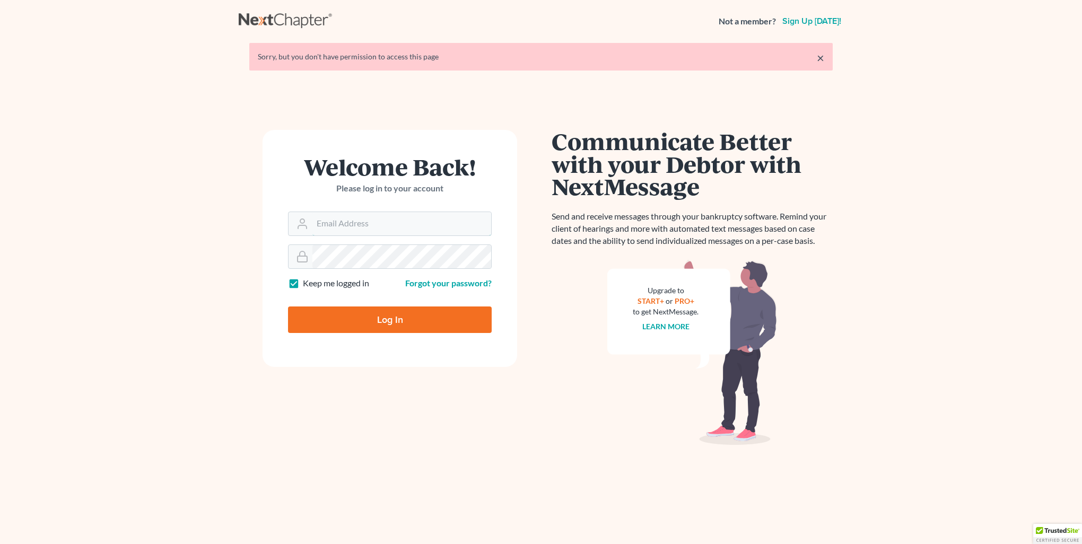
type input "[PERSON_NAME][EMAIL_ADDRESS][DOMAIN_NAME]"
click at [356, 319] on input "Log In" at bounding box center [390, 320] width 204 height 27
type input "Thinking..."
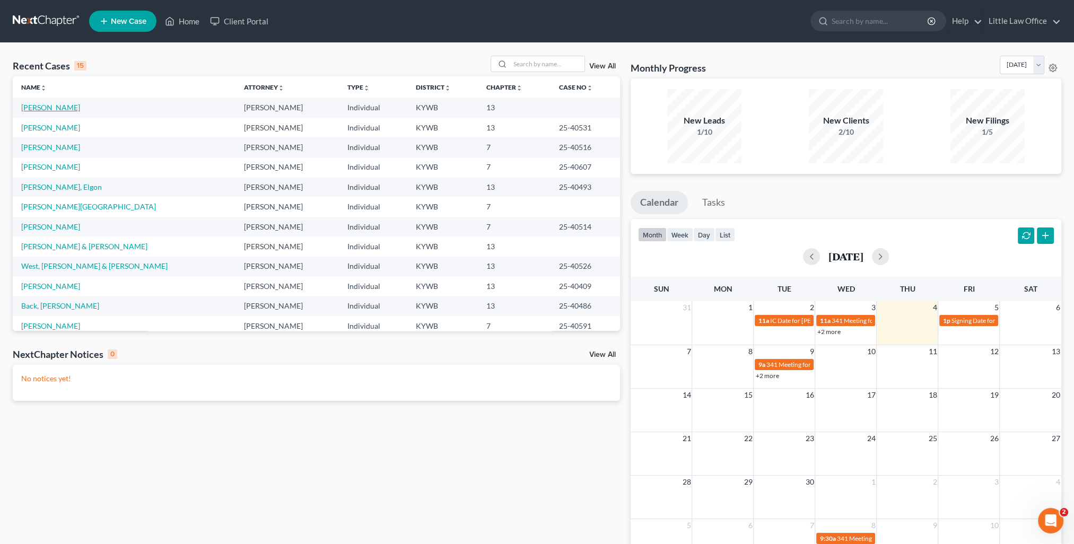
click at [52, 110] on link "[PERSON_NAME]" at bounding box center [50, 107] width 59 height 9
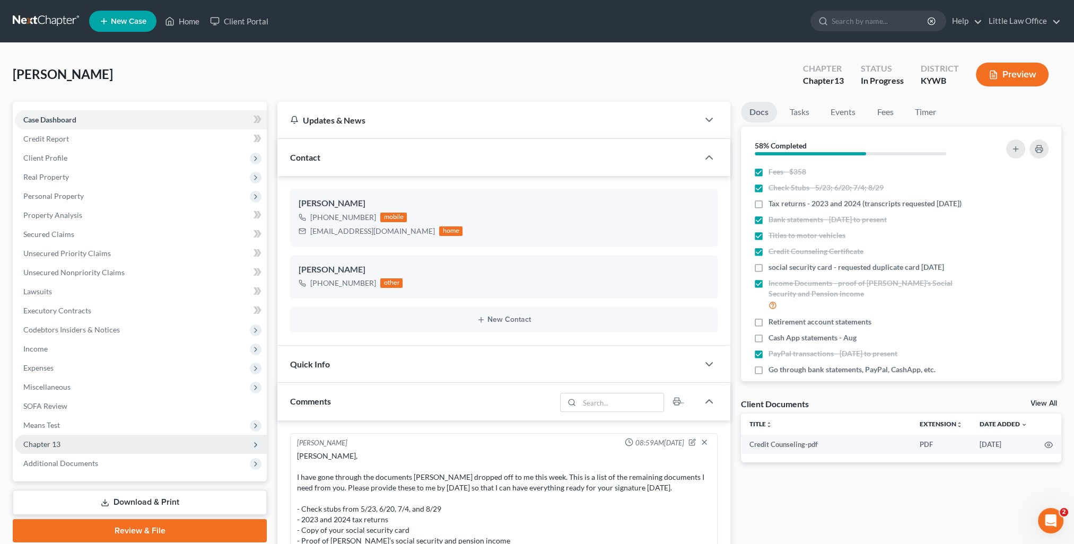
scroll to position [56, 0]
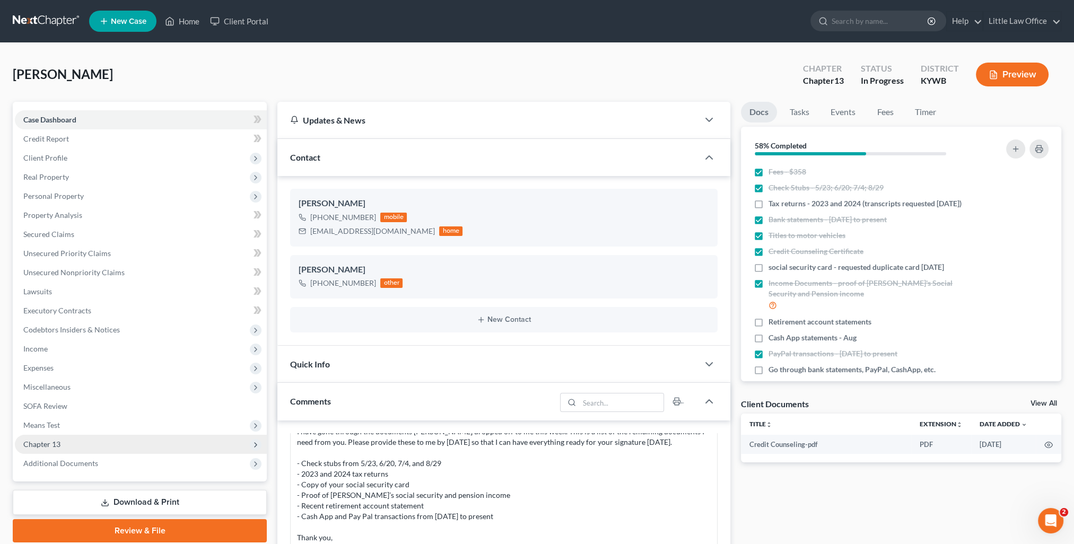
click at [116, 445] on span "Chapter 13" at bounding box center [141, 444] width 252 height 19
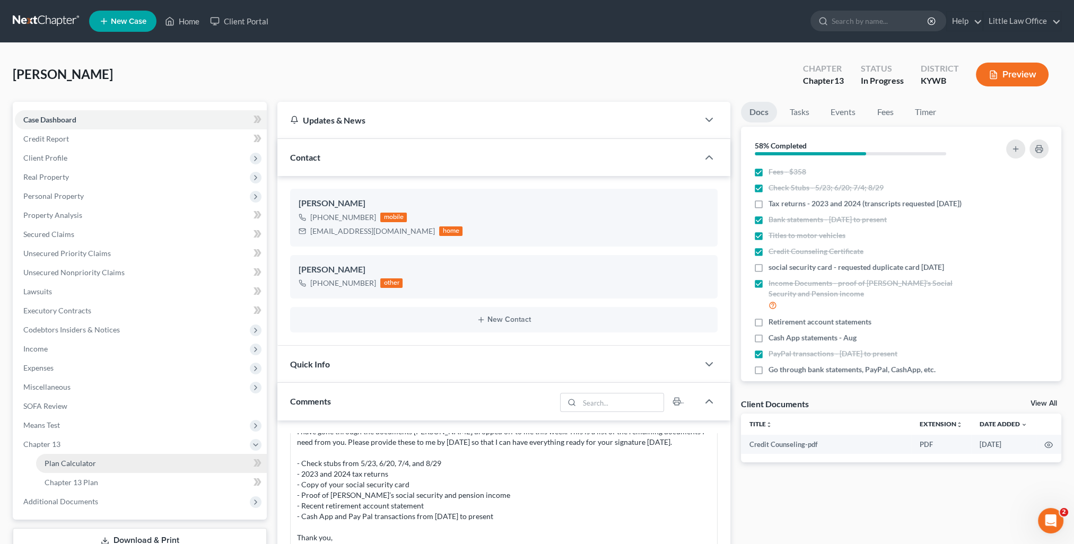
click at [108, 463] on link "Plan Calculator" at bounding box center [151, 463] width 231 height 19
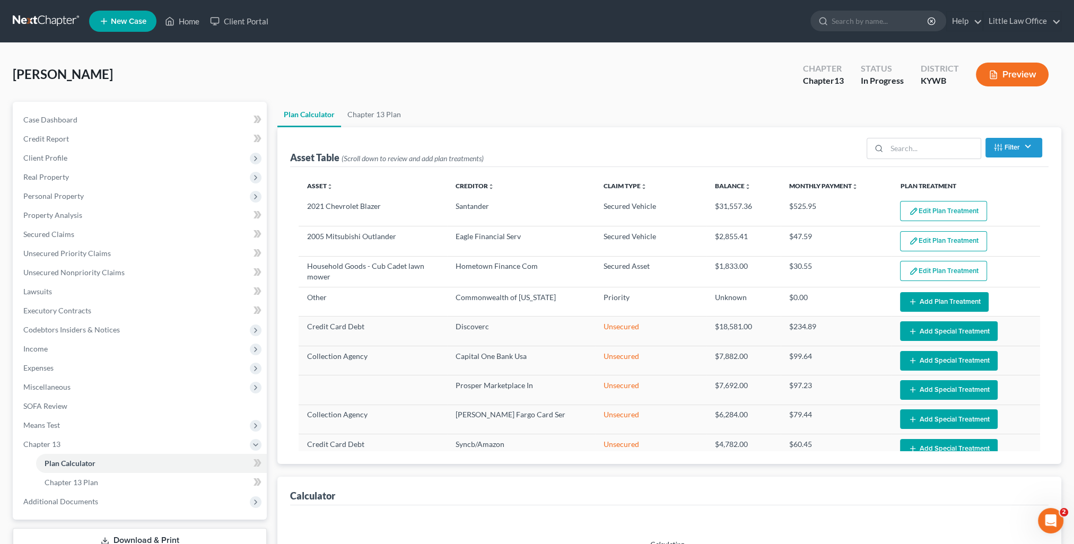
select select "59"
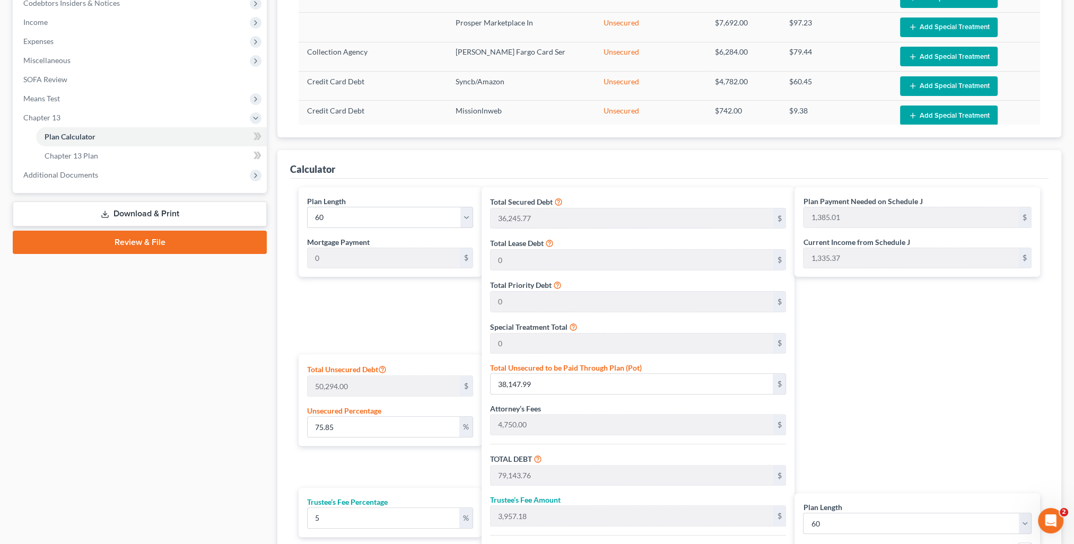
scroll to position [433, 0]
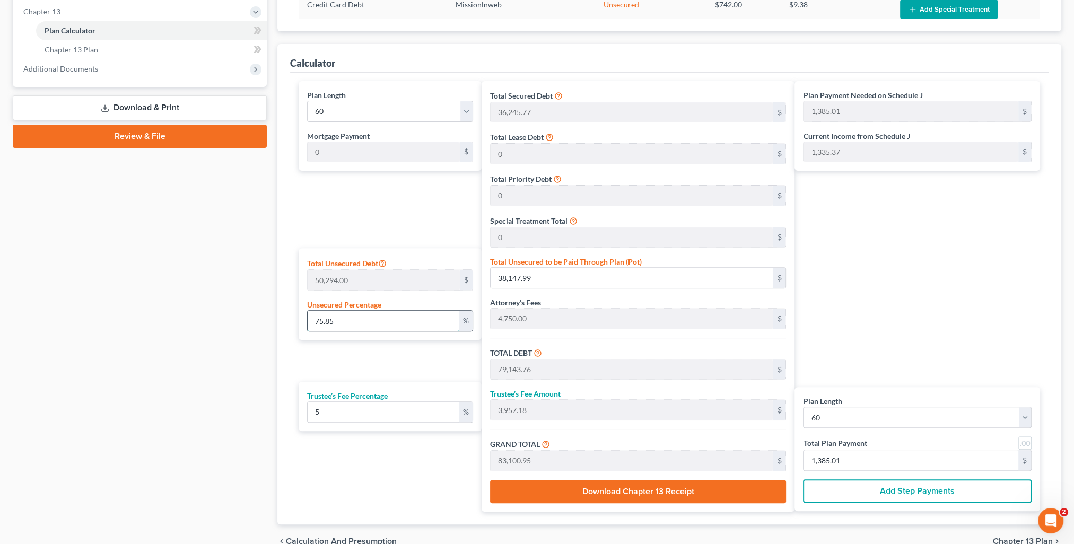
click at [351, 325] on input "75.85" at bounding box center [383, 321] width 151 height 20
type input "75.8"
type input "38,122.85"
type input "79,118.62"
type input "3,955.93"
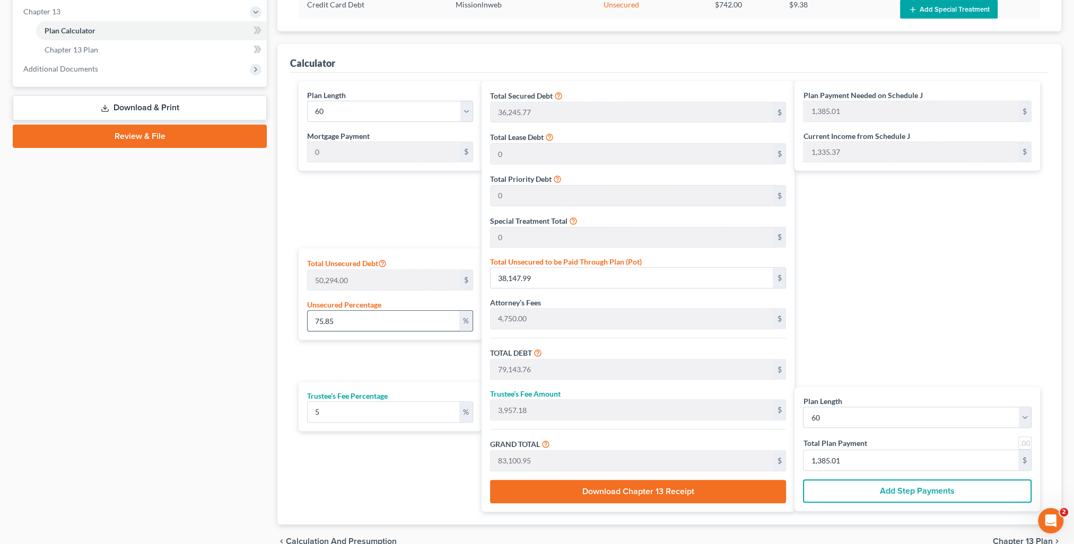
type input "83,074.55"
type input "1,384.57"
type input "75."
type input "37,720.50"
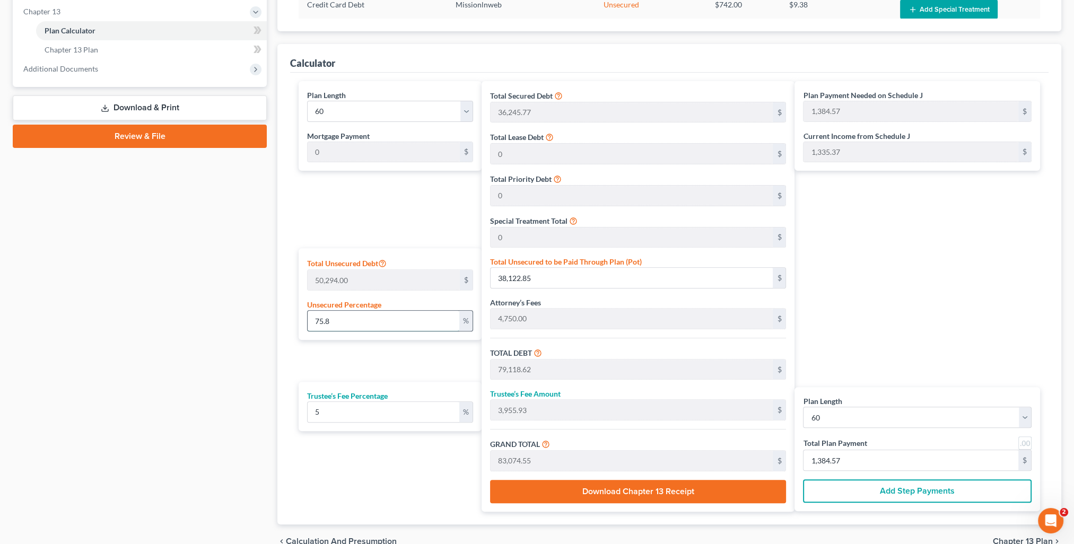
type input "78,716.27"
type input "3,935.81"
type input "82,652.08"
type input "1,377.53"
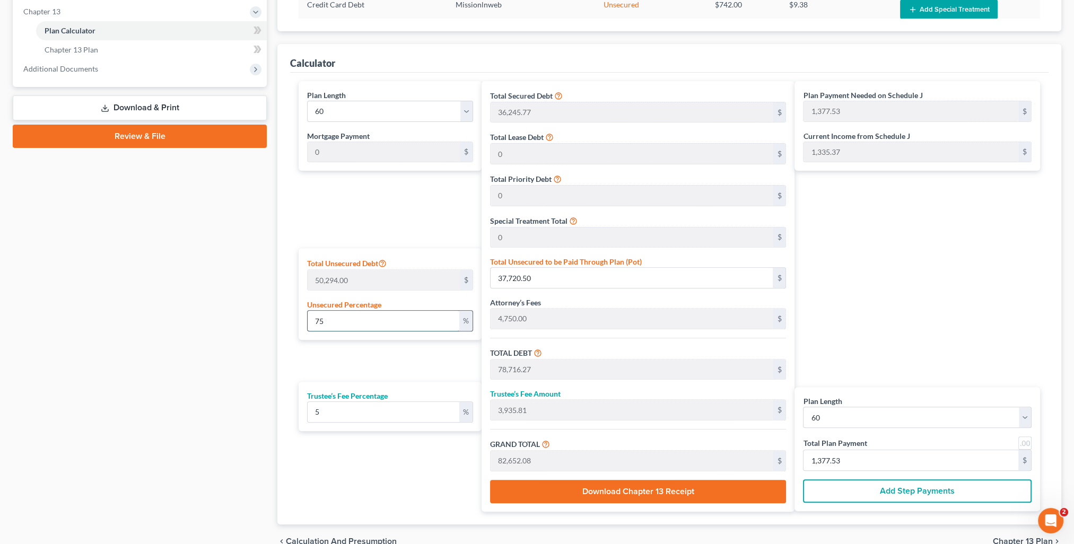
type input "7"
type input "3,520.58"
type input "44,516.35"
type input "2,225.81"
type input "46,742.16"
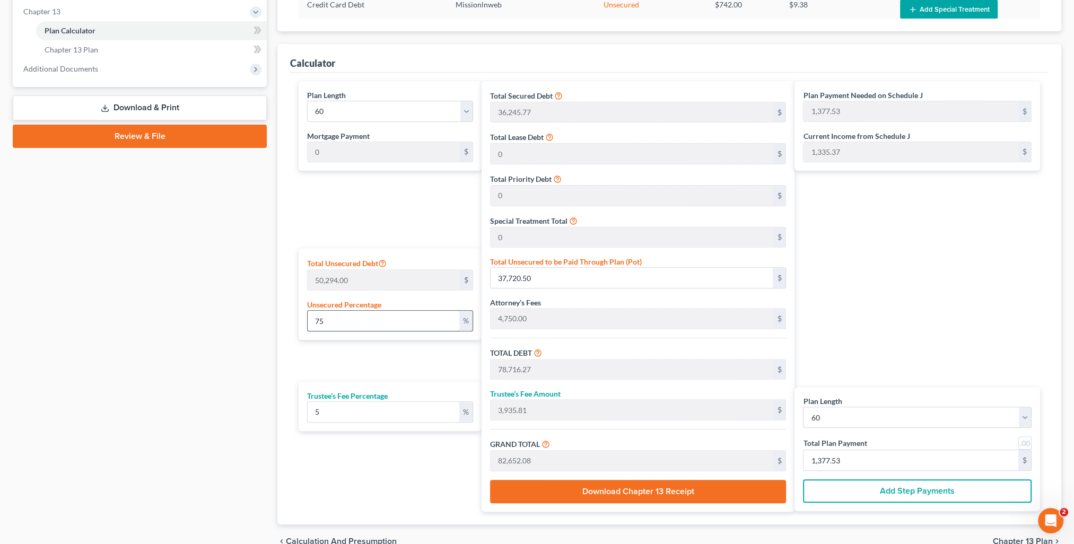
type input "779.03"
type input "40,995.77"
type input "2,049.78"
type input "43,045.55"
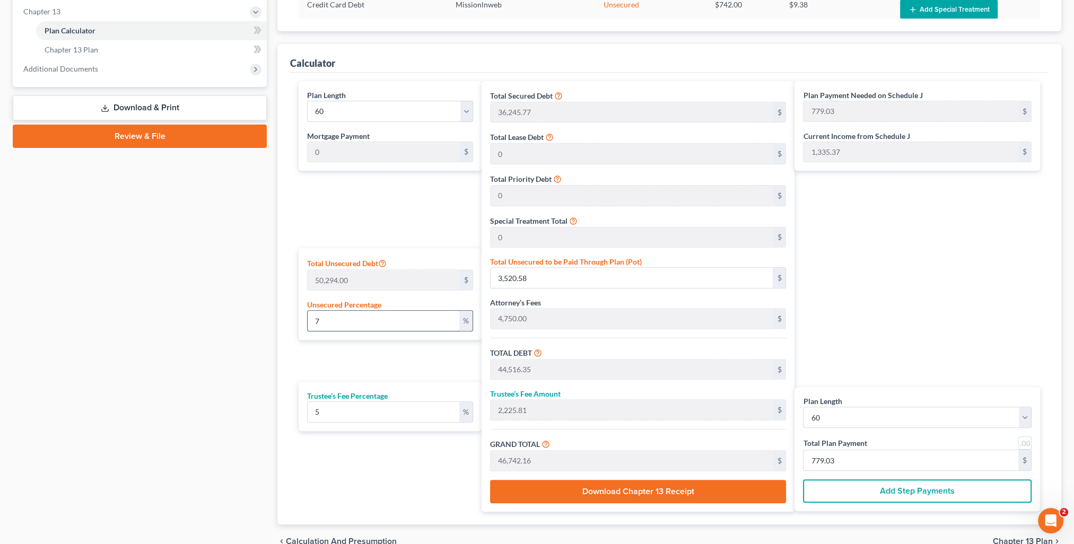
type input "717.42"
type input "1"
type input "502.94"
type input "41,498.71"
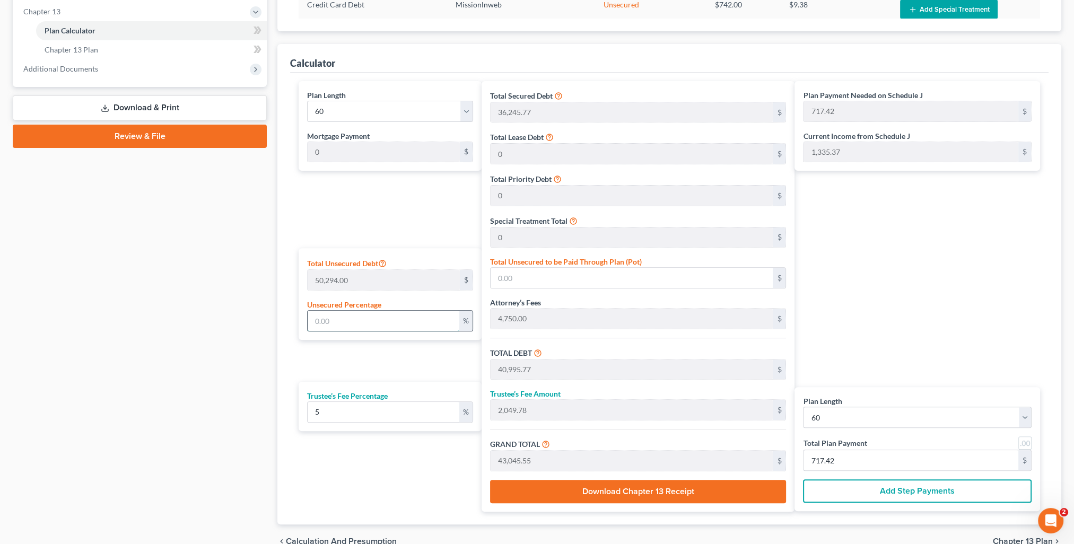
type input "2,074.93"
type input "43,573.64"
type input "726.22"
type input "10"
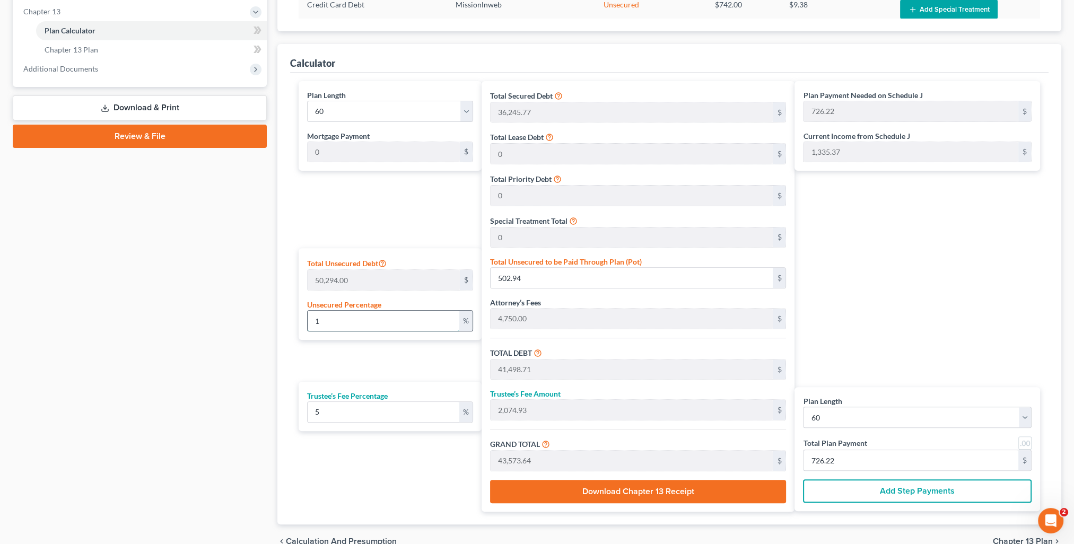
type input "5,029.40"
type input "46,025.17"
type input "2,301.25"
type input "48,326.42"
type input "805.44"
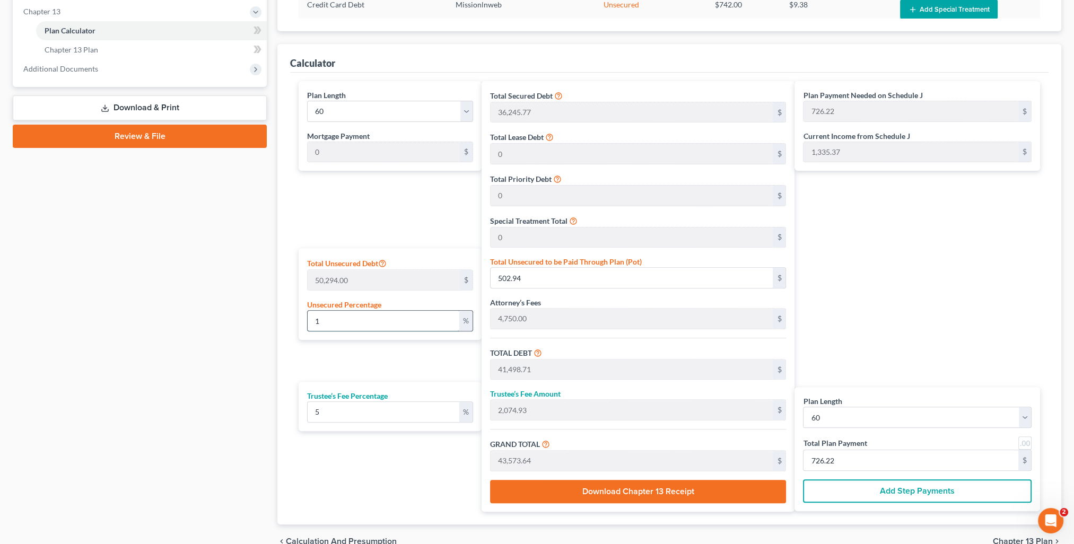
type input "805.44"
type input "100"
type input "50,294.00"
type input "91,289.77"
type input "4,564.48"
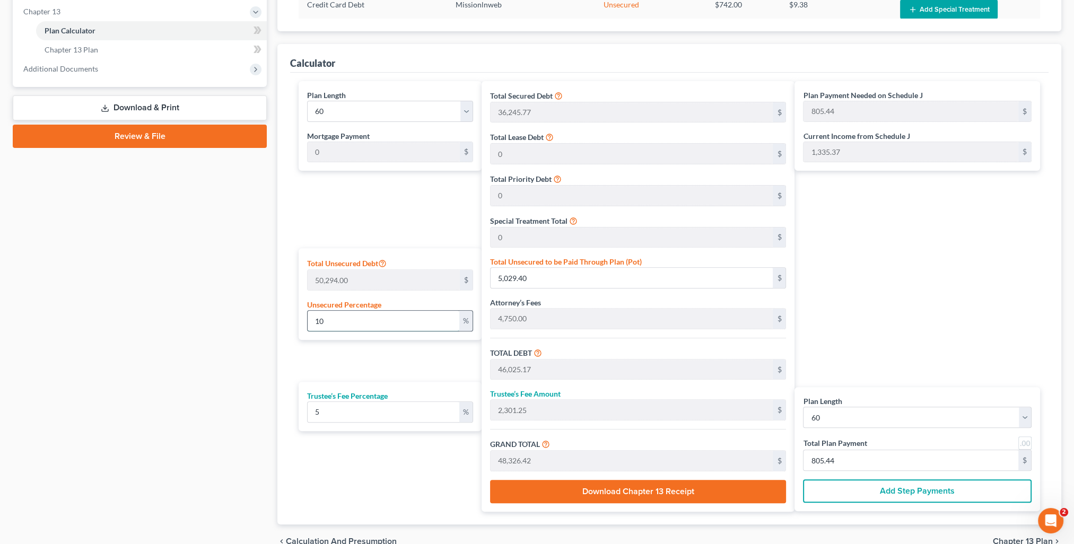
type input "95,854.25"
type input "1,597.57"
click at [951, 345] on div "Plan Payment Needed on Schedule J 1,597.57 $ Current Income from Schedule J 1,3…" at bounding box center [920, 296] width 251 height 431
click at [905, 470] on div "Plan Length 1 2 3 4 5 6 7 8 9 10 11 12 13 14 15 16 17 18 19 20 21 22 23 24 25 2…" at bounding box center [918, 449] width 246 height 124
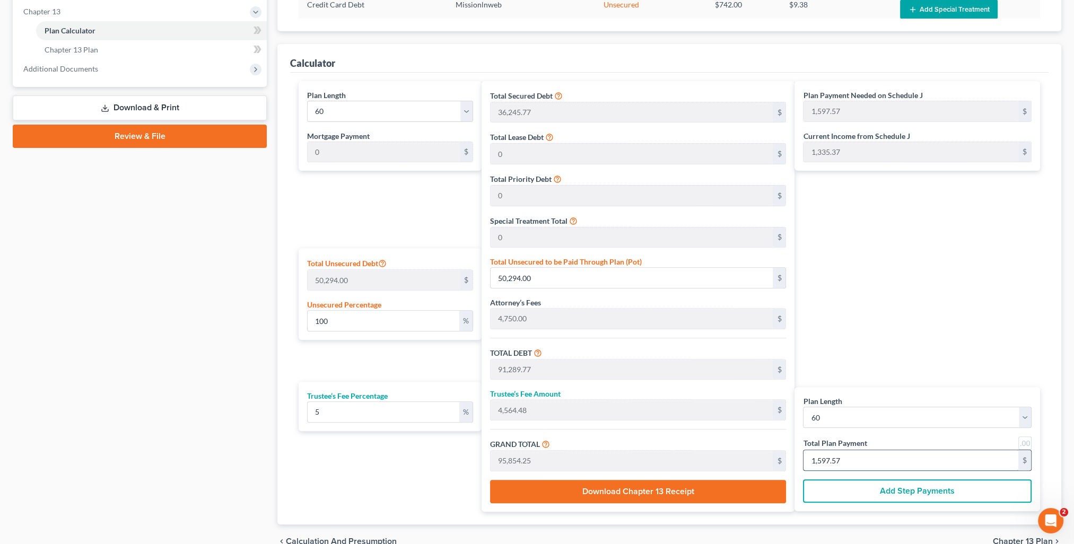
click at [896, 460] on input "1,597.57" at bounding box center [911, 460] width 215 height 20
type input "0"
type input "57.14"
type input "2.85"
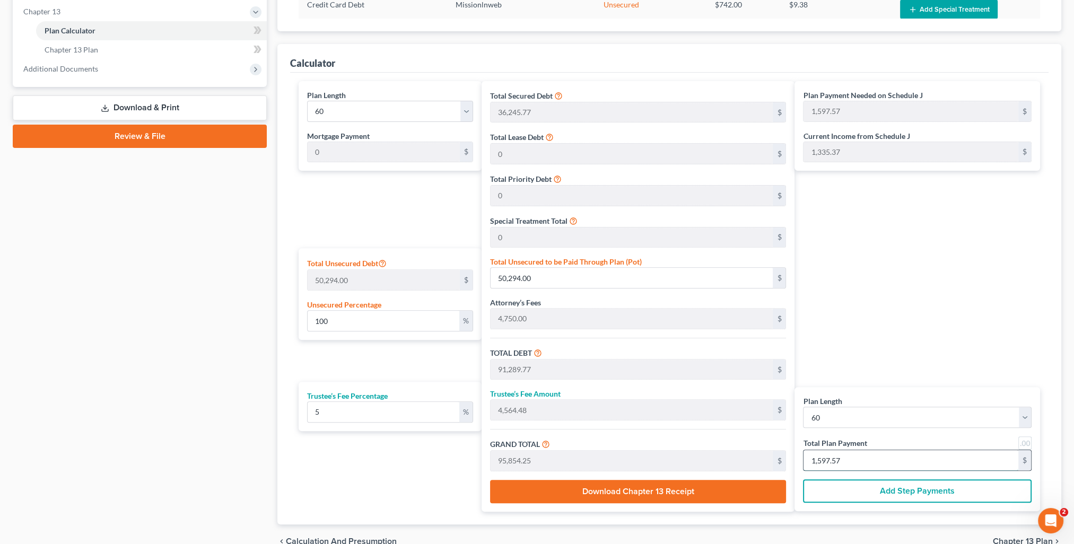
type input "60.00"
type input "1"
type input "914.28"
type input "45.71"
type input "960.00"
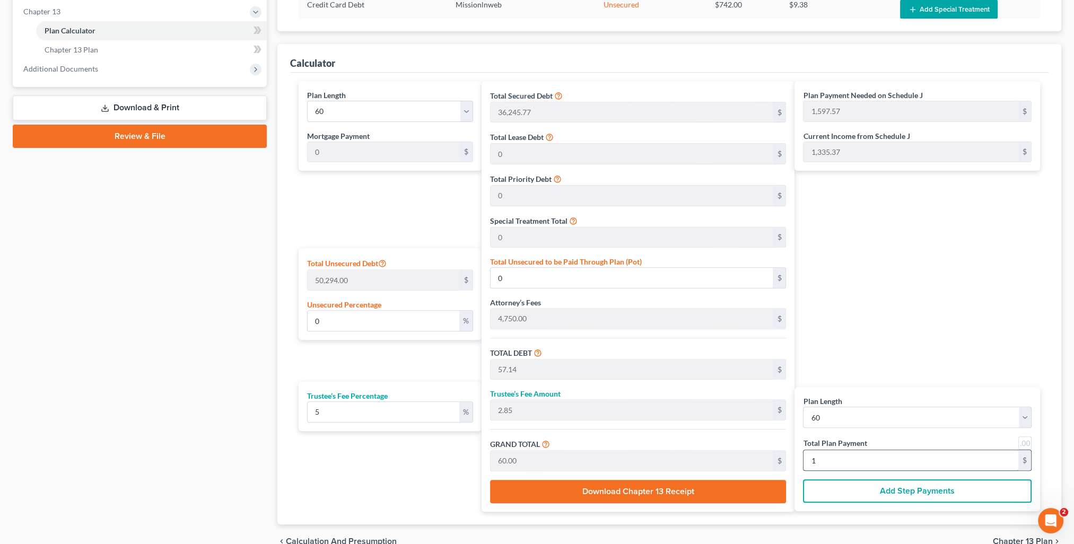
type input "16"
type input "9,142.85"
type input "457.14"
type input "9,600.00"
type input "160"
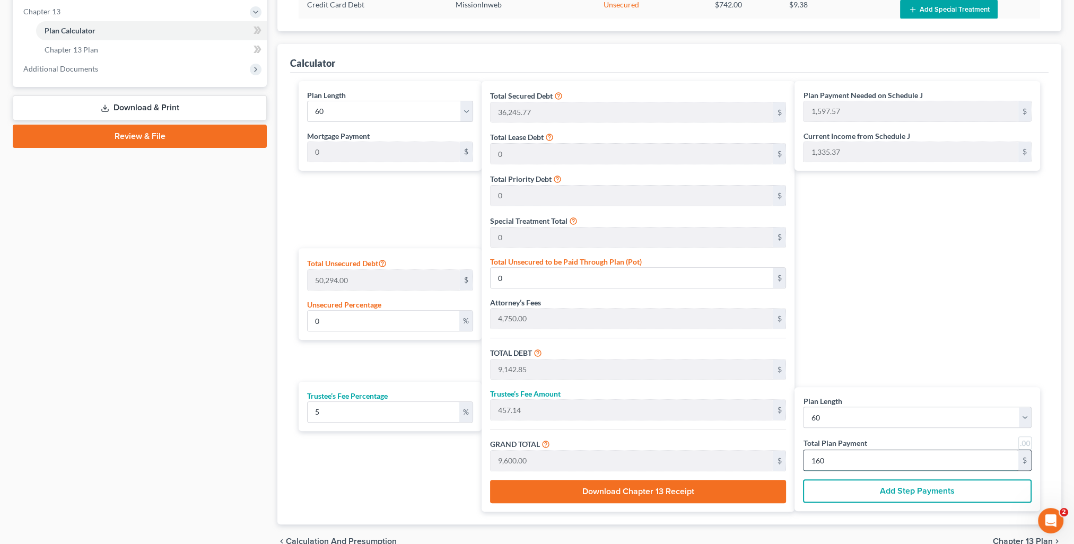
type input "100.28"
type input "50,432.80"
type input "91,428.57"
type input "4,571.42"
type input "96,000.00"
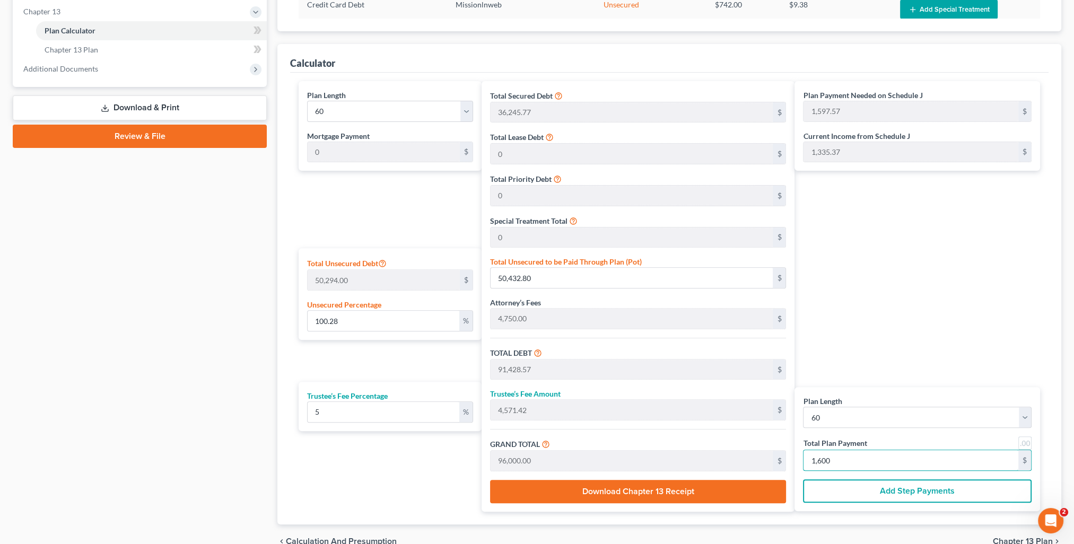
type input "1,600"
click at [892, 336] on div "Plan Payment Needed on Schedule J 1,597.57 $ Current Income from Schedule J 1,3…" at bounding box center [920, 296] width 251 height 431
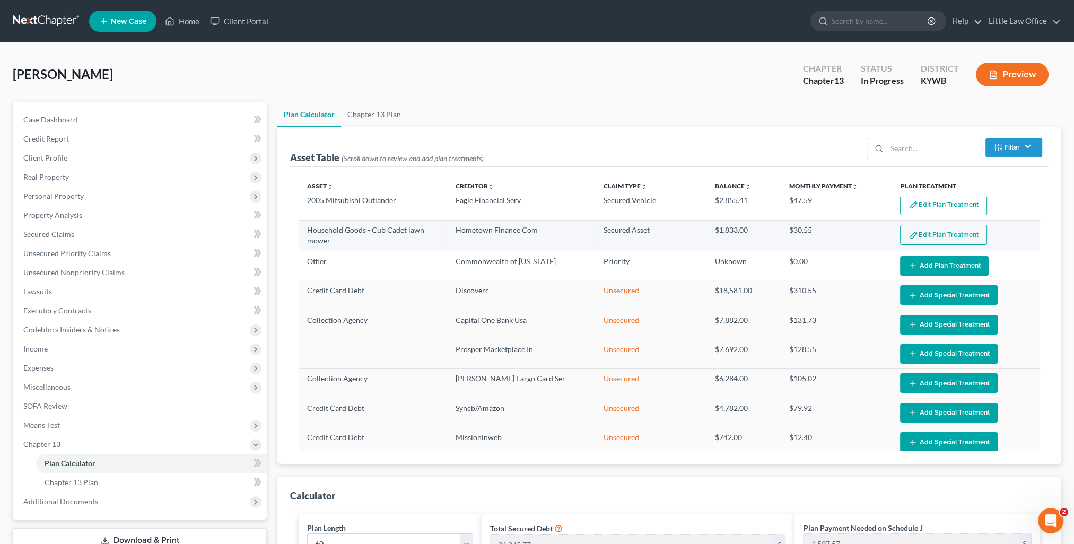
scroll to position [0, 0]
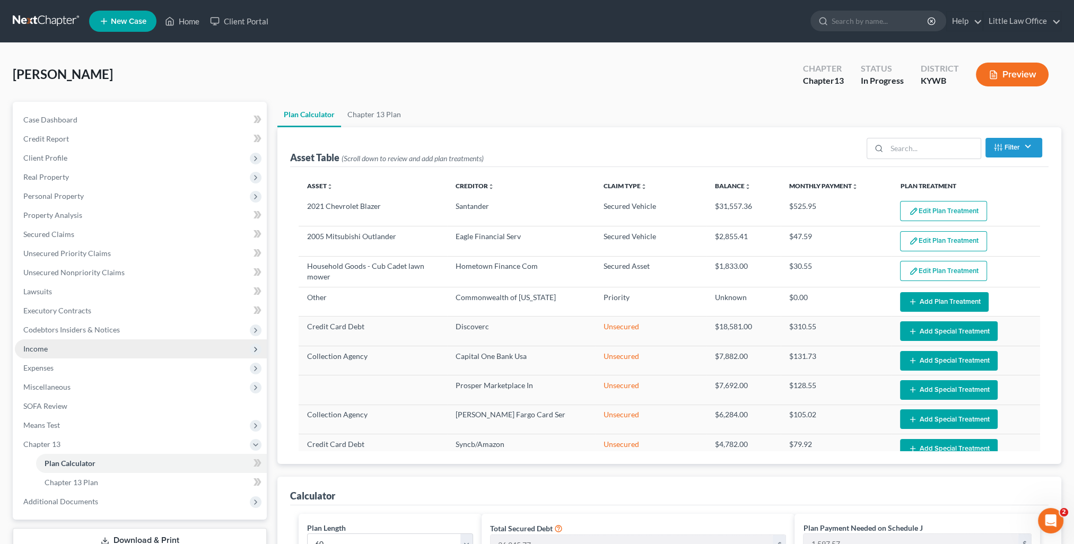
click at [24, 342] on span "Income" at bounding box center [141, 348] width 252 height 19
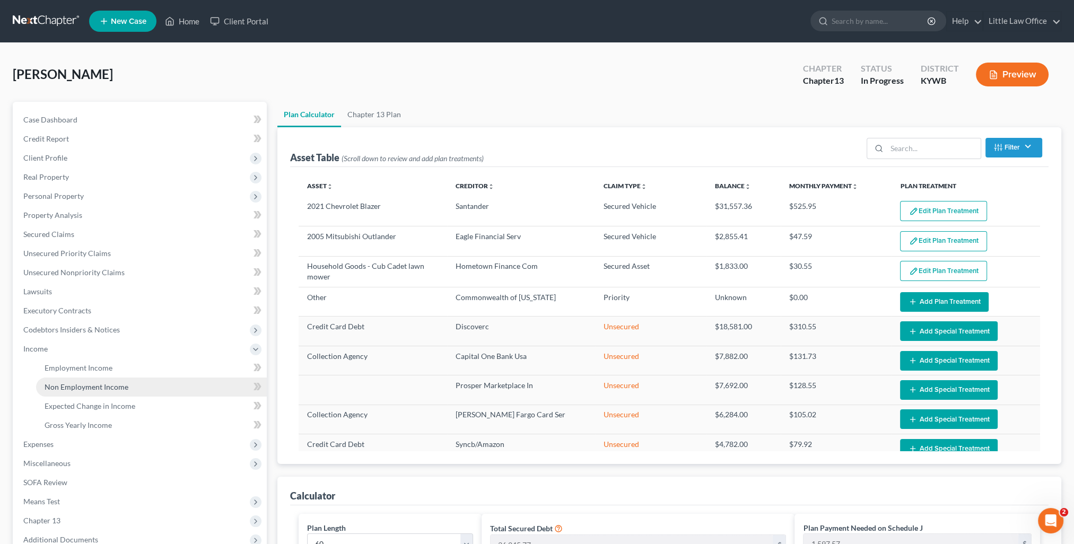
click at [71, 385] on span "Non Employment Income" at bounding box center [87, 386] width 84 height 9
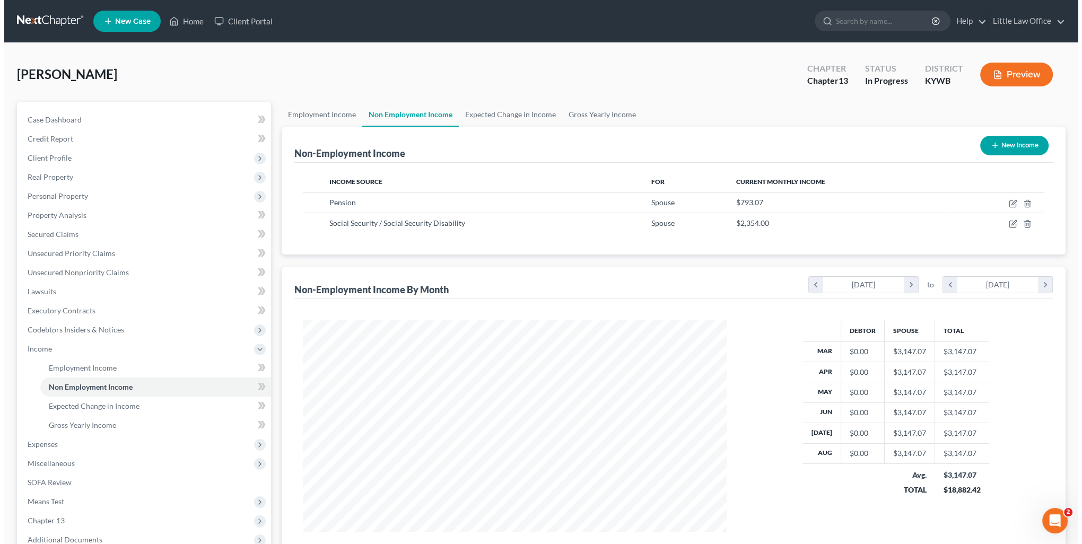
scroll to position [212, 445]
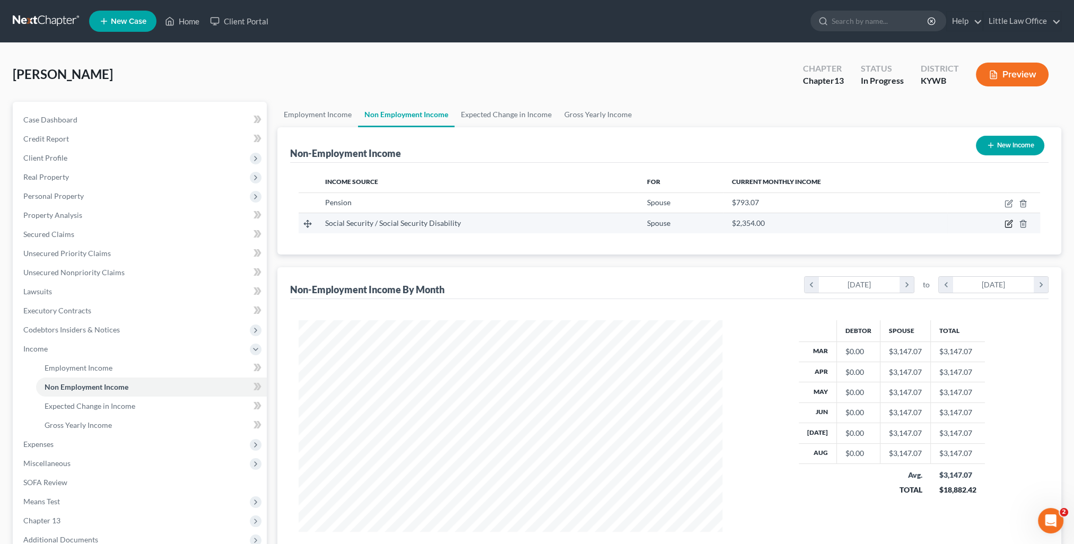
click at [1005, 221] on icon "button" at bounding box center [1008, 224] width 6 height 6
select select "4"
select select "0"
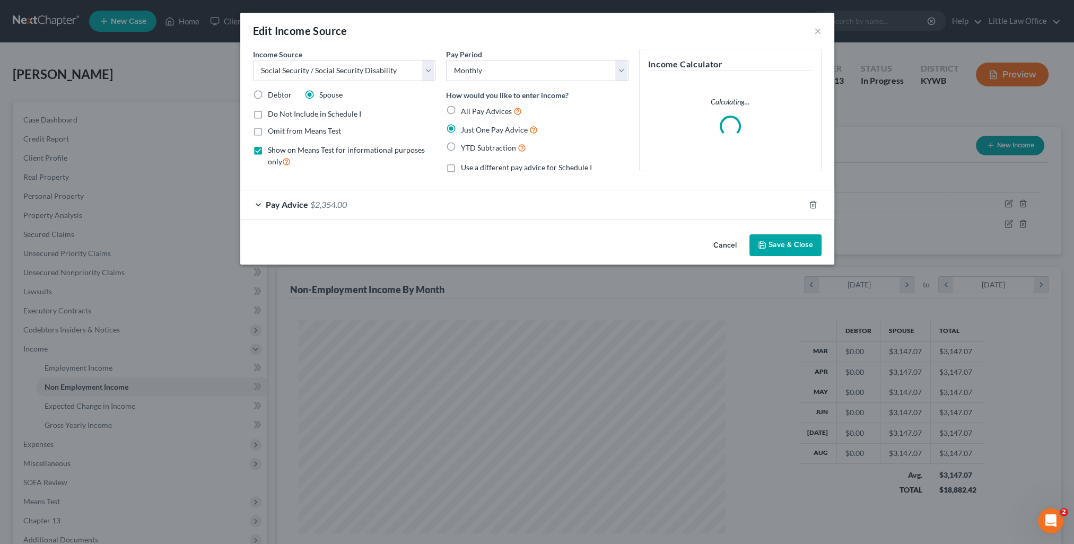
scroll to position [213, 448]
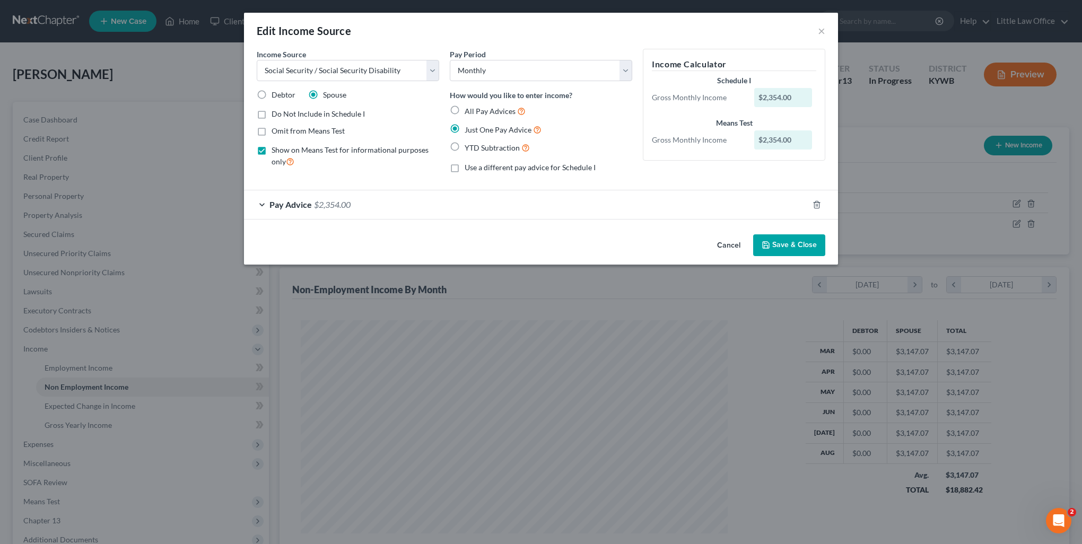
click at [787, 251] on button "Save & Close" at bounding box center [789, 245] width 72 height 22
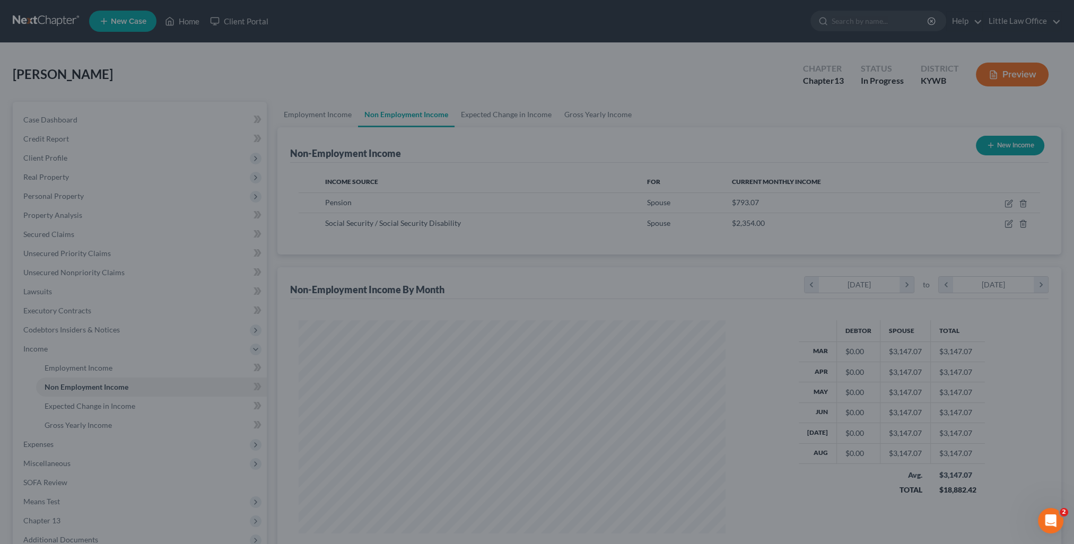
scroll to position [530226, 529993]
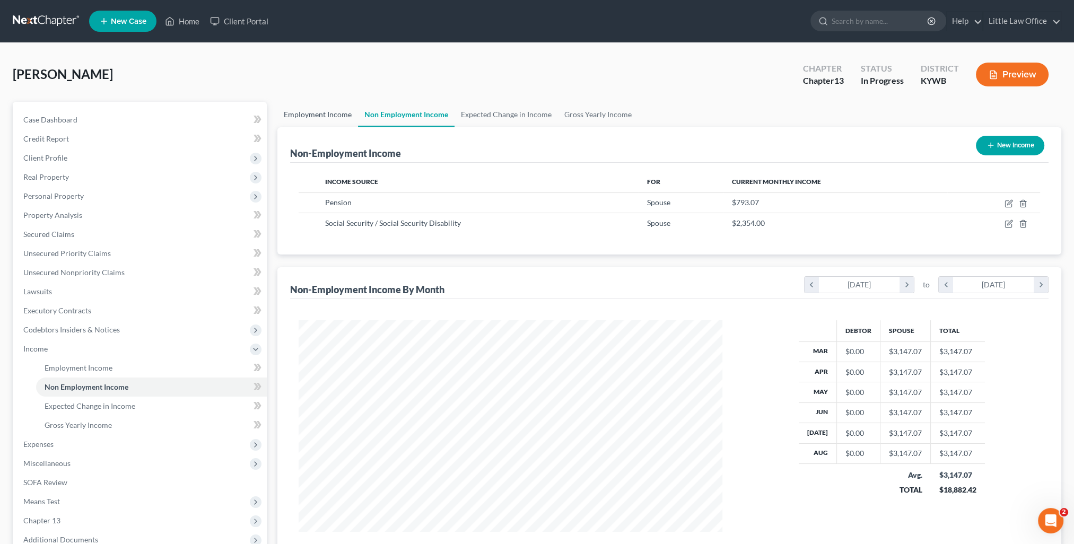
click at [313, 116] on link "Employment Income" at bounding box center [317, 114] width 81 height 25
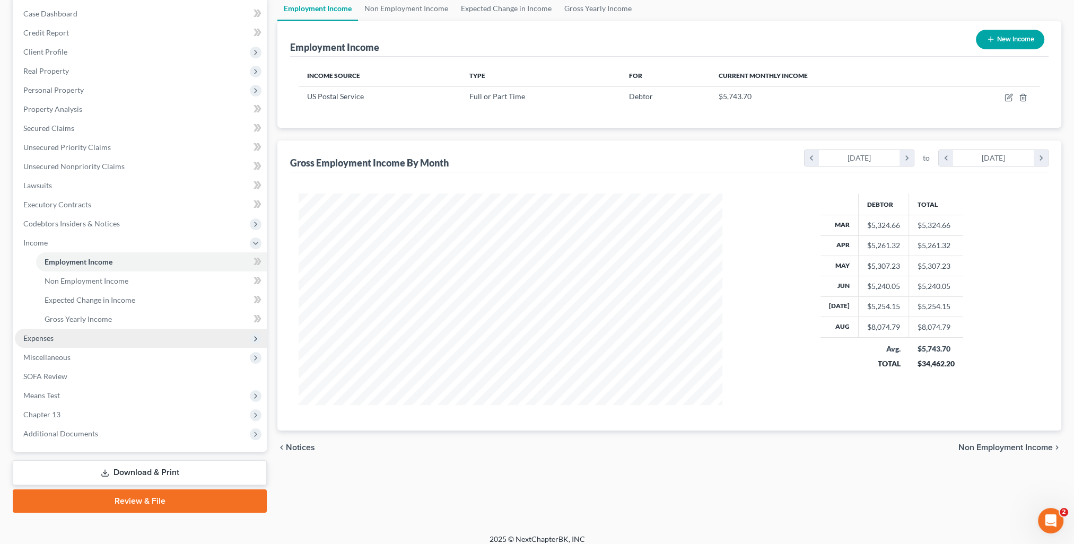
scroll to position [114, 0]
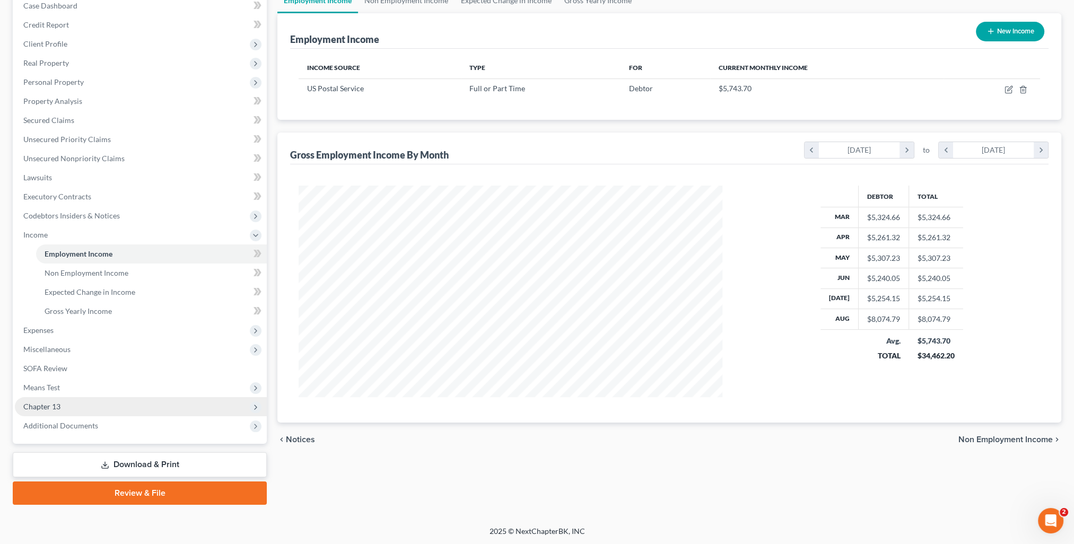
click at [48, 412] on span "Chapter 13" at bounding box center [141, 406] width 252 height 19
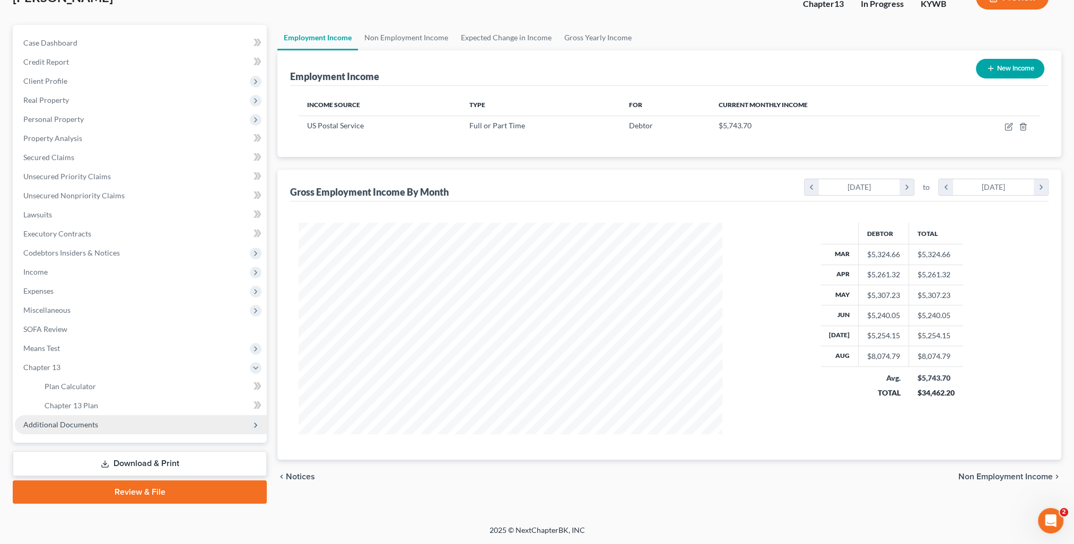
scroll to position [76, 0]
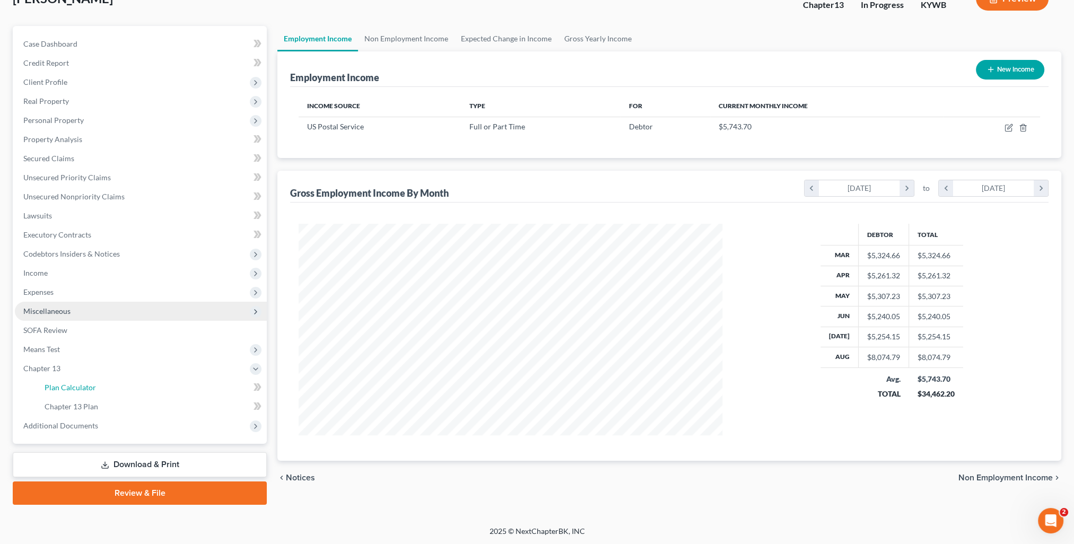
drag, startPoint x: 72, startPoint y: 394, endPoint x: 83, endPoint y: 393, distance: 10.6
click at [72, 394] on link "Plan Calculator" at bounding box center [151, 387] width 231 height 19
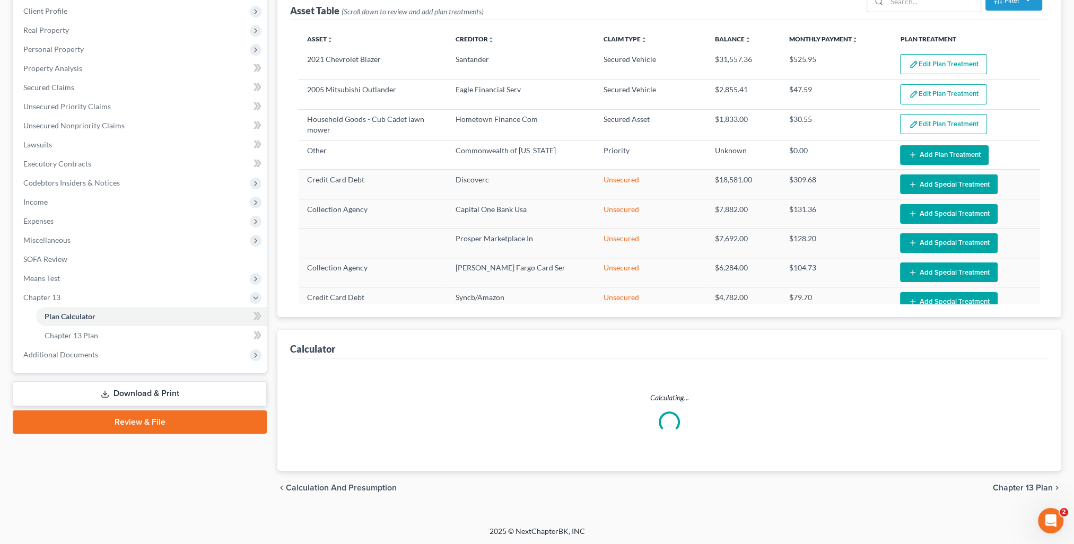
select select "59"
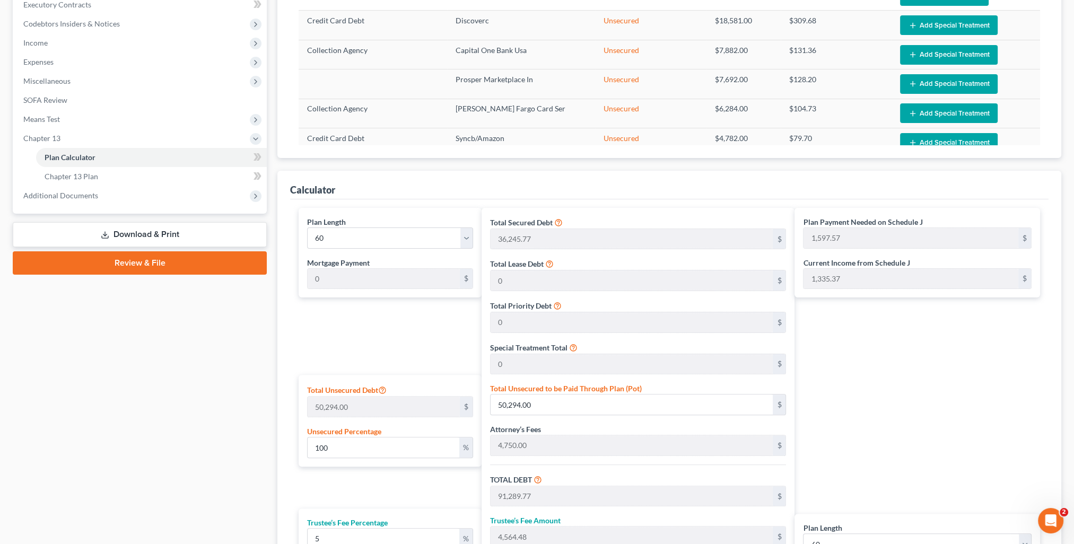
scroll to position [465, 0]
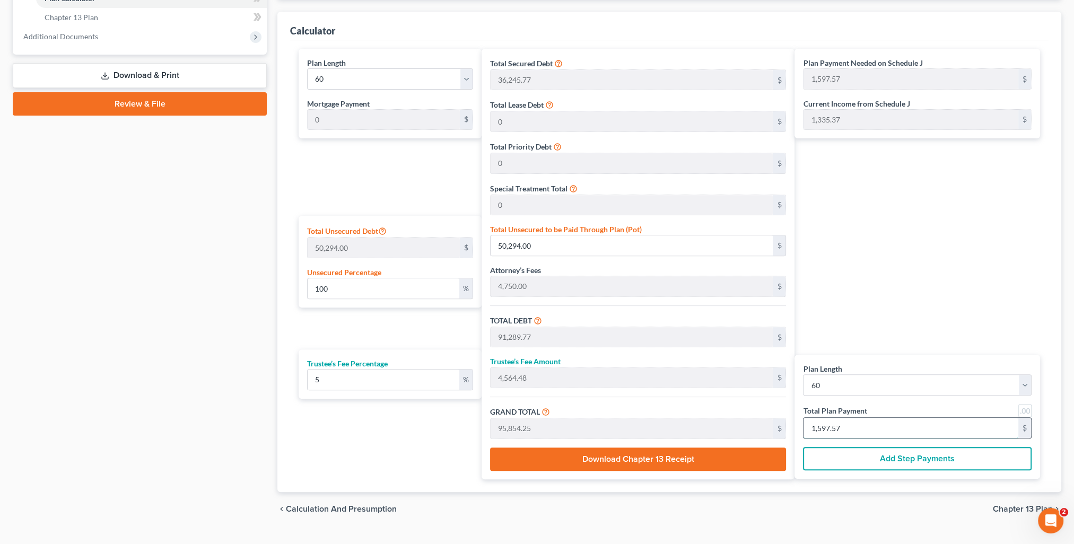
click at [861, 426] on input "1,597.57" at bounding box center [911, 428] width 215 height 20
type input "0"
type input "57.14"
type input "2.85"
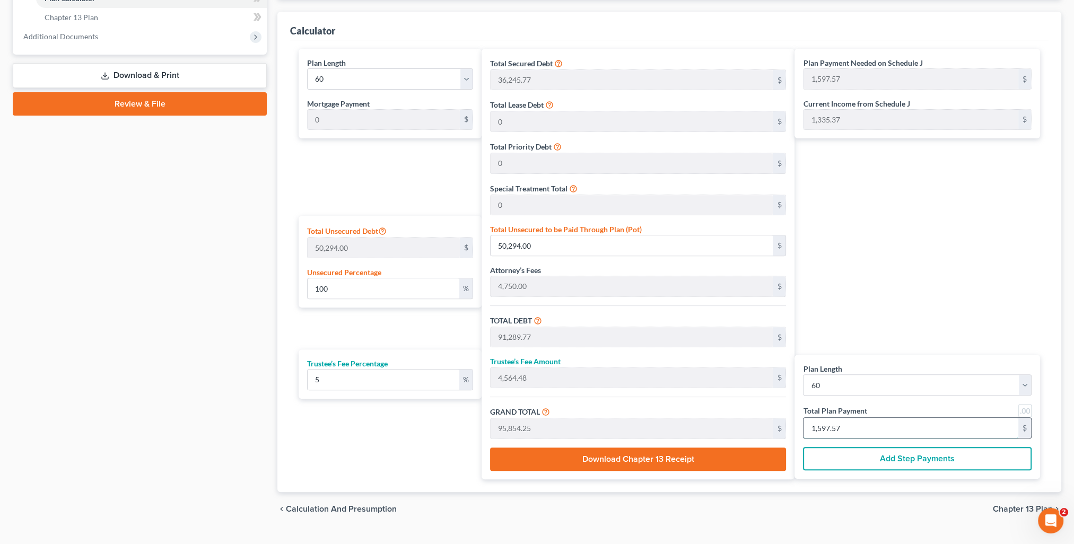
type input "60.00"
type input "1"
type input "800.00"
type input "40.00"
type input "840.00"
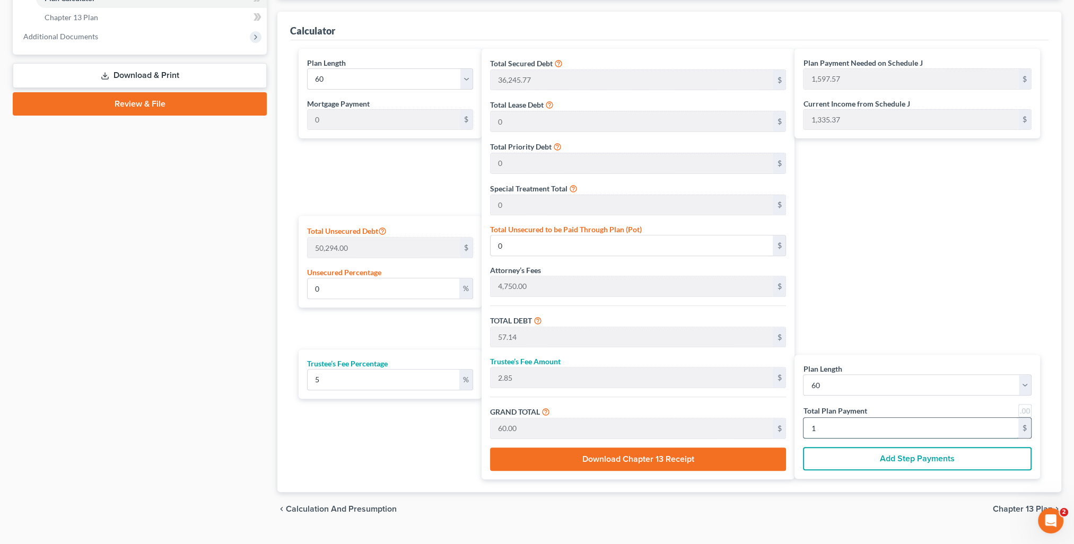
type input "14"
type input "8,285.71"
type input "414.28"
type input "8,700.00"
type input "145"
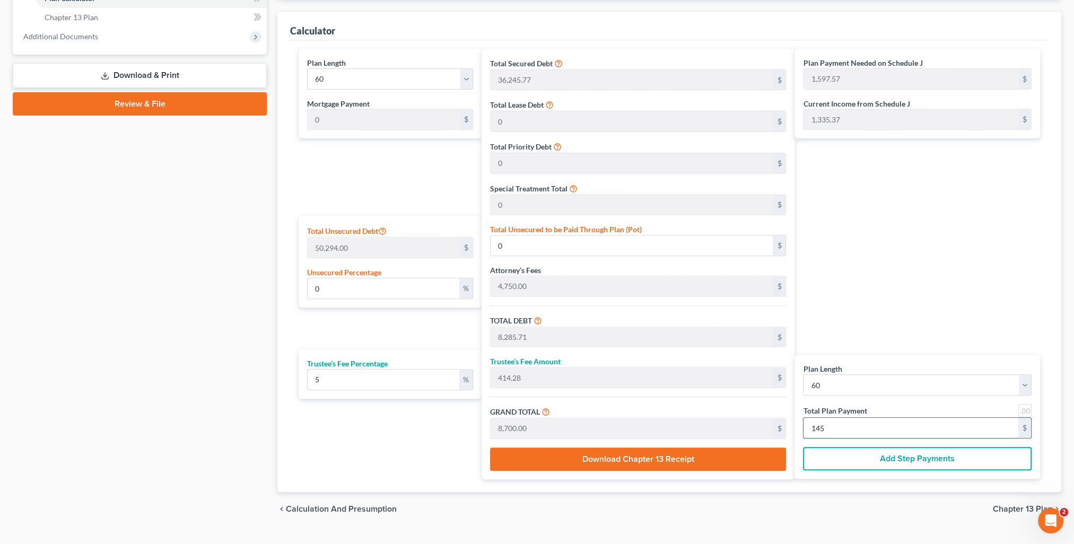
type input "83.23"
type input "41,861.37"
type input "82,857.14"
type input "4,142.85"
type input "87,000.00"
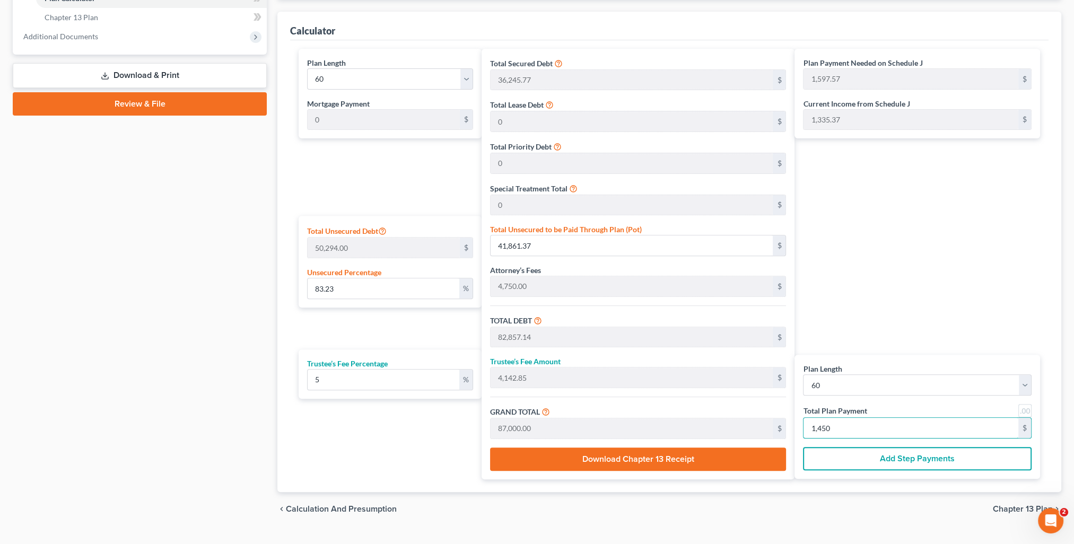
type input "1,450"
click at [921, 312] on div "Plan Payment Needed on Schedule J 1,597.57 $ Current Income from Schedule J 1,3…" at bounding box center [920, 264] width 251 height 431
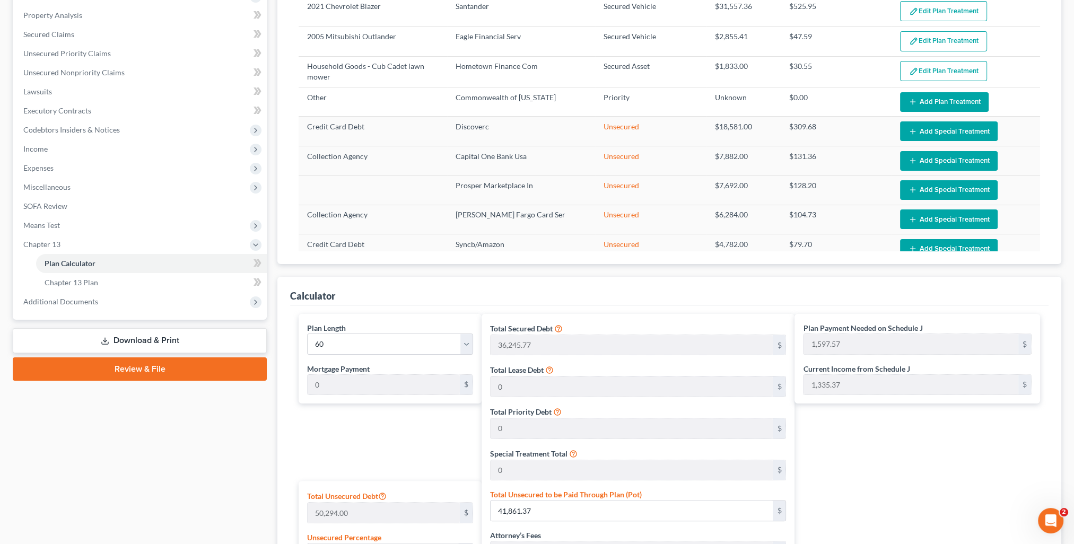
scroll to position [0, 0]
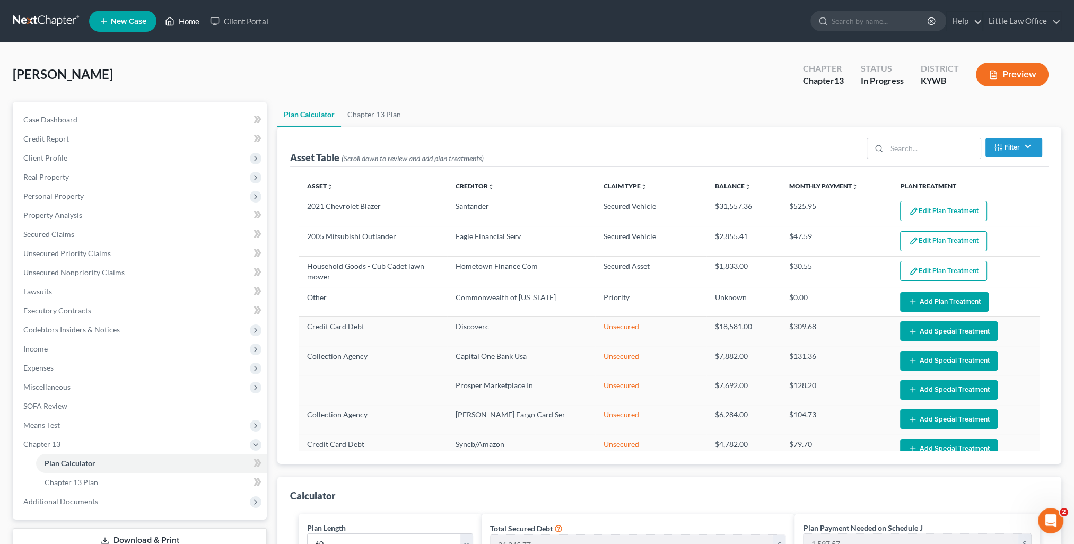
click at [189, 18] on link "Home" at bounding box center [182, 21] width 45 height 19
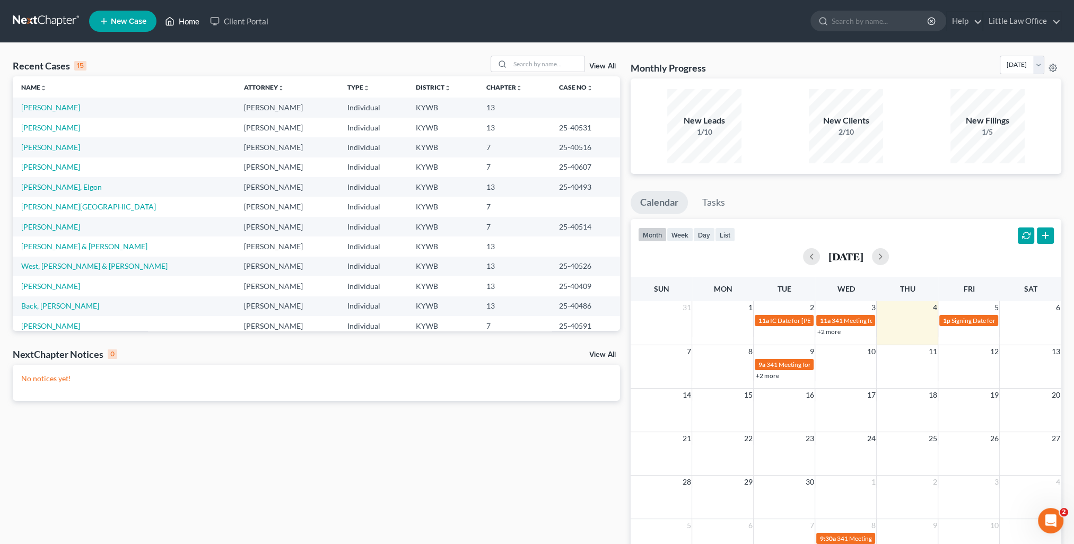
scroll to position [73, 0]
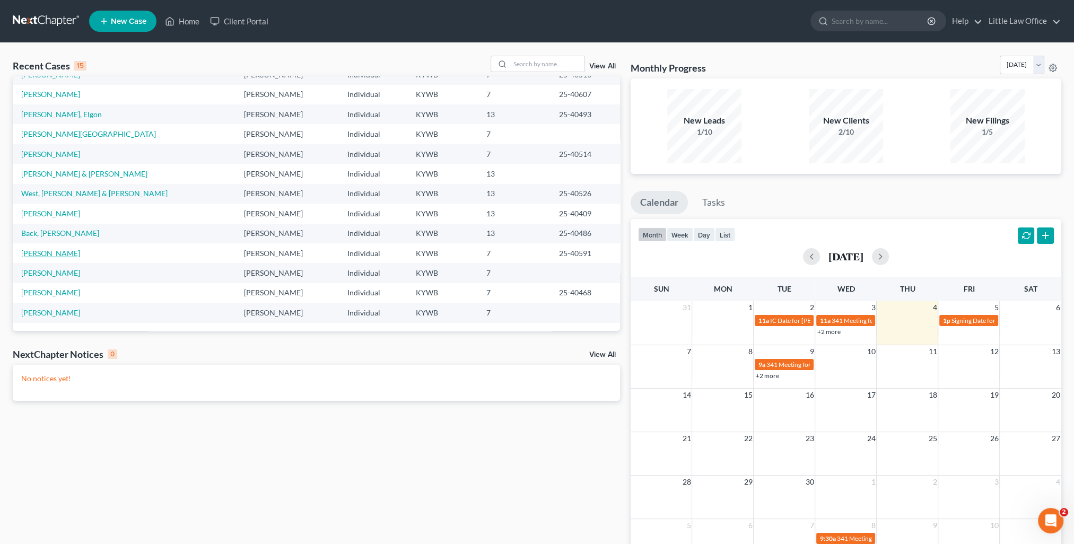
click at [44, 249] on link "[PERSON_NAME]" at bounding box center [50, 253] width 59 height 9
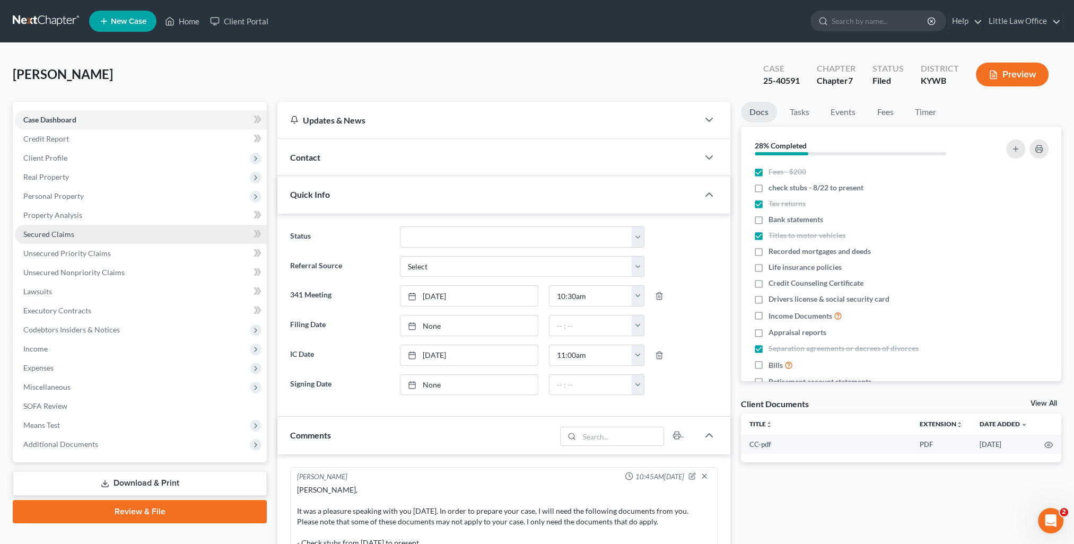
click at [55, 231] on span "Secured Claims" at bounding box center [48, 234] width 51 height 9
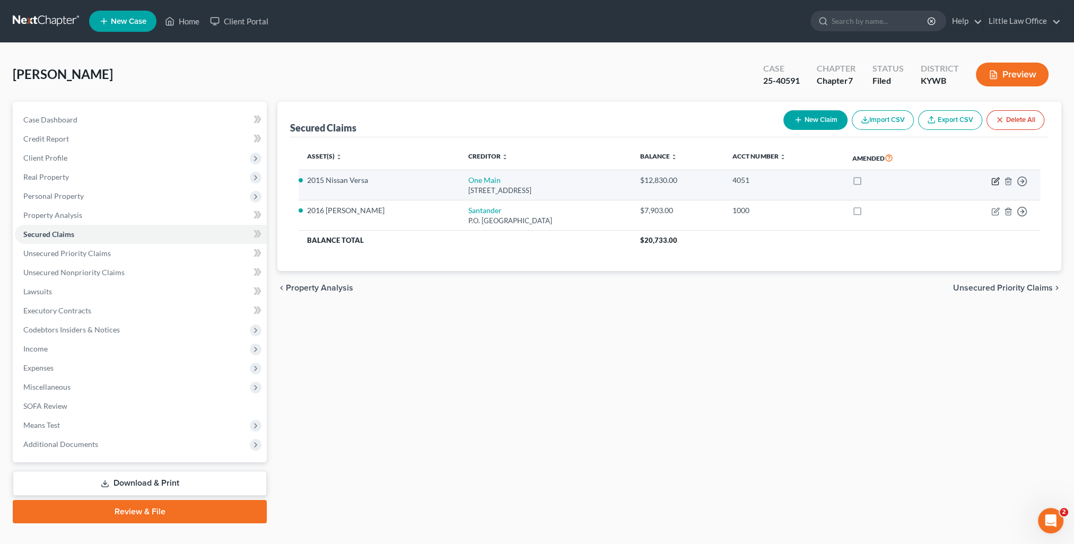
click at [994, 179] on icon "button" at bounding box center [995, 181] width 8 height 8
select select "15"
select select "2"
select select "0"
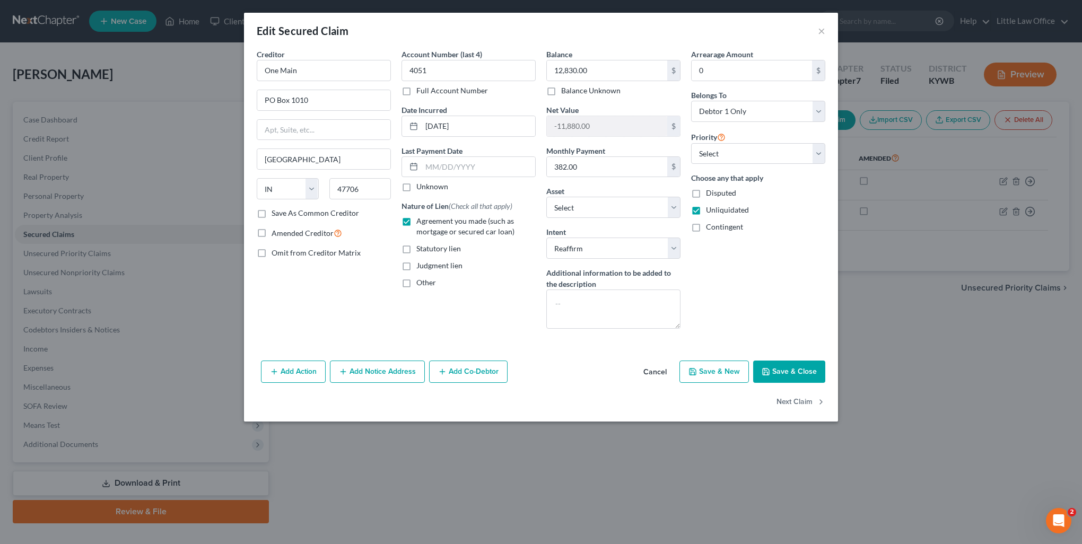
click at [809, 370] on button "Save & Close" at bounding box center [789, 372] width 72 height 22
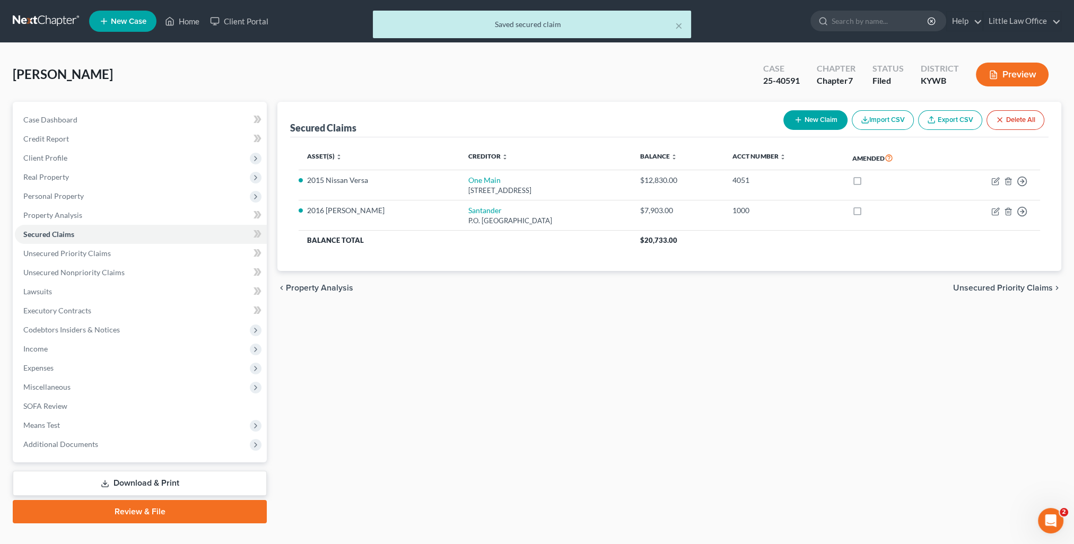
click at [683, 27] on div "× Saved secured claim" at bounding box center [532, 25] width 318 height 28
click at [679, 28] on button "×" at bounding box center [678, 25] width 7 height 13
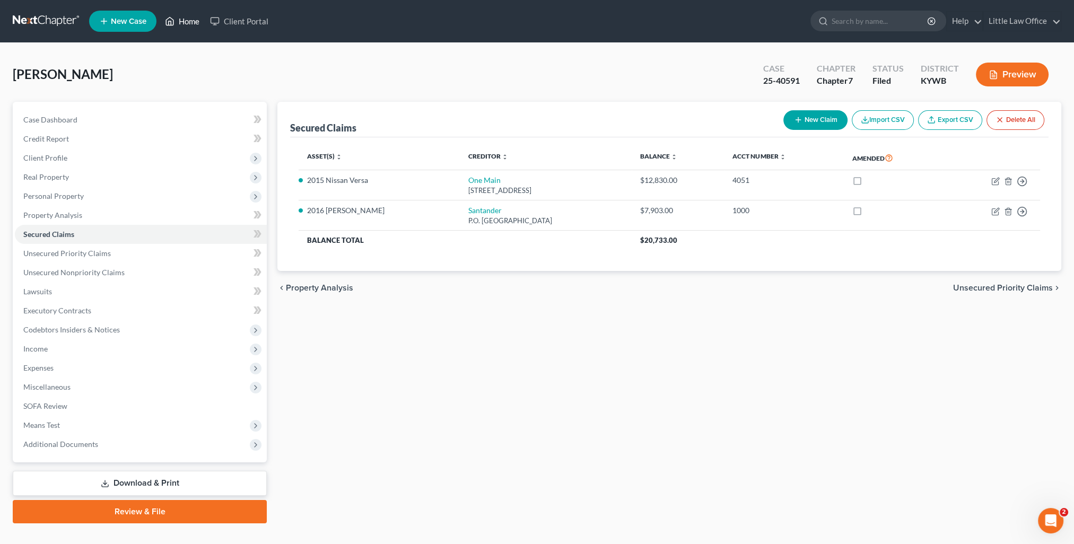
click at [189, 24] on link "Home" at bounding box center [182, 21] width 45 height 19
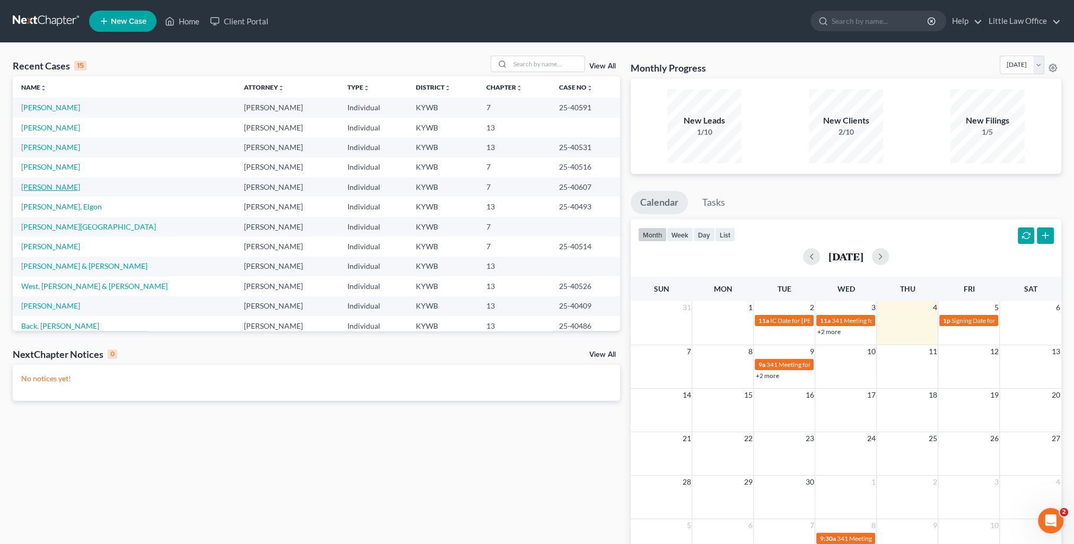
click at [56, 184] on link "[PERSON_NAME]" at bounding box center [50, 186] width 59 height 9
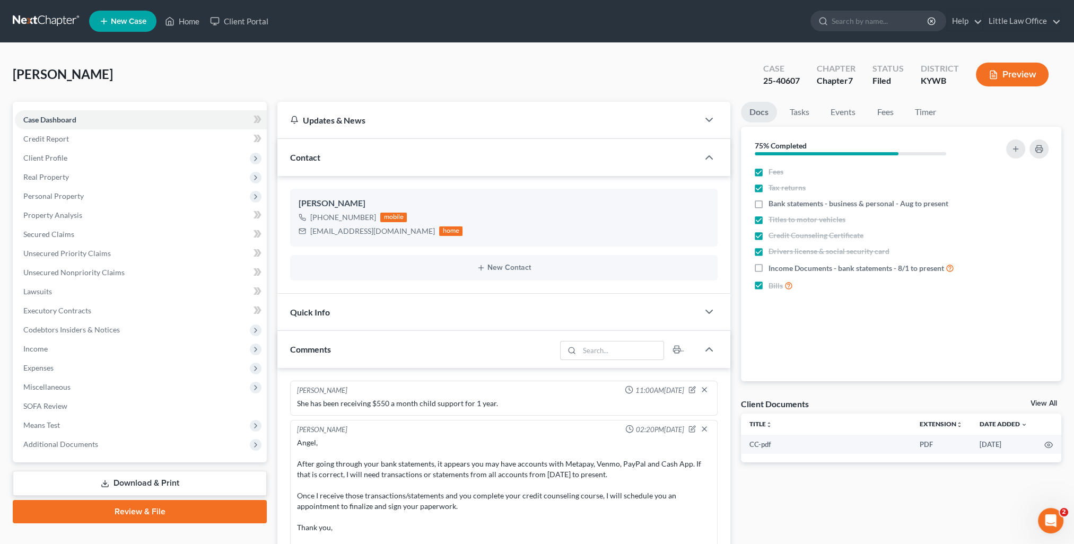
scroll to position [343, 0]
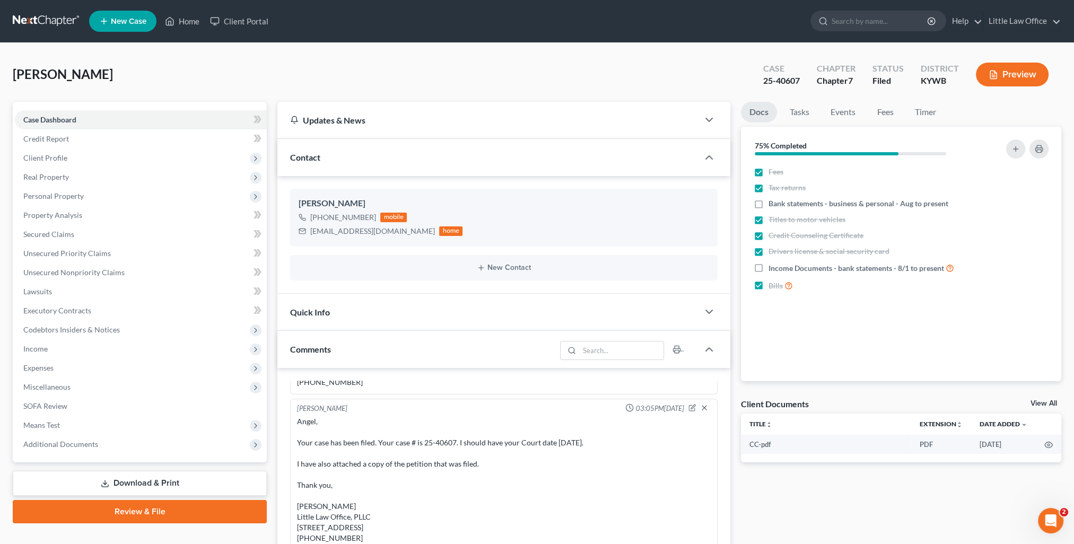
click at [318, 168] on div "Contact" at bounding box center [487, 157] width 421 height 37
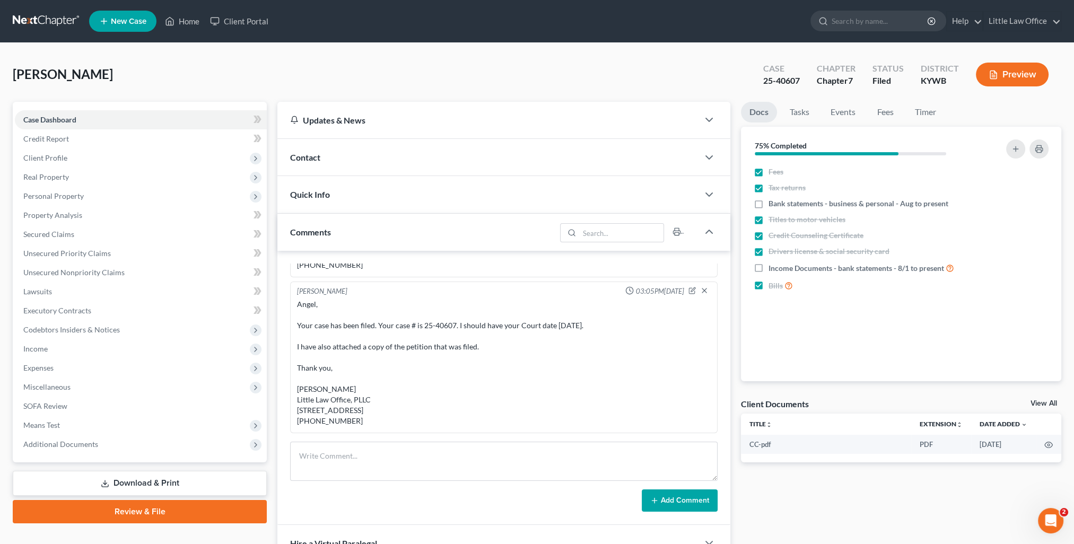
click at [321, 202] on div "Quick Info" at bounding box center [487, 194] width 421 height 37
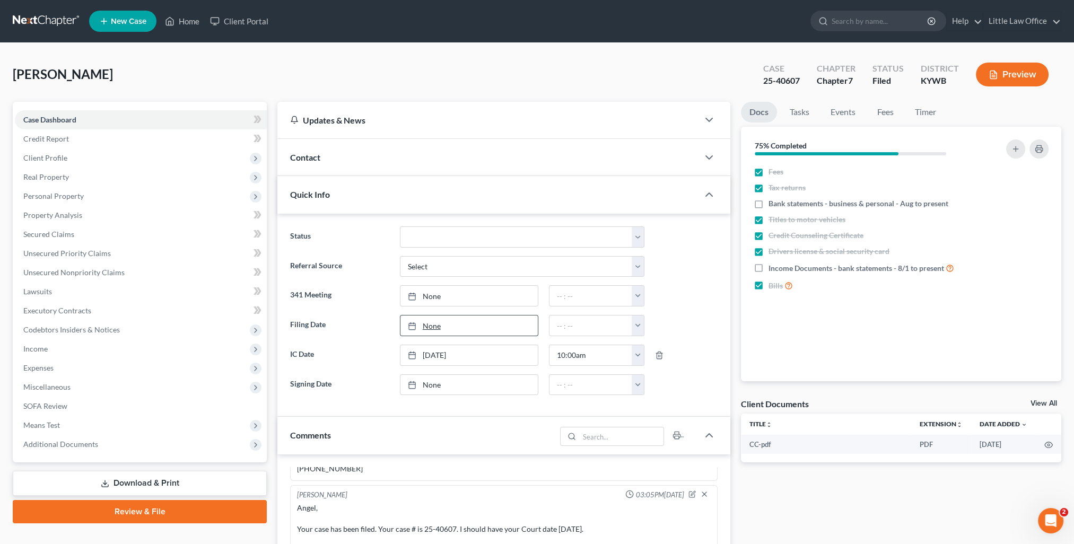
click at [431, 325] on link "None" at bounding box center [468, 326] width 137 height 20
type input "[DATE]"
click at [415, 292] on icon at bounding box center [412, 296] width 8 height 8
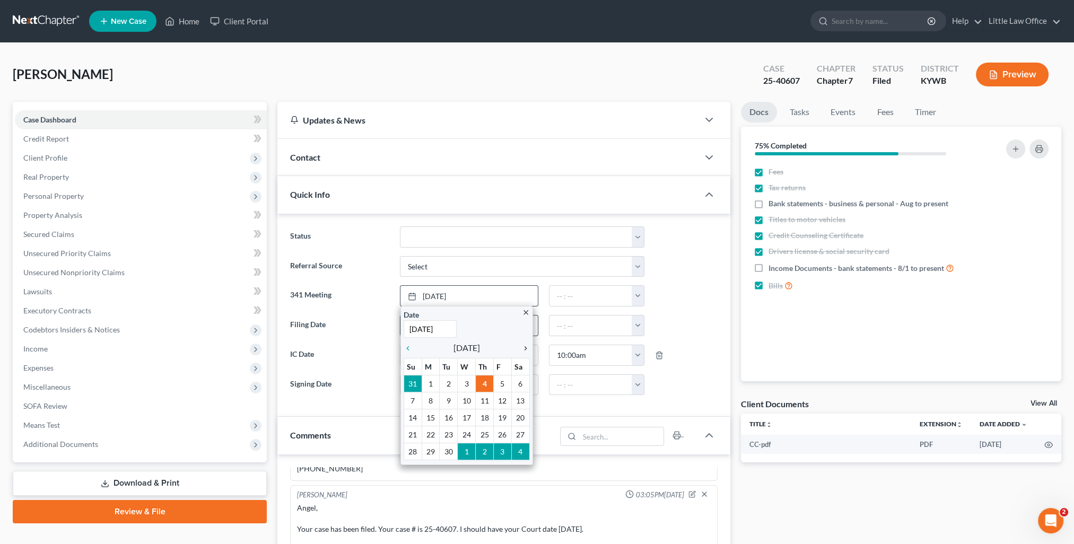
click at [524, 345] on icon "chevron_right" at bounding box center [523, 348] width 14 height 8
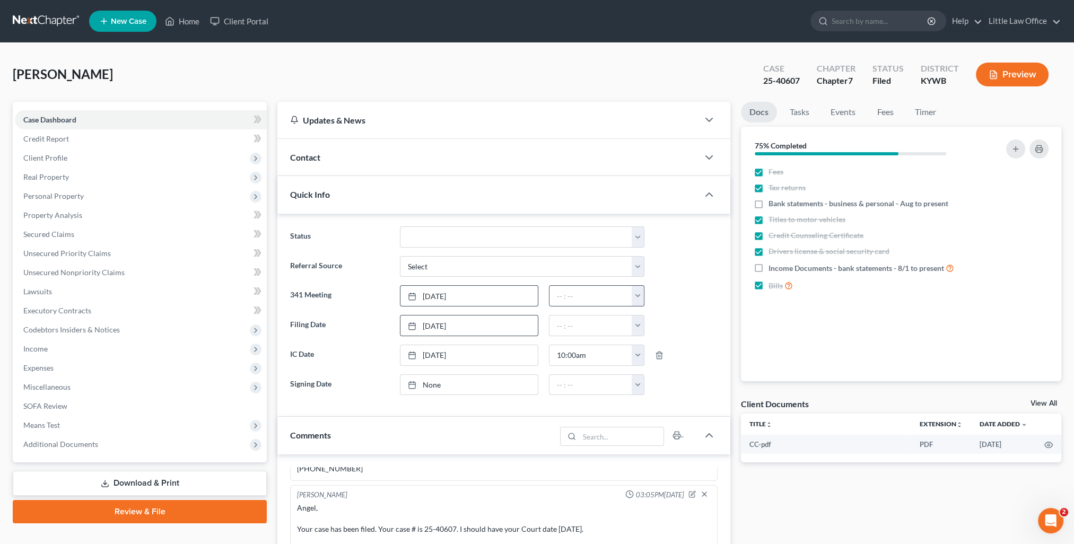
click at [637, 304] on button "button" at bounding box center [638, 296] width 12 height 20
click at [658, 344] on link "12:30pm" at bounding box center [661, 341] width 59 height 18
type input "12:30pm"
click at [335, 164] on div "Contact" at bounding box center [487, 157] width 421 height 37
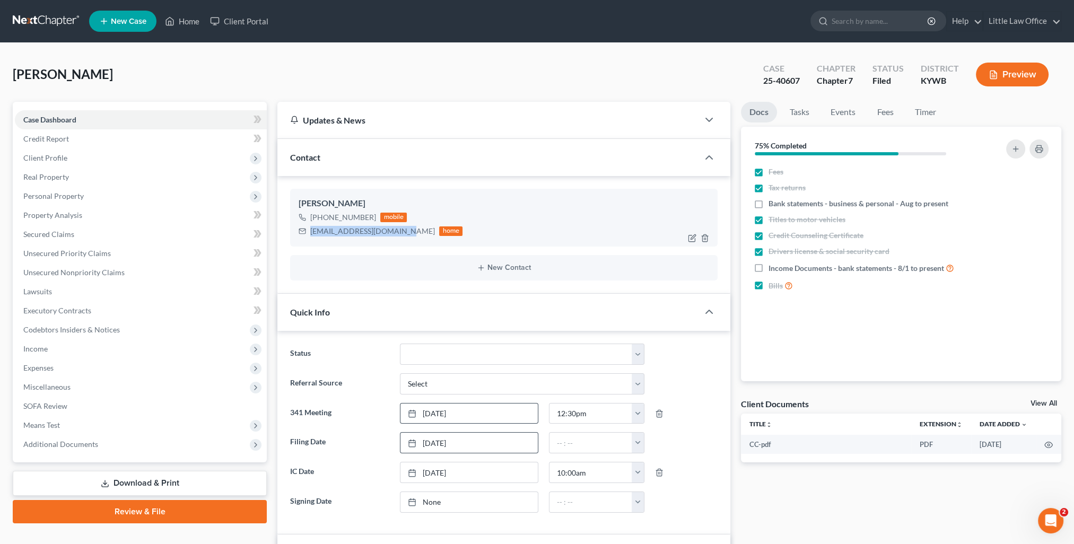
drag, startPoint x: 308, startPoint y: 231, endPoint x: 398, endPoint y: 243, distance: 91.5
click at [398, 243] on div "[PERSON_NAME] [PHONE_NUMBER] mobile [EMAIL_ADDRESS][DOMAIN_NAME] home" at bounding box center [504, 217] width 428 height 57
copy div "[EMAIL_ADDRESS][DOMAIN_NAME]"
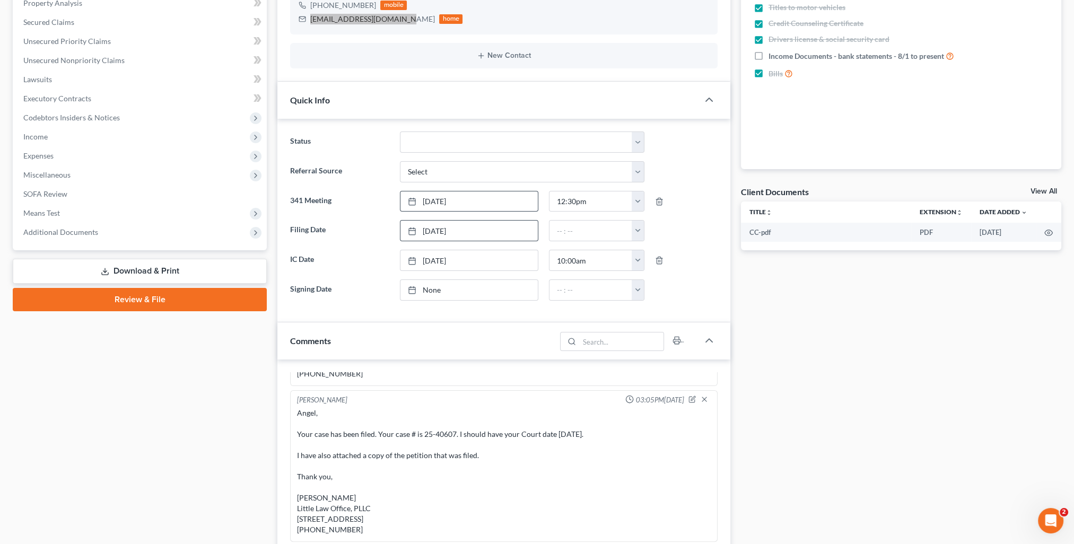
scroll to position [265, 0]
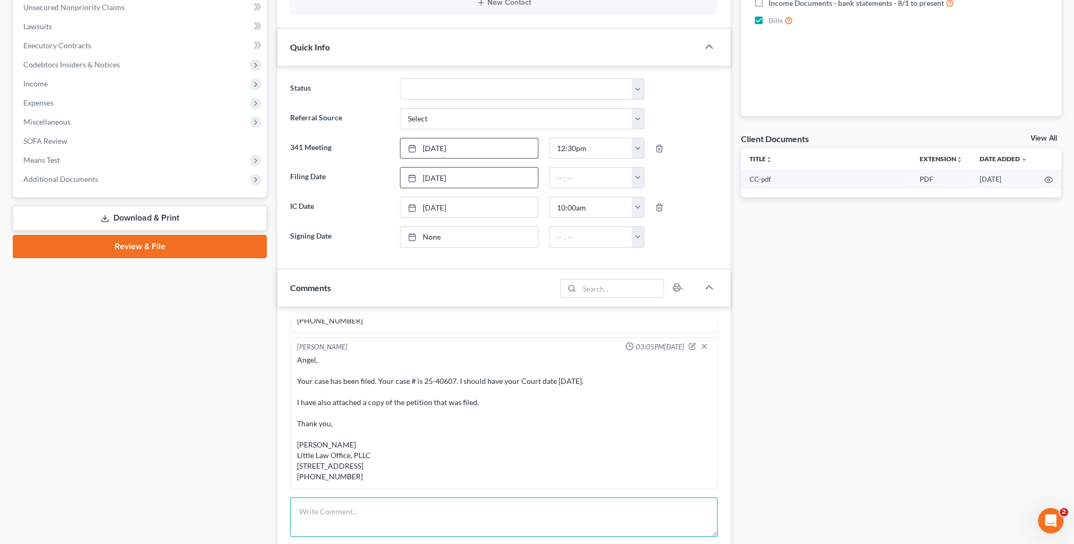
click at [465, 517] on textarea at bounding box center [504, 517] width 428 height 39
paste textarea "Angel, Your Court date is currently scheduled for [DATE] 12:30 PM, but I am cer…"
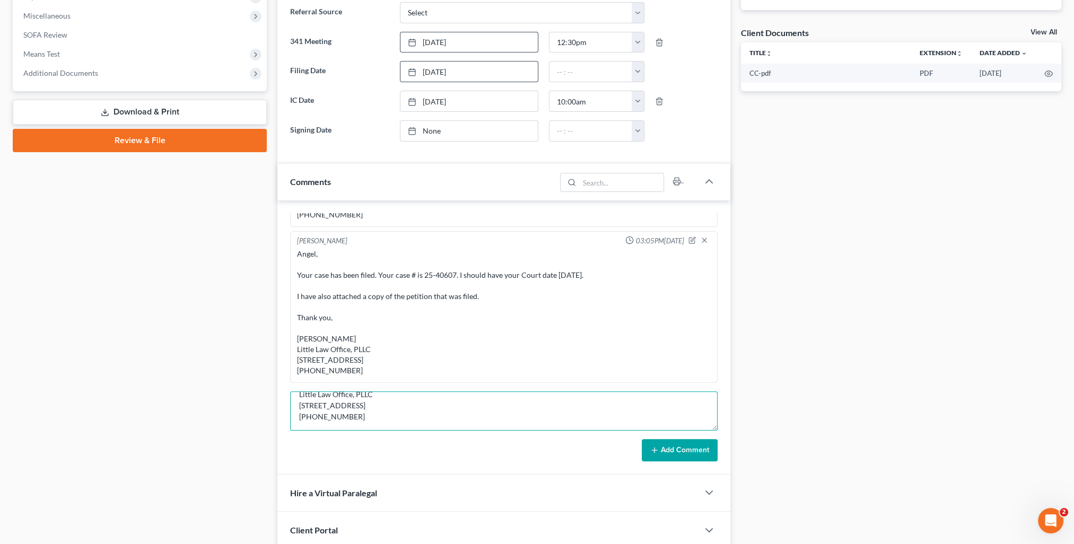
scroll to position [424, 0]
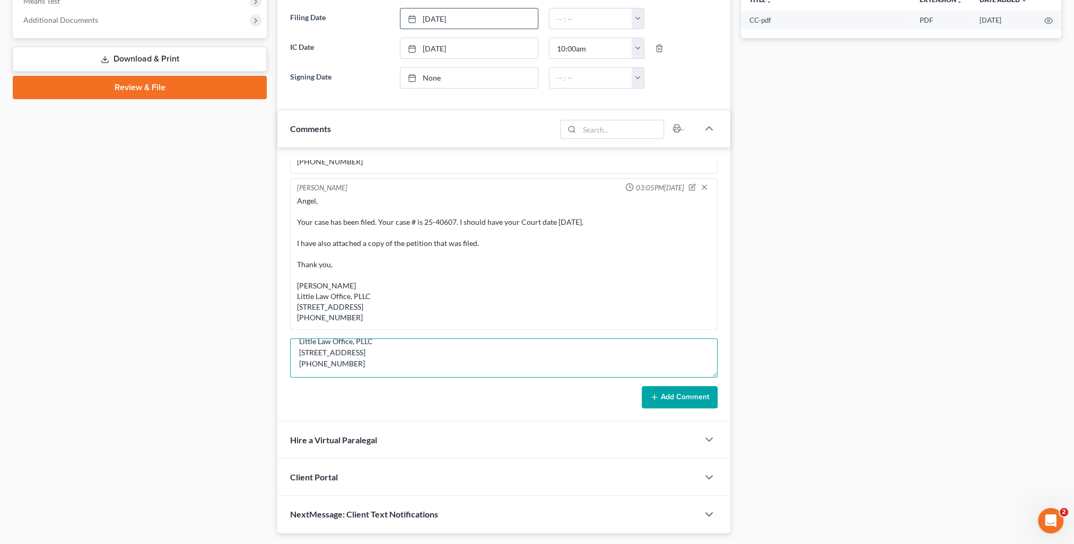
type textarea "Angel, Your Court date is currently scheduled for [DATE] 12:30 PM, but I am cer…"
drag, startPoint x: 672, startPoint y: 401, endPoint x: 682, endPoint y: 395, distance: 11.9
click at [673, 401] on button "Add Comment" at bounding box center [680, 397] width 76 height 22
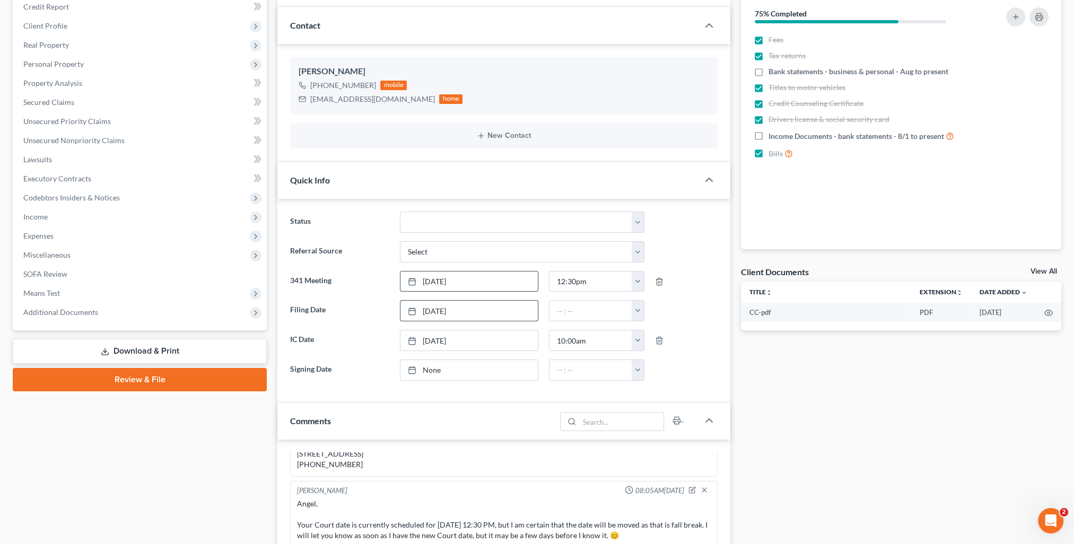
scroll to position [0, 0]
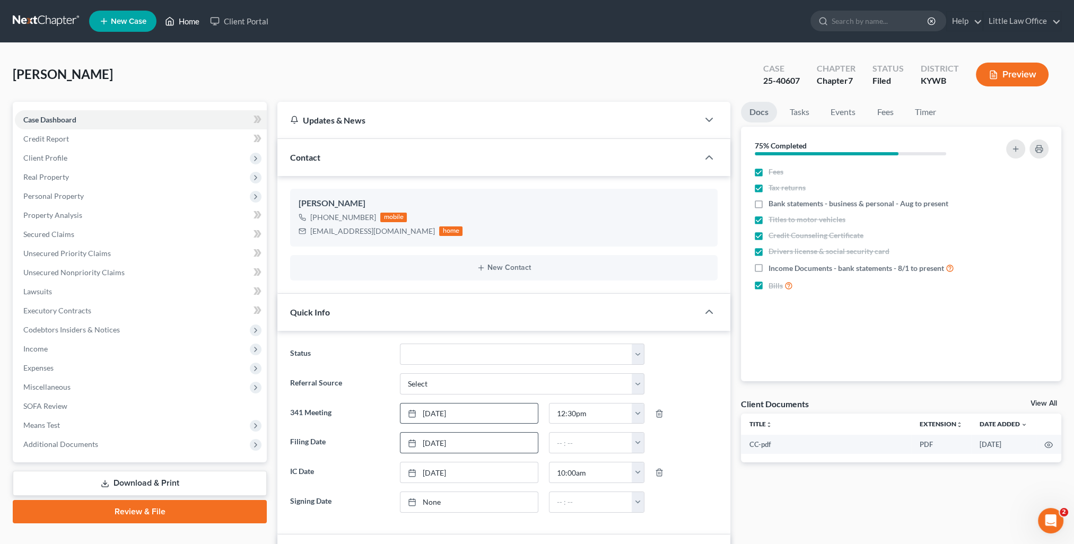
click at [180, 20] on link "Home" at bounding box center [182, 21] width 45 height 19
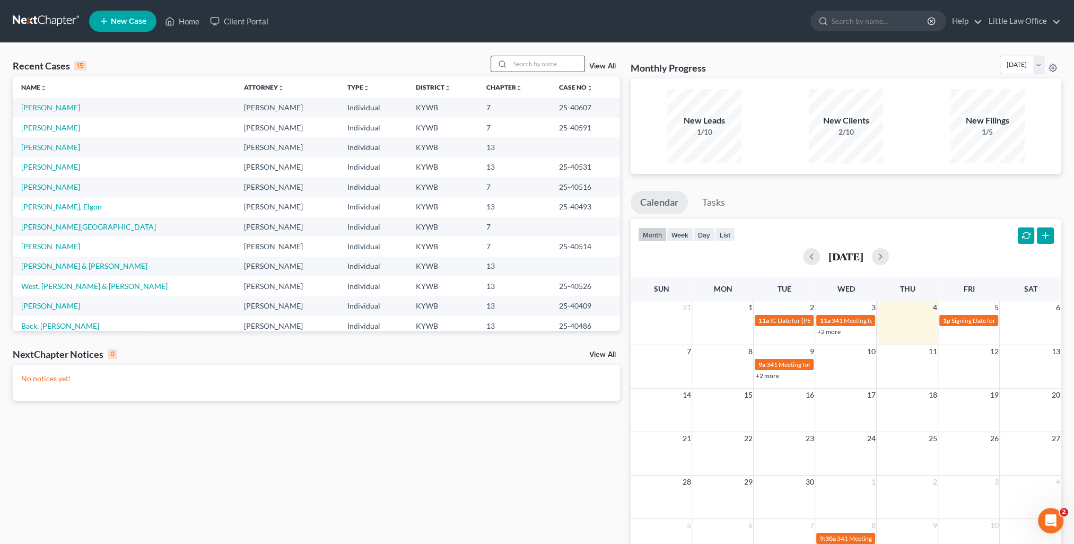
click at [552, 67] on input "search" at bounding box center [547, 63] width 74 height 15
click at [538, 66] on input "search" at bounding box center [547, 63] width 74 height 15
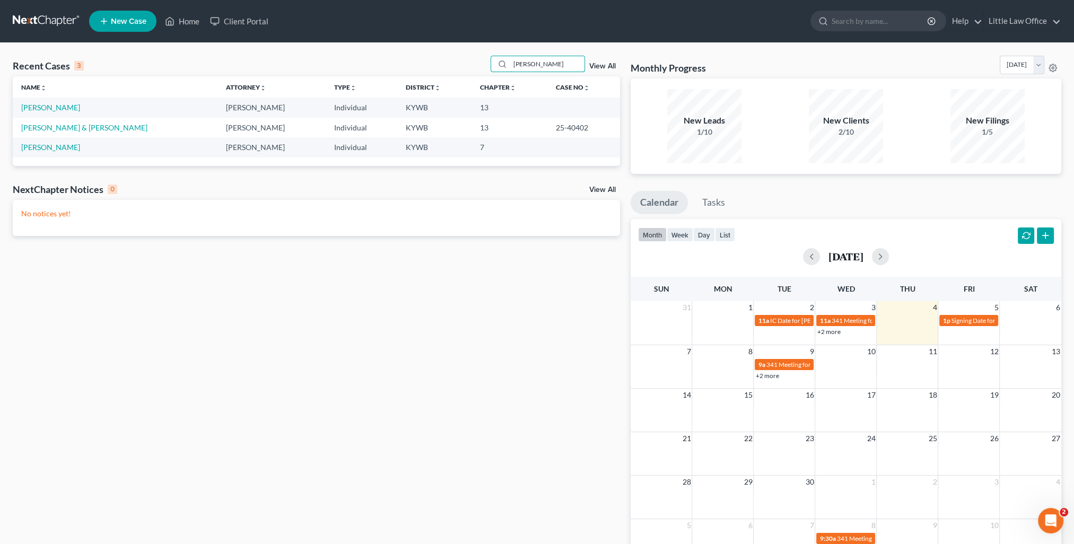
type input "[PERSON_NAME]"
click at [49, 112] on td "[PERSON_NAME]" at bounding box center [115, 108] width 205 height 20
click at [47, 108] on link "[PERSON_NAME]" at bounding box center [50, 107] width 59 height 9
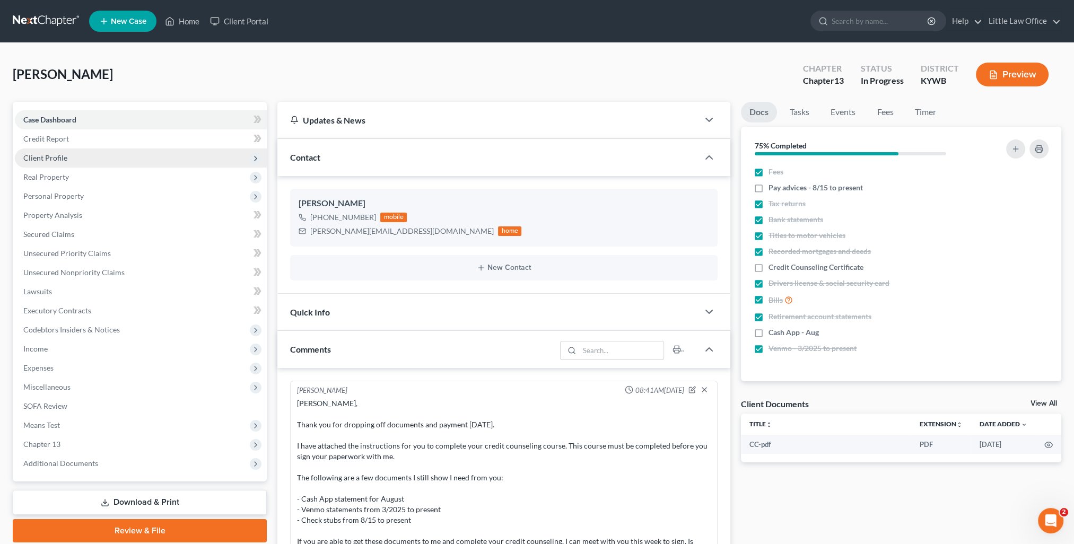
scroll to position [98, 0]
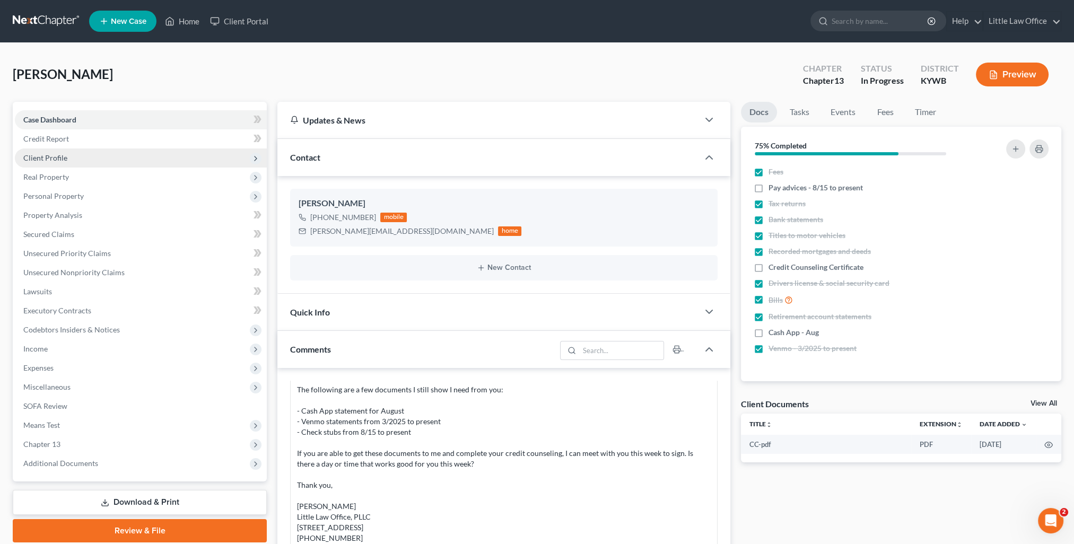
click at [98, 164] on span "Client Profile" at bounding box center [141, 158] width 252 height 19
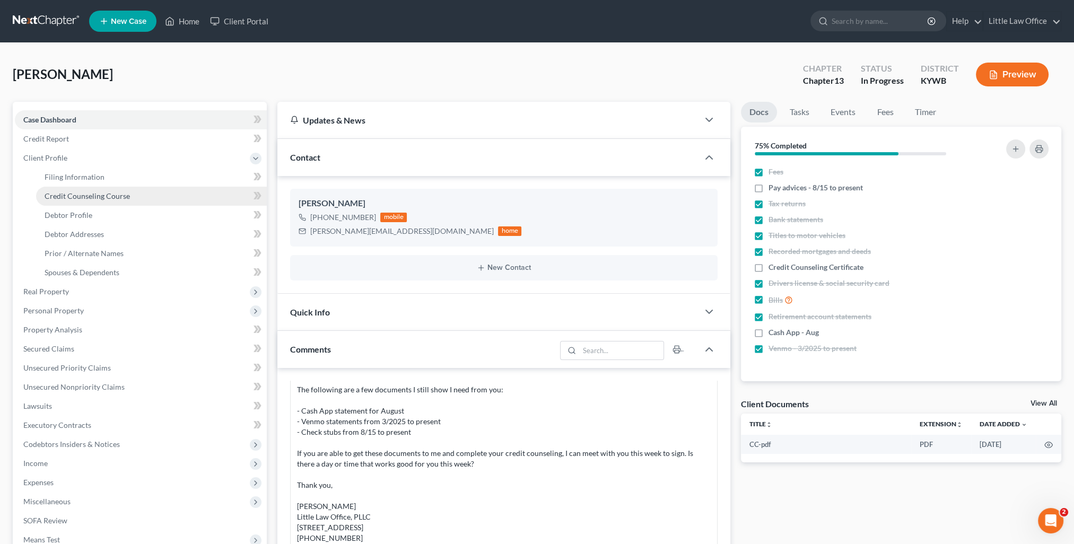
click at [89, 189] on link "Credit Counseling Course" at bounding box center [151, 196] width 231 height 19
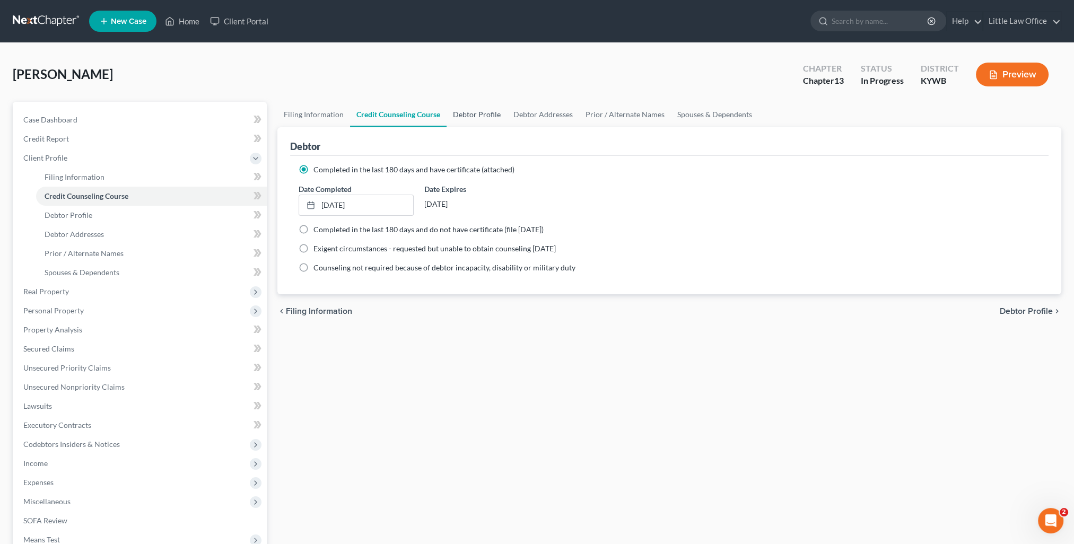
click at [473, 112] on link "Debtor Profile" at bounding box center [477, 114] width 60 height 25
select select "0"
select select "3"
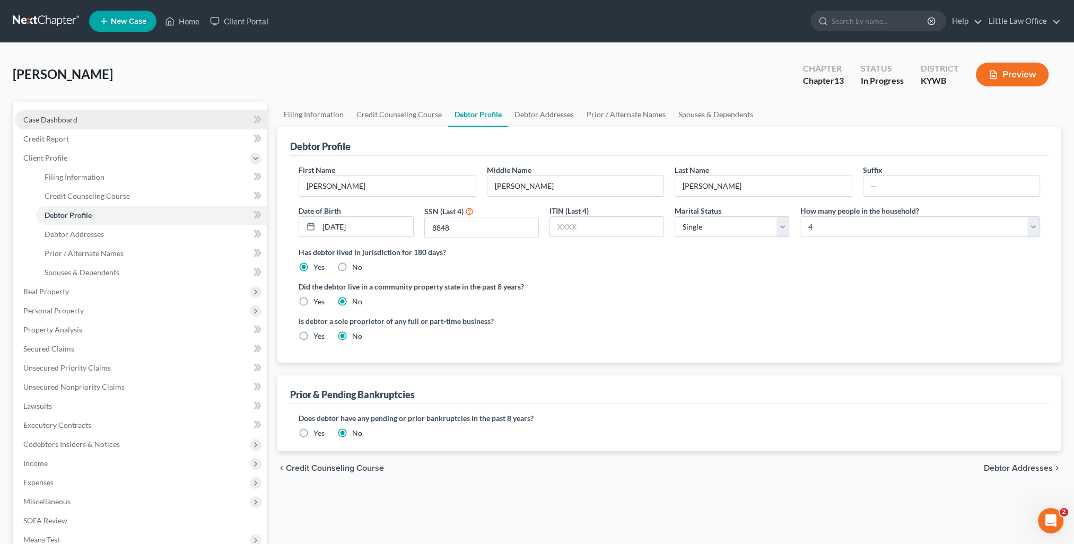
click at [83, 116] on link "Case Dashboard" at bounding box center [141, 119] width 252 height 19
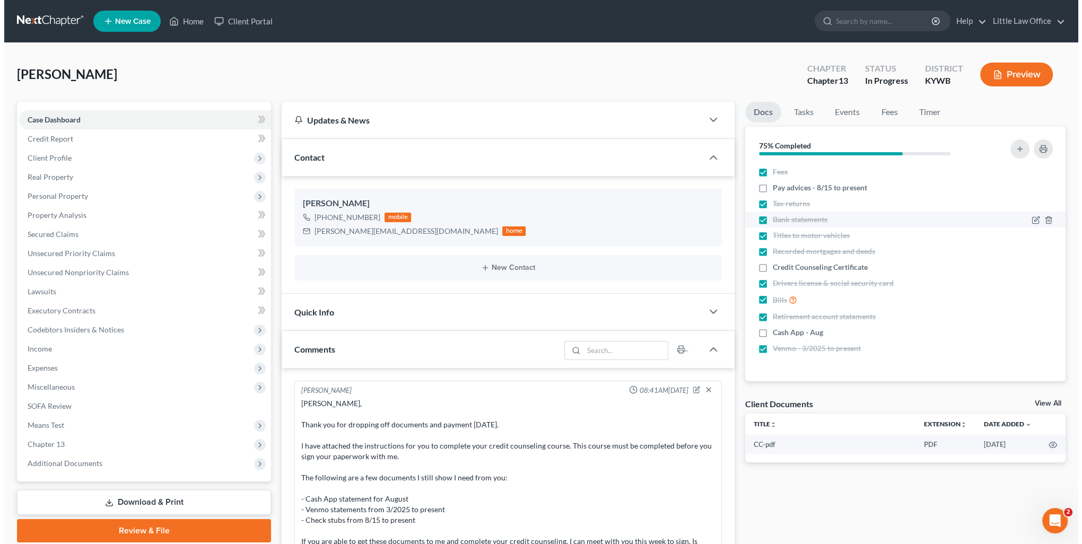
scroll to position [98, 0]
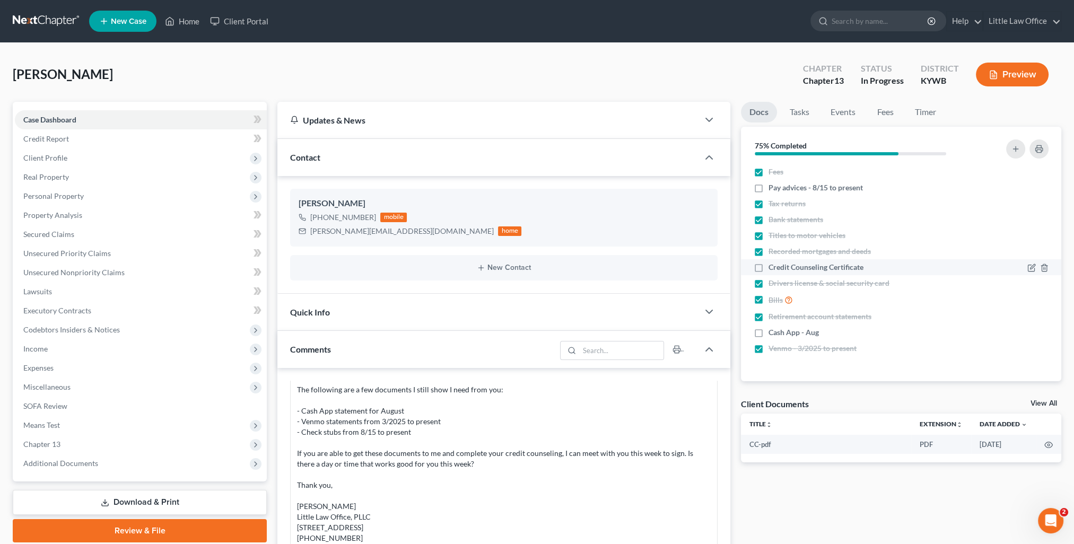
click at [769, 268] on label "Credit Counseling Certificate" at bounding box center [816, 267] width 95 height 11
click at [773, 268] on input "Credit Counseling Certificate" at bounding box center [776, 265] width 7 height 7
checkbox input "true"
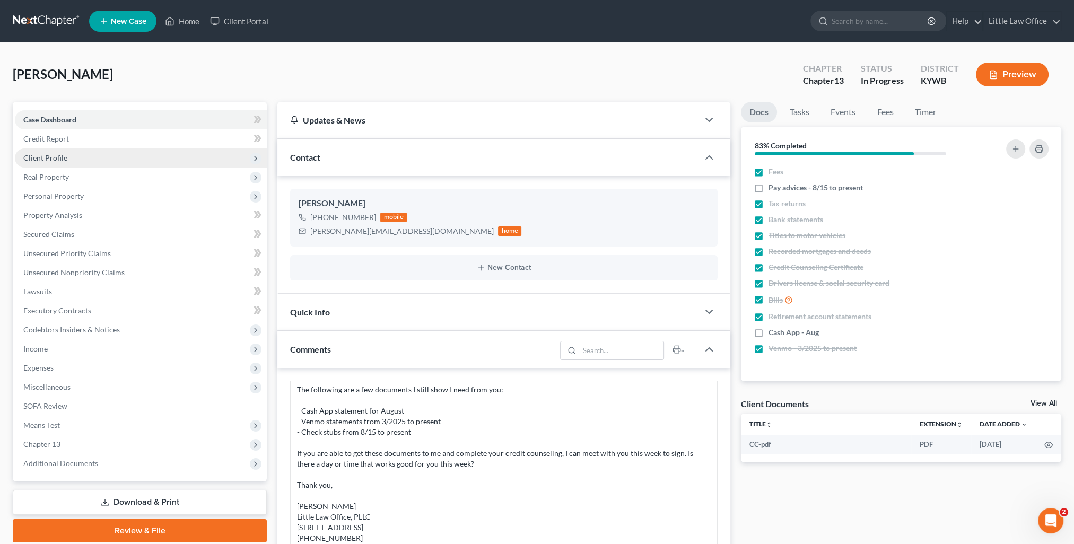
click at [53, 156] on span "Client Profile" at bounding box center [45, 157] width 44 height 9
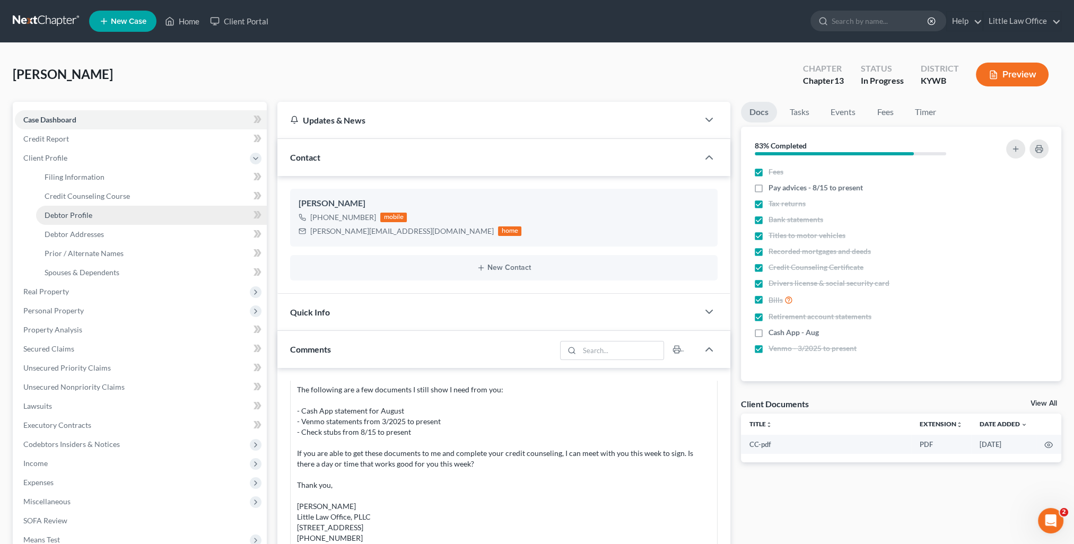
click at [91, 207] on link "Debtor Profile" at bounding box center [151, 215] width 231 height 19
select select "0"
select select "3"
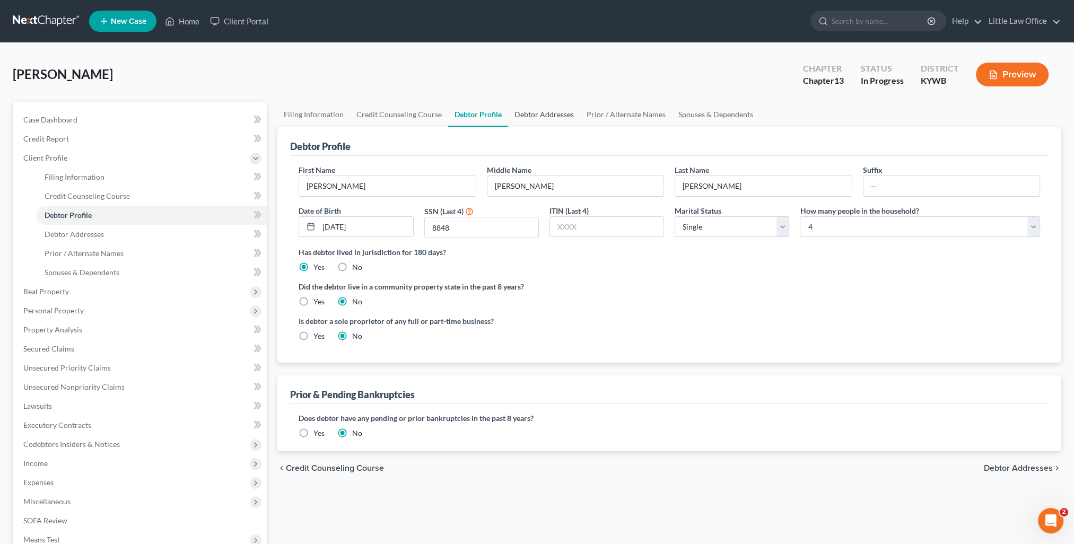
click at [539, 114] on link "Debtor Addresses" at bounding box center [544, 114] width 72 height 25
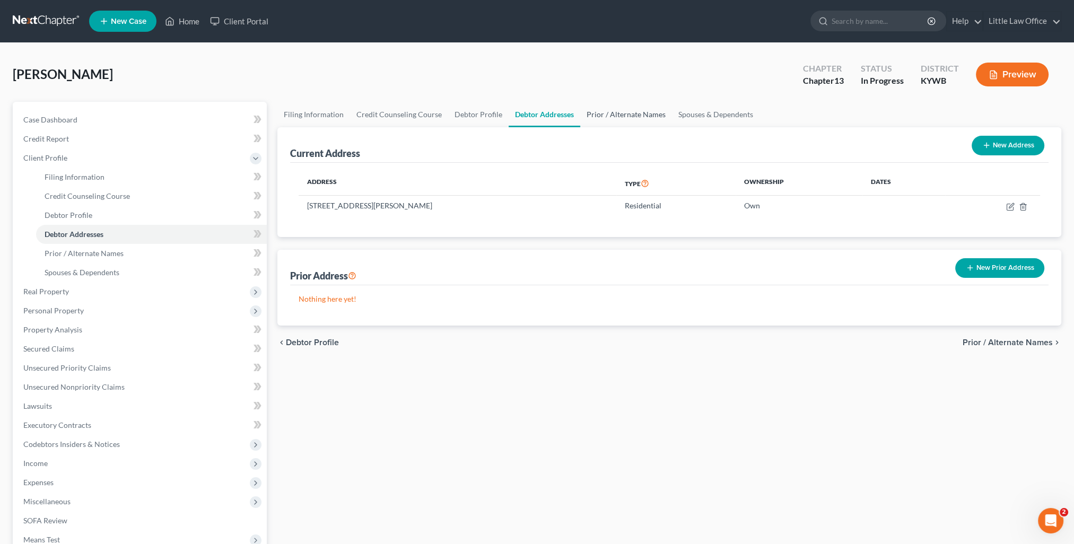
click at [602, 122] on link "Prior / Alternate Names" at bounding box center [626, 114] width 92 height 25
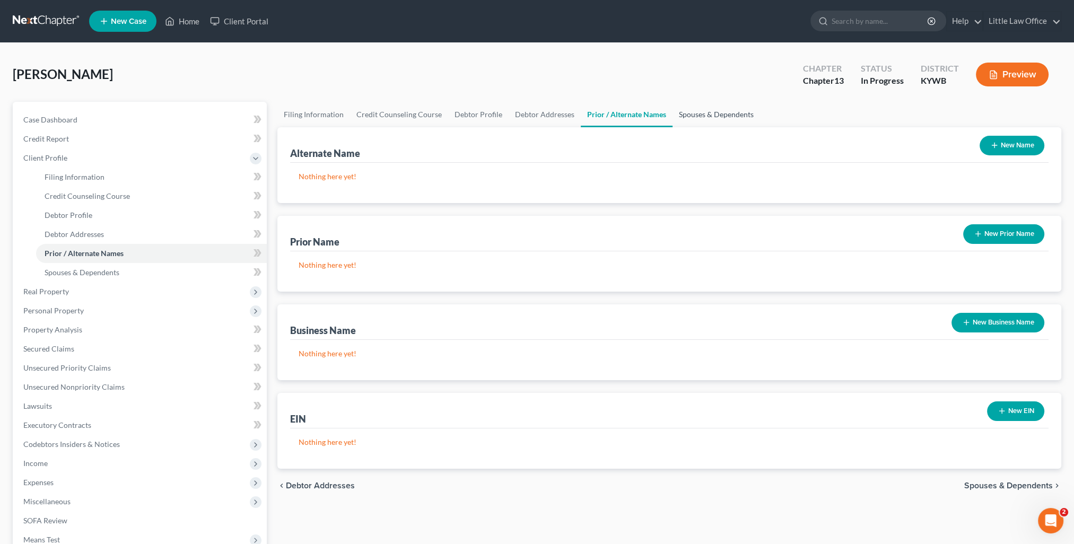
click at [698, 121] on link "Spouses & Dependents" at bounding box center [717, 114] width 88 height 25
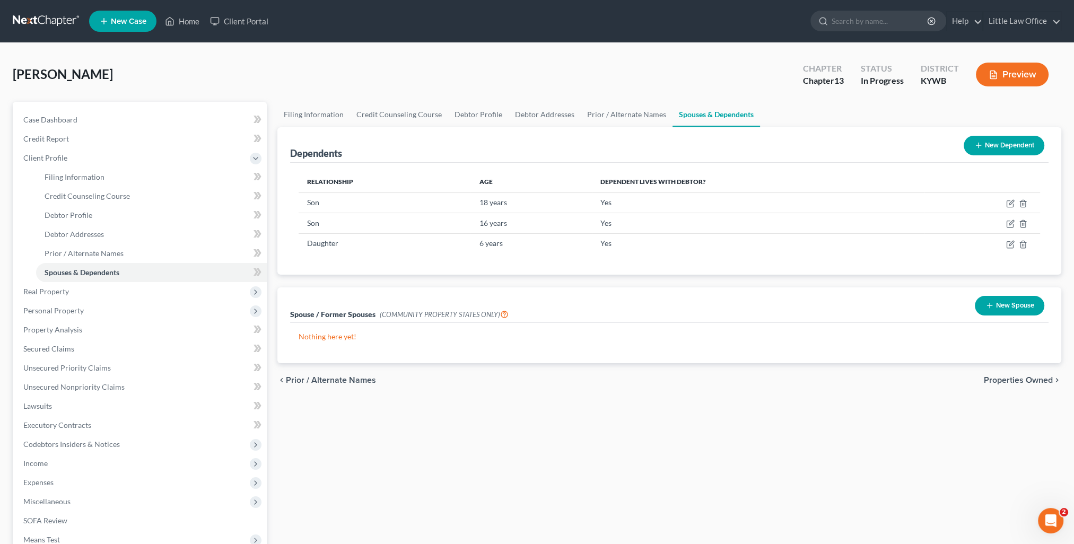
click at [1042, 383] on span "Properties Owned" at bounding box center [1018, 380] width 69 height 8
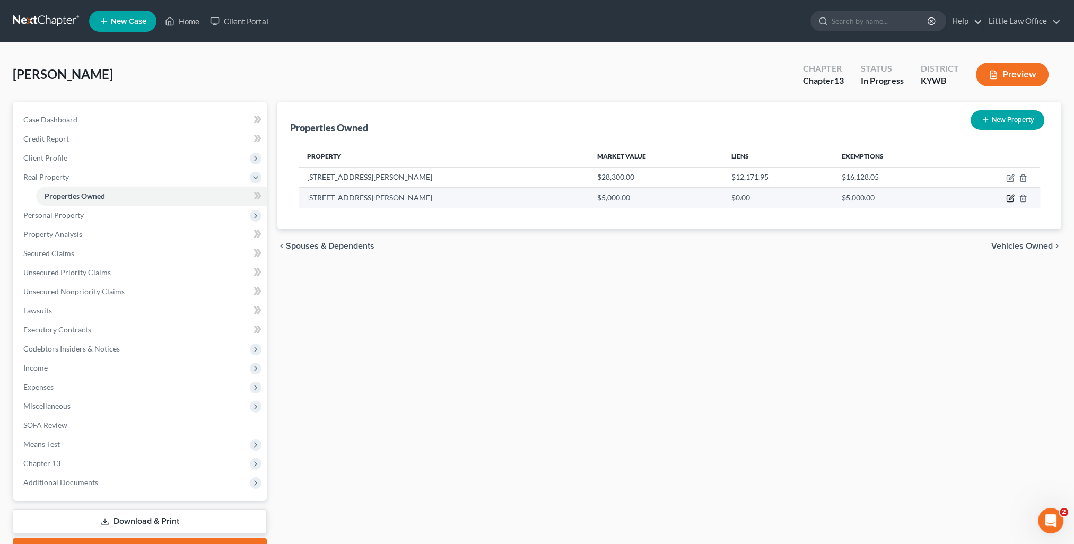
click at [1012, 199] on icon "button" at bounding box center [1010, 198] width 8 height 8
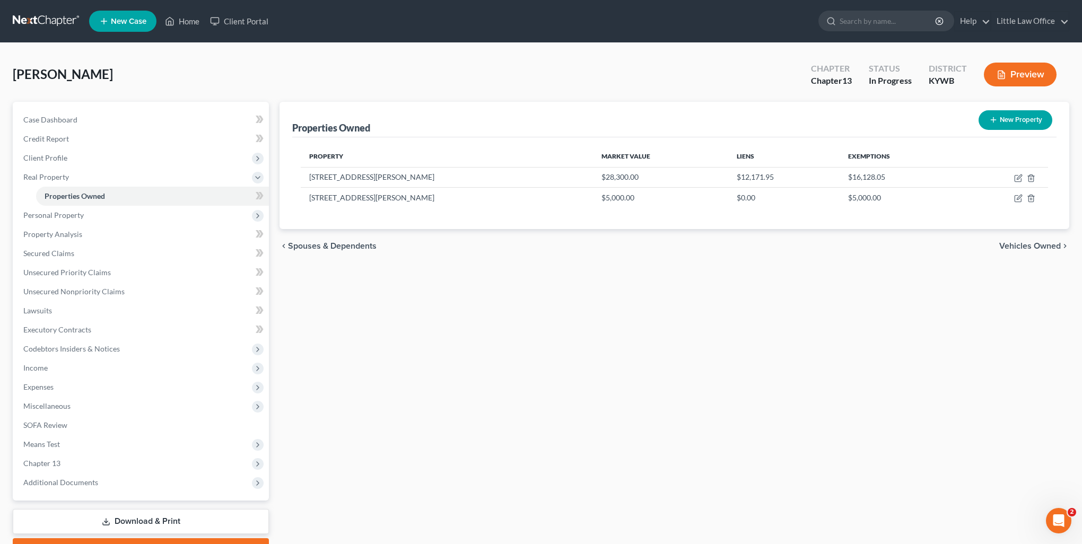
select select "18"
select select "0"
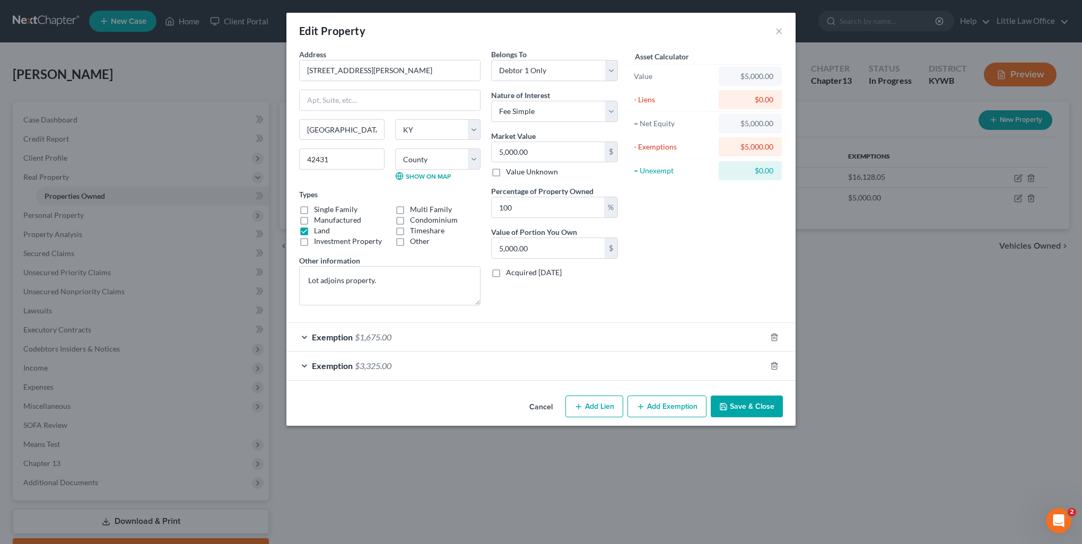
click at [439, 342] on div "Exemption $1,675.00" at bounding box center [526, 337] width 480 height 28
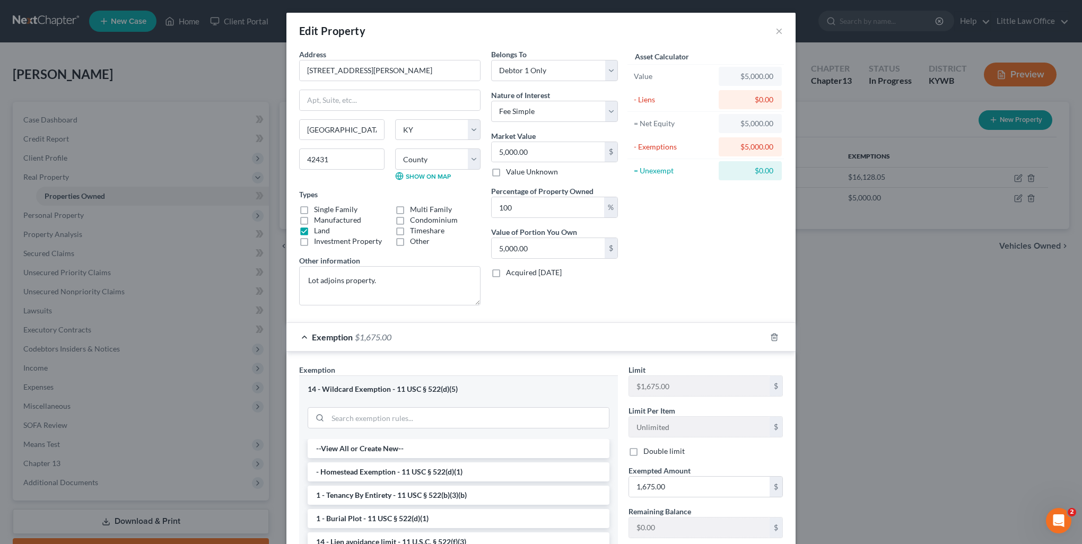
scroll to position [168, 0]
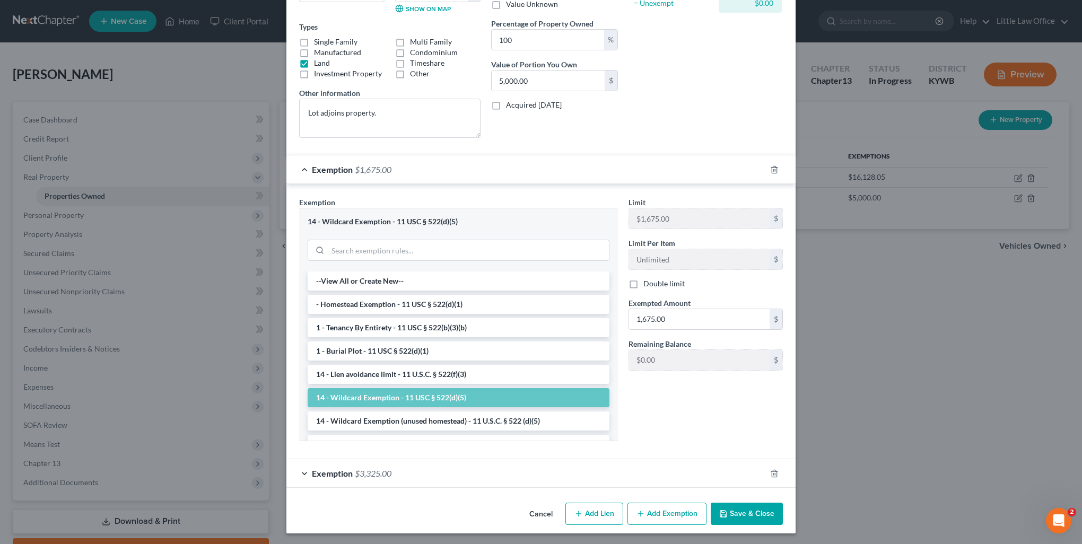
click at [467, 476] on div "Exemption $3,325.00" at bounding box center [526, 473] width 480 height 28
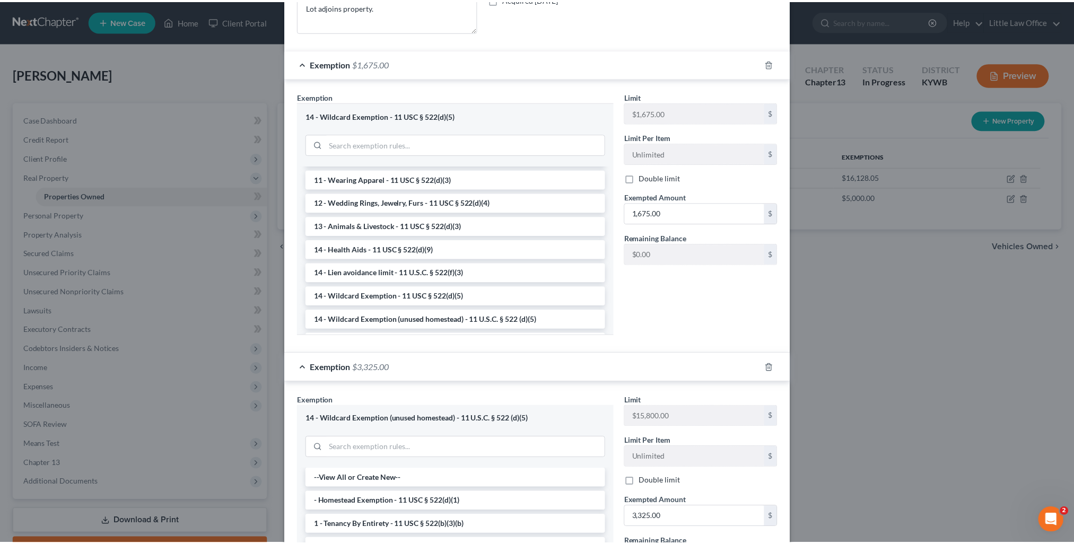
scroll to position [433, 0]
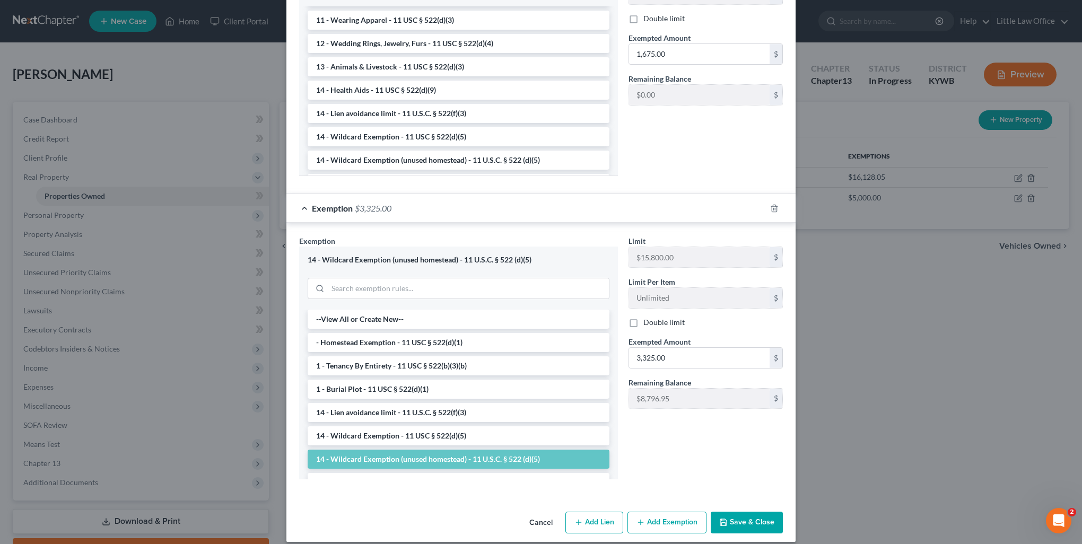
click at [721, 518] on icon "button" at bounding box center [723, 522] width 8 height 8
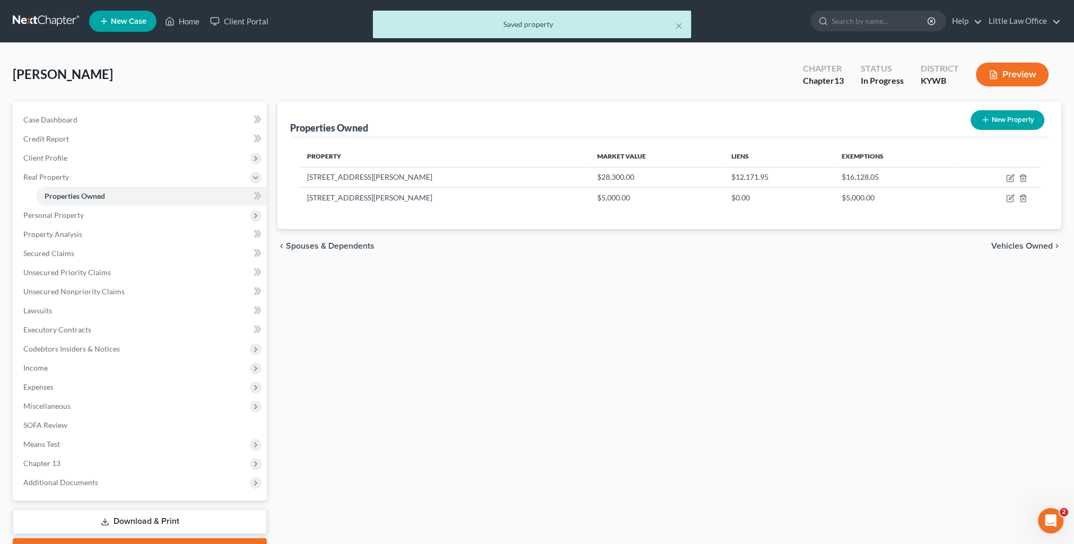
click at [1029, 243] on span "Vehicles Owned" at bounding box center [1022, 246] width 62 height 8
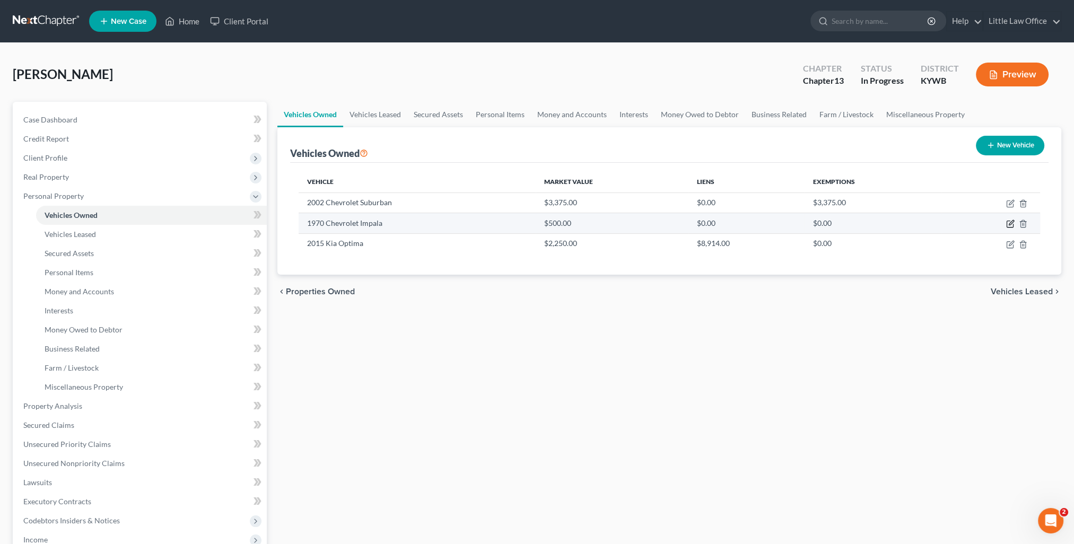
click at [1011, 223] on icon "button" at bounding box center [1010, 224] width 8 height 8
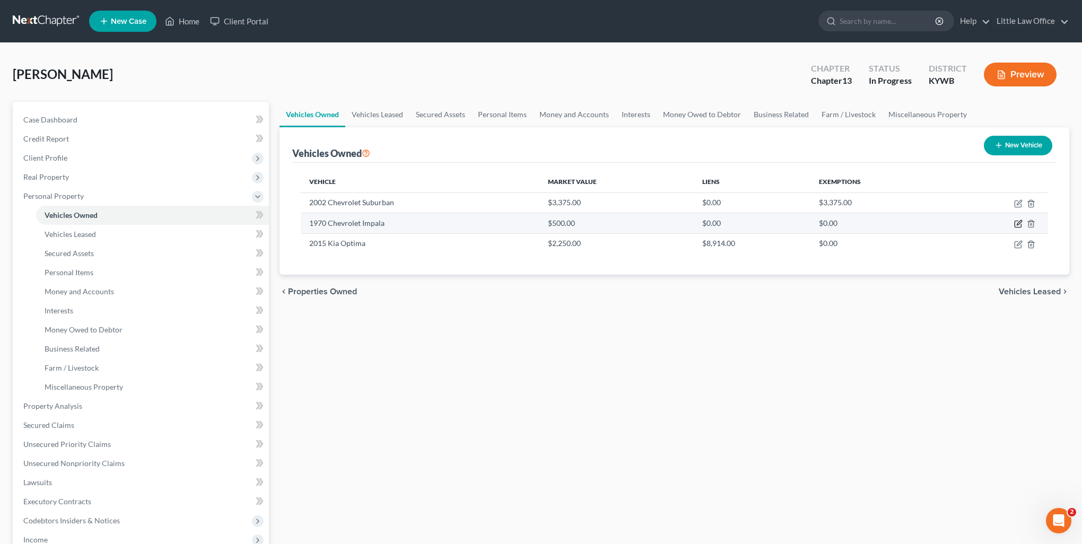
select select "0"
select select "56"
select select "4"
select select "0"
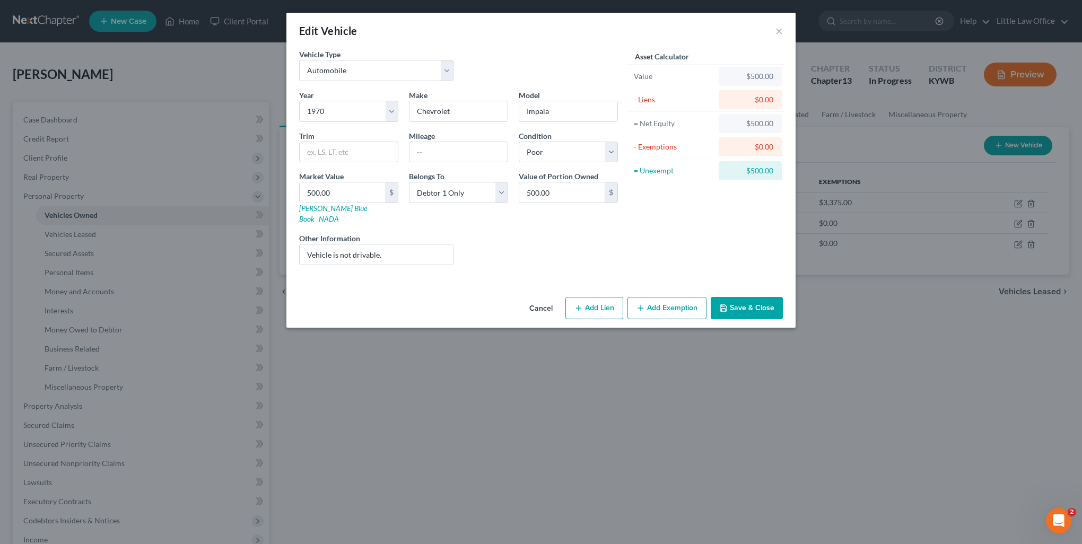
click at [660, 297] on button "Add Exemption" at bounding box center [667, 308] width 79 height 22
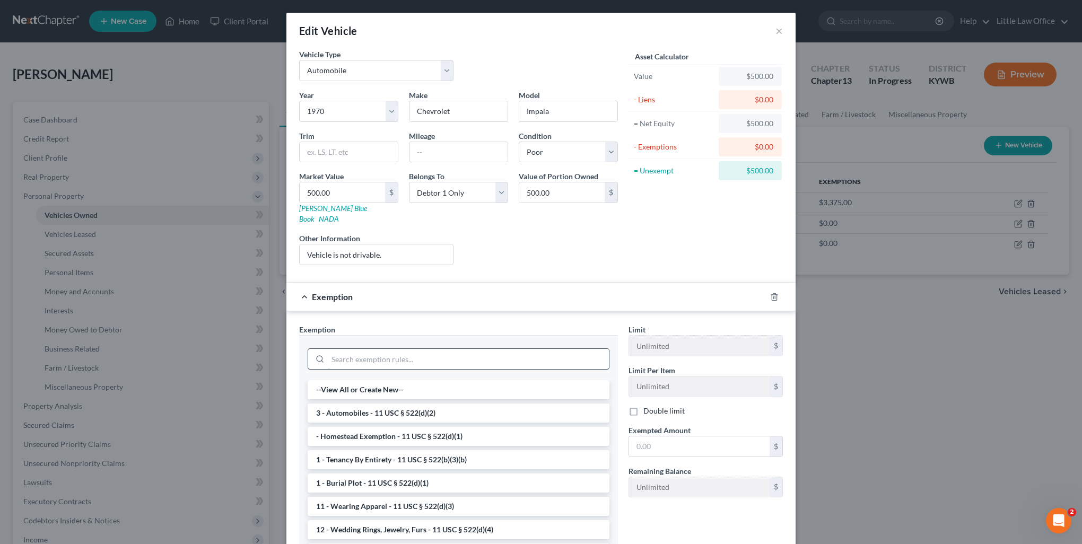
click at [395, 352] on input "search" at bounding box center [468, 359] width 281 height 20
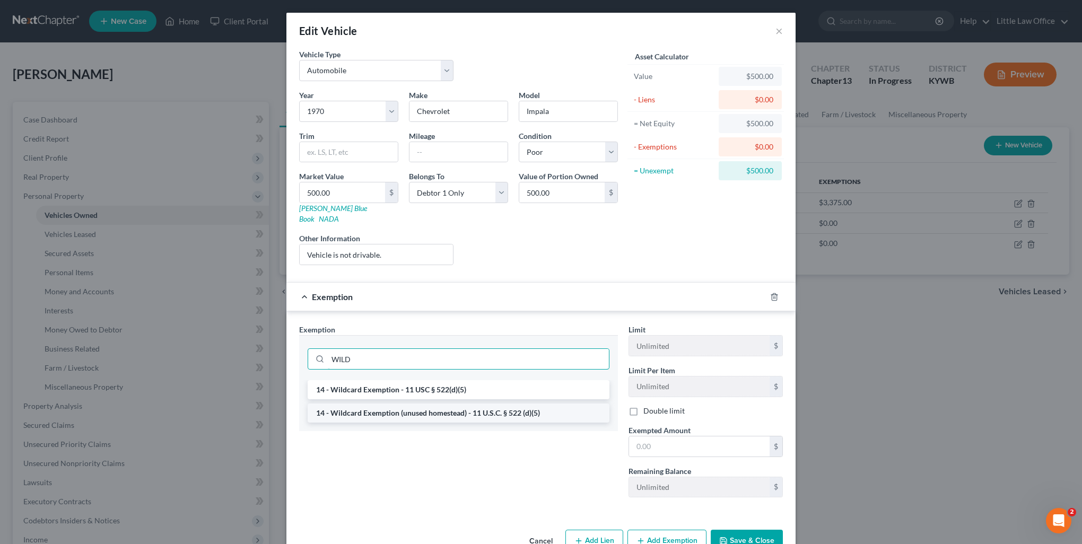
type input "WILD"
click at [412, 404] on li "14 - Wildcard Exemption (unused homestead) - 11 U.S.C. § 522 (d)(5)" at bounding box center [459, 413] width 302 height 19
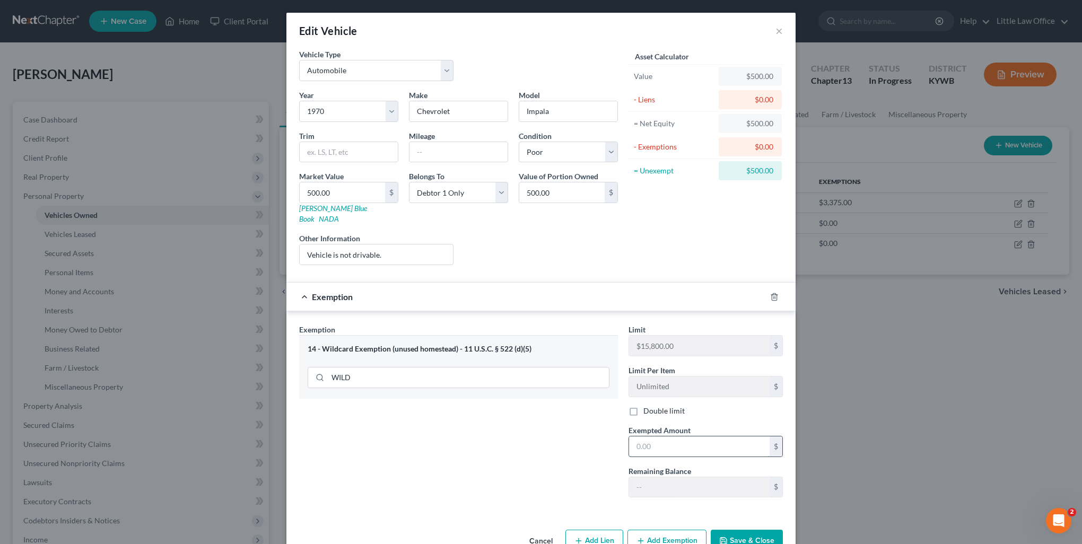
click at [662, 437] on input "text" at bounding box center [699, 447] width 141 height 20
type input "500"
click at [588, 462] on div "Exemption Set must be selected for CA. Exemption * 14 - Wildcard Exemption (unu…" at bounding box center [458, 415] width 329 height 182
click at [757, 530] on button "Save & Close" at bounding box center [747, 541] width 72 height 22
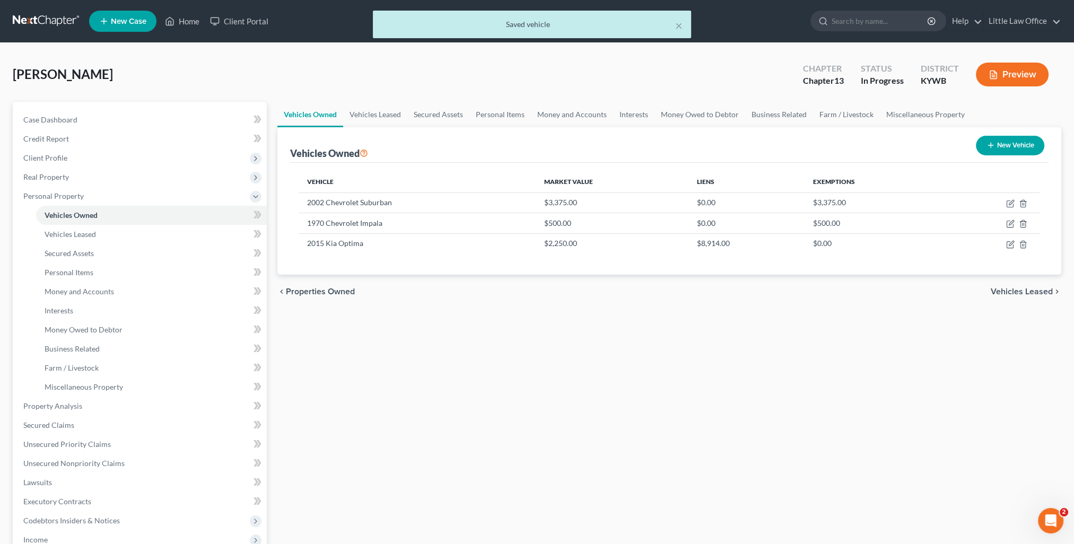
click at [1009, 292] on span "Vehicles Leased" at bounding box center [1022, 291] width 62 height 8
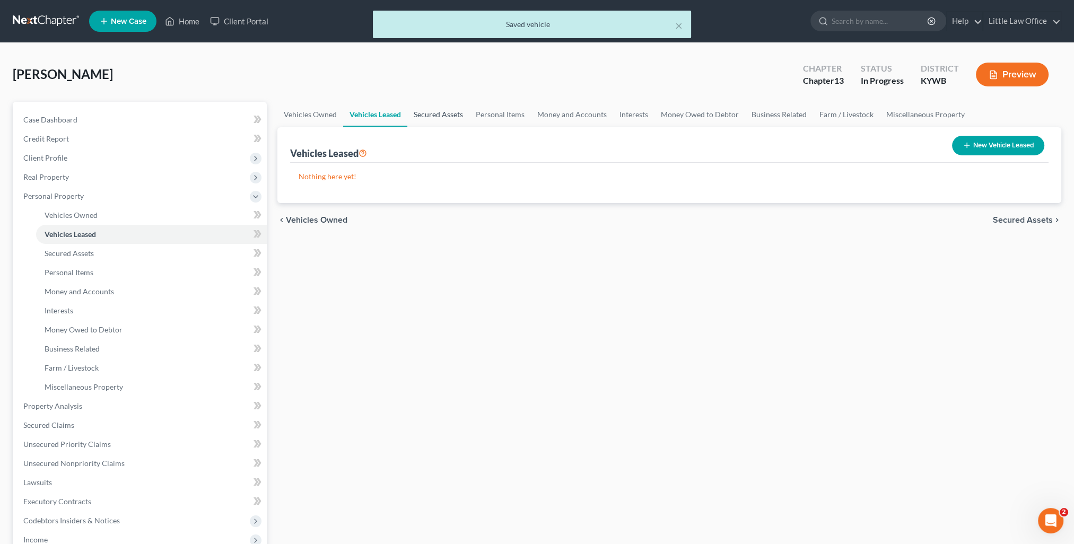
click at [450, 113] on link "Secured Assets" at bounding box center [438, 114] width 62 height 25
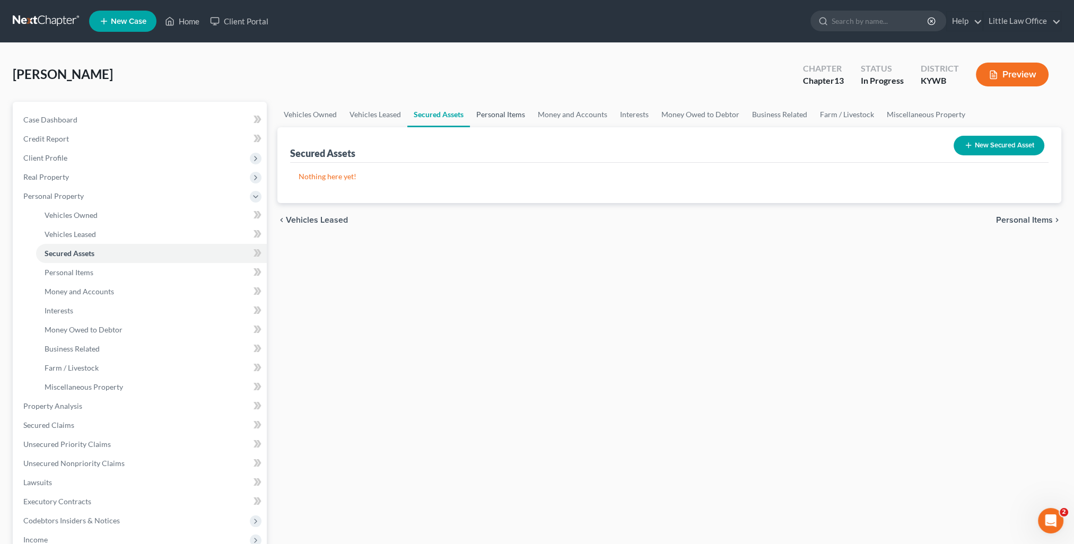
click at [484, 112] on link "Personal Items" at bounding box center [501, 114] width 62 height 25
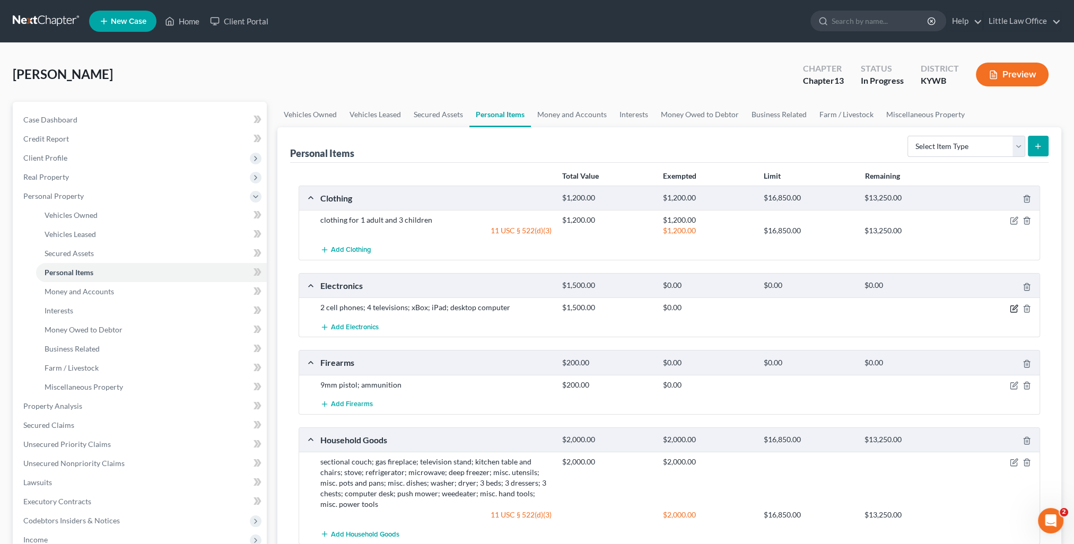
click at [1010, 304] on icon "button" at bounding box center [1014, 308] width 8 height 8
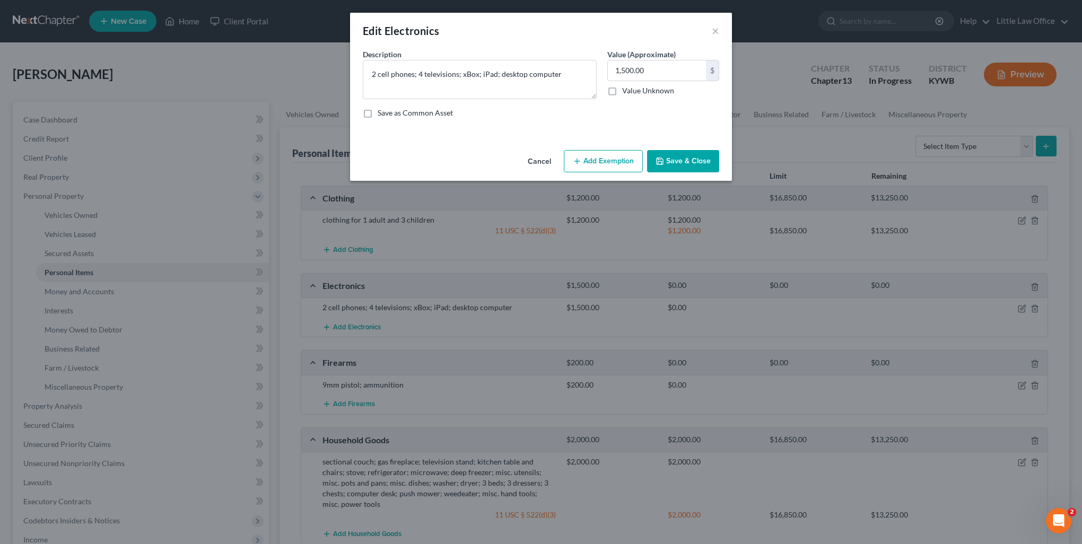
click at [604, 156] on button "Add Exemption" at bounding box center [603, 161] width 79 height 22
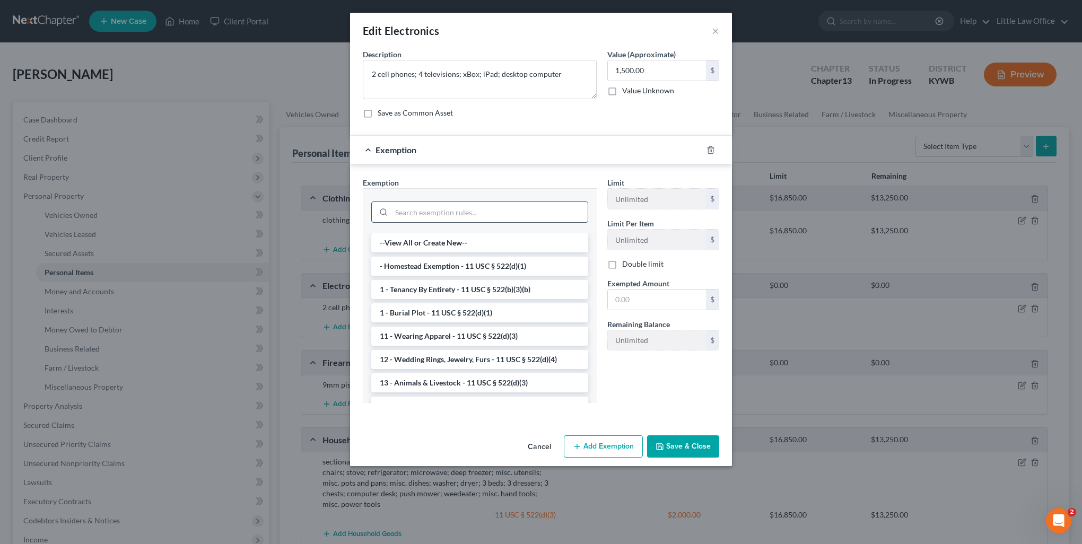
click at [464, 211] on input "search" at bounding box center [489, 212] width 196 height 20
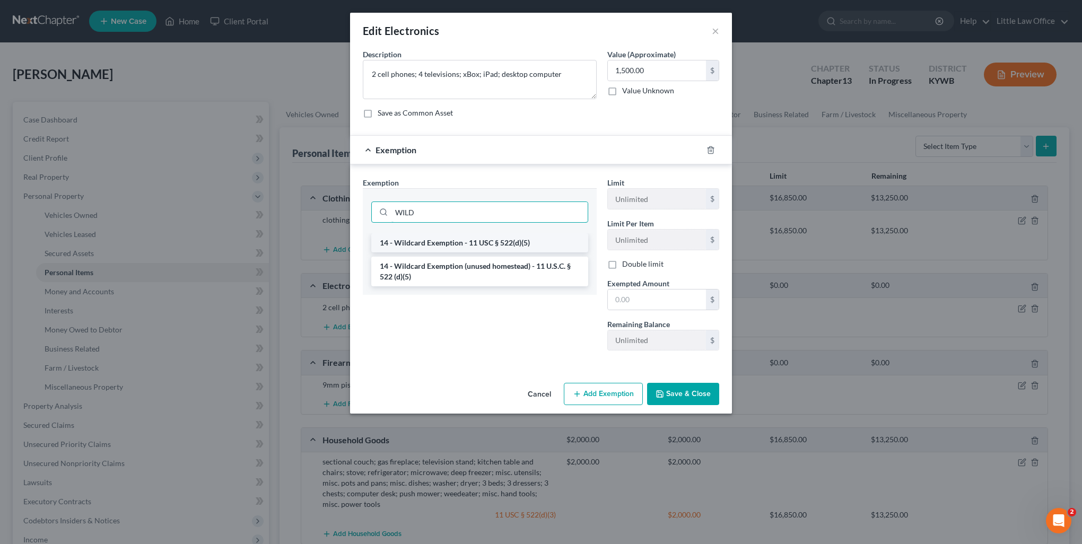
type input "WILD"
click at [471, 238] on li "14 - Wildcard Exemption - 11 USC § 522(d)(5)" at bounding box center [479, 242] width 217 height 19
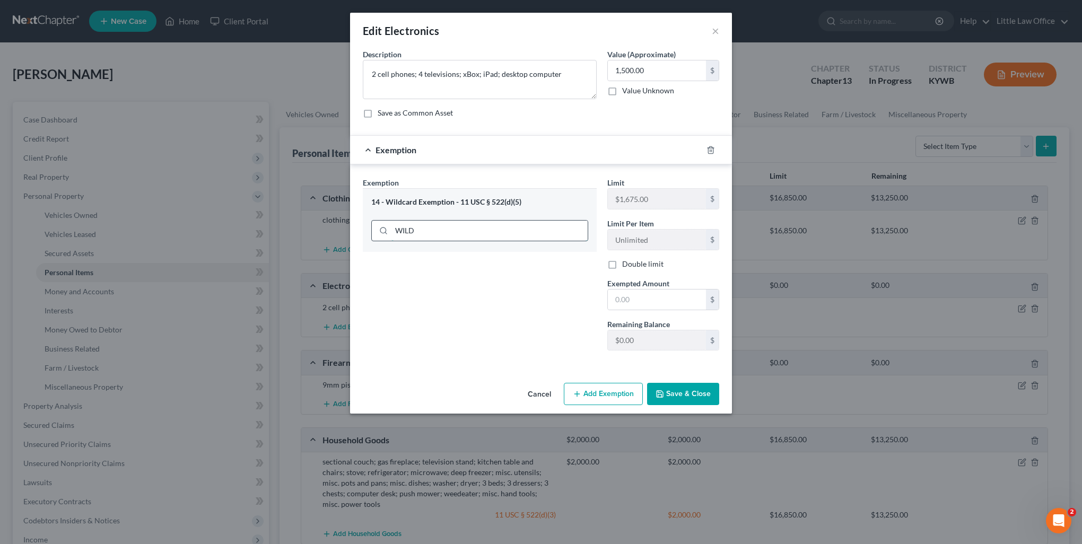
click at [465, 228] on input "WILD" at bounding box center [489, 231] width 196 height 20
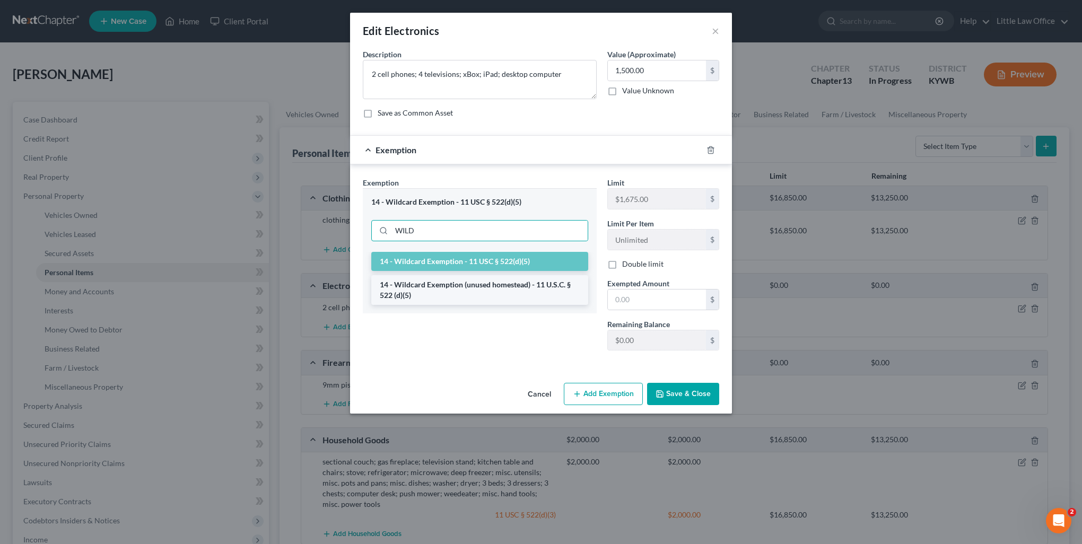
click at [465, 284] on li "14 - Wildcard Exemption (unused homestead) - 11 U.S.C. § 522 (d)(5)" at bounding box center [479, 290] width 217 height 30
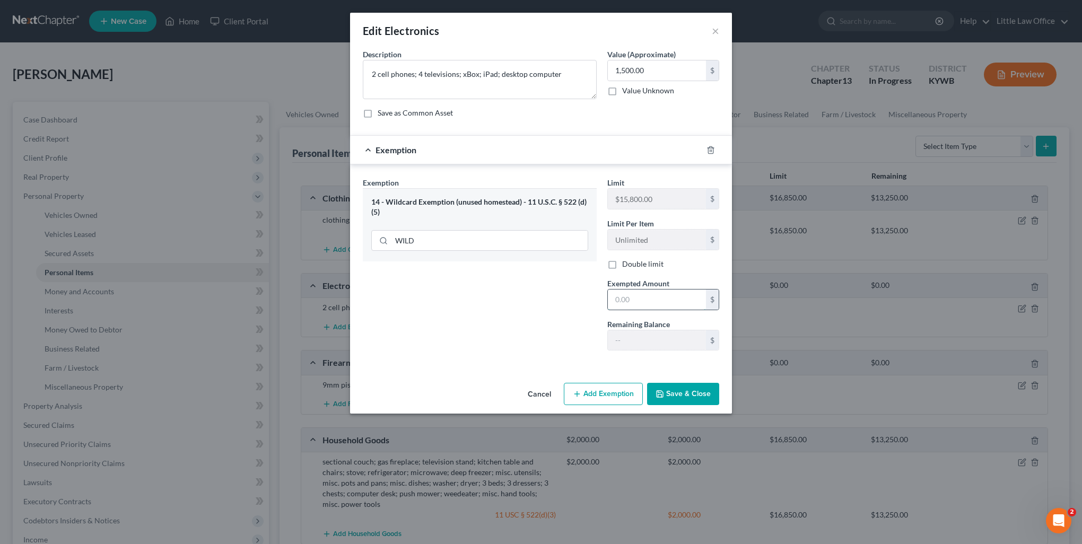
click at [650, 303] on input "text" at bounding box center [657, 300] width 98 height 20
type input "1,500"
click at [673, 403] on button "Save & Close" at bounding box center [683, 394] width 72 height 22
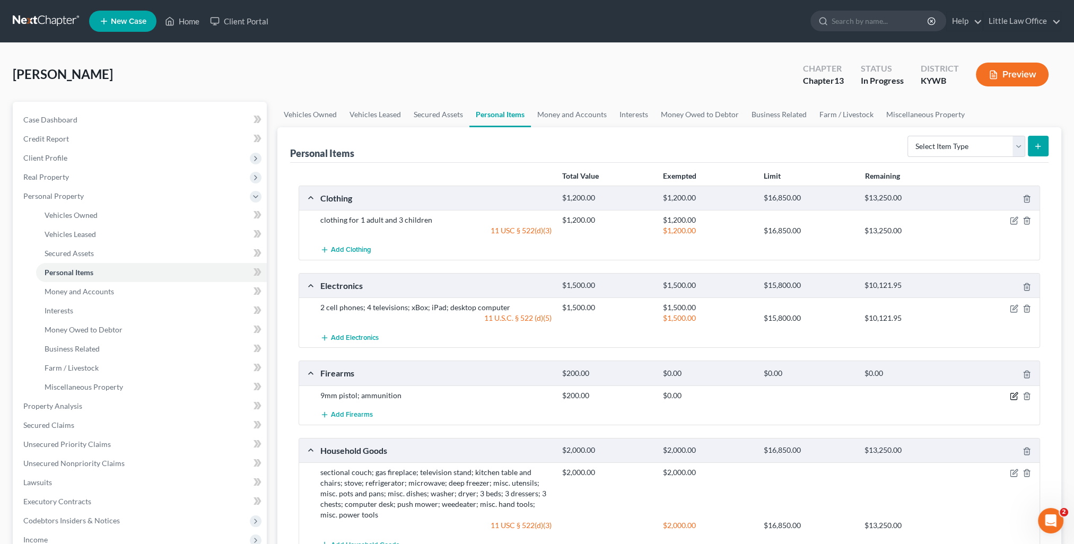
click at [1016, 397] on icon "button" at bounding box center [1014, 396] width 8 height 8
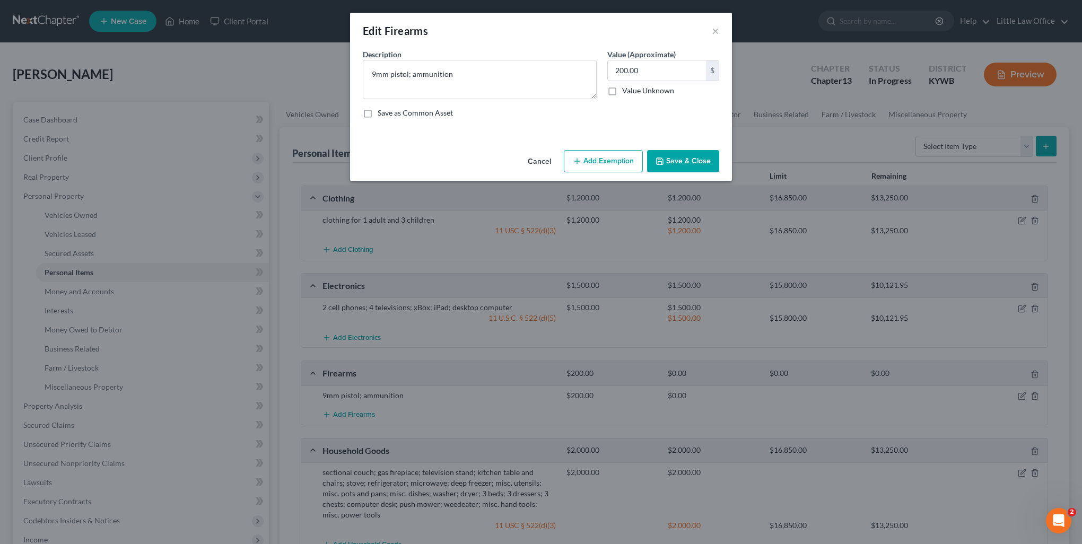
click at [623, 167] on button "Add Exemption" at bounding box center [603, 161] width 79 height 22
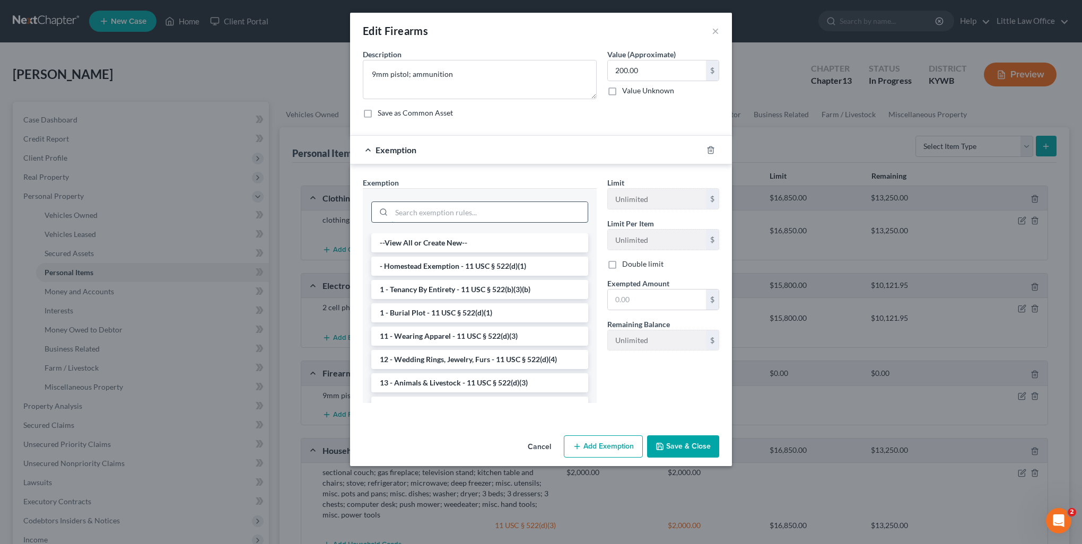
click at [415, 212] on input "search" at bounding box center [489, 212] width 196 height 20
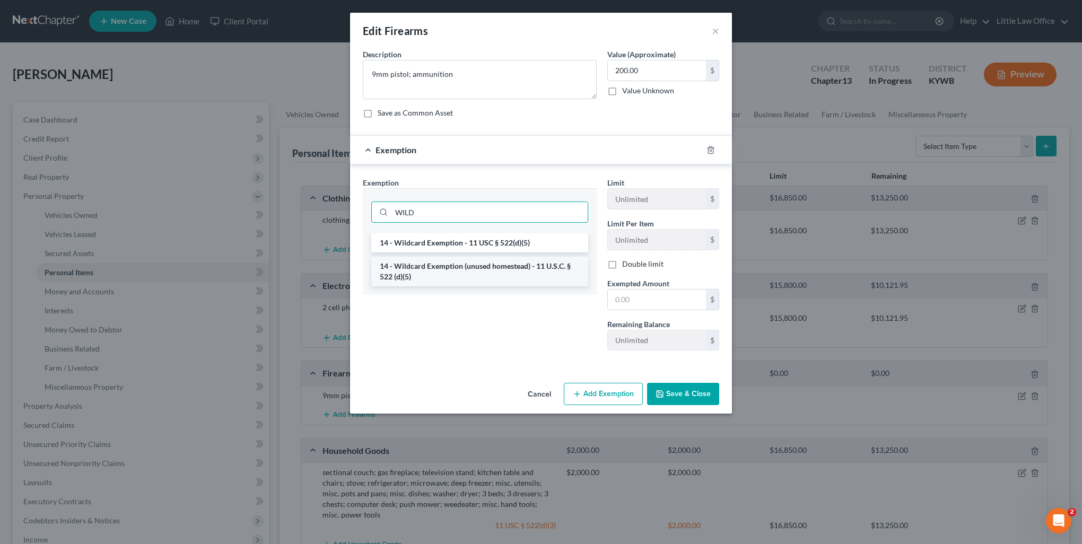
type input "WILD"
click at [407, 258] on li "14 - Wildcard Exemption (unused homestead) - 11 U.S.C. § 522 (d)(5)" at bounding box center [479, 272] width 217 height 30
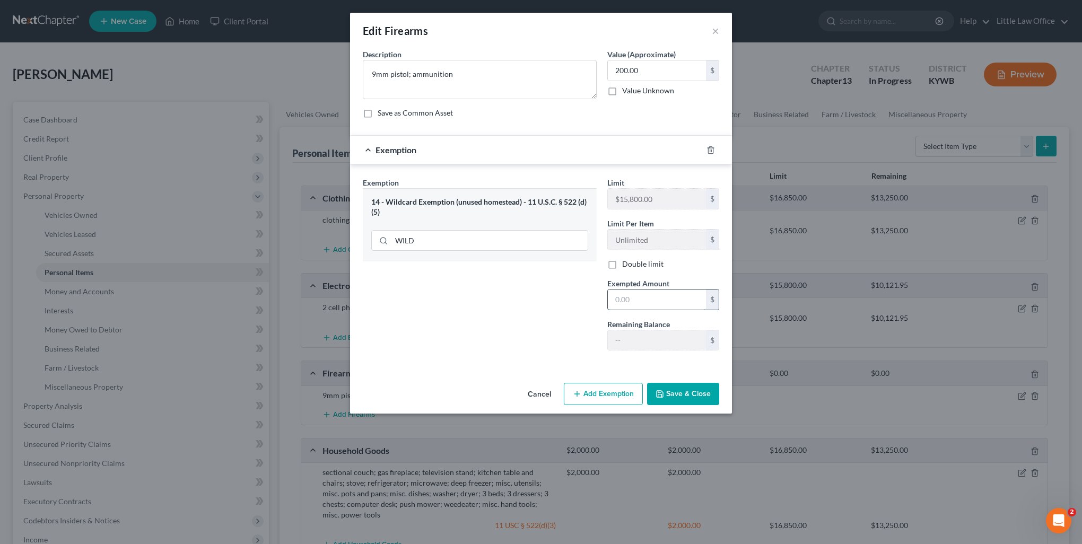
click at [650, 306] on input "text" at bounding box center [657, 300] width 98 height 20
type input "200"
click at [681, 391] on button "Save & Close" at bounding box center [683, 394] width 72 height 22
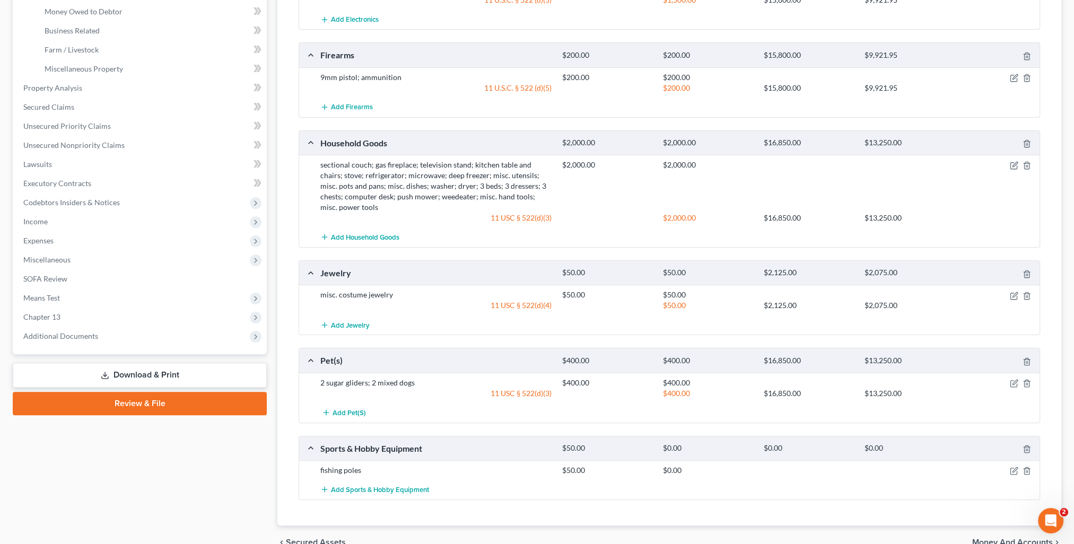
scroll to position [371, 0]
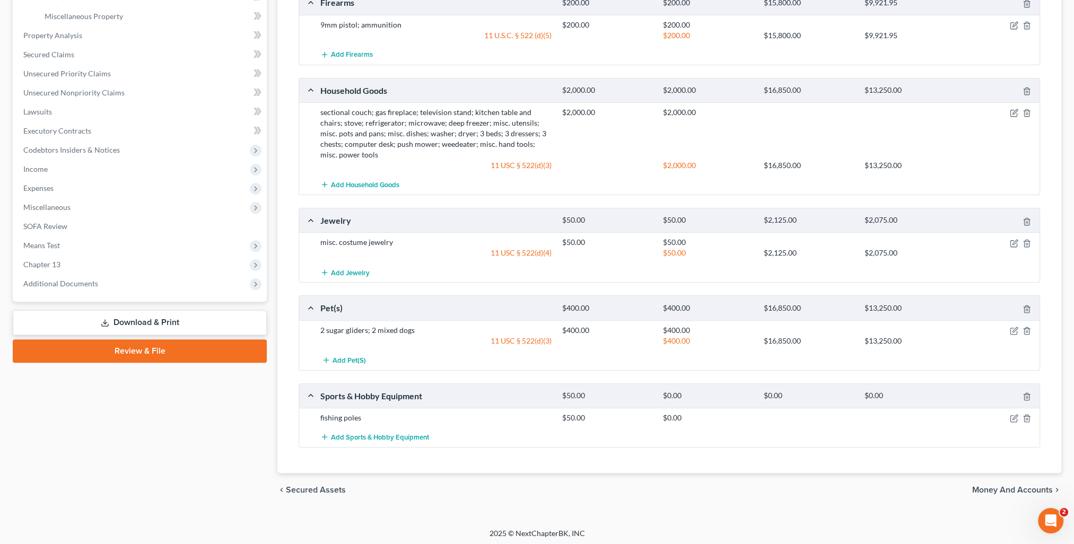
click at [1009, 416] on div at bounding box center [1000, 418] width 81 height 11
click at [1011, 417] on icon "button" at bounding box center [1014, 418] width 8 height 8
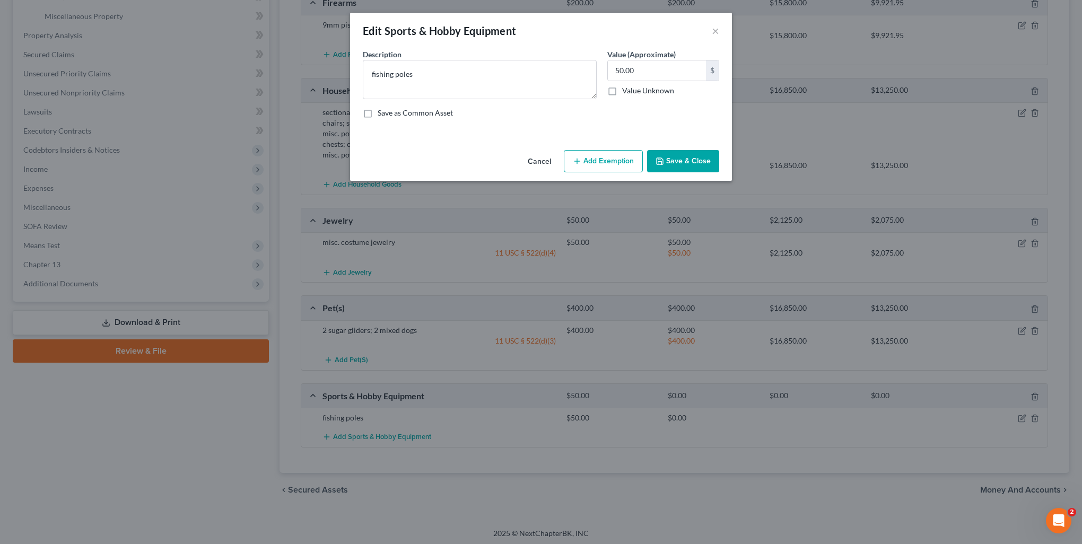
click at [588, 174] on div "Cancel Add Exemption Save & Close" at bounding box center [541, 163] width 382 height 35
click at [586, 162] on button "Add Exemption" at bounding box center [603, 161] width 79 height 22
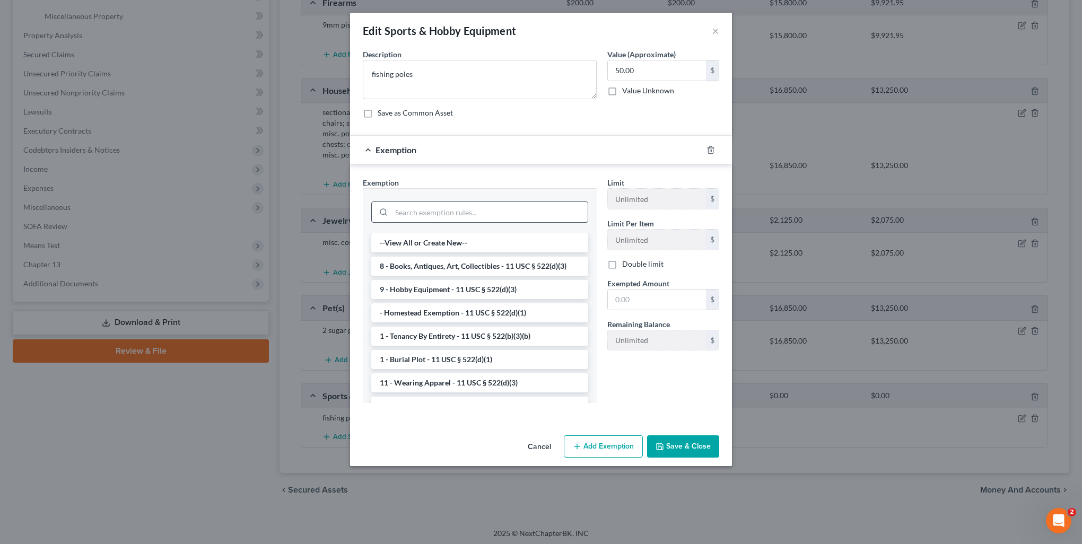
click at [486, 213] on input "search" at bounding box center [489, 212] width 196 height 20
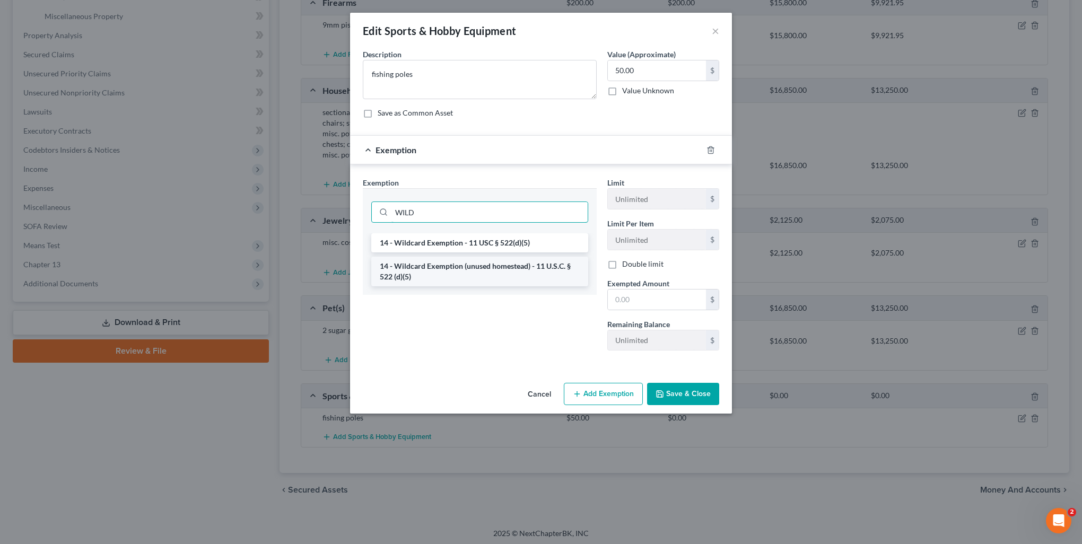
type input "WILD"
click at [504, 274] on li "14 - Wildcard Exemption (unused homestead) - 11 U.S.C. § 522 (d)(5)" at bounding box center [479, 272] width 217 height 30
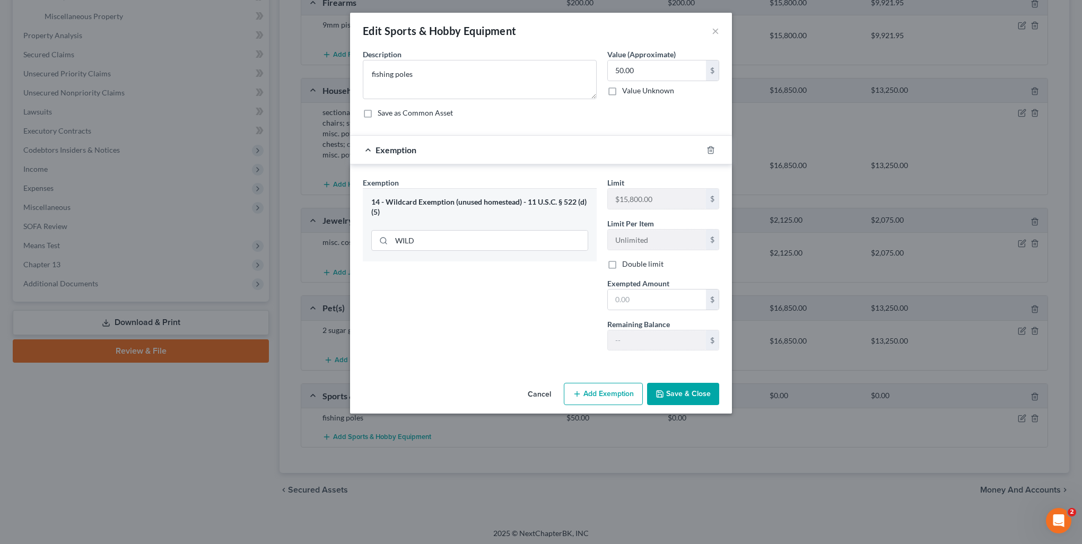
click at [643, 309] on div "Limit $15,800.00 $ Limit Per Item Unlimited $ Double limit Exempted Amount * $ …" at bounding box center [663, 268] width 123 height 182
click at [646, 303] on input "text" at bounding box center [657, 300] width 98 height 20
type input "50"
click at [676, 397] on button "Save & Close" at bounding box center [683, 394] width 72 height 22
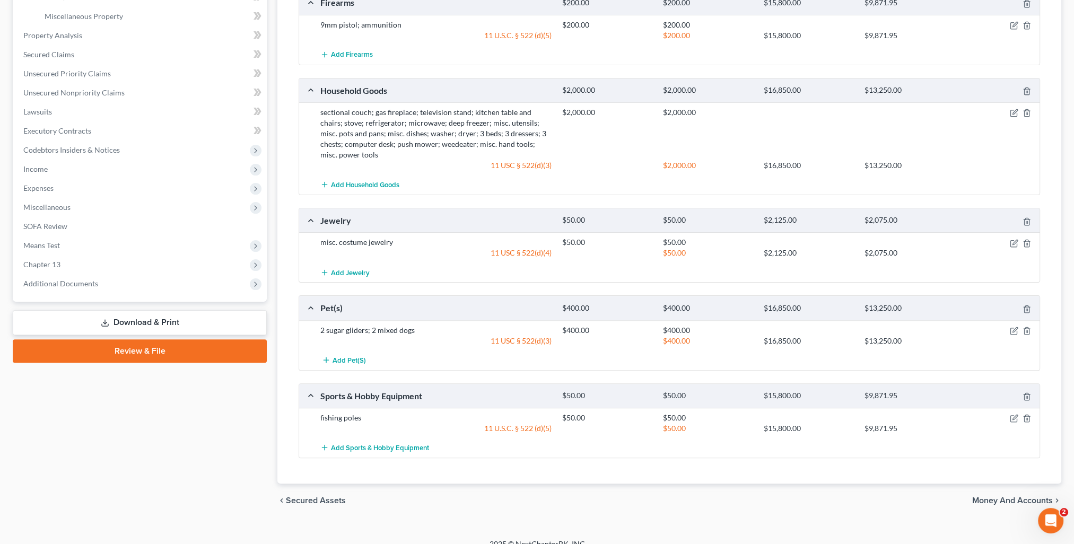
click at [1011, 496] on span "Money and Accounts" at bounding box center [1012, 500] width 81 height 8
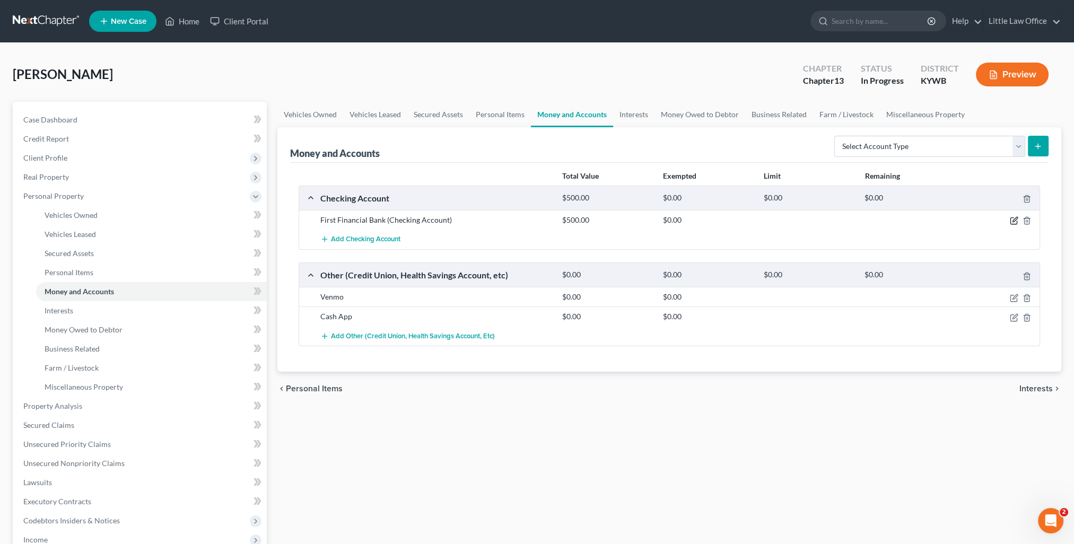
click at [1015, 219] on icon "button" at bounding box center [1014, 220] width 8 height 8
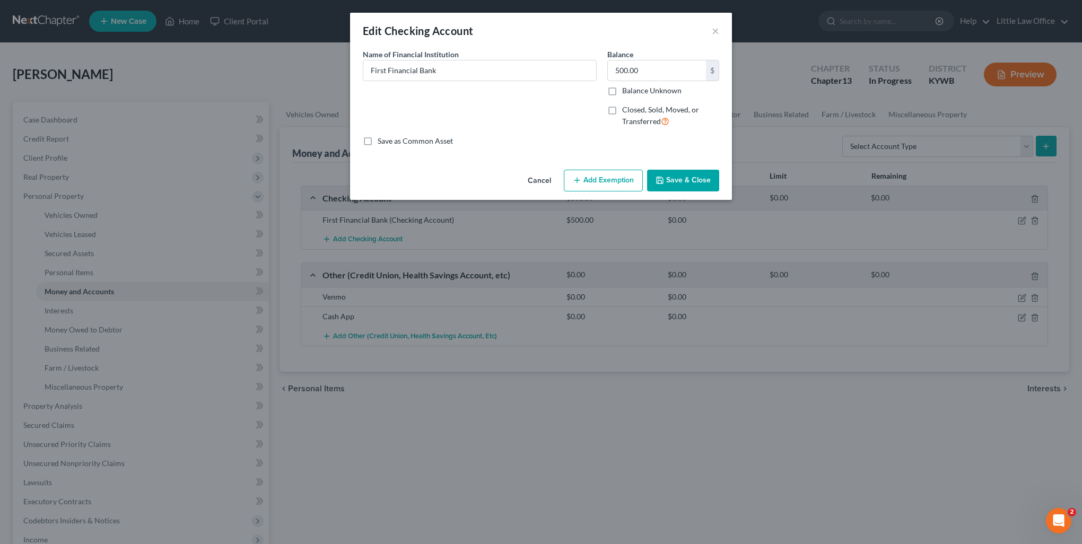
click at [600, 175] on button "Add Exemption" at bounding box center [603, 181] width 79 height 22
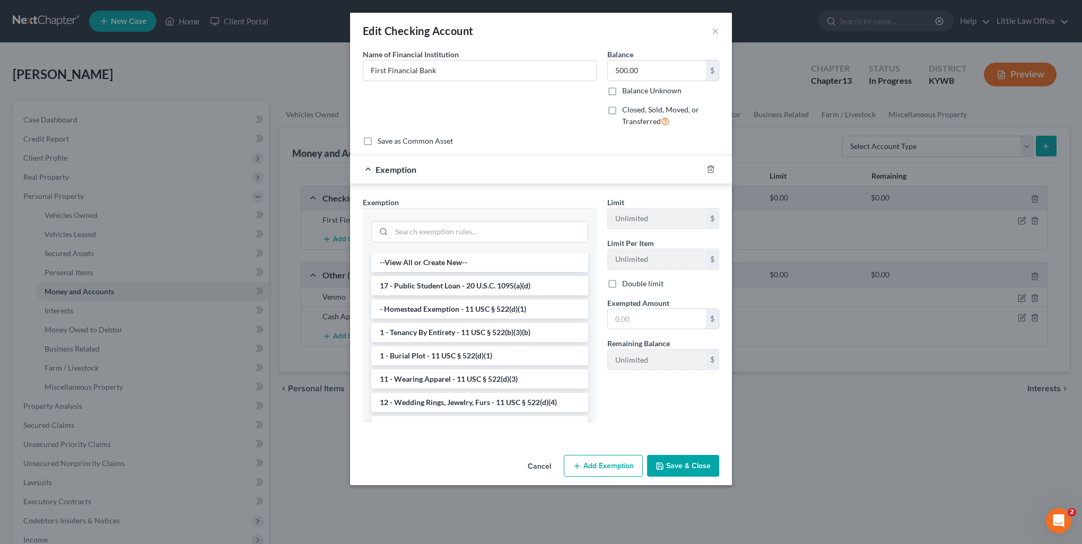
click at [426, 212] on div at bounding box center [480, 230] width 234 height 45
click at [428, 224] on input "search" at bounding box center [489, 232] width 196 height 20
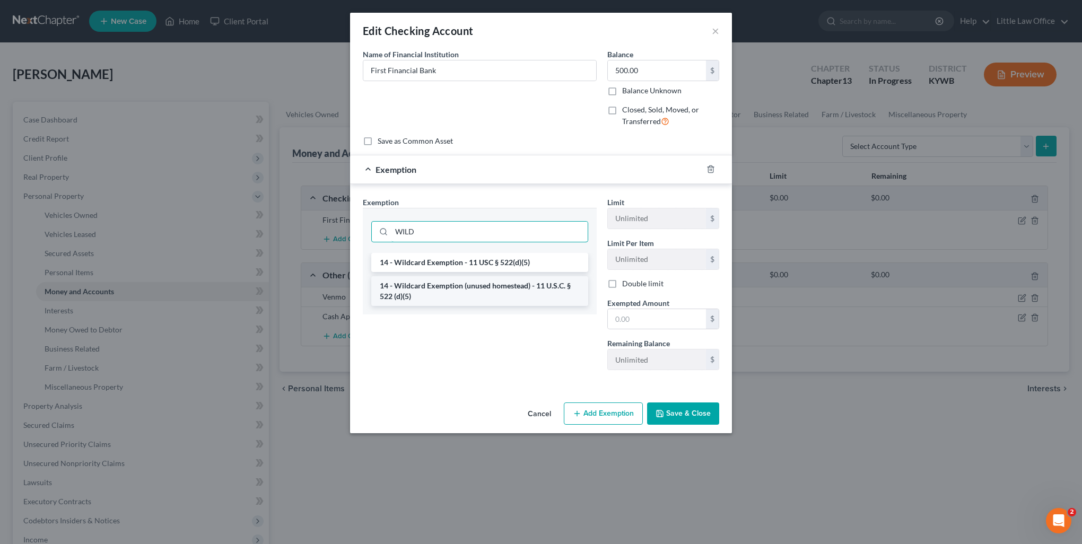
type input "WILD"
click at [467, 300] on li "14 - Wildcard Exemption (unused homestead) - 11 U.S.C. § 522 (d)(5)" at bounding box center [479, 291] width 217 height 30
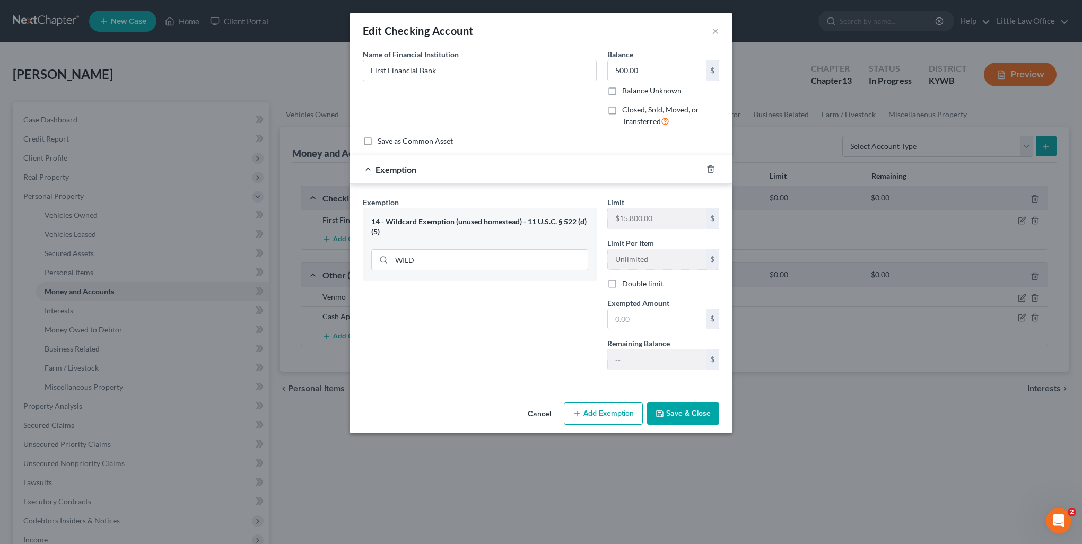
click at [652, 328] on div "Limit $15,800.00 $ Limit Per Item Unlimited $ Double limit Exempted Amount * $ …" at bounding box center [663, 288] width 123 height 182
click at [647, 317] on input "text" at bounding box center [657, 319] width 98 height 20
type input "500"
click at [664, 417] on button "Save & Close" at bounding box center [683, 414] width 72 height 22
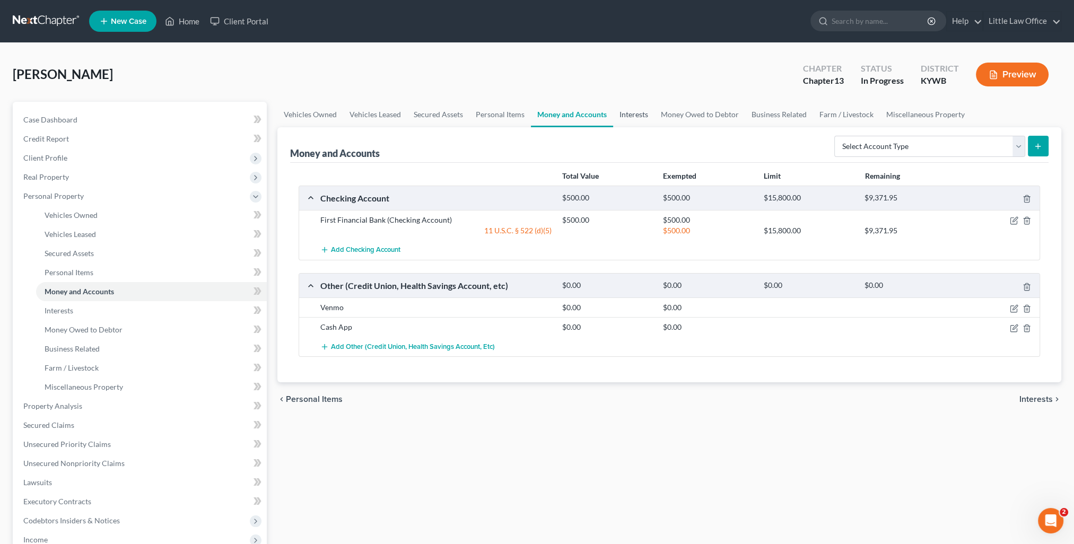
click at [640, 120] on link "Interests" at bounding box center [633, 114] width 41 height 25
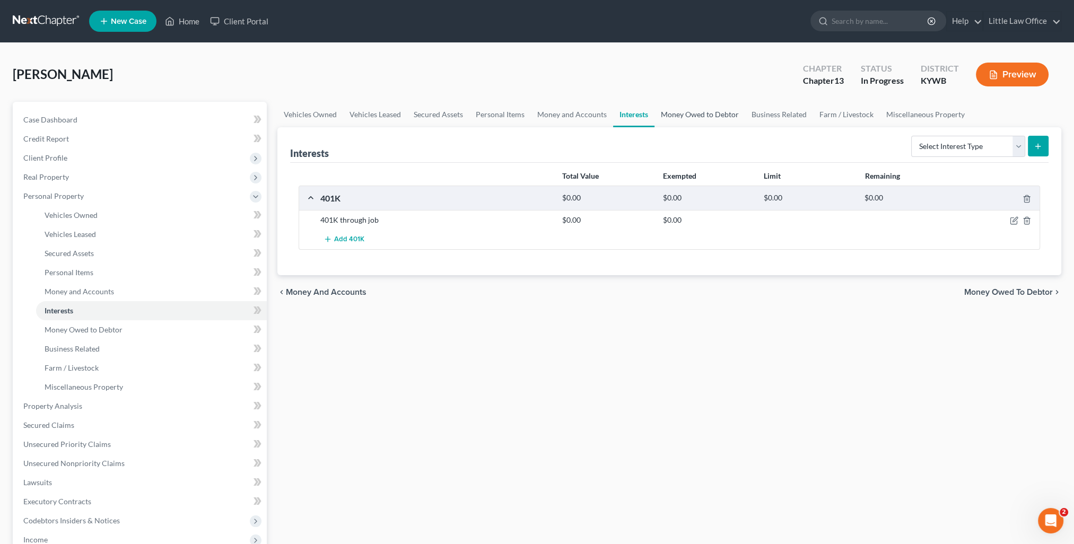
click at [696, 114] on link "Money Owed to Debtor" at bounding box center [700, 114] width 91 height 25
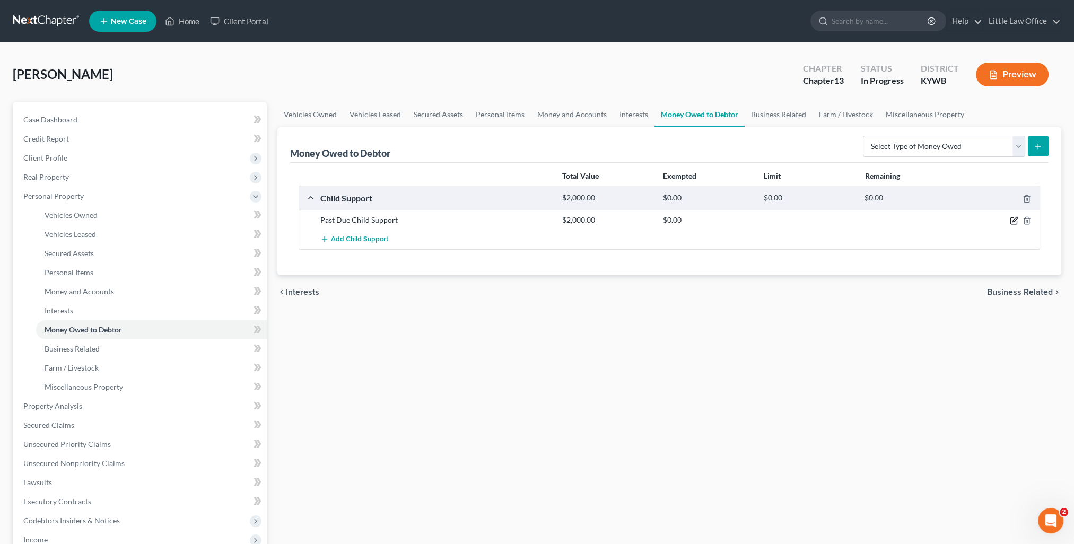
click at [1010, 219] on icon "button" at bounding box center [1013, 221] width 6 height 6
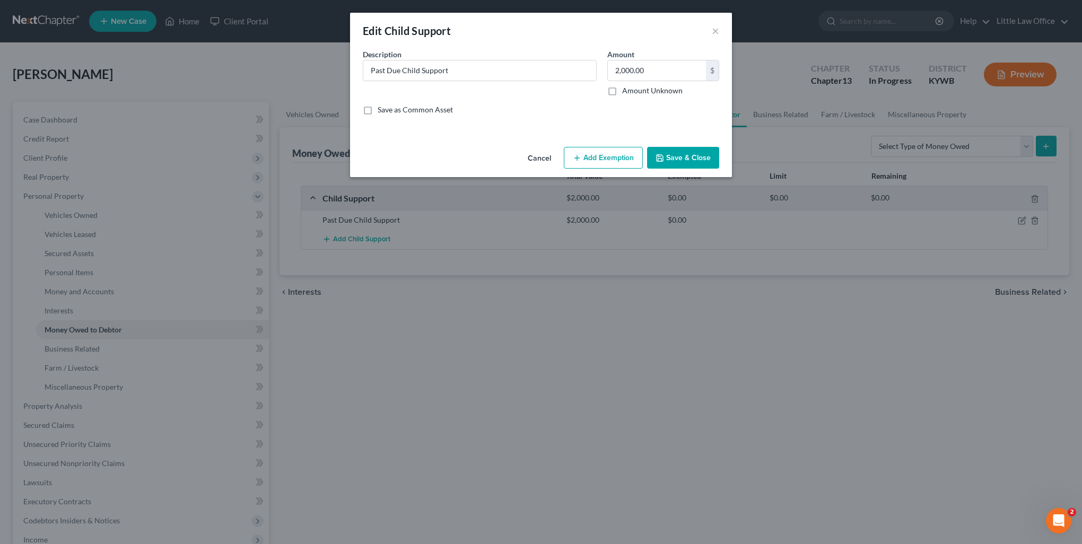
click at [617, 159] on button "Add Exemption" at bounding box center [603, 158] width 79 height 22
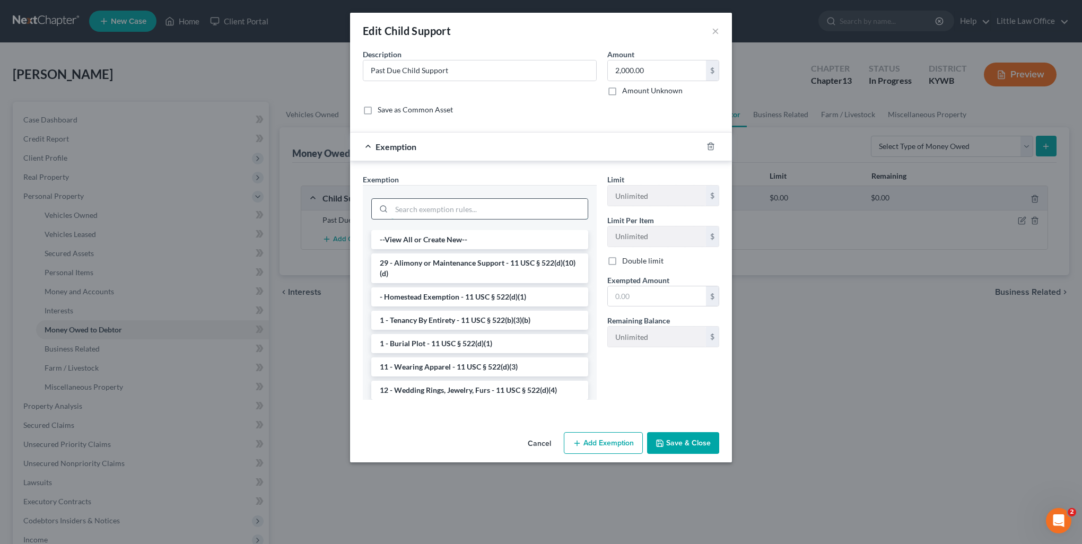
click at [502, 202] on input "search" at bounding box center [489, 209] width 196 height 20
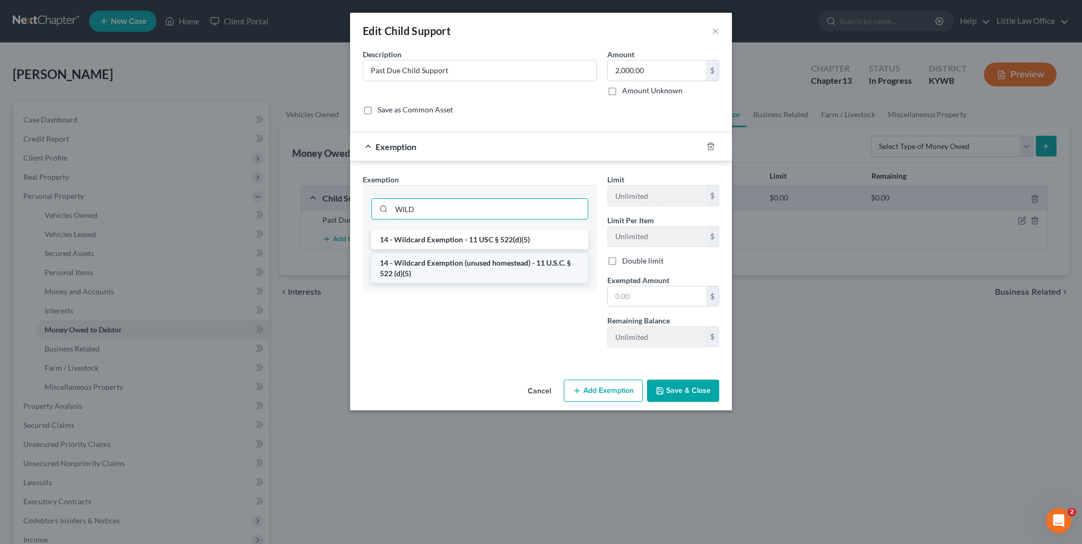
type input "WILD"
click at [500, 264] on li "14 - Wildcard Exemption (unused homestead) - 11 U.S.C. § 522 (d)(5)" at bounding box center [479, 269] width 217 height 30
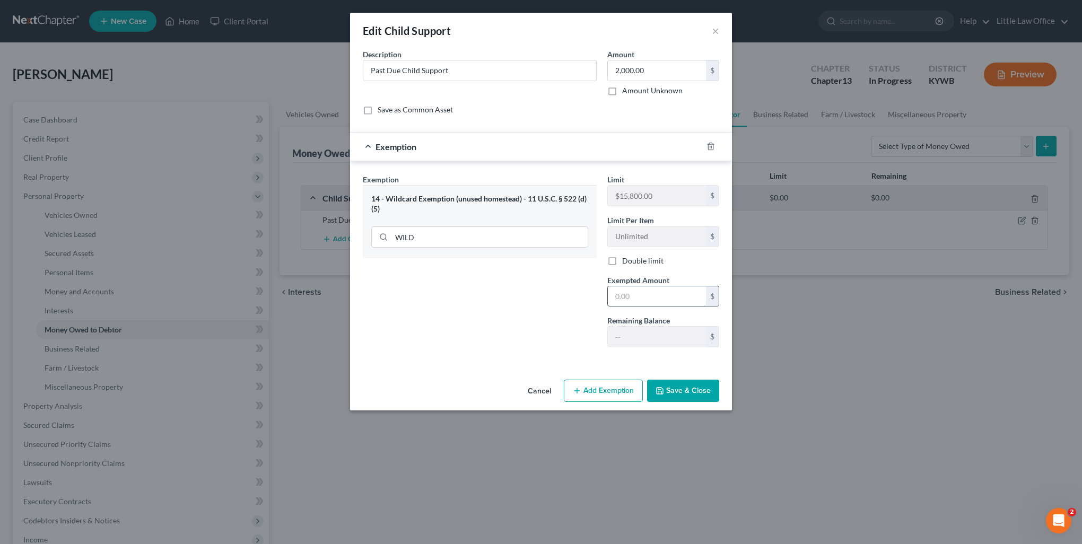
click at [657, 296] on input "text" at bounding box center [657, 296] width 98 height 20
type input "2,000"
click at [691, 389] on button "Save & Close" at bounding box center [683, 391] width 72 height 22
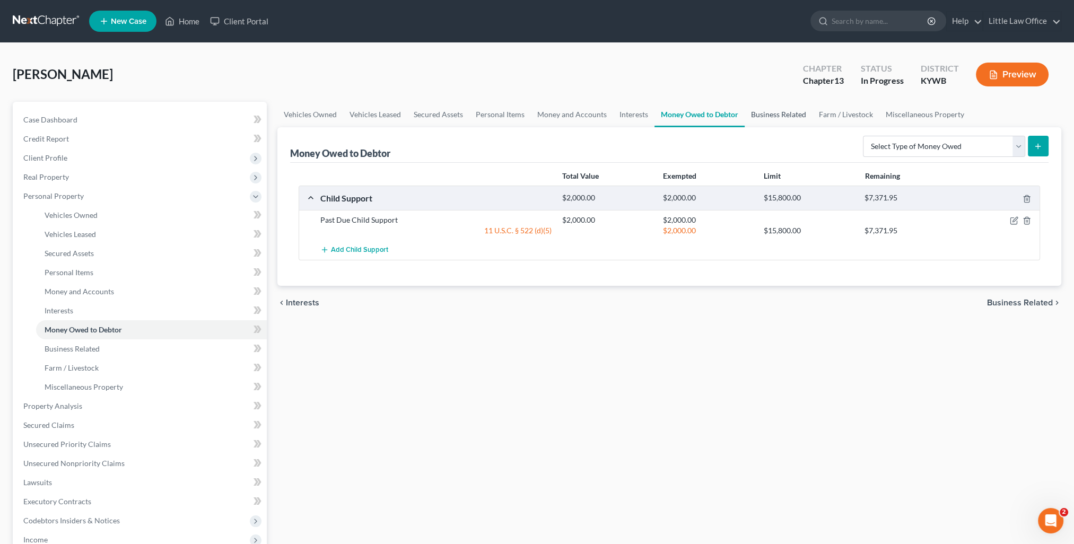
click at [771, 124] on link "Business Related" at bounding box center [779, 114] width 68 height 25
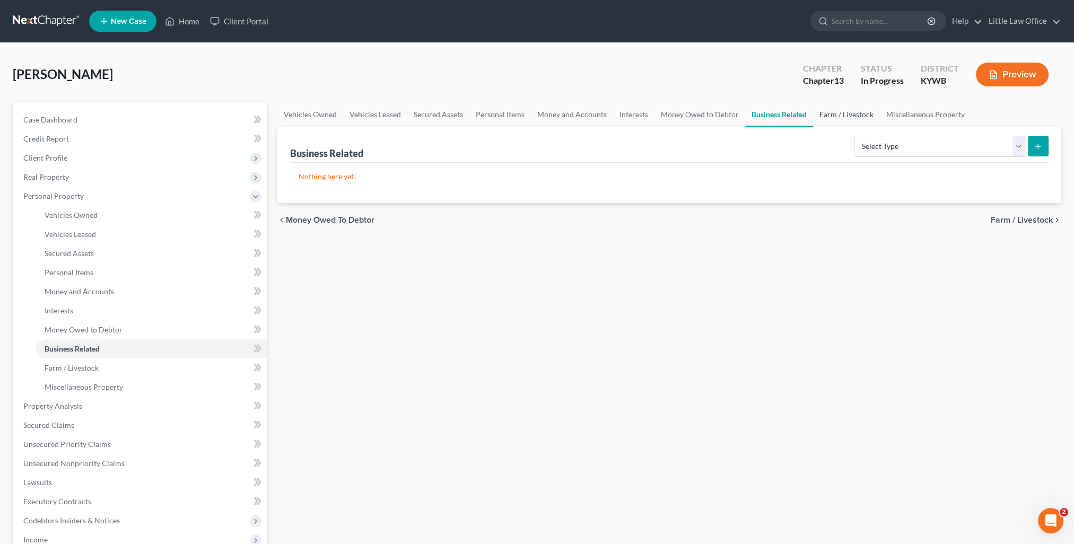
click at [824, 114] on link "Farm / Livestock" at bounding box center [846, 114] width 67 height 25
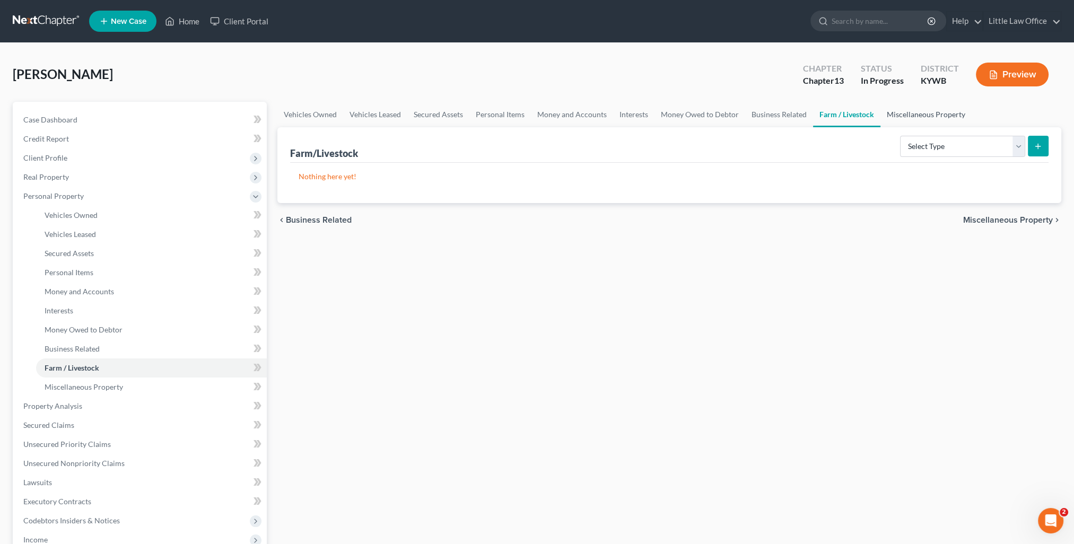
click at [910, 119] on link "Miscellaneous Property" at bounding box center [926, 114] width 91 height 25
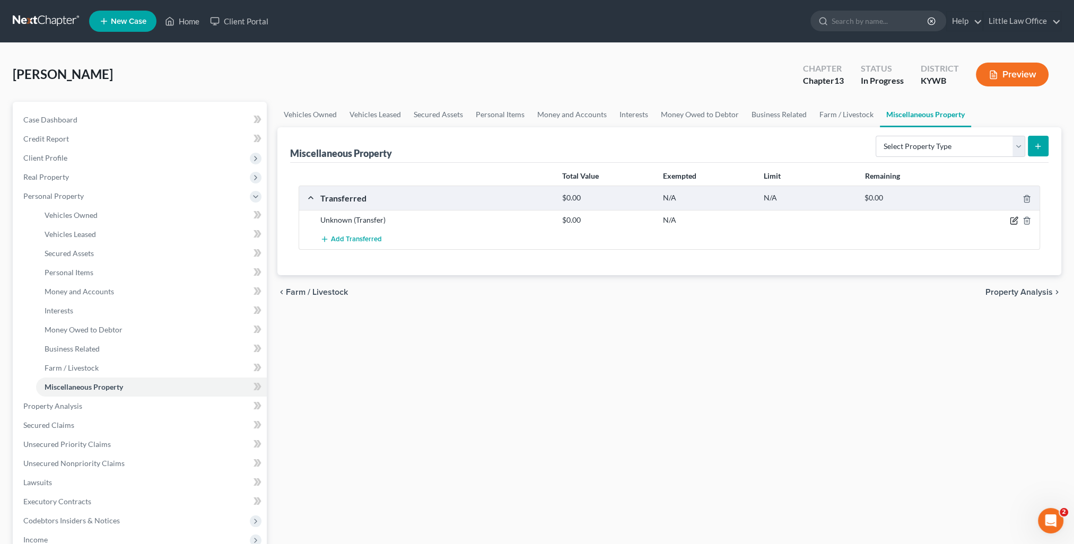
click at [1010, 222] on icon "button" at bounding box center [1014, 220] width 8 height 8
select select "Ordinary ([DATE])"
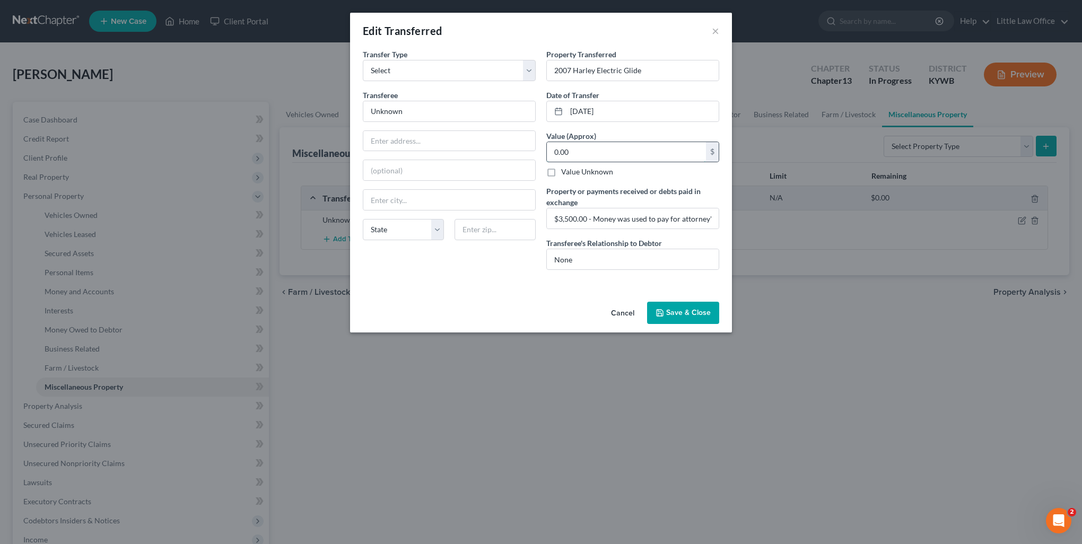
click at [589, 150] on input "0.00" at bounding box center [626, 152] width 159 height 20
type input "3,500"
click at [703, 327] on div "Cancel Save & Close" at bounding box center [541, 315] width 382 height 35
click at [700, 315] on button "Save & Close" at bounding box center [683, 313] width 72 height 22
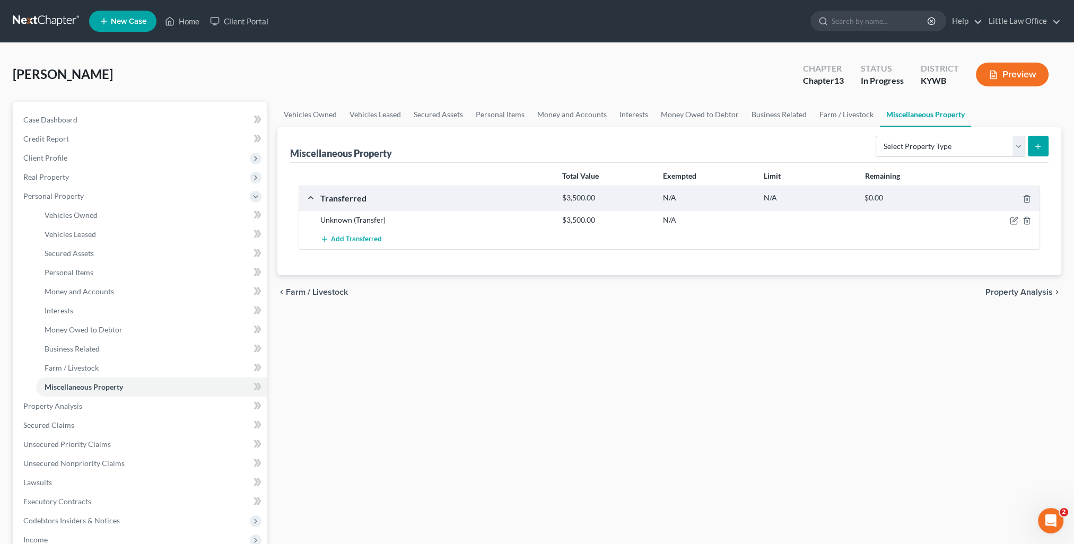
click at [1012, 292] on span "Property Analysis" at bounding box center [1019, 292] width 67 height 8
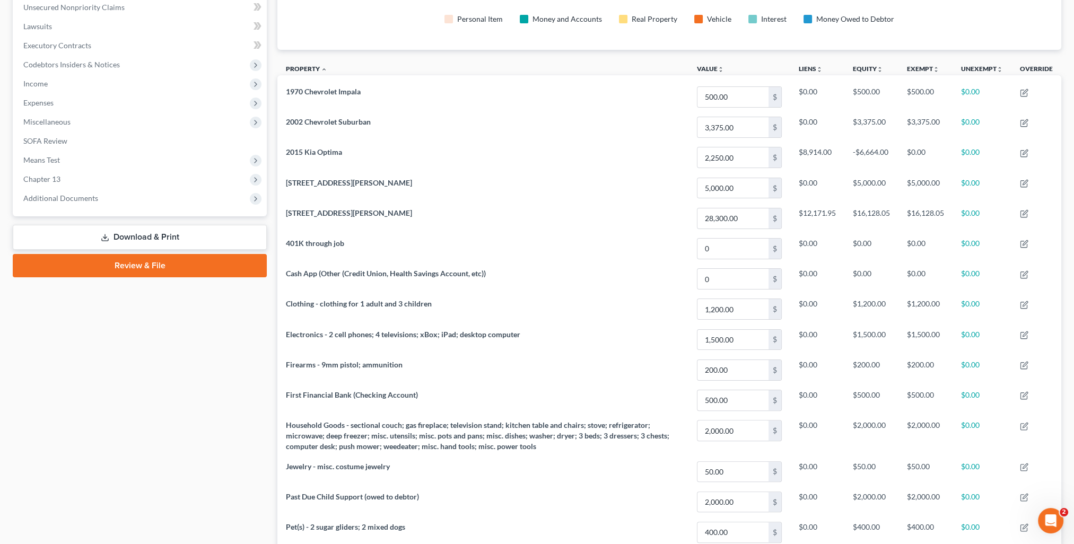
scroll to position [429, 0]
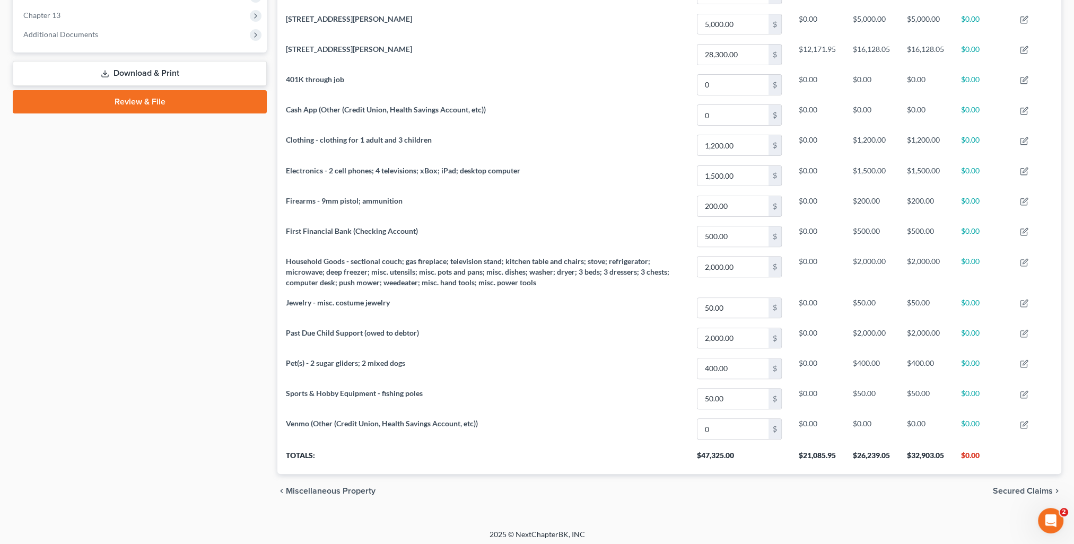
drag, startPoint x: 1014, startPoint y: 480, endPoint x: 1017, endPoint y: 485, distance: 6.2
click at [1015, 481] on div "chevron_left Miscellaneous Property Secured Claims chevron_right" at bounding box center [669, 491] width 784 height 34
click at [1018, 487] on span "Secured Claims" at bounding box center [1023, 491] width 60 height 8
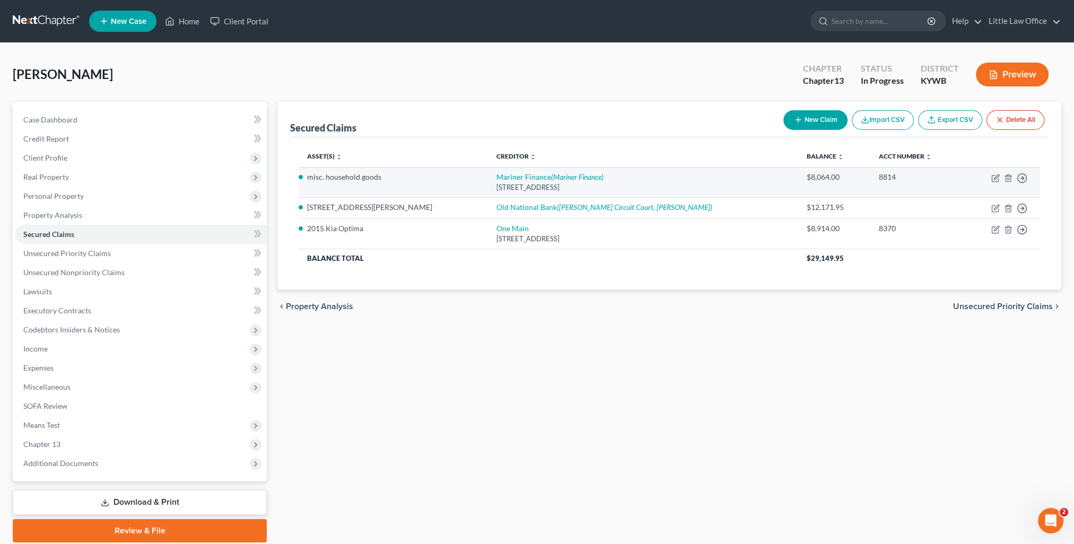
click at [989, 178] on td "Move to E Move to F Move to G Move to Notice Only" at bounding box center [1002, 182] width 76 height 30
click at [994, 181] on icon "button" at bounding box center [995, 179] width 6 height 6
select select "21"
select select "0"
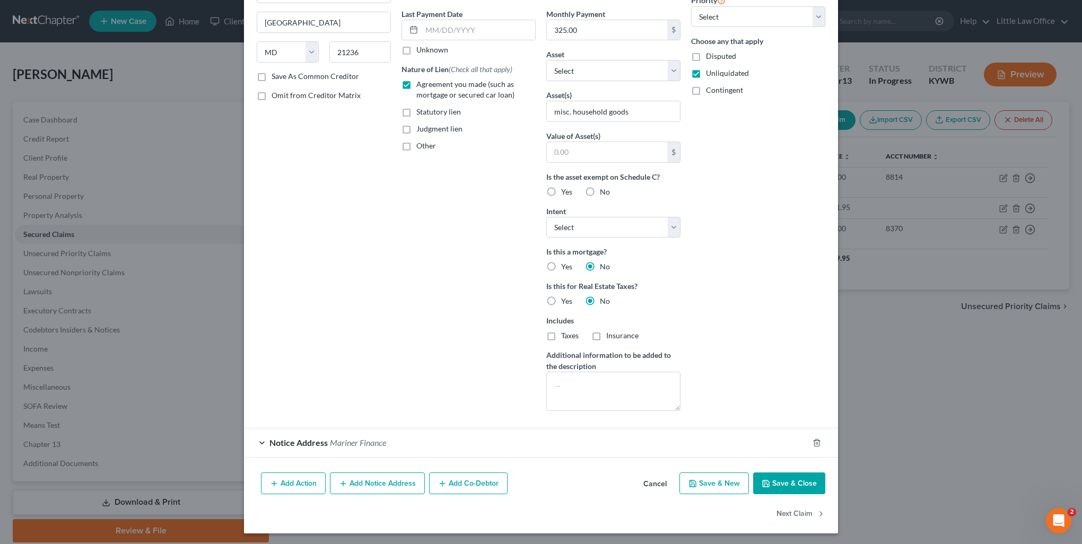
scroll to position [31, 0]
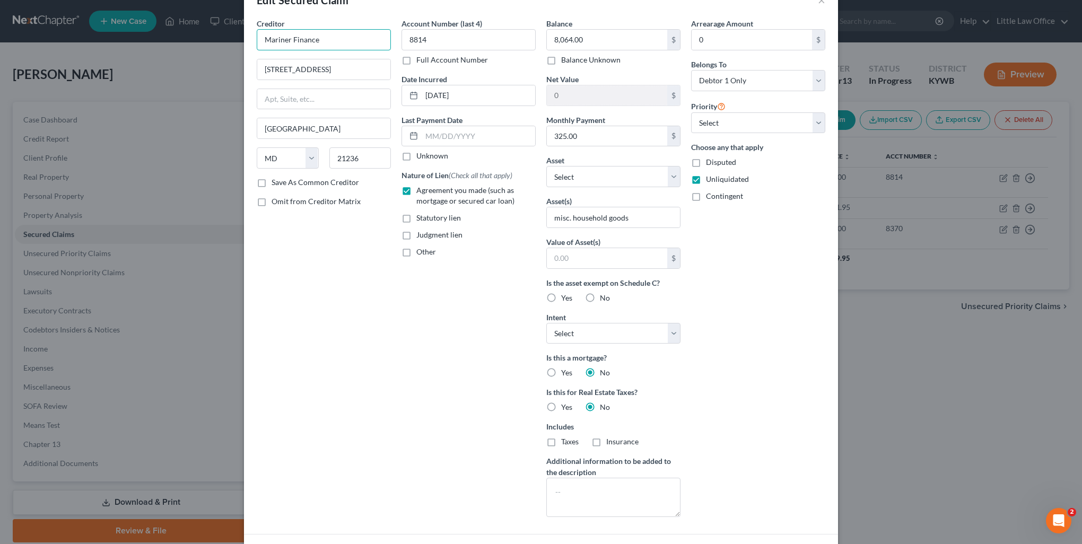
click at [347, 39] on input "Mariner Finance" at bounding box center [324, 39] width 134 height 21
click at [313, 69] on div "[STREET_ADDRESS]" at bounding box center [320, 68] width 110 height 9
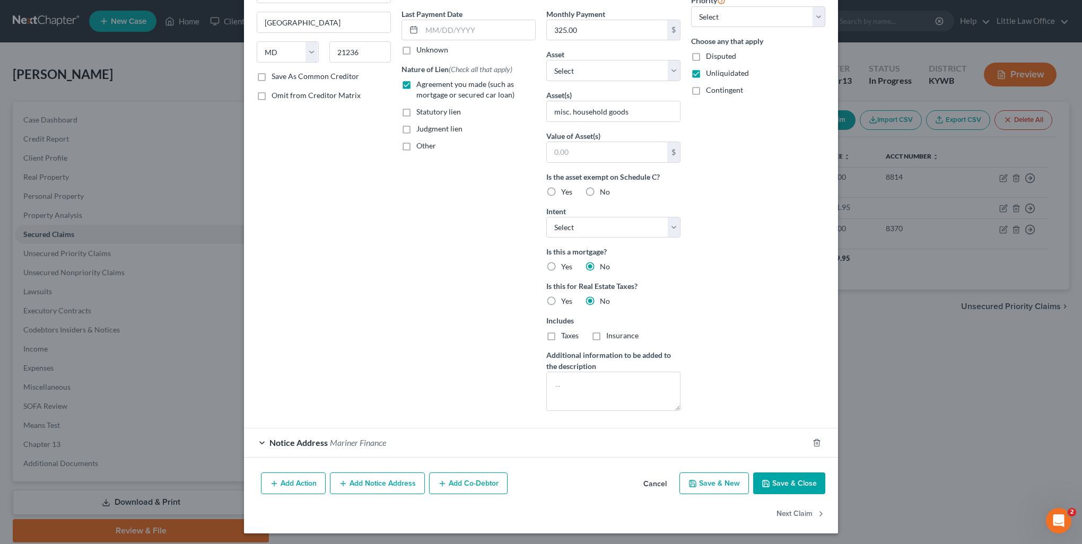
click at [395, 432] on div "Notice Address Mariner Finance" at bounding box center [526, 443] width 564 height 28
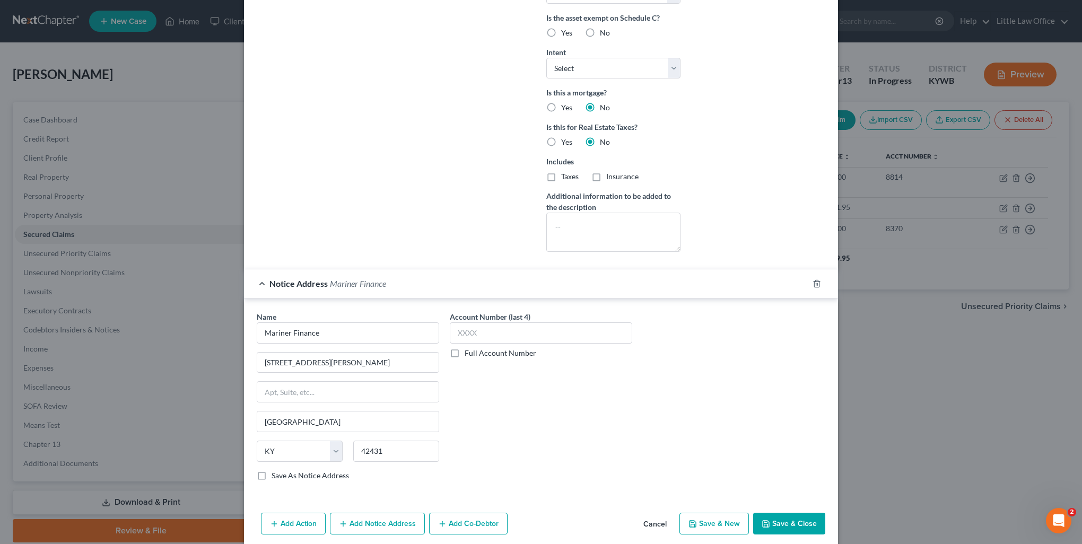
scroll to position [335, 0]
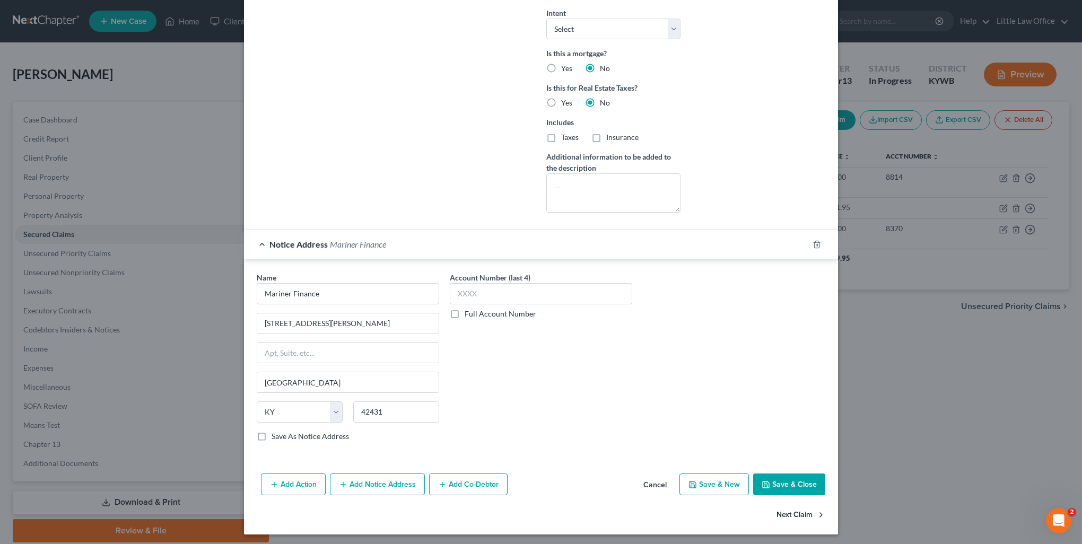
click at [796, 514] on button "Next Claim" at bounding box center [801, 515] width 49 height 22
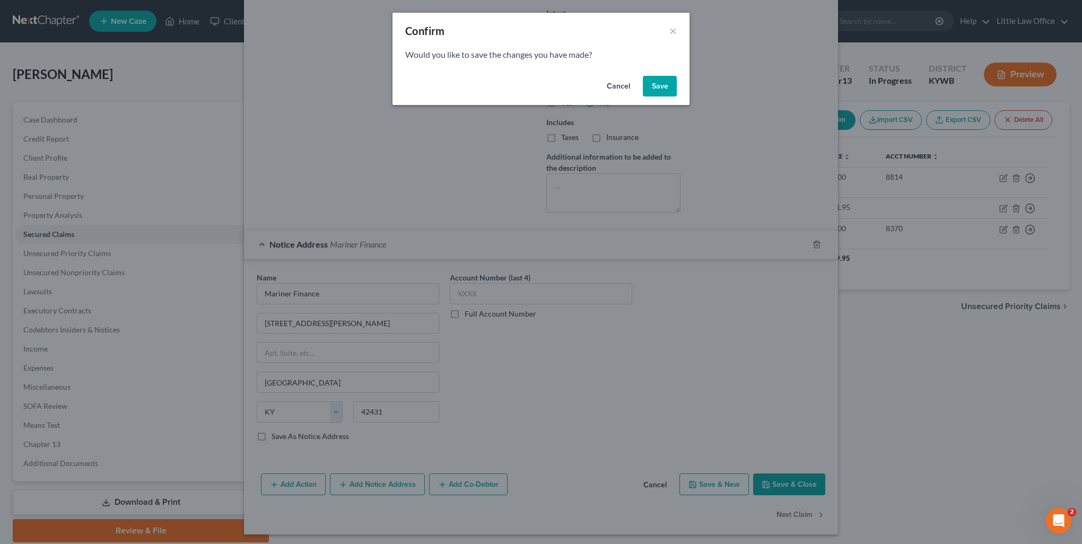
click at [643, 86] on button "Save" at bounding box center [660, 86] width 34 height 21
select select "3"
select select "0"
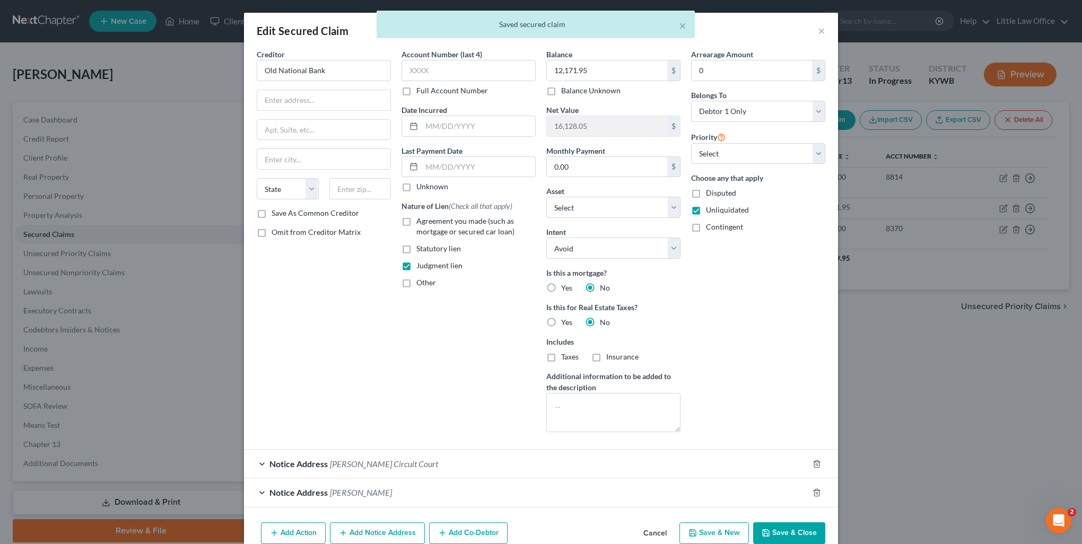
scroll to position [0, 0]
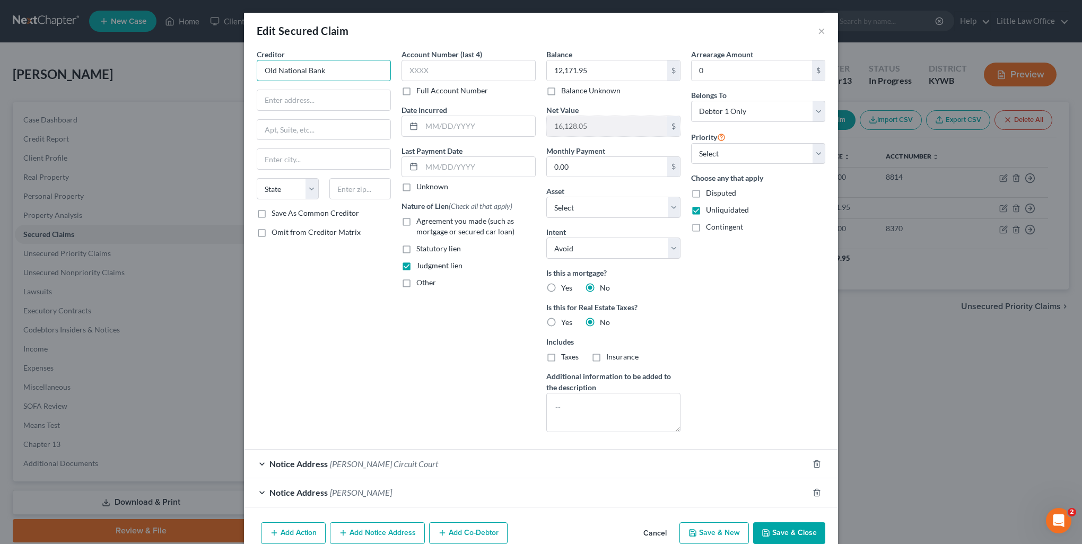
click at [344, 75] on input "Old National Bank" at bounding box center [324, 70] width 134 height 21
click at [292, 103] on input "text" at bounding box center [323, 100] width 133 height 20
type input "[STREET_ADDRESS]"
type input "47708"
type input "[GEOGRAPHIC_DATA]"
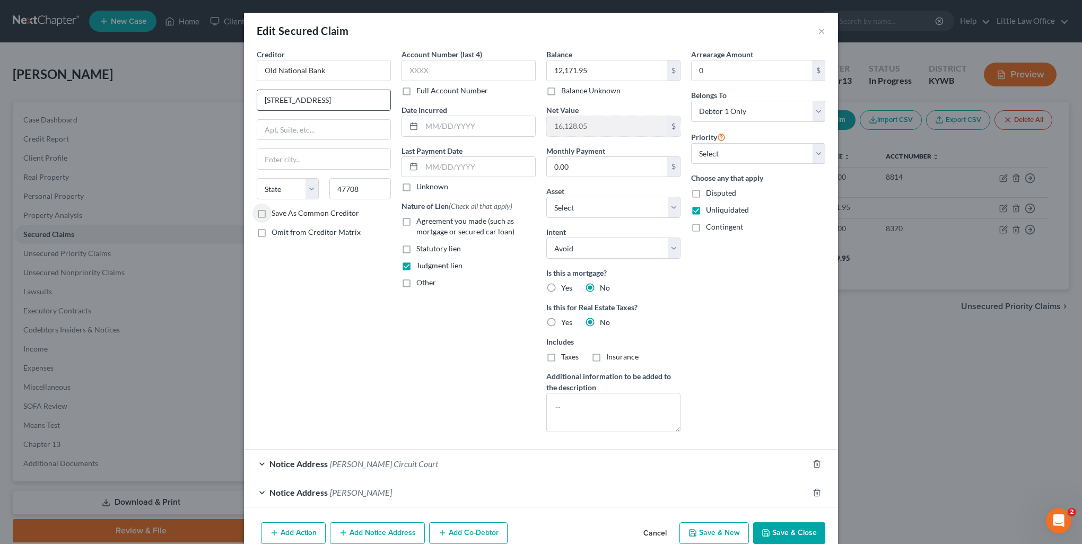
select select "15"
click at [272, 216] on label "Save As Common Creditor" at bounding box center [316, 213] width 88 height 11
click at [276, 215] on input "Save As Common Creditor" at bounding box center [279, 211] width 7 height 7
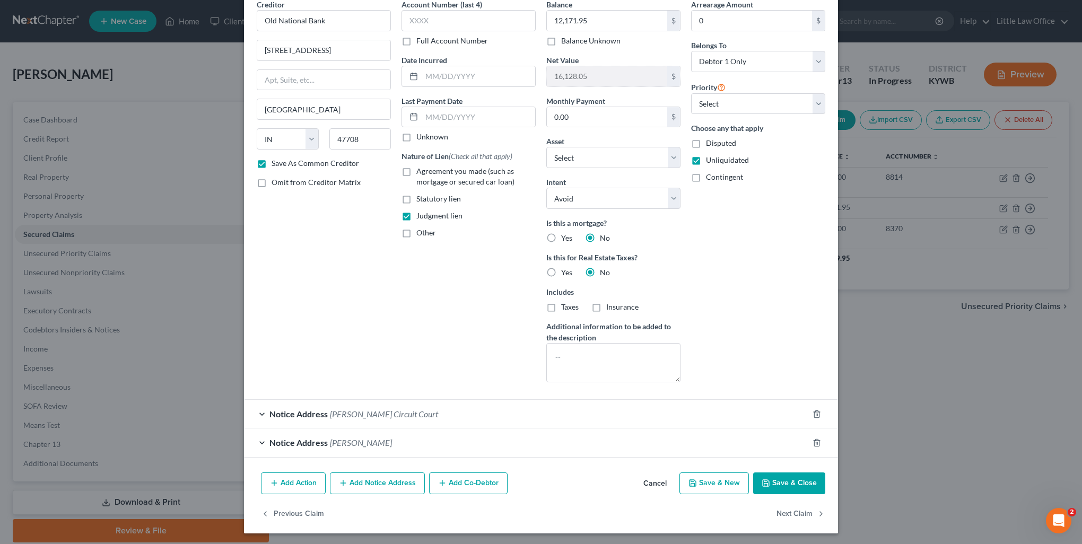
click at [450, 414] on div "Notice Address [PERSON_NAME] Circuit Court" at bounding box center [526, 414] width 564 height 28
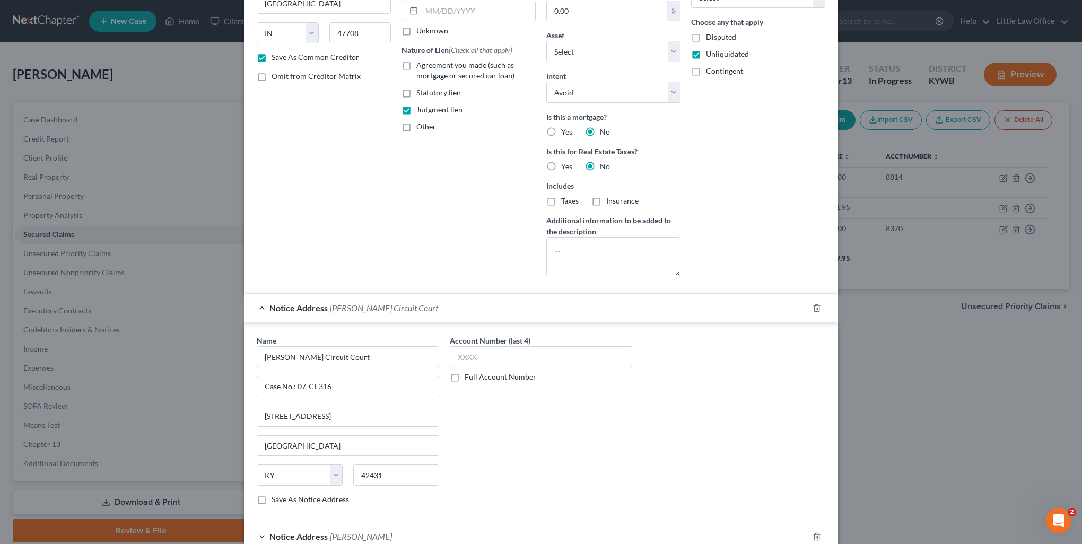
scroll to position [249, 0]
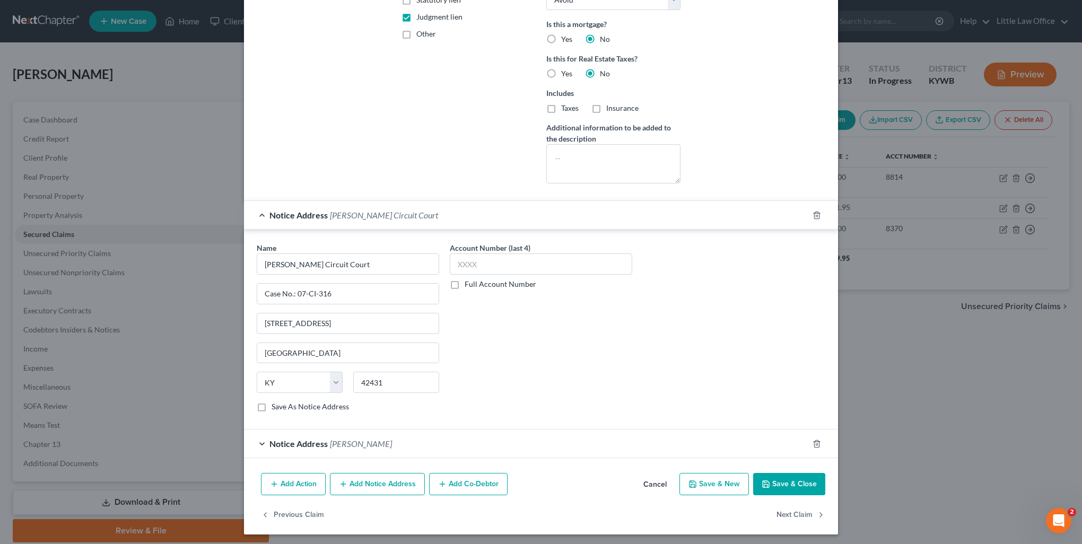
click at [431, 443] on div "Notice Address [PERSON_NAME]" at bounding box center [526, 444] width 564 height 28
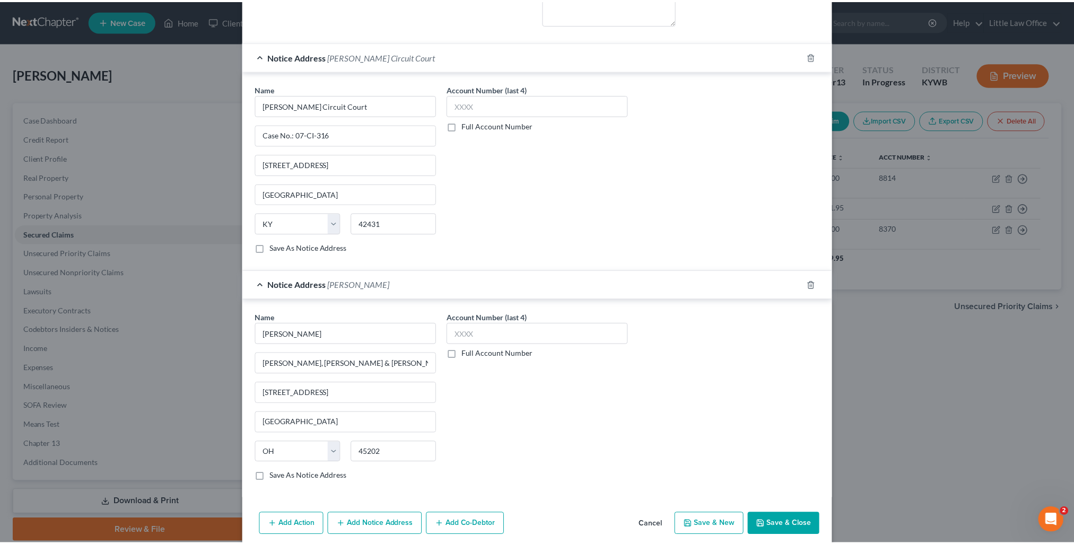
scroll to position [447, 0]
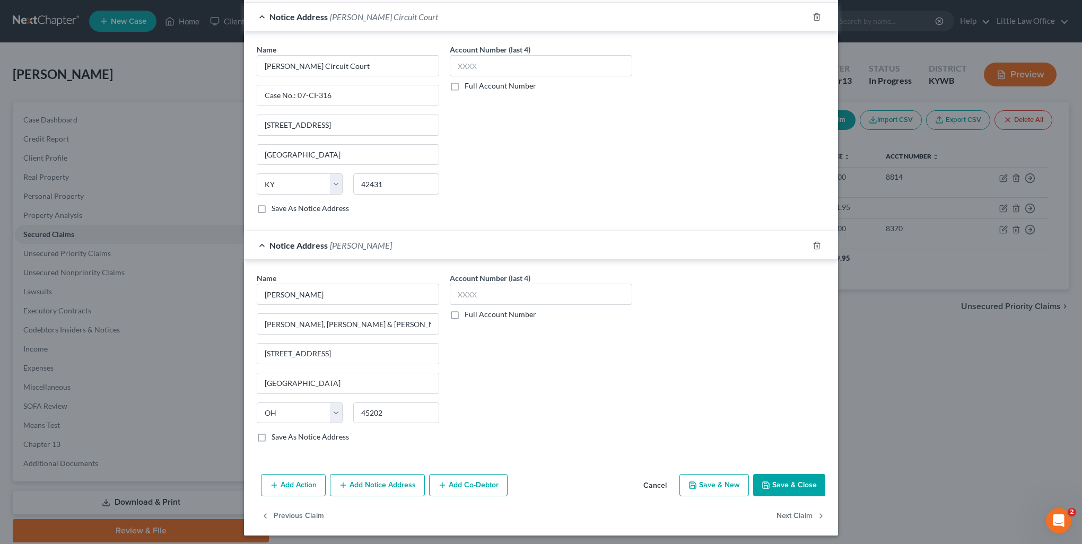
click at [791, 485] on button "Save & Close" at bounding box center [789, 485] width 72 height 22
checkbox input "false"
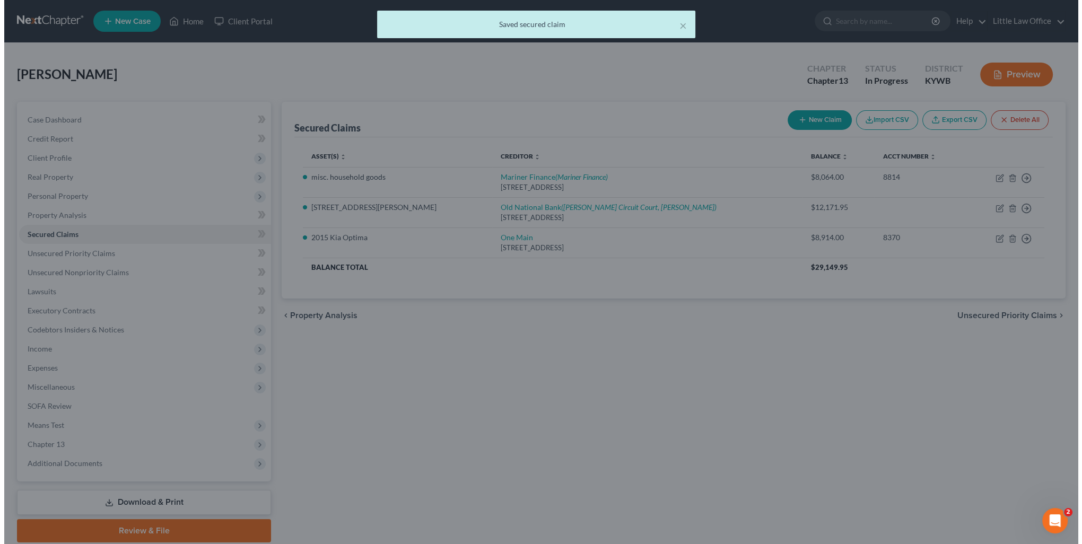
scroll to position [0, 0]
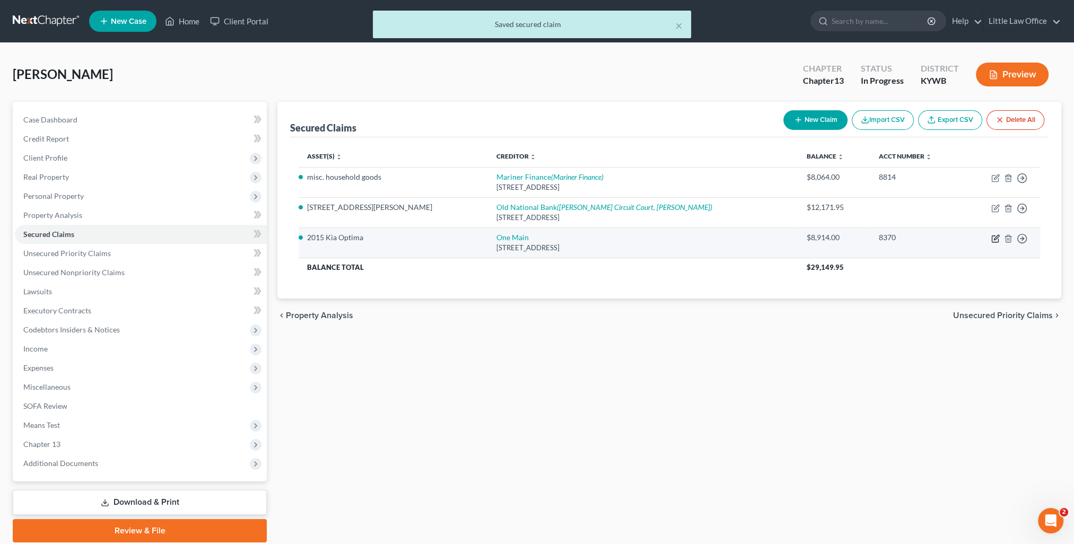
click at [997, 239] on icon "button" at bounding box center [995, 238] width 8 height 8
select select "15"
select select "0"
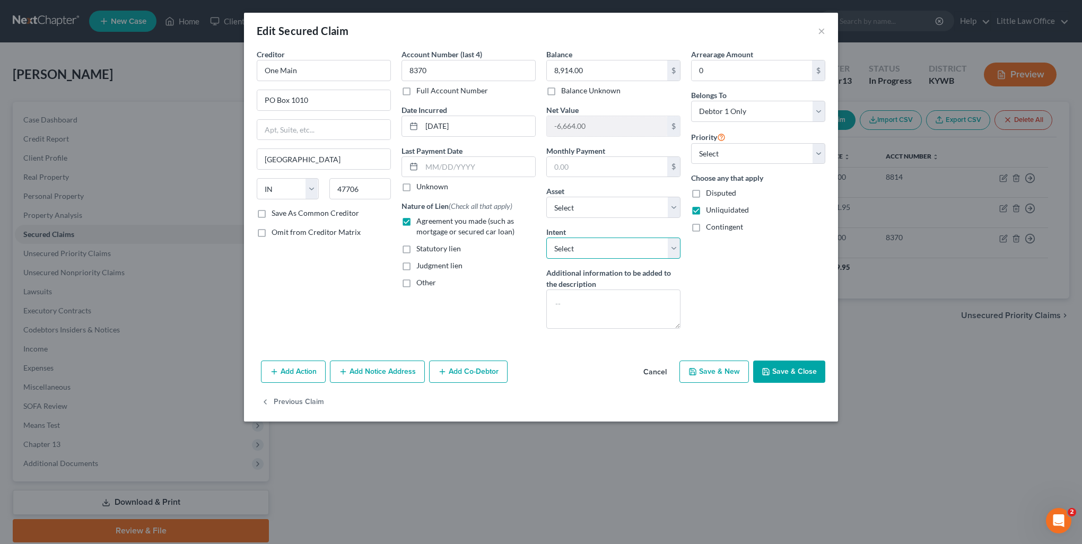
click at [592, 253] on select "Select Surrender Redeem Reaffirm Avoid Other" at bounding box center [613, 248] width 134 height 21
select select "2"
click at [546, 238] on select "Select Surrender Redeem Reaffirm Avoid Other" at bounding box center [613, 248] width 134 height 21
click at [777, 373] on button "Save & Close" at bounding box center [789, 372] width 72 height 22
select select "10"
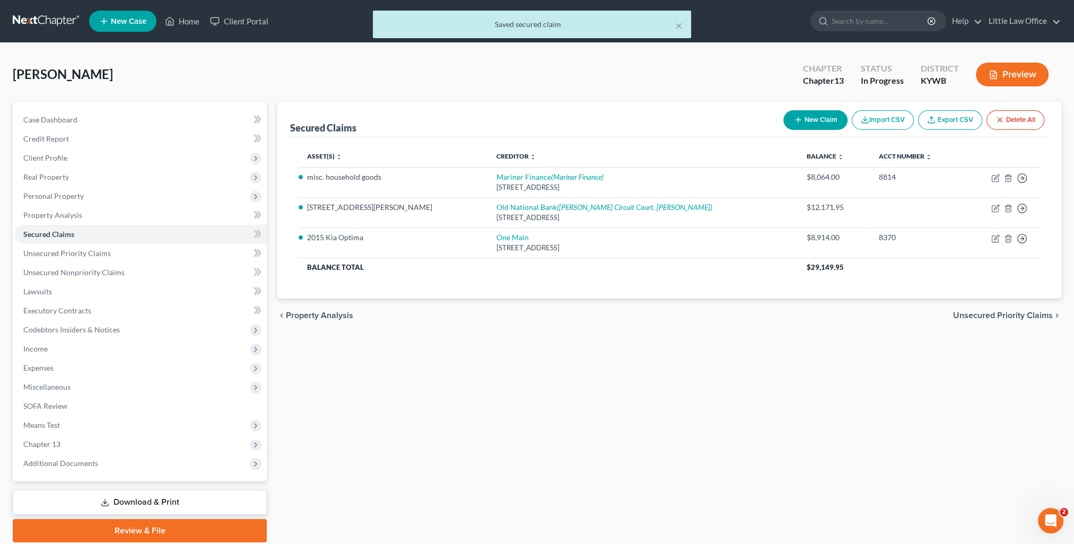
click at [1016, 318] on span "Unsecured Priority Claims" at bounding box center [1003, 315] width 100 height 8
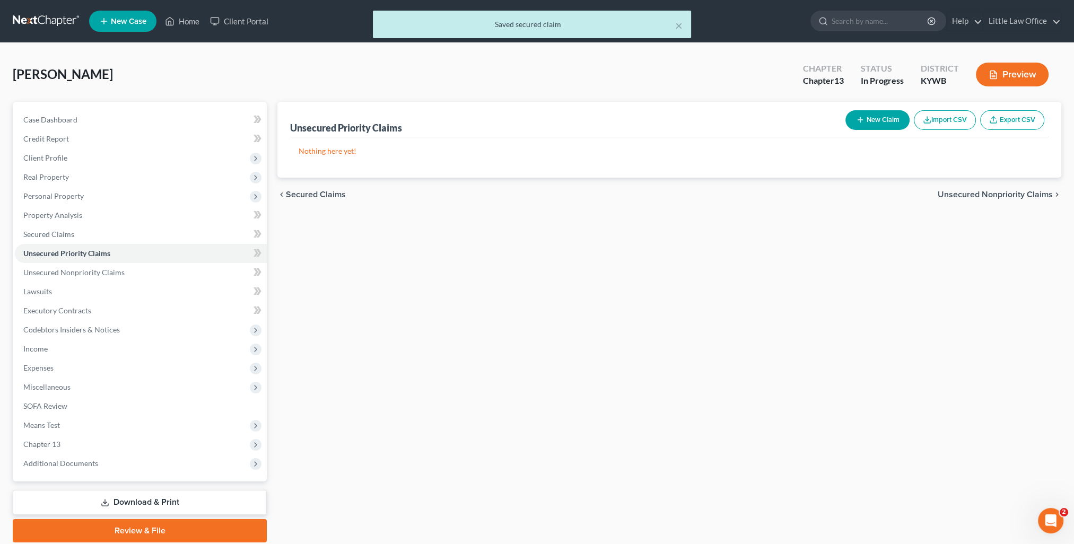
click at [1006, 196] on span "Unsecured Nonpriority Claims" at bounding box center [995, 194] width 115 height 8
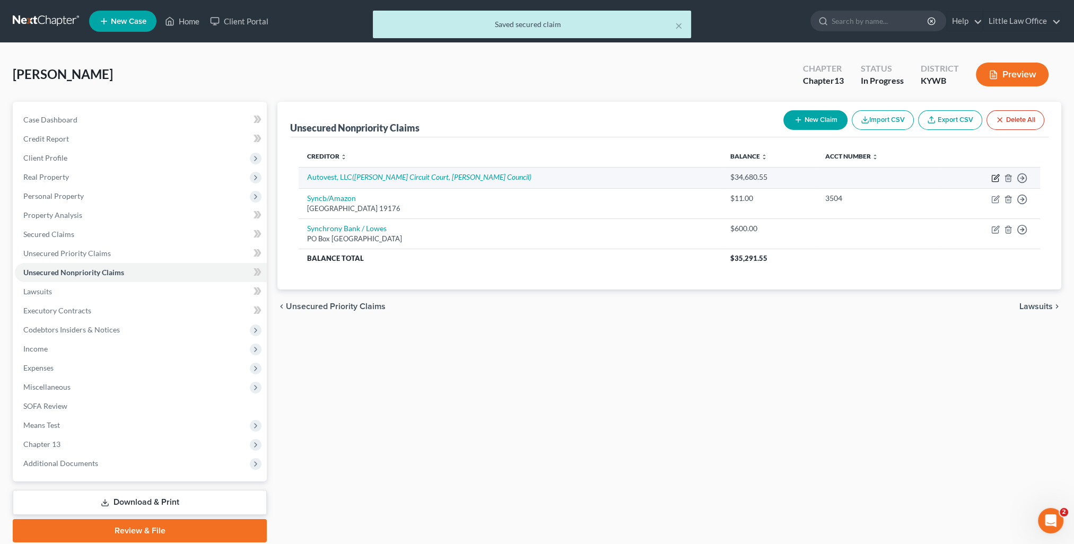
click at [992, 179] on icon "button" at bounding box center [995, 178] width 8 height 8
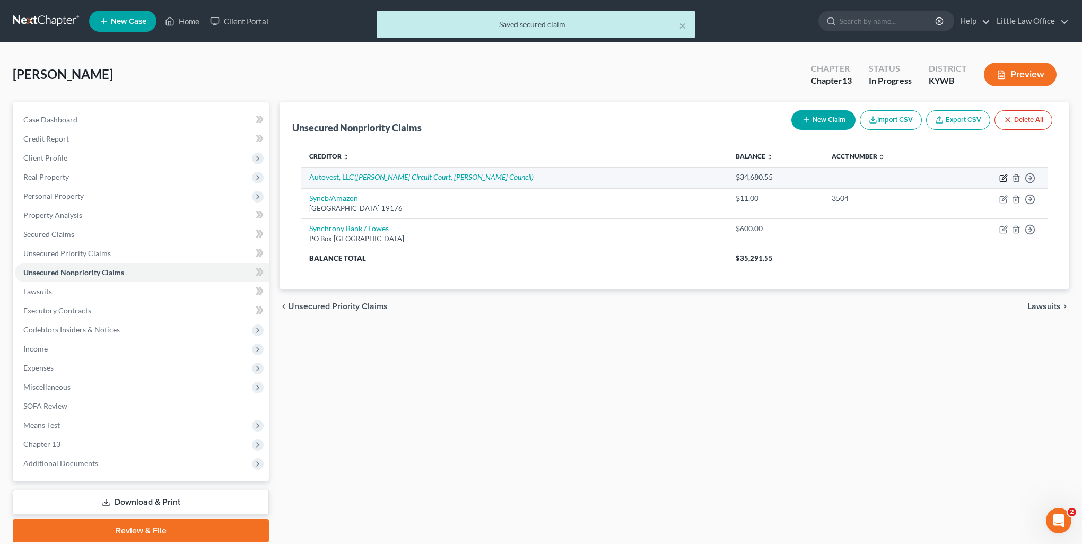
select select "1"
select select "0"
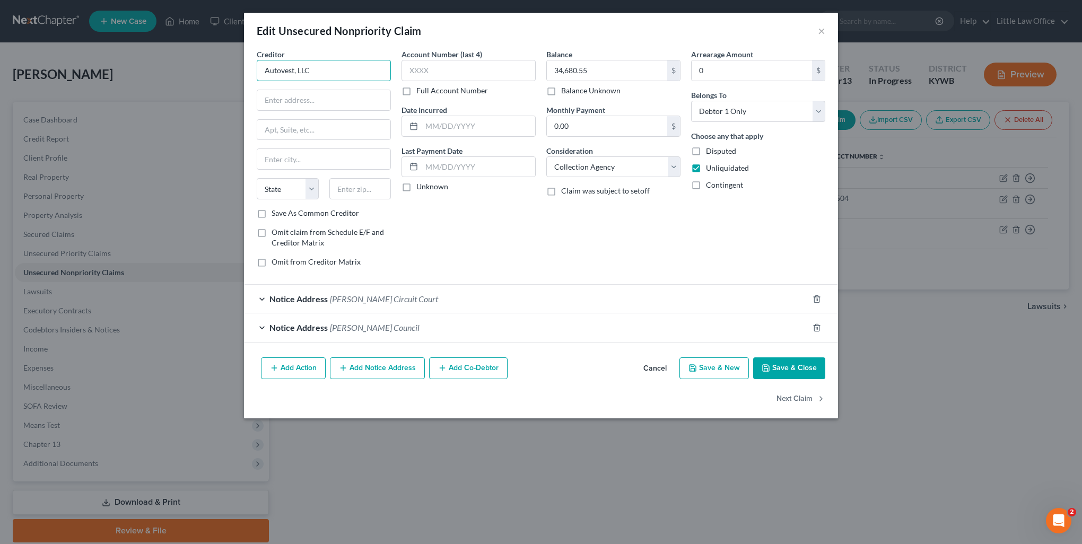
click at [325, 69] on input "Autovest, LLC" at bounding box center [324, 70] width 134 height 21
click at [314, 100] on input "text" at bounding box center [323, 100] width 133 height 20
type input "[STREET_ADDRESS]"
type input "Ste. 390"
type input "48076"
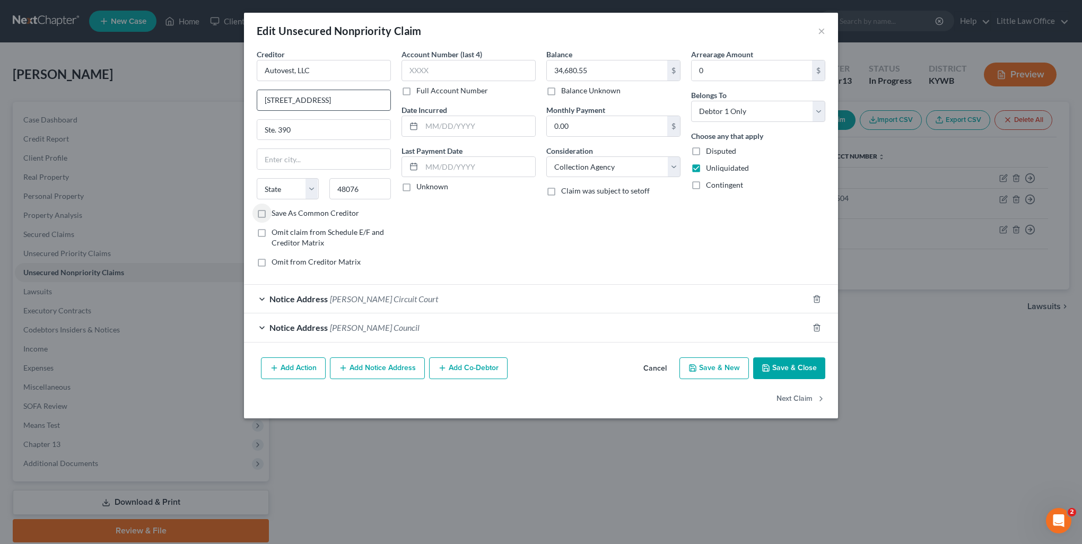
type input "Southfield"
select select "23"
click at [289, 210] on label "Save As Common Creditor" at bounding box center [316, 213] width 88 height 11
click at [283, 210] on input "Save As Common Creditor" at bounding box center [279, 211] width 7 height 7
click at [356, 294] on span "[PERSON_NAME] Circuit Court" at bounding box center [384, 299] width 108 height 10
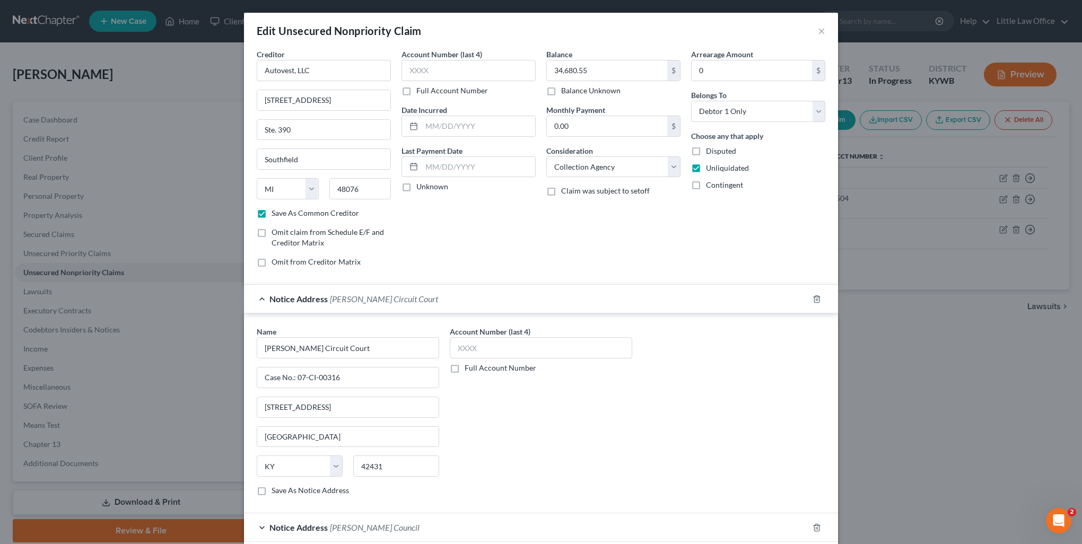
scroll to position [84, 0]
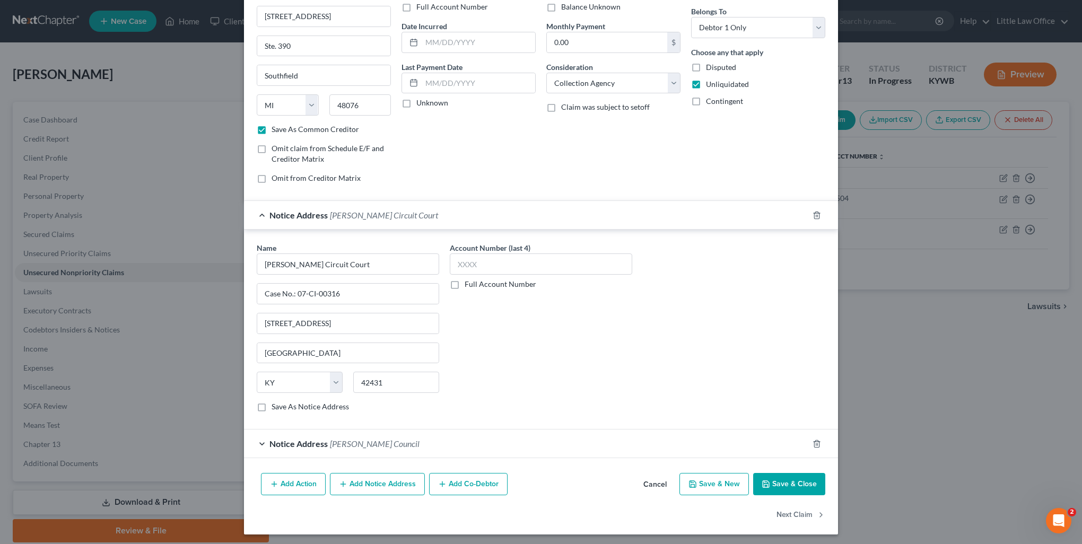
click at [441, 445] on div "Notice Address [PERSON_NAME] Council" at bounding box center [526, 444] width 564 height 28
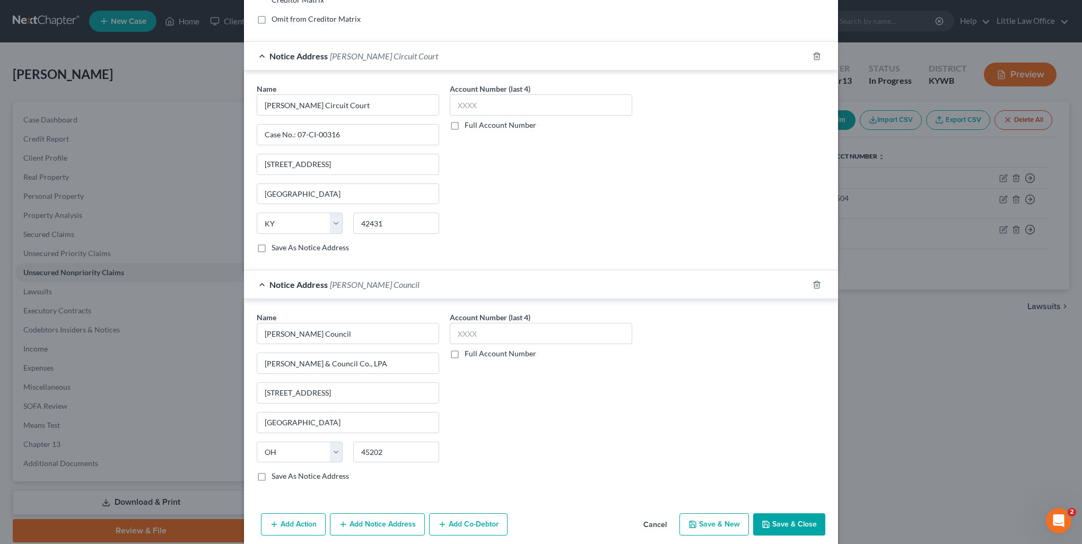
scroll to position [282, 0]
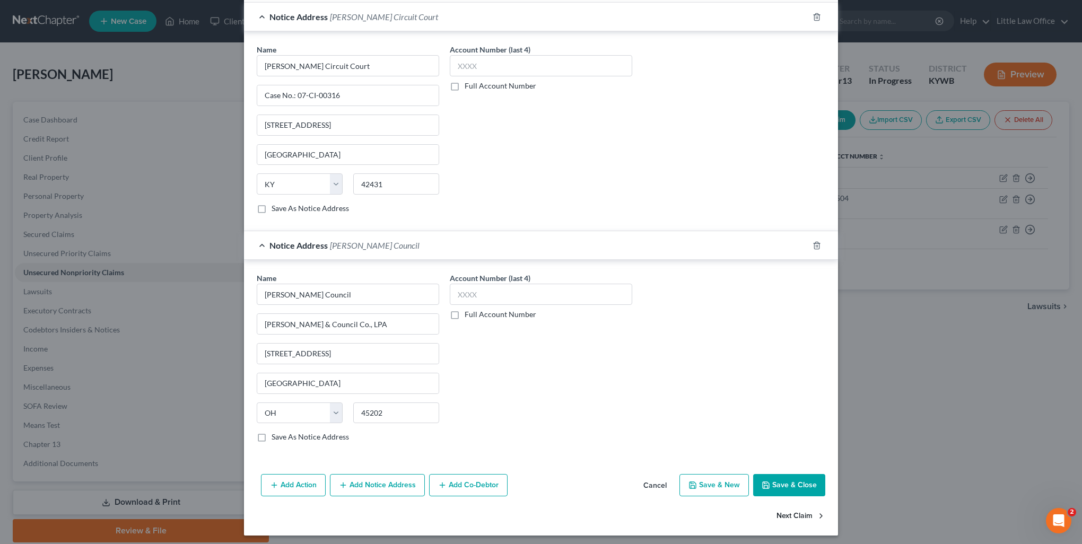
click at [804, 513] on button "Next Claim" at bounding box center [801, 516] width 49 height 22
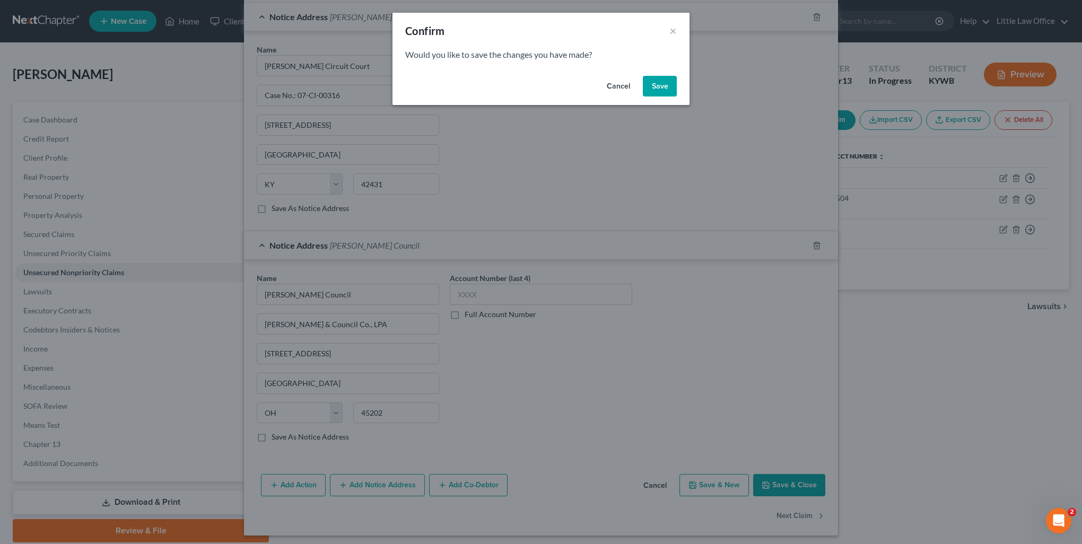
click at [653, 89] on button "Save" at bounding box center [660, 86] width 34 height 21
checkbox input "false"
select select "39"
select select "2"
select select "0"
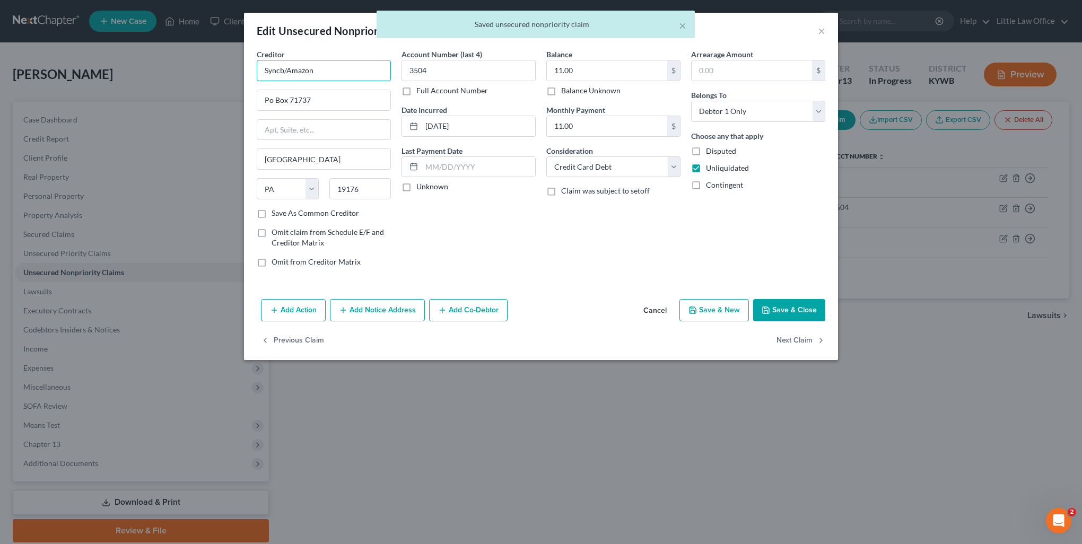
click at [344, 68] on input "Syncb/Amazon" at bounding box center [324, 70] width 134 height 21
drag, startPoint x: 344, startPoint y: 68, endPoint x: 129, endPoint y: 65, distance: 214.3
click at [129, 65] on div "Edit Unsecured Nonpriority Claim × Creditor * Syncb/Amazon Po Box 71737 [GEOGRA…" at bounding box center [541, 272] width 1082 height 544
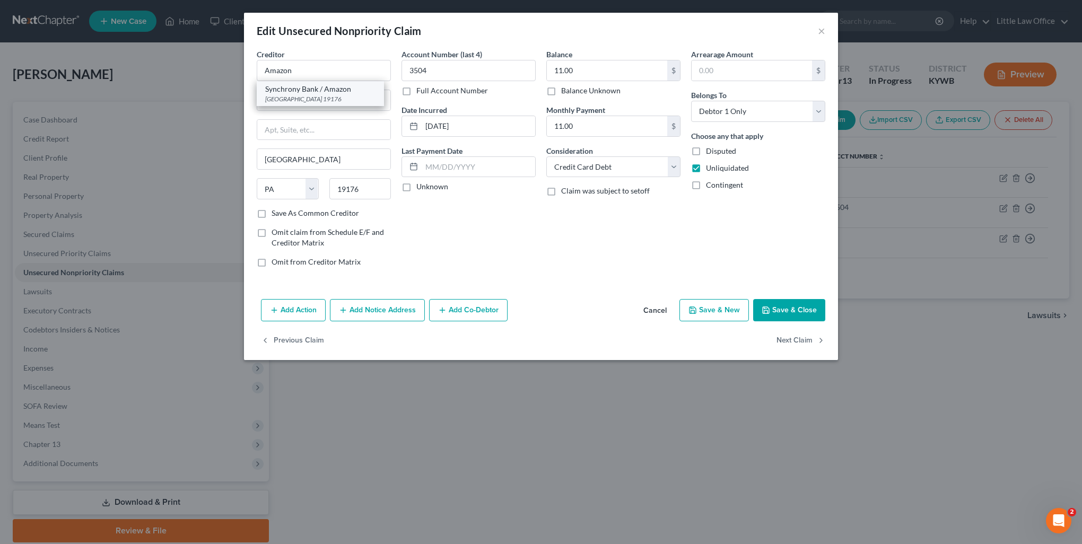
click at [262, 93] on div "Synchrony Bank / Amazon [GEOGRAPHIC_DATA]" at bounding box center [320, 93] width 127 height 25
type input "Synchrony Bank / Amazon"
type input "PO Box 71711"
click at [796, 341] on button "Next Claim" at bounding box center [801, 341] width 49 height 22
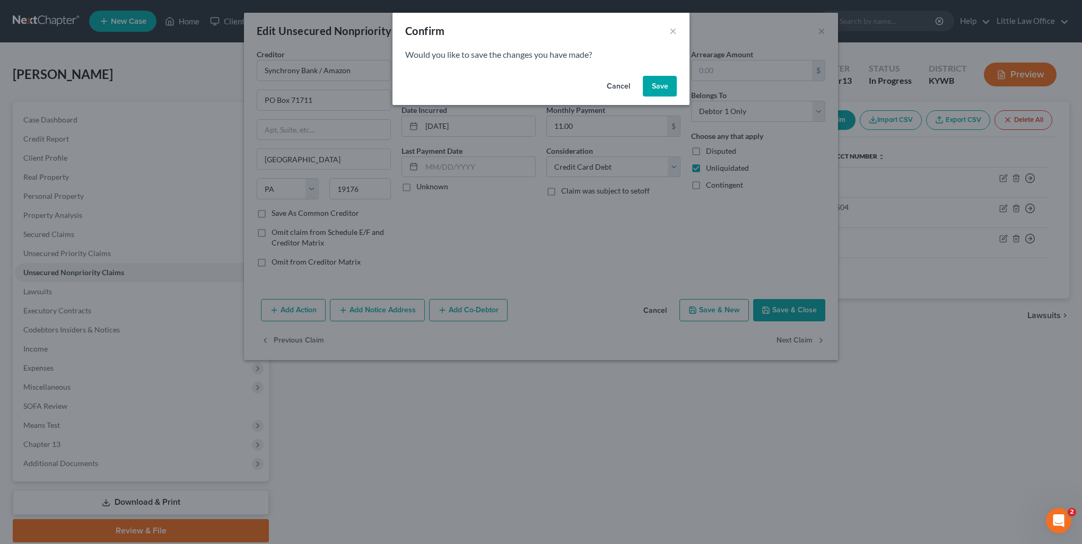
click at [661, 91] on button "Save" at bounding box center [660, 86] width 34 height 21
select select "10"
select select "0"
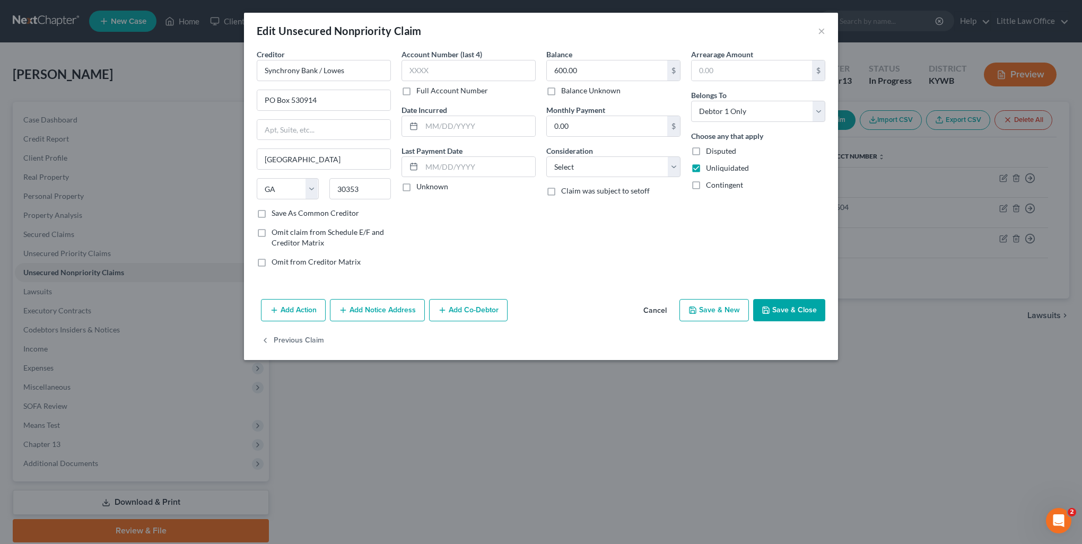
type input "0"
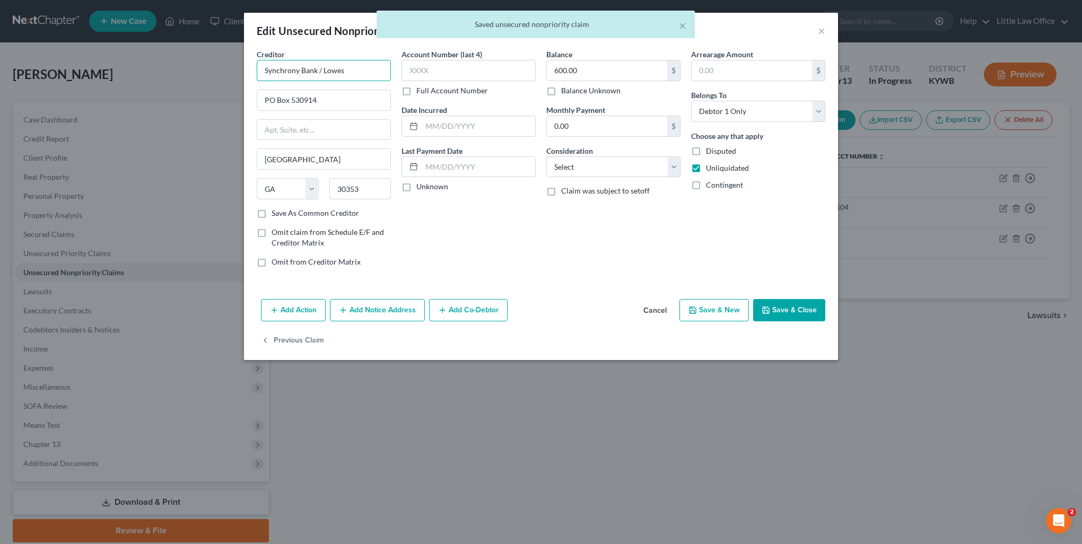
drag, startPoint x: 353, startPoint y: 72, endPoint x: 212, endPoint y: 76, distance: 141.2
click at [212, 76] on div "Edit Unsecured Nonpriority Claim × Creditor * Synchrony Bank / Lowes PO Box 530…" at bounding box center [541, 272] width 1082 height 544
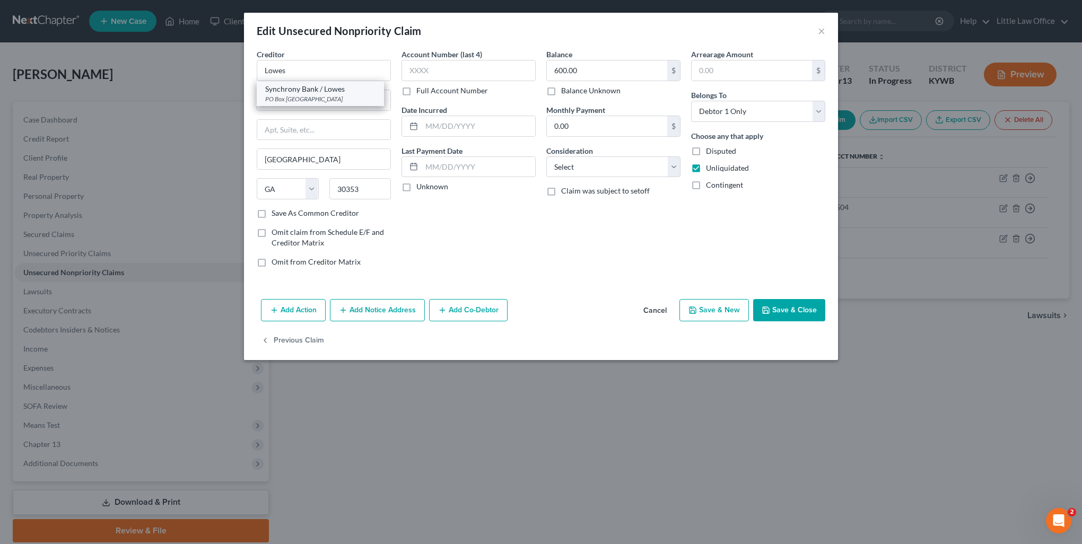
click at [278, 89] on div "Synchrony Bank / Lowes" at bounding box center [320, 89] width 110 height 11
type input "Synchrony Bank / Lowes"
click at [588, 163] on select "Select Cable / Satellite Services Collection Agency Credit Card Debt Debt Couns…" at bounding box center [613, 166] width 134 height 21
select select "2"
click at [546, 156] on select "Select Cable / Satellite Services Collection Agency Credit Card Debt Debt Couns…" at bounding box center [613, 166] width 134 height 21
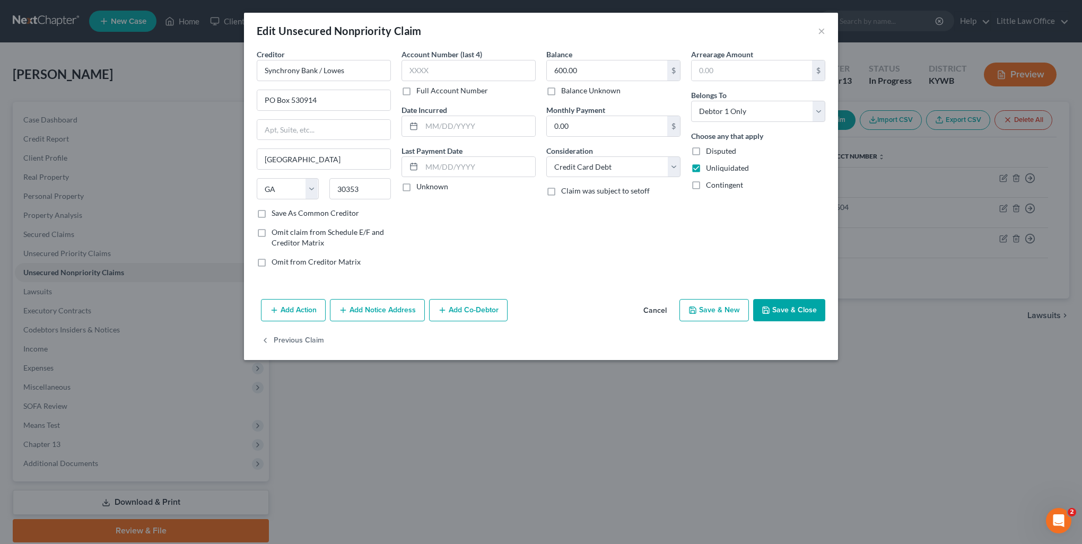
click at [788, 302] on button "Save & Close" at bounding box center [789, 310] width 72 height 22
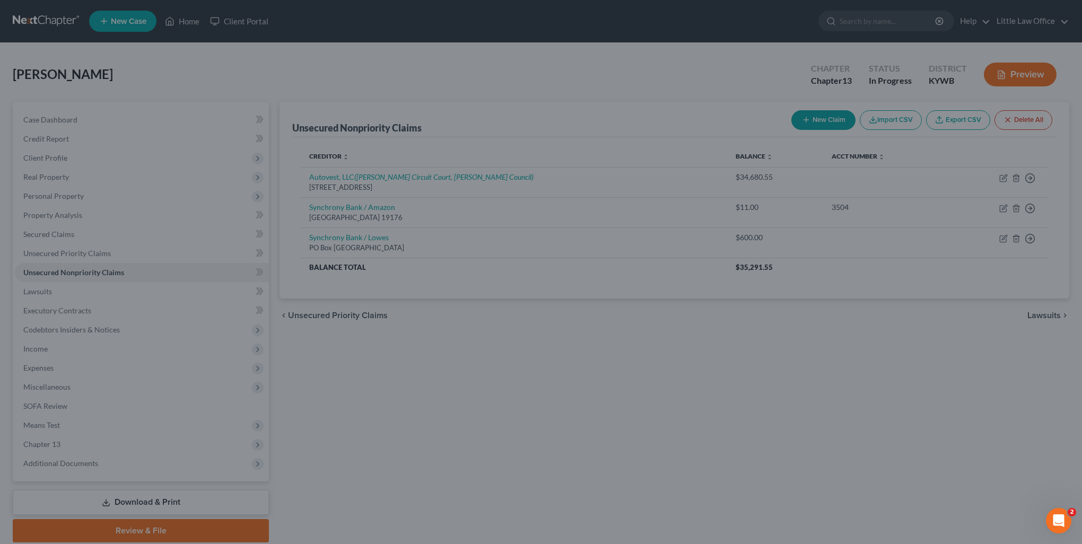
type input "0"
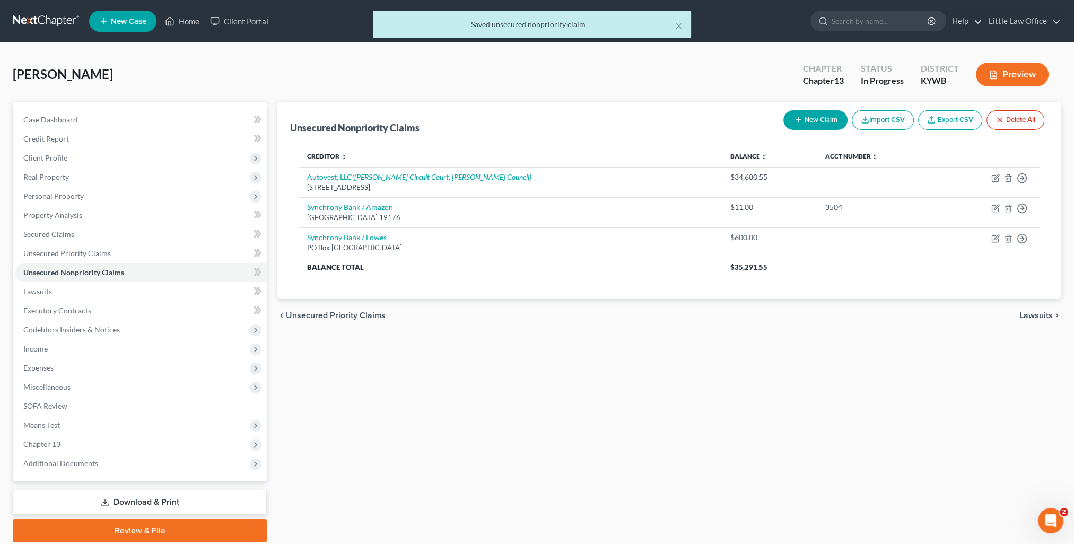
click at [1040, 316] on span "Lawsuits" at bounding box center [1036, 315] width 33 height 8
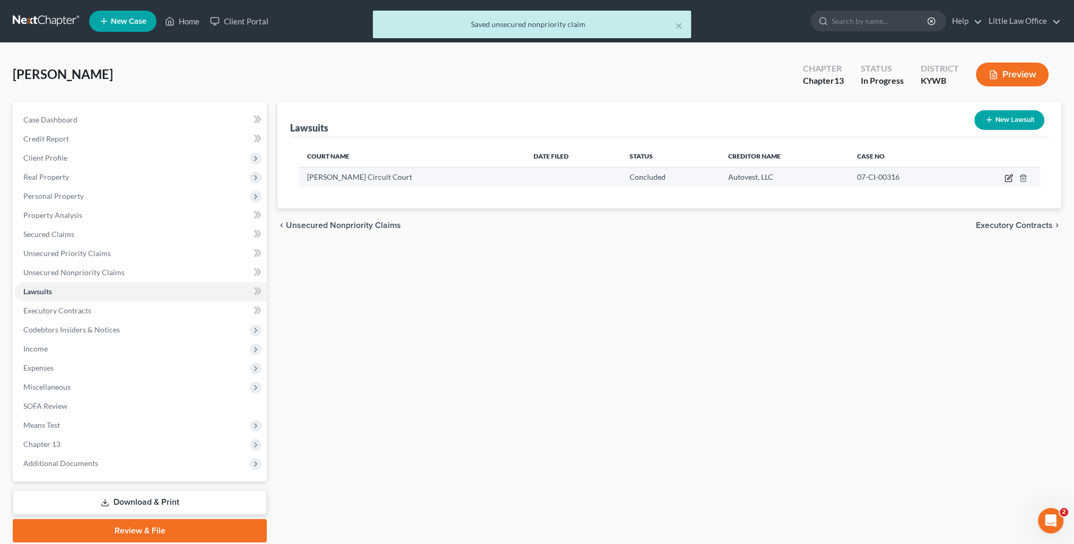
click at [1012, 178] on icon "button" at bounding box center [1008, 179] width 6 height 6
select select "18"
select select "2"
select select "1"
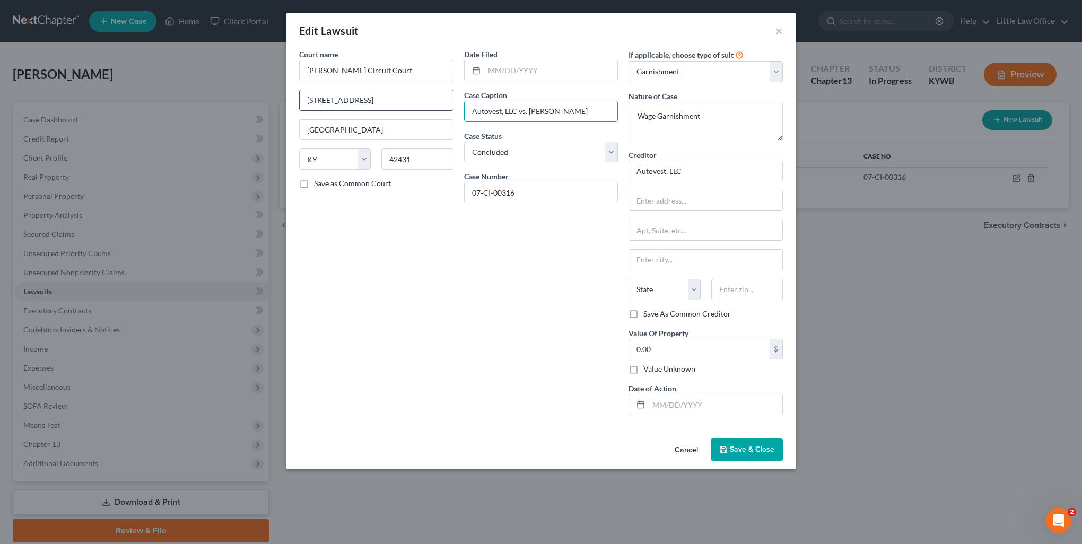
drag, startPoint x: 513, startPoint y: 109, endPoint x: 321, endPoint y: 107, distance: 192.6
click at [321, 107] on div "Court name * [PERSON_NAME][GEOGRAPHIC_DATA] [GEOGRAPHIC_DATA] [GEOGRAPHIC_DATA]…" at bounding box center [541, 236] width 494 height 375
type input "Old National Bank vs. [PERSON_NAME]"
click at [604, 177] on div "Court name * [PERSON_NAME][GEOGRAPHIC_DATA] [GEOGRAPHIC_DATA] [GEOGRAPHIC_DATA]…" at bounding box center [541, 236] width 494 height 375
type input "Old National Bank"
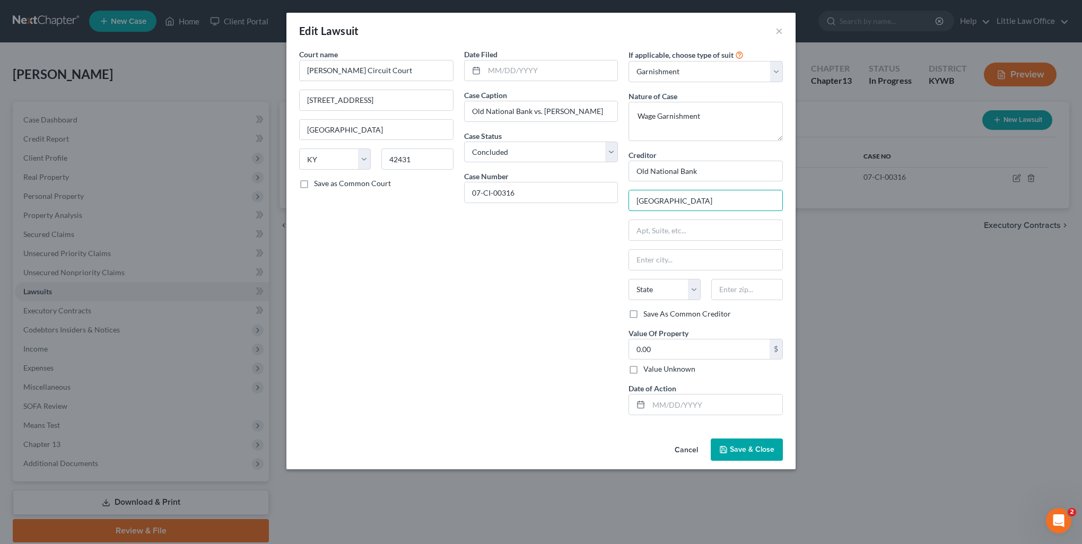
type input "[GEOGRAPHIC_DATA]"
type input "PO Box 718"
type input "47705"
type input "[GEOGRAPHIC_DATA]"
select select "15"
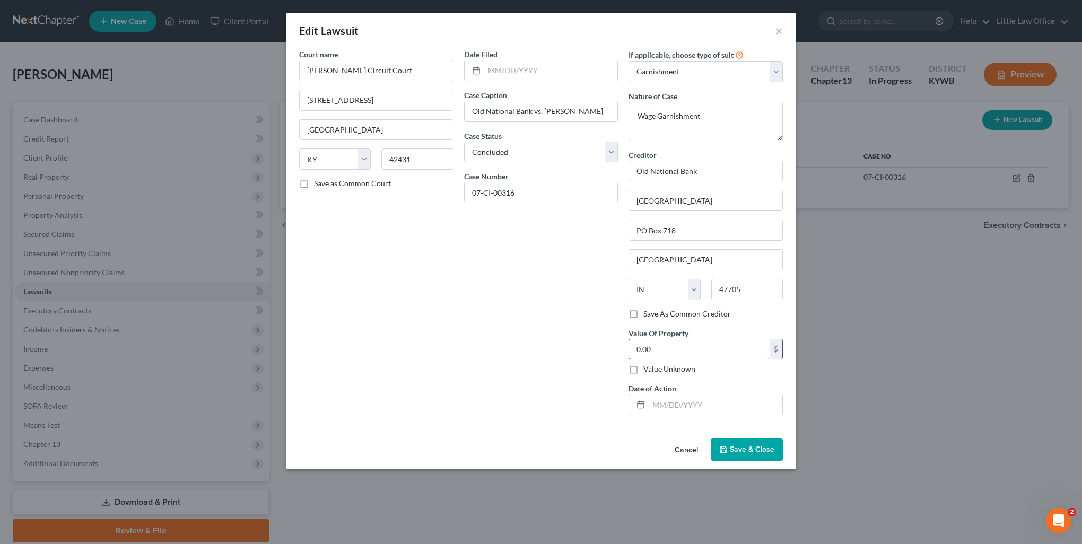
click at [729, 358] on input "0.00" at bounding box center [699, 349] width 141 height 20
click at [727, 350] on input "0.00" at bounding box center [699, 349] width 141 height 20
type input "0"
type input "34,680.55"
click at [723, 400] on input "text" at bounding box center [716, 405] width 134 height 20
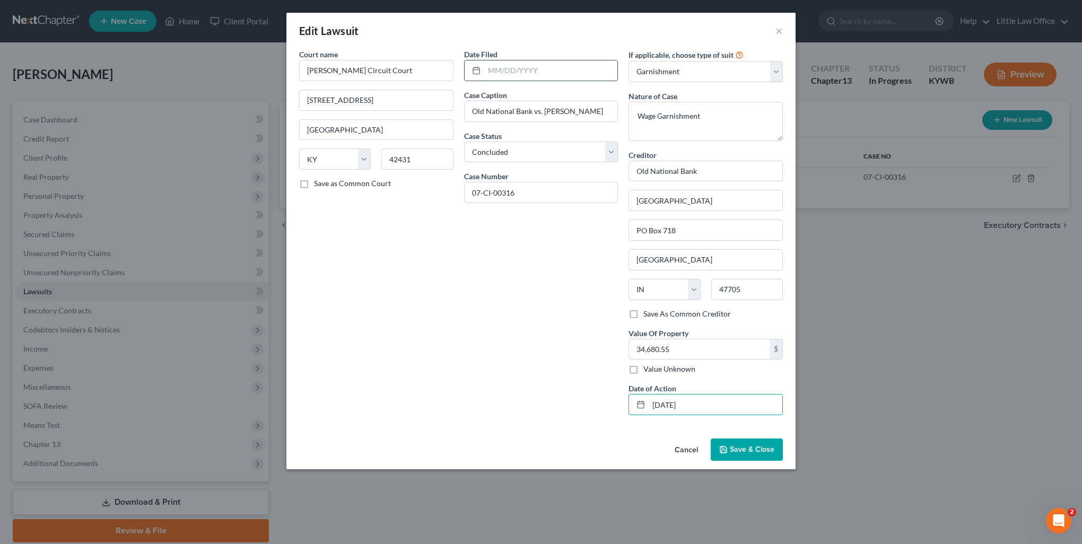
type input "[DATE]"
click at [492, 73] on input "text" at bounding box center [551, 70] width 134 height 20
type input "[DATE]"
click at [760, 446] on span "Save & Close" at bounding box center [752, 449] width 45 height 9
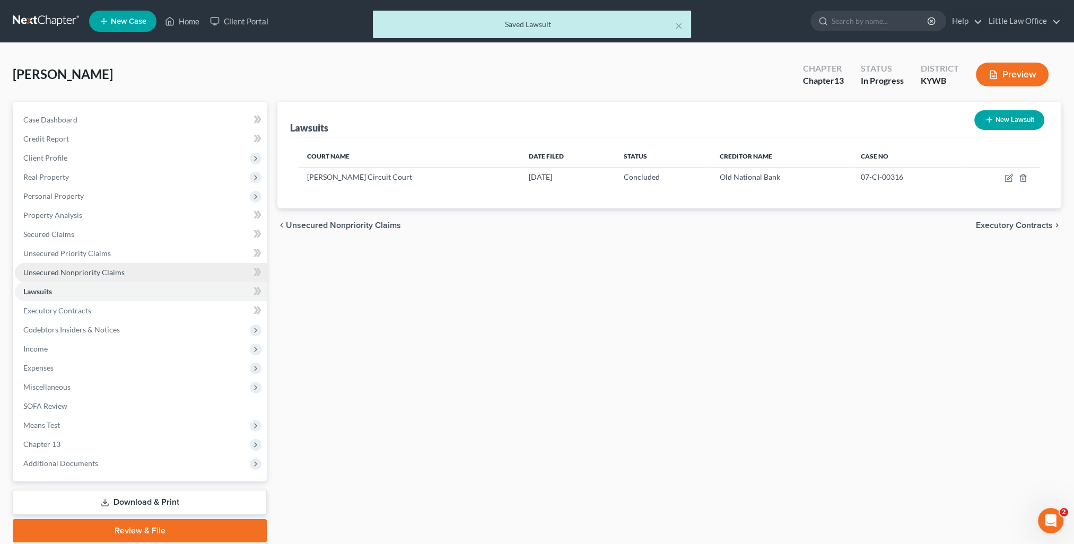
click at [65, 276] on span "Unsecured Nonpriority Claims" at bounding box center [73, 272] width 101 height 9
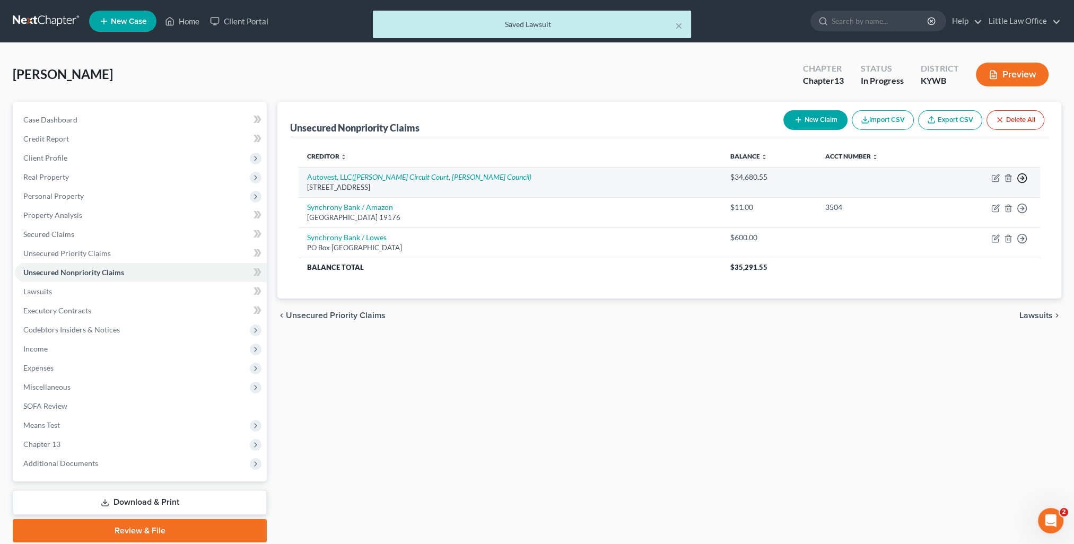
click at [1023, 177] on icon "button" at bounding box center [1022, 178] width 11 height 11
click at [986, 183] on link "Move to D" at bounding box center [973, 186] width 89 height 18
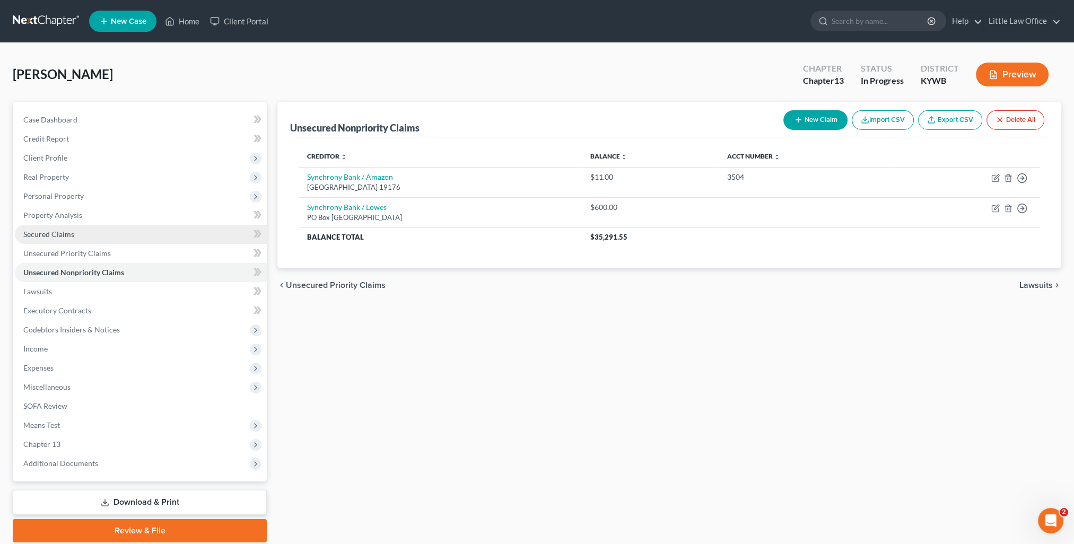
click at [64, 240] on link "Secured Claims" at bounding box center [141, 234] width 252 height 19
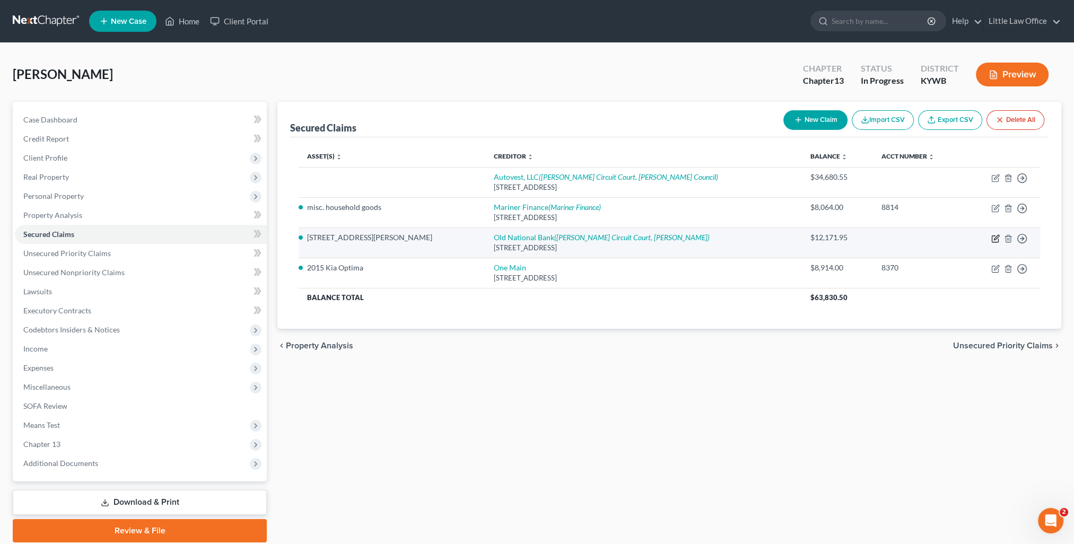
click at [993, 236] on icon "button" at bounding box center [995, 238] width 8 height 8
select select "15"
select select "3"
select select "0"
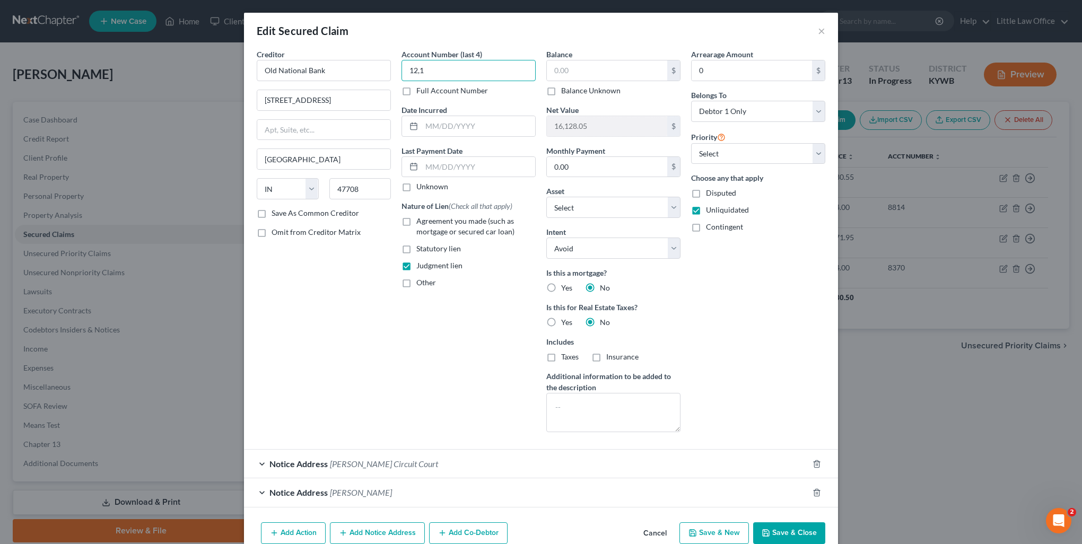
type input "12,1"
click at [641, 529] on button "Cancel" at bounding box center [655, 534] width 40 height 21
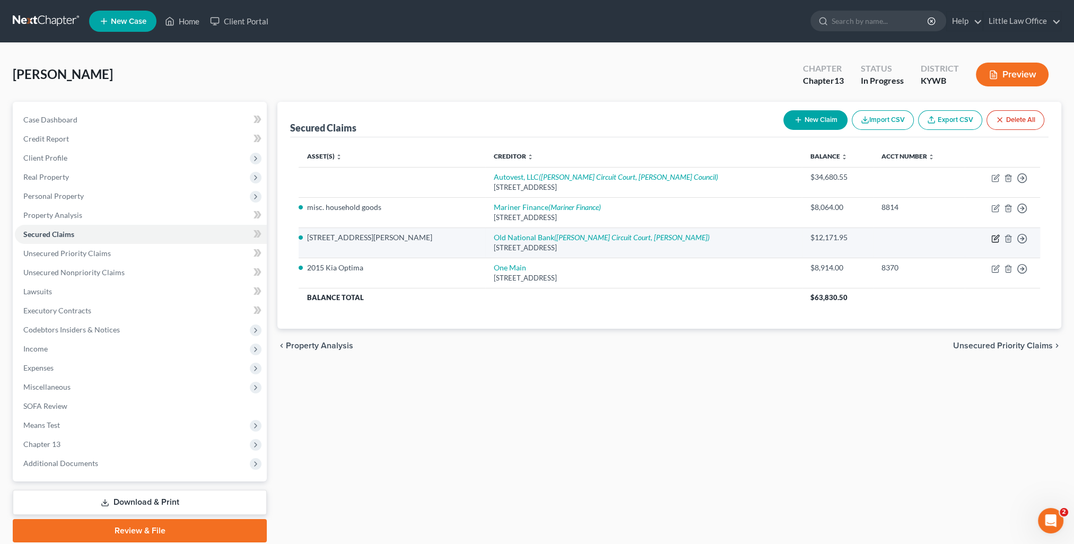
click at [997, 241] on icon "button" at bounding box center [995, 238] width 8 height 8
select select "15"
select select "5"
select select "3"
select select "0"
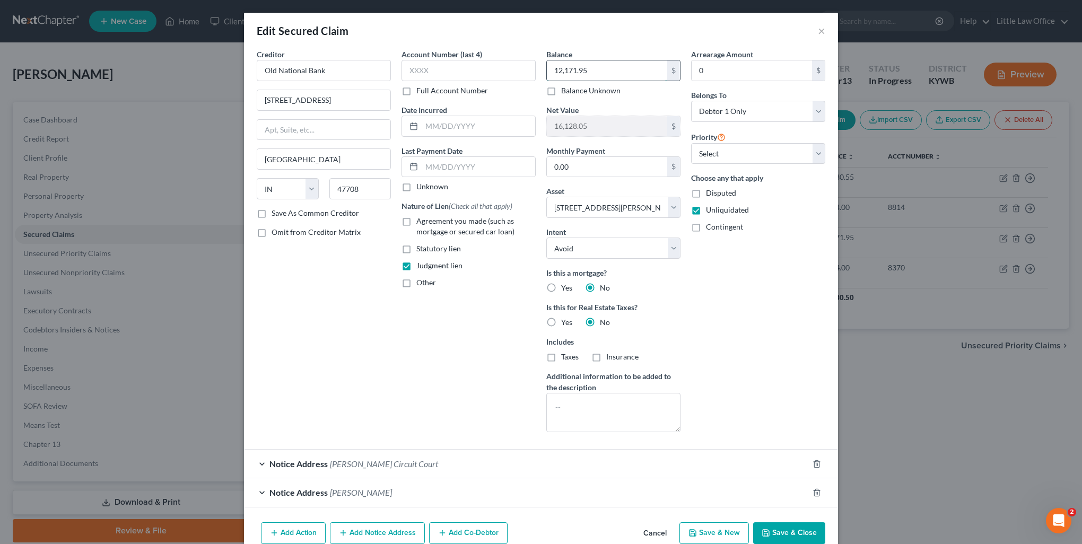
click at [630, 73] on input "12,171.95" at bounding box center [607, 70] width 120 height 20
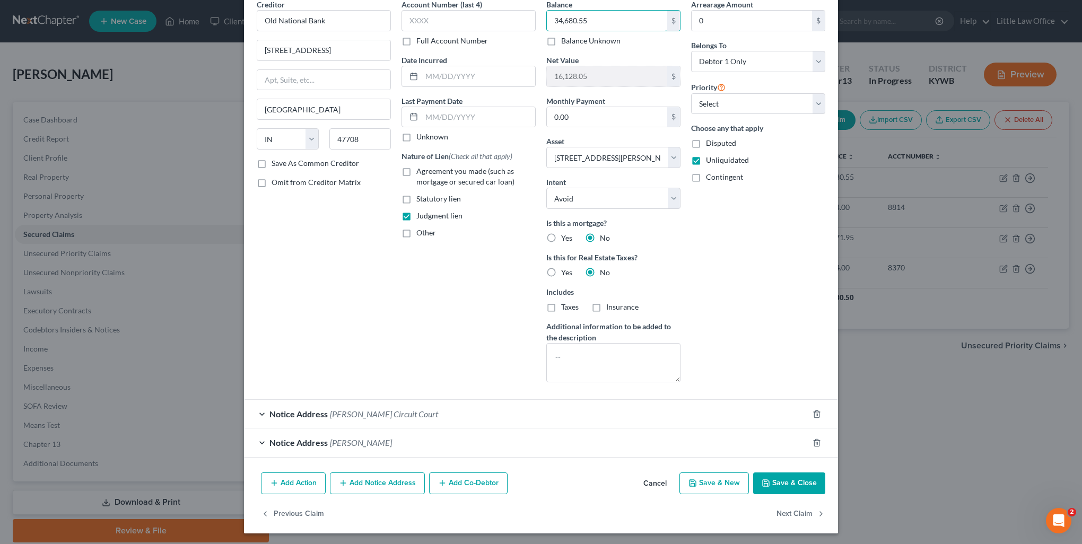
type input "34,680.55"
click at [390, 484] on button "Add Notice Address" at bounding box center [377, 484] width 95 height 22
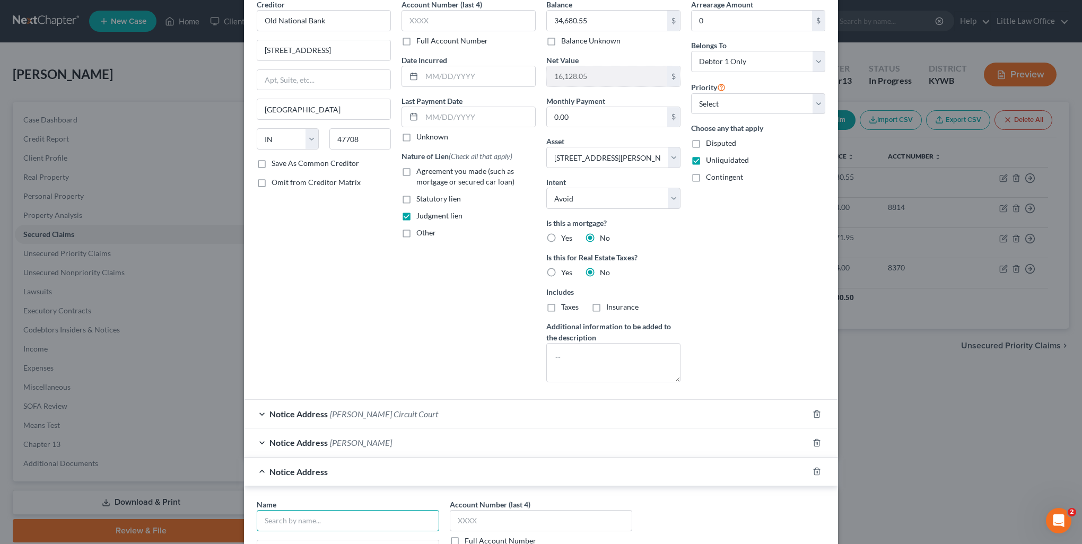
click at [319, 511] on input "text" at bounding box center [348, 520] width 182 height 21
click at [310, 544] on div "[STREET_ADDRESS]" at bounding box center [320, 549] width 110 height 9
type input "Autovest, LLC"
type input "[STREET_ADDRESS]"
type input "Ste. 390"
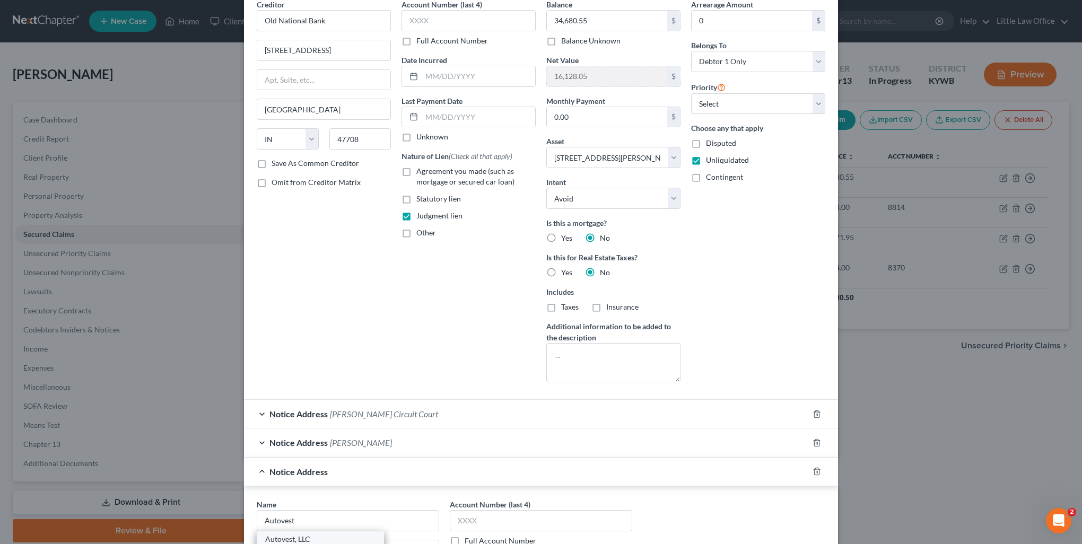
type input "Southfield"
select select "23"
type input "48076"
click at [420, 437] on div "Notice Address [PERSON_NAME]" at bounding box center [526, 443] width 564 height 28
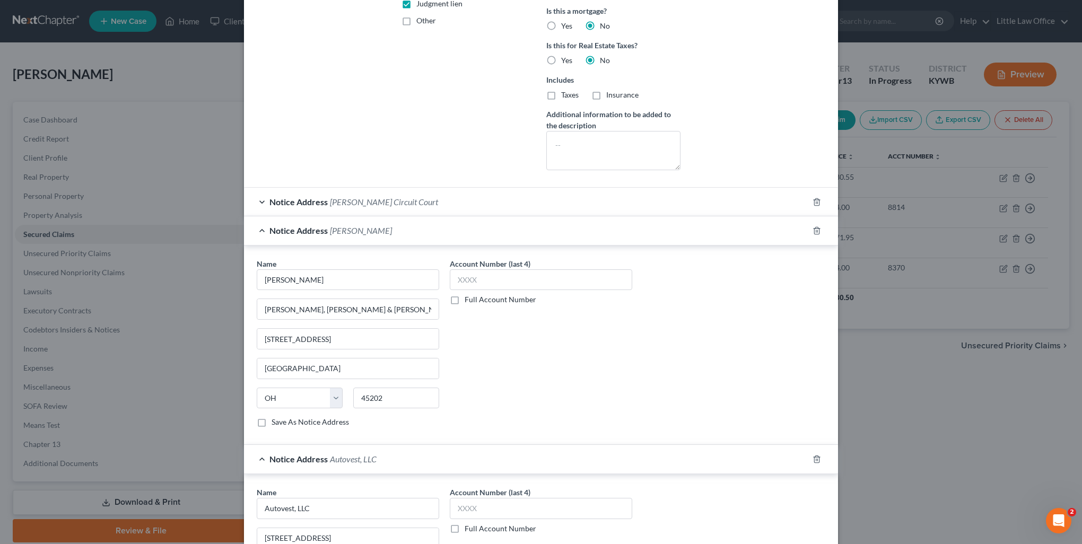
scroll to position [315, 0]
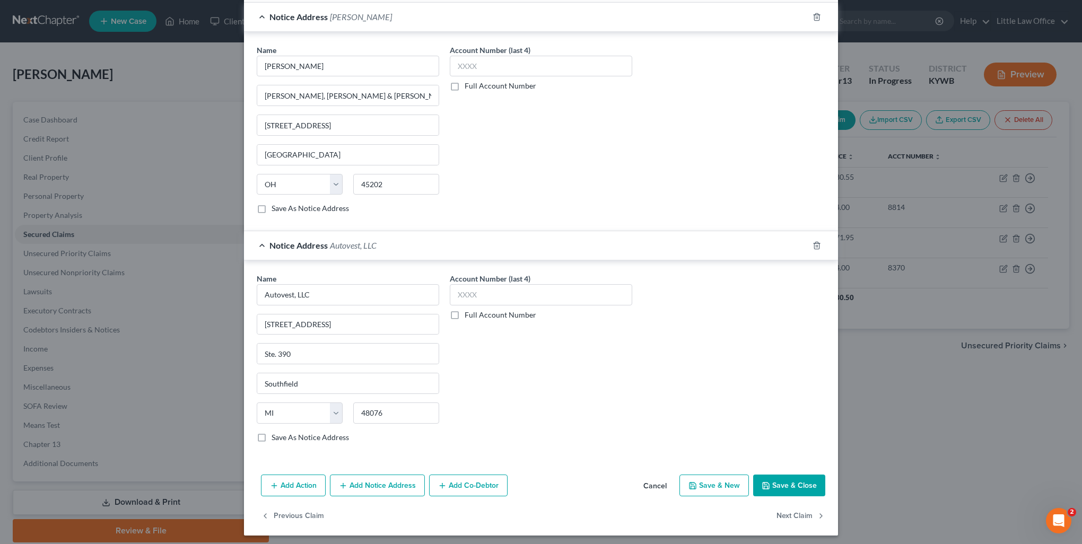
click at [407, 487] on button "Add Notice Address" at bounding box center [377, 486] width 95 height 22
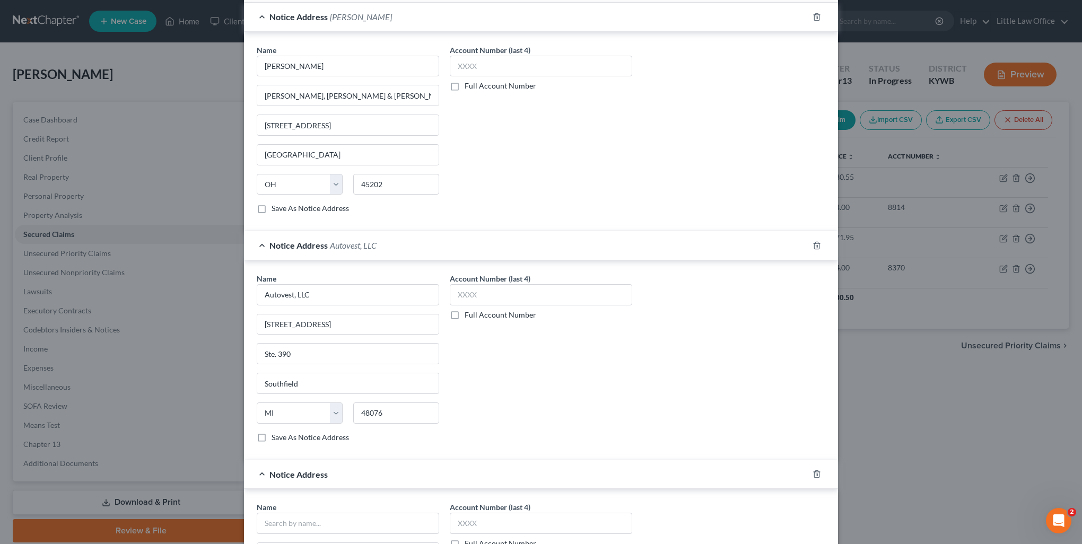
scroll to position [582, 0]
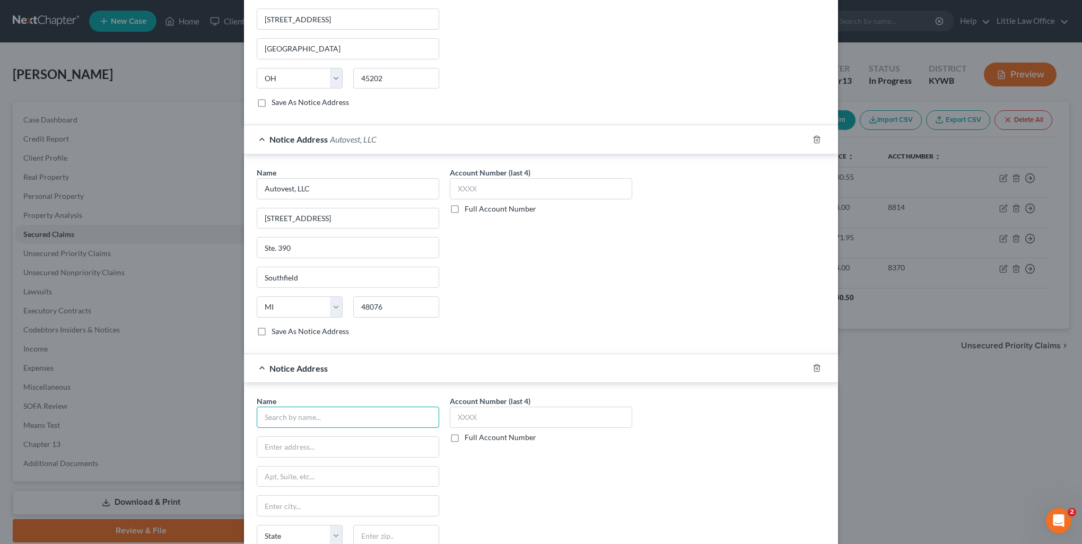
click at [322, 419] on input "text" at bounding box center [348, 417] width 182 height 21
type input "[PERSON_NAME] Council"
click at [317, 437] on input "text" at bounding box center [347, 447] width 181 height 20
type input "[PERSON_NAME] & Council Co., LPA"
type input "[STREET_ADDRESS]"
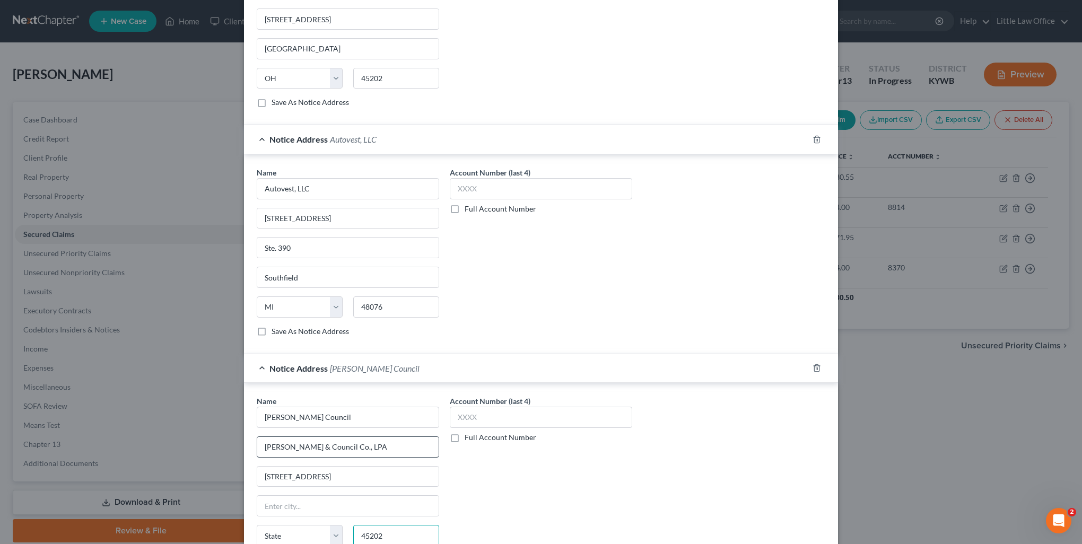
type input "45202"
type input "[GEOGRAPHIC_DATA]"
select select "36"
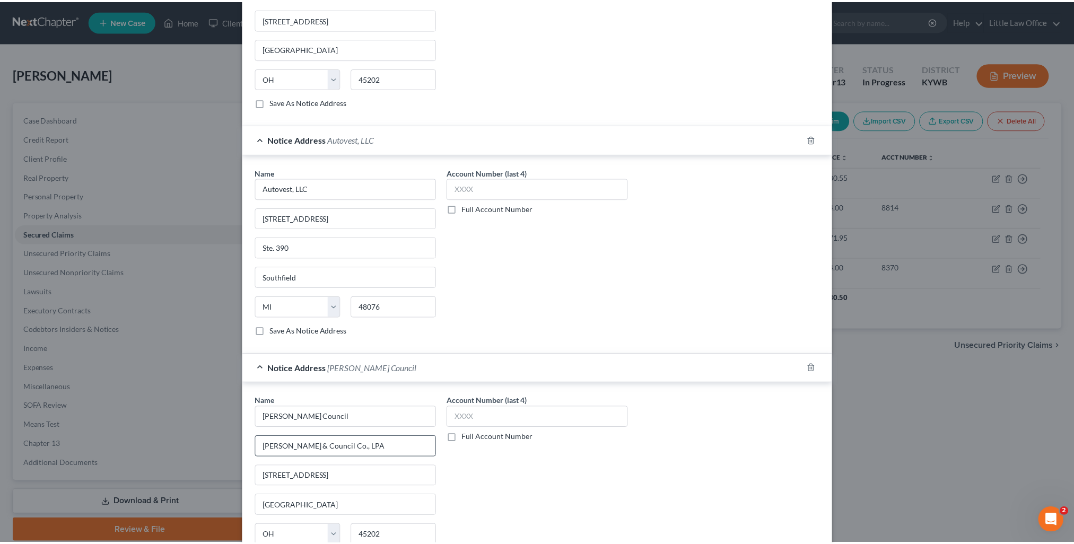
scroll to position [703, 0]
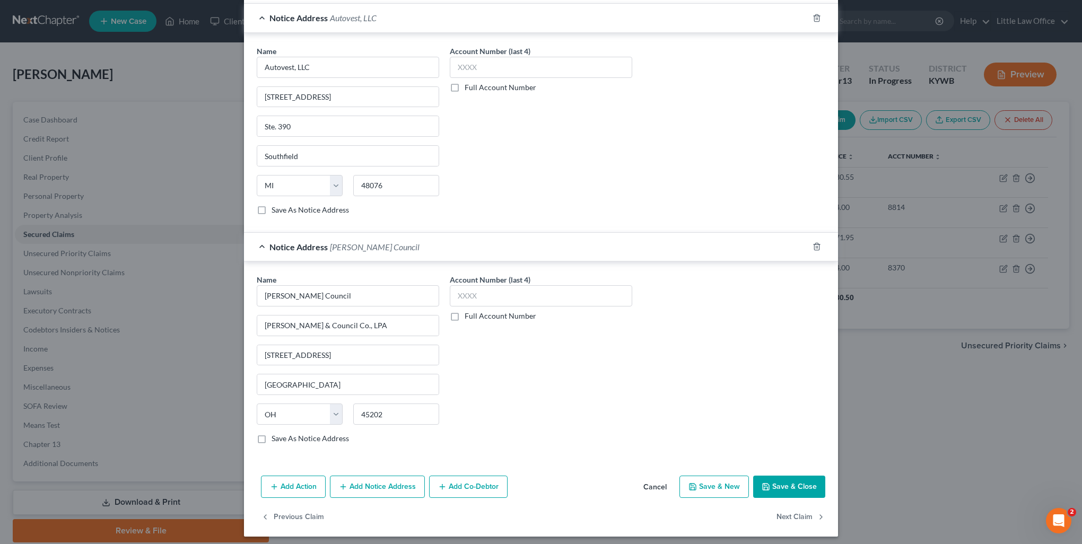
click at [272, 433] on label "Save As Notice Address" at bounding box center [310, 438] width 77 height 11
click at [276, 433] on input "Save As Notice Address" at bounding box center [279, 436] width 7 height 7
checkbox input "true"
click at [777, 483] on button "Save & Close" at bounding box center [789, 487] width 72 height 22
select select
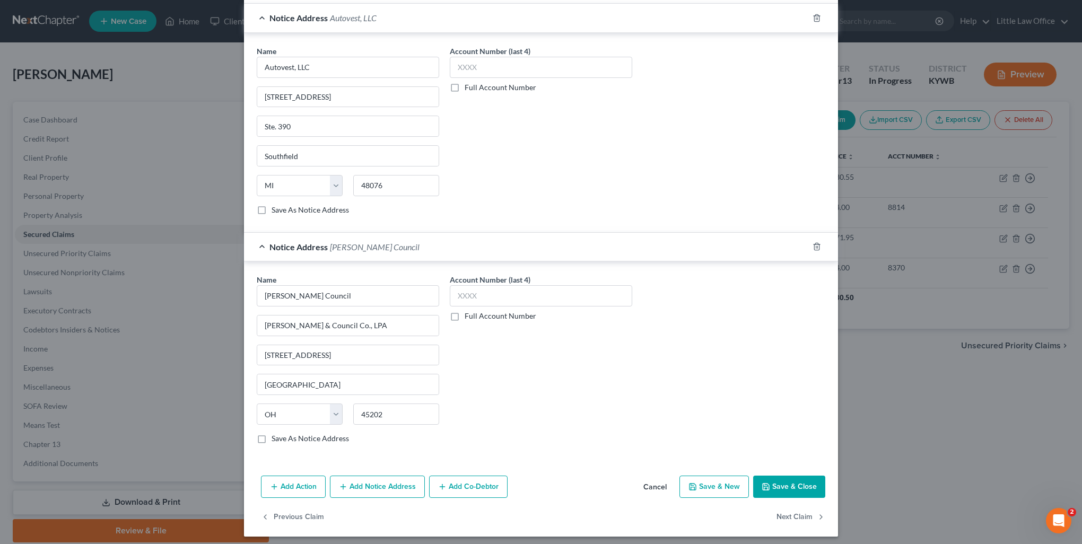
checkbox input "false"
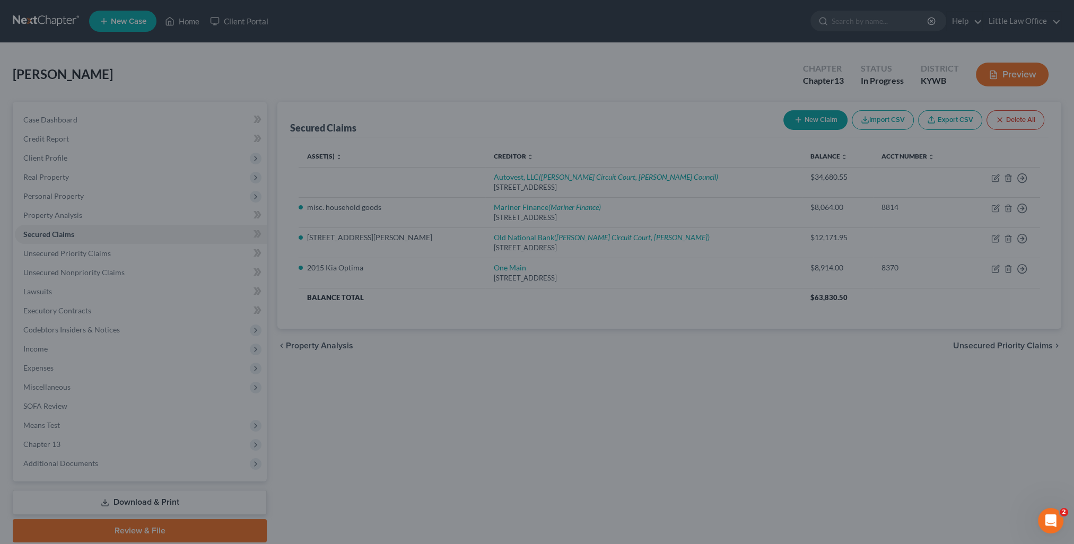
scroll to position [0, 0]
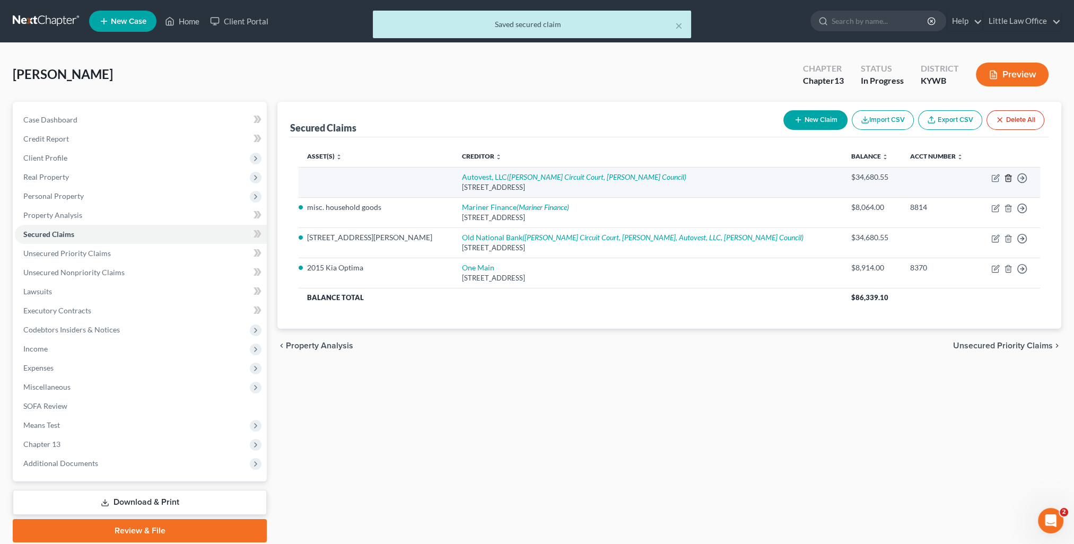
click at [1006, 179] on icon "button" at bounding box center [1008, 178] width 8 height 8
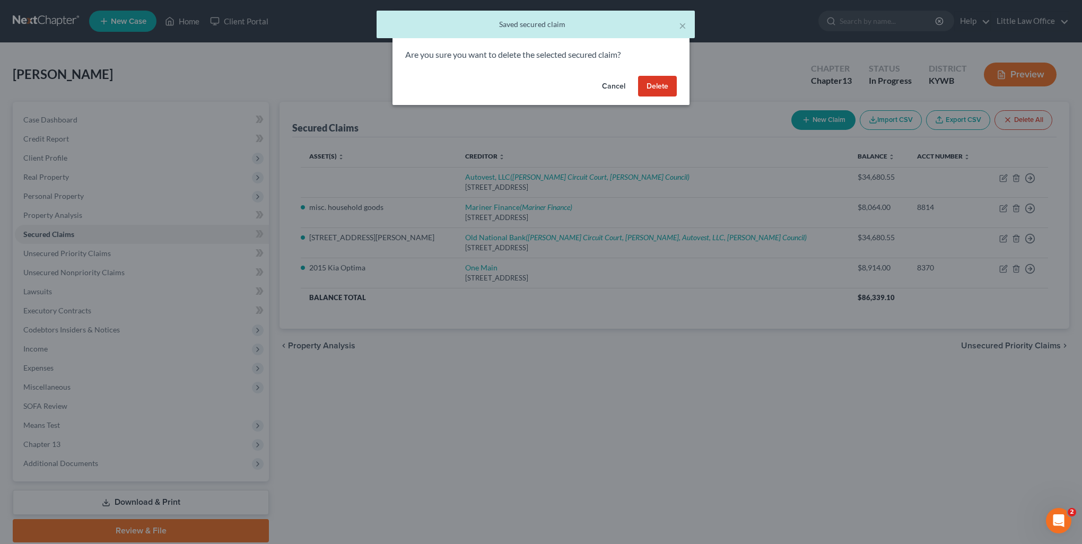
click at [647, 80] on button "Delete" at bounding box center [657, 86] width 39 height 21
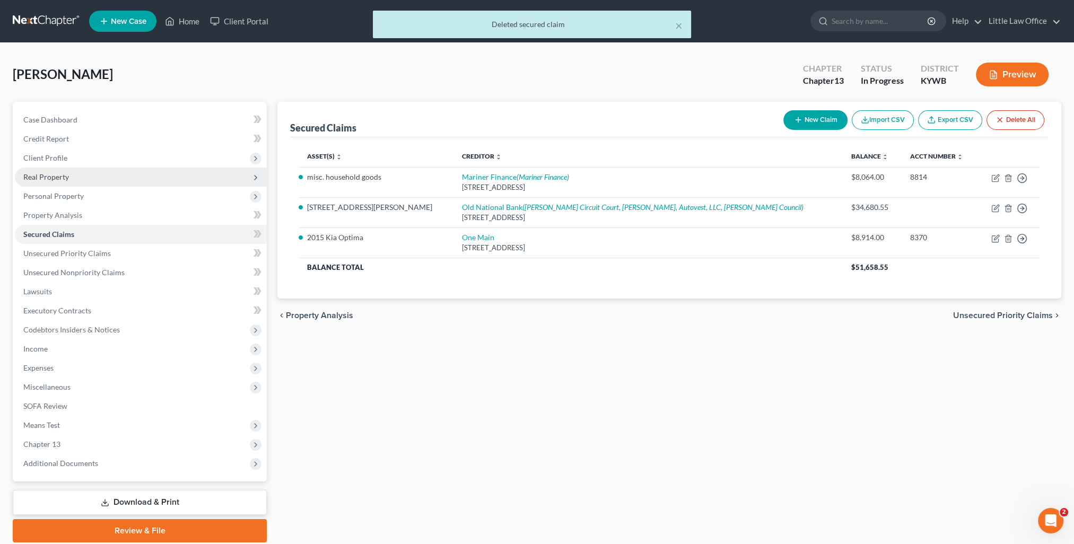
click at [43, 177] on span "Real Property" at bounding box center [46, 176] width 46 height 9
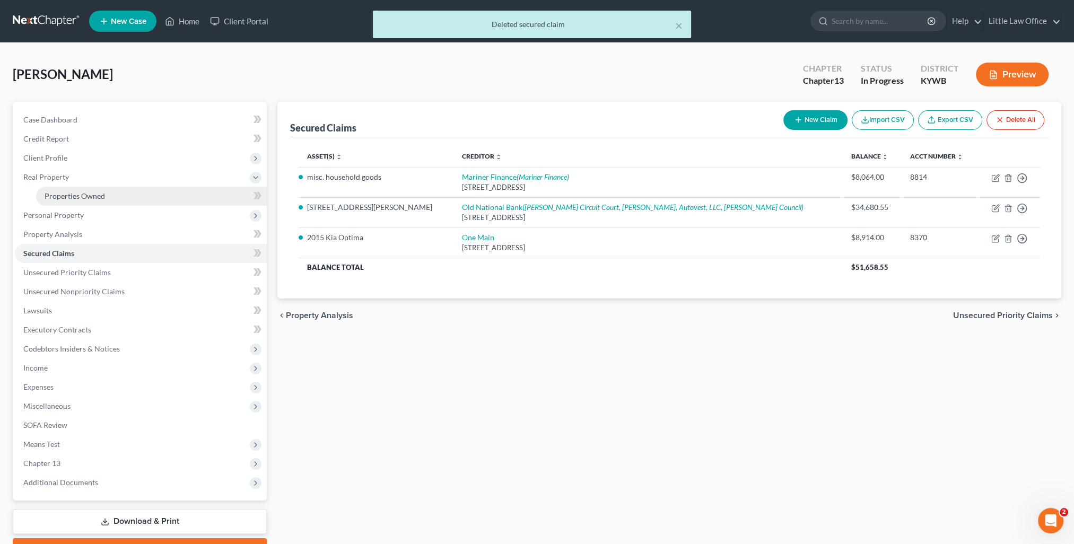
click at [73, 197] on span "Properties Owned" at bounding box center [75, 195] width 60 height 9
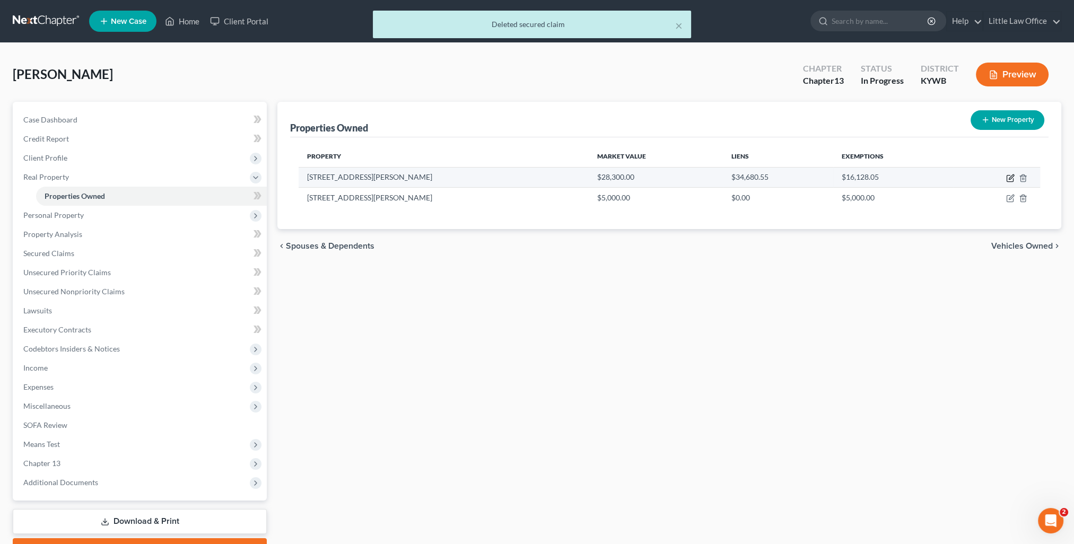
click at [1010, 180] on icon "button" at bounding box center [1010, 178] width 8 height 8
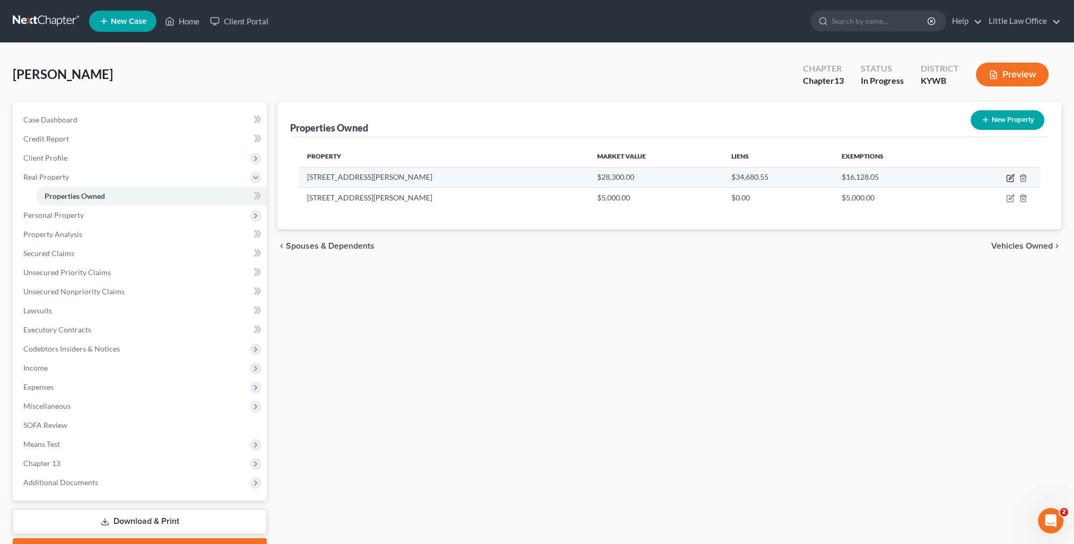
click at [1009, 177] on icon "button" at bounding box center [1011, 177] width 5 height 5
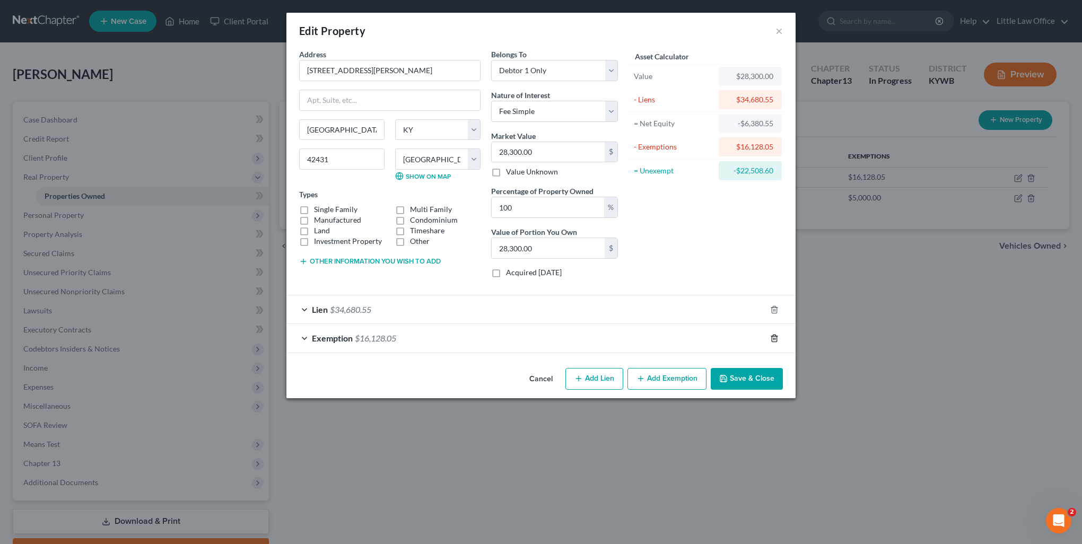
click at [770, 334] on icon "button" at bounding box center [774, 338] width 8 height 8
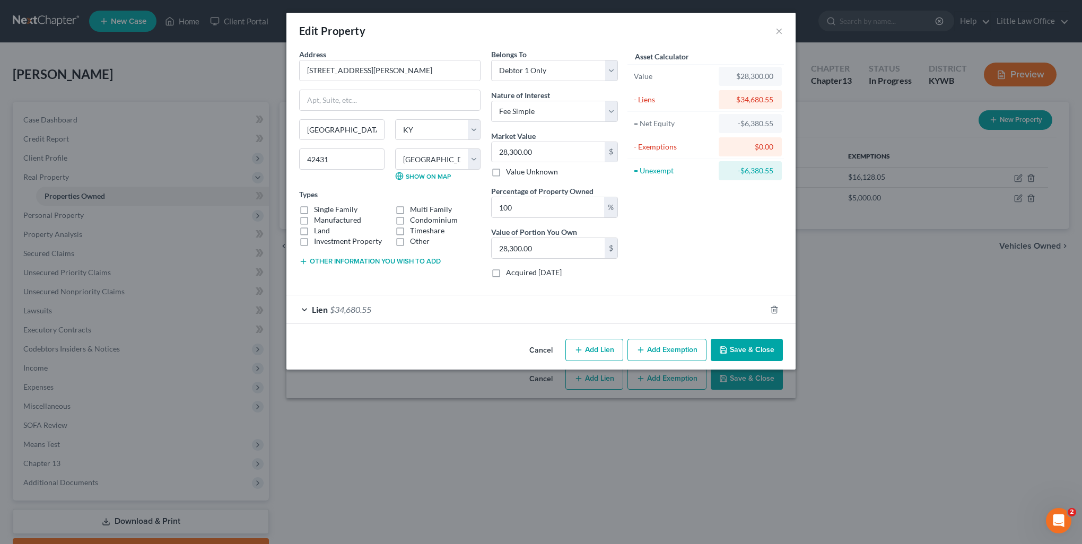
click at [761, 365] on div "Cancel Add Lien Add Lease Add Exemption Save & Close" at bounding box center [540, 352] width 509 height 35
click at [756, 354] on button "Save & Close" at bounding box center [747, 350] width 72 height 22
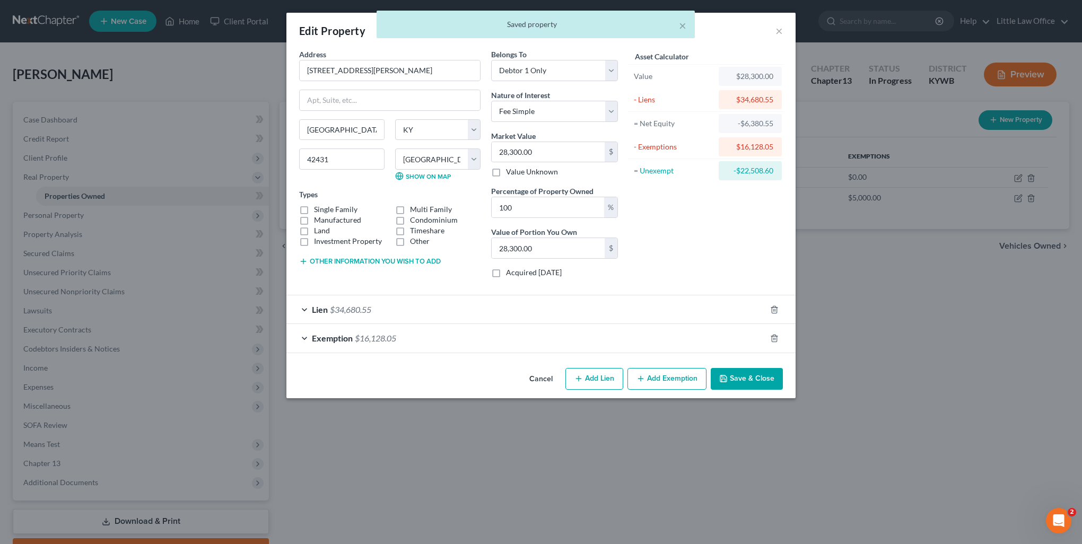
click at [750, 382] on button "Save & Close" at bounding box center [747, 379] width 72 height 22
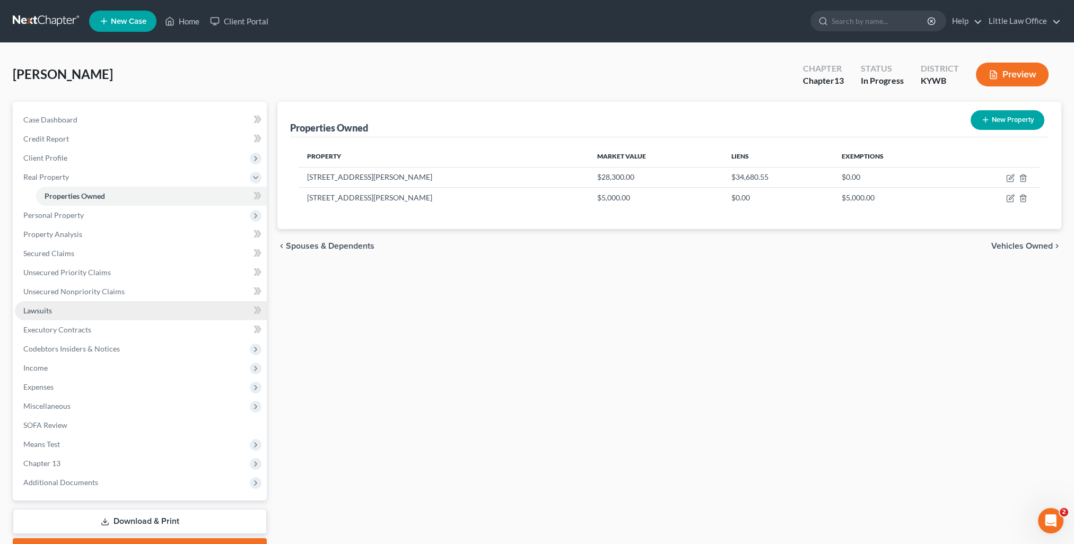
click at [85, 311] on link "Lawsuits" at bounding box center [141, 310] width 252 height 19
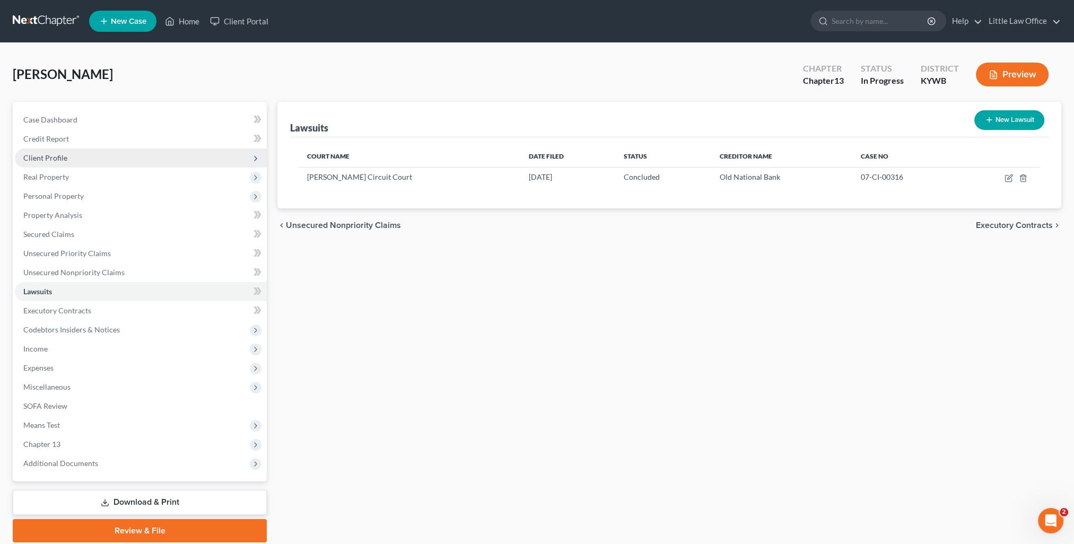
click at [89, 161] on span "Client Profile" at bounding box center [141, 158] width 252 height 19
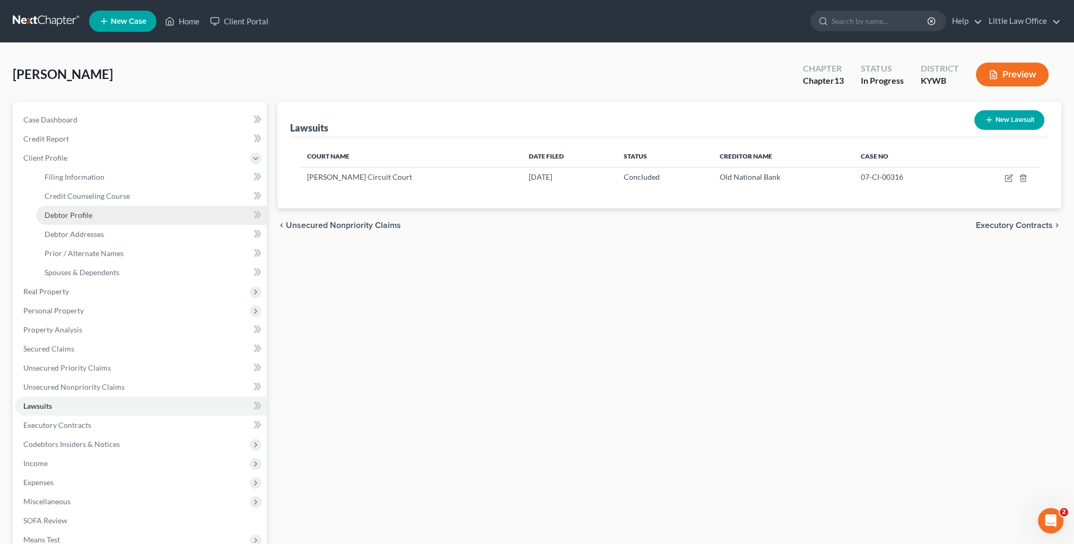
click at [87, 211] on span "Debtor Profile" at bounding box center [69, 215] width 48 height 9
select select "0"
select select "3"
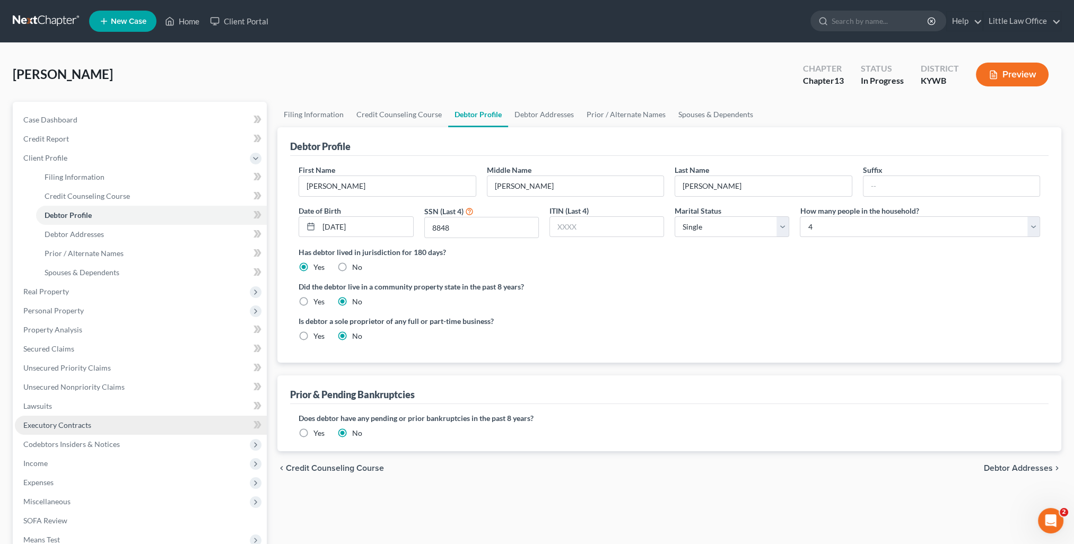
click at [49, 423] on span "Executory Contracts" at bounding box center [57, 425] width 68 height 9
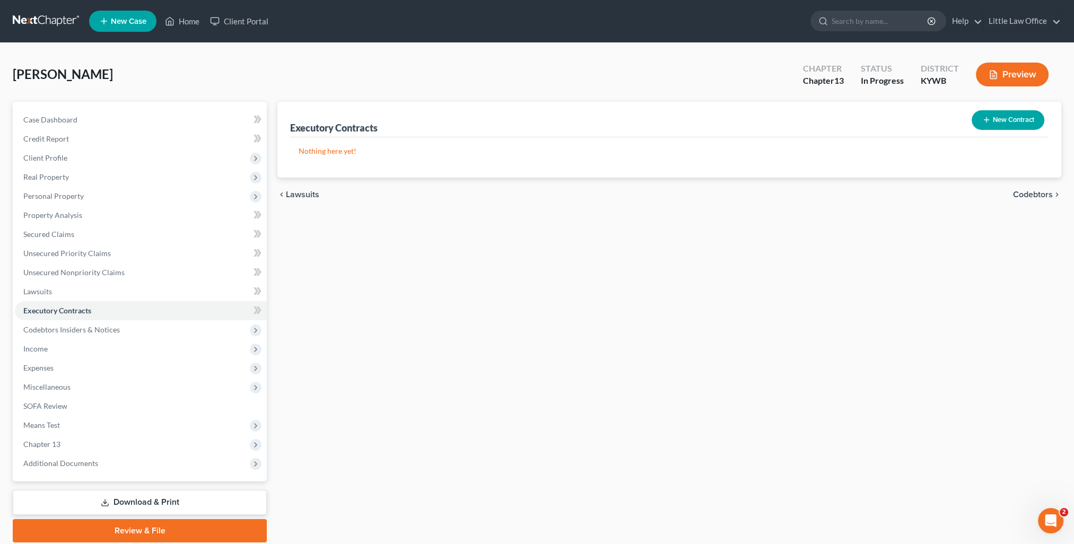
click at [1033, 195] on span "Codebtors" at bounding box center [1033, 194] width 40 height 8
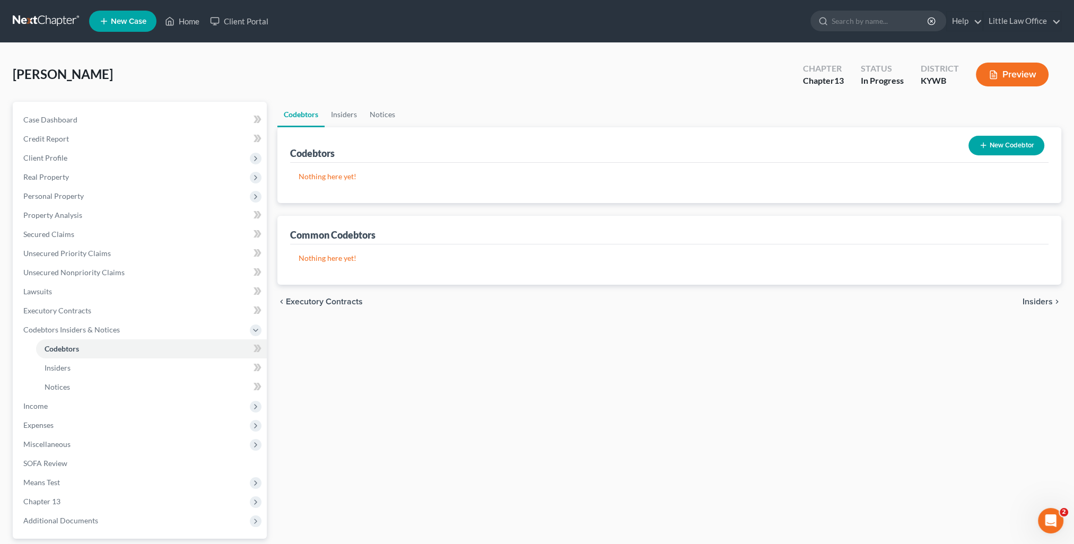
click at [1031, 300] on span "Insiders" at bounding box center [1038, 302] width 30 height 8
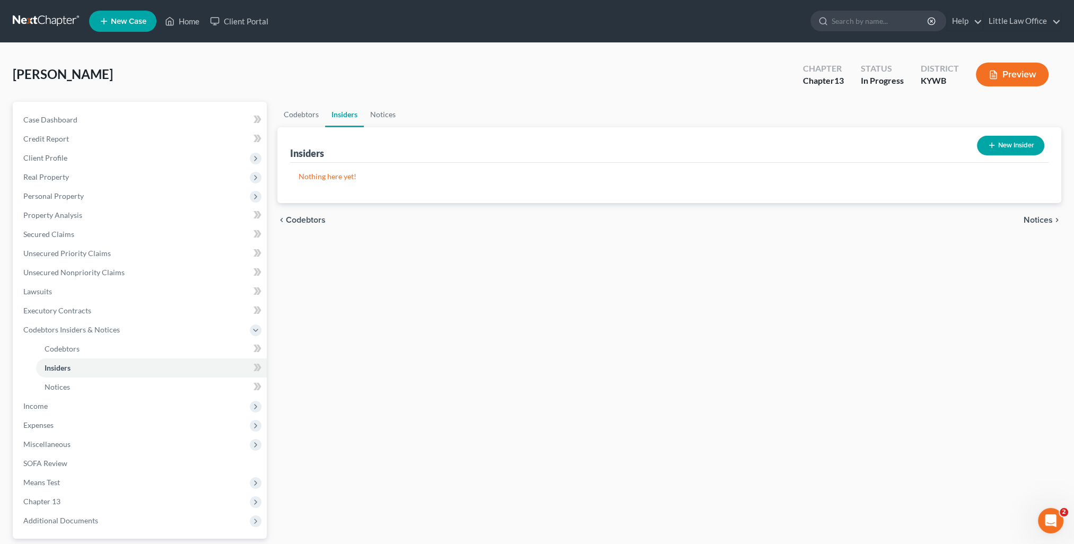
click at [1040, 219] on span "Notices" at bounding box center [1038, 220] width 29 height 8
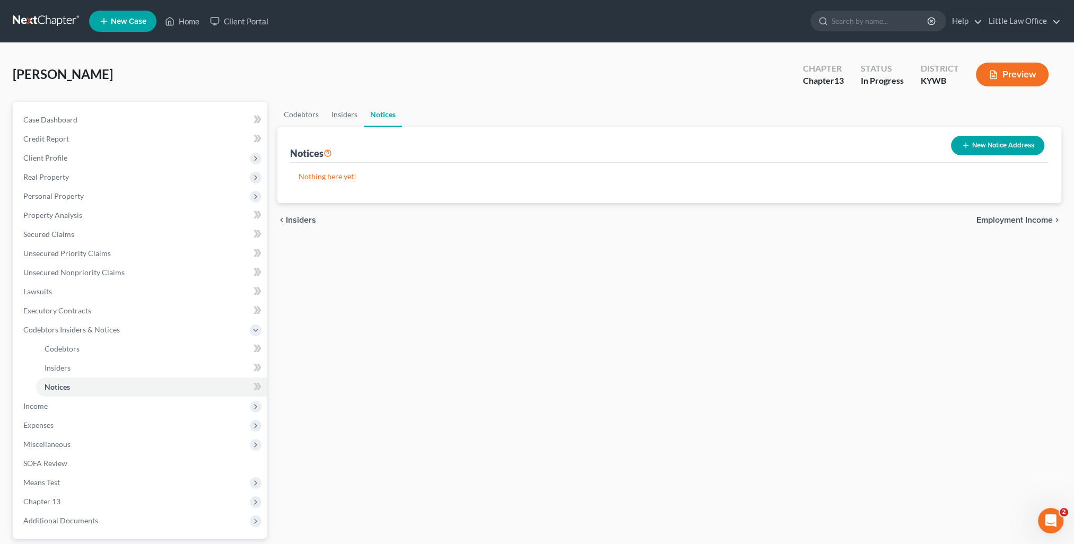
click at [1040, 219] on span "Employment Income" at bounding box center [1015, 220] width 76 height 8
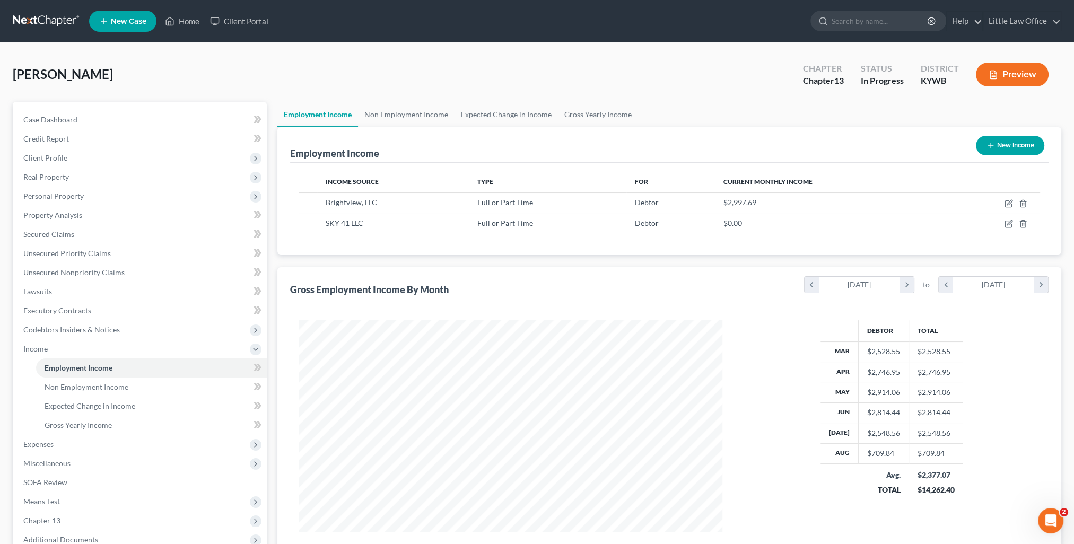
scroll to position [212, 445]
click at [398, 116] on link "Non Employment Income" at bounding box center [406, 114] width 97 height 25
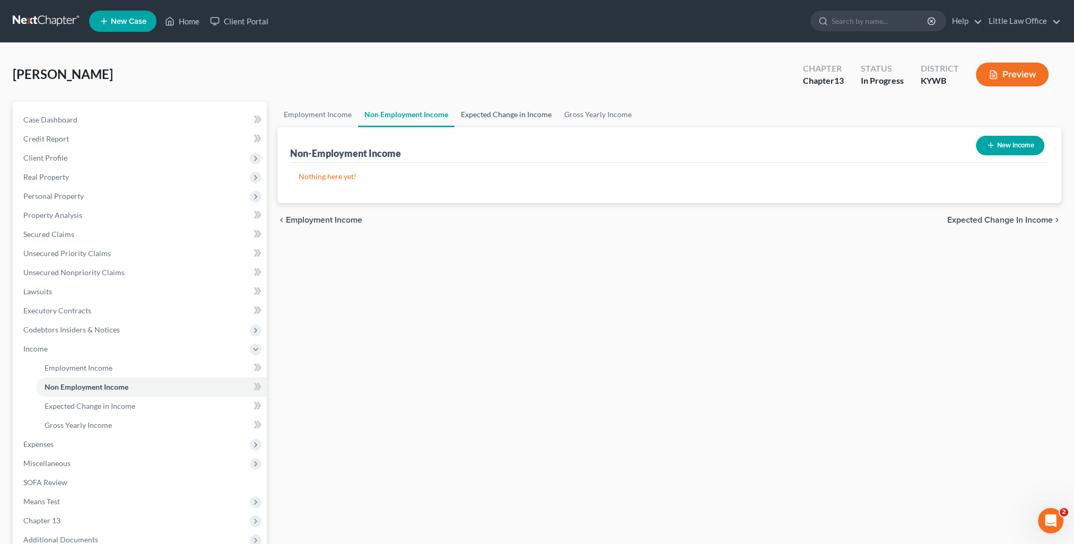
click at [475, 117] on link "Expected Change in Income" at bounding box center [506, 114] width 103 height 25
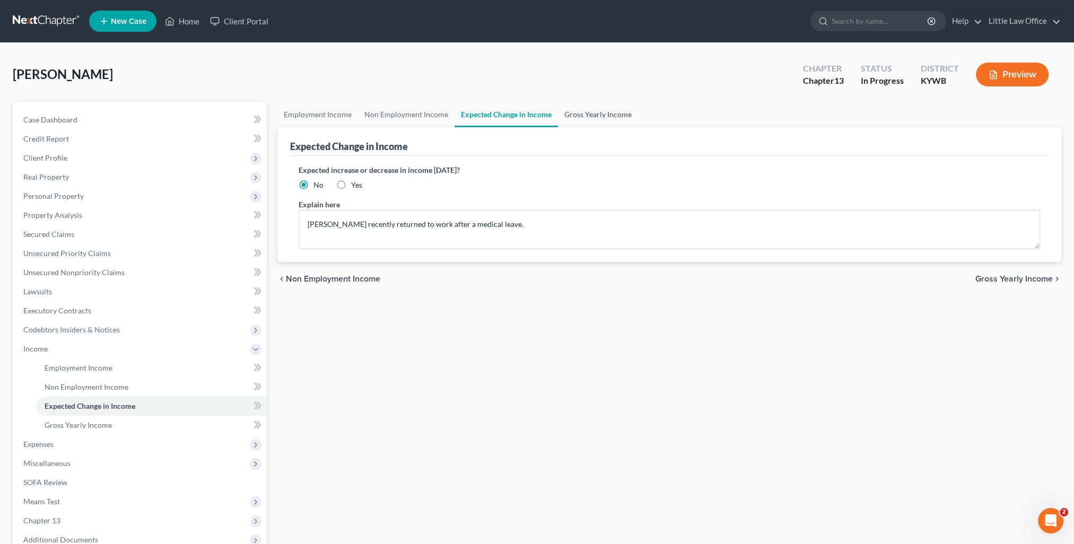
click at [589, 116] on link "Gross Yearly Income" at bounding box center [598, 114] width 80 height 25
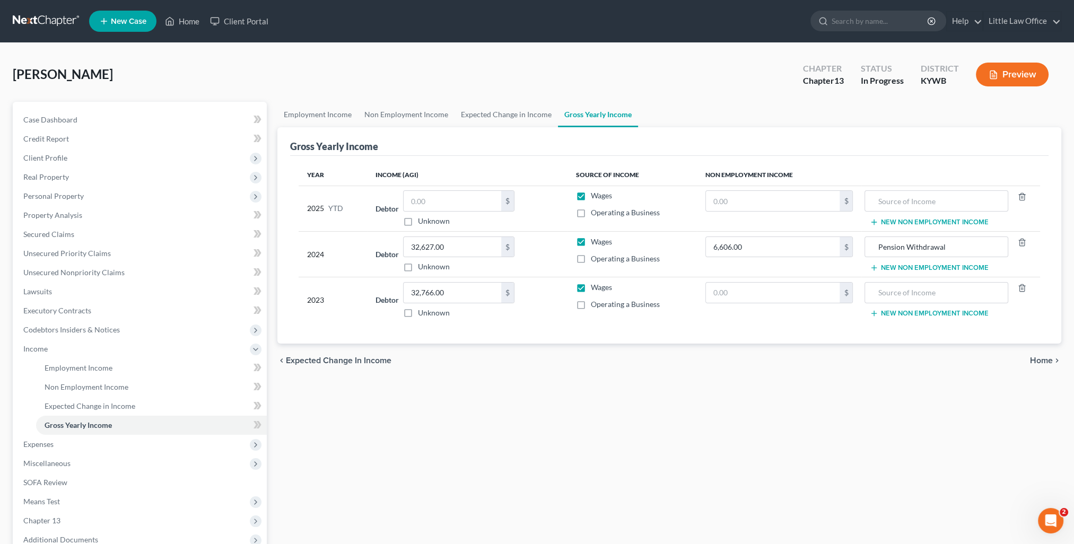
click at [1046, 361] on span "Home" at bounding box center [1041, 360] width 23 height 8
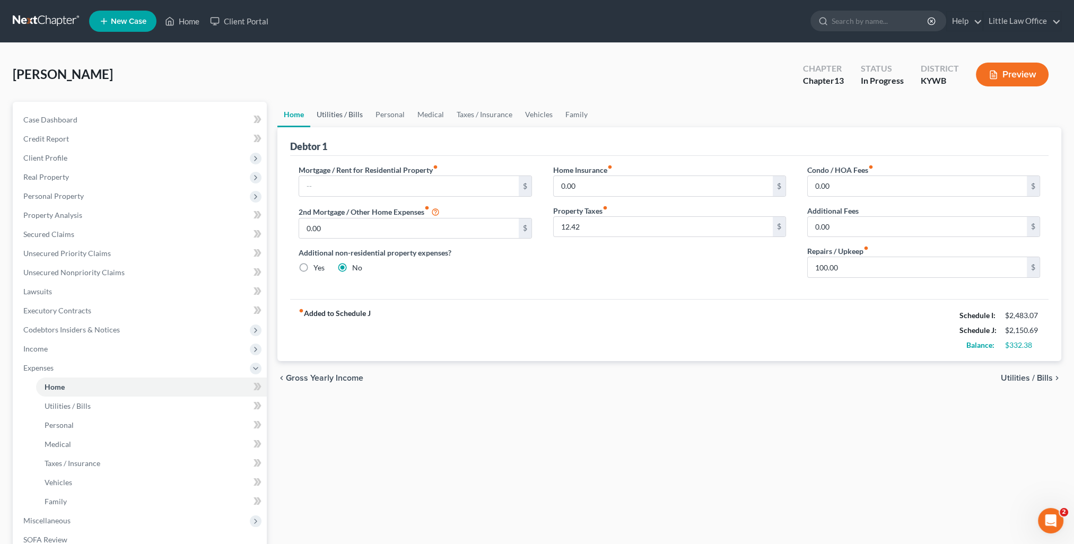
click at [344, 118] on link "Utilities / Bills" at bounding box center [339, 114] width 59 height 25
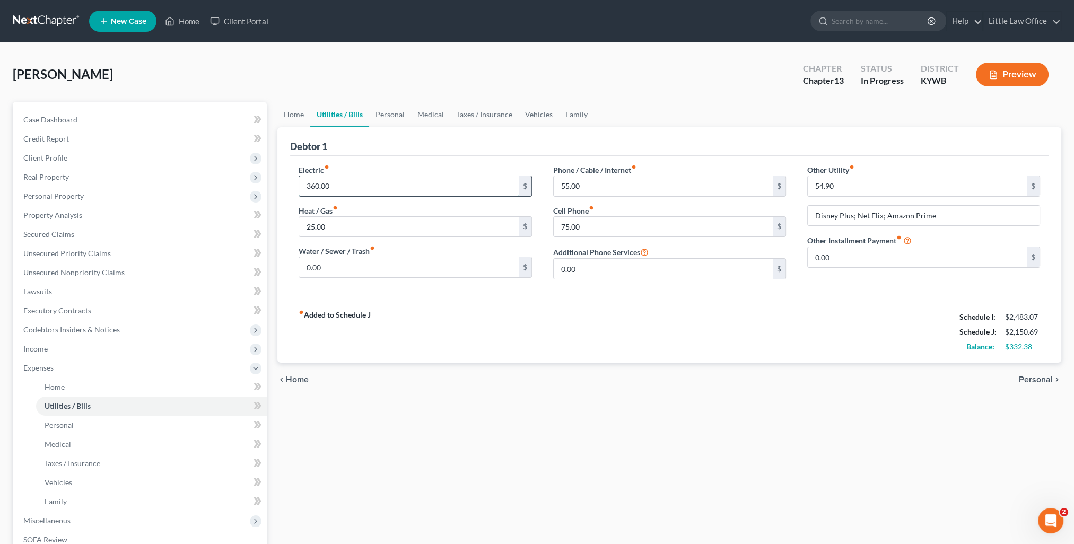
click at [341, 185] on input "360.00" at bounding box center [408, 186] width 219 height 20
type input "300"
click at [371, 265] on input "0.00" at bounding box center [408, 267] width 219 height 20
type input "60"
click at [612, 319] on div "fiber_manual_record Added to Schedule J Schedule I: $2,483.07 Schedule J: $2,15…" at bounding box center [669, 332] width 759 height 62
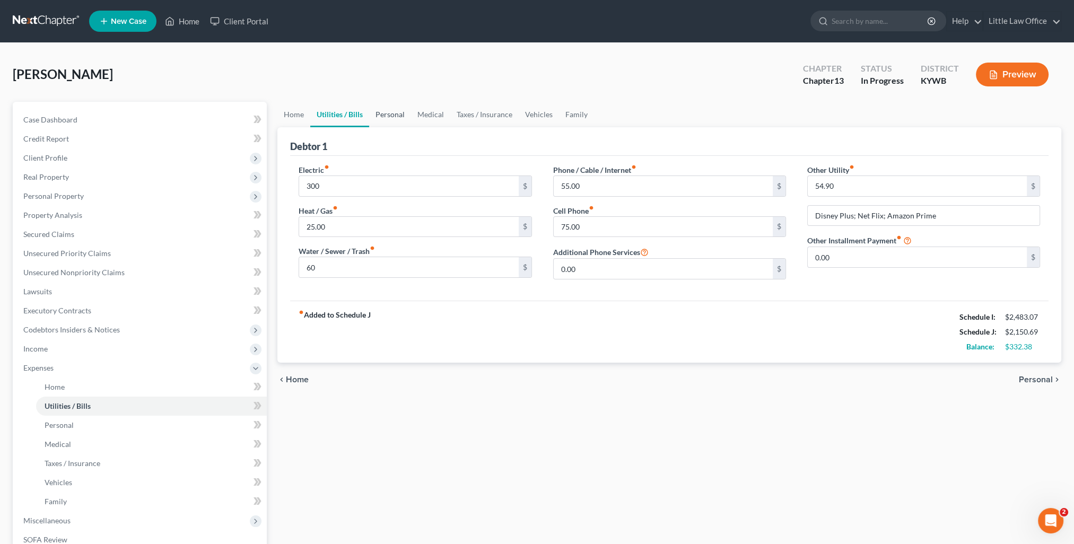
click at [393, 112] on link "Personal" at bounding box center [390, 114] width 42 height 25
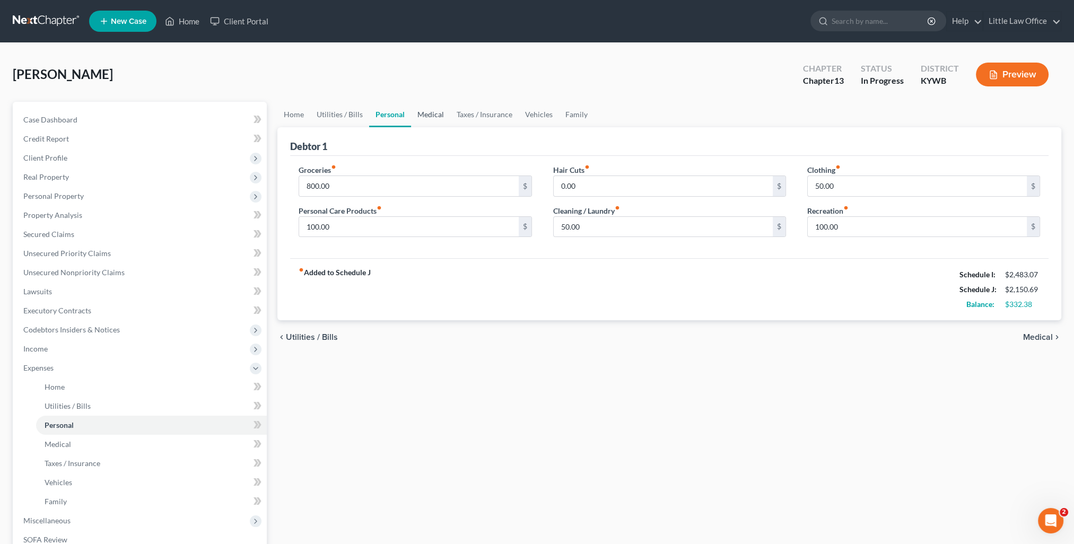
click at [436, 112] on link "Medical" at bounding box center [430, 114] width 39 height 25
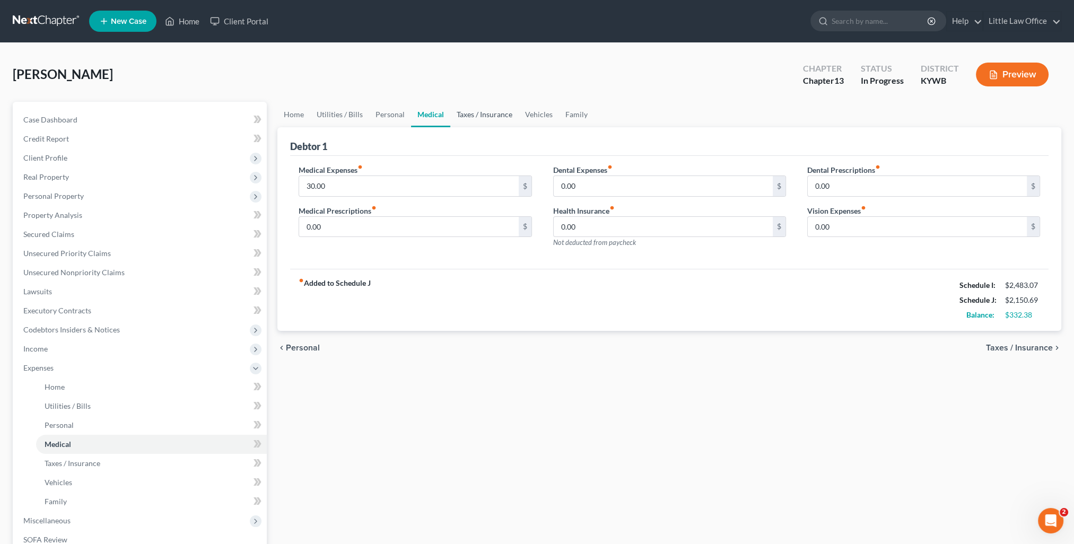
click at [487, 120] on link "Taxes / Insurance" at bounding box center [484, 114] width 68 height 25
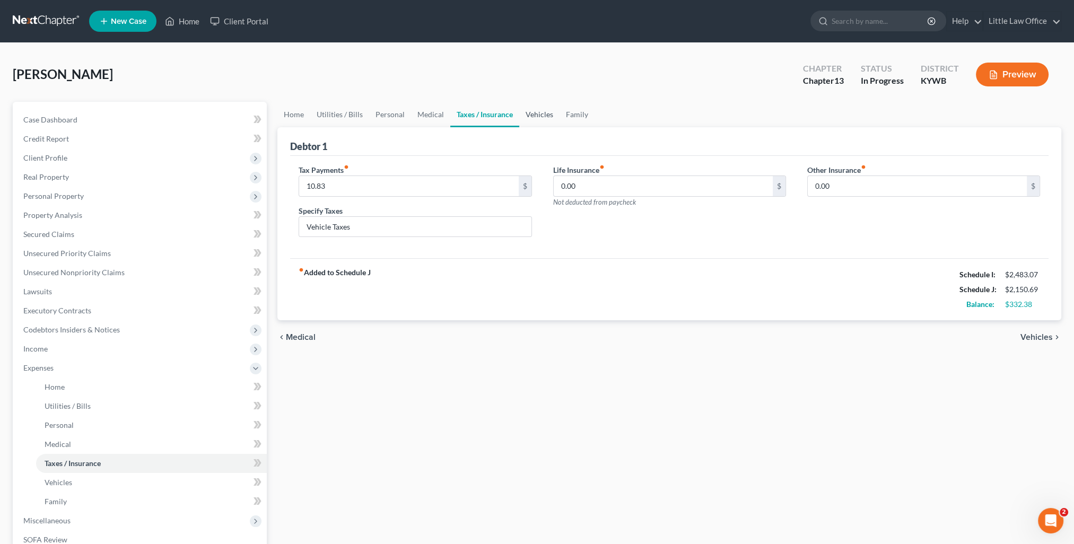
click at [532, 115] on link "Vehicles" at bounding box center [539, 114] width 40 height 25
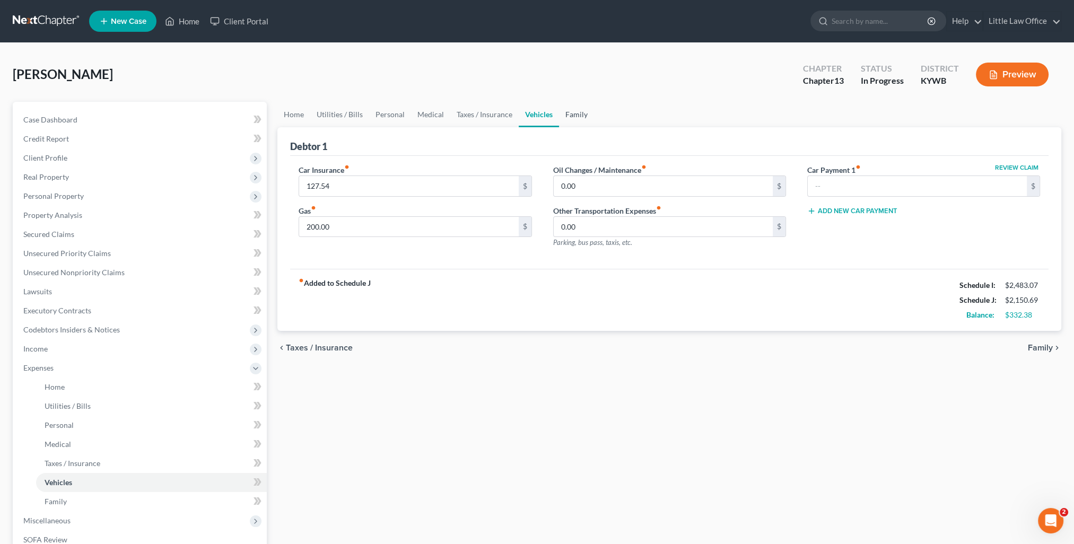
click at [587, 120] on link "Family" at bounding box center [576, 114] width 35 height 25
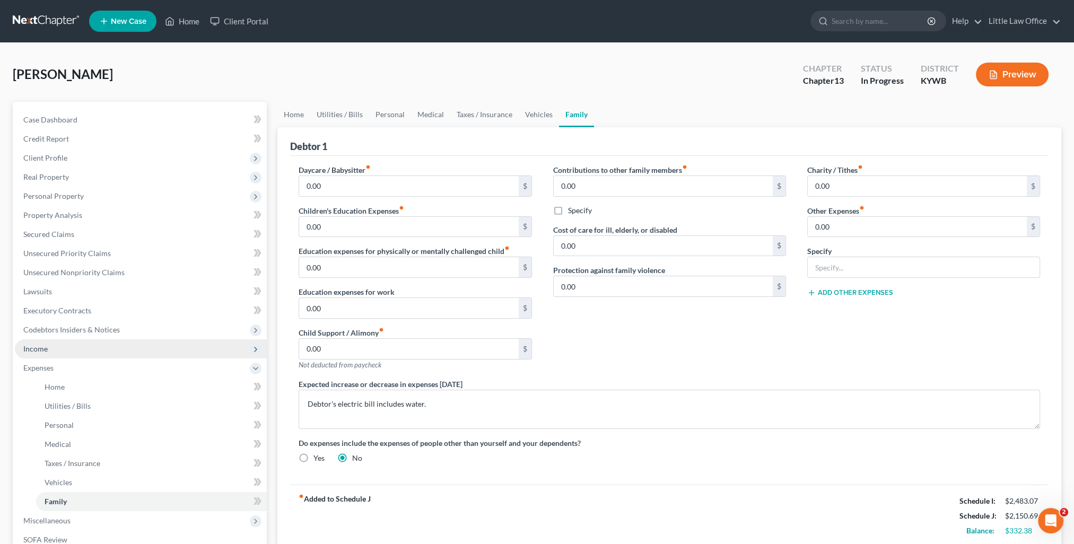
click at [48, 355] on span "Income" at bounding box center [141, 348] width 252 height 19
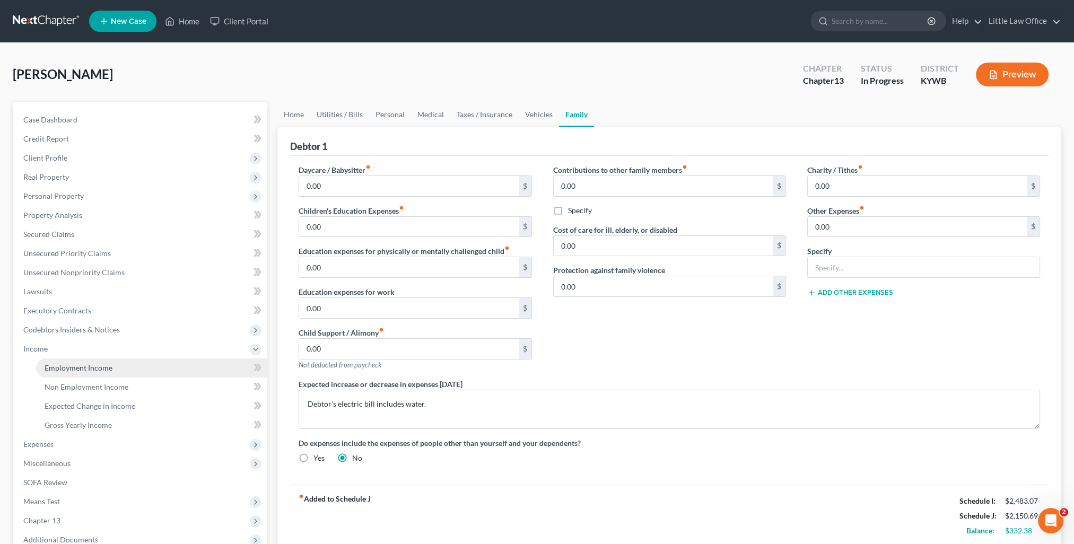
click at [71, 362] on link "Employment Income" at bounding box center [151, 368] width 231 height 19
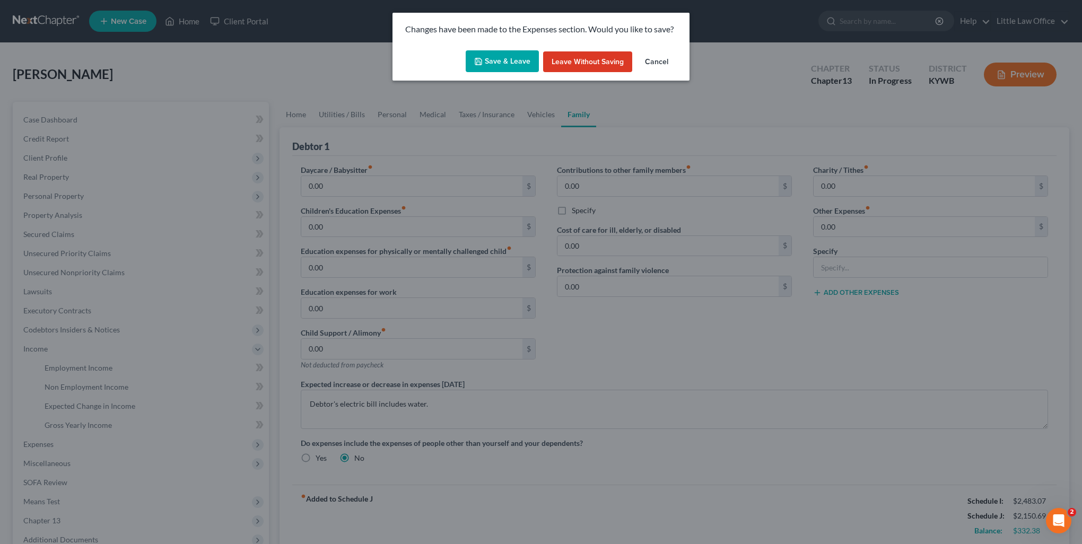
click at [490, 69] on button "Save & Leave" at bounding box center [502, 61] width 73 height 22
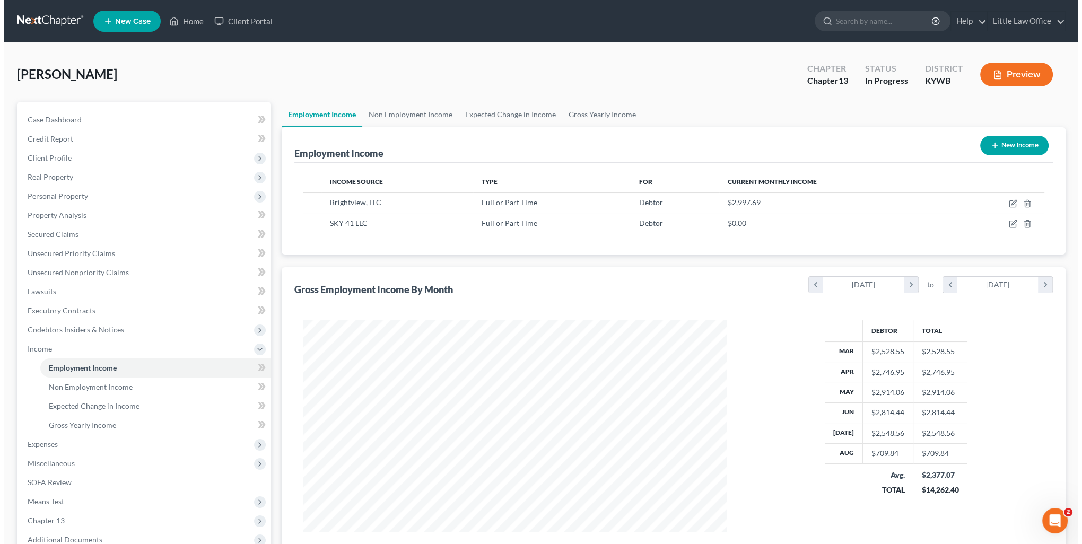
scroll to position [212, 445]
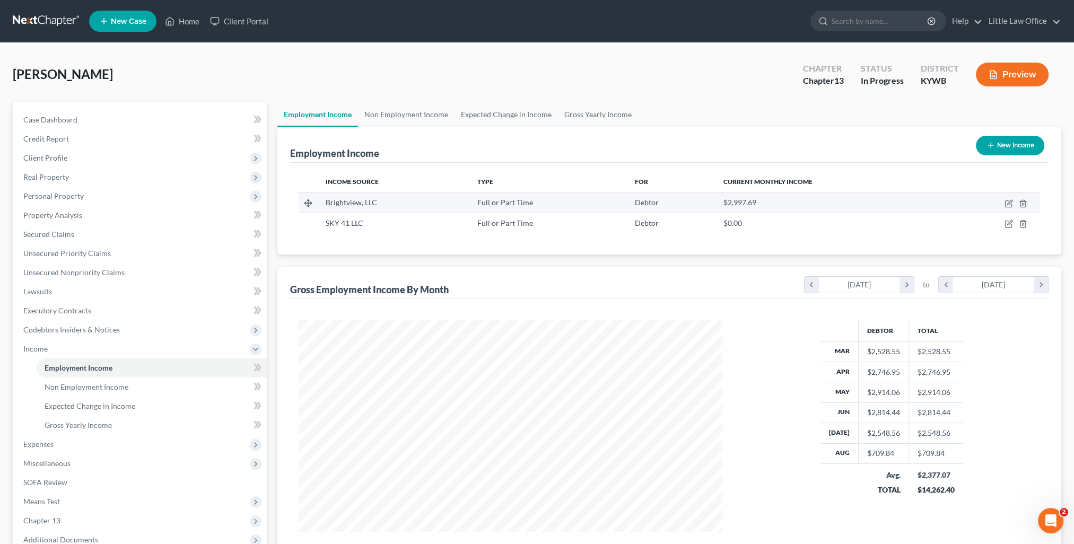
click at [1003, 202] on td at bounding box center [992, 203] width 95 height 20
click at [1004, 203] on td at bounding box center [992, 203] width 95 height 20
click at [1008, 205] on icon "button" at bounding box center [1009, 203] width 8 height 8
select select "0"
select select "36"
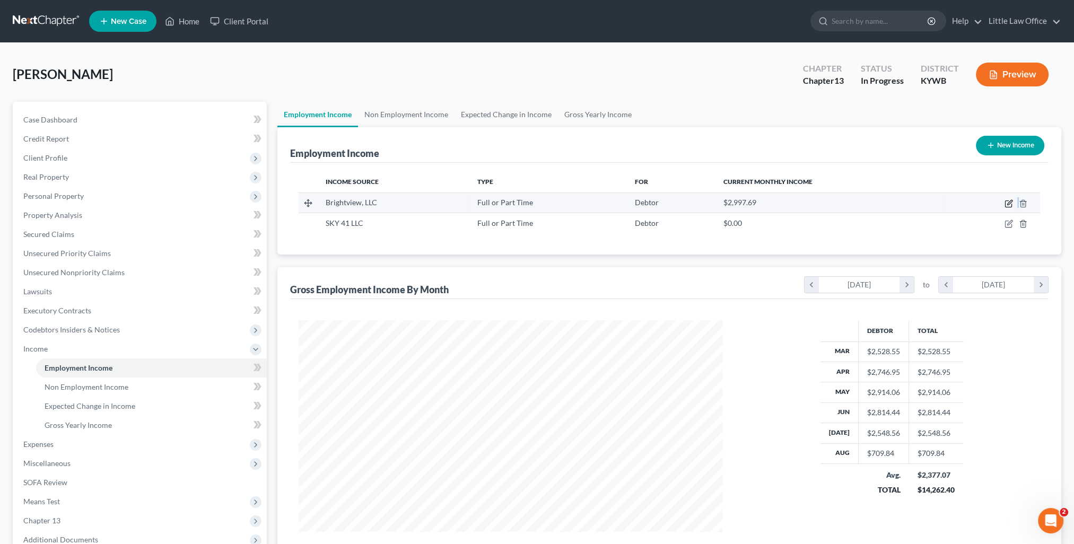
select select "2"
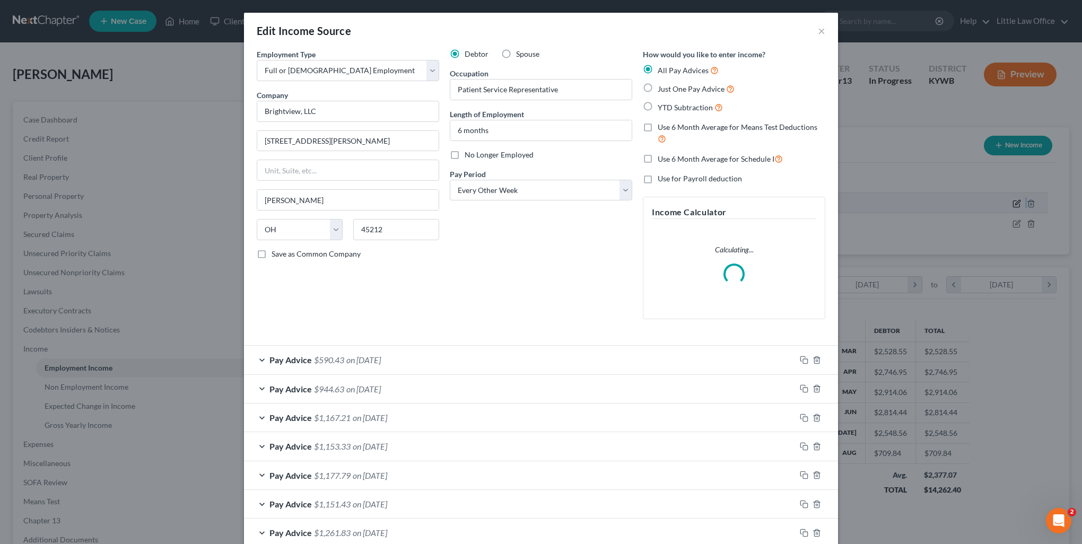
scroll to position [213, 448]
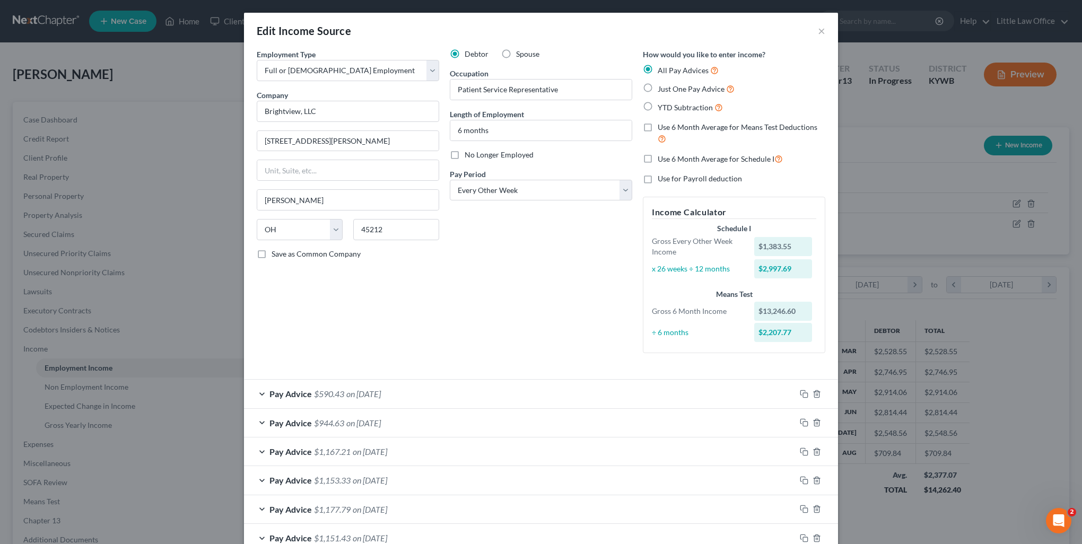
click at [658, 126] on label "Use 6 Month Average for Means Test Deductions" at bounding box center [742, 133] width 168 height 23
click at [662, 126] on input "Use 6 Month Average for Means Test Deductions" at bounding box center [665, 125] width 7 height 7
click at [658, 124] on label "Use 6 Month Average for Means Test Deductions" at bounding box center [742, 133] width 168 height 23
click at [662, 124] on input "Use 6 Month Average for Means Test Deductions" at bounding box center [665, 125] width 7 height 7
click at [658, 127] on label "Use 6 Month Average for Means Test Deductions" at bounding box center [742, 133] width 168 height 23
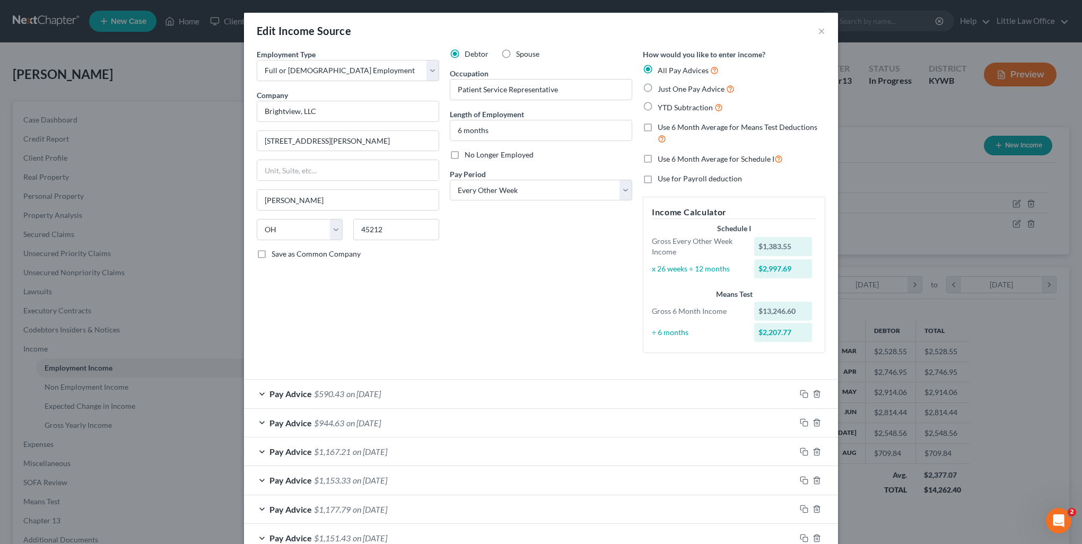
click at [662, 127] on input "Use 6 Month Average for Means Test Deductions" at bounding box center [665, 125] width 7 height 7
checkbox input "true"
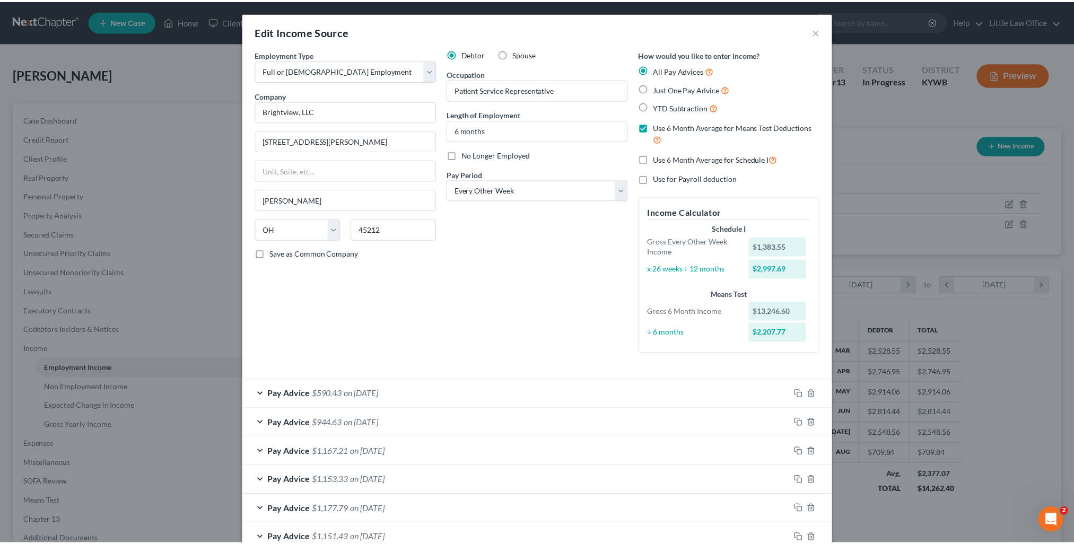
scroll to position [180, 0]
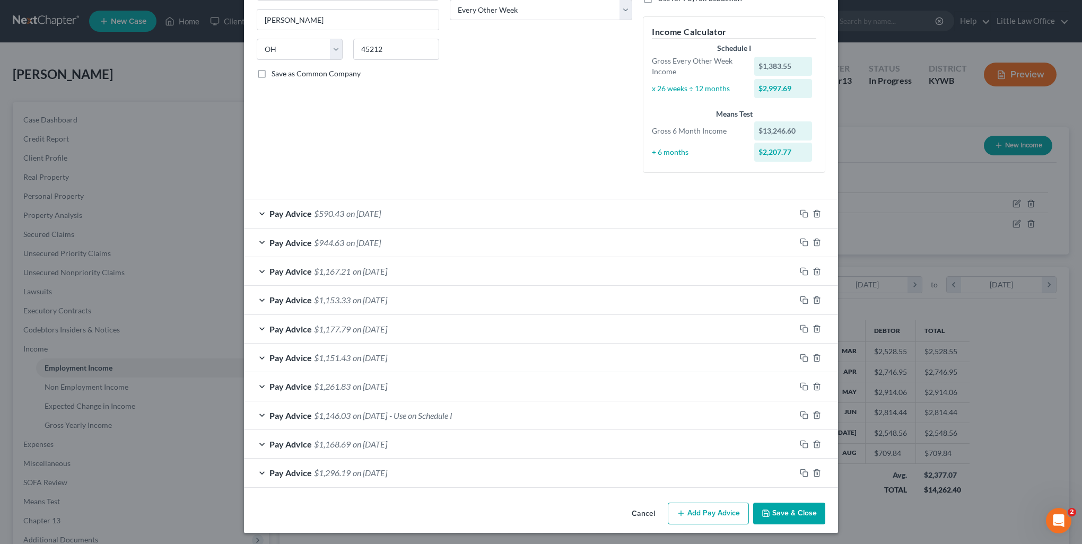
click at [764, 503] on button "Save & Close" at bounding box center [789, 514] width 72 height 22
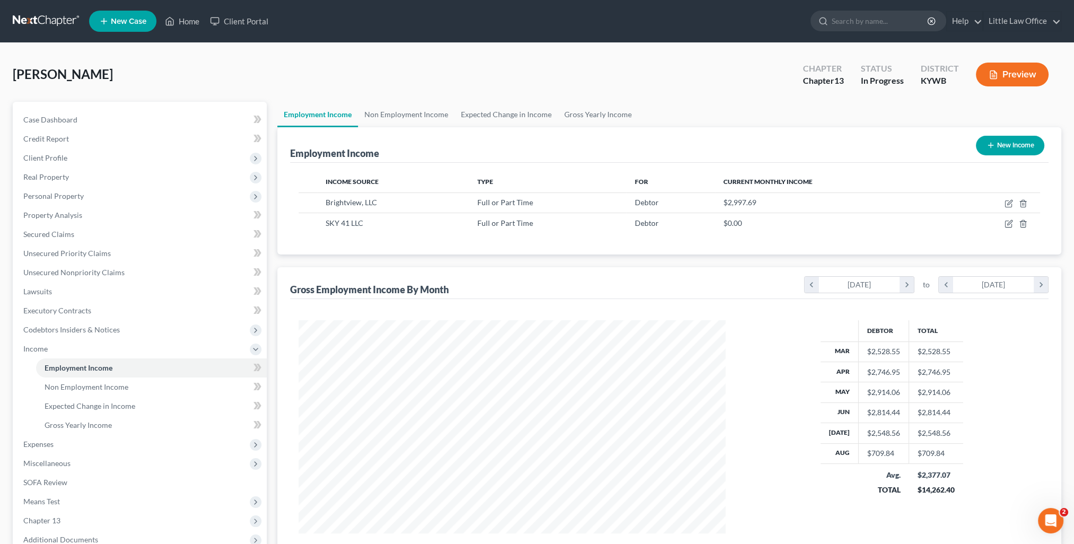
scroll to position [530226, 529993]
click at [59, 466] on span "Miscellaneous" at bounding box center [46, 463] width 47 height 9
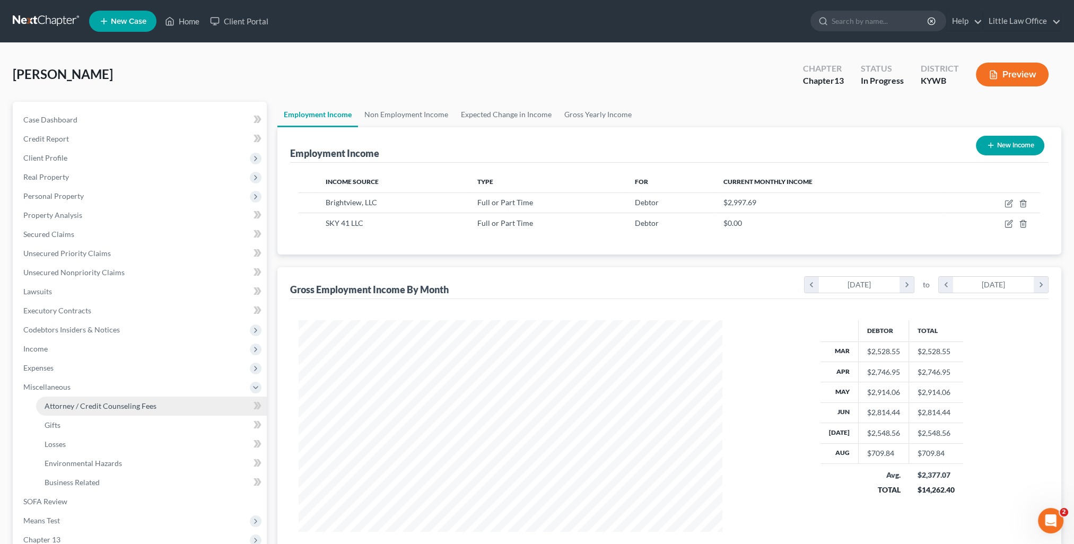
click at [86, 405] on span "Attorney / Credit Counseling Fees" at bounding box center [101, 406] width 112 height 9
select select "0"
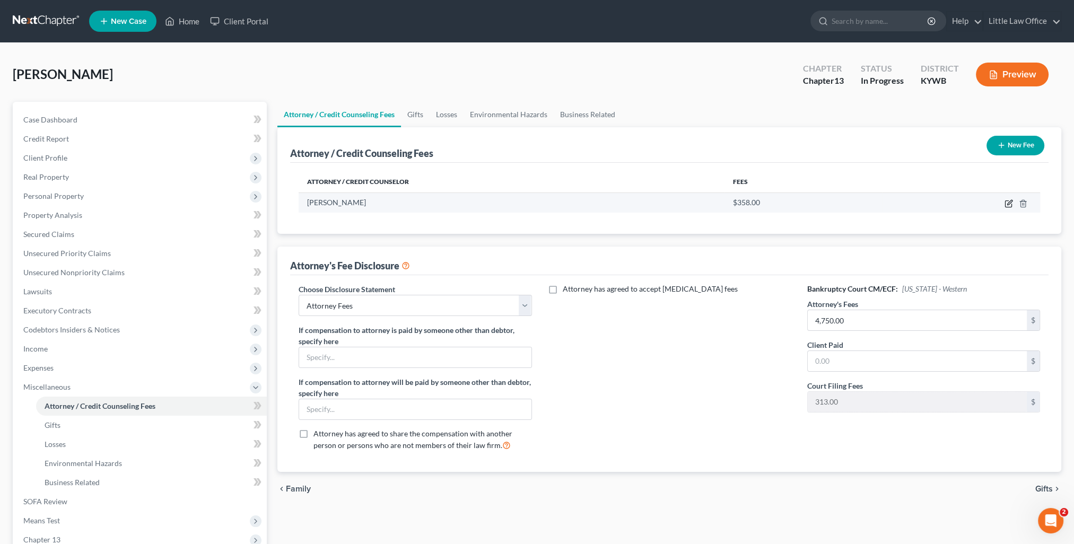
click at [1012, 202] on icon "button" at bounding box center [1009, 203] width 8 height 8
select select "18"
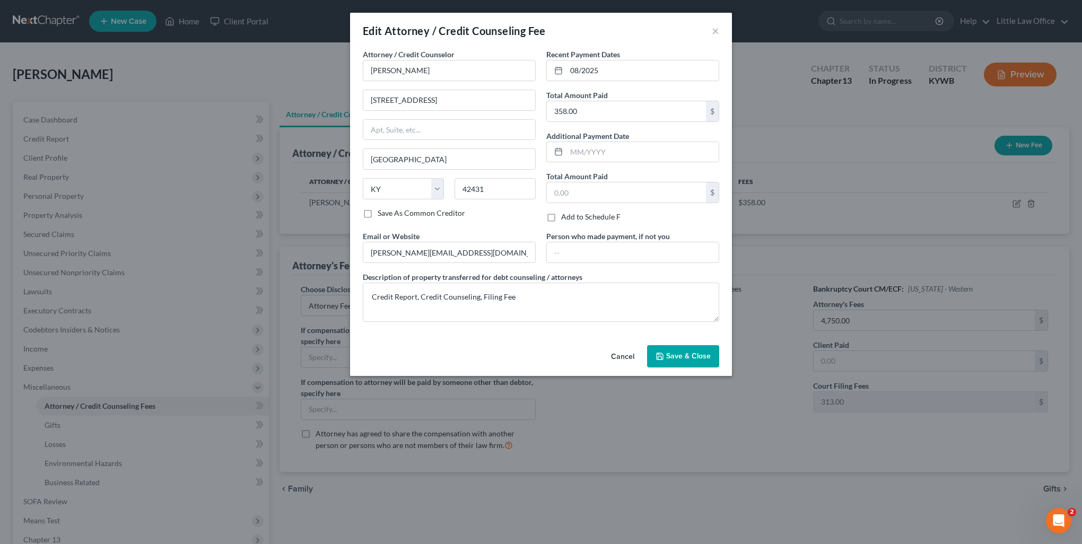
click at [678, 349] on button "Save & Close" at bounding box center [683, 356] width 72 height 22
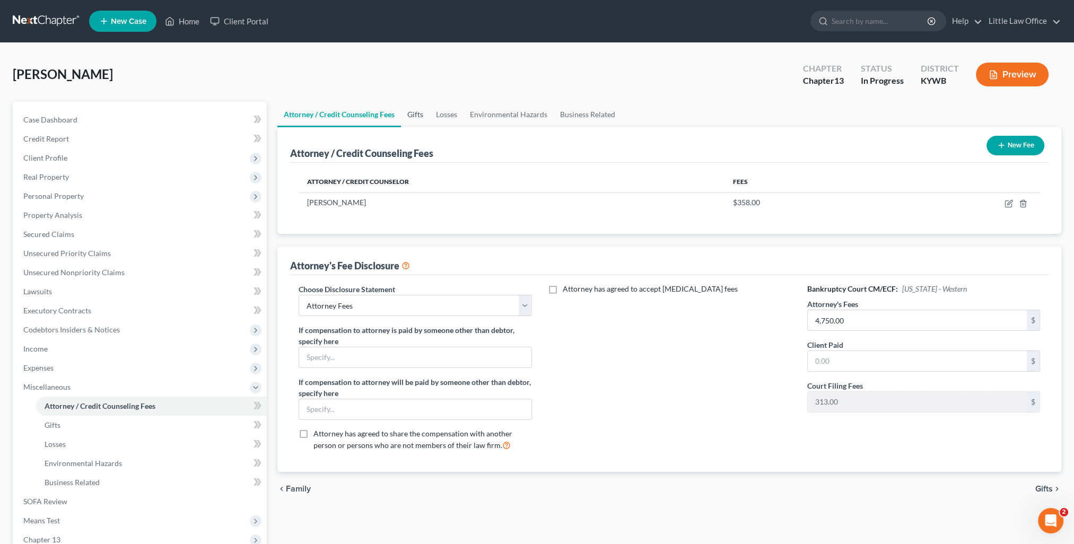
click at [412, 120] on link "Gifts" at bounding box center [415, 114] width 29 height 25
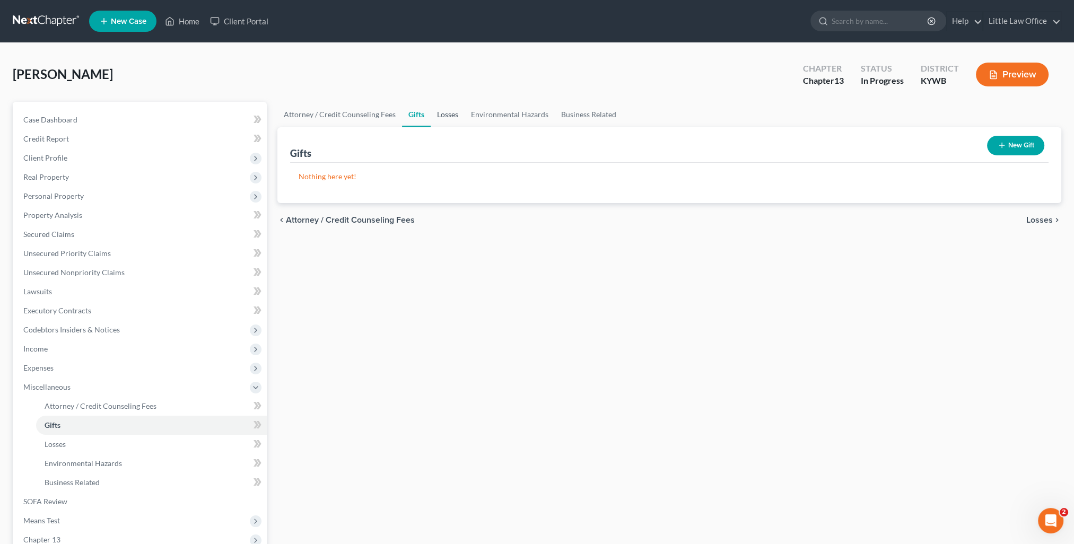
click at [437, 119] on link "Losses" at bounding box center [448, 114] width 34 height 25
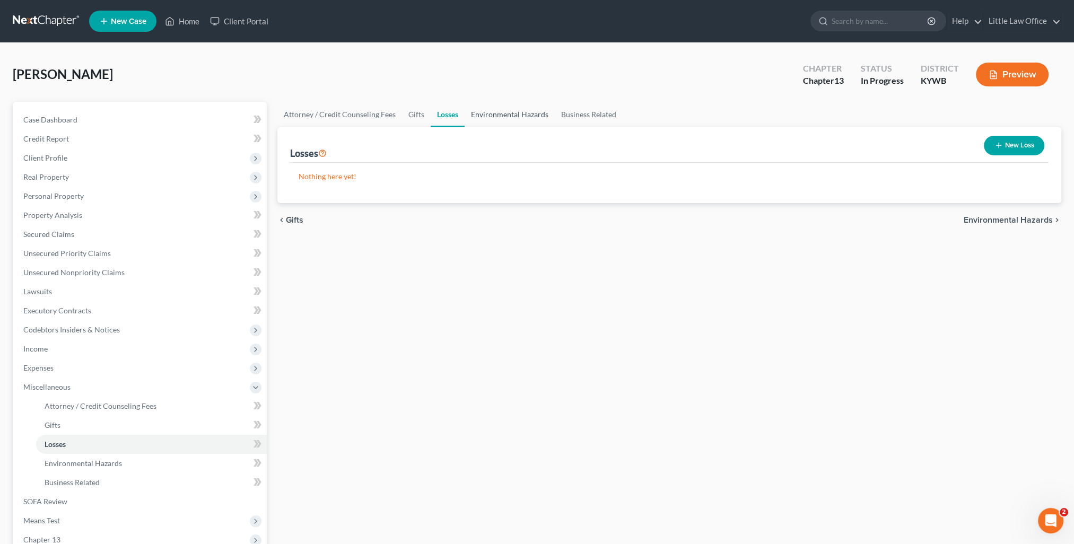
click at [492, 117] on link "Environmental Hazards" at bounding box center [510, 114] width 90 height 25
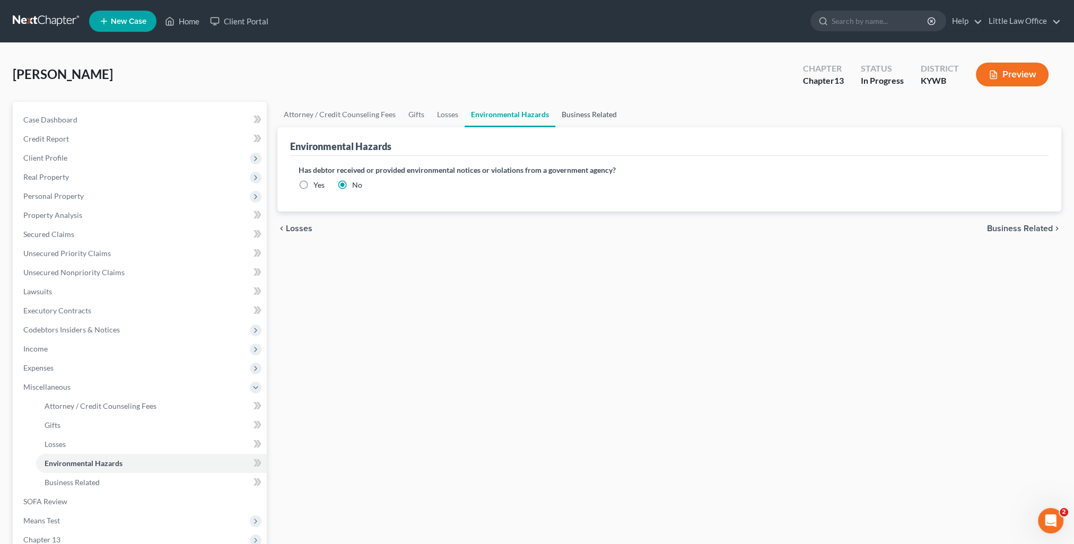
click at [592, 119] on link "Business Related" at bounding box center [589, 114] width 68 height 25
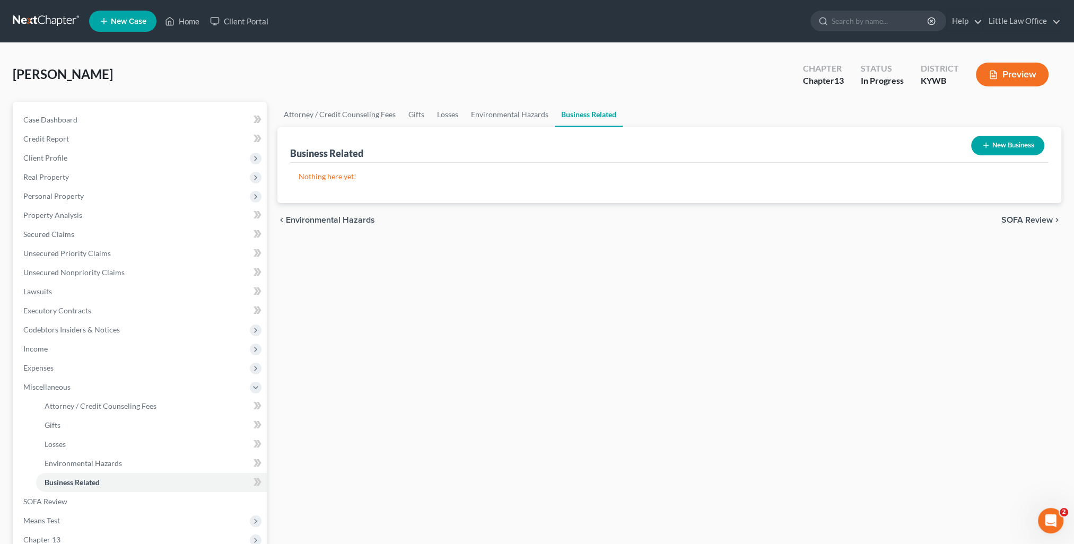
click at [1041, 223] on span "SOFA Review" at bounding box center [1026, 220] width 51 height 8
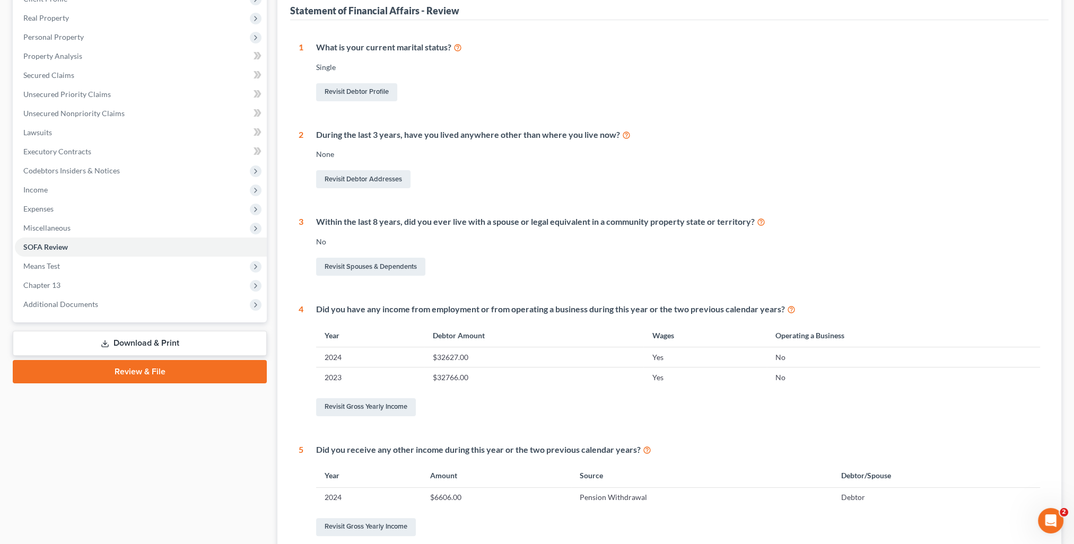
scroll to position [212, 0]
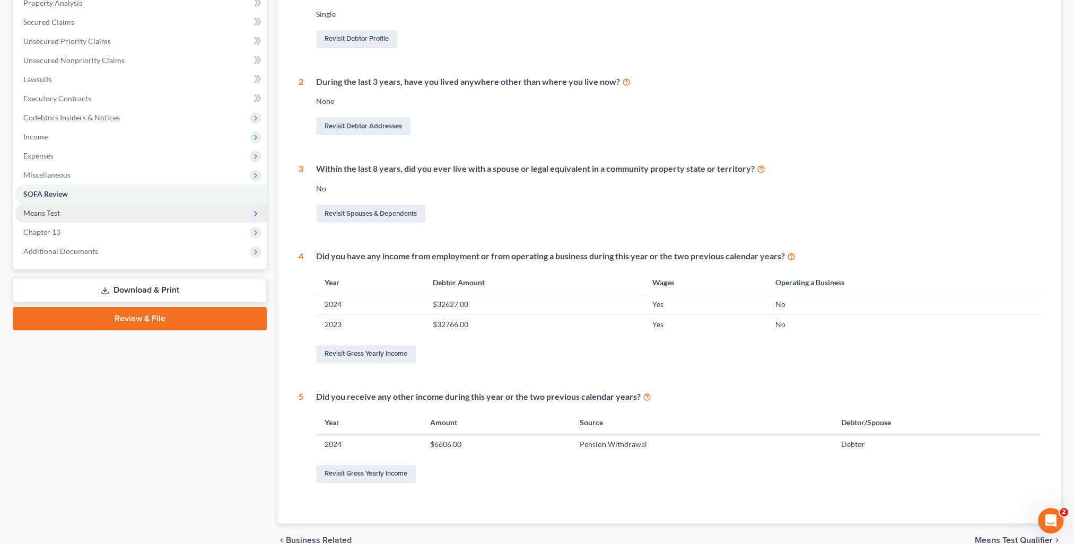
click at [46, 213] on span "Means Test" at bounding box center [41, 212] width 37 height 9
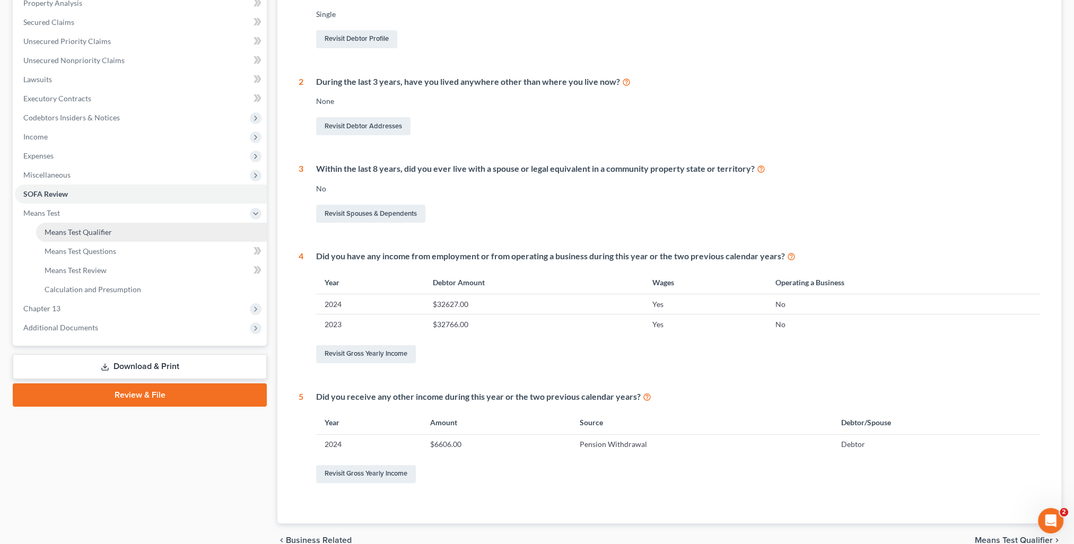
click at [53, 228] on span "Means Test Qualifier" at bounding box center [78, 232] width 67 height 9
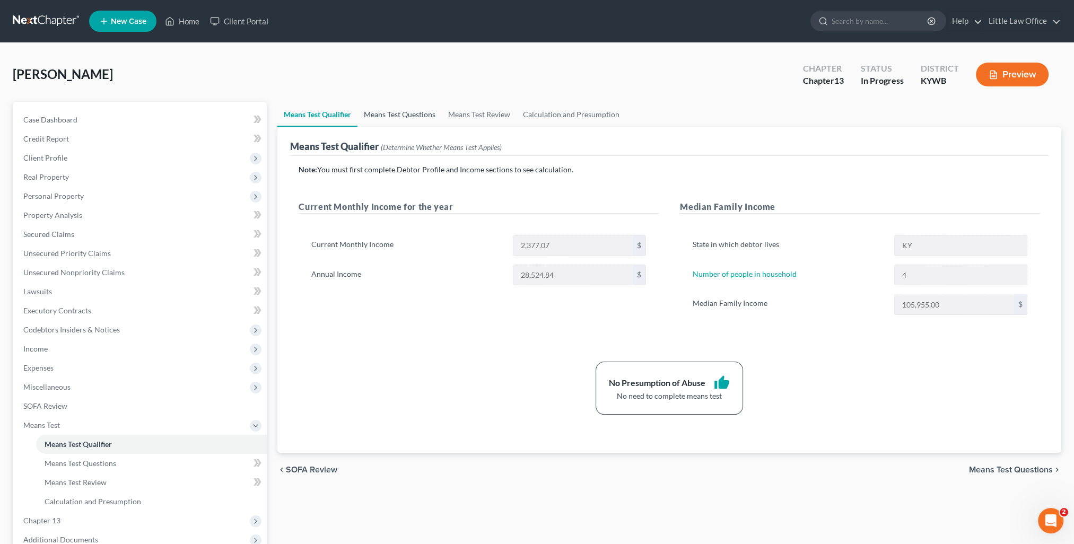
click at [420, 116] on link "Means Test Questions" at bounding box center [400, 114] width 84 height 25
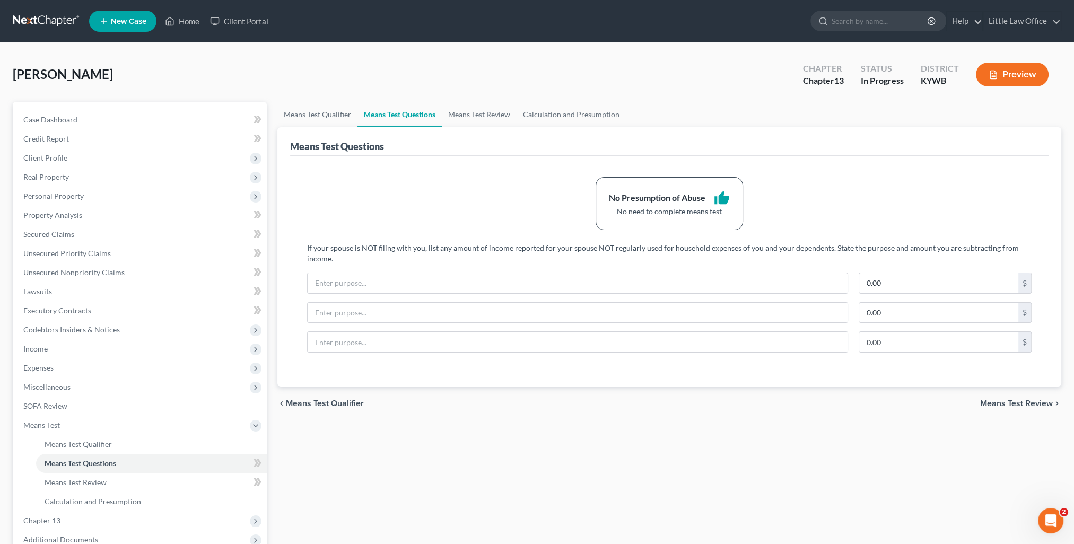
scroll to position [106, 0]
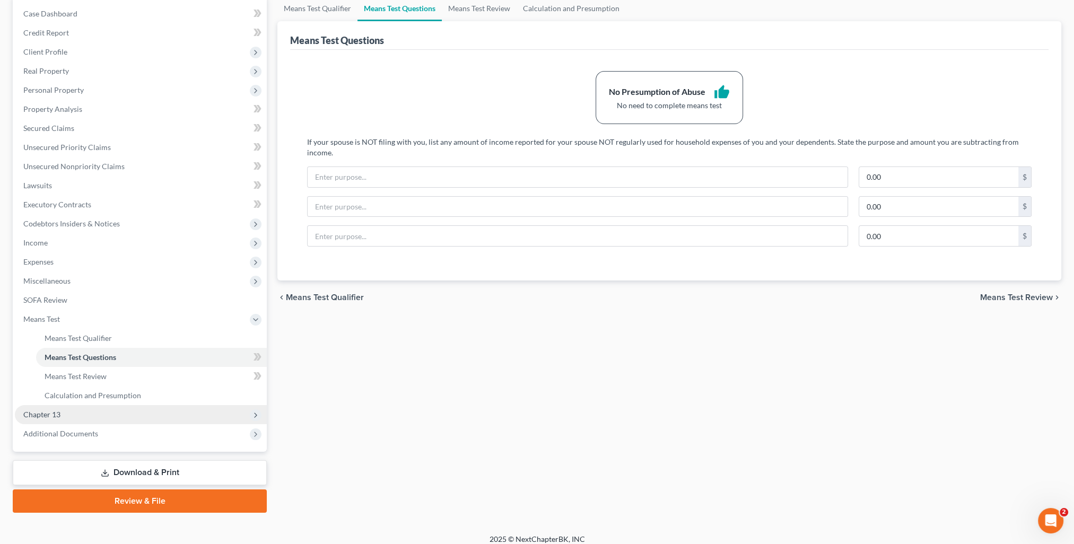
click at [69, 417] on span "Chapter 13" at bounding box center [141, 414] width 252 height 19
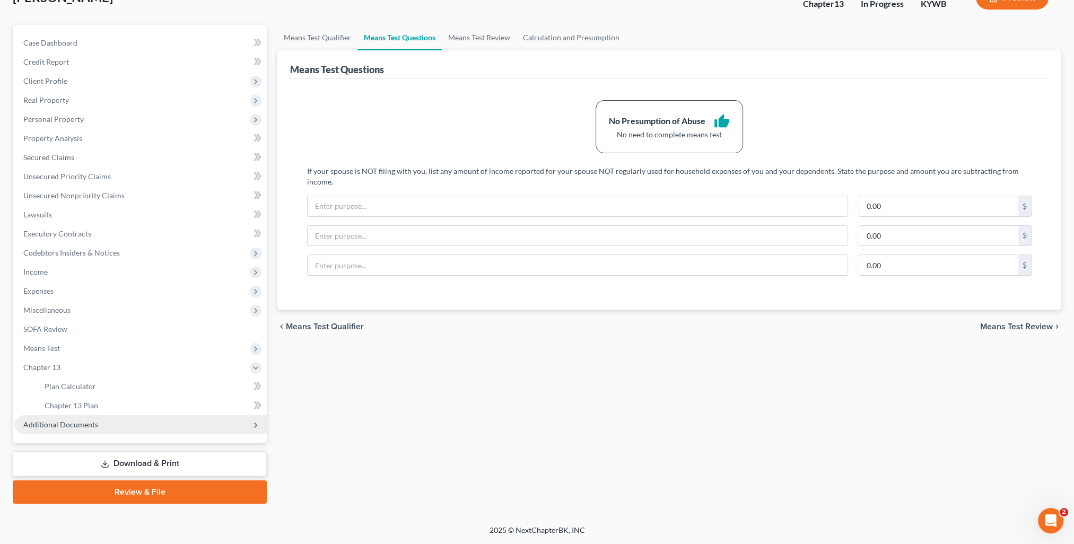
scroll to position [76, 0]
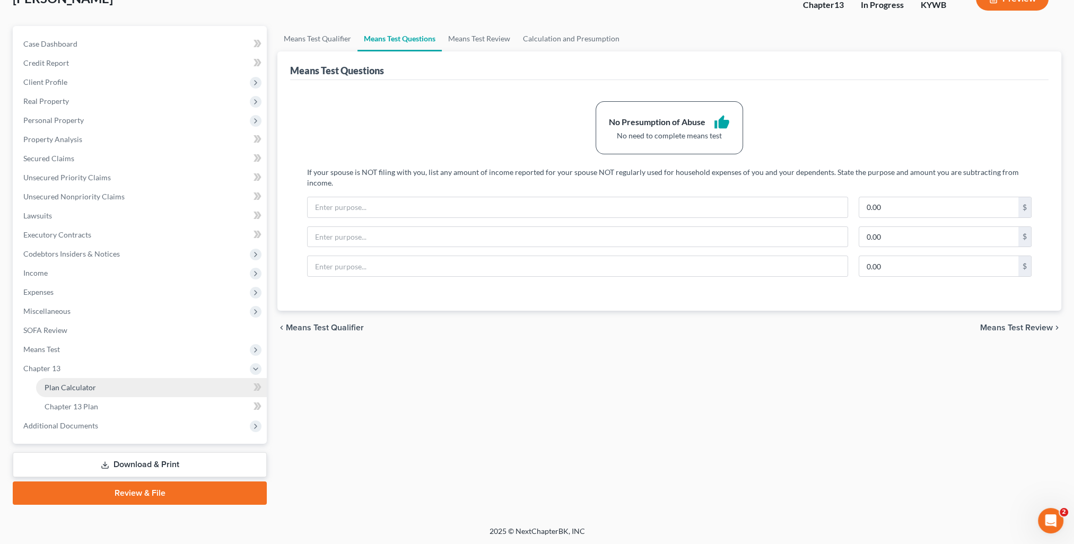
click at [80, 385] on span "Plan Calculator" at bounding box center [70, 387] width 51 height 9
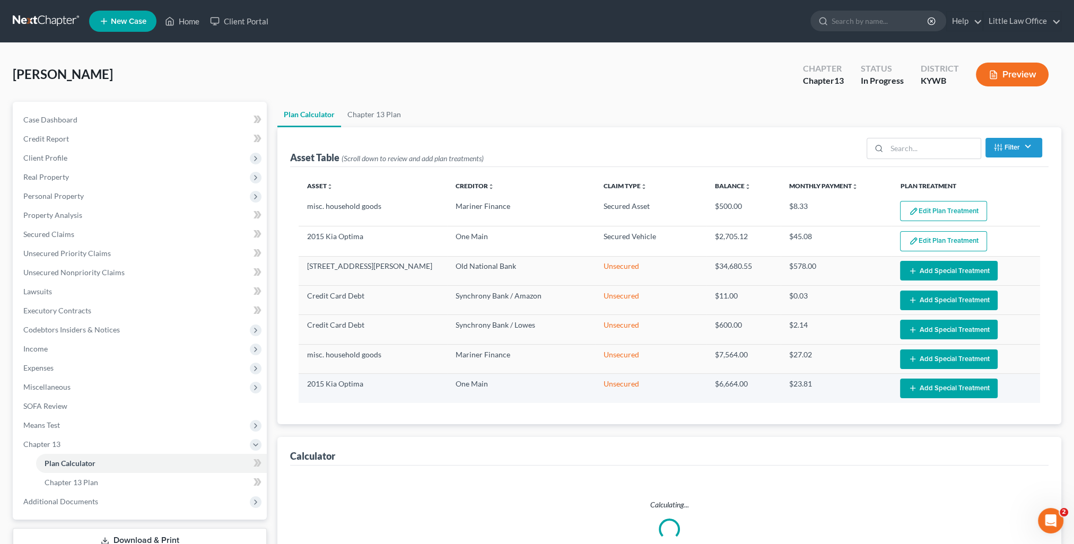
select select "59"
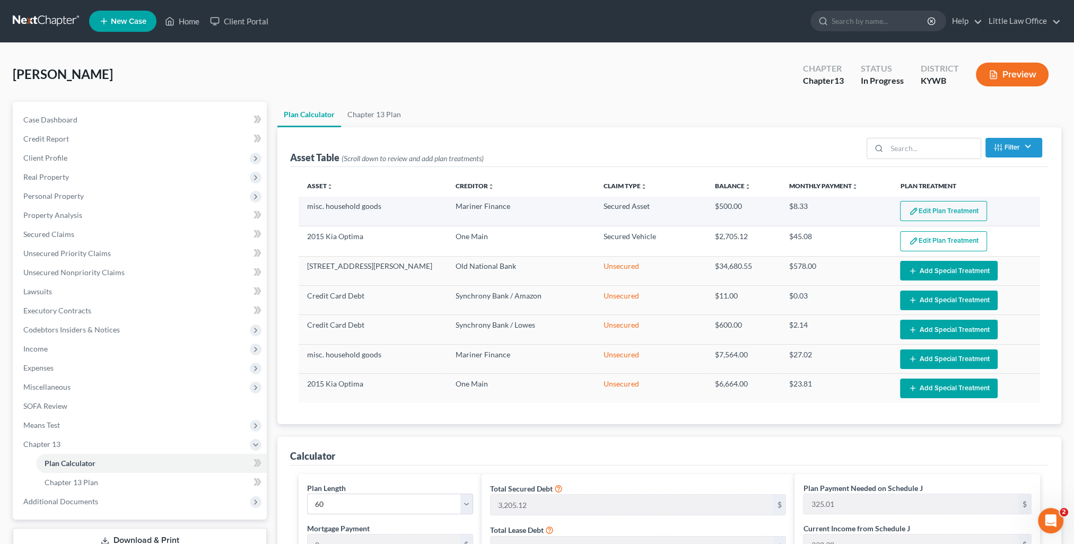
click at [928, 216] on button "Edit Plan Treatment" at bounding box center [943, 211] width 87 height 20
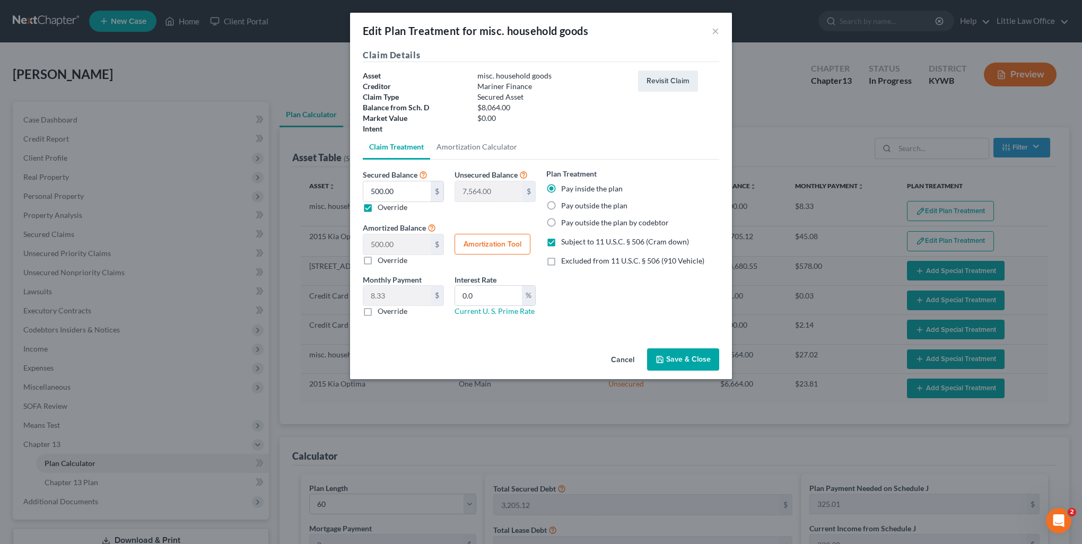
click at [679, 358] on button "Save & Close" at bounding box center [683, 359] width 72 height 22
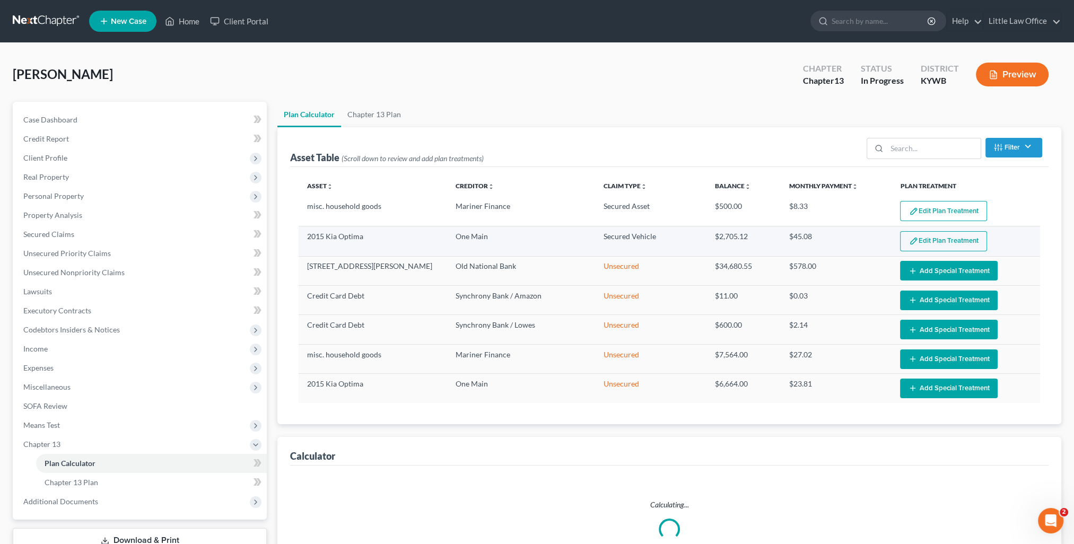
click at [939, 242] on button "Edit Plan Treatment" at bounding box center [943, 241] width 87 height 20
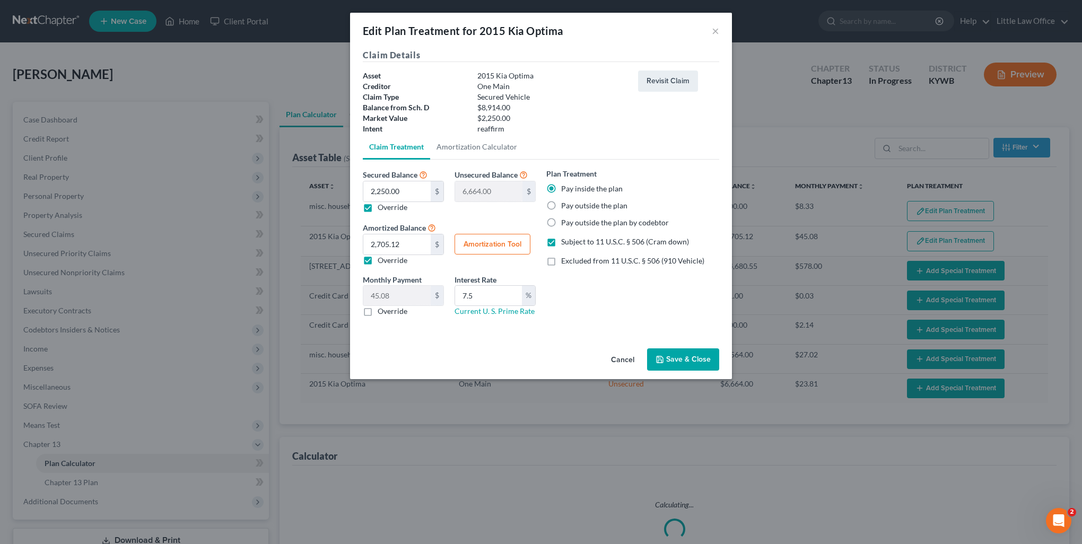
select select "59"
click at [694, 363] on button "Save & Close" at bounding box center [683, 359] width 72 height 22
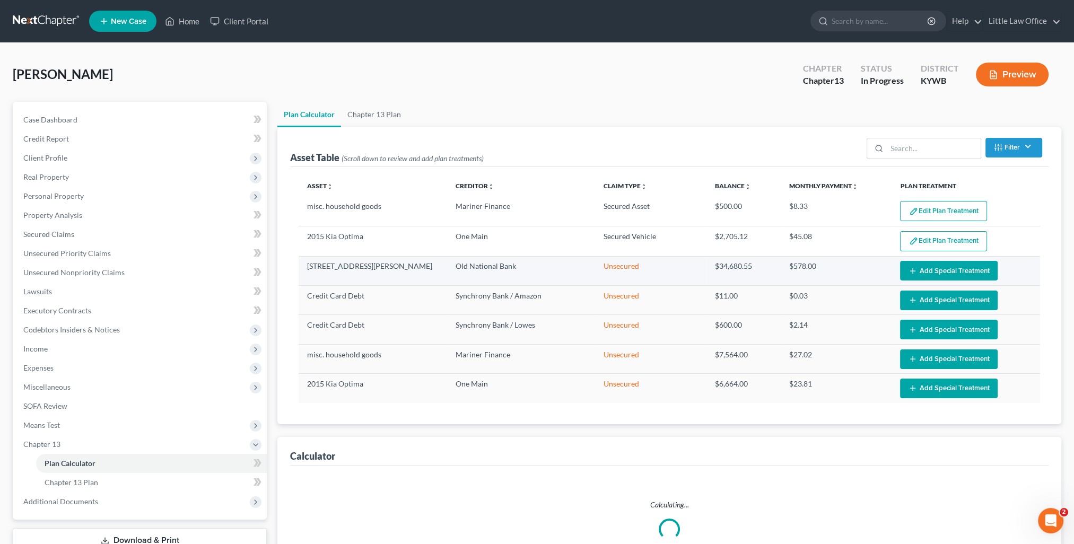
select select "59"
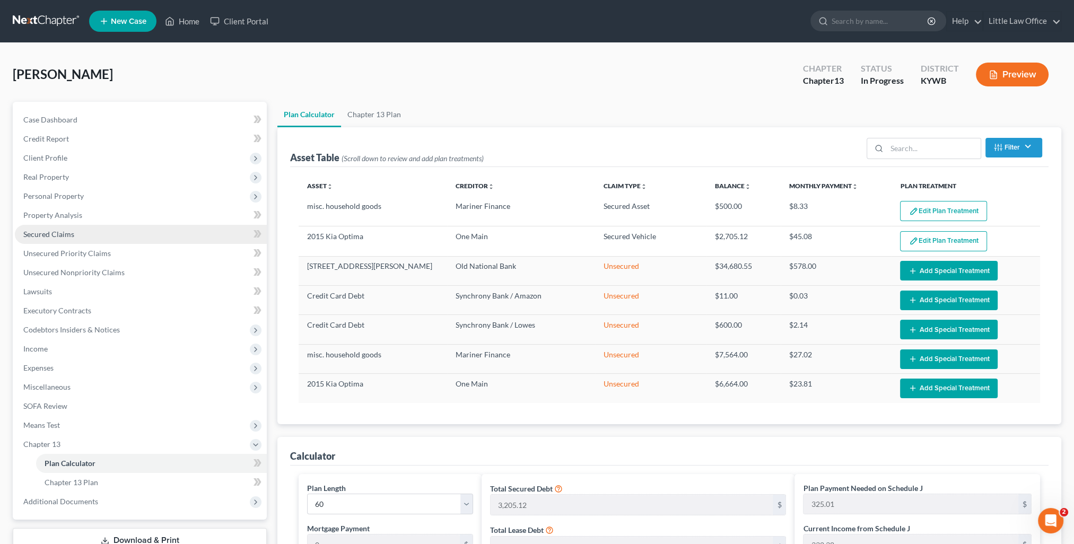
click at [52, 230] on span "Secured Claims" at bounding box center [48, 234] width 51 height 9
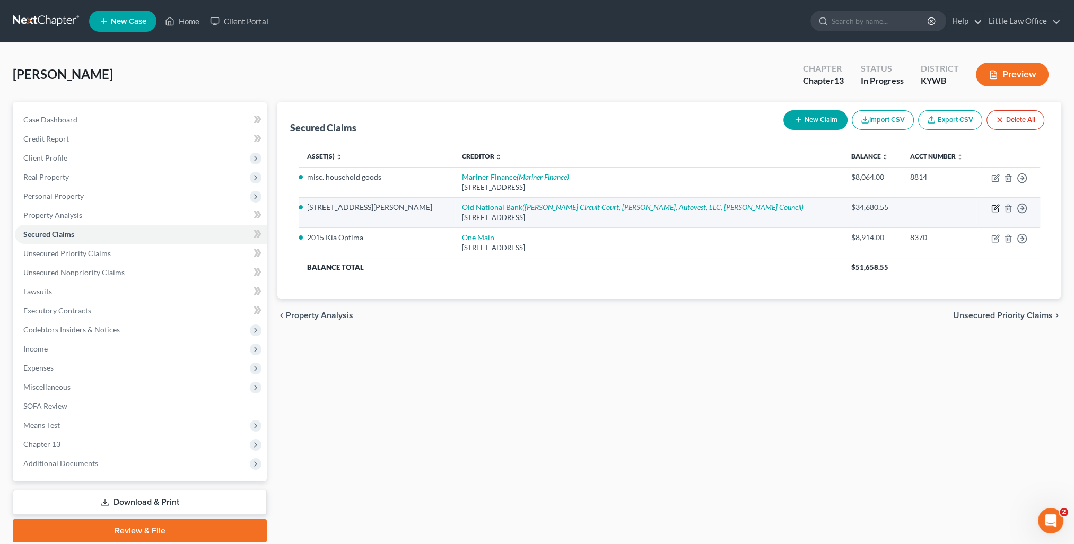
click at [993, 207] on icon "button" at bounding box center [995, 208] width 8 height 8
select select "15"
select select "3"
select select "0"
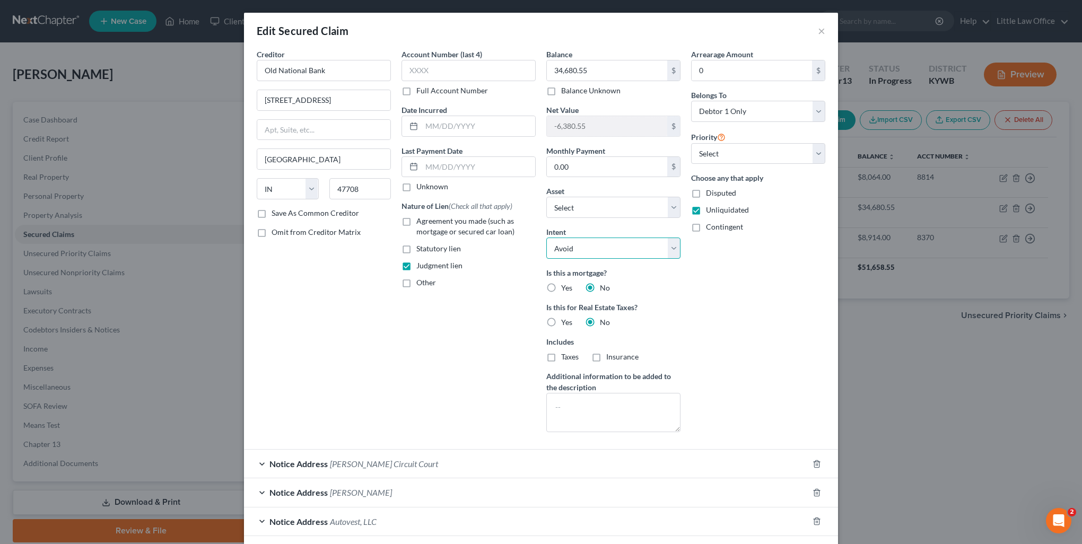
click at [587, 252] on select "Select Surrender Redeem Reaffirm Avoid Other" at bounding box center [613, 248] width 134 height 21
select select
click at [546, 238] on select "Select Surrender Redeem Reaffirm Avoid Other" at bounding box center [613, 248] width 134 height 21
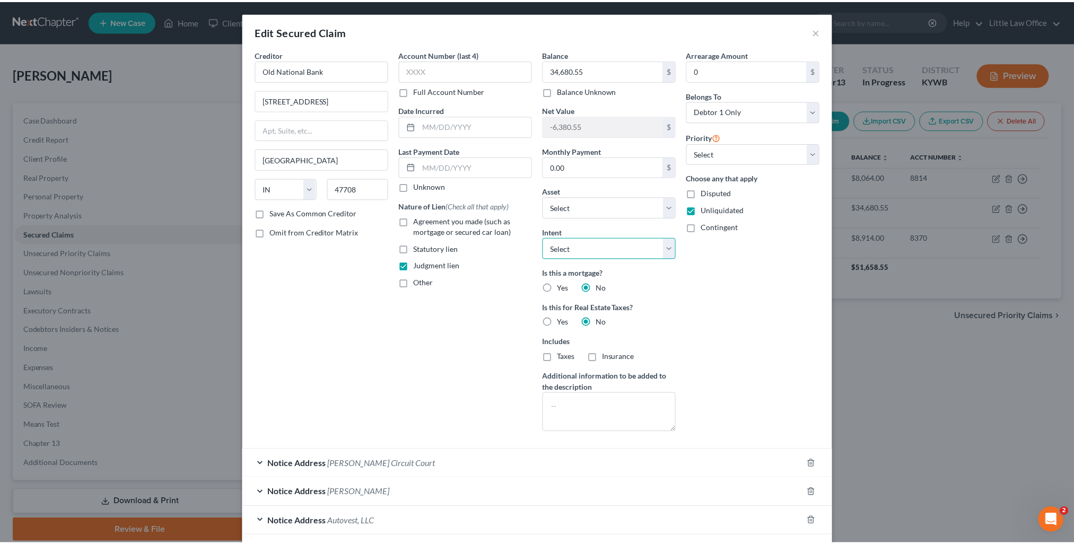
scroll to position [107, 0]
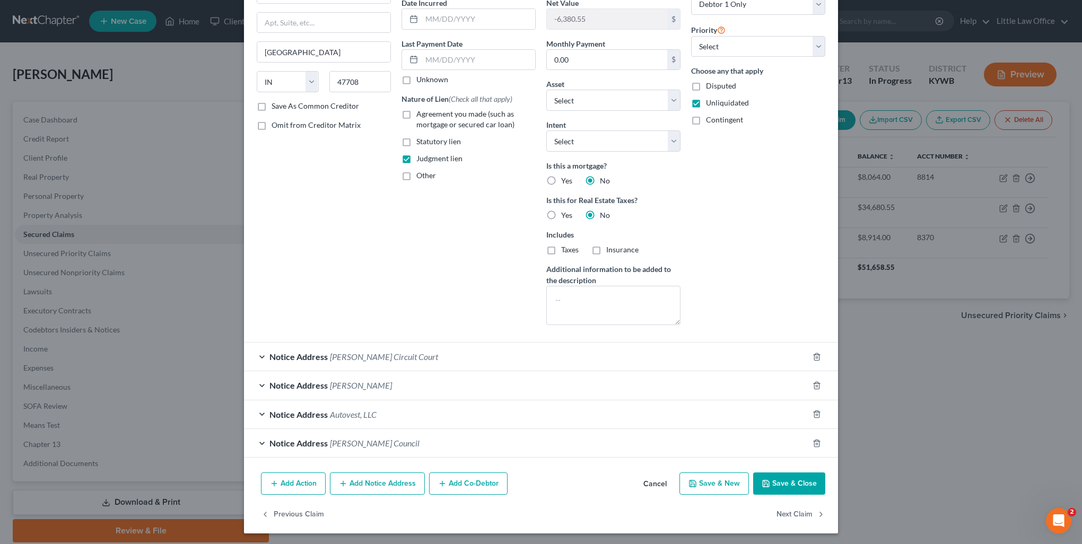
click at [780, 492] on button "Save & Close" at bounding box center [789, 484] width 72 height 22
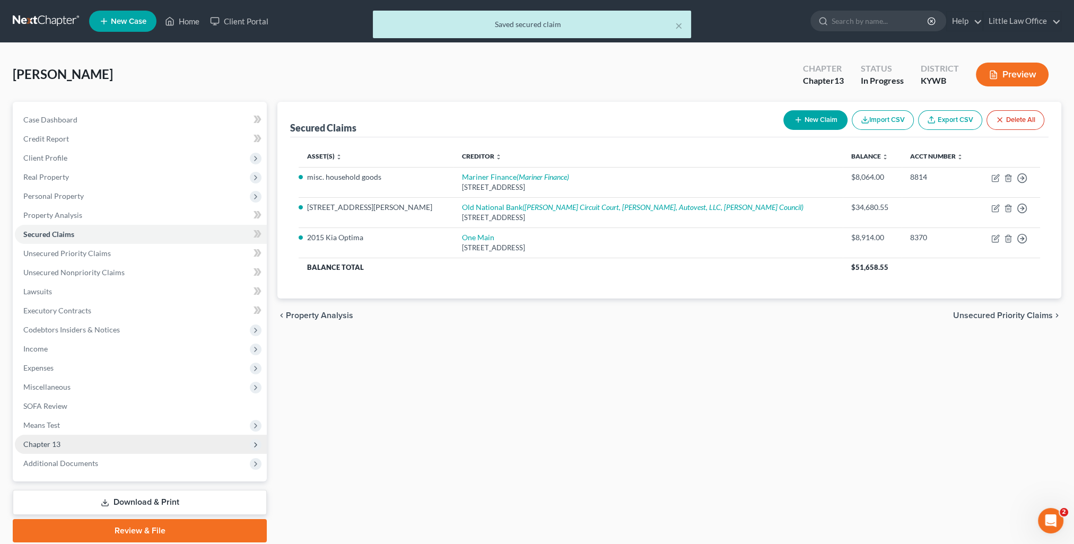
click at [36, 443] on span "Chapter 13" at bounding box center [41, 444] width 37 height 9
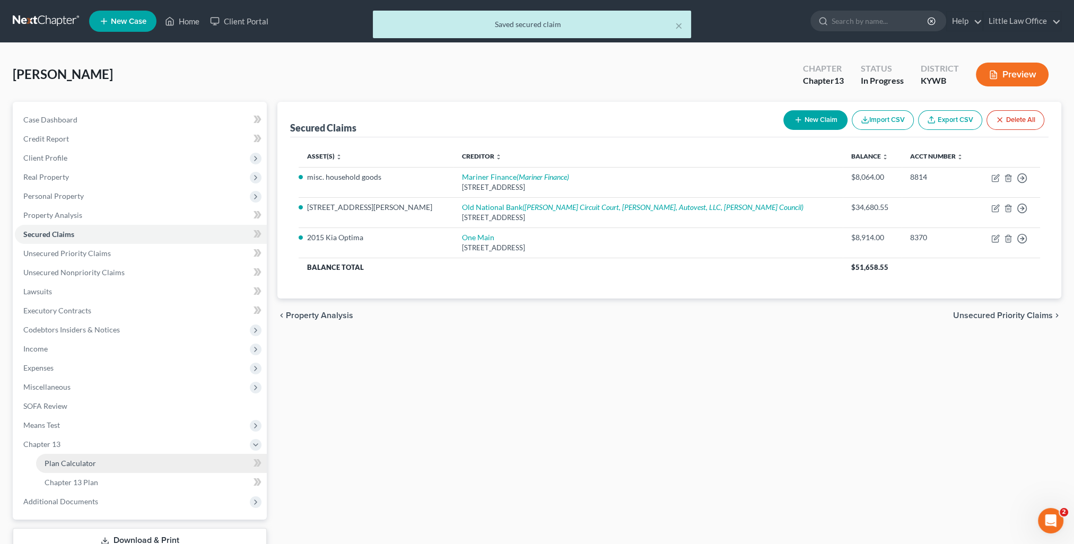
click at [82, 463] on span "Plan Calculator" at bounding box center [70, 463] width 51 height 9
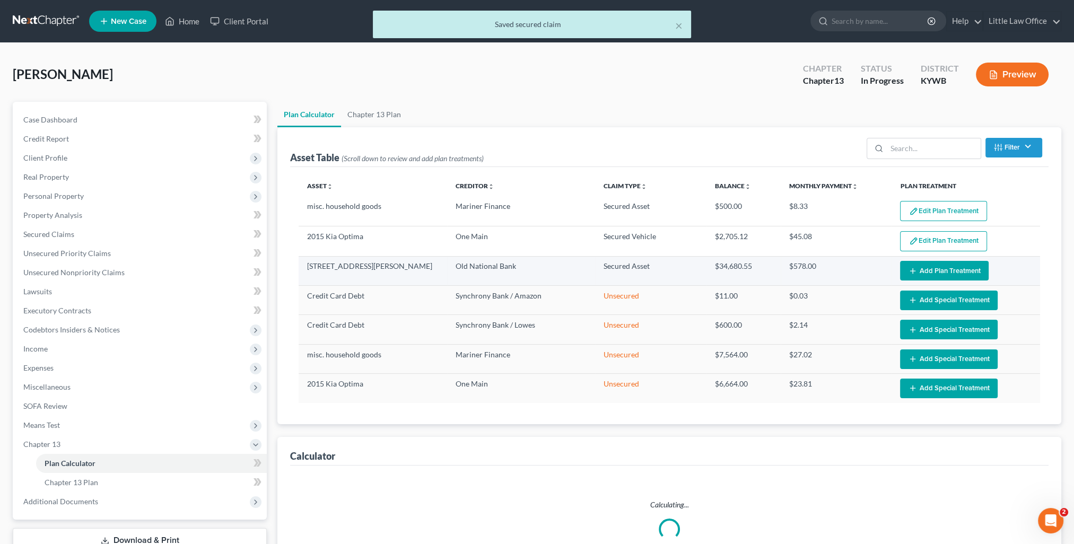
select select "59"
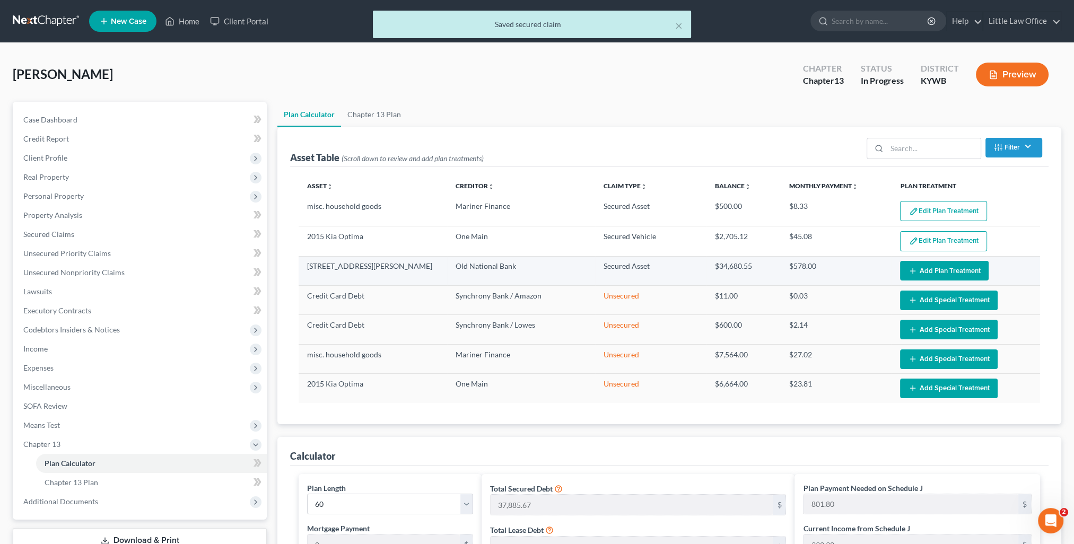
click at [952, 271] on button "Add Plan Treatment" at bounding box center [944, 271] width 89 height 20
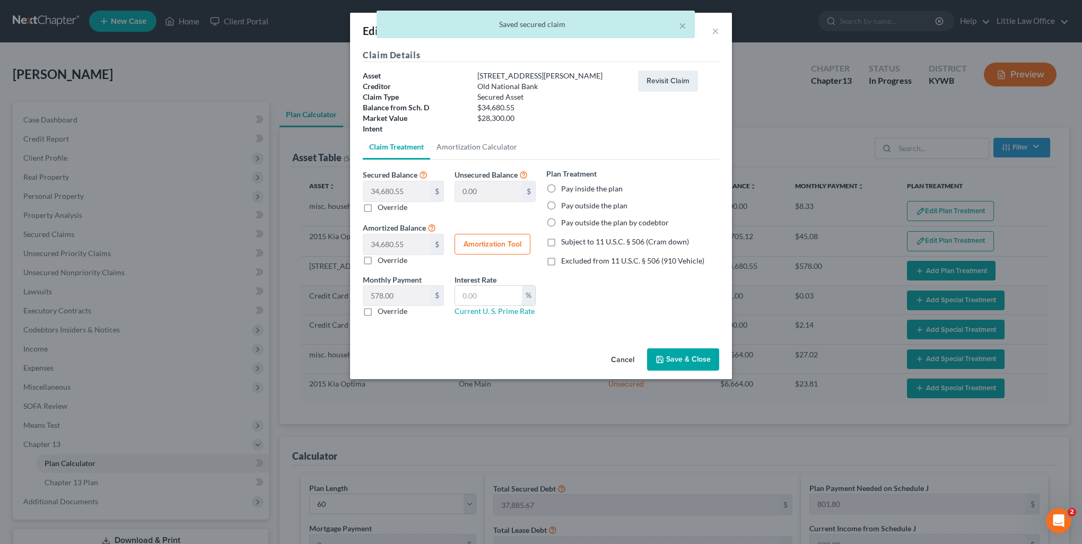
click at [600, 188] on label "Pay inside the plan" at bounding box center [592, 189] width 62 height 11
click at [572, 188] on input "Pay inside the plan" at bounding box center [568, 187] width 7 height 7
radio input "true"
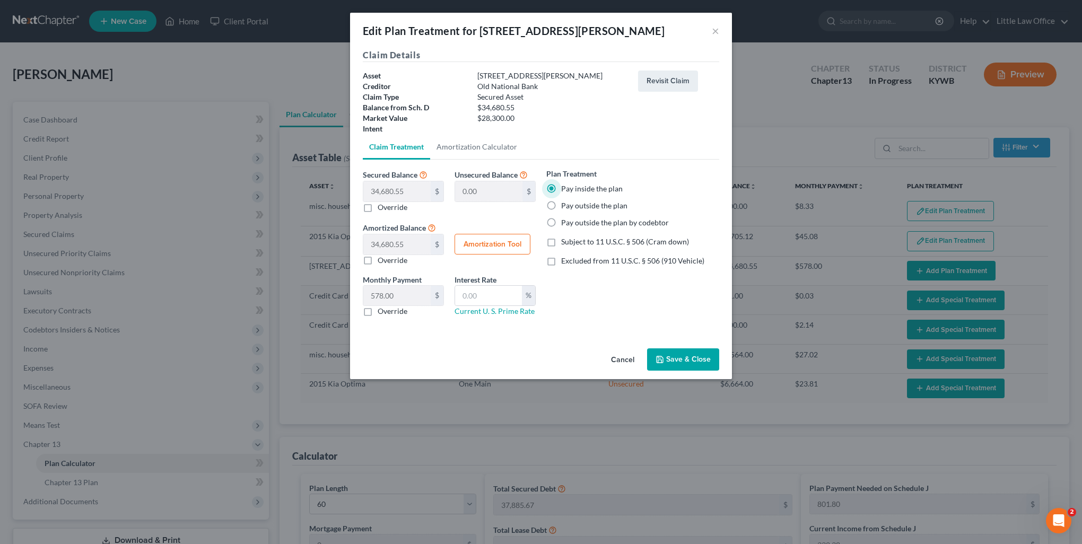
click at [594, 260] on span "Excluded from 11 U.S.C. § 506 (910 Vehicle)" at bounding box center [632, 260] width 143 height 9
click at [572, 260] on input "Excluded from 11 U.S.C. § 506 (910 Vehicle)" at bounding box center [568, 259] width 7 height 7
checkbox input "true"
click at [490, 296] on input "text" at bounding box center [488, 296] width 67 height 20
type input "0.00"
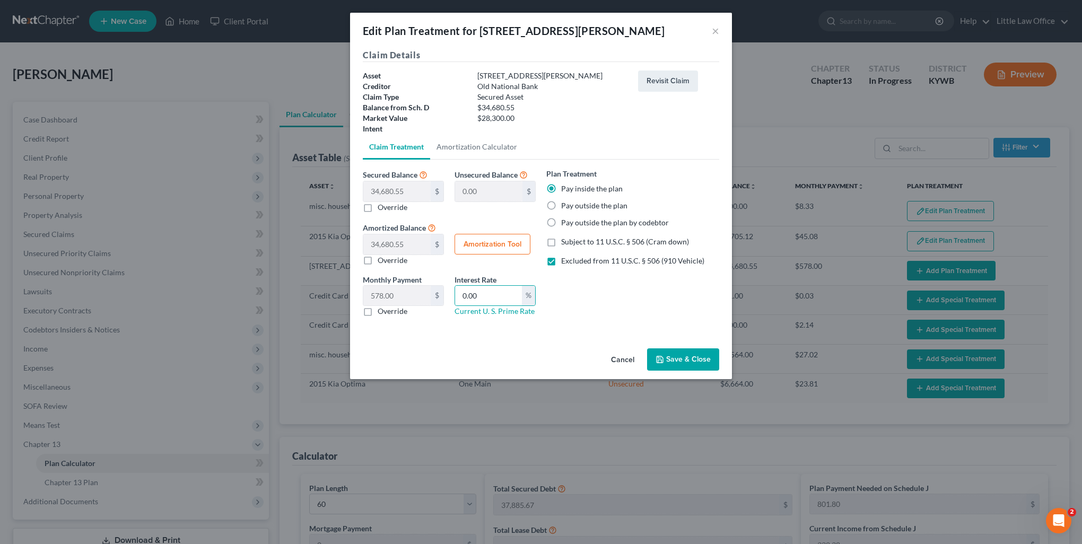
click at [711, 353] on button "Save & Close" at bounding box center [683, 359] width 72 height 22
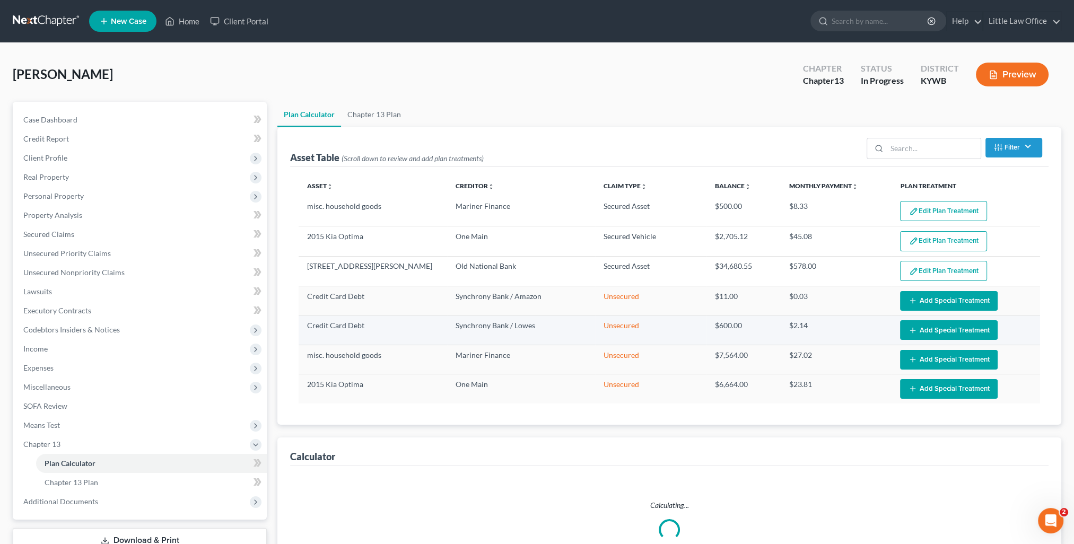
select select "59"
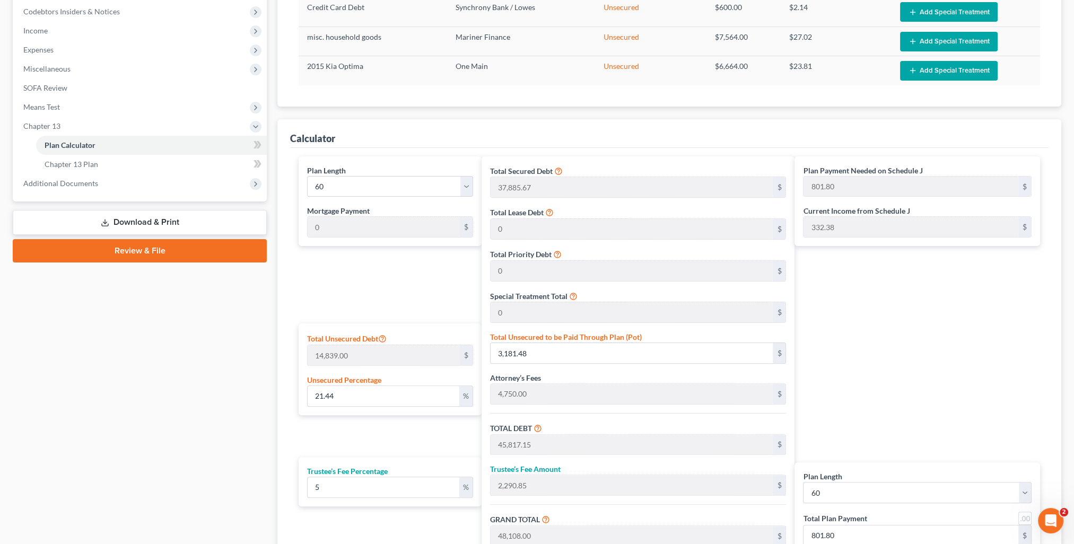
scroll to position [371, 0]
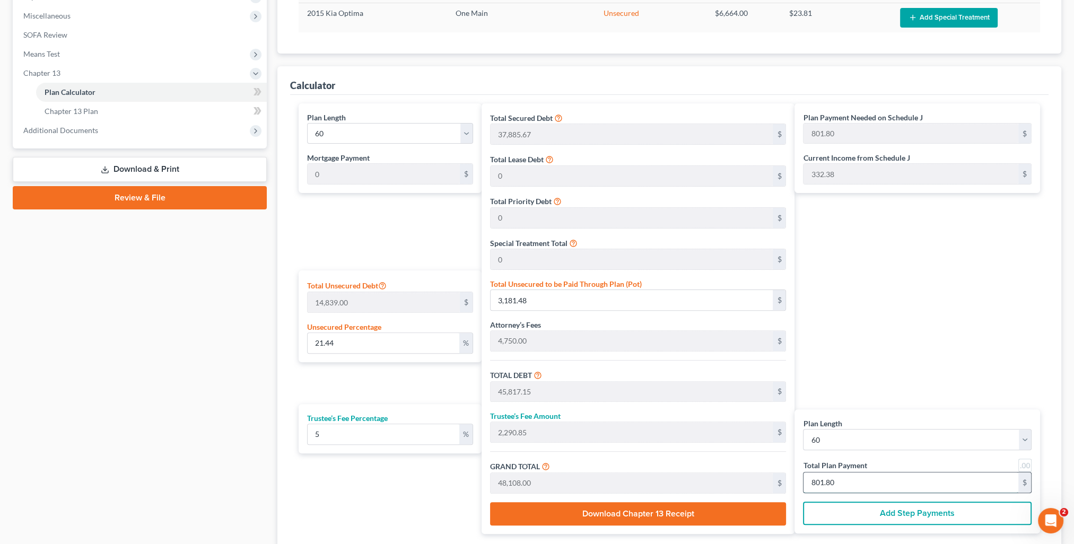
click at [878, 478] on input "801.80" at bounding box center [911, 483] width 215 height 20
type input "0"
type input "171.42"
type input "8.57"
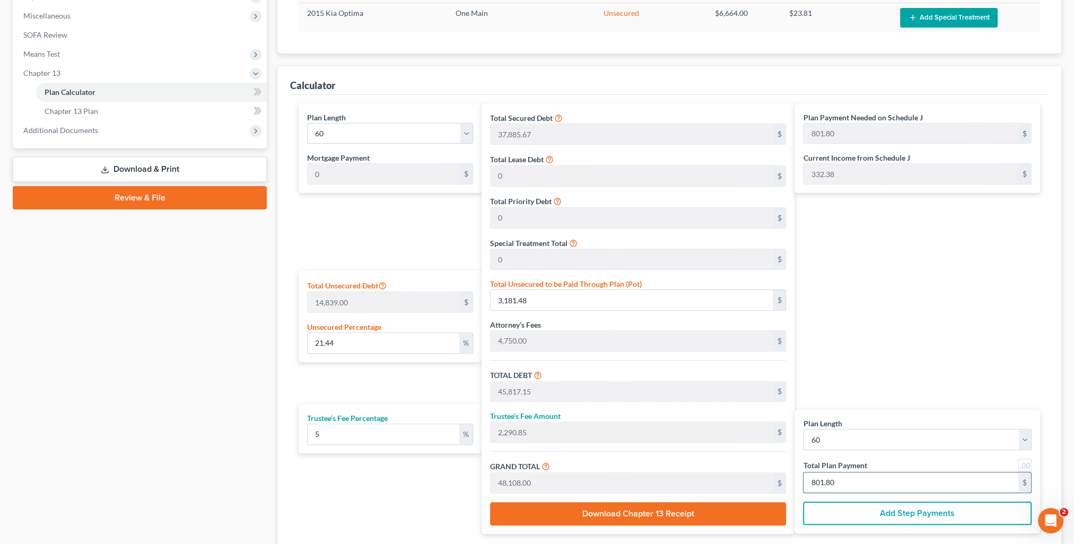
type input "180.00"
type input "3"
type input "1,885.71"
type input "94.28"
type input "1,980.00"
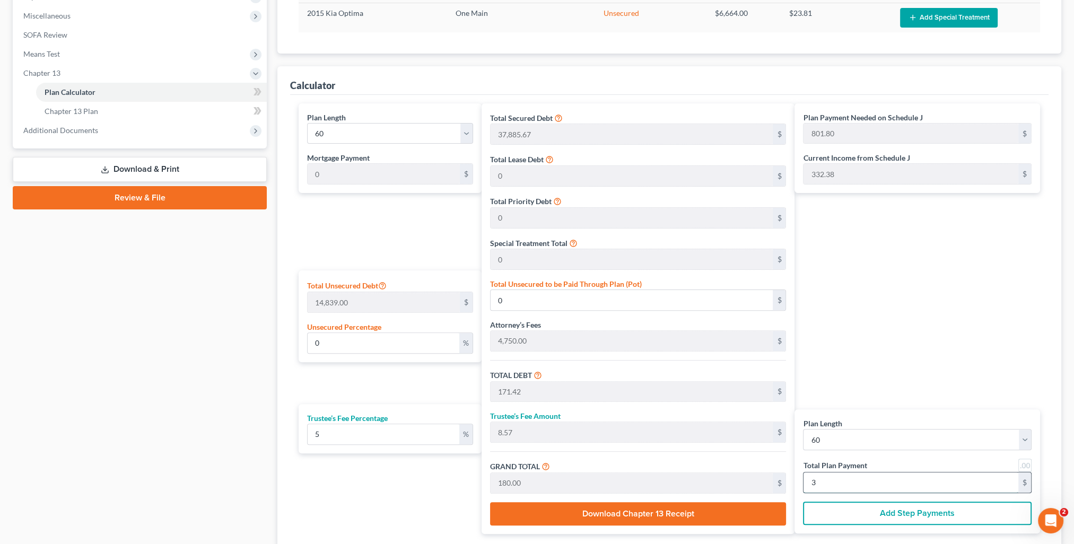
type input "33"
type input "18,971.42"
type input "948.57"
type input "19,920.00"
type input "332"
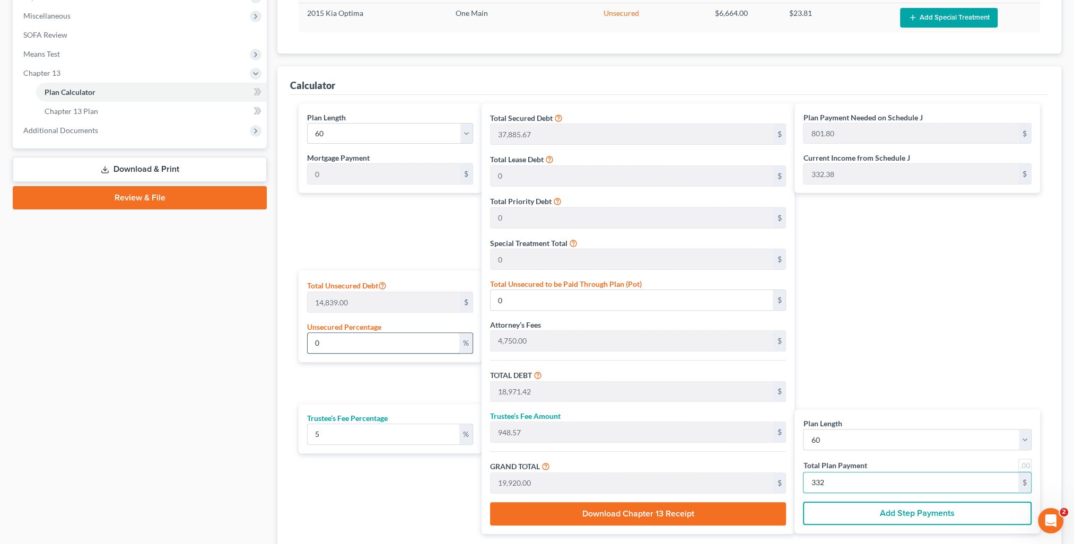
click at [334, 346] on input "0" at bounding box center [383, 343] width 151 height 20
type input "42,635.67"
type input "2,131.78"
type input "44,767.45"
type input "746.12"
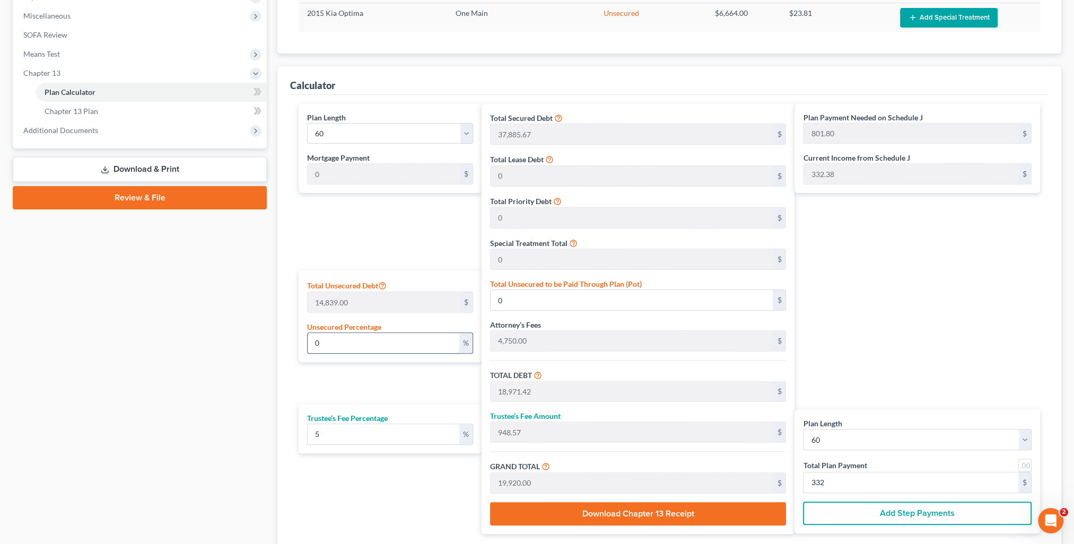
type input "746.12"
type input "2"
type input "296.78"
type input "42,932.45"
type input "2,146.62"
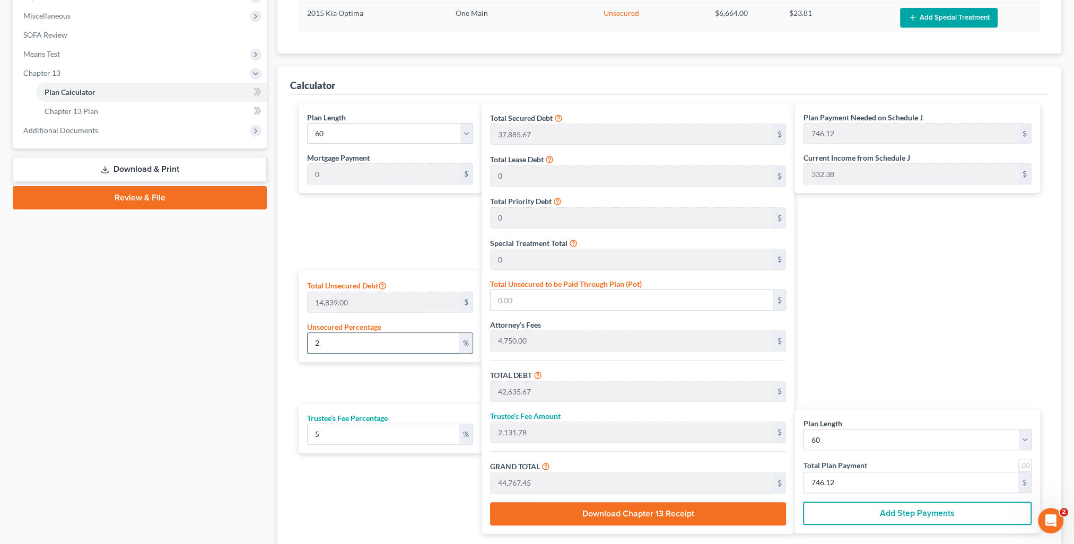
type input "45,079.07"
type input "751.31"
type input "25"
type input "3,709.75"
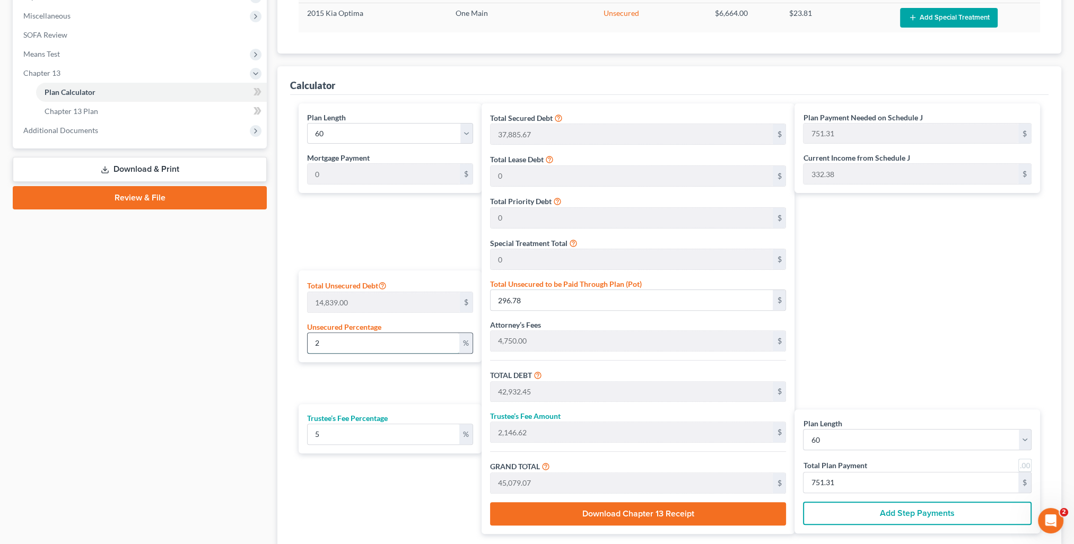
type input "46,345.42"
type input "2,317.27"
type input "48,662.69"
type input "811.04"
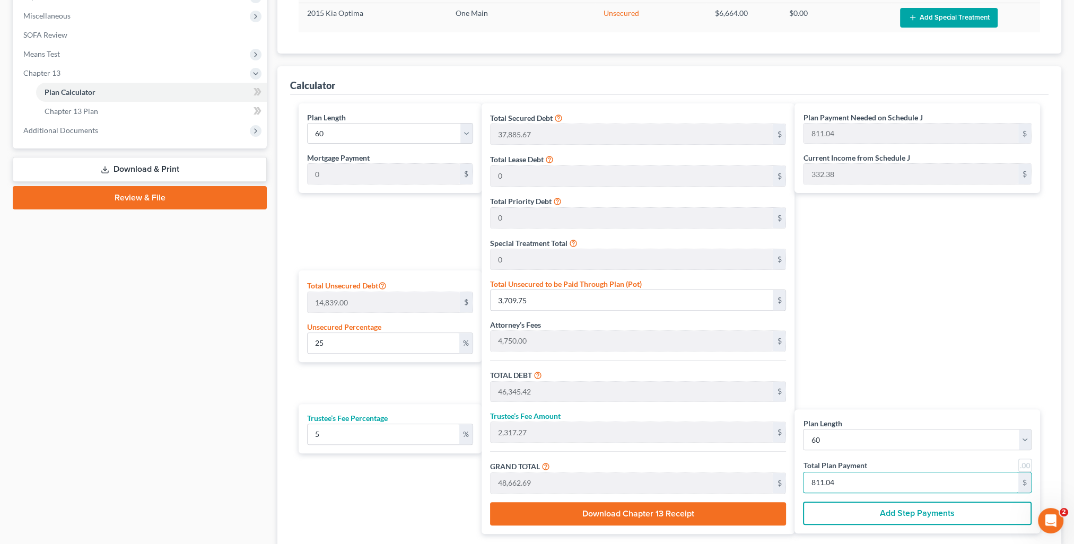
type input "0"
type input "457.14"
type input "22.85"
type input "480.00"
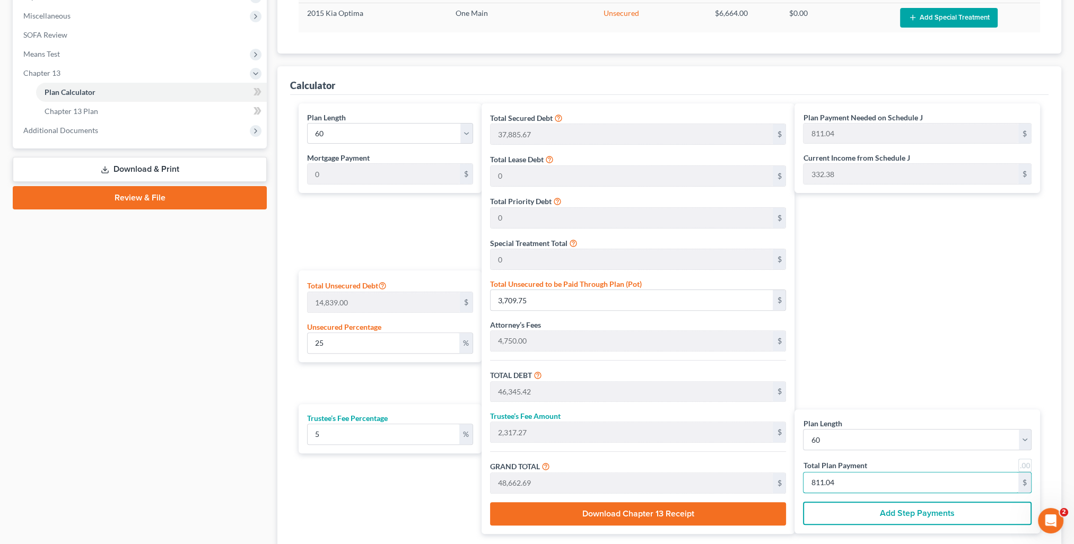
type input "8"
type input "4,628.57"
type input "231.42"
type input "4,860.00"
type input "81"
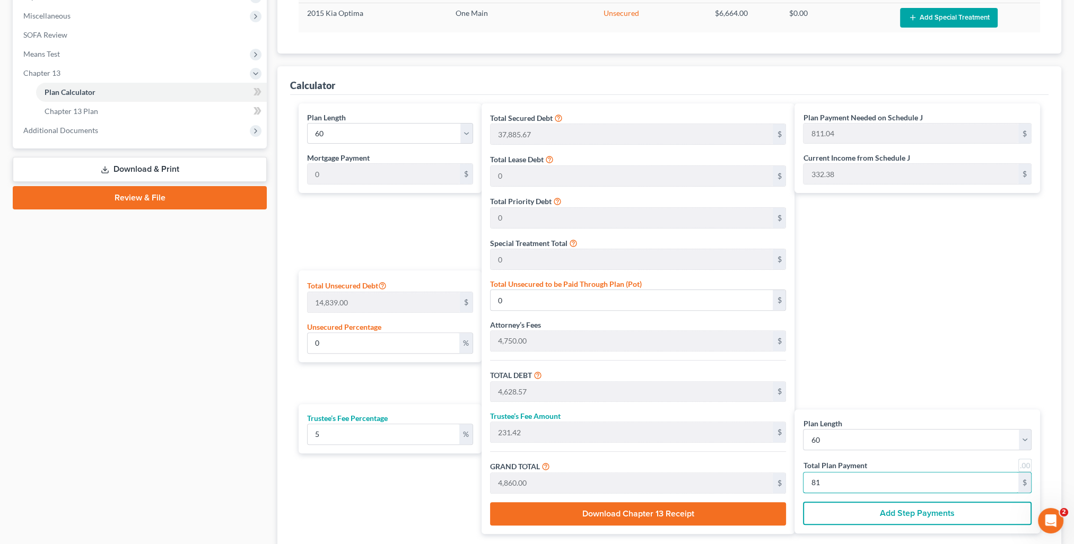
type input "24.60"
type input "3,650.04"
type input "46,285.71"
type input "2,314.28"
type input "48,600.00"
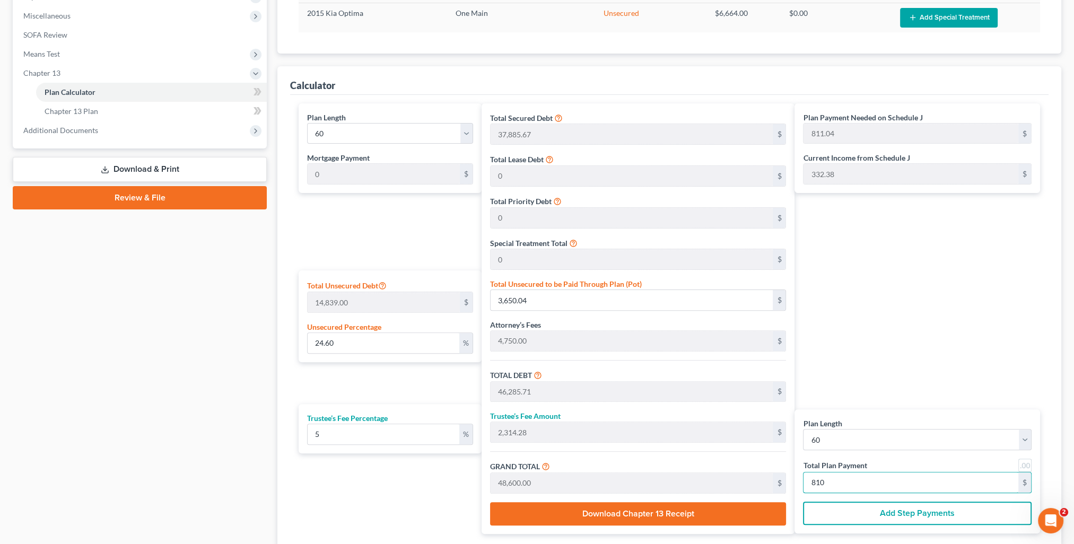
type input "810"
click at [847, 328] on div "Plan Payment Needed on Schedule J 811.04 $ Current Income from Schedule J 332.3…" at bounding box center [920, 318] width 251 height 431
drag, startPoint x: 348, startPoint y: 343, endPoint x: 249, endPoint y: 350, distance: 99.4
click at [249, 350] on div "Petition Navigation Case Dashboard Payments Invoices Payments Payments Credit R…" at bounding box center [536, 156] width 1059 height 850
type input "1"
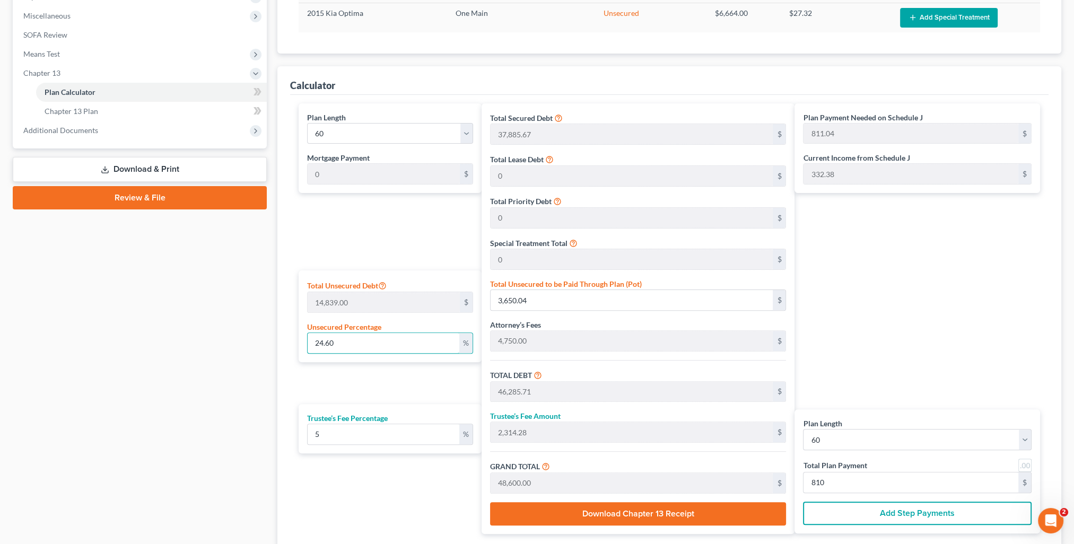
type input "148.39"
type input "42,784.06"
type input "2,139.20"
type input "44,923.26"
type input "748.72"
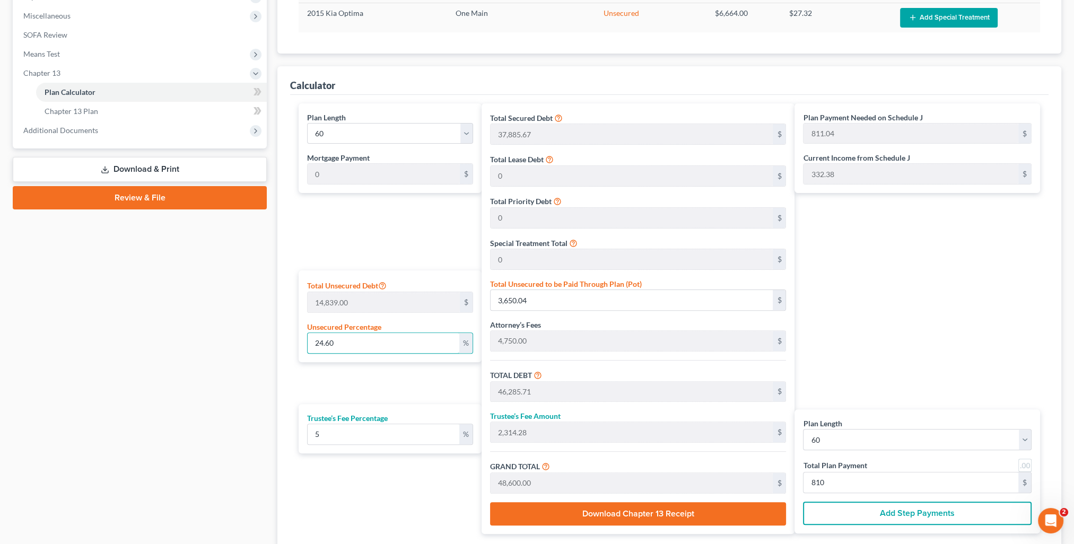
type input "748.72"
click at [858, 481] on input "748.72" at bounding box center [911, 483] width 215 height 20
click at [320, 343] on input "1" at bounding box center [383, 343] width 151 height 20
drag, startPoint x: 320, startPoint y: 343, endPoint x: 281, endPoint y: 343, distance: 39.8
click at [281, 343] on div "Calculator Plan Length 1 2 3 4 5 6 7 8 9 10 11 12 13 14 15 16 17 18 19 20 21 22…" at bounding box center [669, 306] width 784 height 481
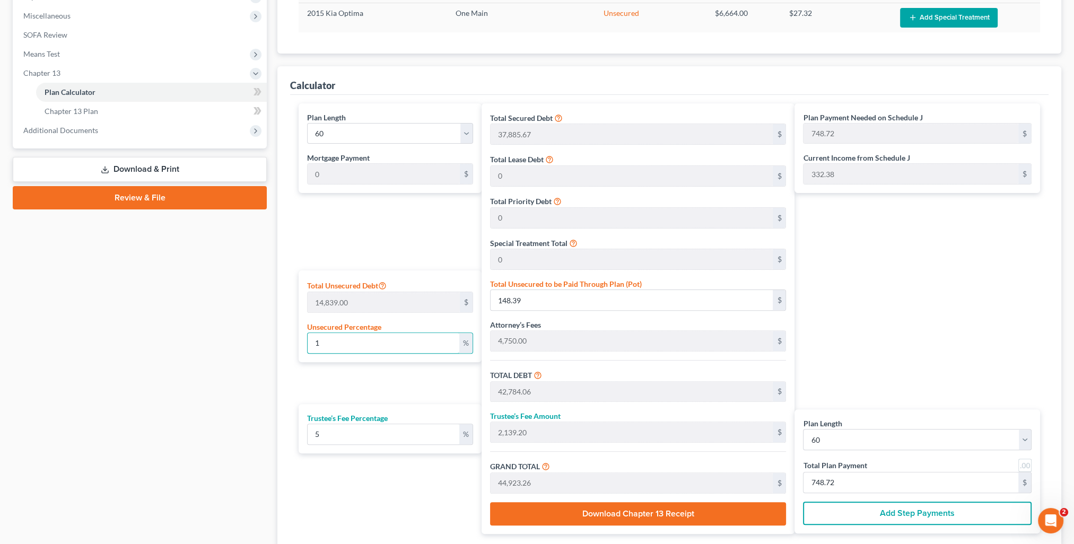
type input "2"
type input "296.78"
type input "42,932.45"
type input "2,146.62"
type input "45,079.07"
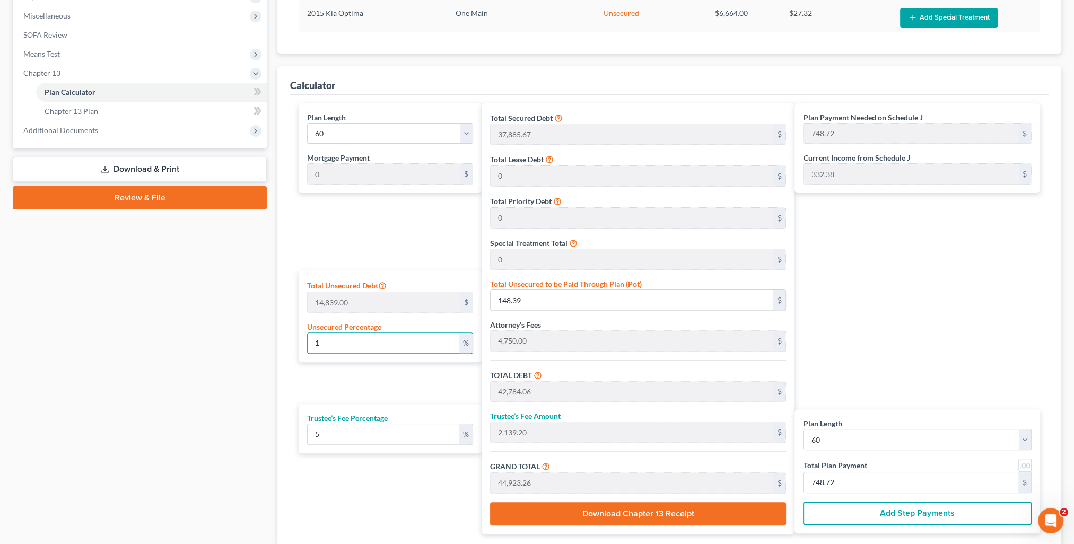
type input "751.31"
type input "25"
type input "3,709.75"
type input "46,345.42"
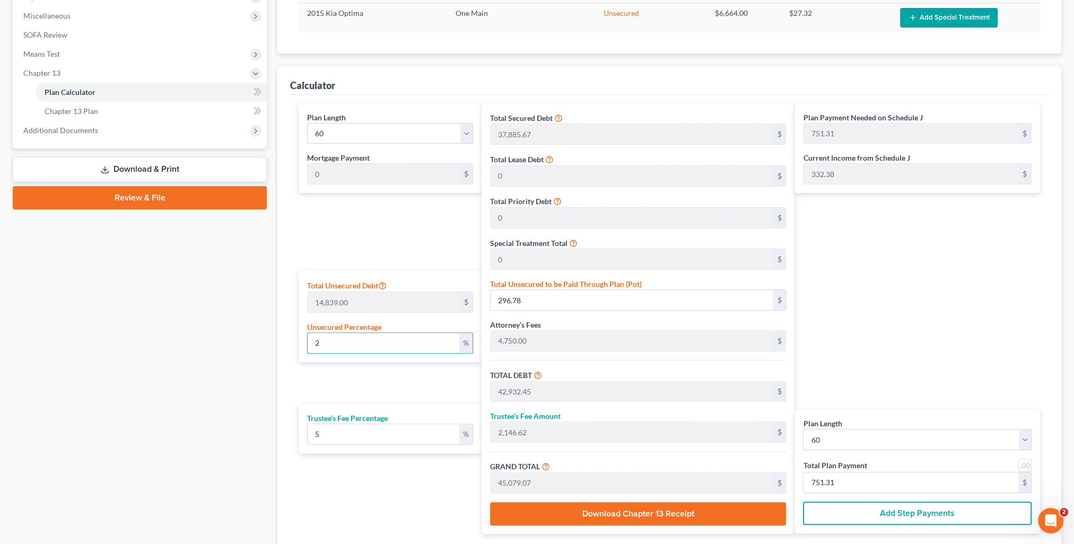
type input "2,317.27"
type input "48,662.69"
type input "811.04"
click at [851, 475] on input "811.04" at bounding box center [911, 483] width 215 height 20
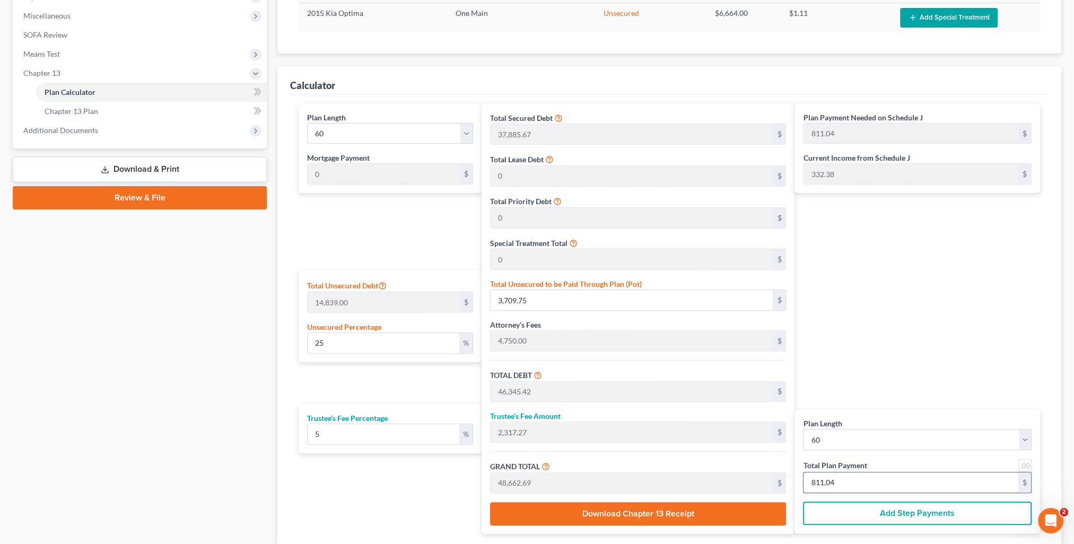
type input "0"
type input "457.14"
type input "22.85"
type input "480.00"
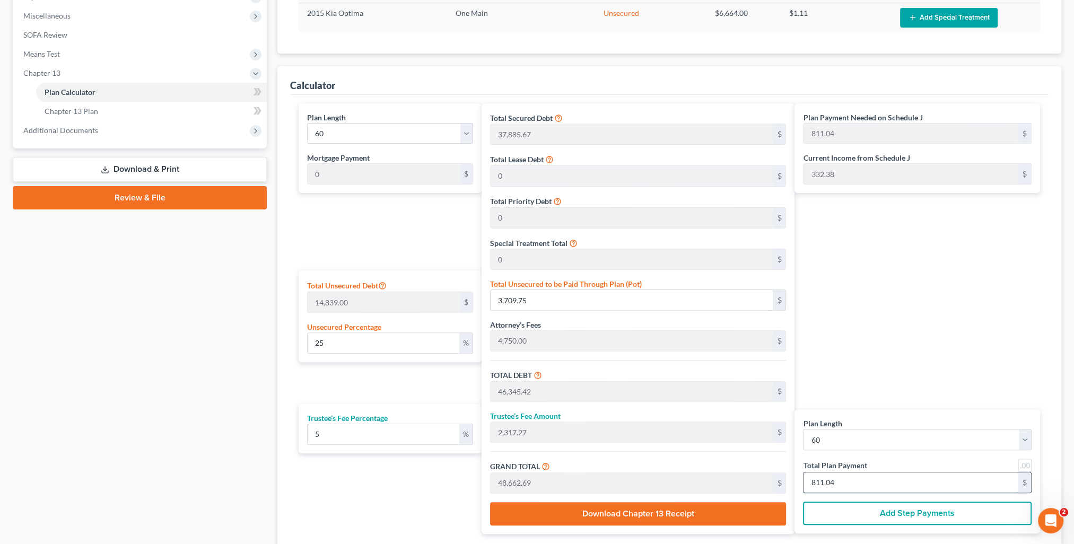
type input "8"
type input "4,628.57"
type input "231.42"
type input "4,860.00"
type input "81"
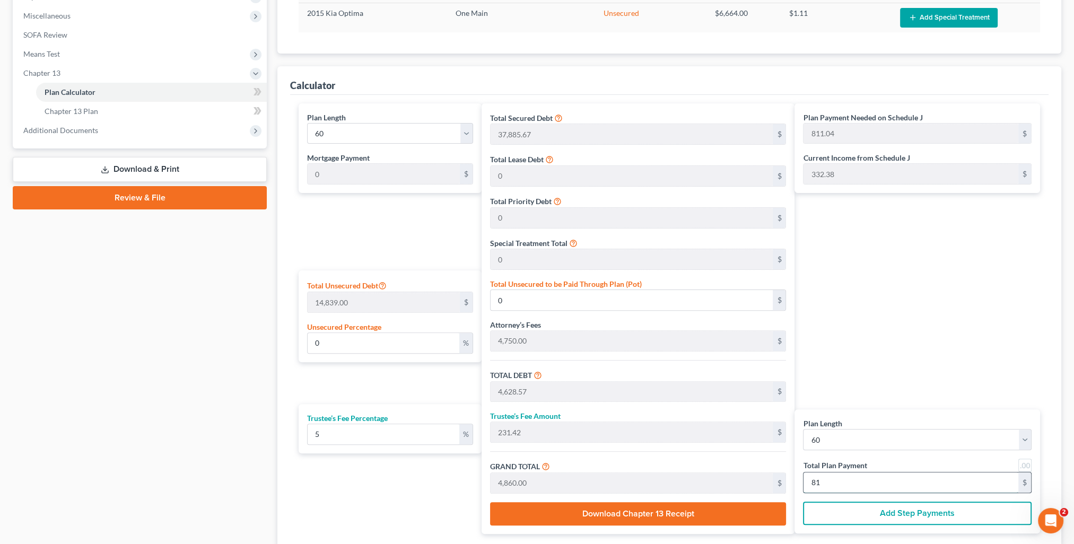
type input "24.60"
type input "3,650.04"
type input "46,285.71"
type input "2,314.28"
type input "48,600.00"
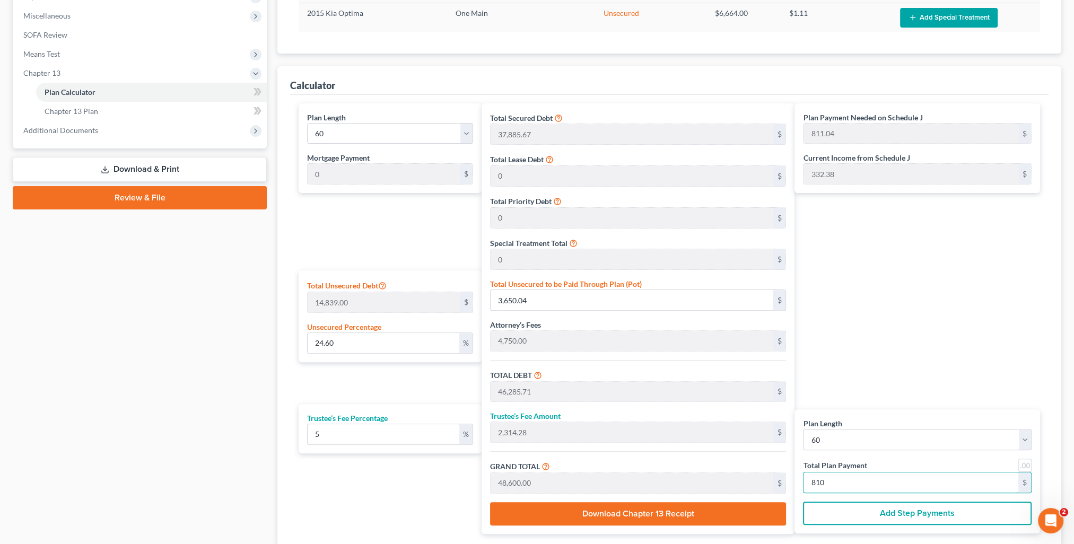
type input "810"
click at [855, 360] on div "Plan Payment Needed on Schedule J 811.04 $ Current Income from Schedule J 332.3…" at bounding box center [920, 318] width 251 height 431
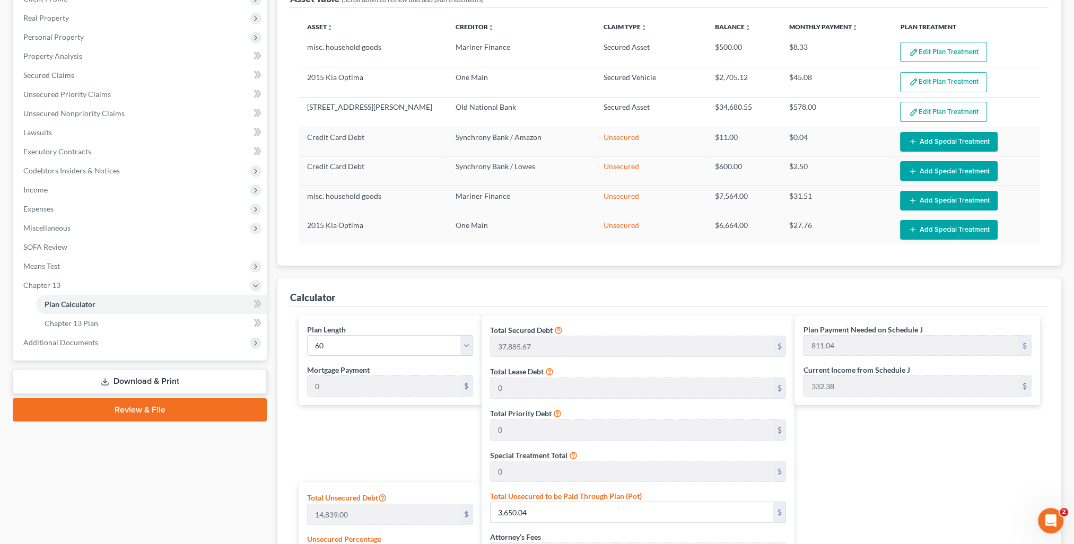
scroll to position [0, 0]
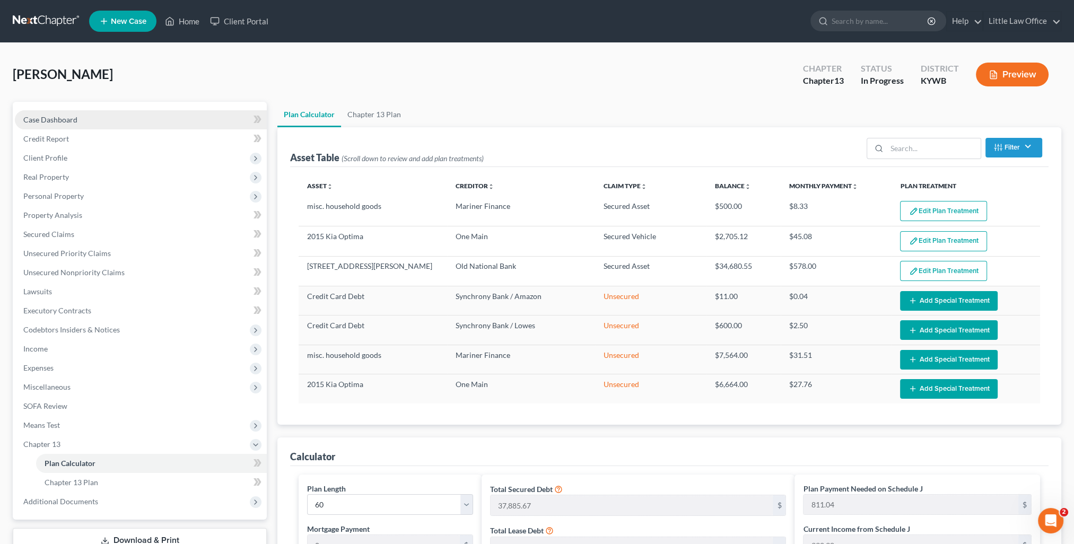
click at [84, 114] on link "Case Dashboard" at bounding box center [141, 119] width 252 height 19
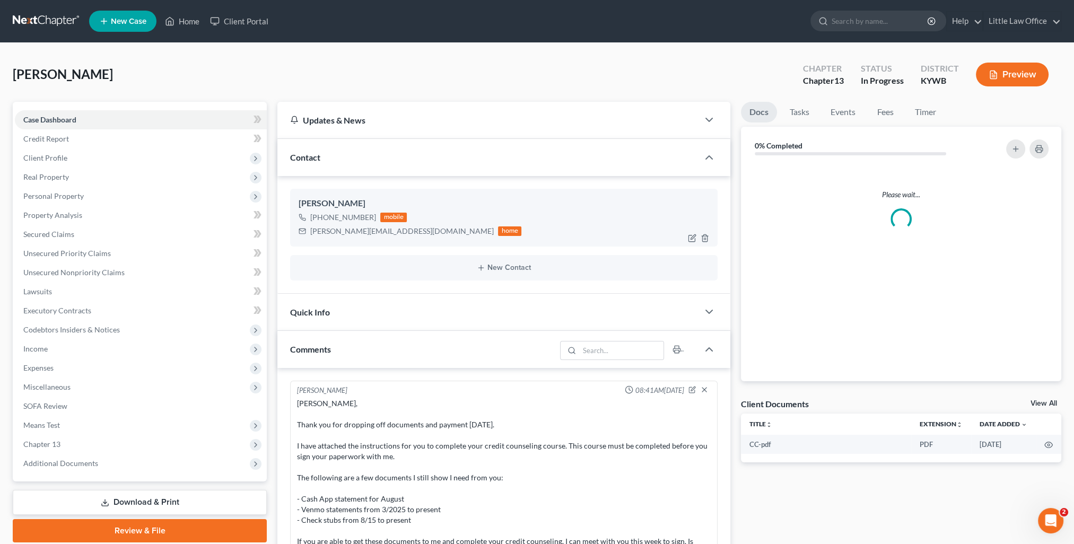
scroll to position [98, 0]
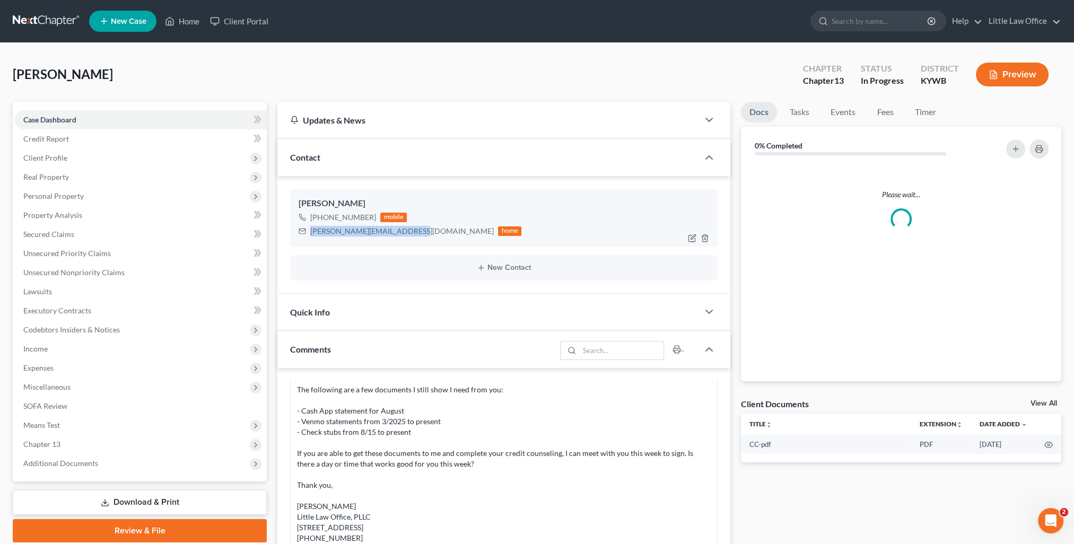
drag, startPoint x: 311, startPoint y: 232, endPoint x: 409, endPoint y: 245, distance: 99.0
click at [409, 245] on div "Ashlie Rogers +1 (270) 363-7888 mobile ashlie.rogers2011@gmail.com home" at bounding box center [504, 217] width 428 height 57
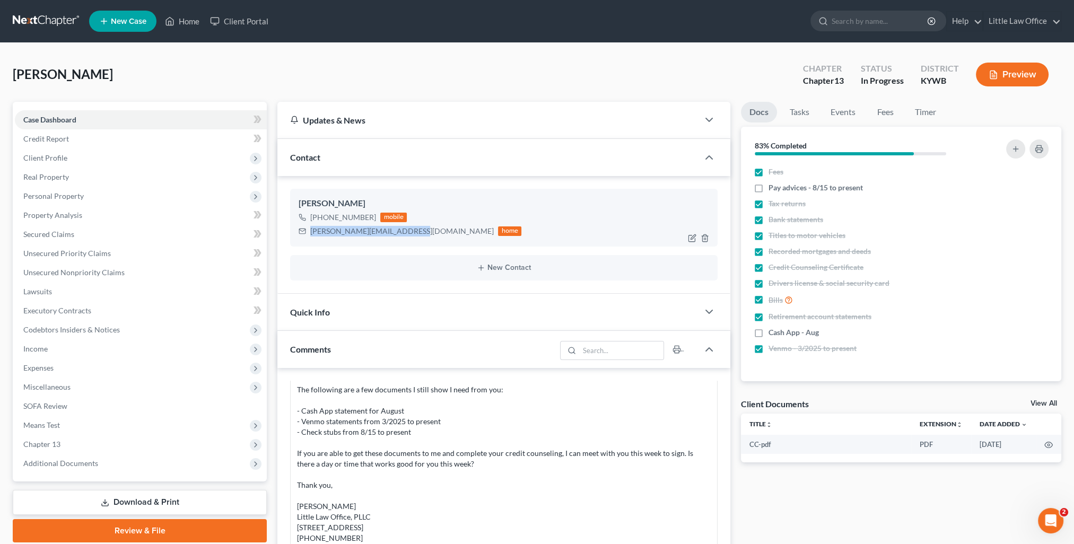
copy div "[PERSON_NAME][EMAIL_ADDRESS][DOMAIN_NAME]"
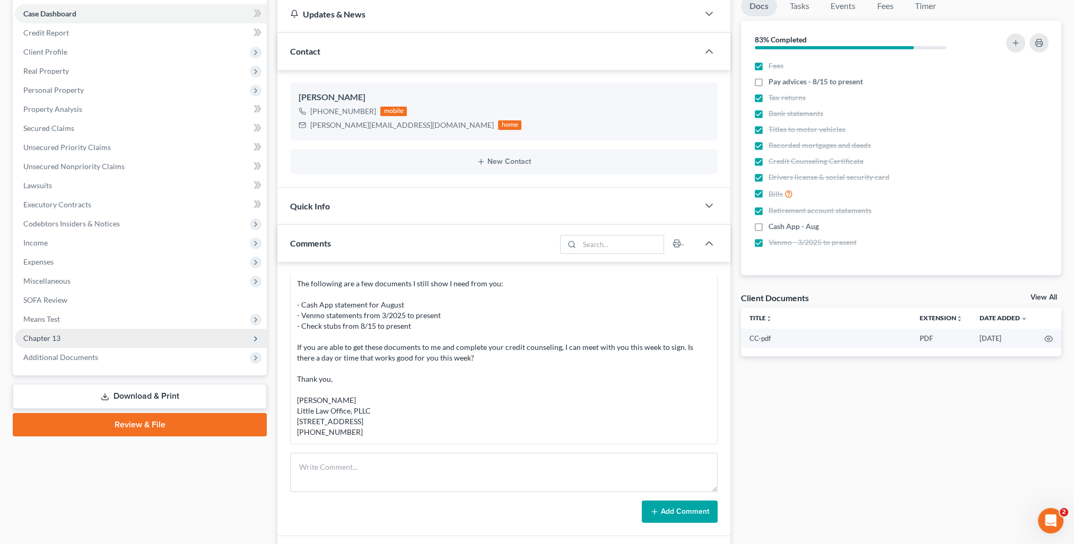
drag, startPoint x: 88, startPoint y: 336, endPoint x: 95, endPoint y: 342, distance: 9.0
click at [88, 336] on span "Chapter 13" at bounding box center [141, 338] width 252 height 19
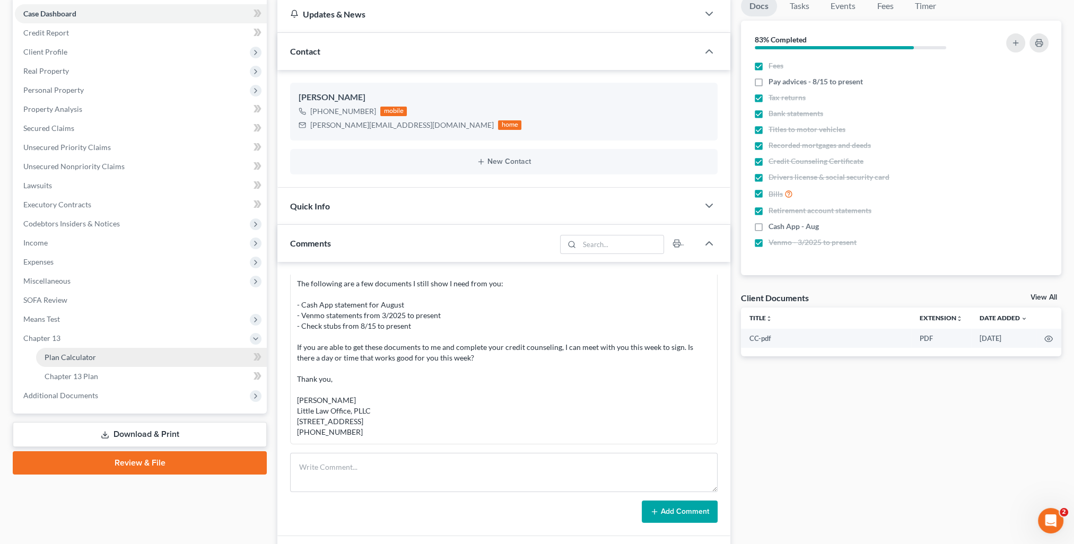
click at [101, 351] on link "Plan Calculator" at bounding box center [151, 357] width 231 height 19
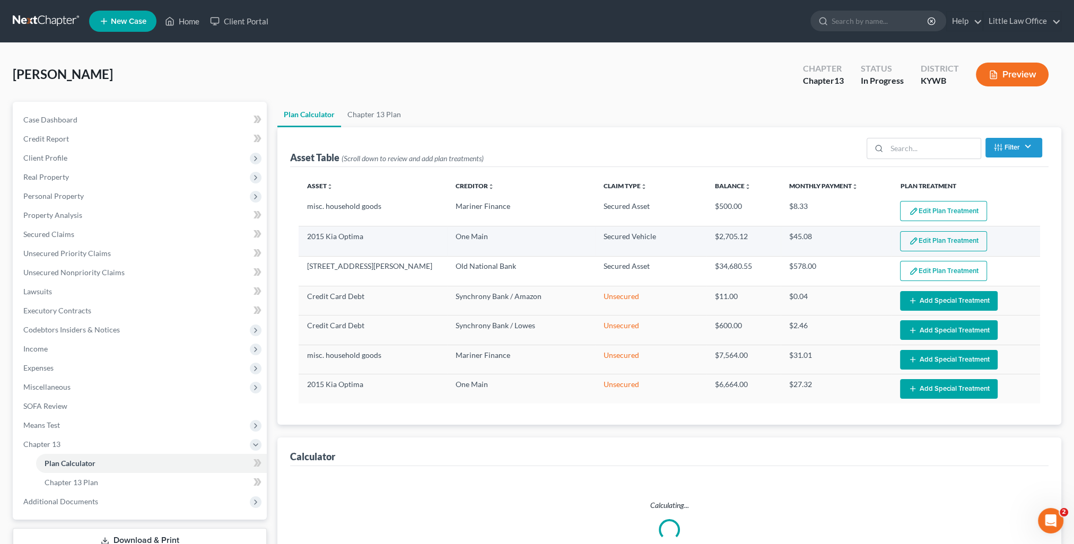
select select "59"
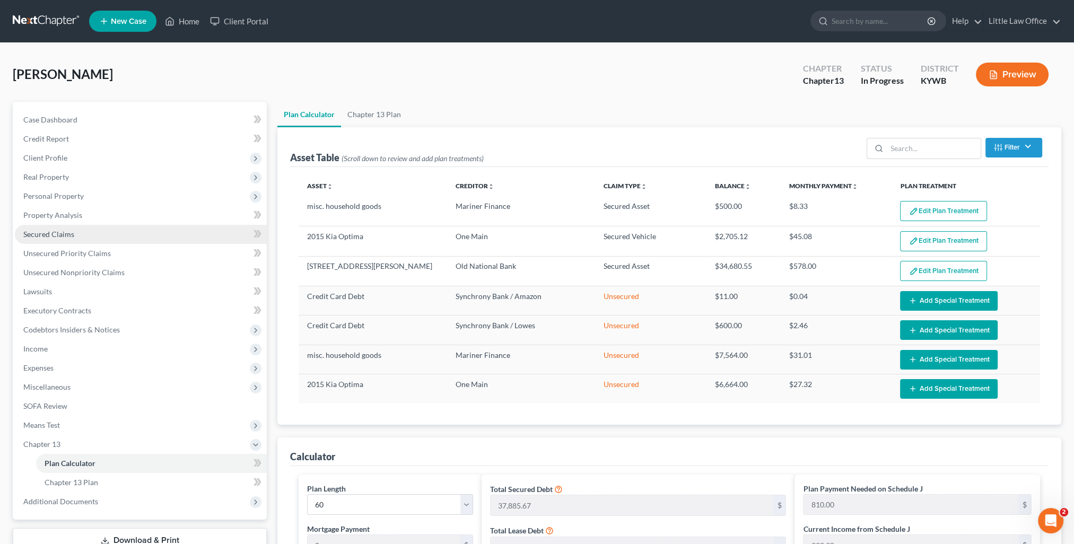
click at [116, 233] on link "Secured Claims" at bounding box center [141, 234] width 252 height 19
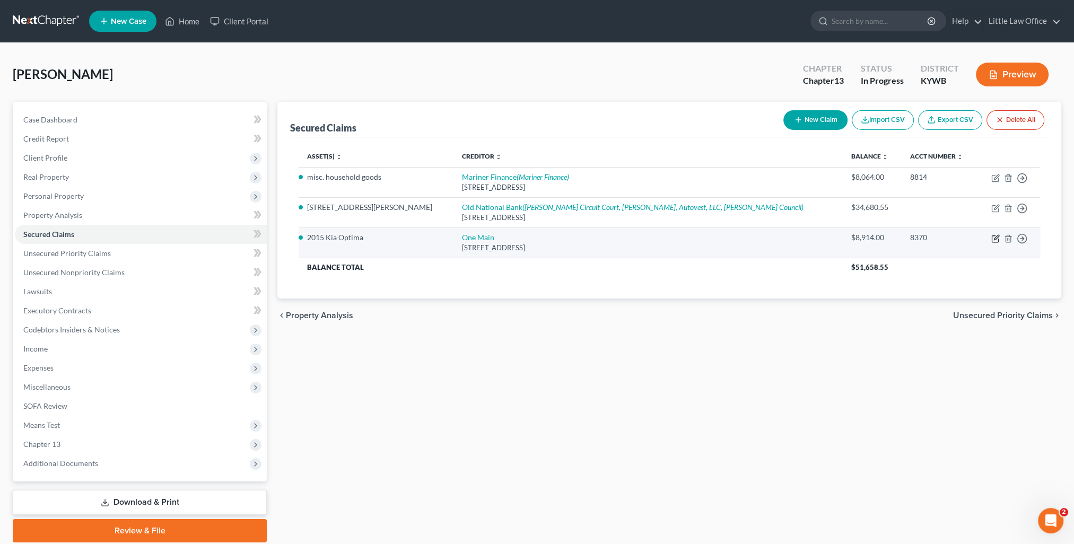
click at [997, 236] on icon "button" at bounding box center [995, 238] width 8 height 8
select select "15"
select select "2"
select select "0"
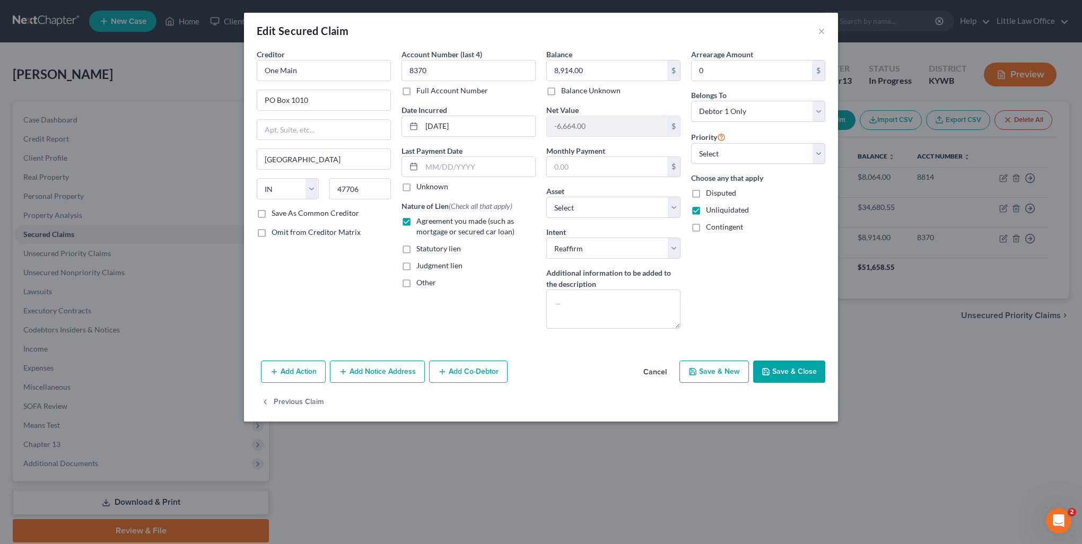
click at [808, 369] on button "Save & Close" at bounding box center [789, 372] width 72 height 22
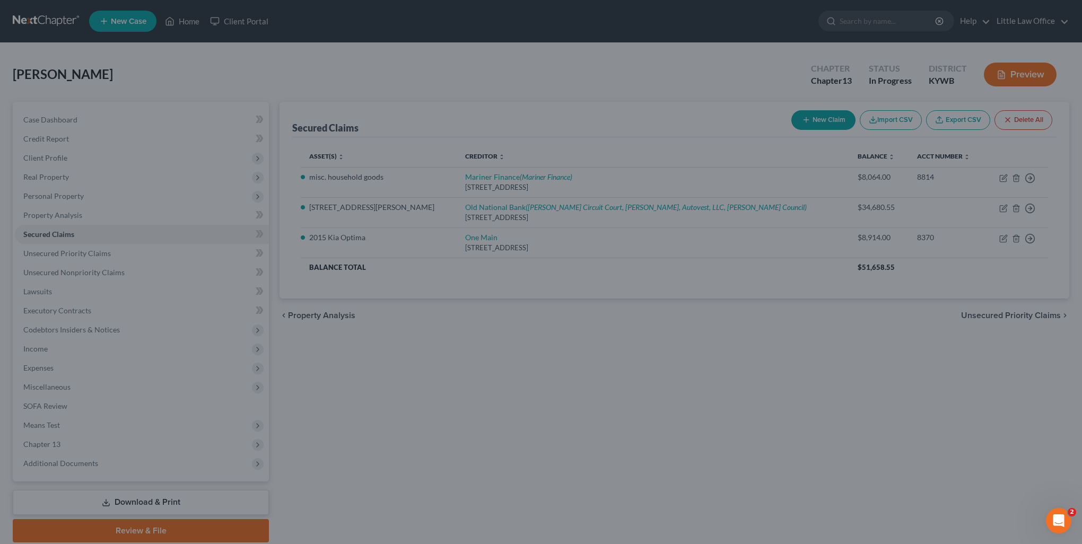
select select "10"
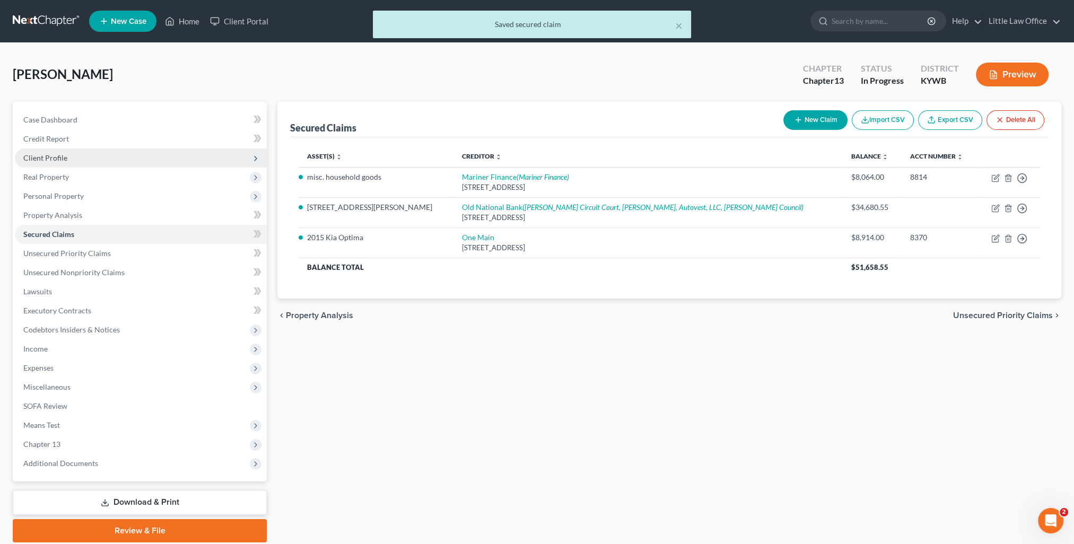
click at [58, 155] on span "Client Profile" at bounding box center [45, 157] width 44 height 9
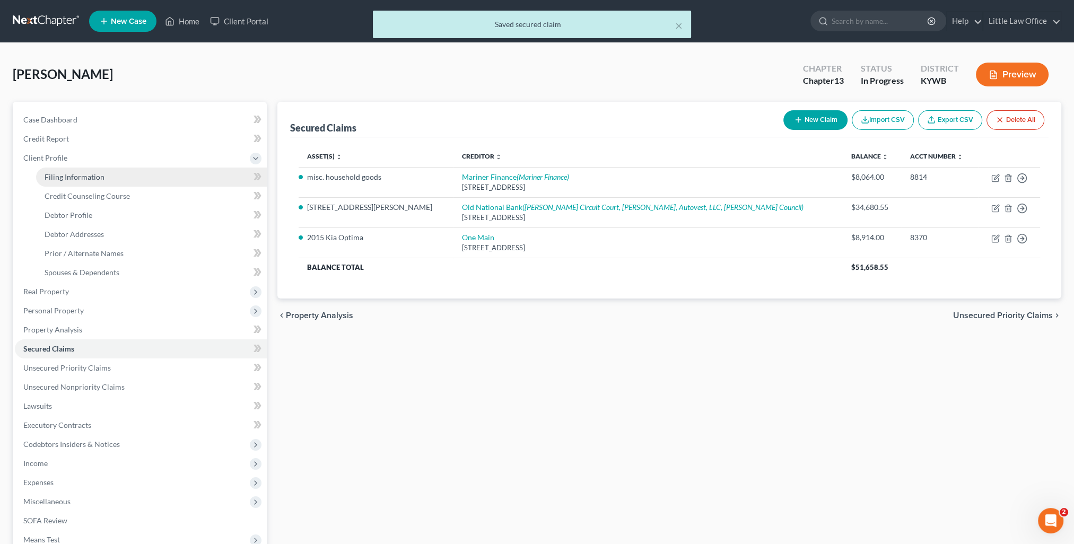
click at [75, 177] on span "Filing Information" at bounding box center [75, 176] width 60 height 9
select select "1"
select select "0"
select select "3"
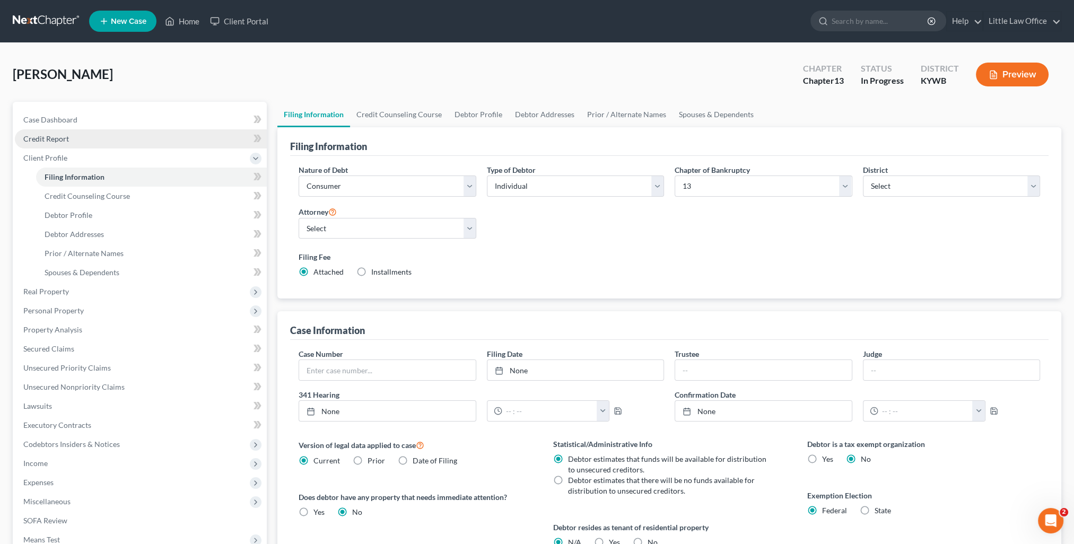
click at [74, 144] on link "Credit Report" at bounding box center [141, 138] width 252 height 19
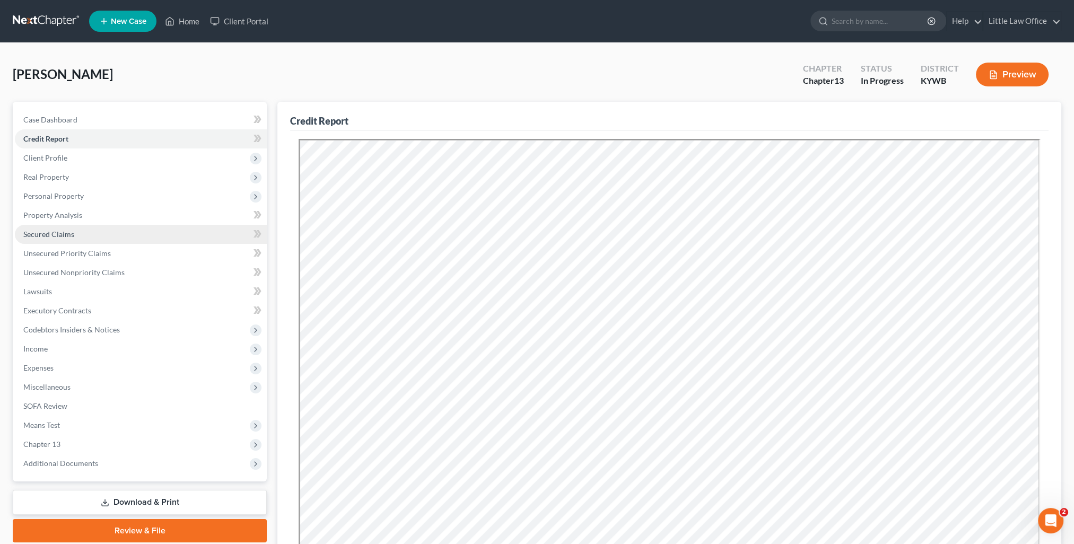
click at [104, 228] on link "Secured Claims" at bounding box center [141, 234] width 252 height 19
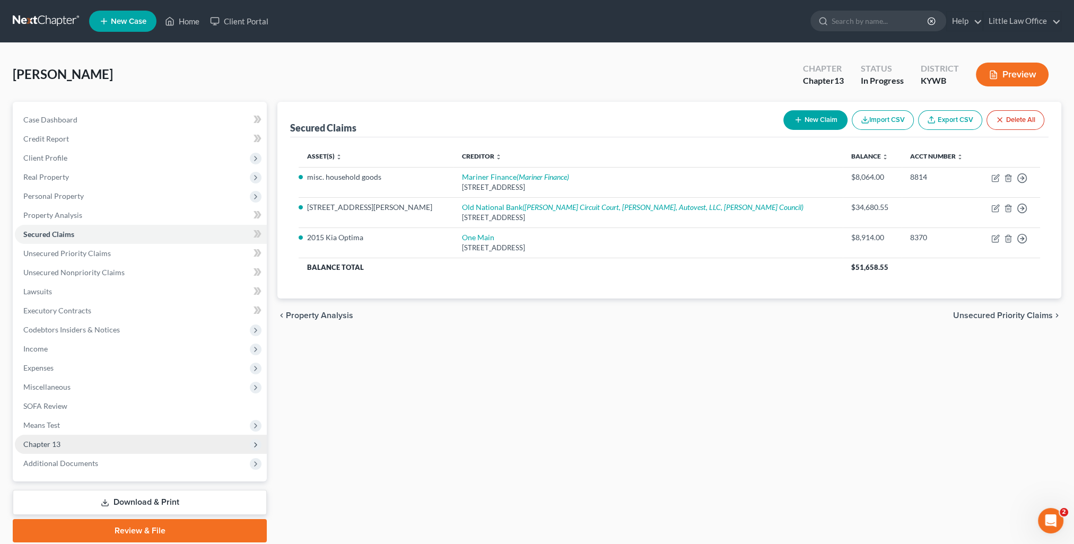
click at [90, 440] on span "Chapter 13" at bounding box center [141, 444] width 252 height 19
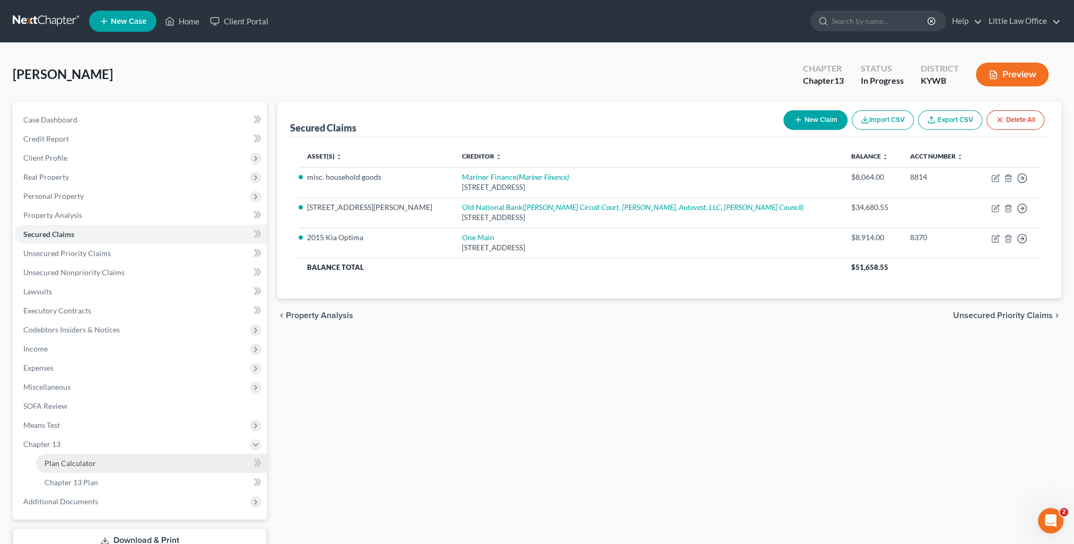
click at [93, 461] on span "Plan Calculator" at bounding box center [70, 463] width 51 height 9
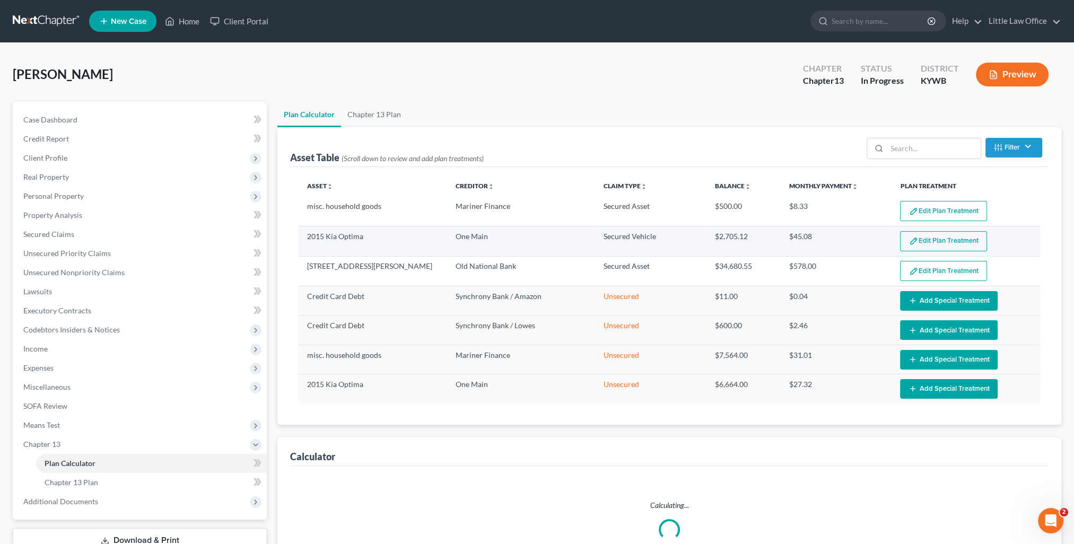
select select "59"
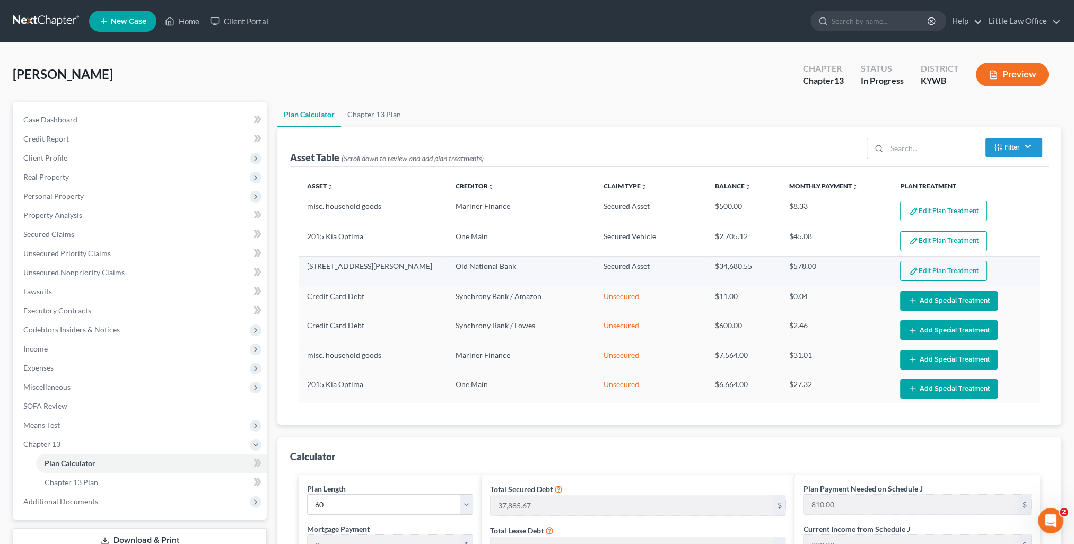
click at [952, 273] on button "Edit Plan Treatment" at bounding box center [943, 271] width 87 height 20
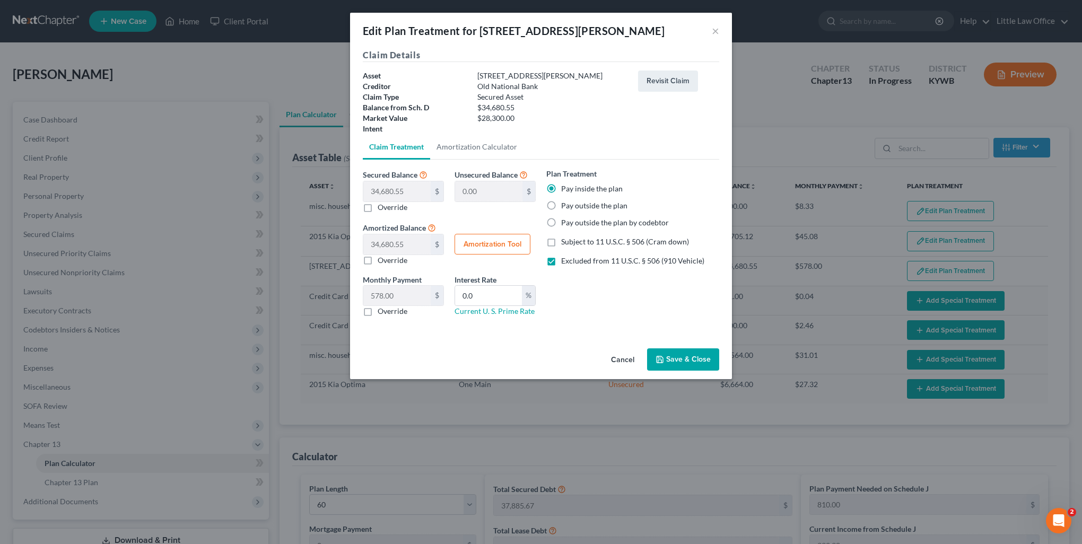
click at [397, 210] on label "Override" at bounding box center [393, 207] width 30 height 11
click at [389, 209] on input "Override" at bounding box center [385, 205] width 7 height 7
checkbox input "true"
type input "34,680.55"
type input "0.00"
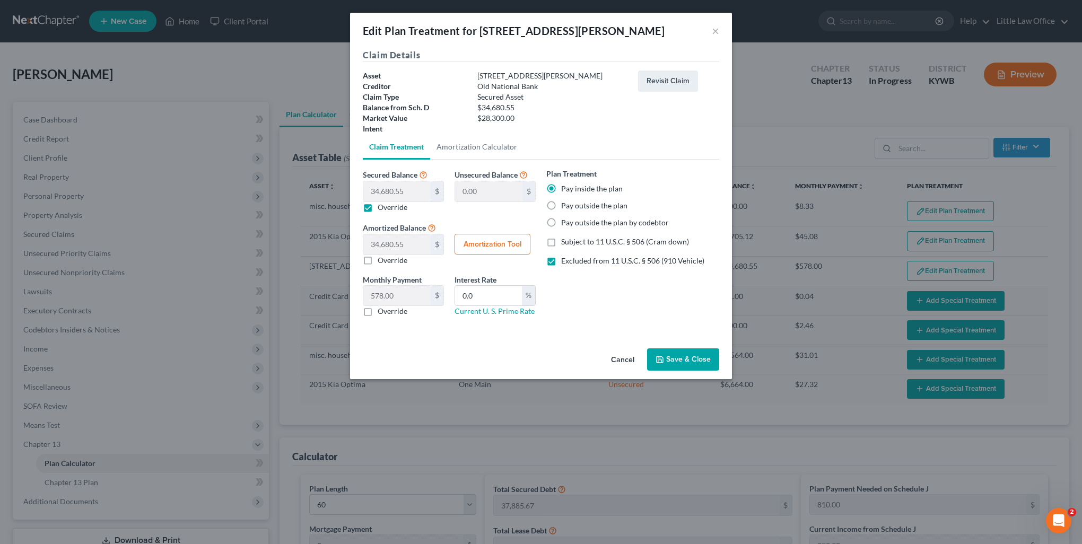
type input "0"
type input "2"
type input "34,678.55"
type input "2.00"
type input "0.03"
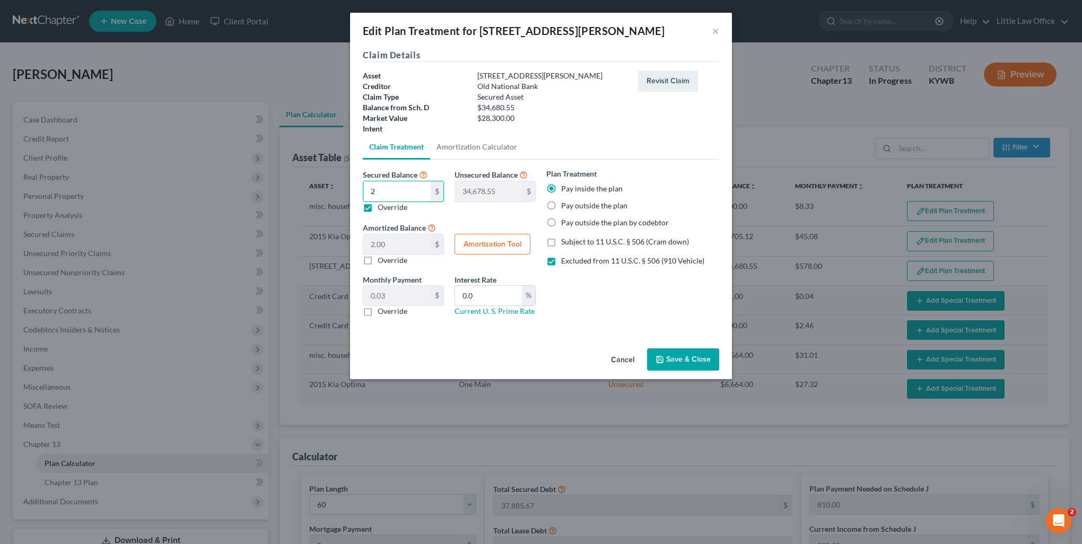
type input "28"
type input "34,652.55"
type input "28.00"
type input "0.46"
type input "283"
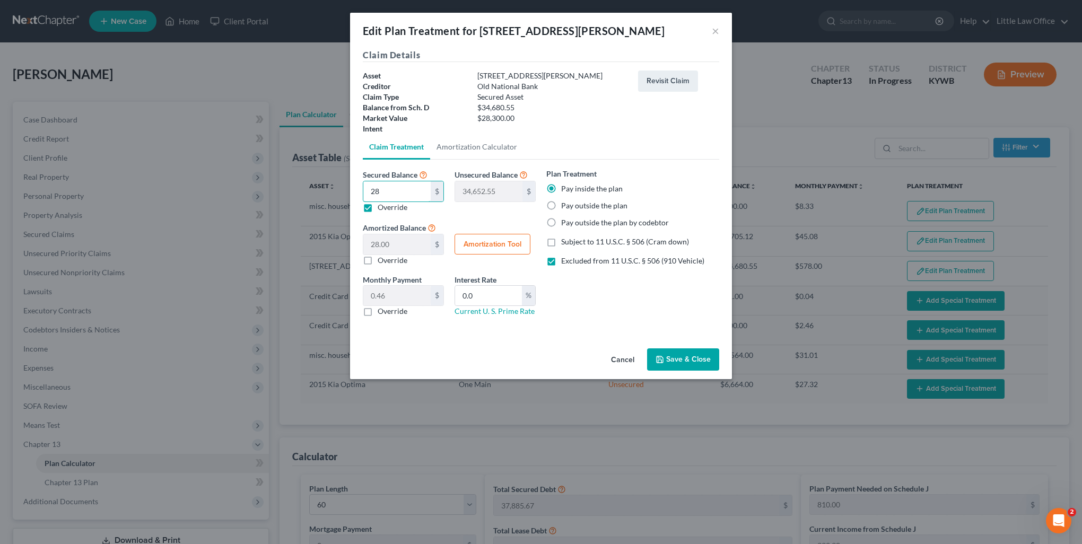
type input "34,397.55"
type input "283.00"
type input "4.71"
type input "2830"
type input "31,850.55"
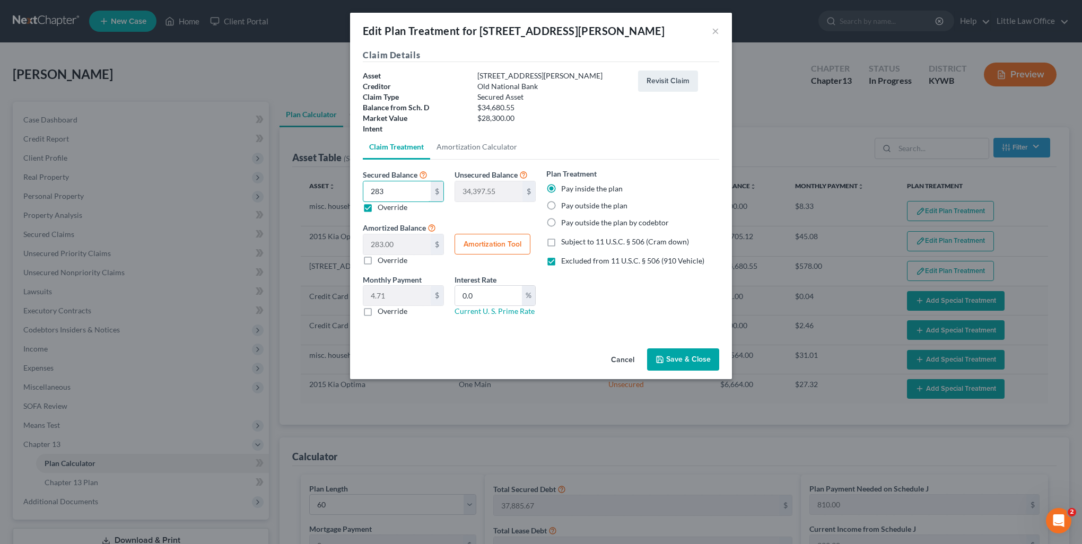
type input "2,830.00"
type input "47.16"
type input "2,8300"
type input "6,380.55"
type input "28,300.00"
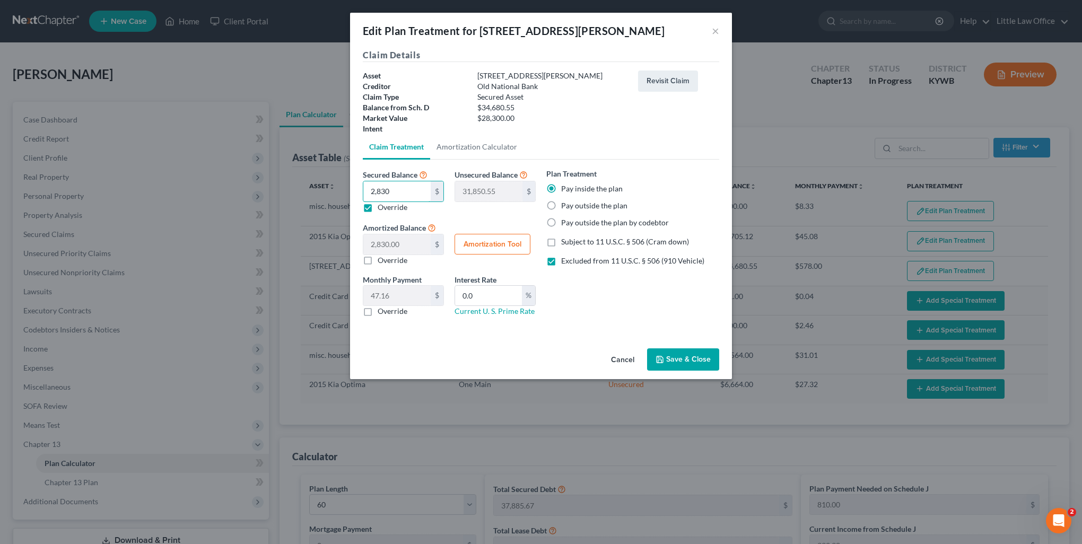
type input "471.66"
type input "28,300"
click at [698, 360] on button "Save & Close" at bounding box center [683, 359] width 72 height 22
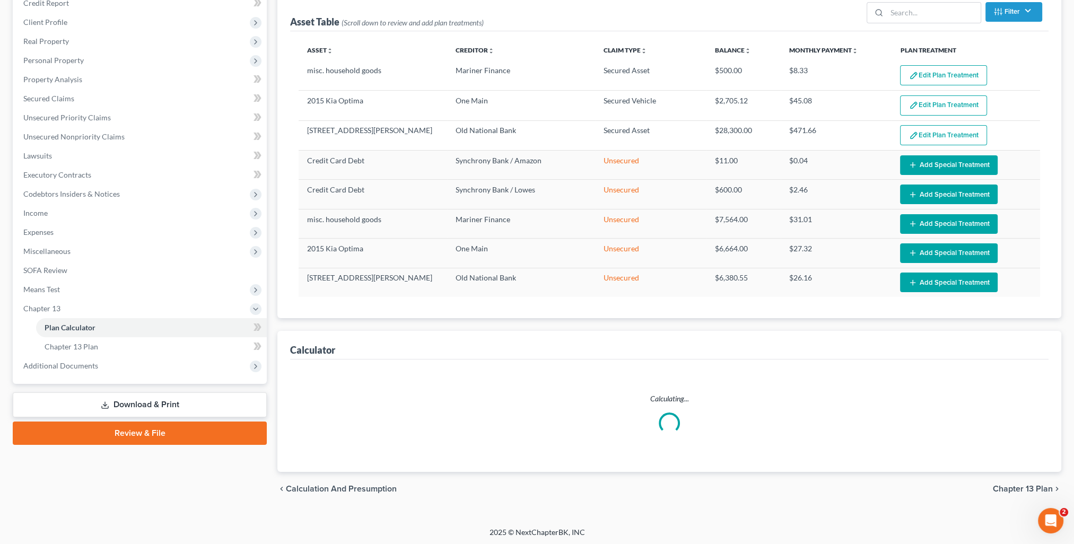
select select "59"
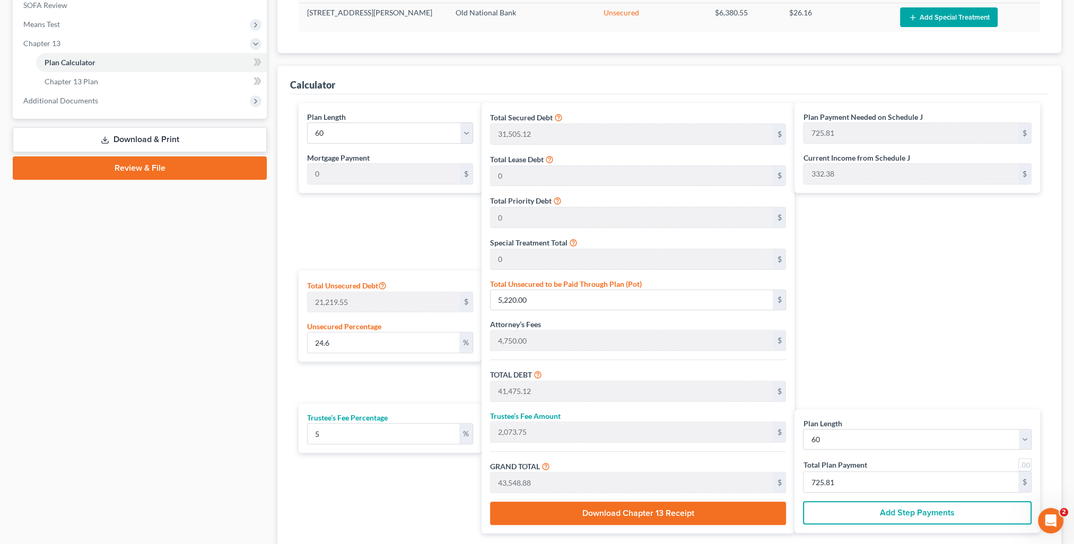
scroll to position [475, 0]
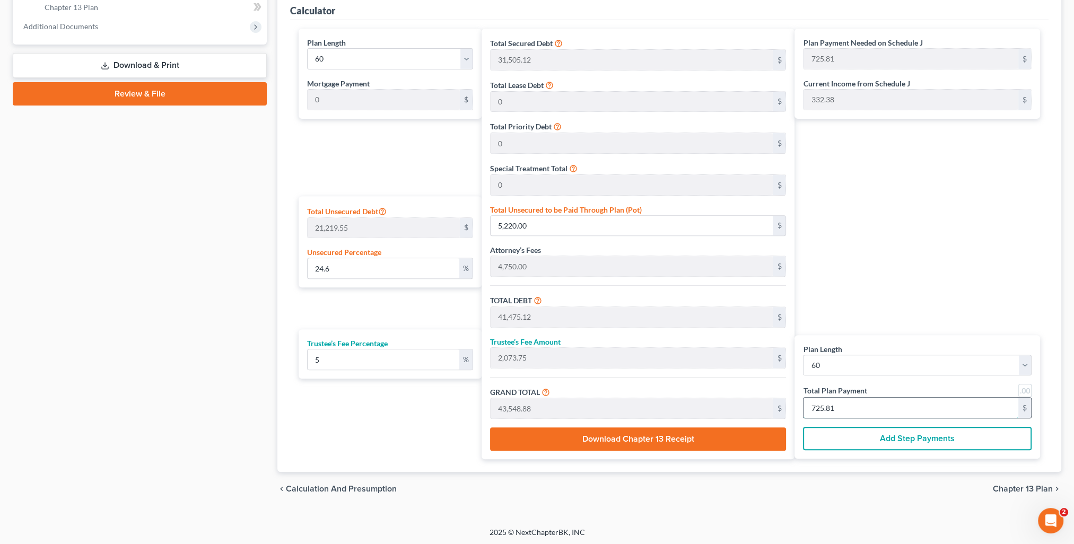
click at [851, 398] on input "725.81" at bounding box center [911, 408] width 215 height 20
type input "0"
type input "400.00"
type input "20.00"
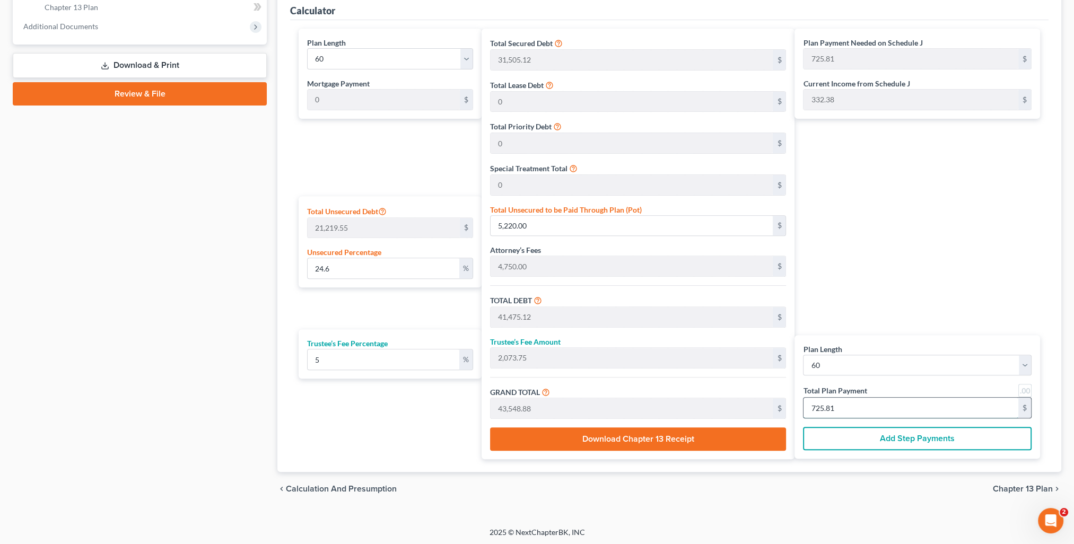
type input "420.00"
type input "7"
type input "4,114.28"
type input "205.71"
type input "4,320.00"
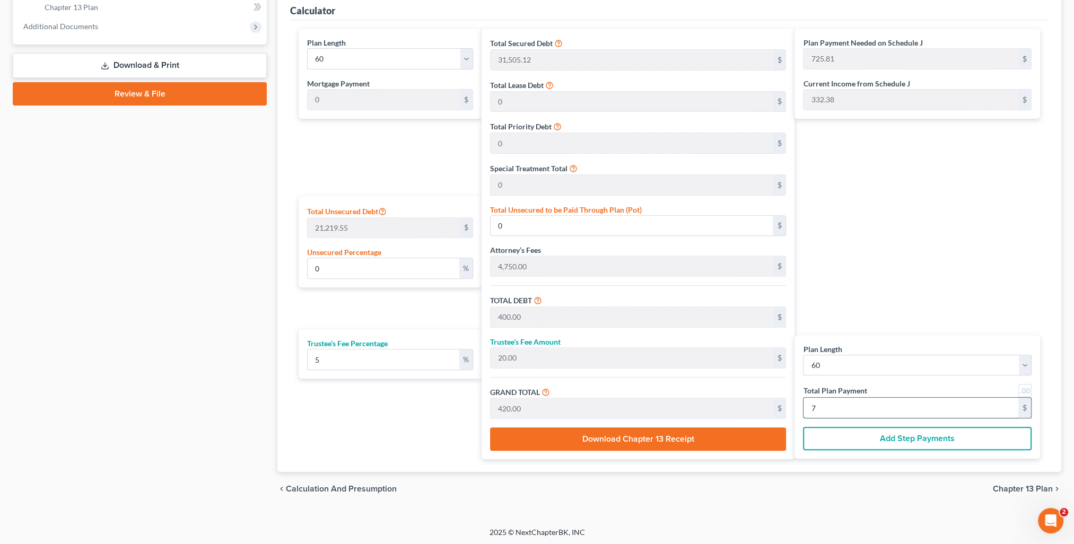
type input "72"
type input "24.38"
type input "5,173.45"
type input "41,428.57"
type input "2,071.42"
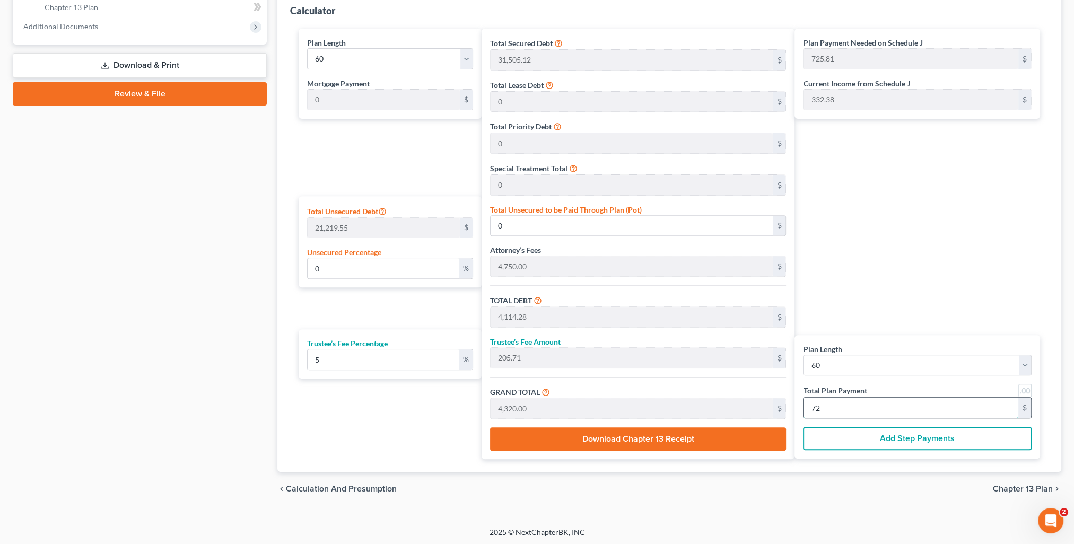
type input "43,500.00"
type input "725.00"
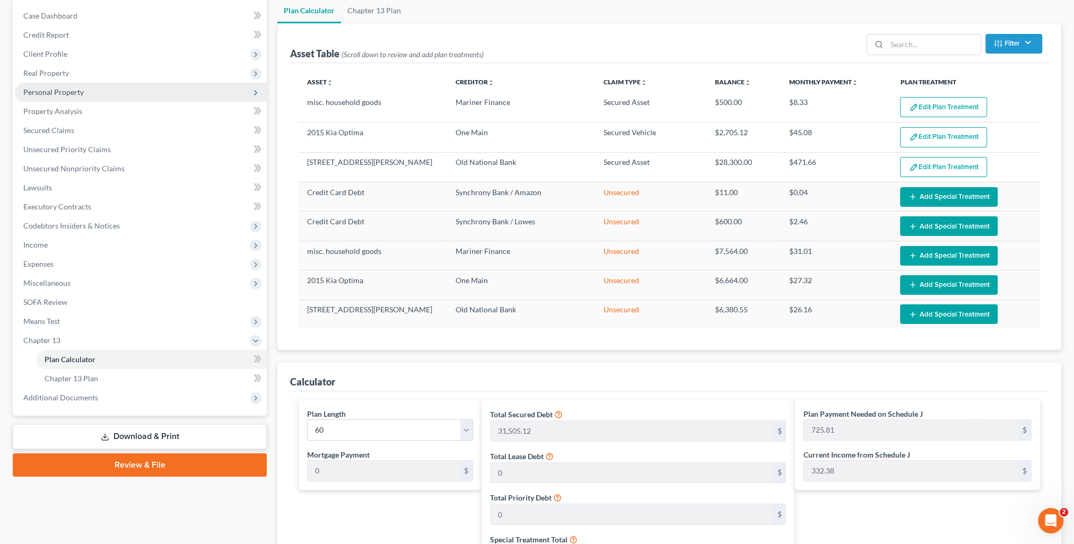
scroll to position [0, 0]
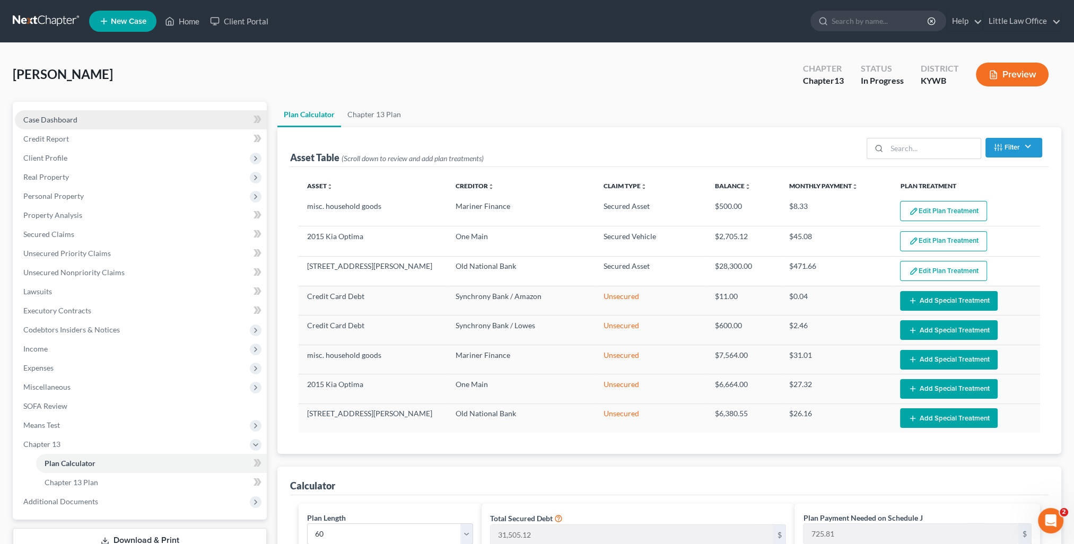
click at [67, 115] on span "Case Dashboard" at bounding box center [50, 119] width 54 height 9
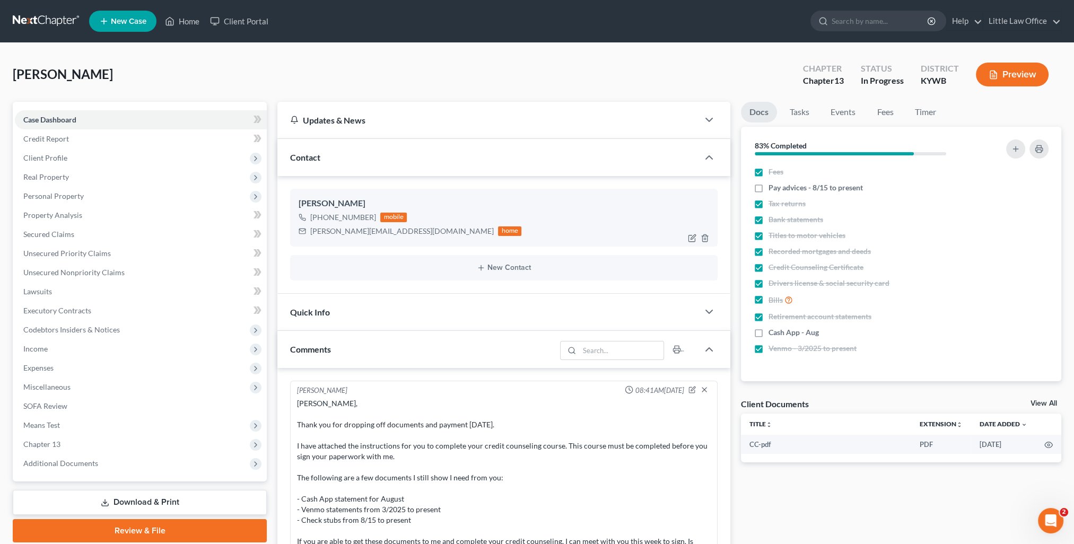
scroll to position [98, 0]
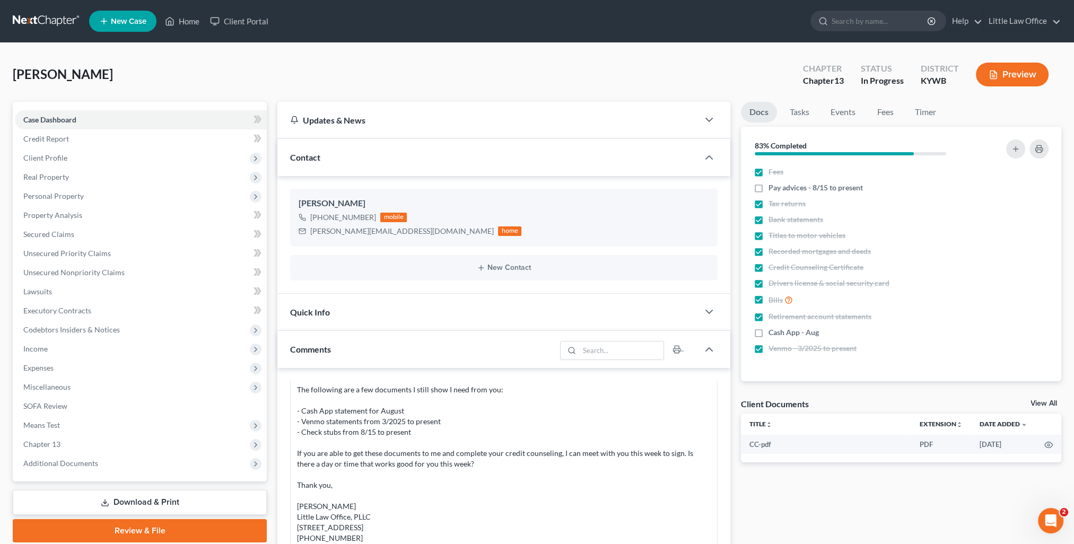
click at [367, 158] on div "Contact" at bounding box center [487, 157] width 421 height 37
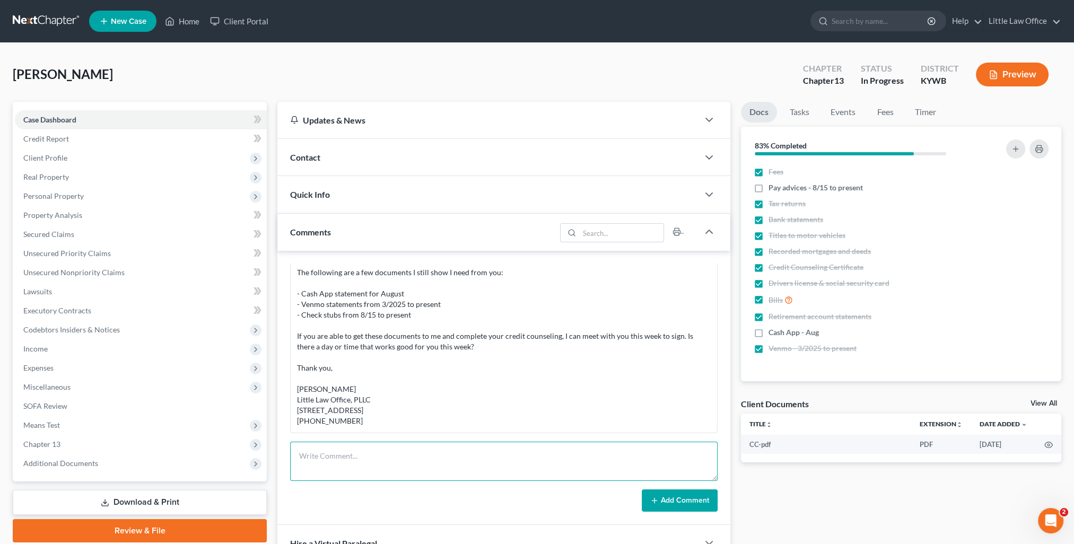
click at [402, 451] on textarea at bounding box center [504, 461] width 428 height 39
paste textarea "Ashlie, I have finished setting everything up for you to sign with me tomorrow.…"
type textarea "Ashlie, I have finished setting everything up for you to sign with me tomorrow.…"
click at [667, 504] on button "Add Comment" at bounding box center [680, 501] width 76 height 22
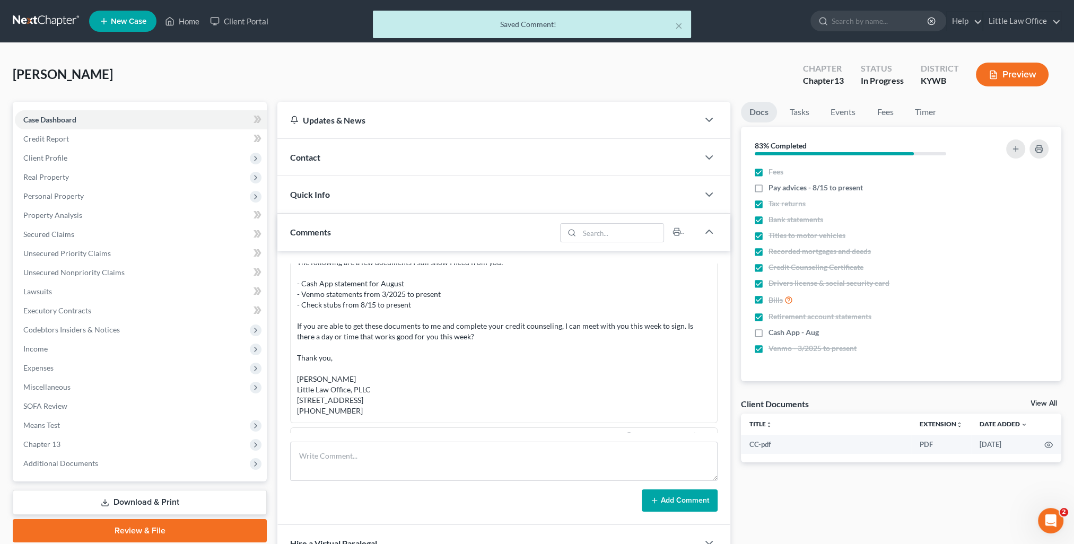
scroll to position [265, 0]
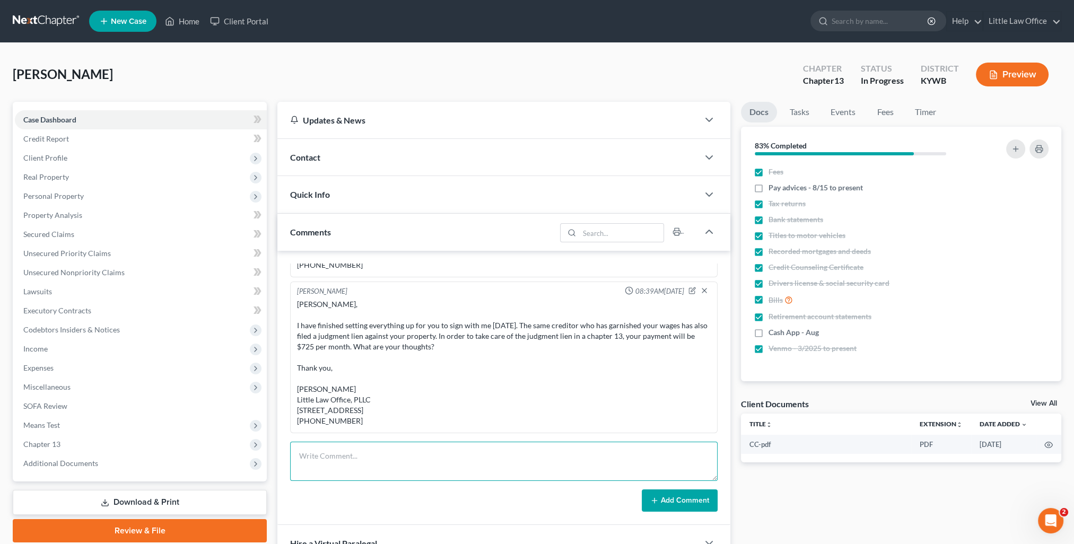
click at [384, 444] on textarea at bounding box center [504, 461] width 428 height 39
paste textarea "I didn’t think you could handle it either. I’ve sent a message to Marcus for hi…"
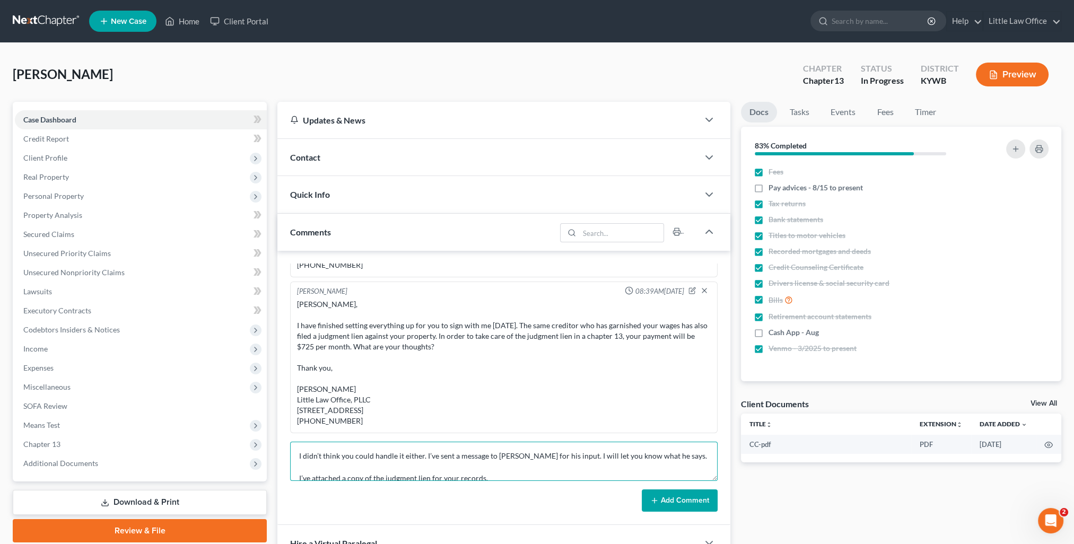
scroll to position [102, 0]
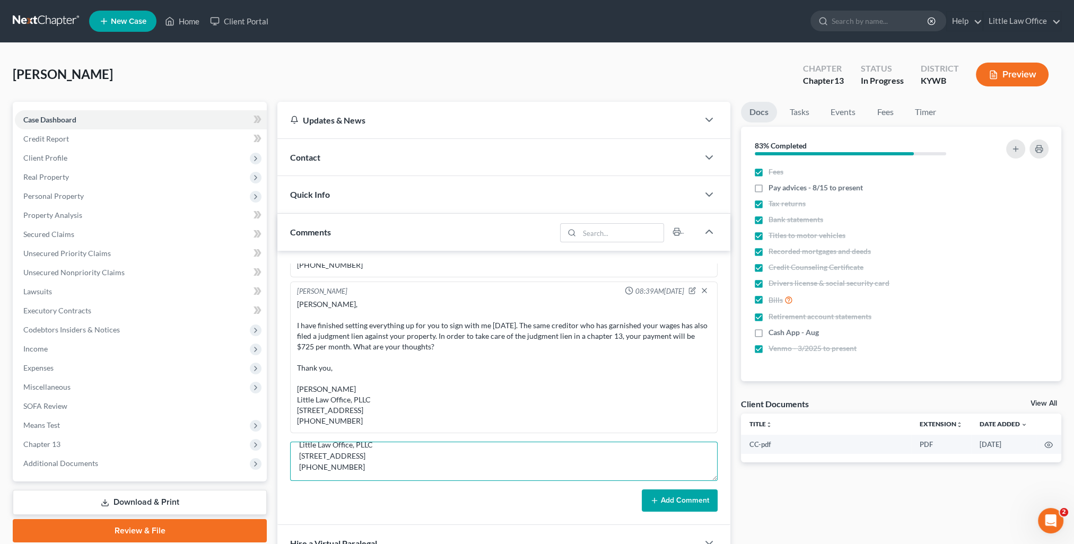
type textarea "I didn’t think you could handle it either. I’ve sent a message to Marcus for hi…"
click at [653, 493] on button "Add Comment" at bounding box center [680, 501] width 76 height 22
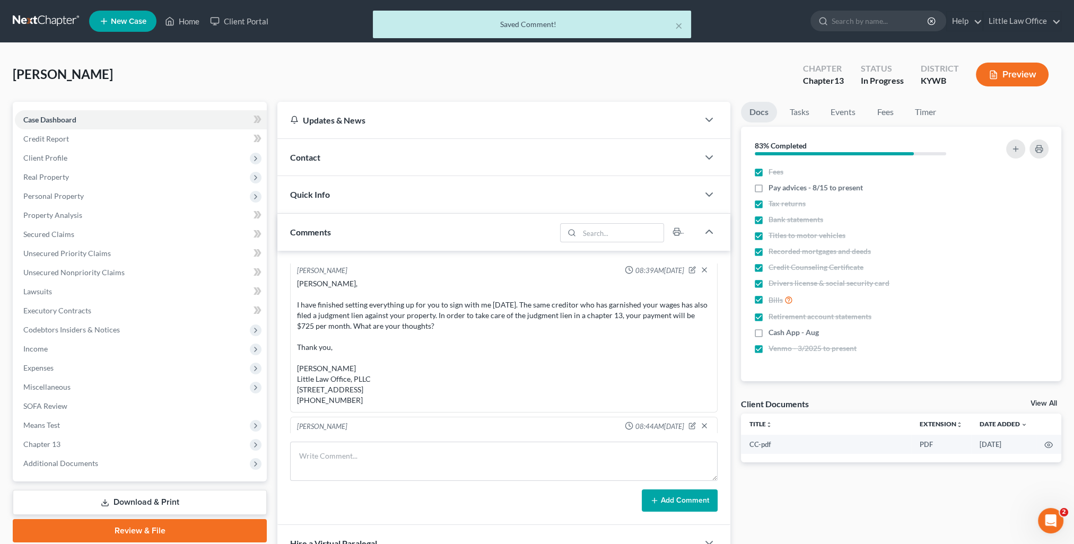
scroll to position [409, 0]
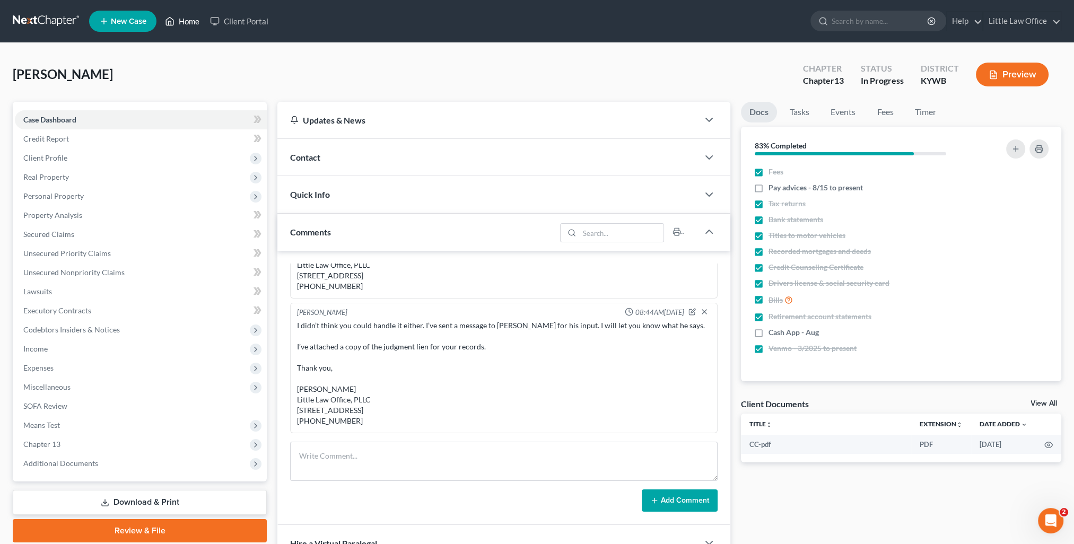
click at [184, 31] on ul "New Case Home Client Portal - No Result - See all results Or Press Enter... Hel…" at bounding box center [575, 21] width 972 height 28
click at [185, 28] on link "Home" at bounding box center [182, 21] width 45 height 19
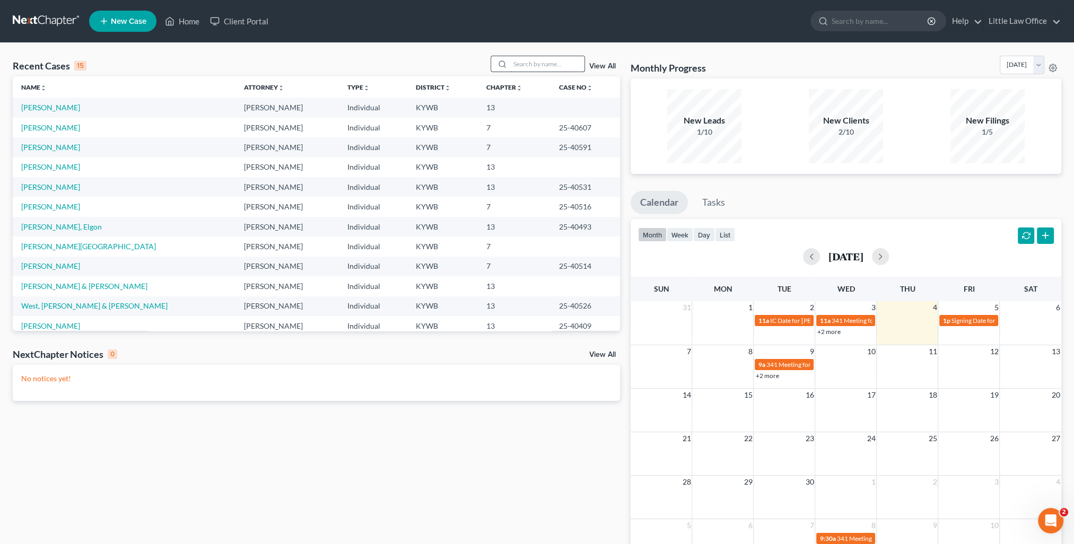
click at [562, 71] on input "search" at bounding box center [547, 63] width 74 height 15
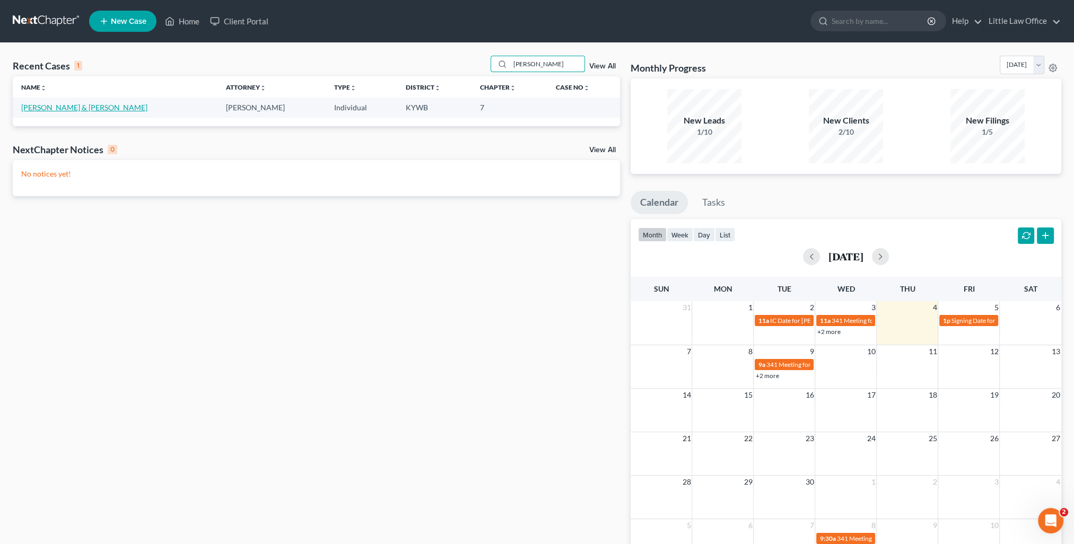
type input "braden"
click at [58, 110] on link "Braden, Rodney & Donna" at bounding box center [84, 107] width 126 height 9
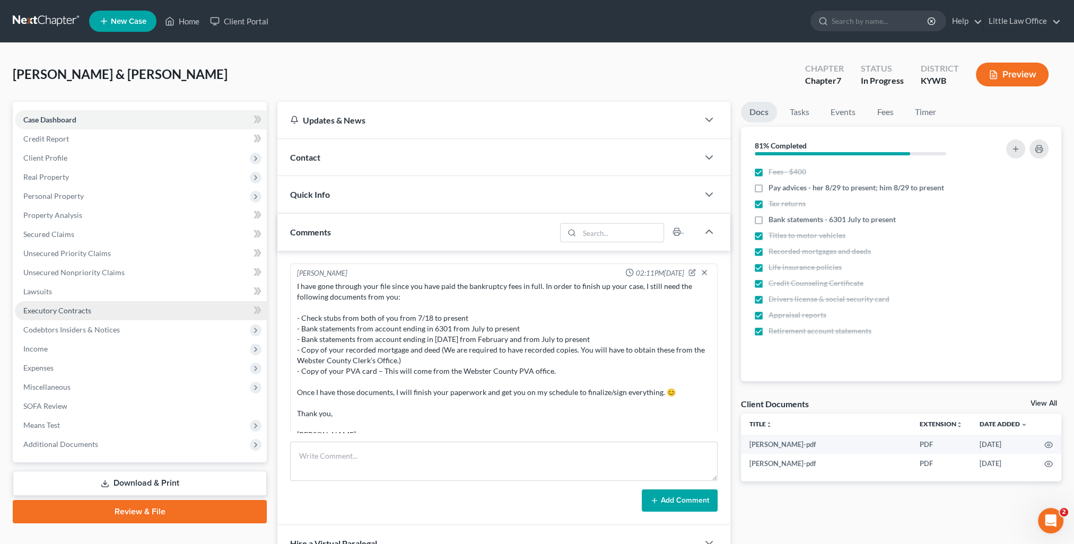
scroll to position [307, 0]
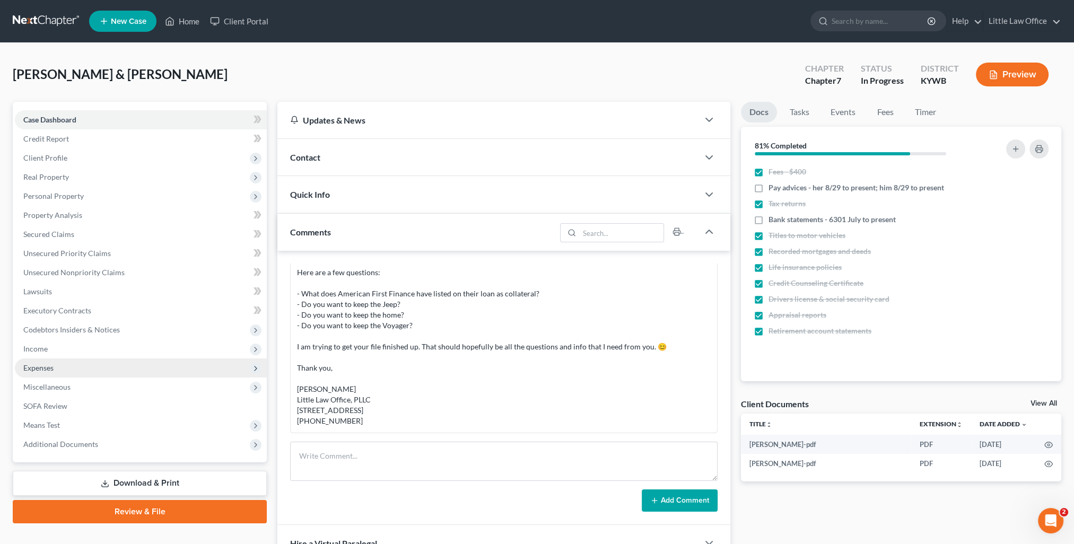
drag, startPoint x: 49, startPoint y: 370, endPoint x: 60, endPoint y: 379, distance: 14.4
click at [49, 370] on span "Expenses" at bounding box center [38, 367] width 30 height 9
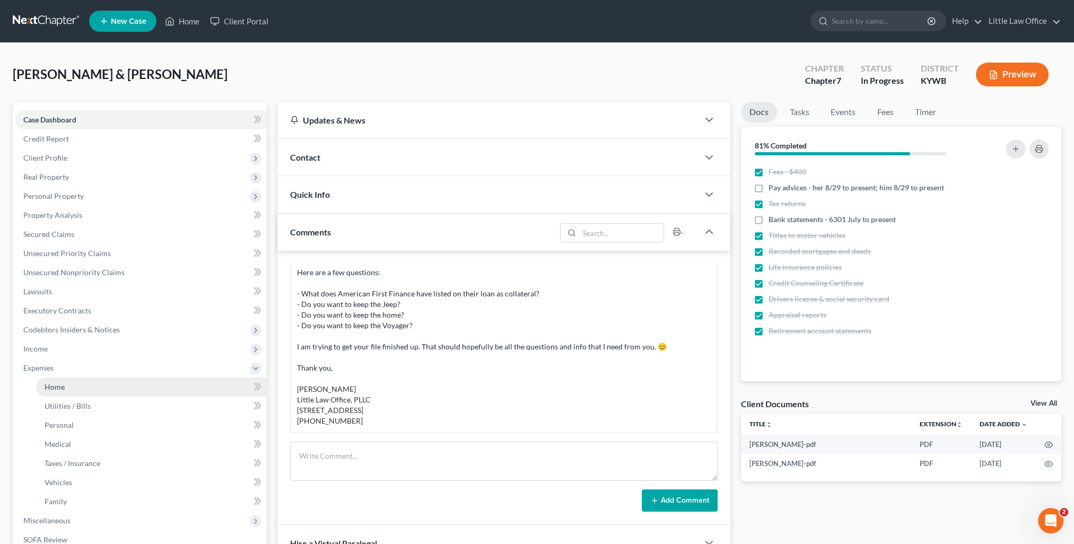
click at [63, 381] on link "Home" at bounding box center [151, 387] width 231 height 19
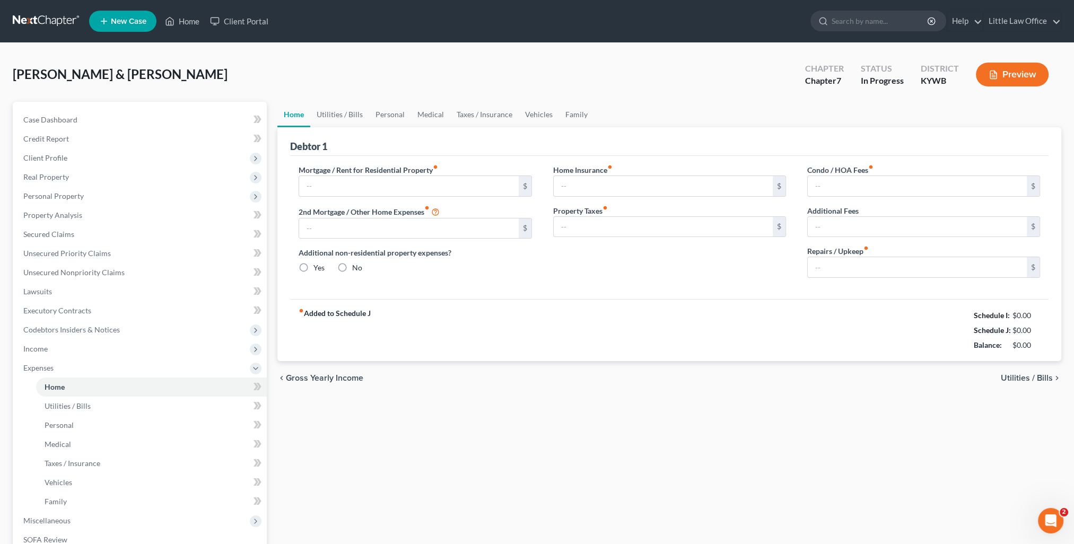
type input "0.00"
radio input "true"
type input "0.00"
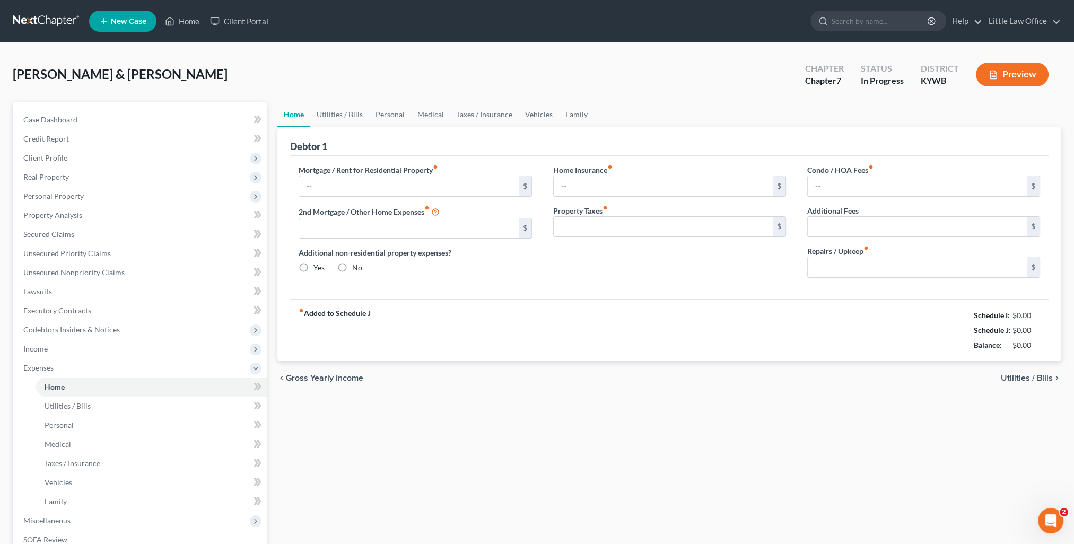
type input "0.00"
click at [542, 116] on link "Vehicles" at bounding box center [539, 114] width 40 height 25
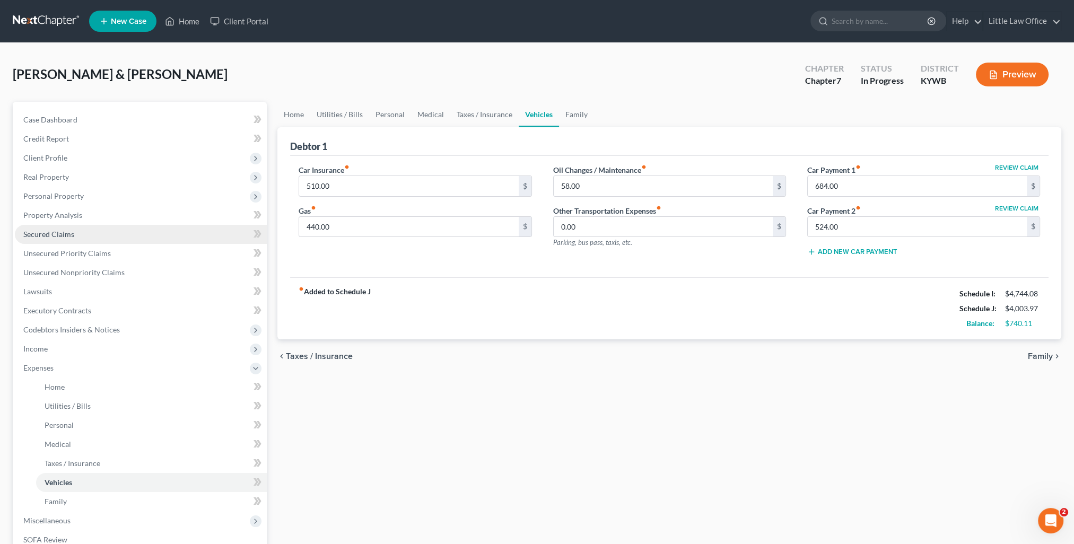
click at [72, 234] on span "Secured Claims" at bounding box center [48, 234] width 51 height 9
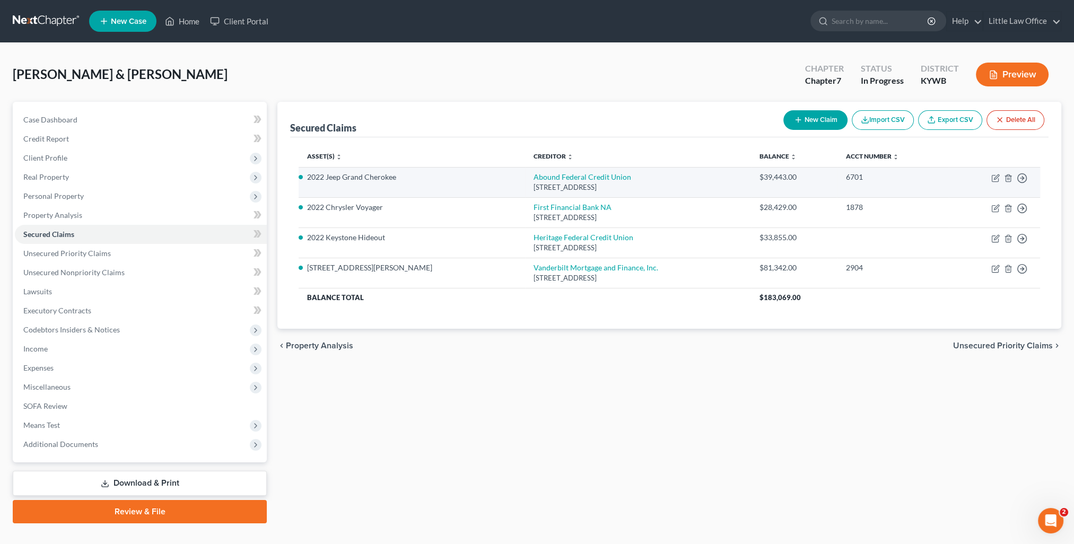
click at [995, 182] on td "Move to E Move to F Move to G Move to Notice Only" at bounding box center [994, 182] width 91 height 30
click at [995, 178] on icon "button" at bounding box center [996, 177] width 5 height 5
select select "18"
select select "2"
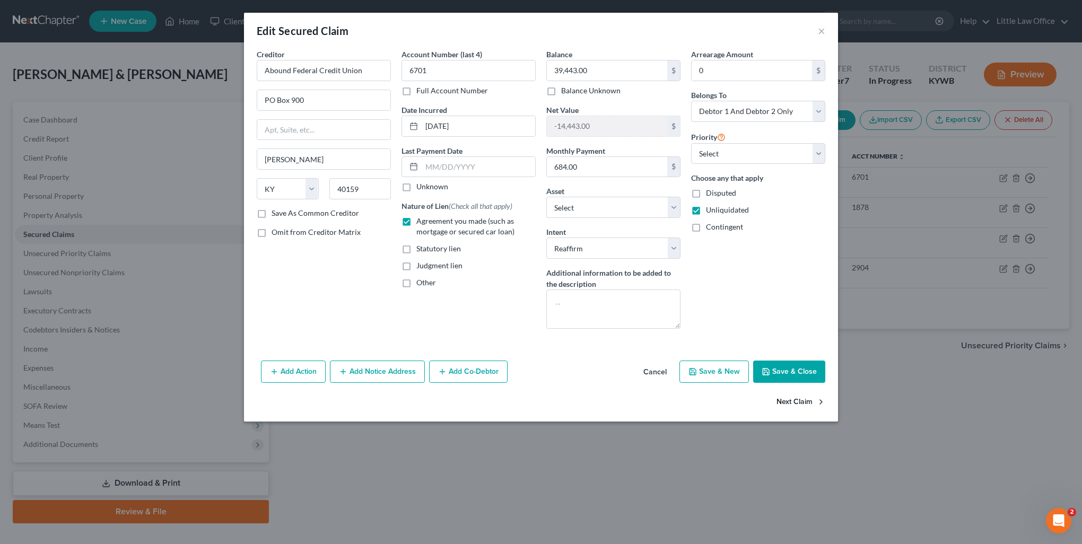
click at [806, 402] on button "Next Claim" at bounding box center [801, 402] width 49 height 22
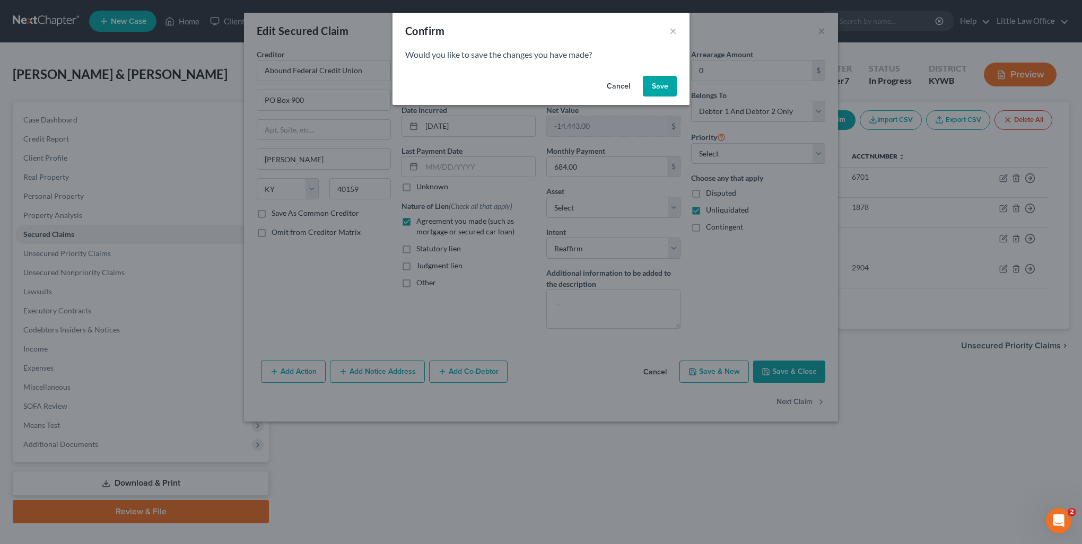
click at [653, 80] on button "Save" at bounding box center [660, 86] width 34 height 21
select select "2"
select select "36"
select select "11"
select select "2"
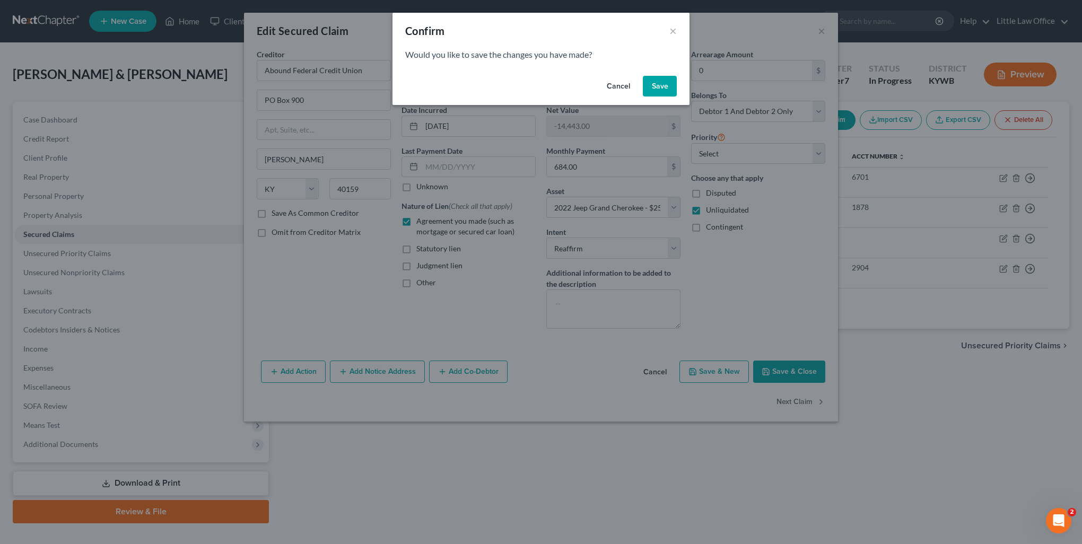
select select "2"
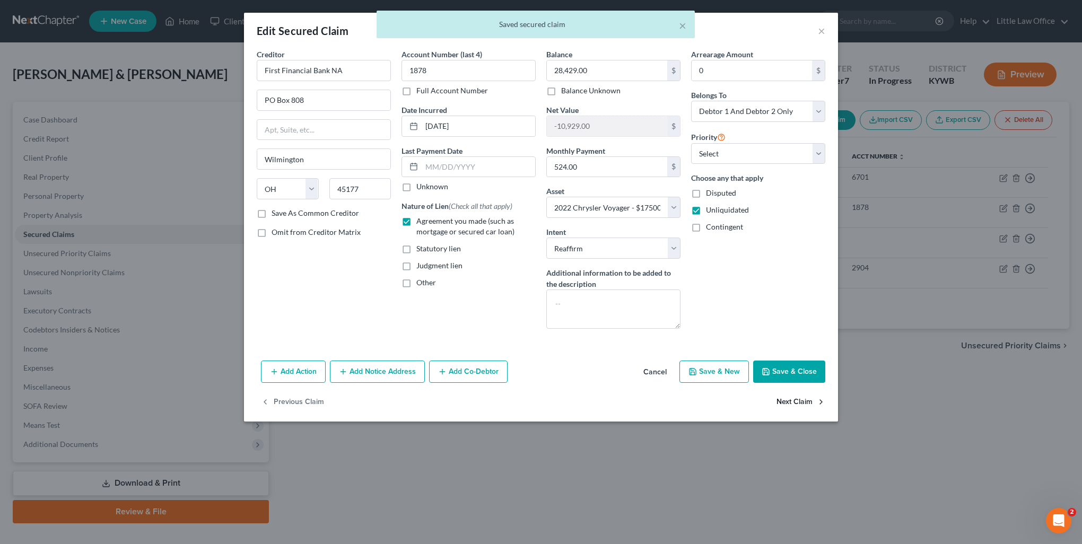
click at [799, 405] on button "Next Claim" at bounding box center [801, 402] width 49 height 22
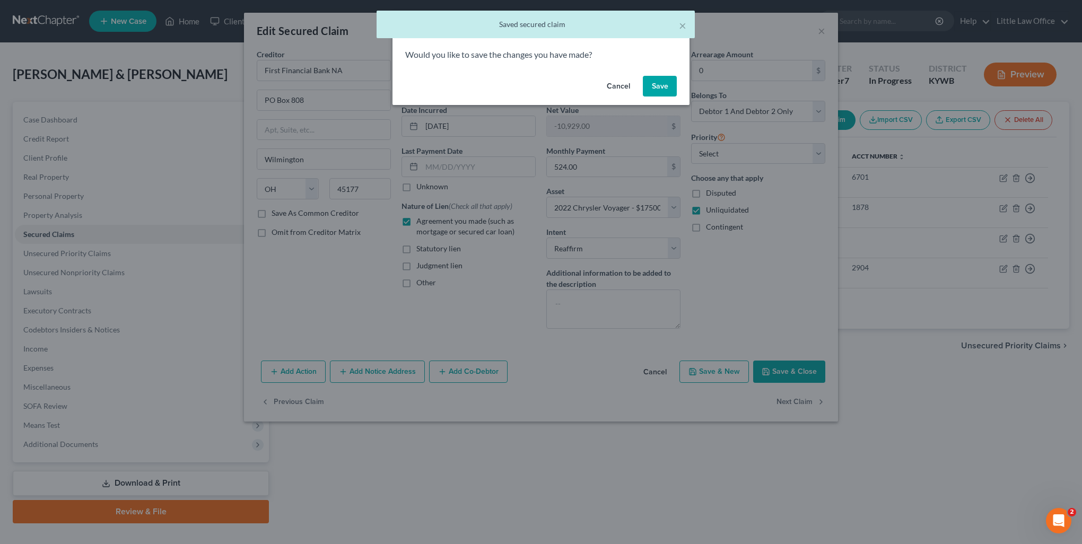
click at [660, 85] on button "Save" at bounding box center [660, 86] width 34 height 21
select select
select select "15"
select select "4"
select select "0"
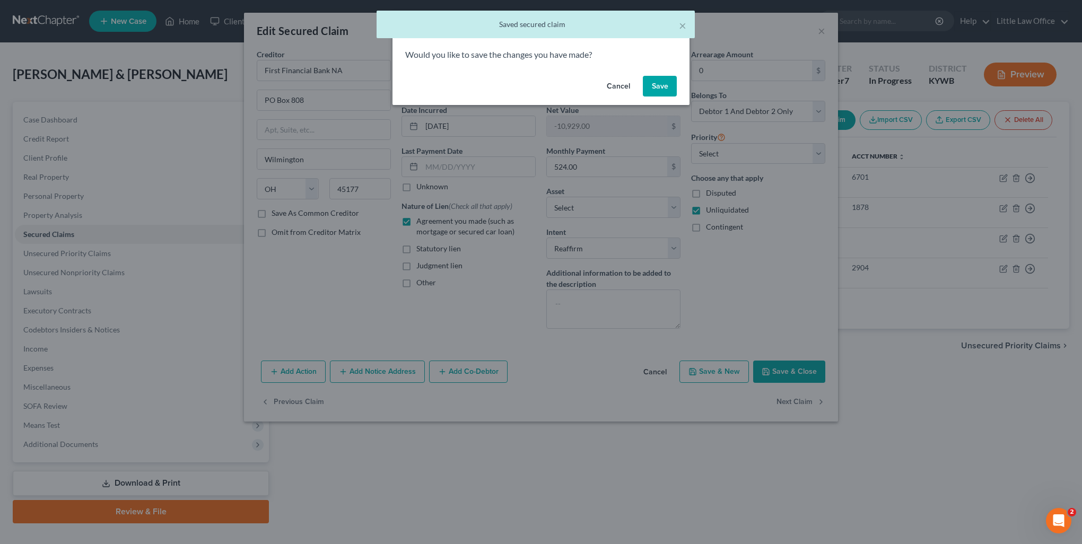
select select "2"
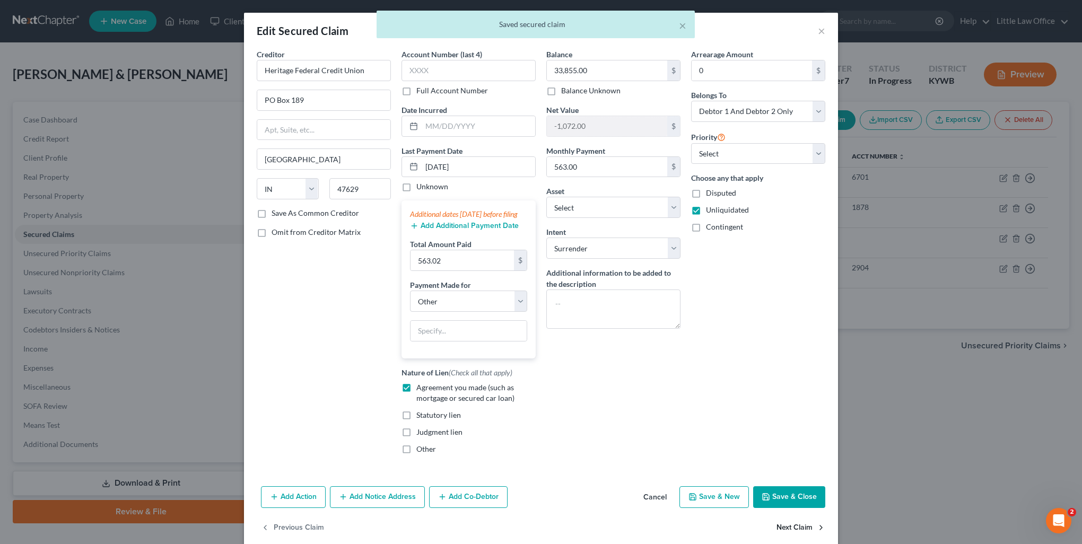
click at [804, 536] on button "Next Claim" at bounding box center [801, 528] width 49 height 22
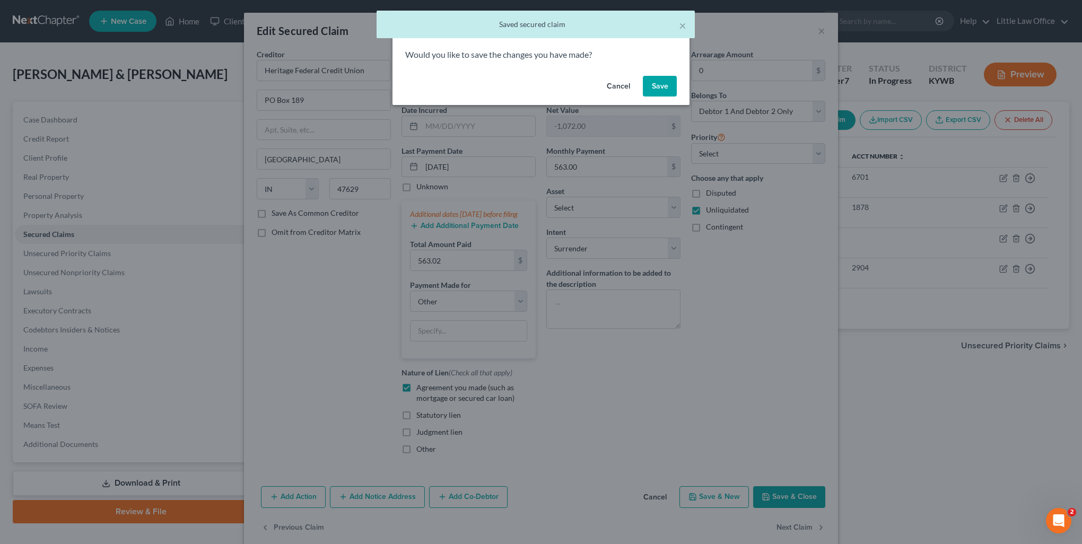
click at [666, 84] on button "Save" at bounding box center [660, 86] width 34 height 21
select select "44"
select select "2"
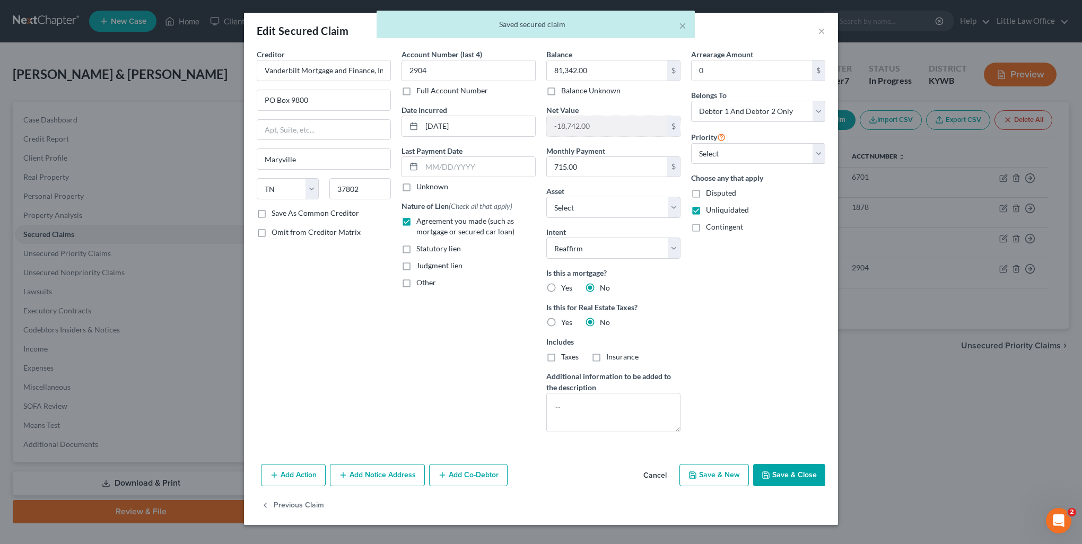
select select "3"
click at [794, 476] on button "Save & Close" at bounding box center [789, 475] width 72 height 22
select select "9"
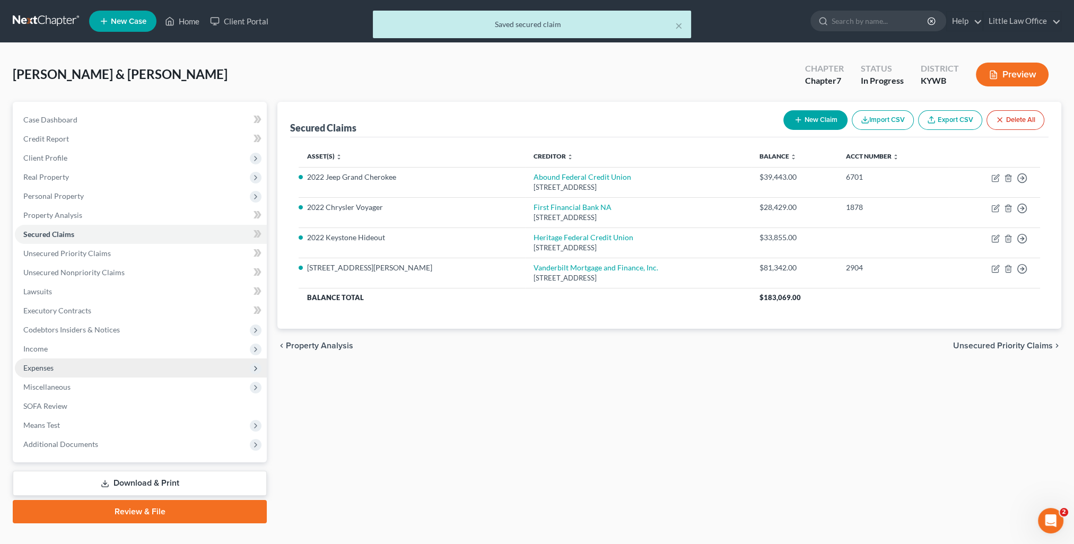
click at [41, 366] on span "Expenses" at bounding box center [38, 367] width 30 height 9
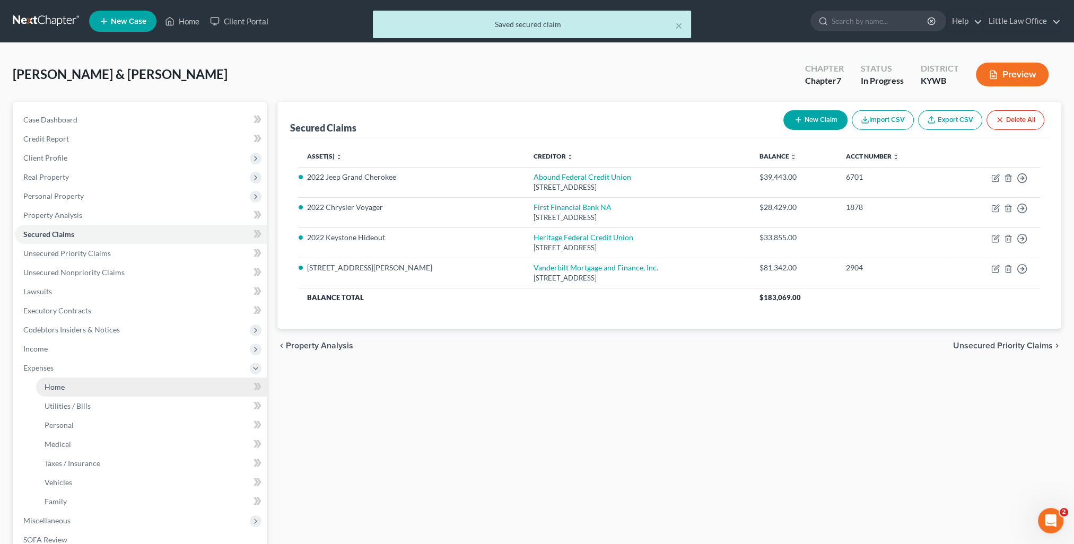
click at [75, 386] on link "Home" at bounding box center [151, 387] width 231 height 19
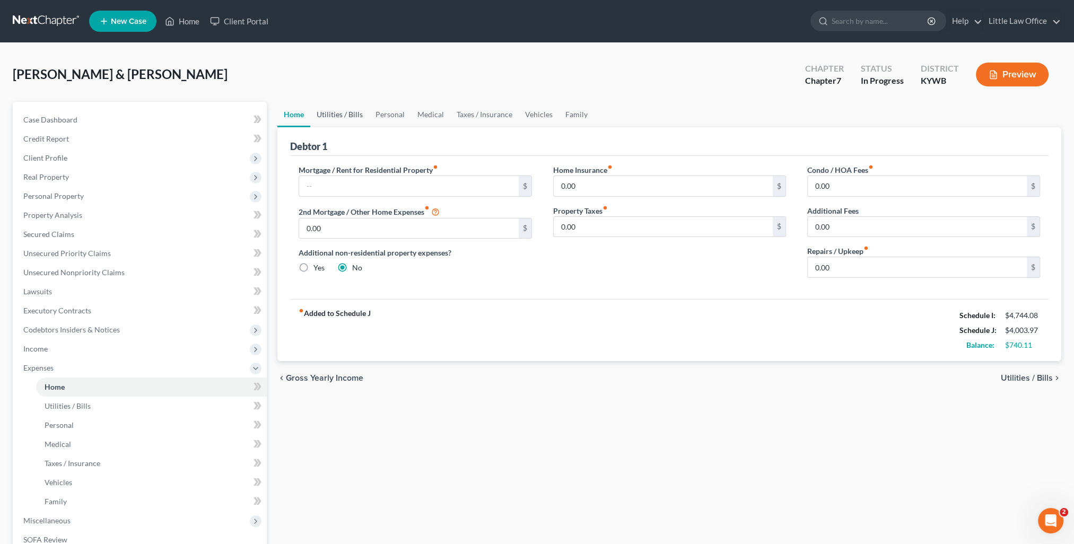
click at [339, 115] on link "Utilities / Bills" at bounding box center [339, 114] width 59 height 25
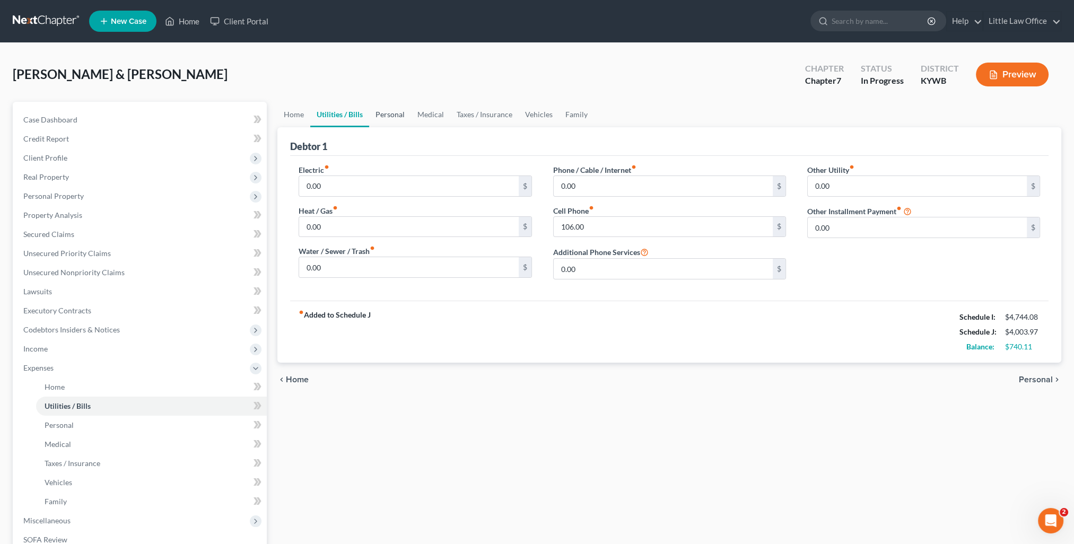
click at [403, 123] on link "Personal" at bounding box center [390, 114] width 42 height 25
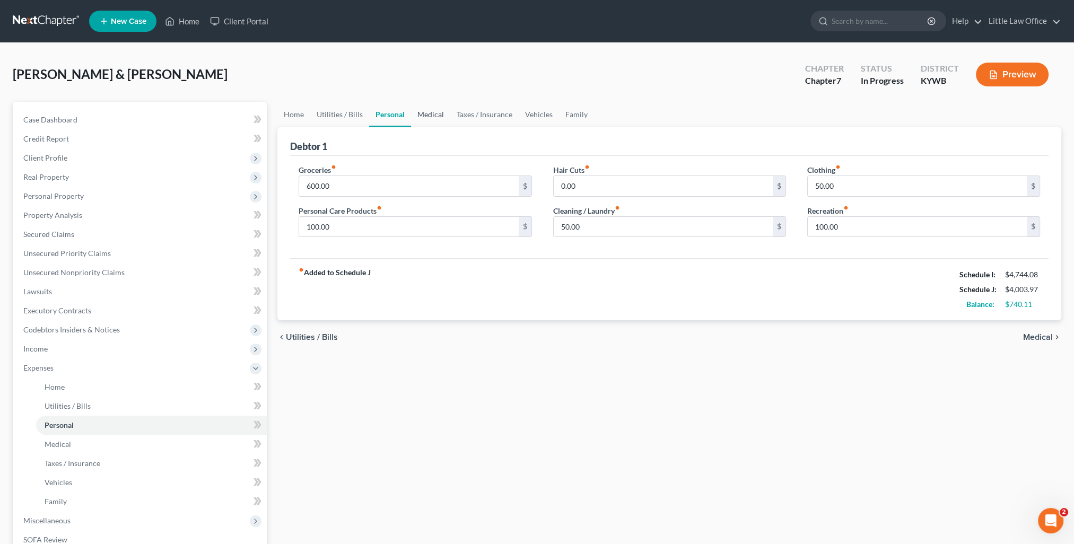
click at [442, 122] on link "Medical" at bounding box center [430, 114] width 39 height 25
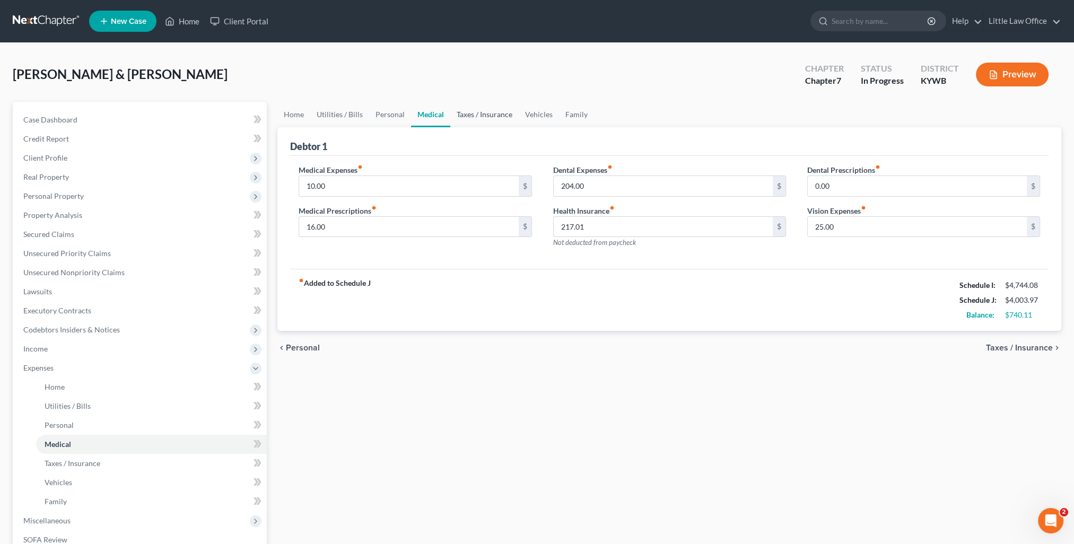
click at [488, 120] on link "Taxes / Insurance" at bounding box center [484, 114] width 68 height 25
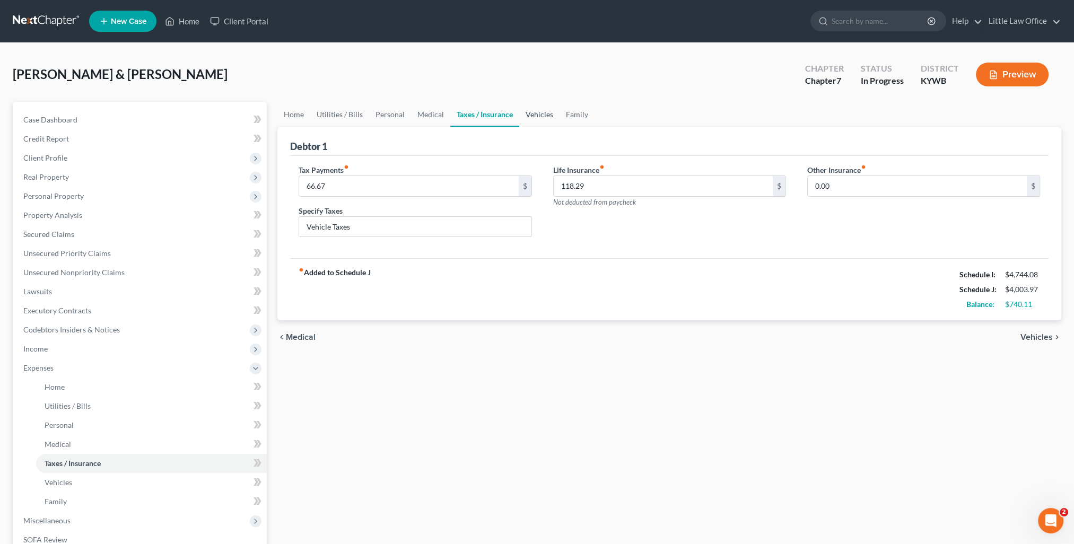
click at [533, 118] on link "Vehicles" at bounding box center [539, 114] width 40 height 25
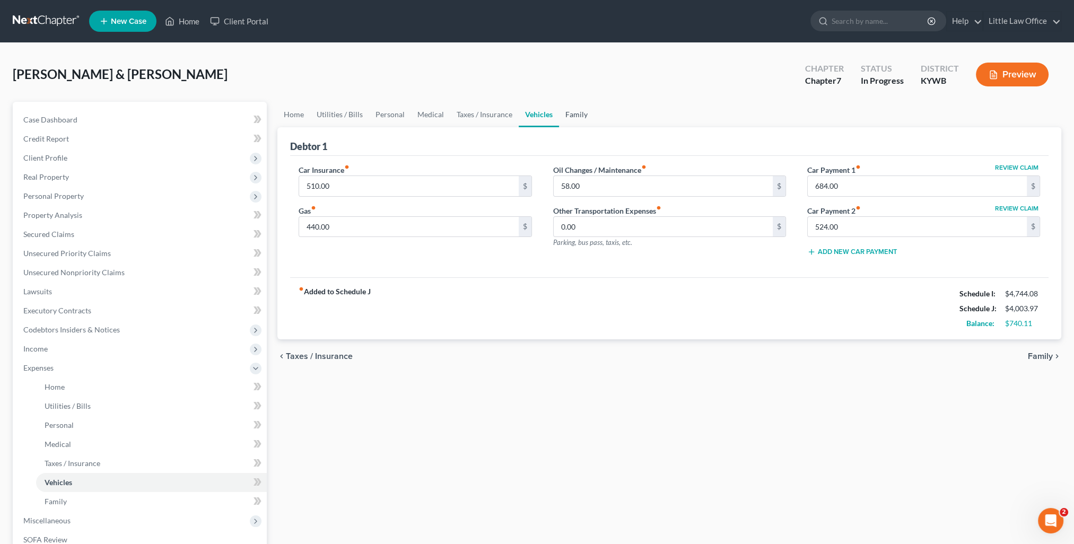
click at [567, 122] on link "Family" at bounding box center [576, 114] width 35 height 25
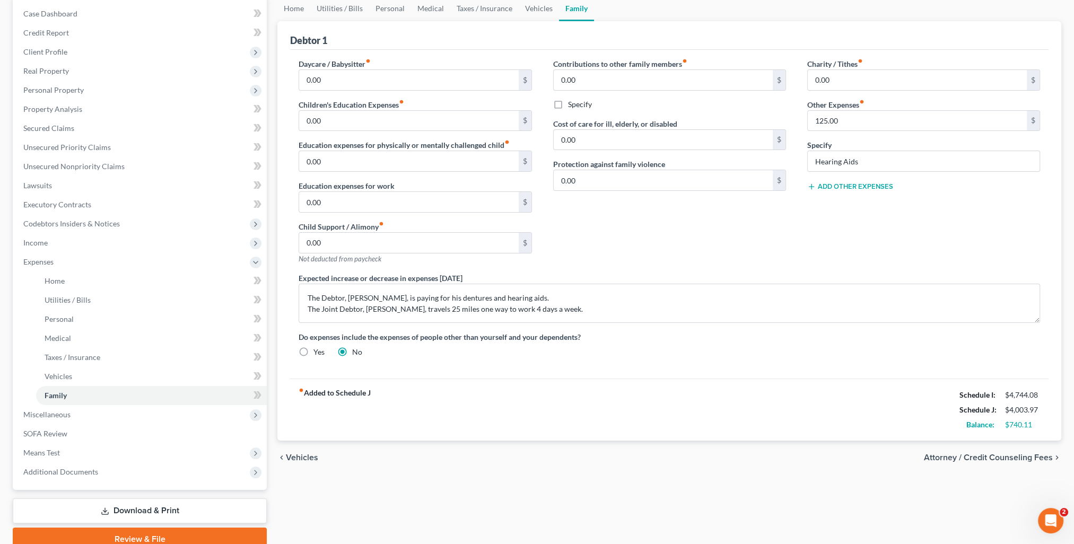
scroll to position [152, 0]
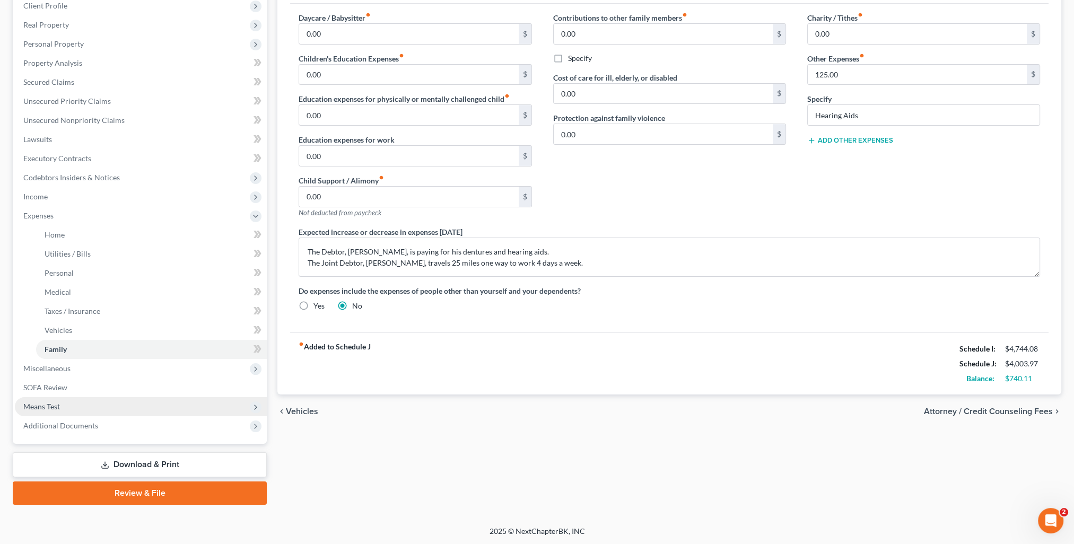
click at [54, 400] on span "Means Test" at bounding box center [141, 406] width 252 height 19
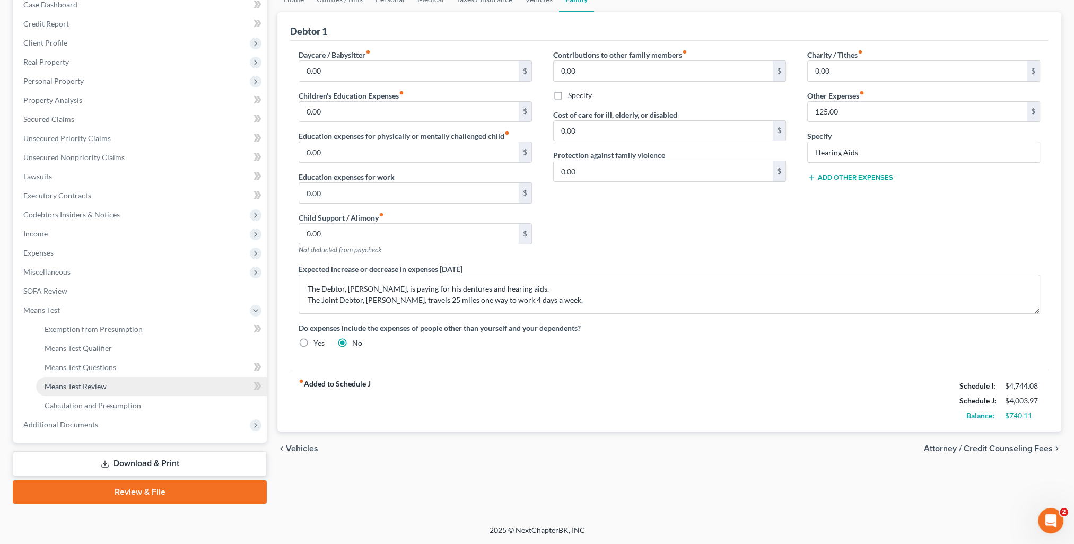
scroll to position [114, 0]
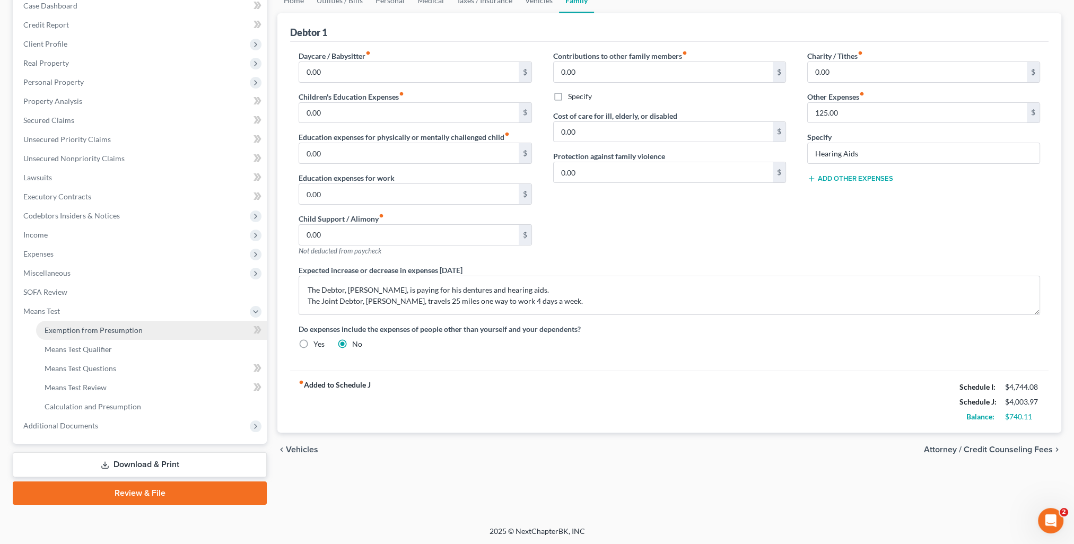
click at [96, 334] on span "Exemption from Presumption" at bounding box center [94, 330] width 98 height 9
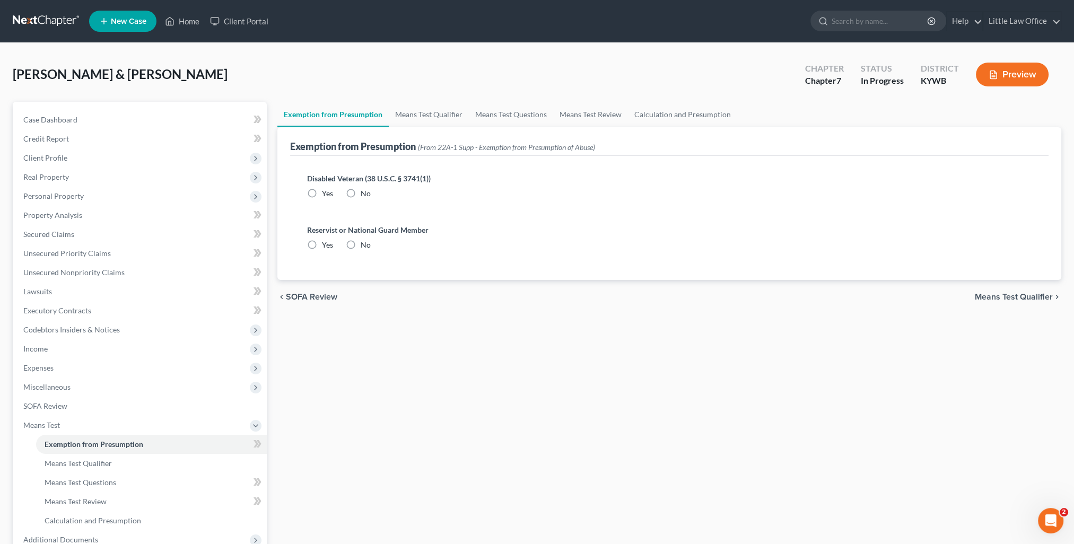
click at [361, 190] on label "No" at bounding box center [366, 193] width 10 height 11
click at [365, 190] on input "No" at bounding box center [368, 191] width 7 height 7
radio input "true"
click at [361, 245] on label "No" at bounding box center [366, 245] width 10 height 11
click at [365, 245] on input "No" at bounding box center [368, 243] width 7 height 7
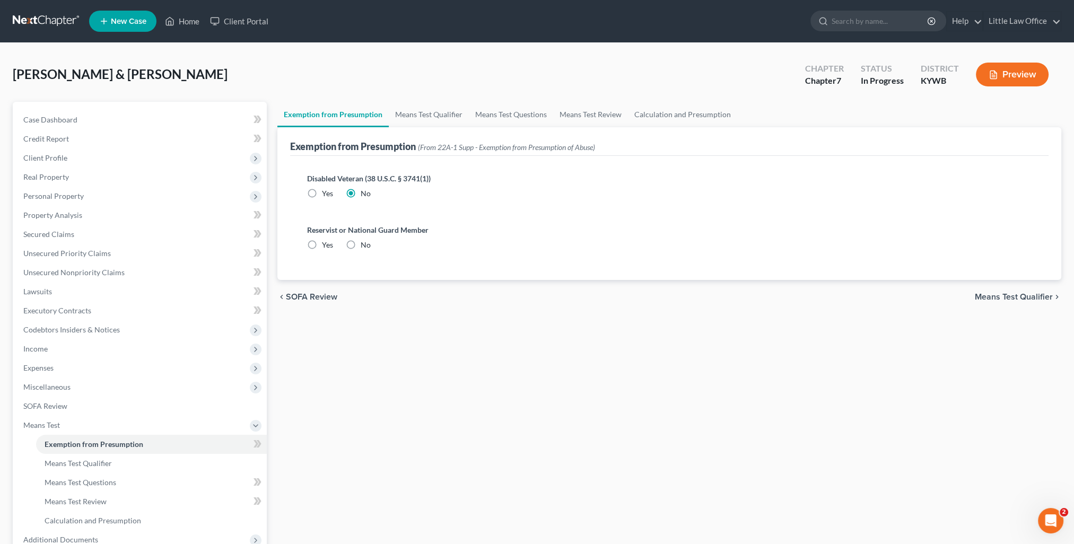
radio input "true"
click at [406, 110] on link "Means Test Qualifier" at bounding box center [429, 114] width 80 height 25
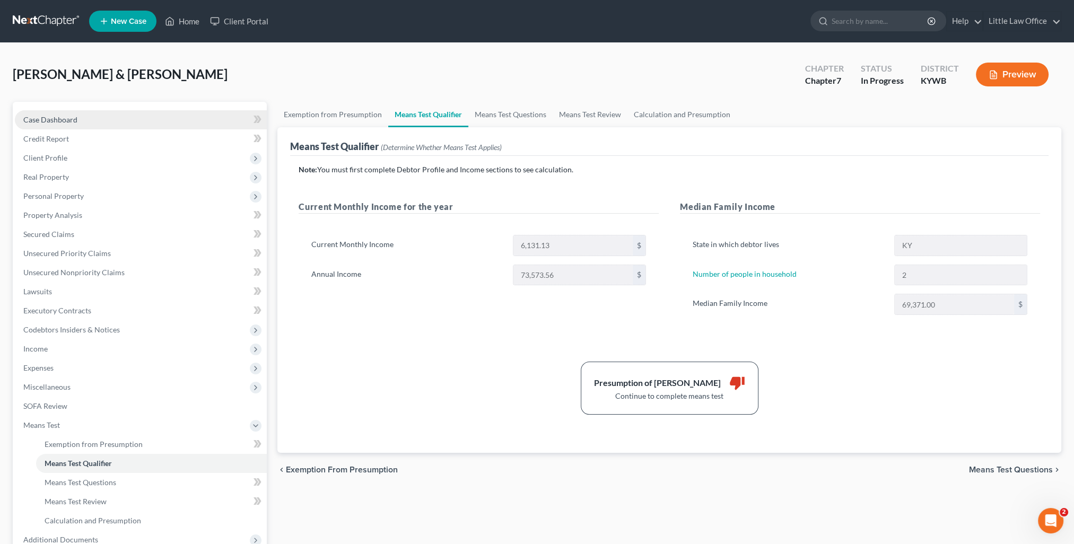
click at [62, 115] on span "Case Dashboard" at bounding box center [50, 119] width 54 height 9
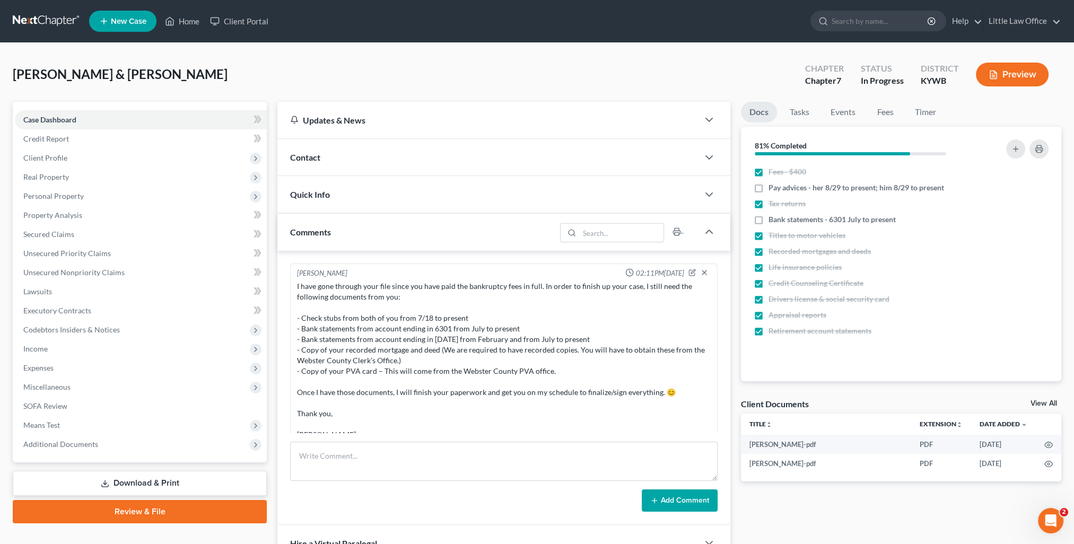
click at [316, 156] on span "Contact" at bounding box center [305, 157] width 30 height 10
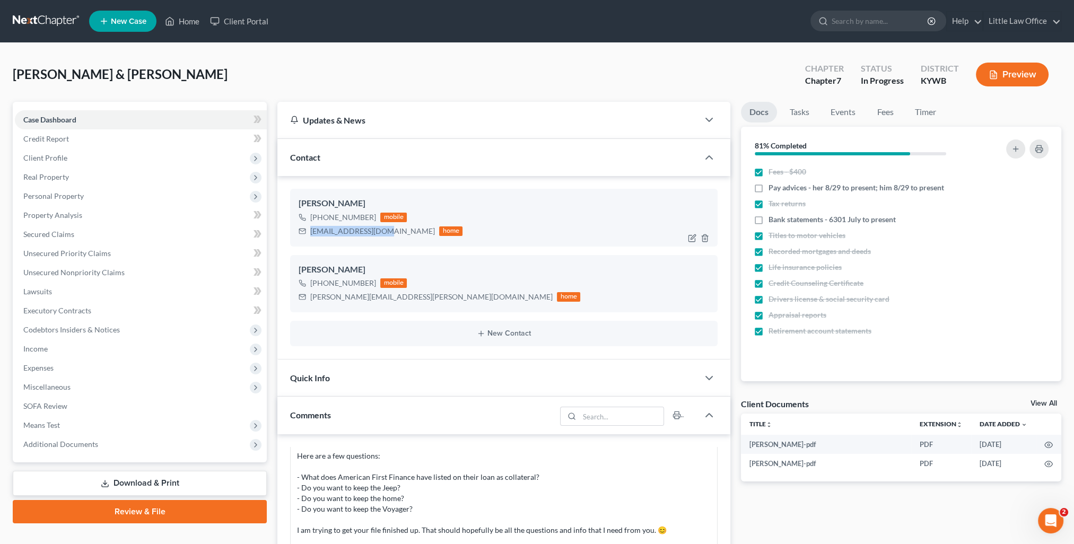
drag, startPoint x: 309, startPoint y: 230, endPoint x: 387, endPoint y: 239, distance: 78.4
click at [387, 239] on div "Donna Braden +1 (270) 635-3173 mobile donnabrdn@yahoo.com home" at bounding box center [504, 217] width 428 height 57
copy div "donnabrdn@yahoo.com"
click at [312, 309] on div "Rodney Braden +1 (270) 635-3035 mobile rodney.braden@yahoo.com home" at bounding box center [504, 283] width 428 height 57
drag, startPoint x: 311, startPoint y: 298, endPoint x: 398, endPoint y: 304, distance: 87.3
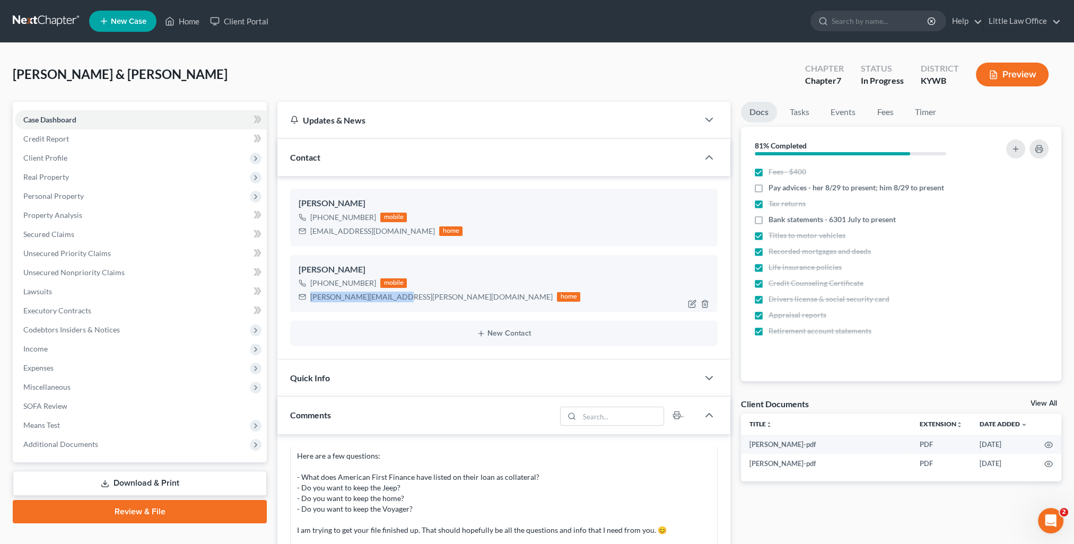
click at [398, 304] on div "Rodney Braden +1 (270) 635-3035 mobile rodney.braden@yahoo.com home" at bounding box center [504, 283] width 428 height 57
copy div "rodney.braden@yahoo.com"
drag, startPoint x: 54, startPoint y: 430, endPoint x: 62, endPoint y: 430, distance: 8.5
click at [54, 430] on span "Means Test" at bounding box center [141, 425] width 252 height 19
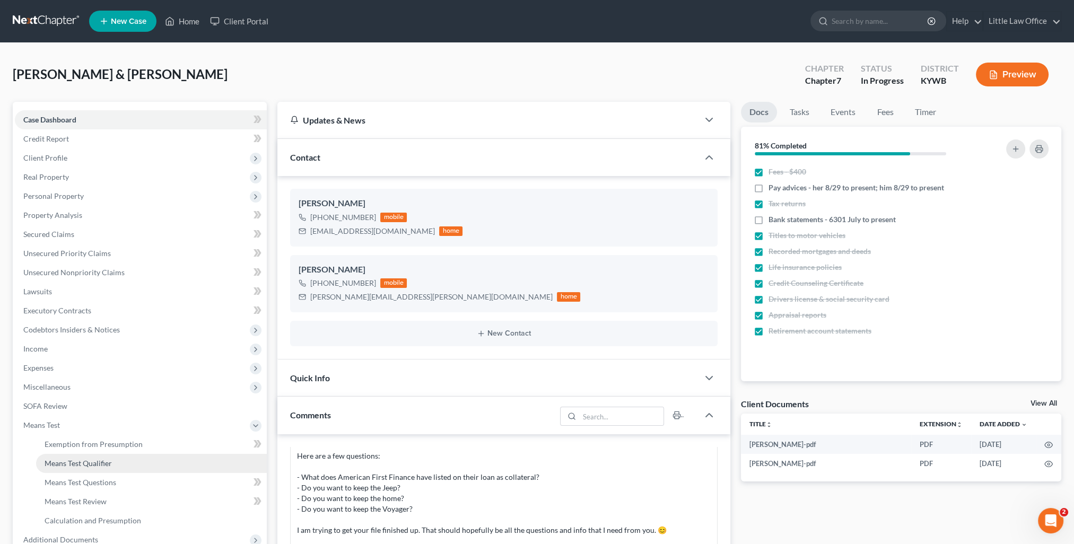
click at [94, 460] on span "Means Test Qualifier" at bounding box center [78, 463] width 67 height 9
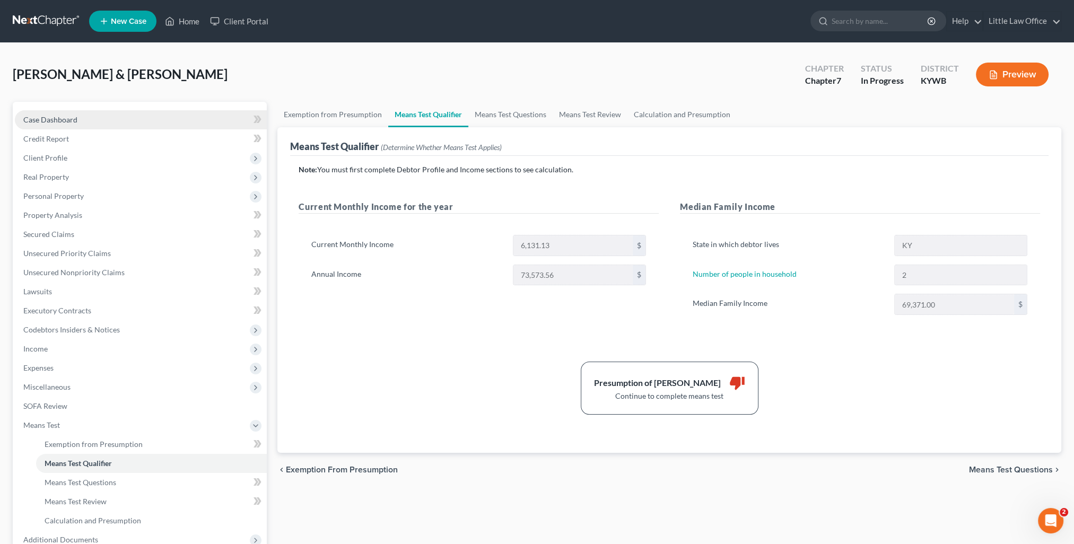
click at [93, 124] on link "Case Dashboard" at bounding box center [141, 119] width 252 height 19
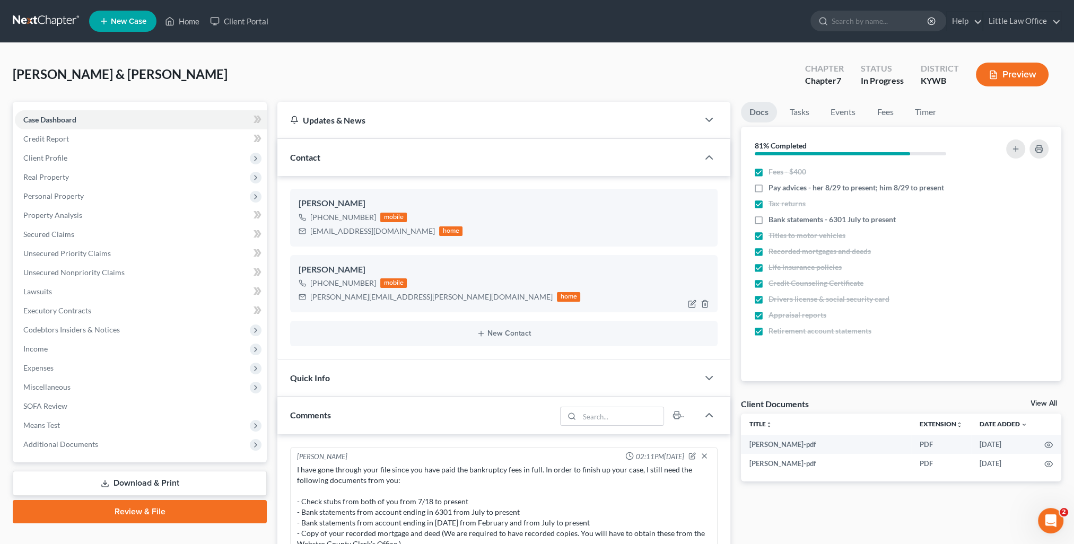
scroll to position [307, 0]
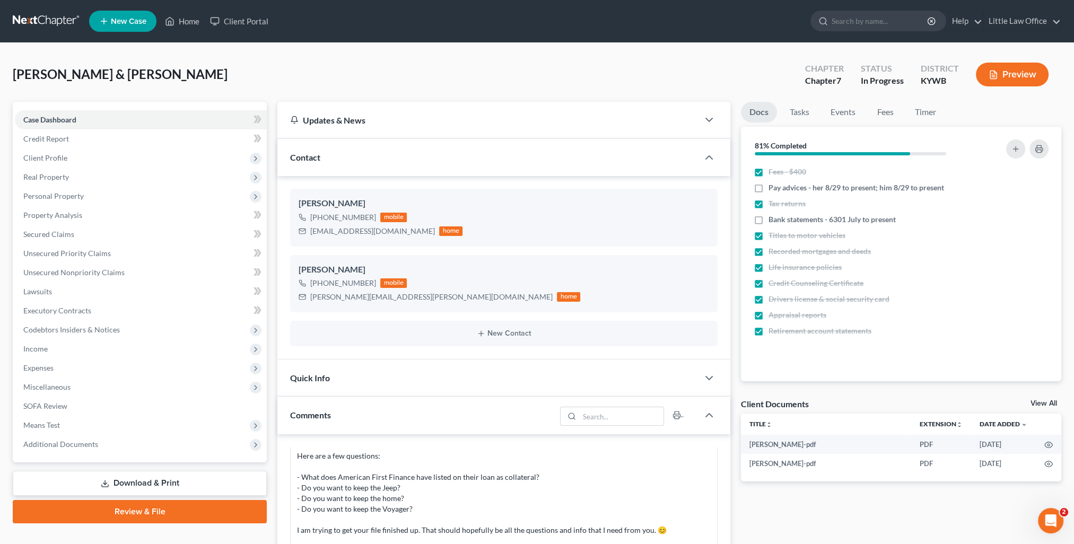
click at [345, 165] on div "Contact" at bounding box center [487, 157] width 421 height 37
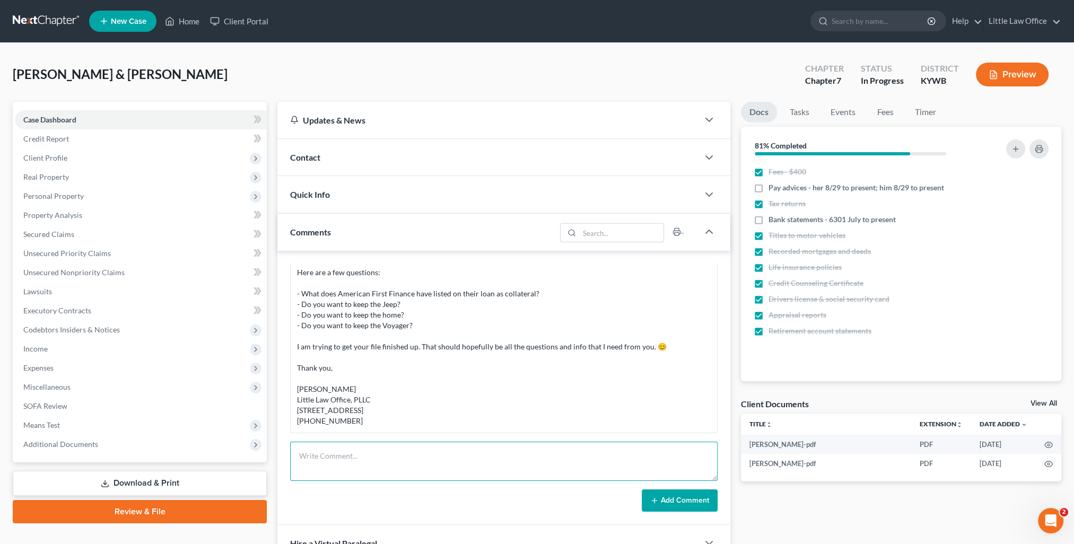
click at [446, 457] on textarea at bounding box center [504, 461] width 428 height 39
paste textarea "I have gotten everything entered into the computer for your appointment tomorro…"
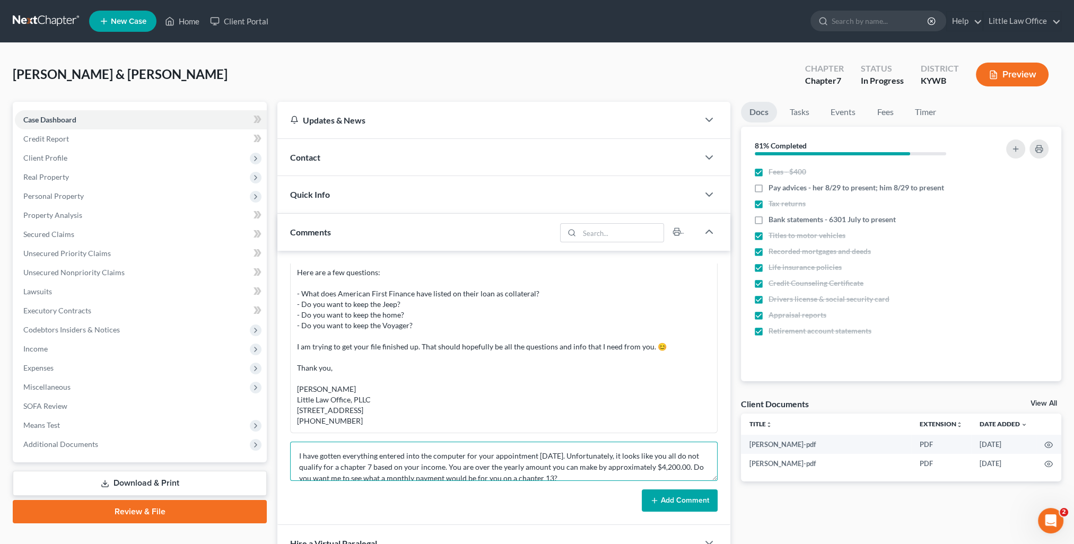
scroll to position [102, 0]
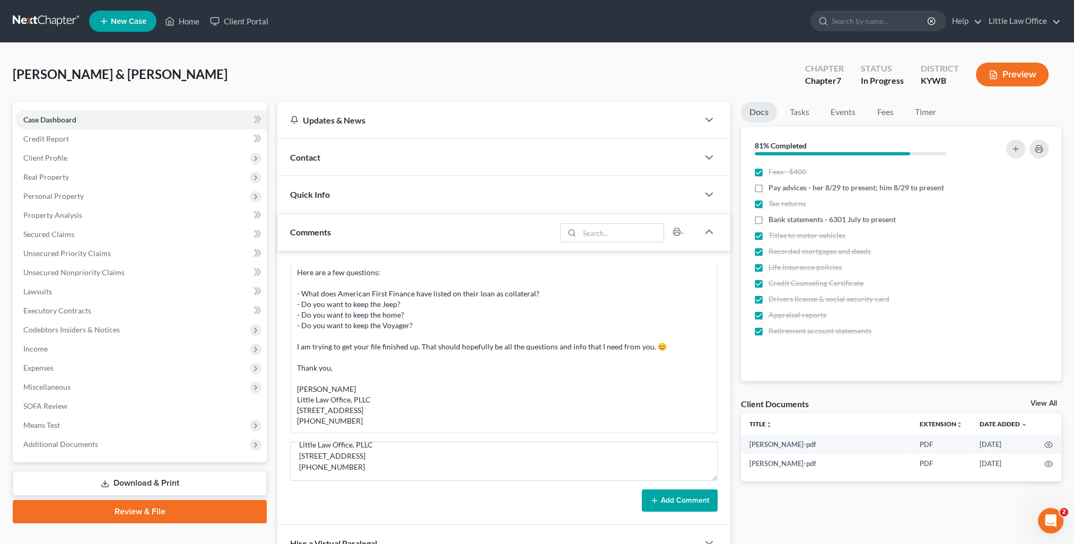
click at [715, 502] on button "Add Comment" at bounding box center [680, 501] width 76 height 22
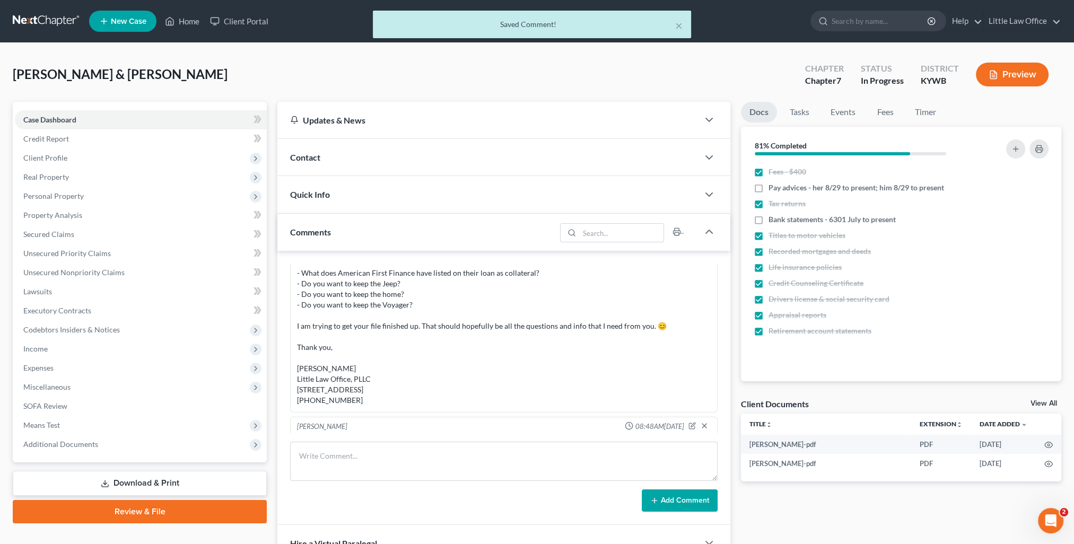
scroll to position [452, 0]
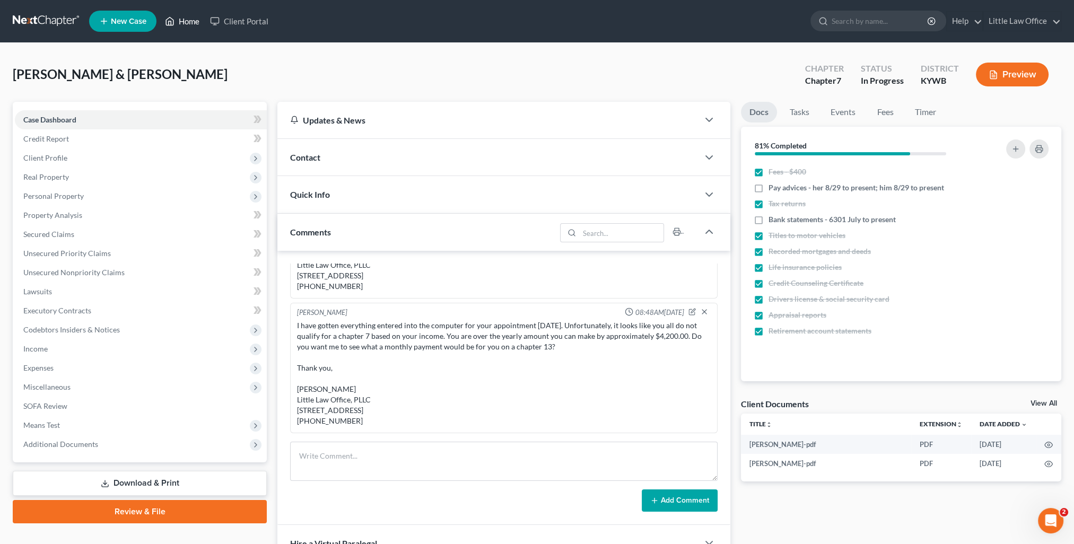
click at [175, 20] on icon at bounding box center [170, 21] width 10 height 13
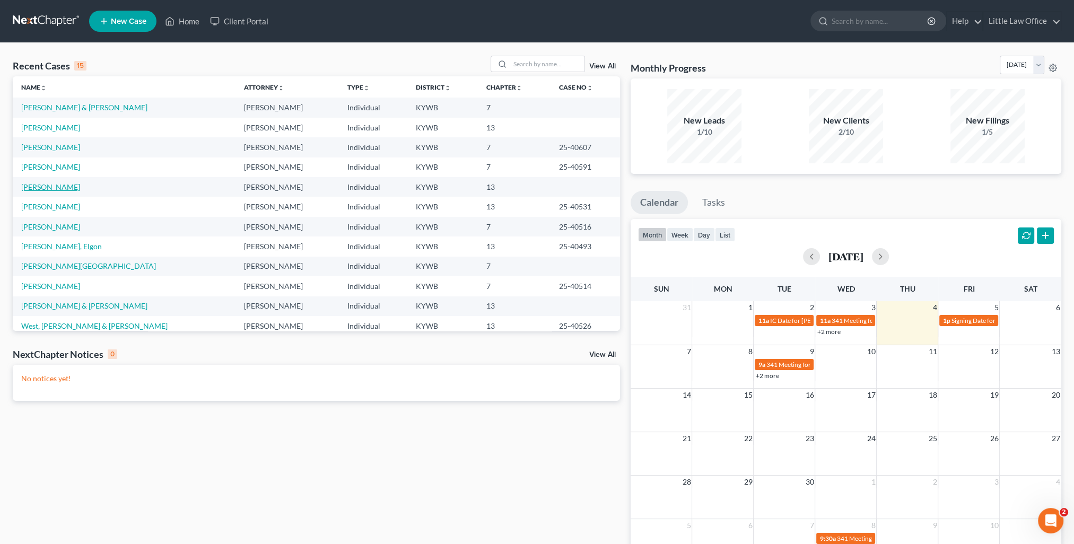
click at [59, 184] on link "[PERSON_NAME]" at bounding box center [50, 186] width 59 height 9
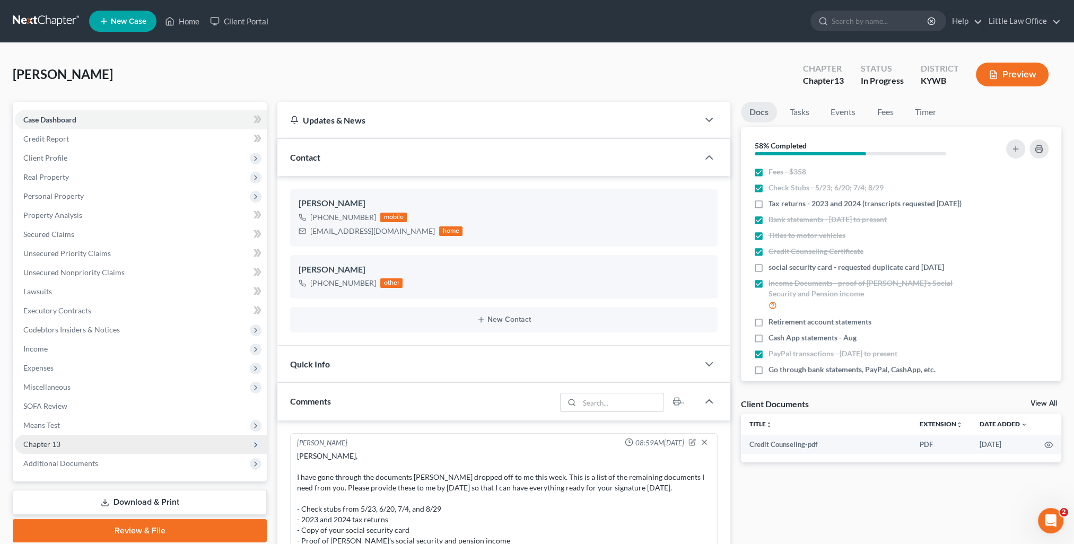
scroll to position [56, 0]
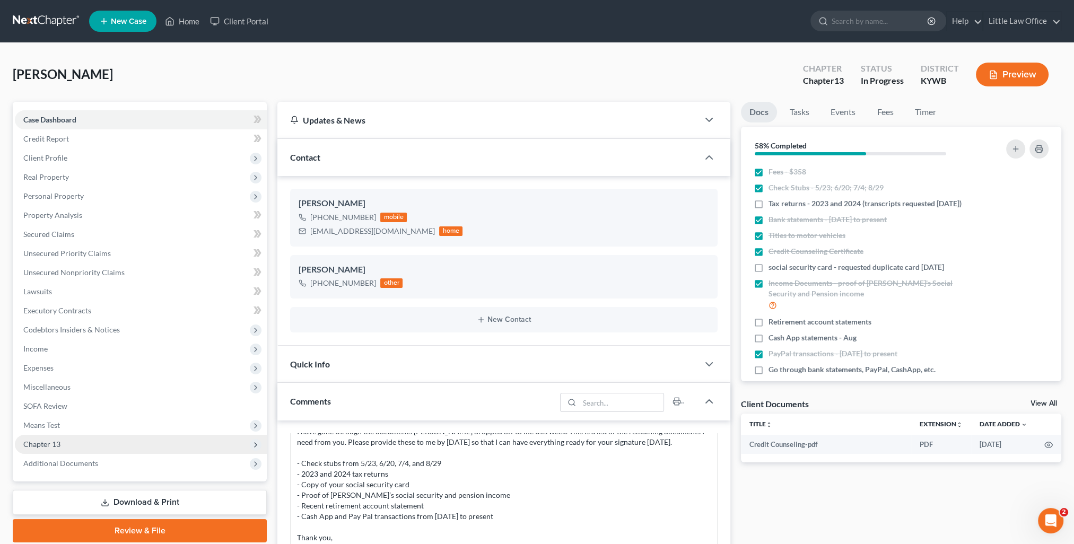
click at [90, 440] on span "Chapter 13" at bounding box center [141, 444] width 252 height 19
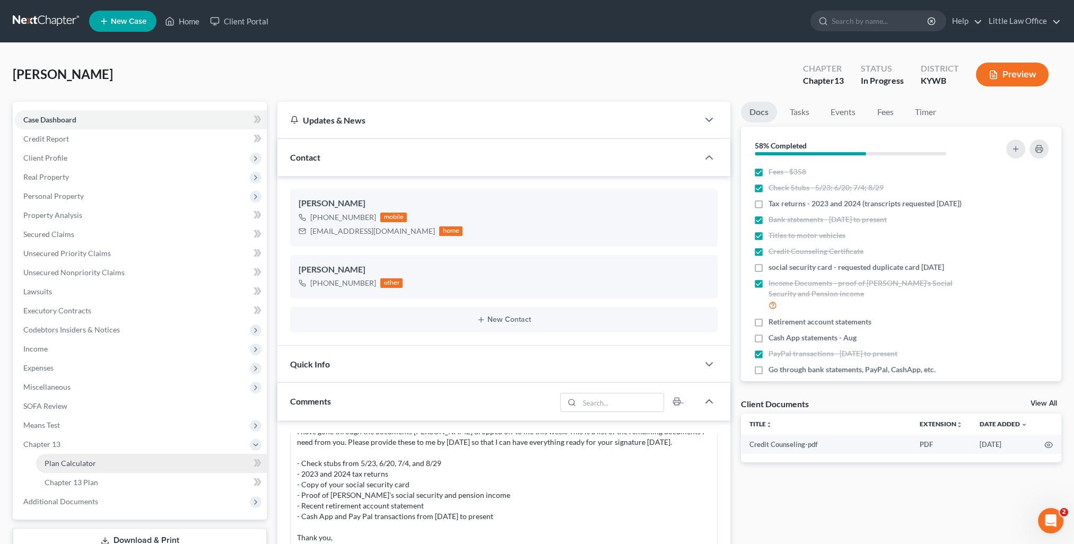
click at [107, 463] on link "Plan Calculator" at bounding box center [151, 463] width 231 height 19
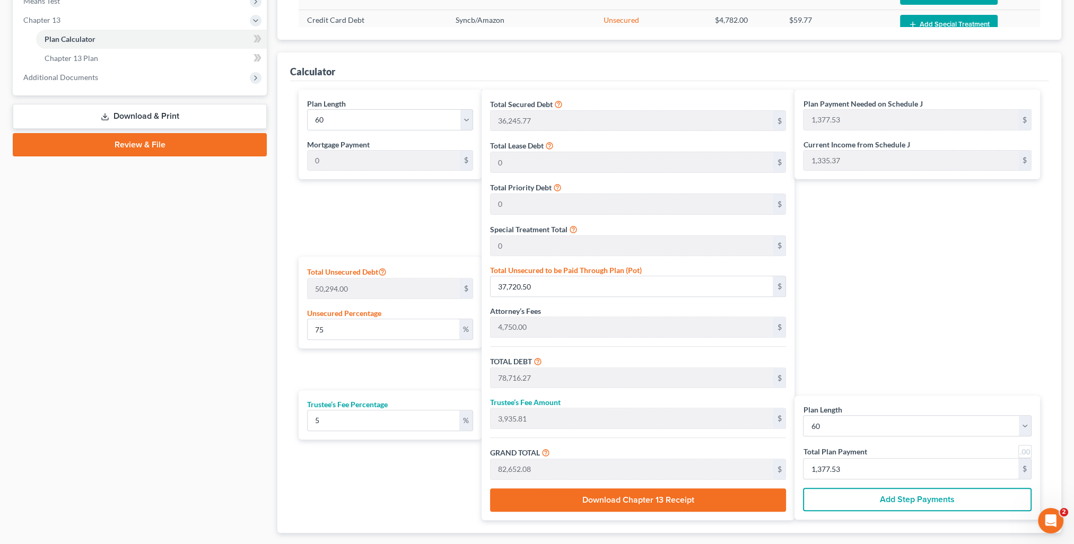
scroll to position [477, 0]
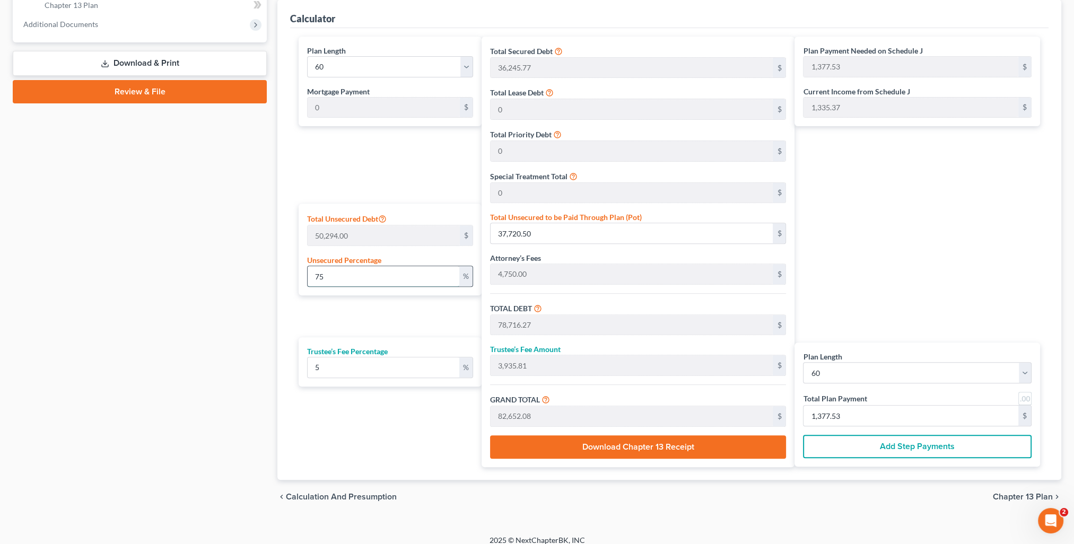
click at [340, 277] on input "75" at bounding box center [383, 276] width 151 height 20
drag, startPoint x: 340, startPoint y: 277, endPoint x: 293, endPoint y: 284, distance: 47.8
click at [293, 284] on div "Plan Length 1 2 3 4 5 6 7 8 9 10 11 12 13 14 15 16 17 18 19 20 21 22 23 24 25 2…" at bounding box center [669, 254] width 759 height 452
click at [868, 240] on div "Plan Payment Needed on Schedule J 1,421.54 $ Current Income from Schedule J 1,3…" at bounding box center [920, 252] width 251 height 431
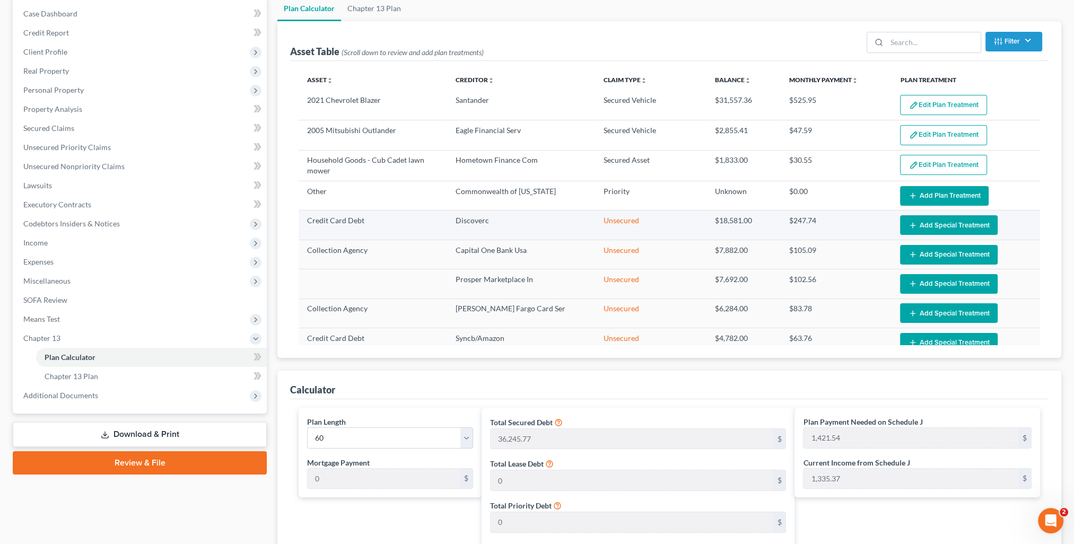
scroll to position [53, 0]
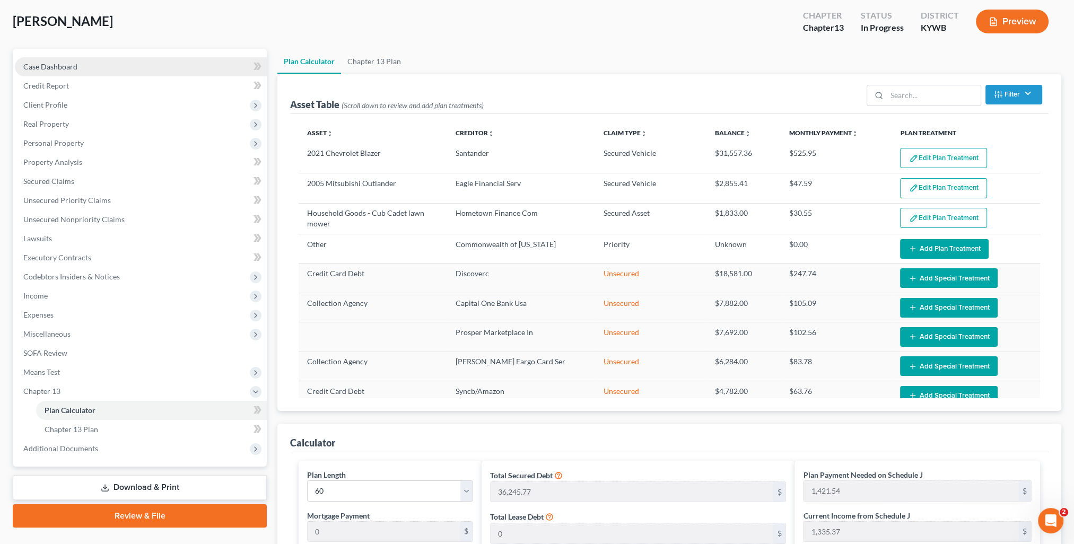
click at [64, 71] on span "Case Dashboard" at bounding box center [50, 66] width 54 height 9
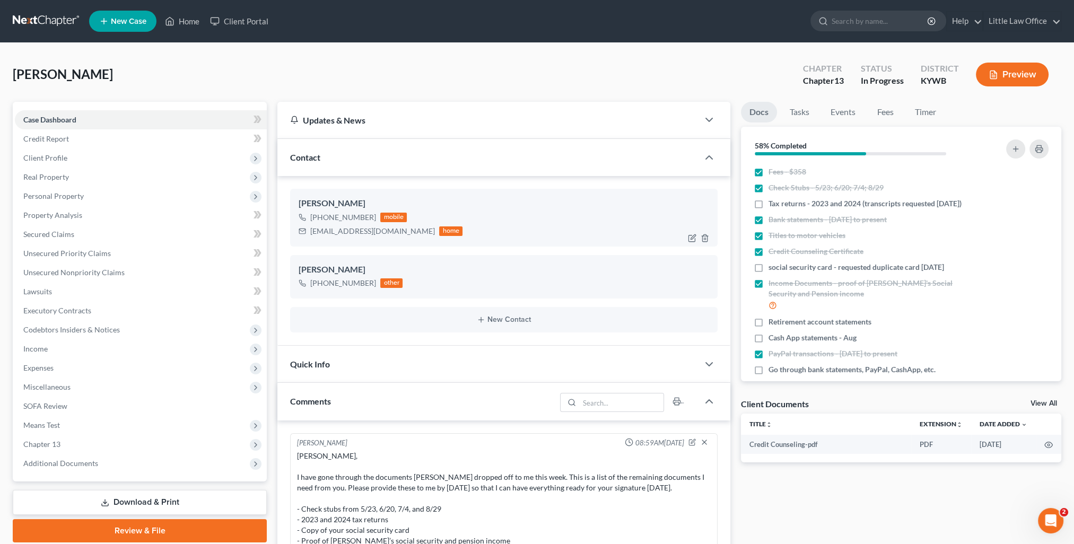
scroll to position [56, 0]
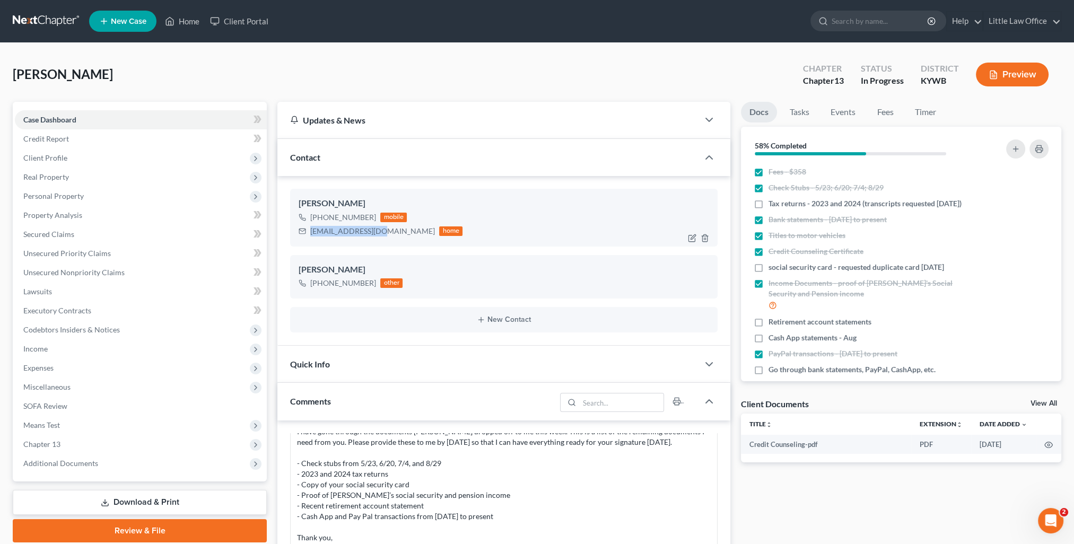
drag, startPoint x: 309, startPoint y: 230, endPoint x: 380, endPoint y: 241, distance: 71.9
click at [380, 241] on div "Christopher Midgett +1 (270) 619-6837 mobile taz35650@gmail.com home" at bounding box center [504, 217] width 428 height 57
copy div "[EMAIL_ADDRESS][DOMAIN_NAME]"
click at [62, 451] on span "Chapter 13" at bounding box center [141, 444] width 252 height 19
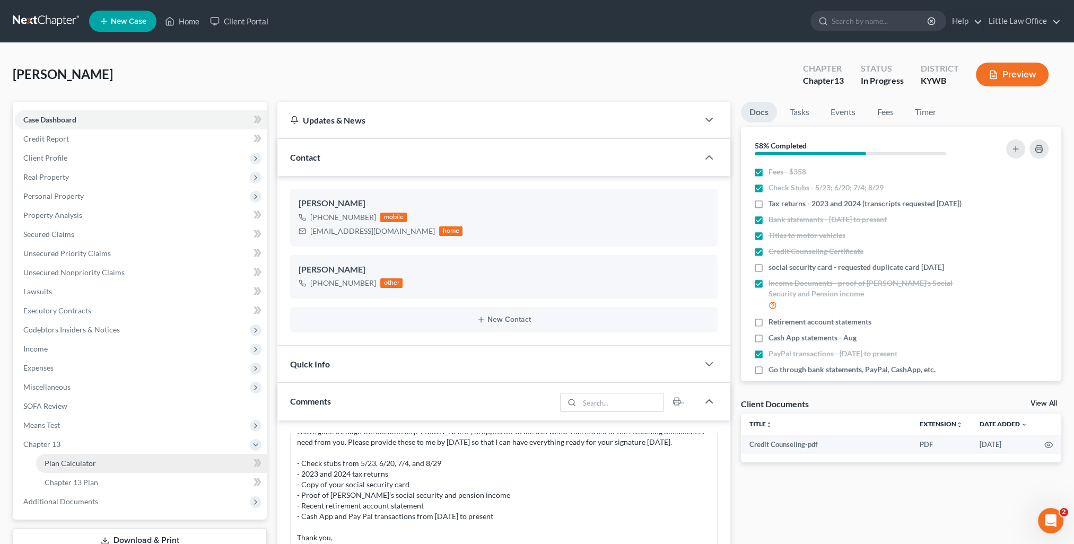
click at [82, 460] on span "Plan Calculator" at bounding box center [70, 463] width 51 height 9
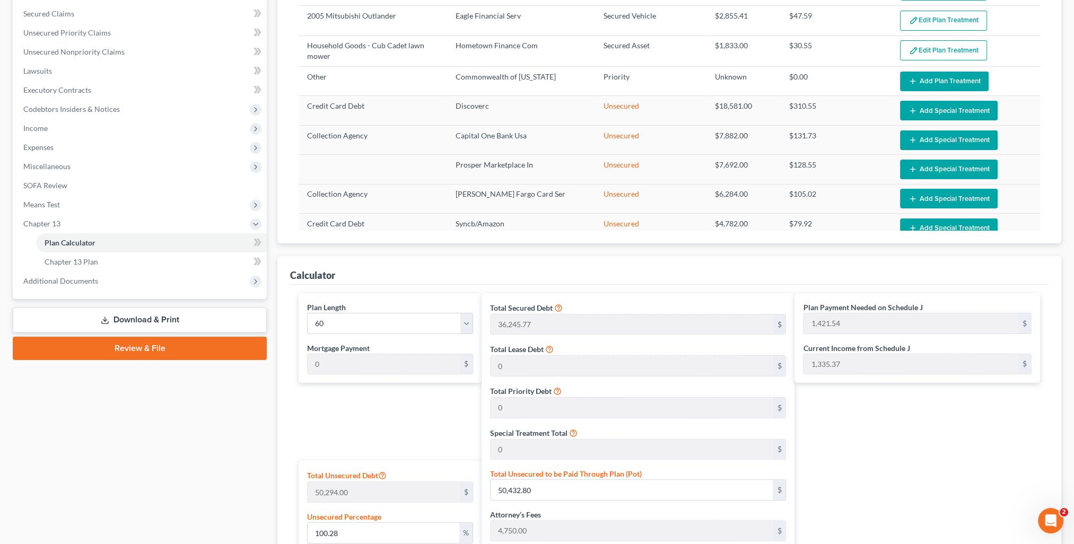
scroll to position [8, 0]
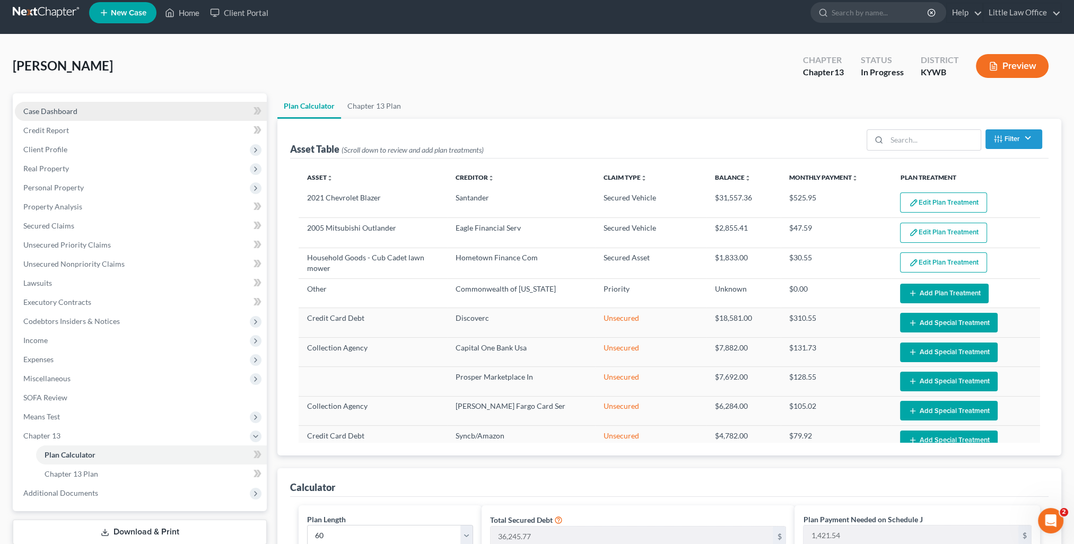
click at [99, 112] on link "Case Dashboard" at bounding box center [141, 111] width 252 height 19
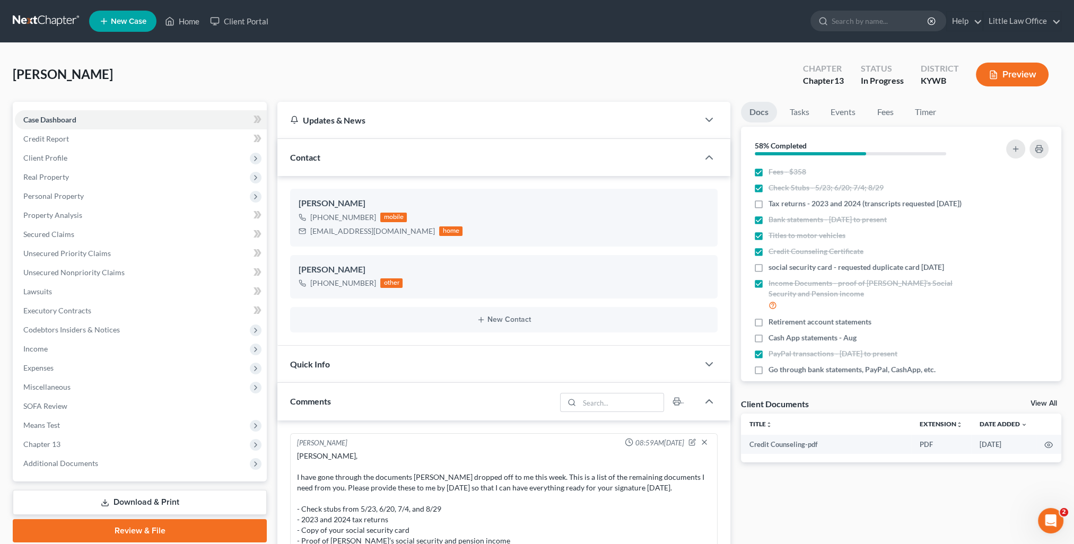
scroll to position [56, 0]
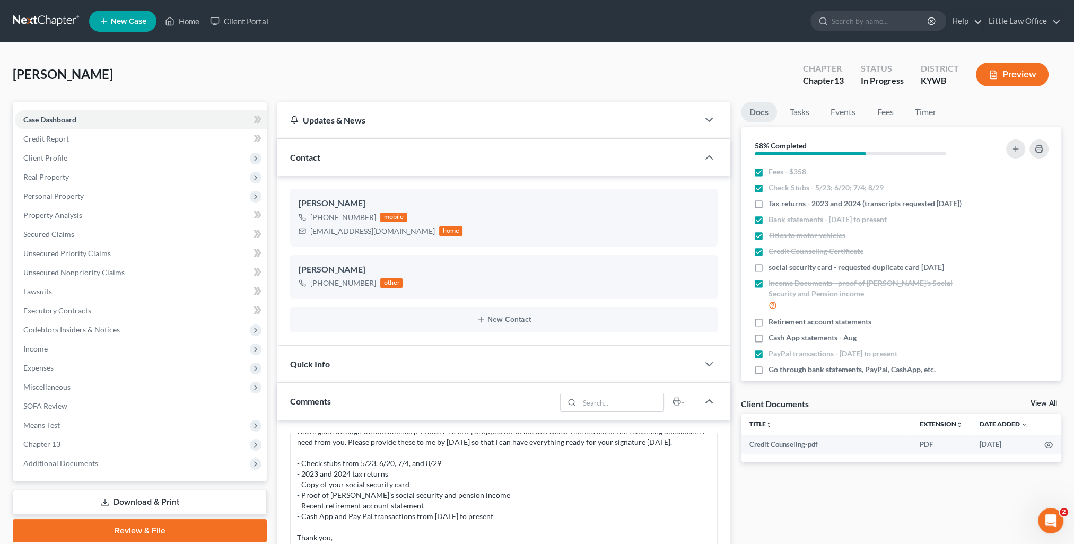
click at [351, 151] on div "Contact" at bounding box center [487, 157] width 421 height 37
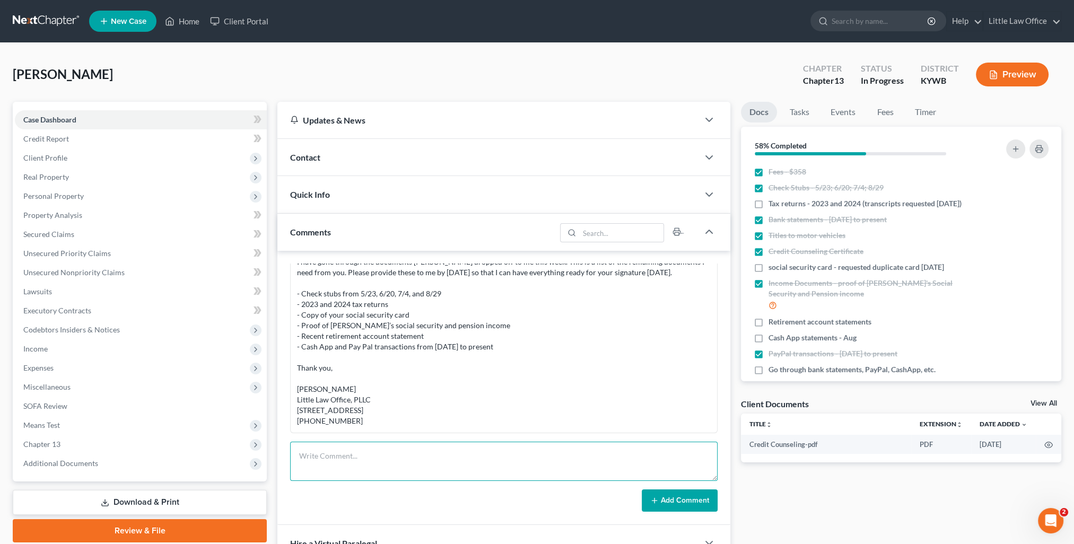
click at [433, 464] on textarea at bounding box center [504, 461] width 428 height 39
paste textarea "Christopher, Marcus and I went through your case together this morning. If you …"
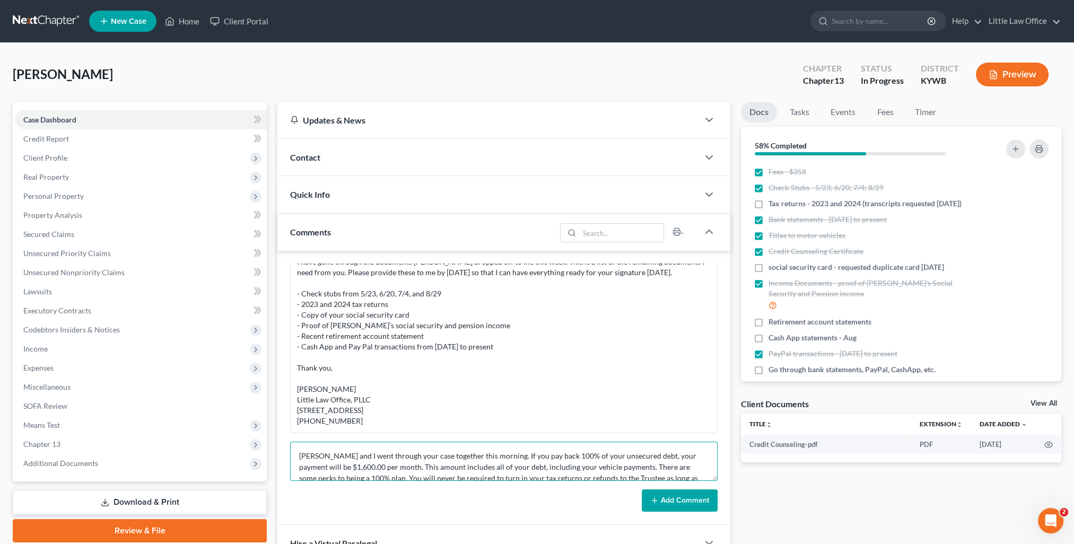
scroll to position [146, 0]
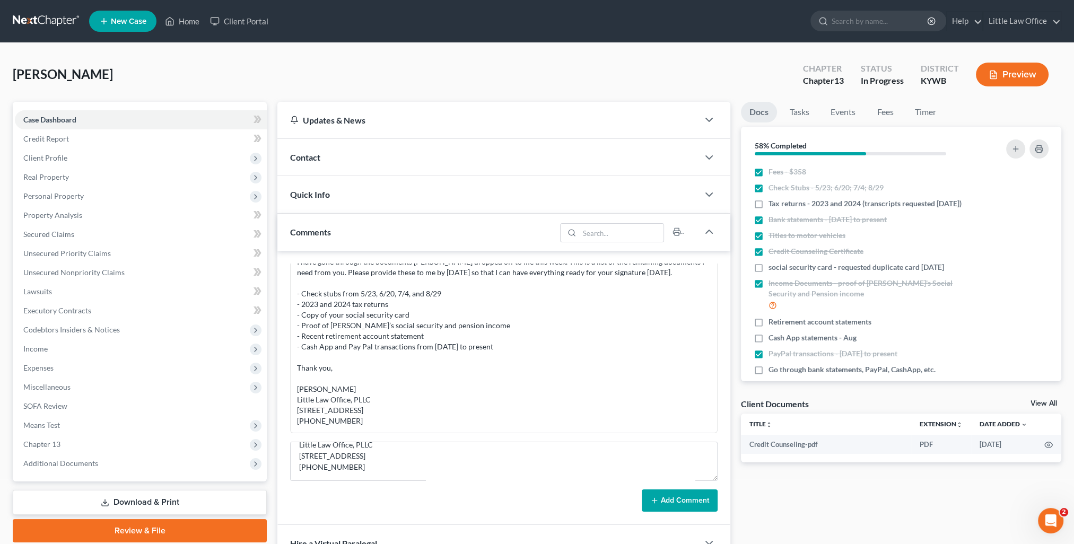
click at [693, 504] on button "Add Comment" at bounding box center [680, 501] width 76 height 22
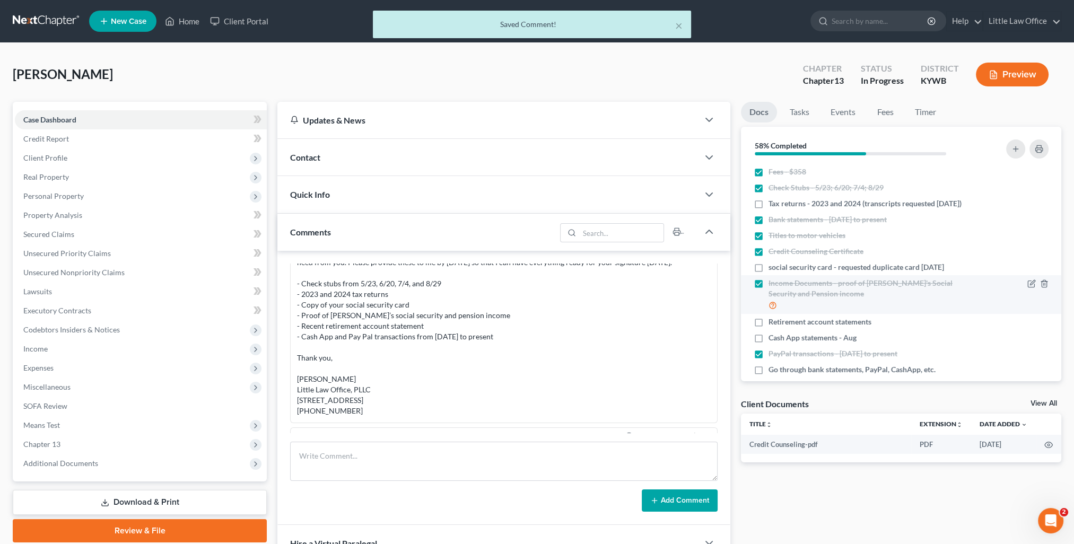
scroll to position [243, 0]
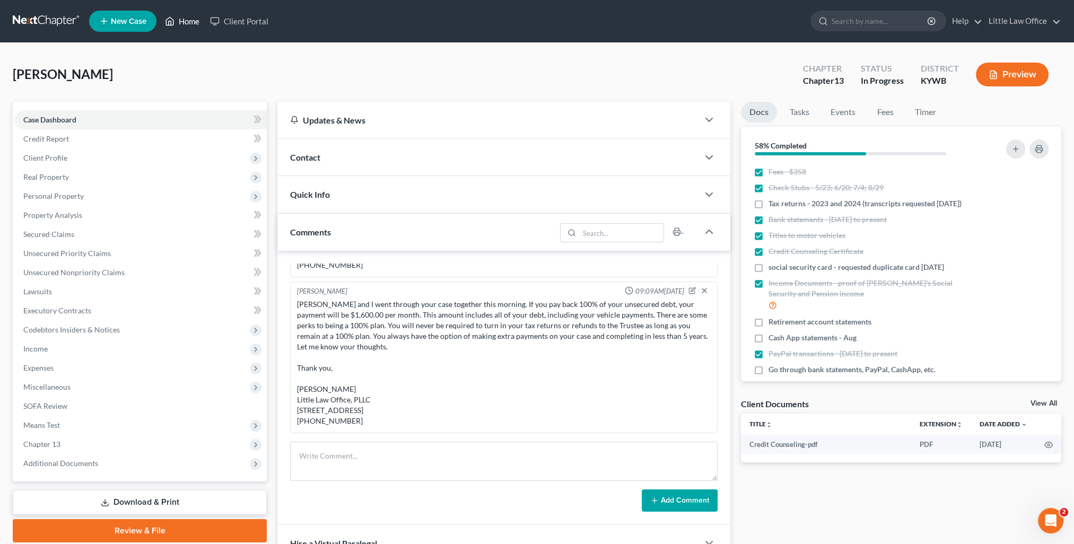
click at [189, 27] on link "Home" at bounding box center [182, 21] width 45 height 19
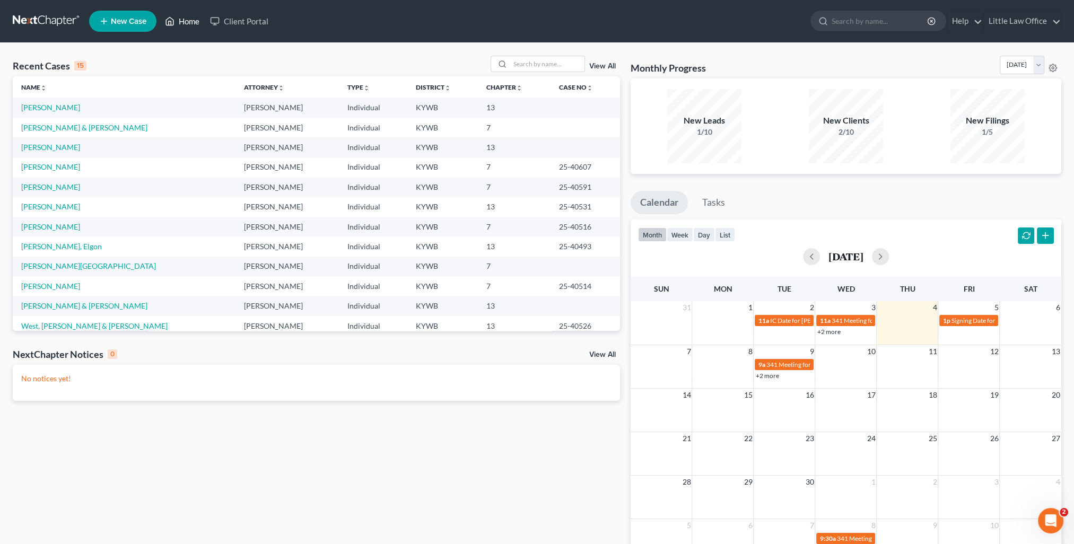
scroll to position [53, 0]
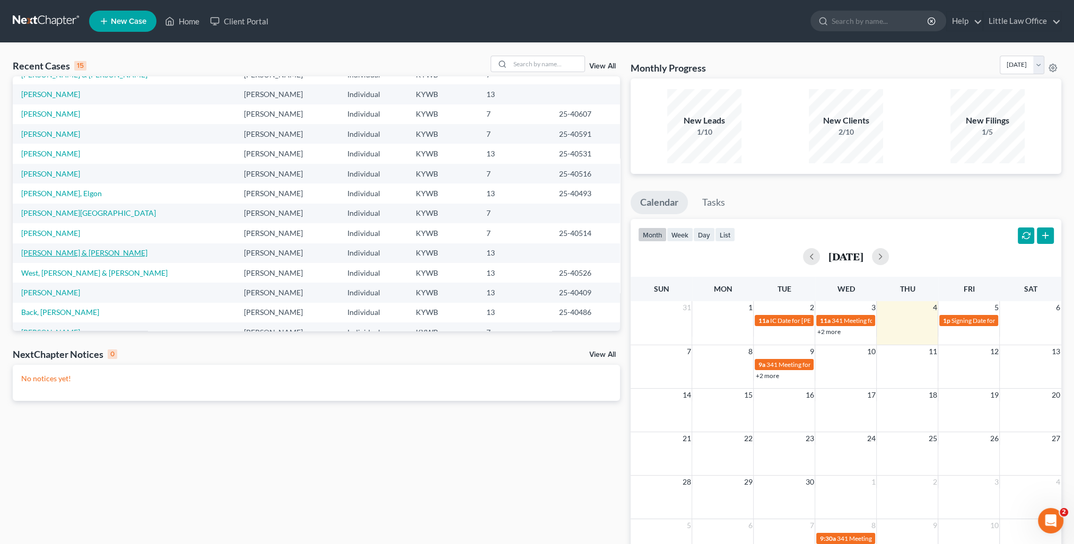
click at [83, 254] on link "[PERSON_NAME] & [PERSON_NAME]" at bounding box center [84, 252] width 126 height 9
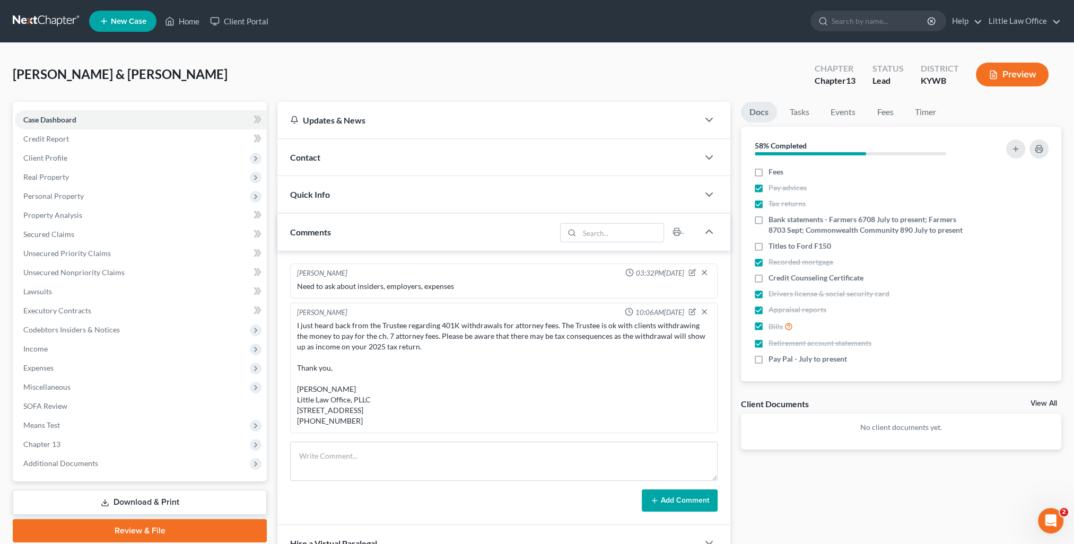
scroll to position [321, 0]
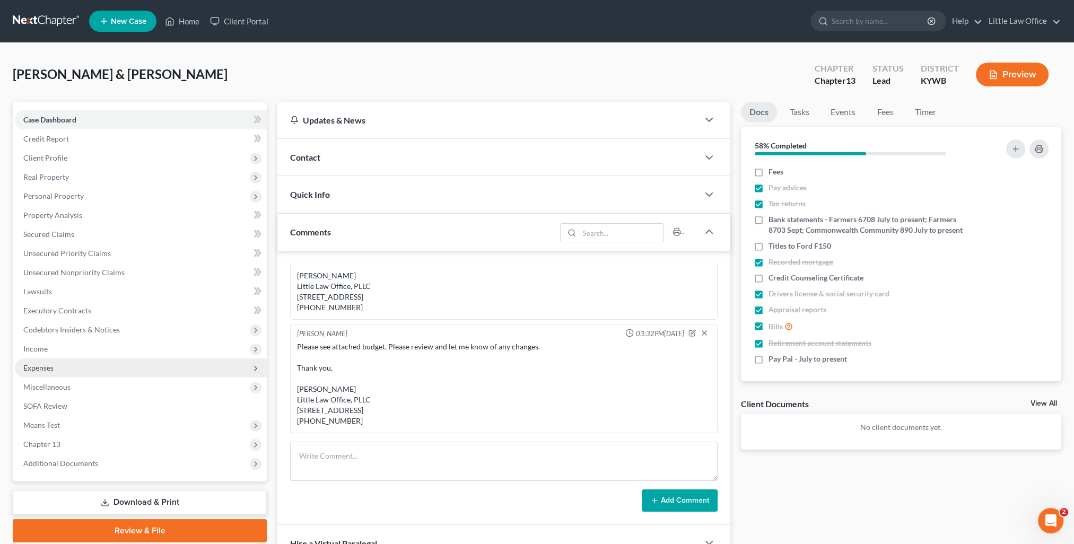
click at [42, 370] on span "Expenses" at bounding box center [38, 367] width 30 height 9
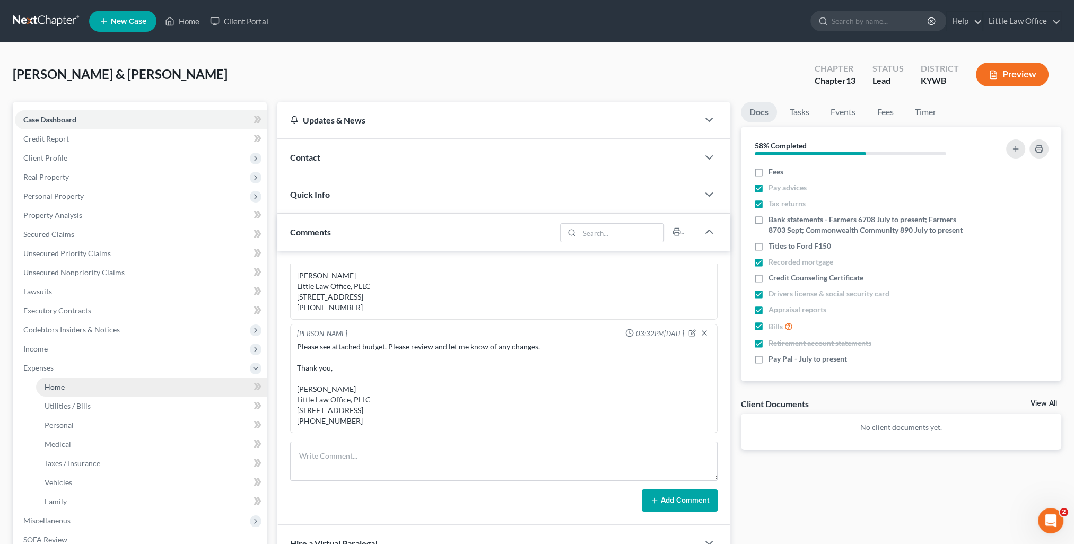
click at [68, 390] on link "Home" at bounding box center [151, 387] width 231 height 19
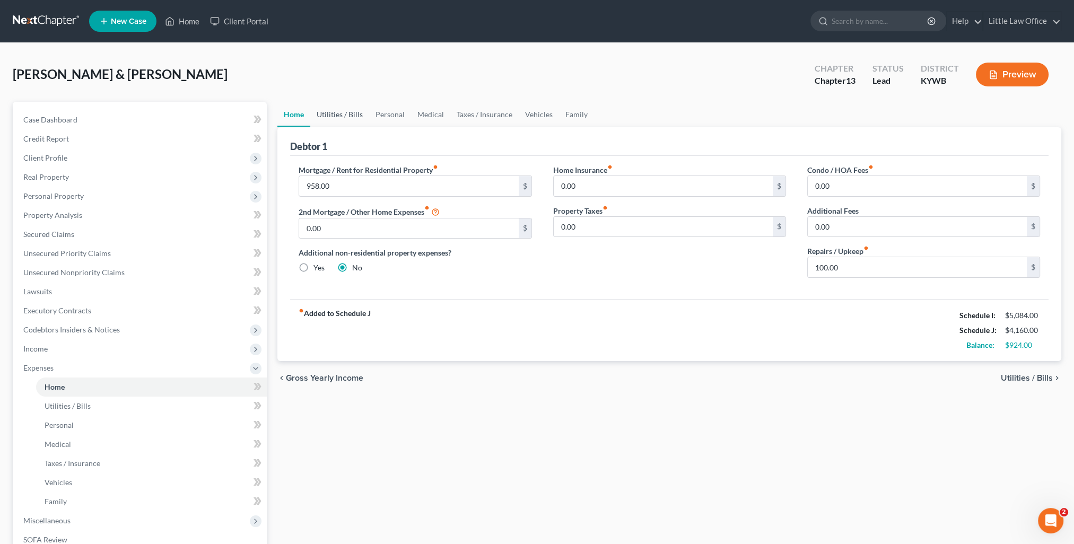
click at [330, 122] on link "Utilities / Bills" at bounding box center [339, 114] width 59 height 25
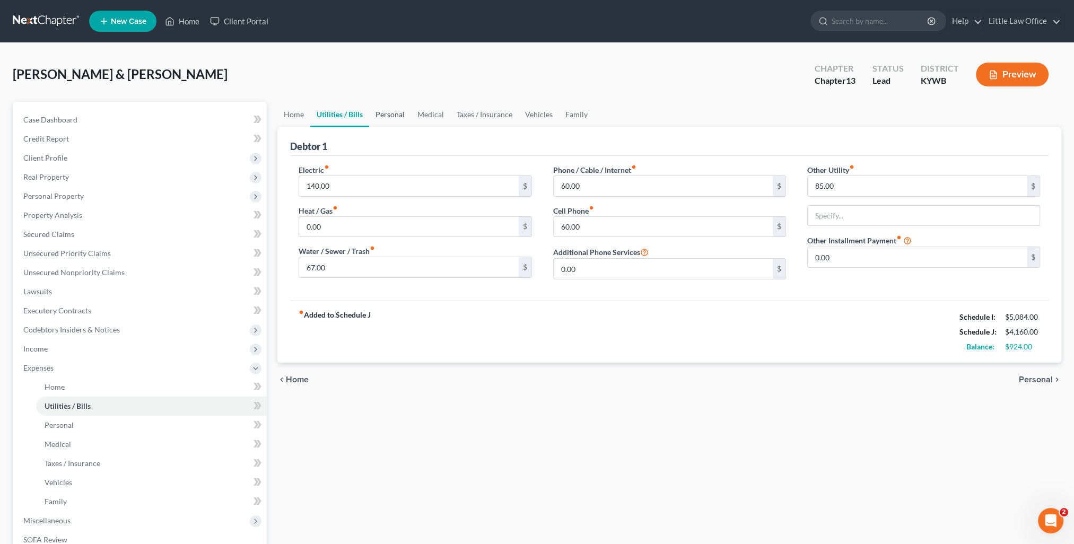
click at [399, 116] on link "Personal" at bounding box center [390, 114] width 42 height 25
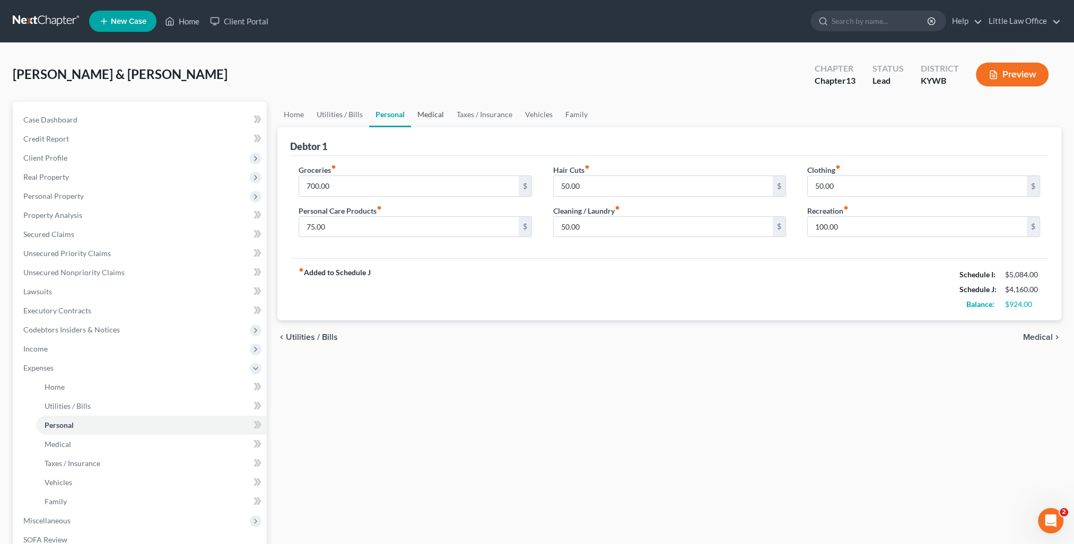
click at [431, 114] on link "Medical" at bounding box center [430, 114] width 39 height 25
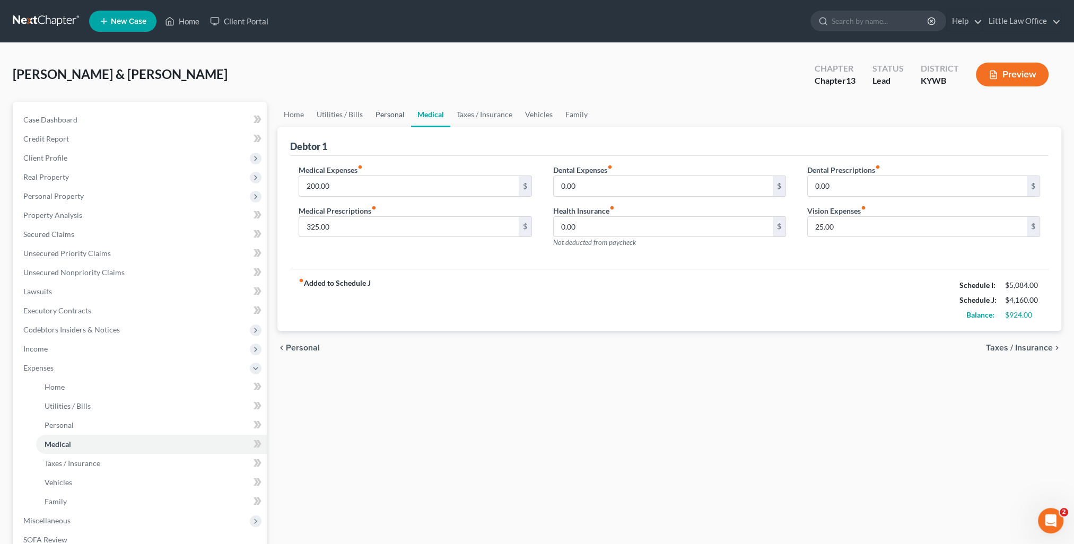
click at [377, 121] on link "Personal" at bounding box center [390, 114] width 42 height 25
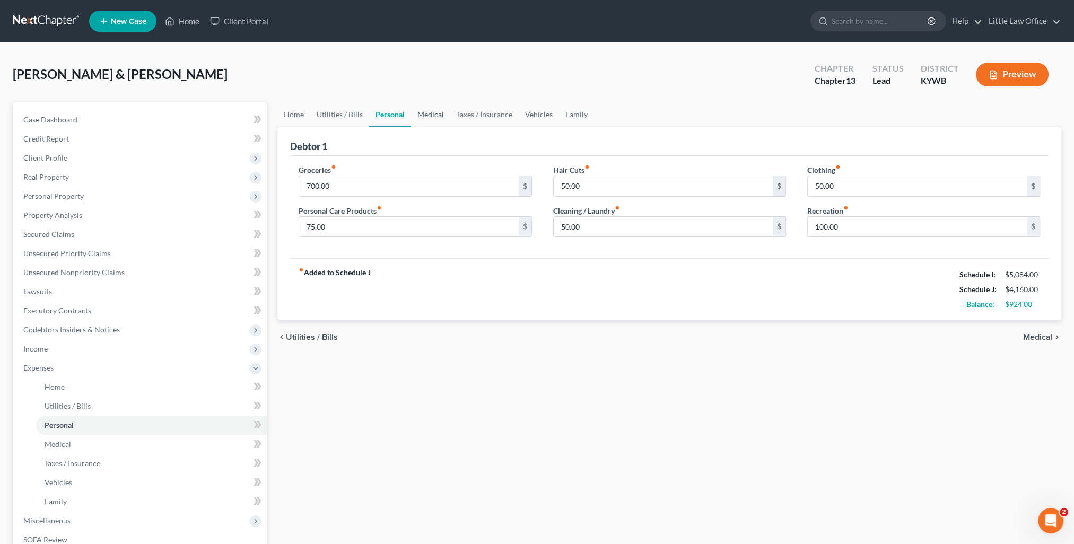
click at [433, 118] on link "Medical" at bounding box center [430, 114] width 39 height 25
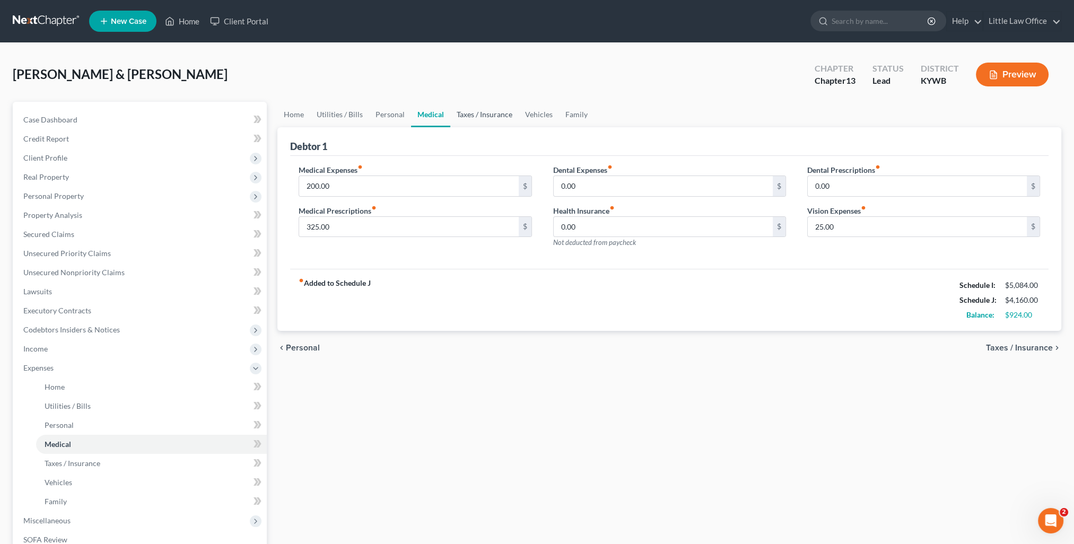
click at [473, 119] on link "Taxes / Insurance" at bounding box center [484, 114] width 68 height 25
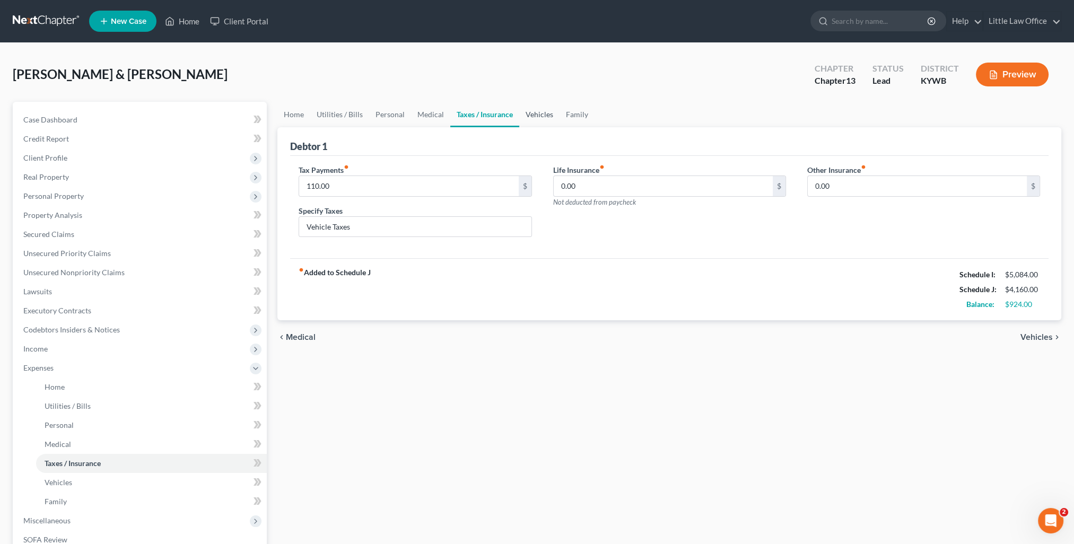
click at [541, 115] on link "Vehicles" at bounding box center [539, 114] width 40 height 25
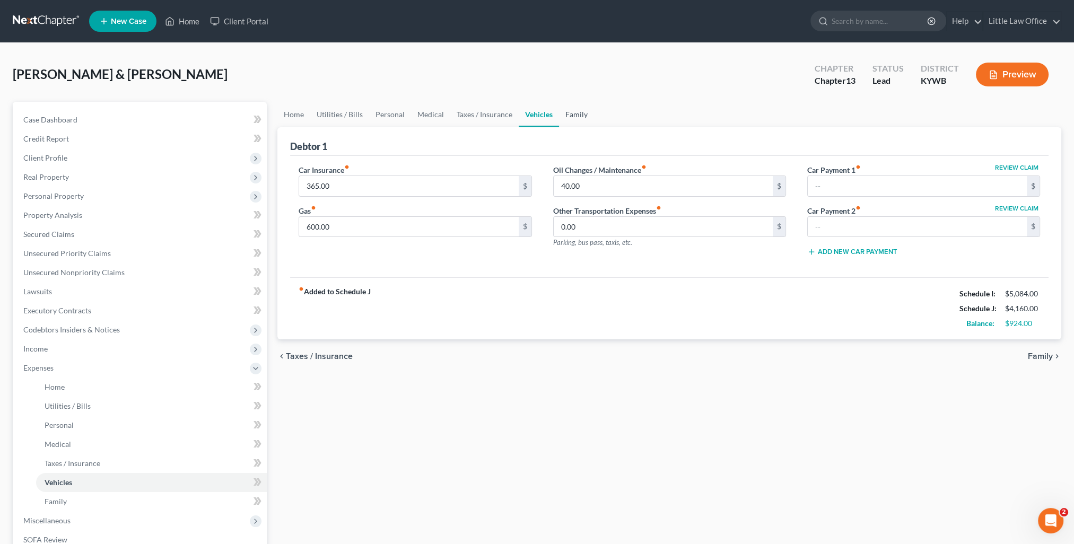
click at [580, 124] on link "Family" at bounding box center [576, 114] width 35 height 25
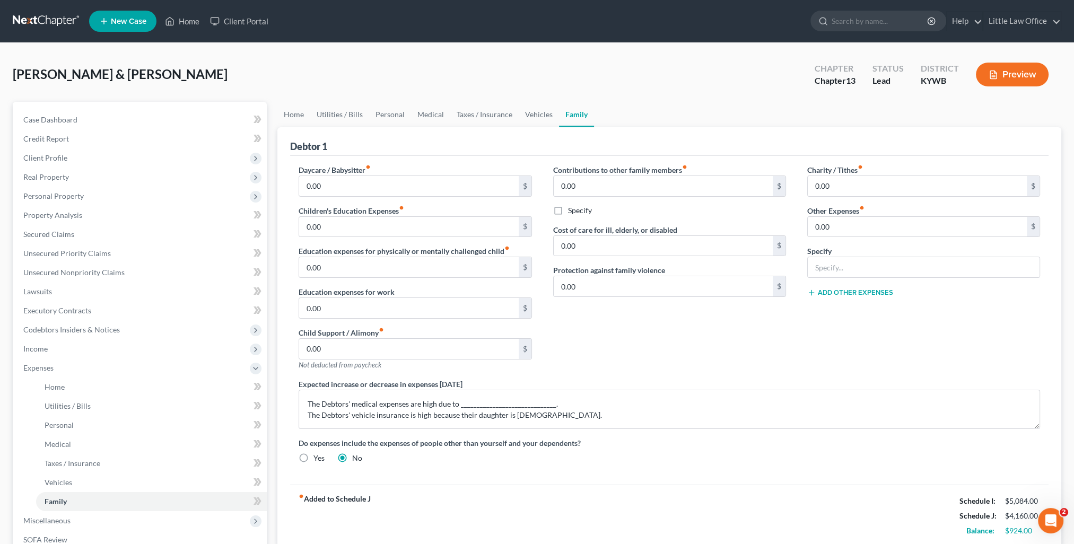
scroll to position [159, 0]
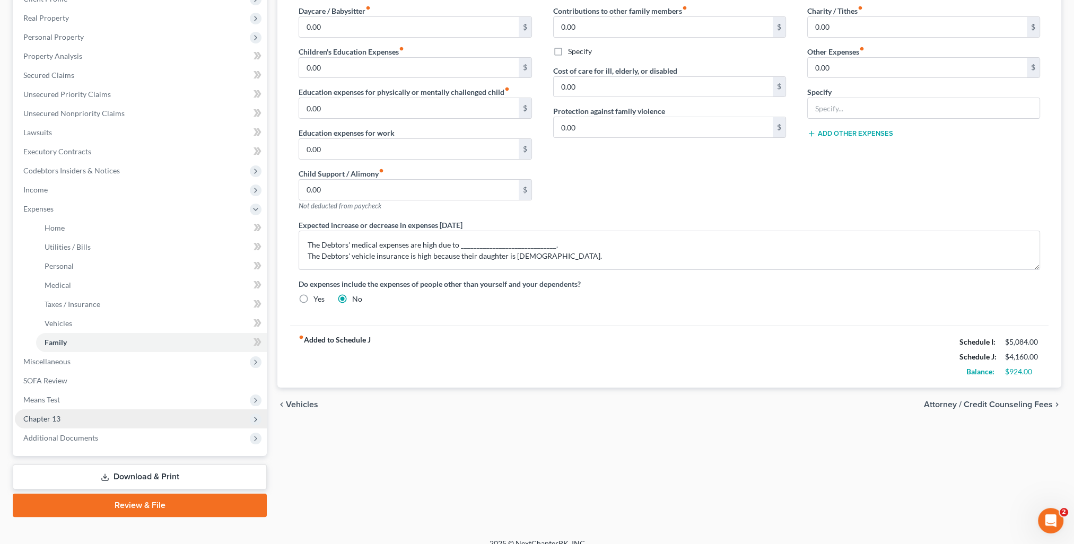
click at [23, 420] on span "Chapter 13" at bounding box center [41, 418] width 37 height 9
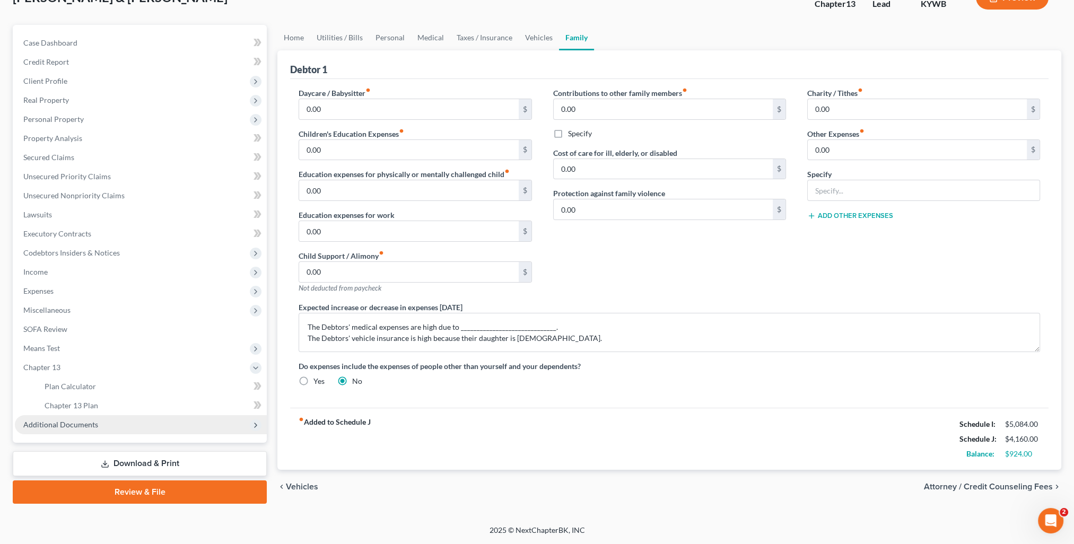
scroll to position [76, 0]
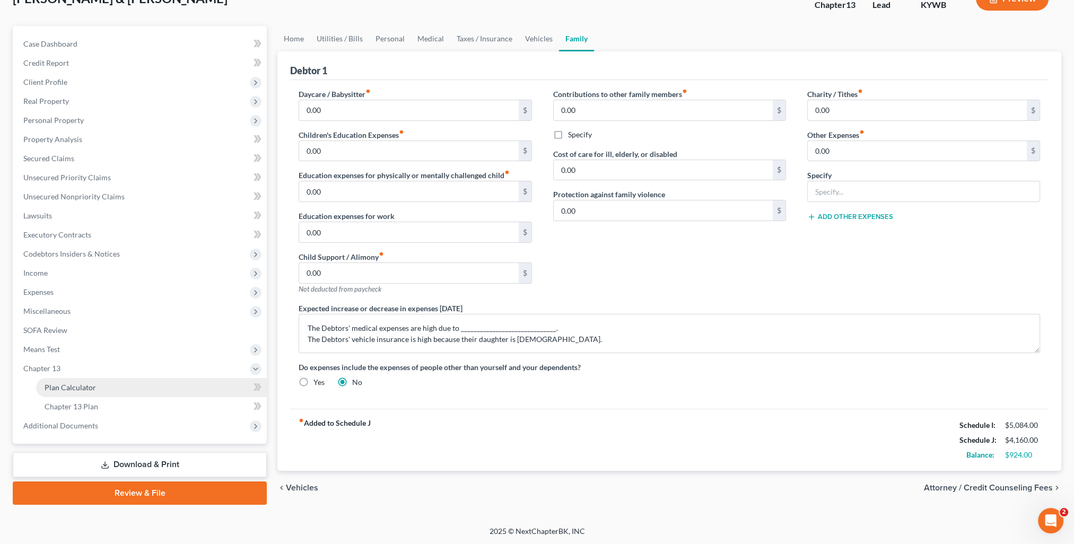
click at [55, 384] on span "Plan Calculator" at bounding box center [70, 387] width 51 height 9
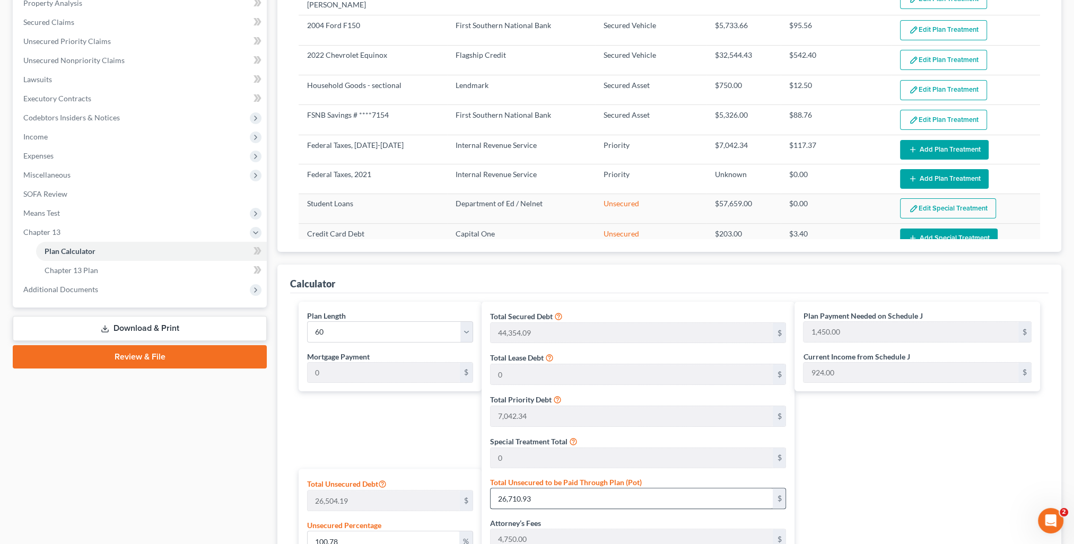
scroll to position [424, 0]
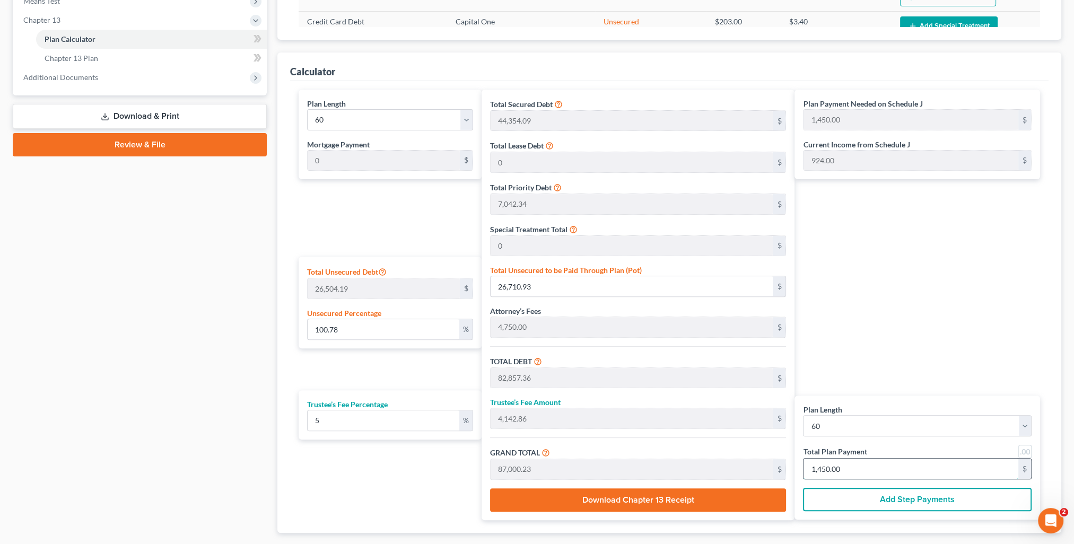
click at [857, 469] on input "1,450.00" at bounding box center [911, 469] width 215 height 20
click at [361, 335] on input "0" at bounding box center [383, 329] width 151 height 20
click at [868, 474] on input "1,098.51" at bounding box center [911, 469] width 215 height 20
click at [898, 352] on div "Plan Payment Needed on Schedule J 1,098.51 $ Current Income from Schedule J 924…" at bounding box center [920, 305] width 251 height 431
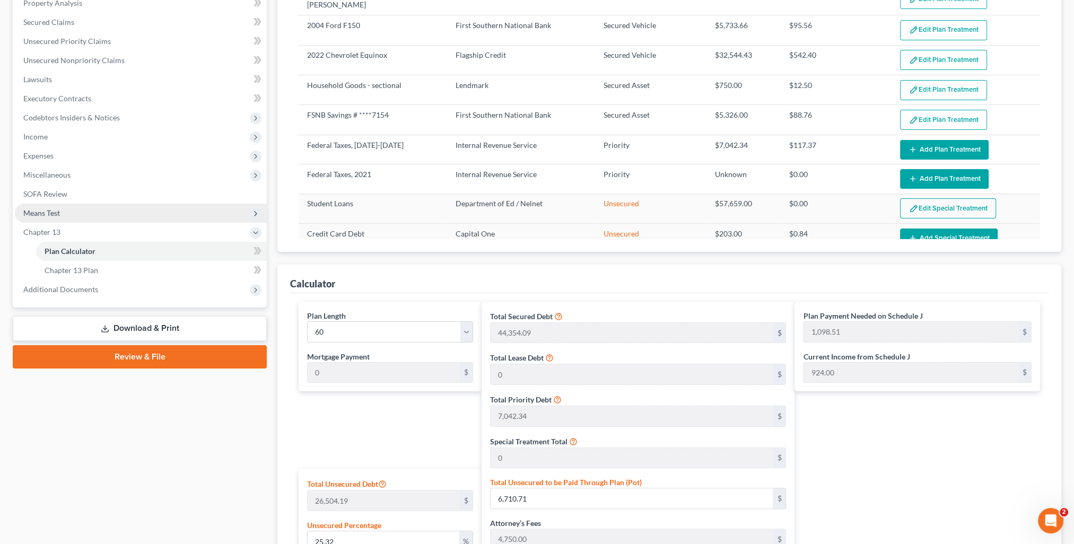
scroll to position [0, 0]
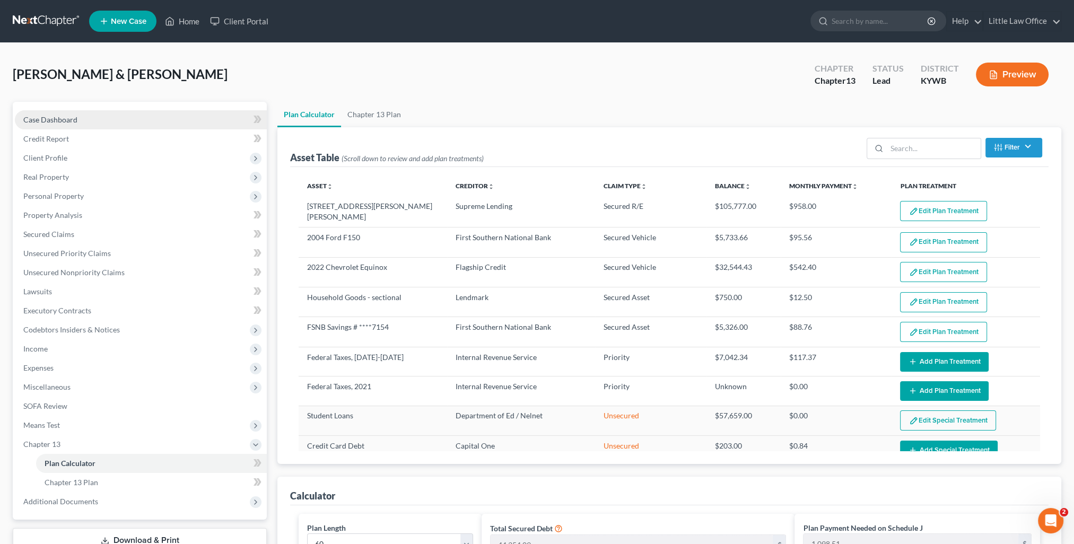
click at [69, 117] on span "Case Dashboard" at bounding box center [50, 119] width 54 height 9
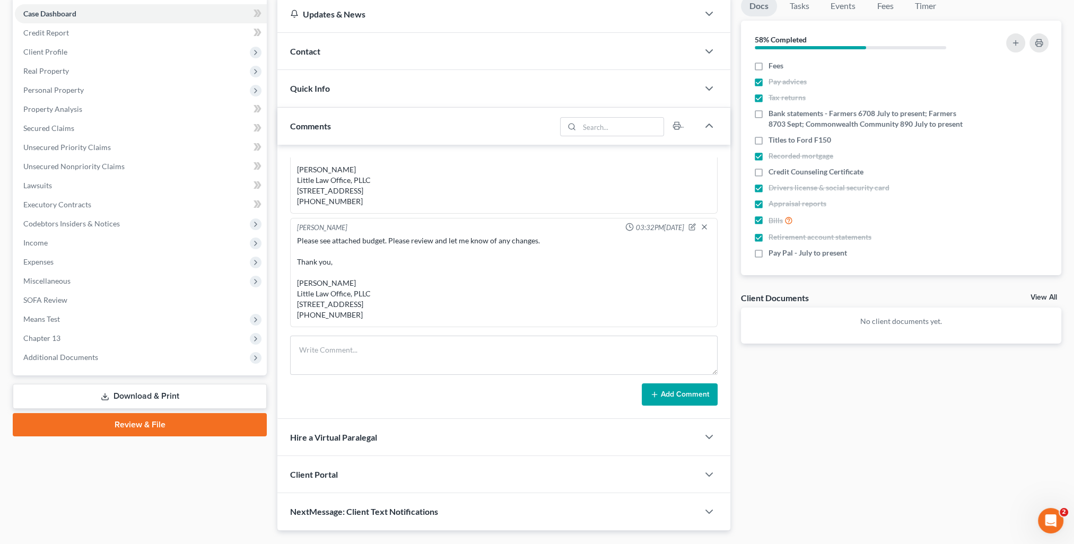
scroll to position [131, 0]
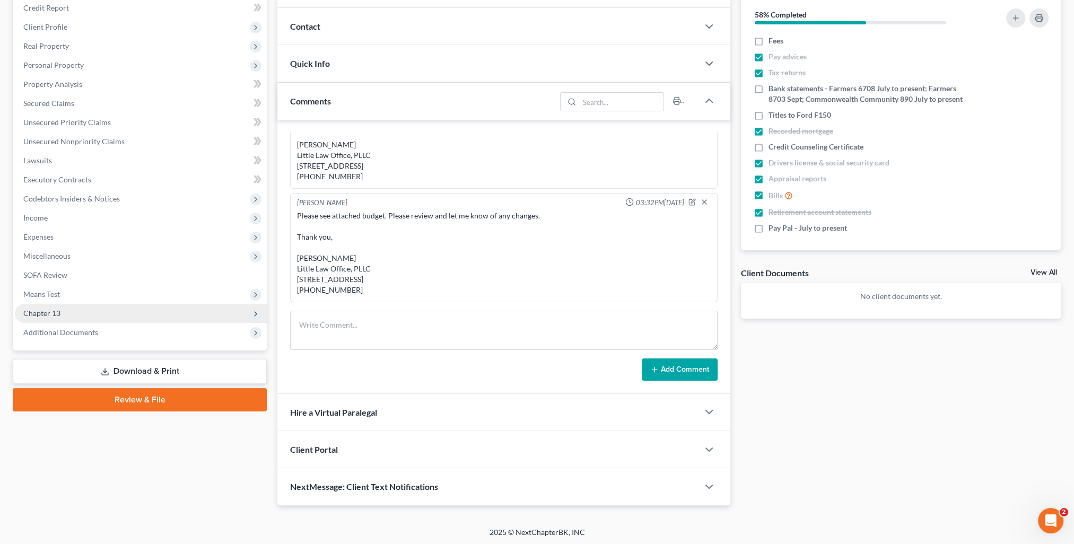
click at [53, 317] on span "Chapter 13" at bounding box center [141, 313] width 252 height 19
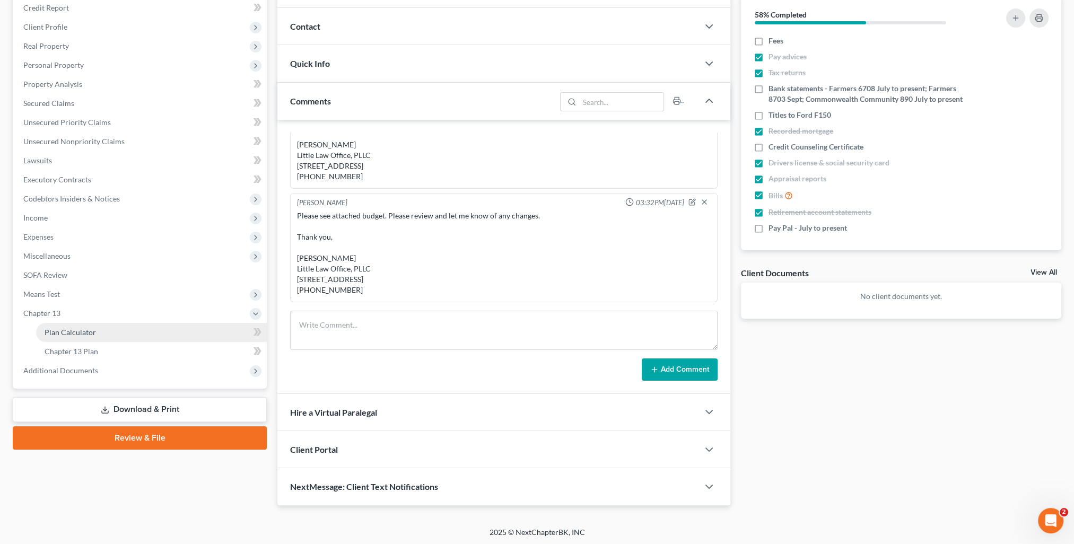
click at [66, 334] on span "Plan Calculator" at bounding box center [70, 332] width 51 height 9
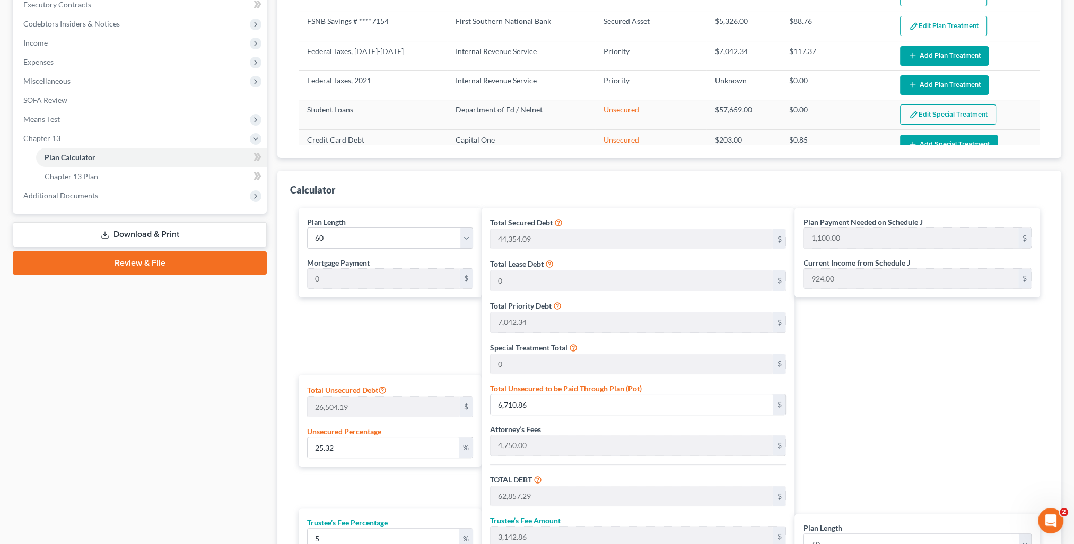
scroll to position [359, 0]
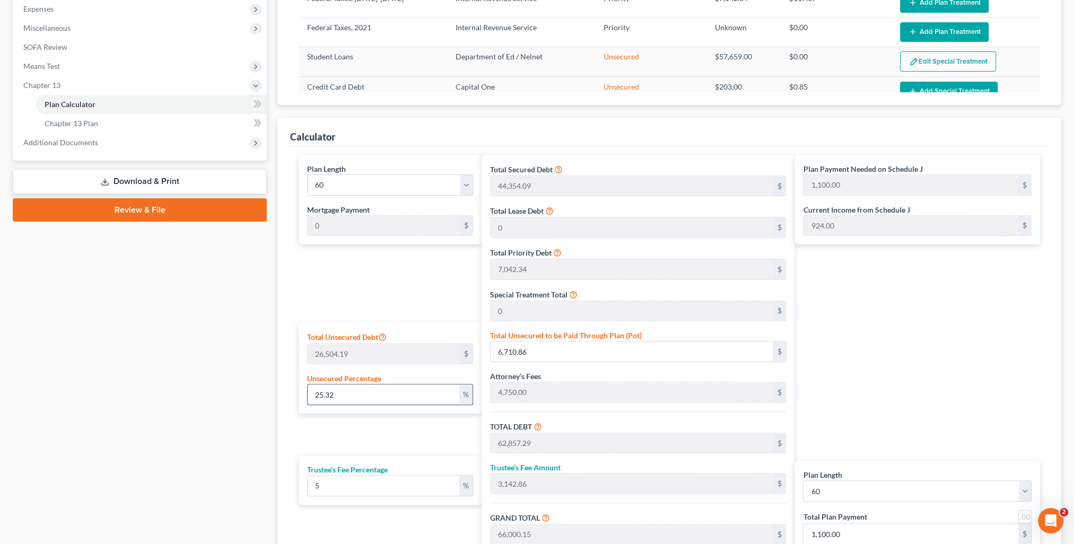
click at [350, 389] on input "25.32" at bounding box center [383, 395] width 151 height 20
click at [908, 408] on div "Plan Payment Needed on Schedule J 1,307.23 $ Current Income from Schedule J 924…" at bounding box center [920, 370] width 251 height 431
click at [867, 527] on input "1,307.23" at bounding box center [911, 534] width 215 height 20
click at [905, 400] on div "Plan Payment Needed on Schedule J 1,307.23 $ Current Income from Schedule J 924…" at bounding box center [920, 370] width 251 height 431
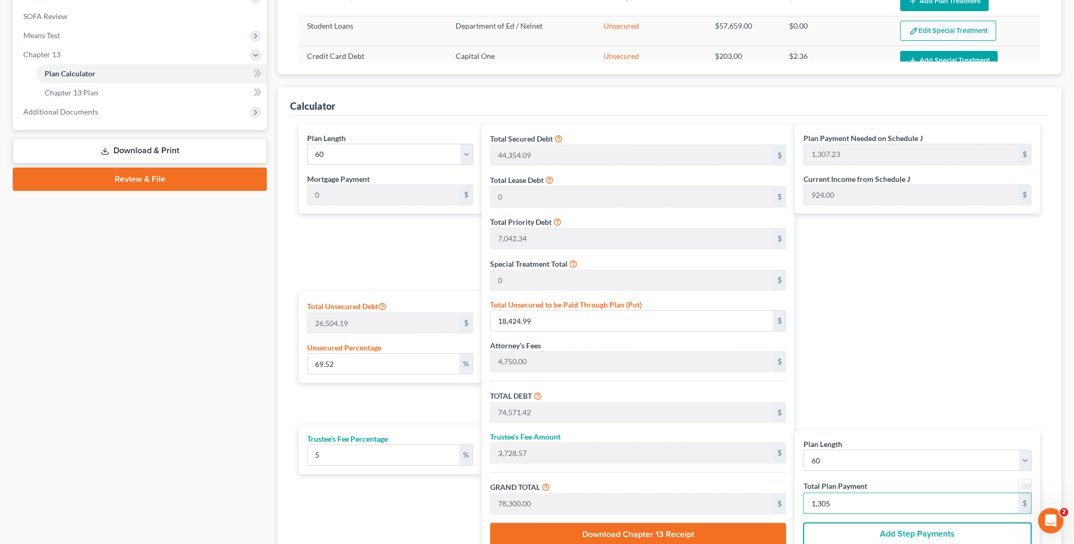
drag, startPoint x: 841, startPoint y: 536, endPoint x: 785, endPoint y: 541, distance: 56.5
click at [785, 541] on div "Plan Length 1 2 3 4 5 6 7 8 9 10 11 12 13 14 15 16 17 18 19 20 21 22 23 24 25 2…" at bounding box center [669, 342] width 759 height 452
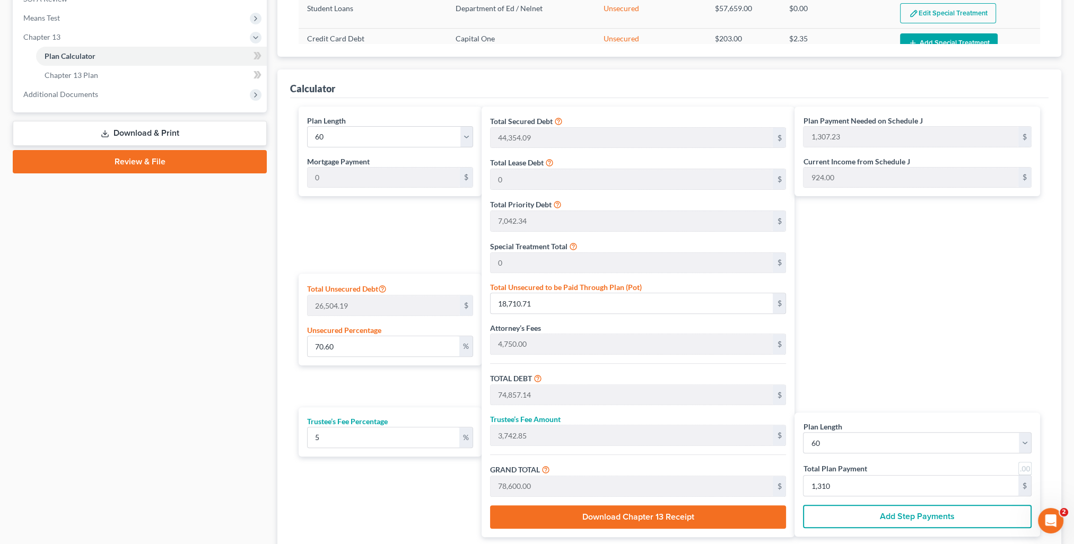
click at [868, 352] on div "Plan Payment Needed on Schedule J 1,307.23 $ Current Income from Schedule J 924…" at bounding box center [920, 322] width 251 height 431
click at [844, 360] on div "Plan Payment Needed on Schedule J 1,307.23 $ Current Income from Schedule J 924…" at bounding box center [920, 322] width 251 height 431
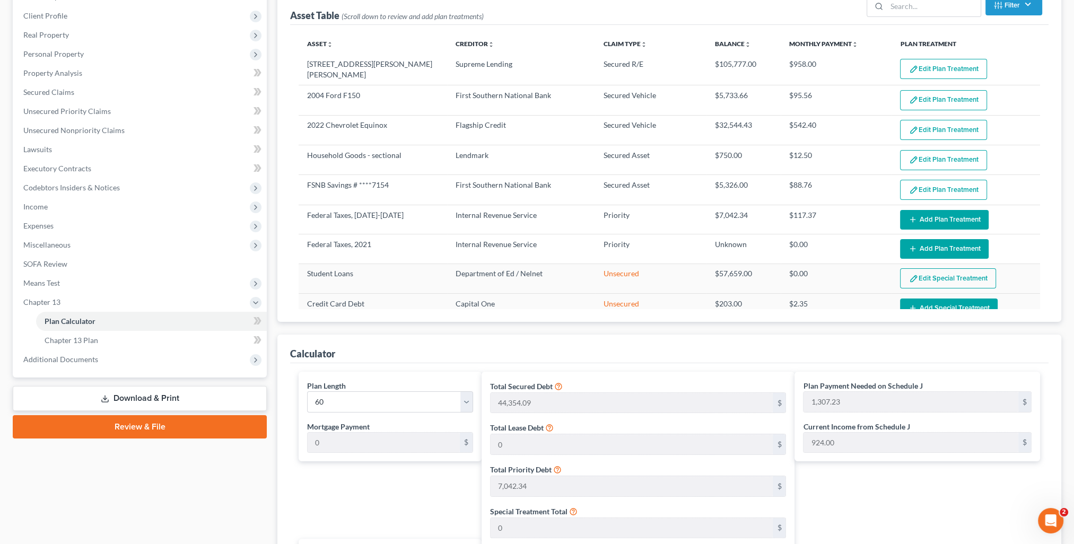
scroll to position [0, 0]
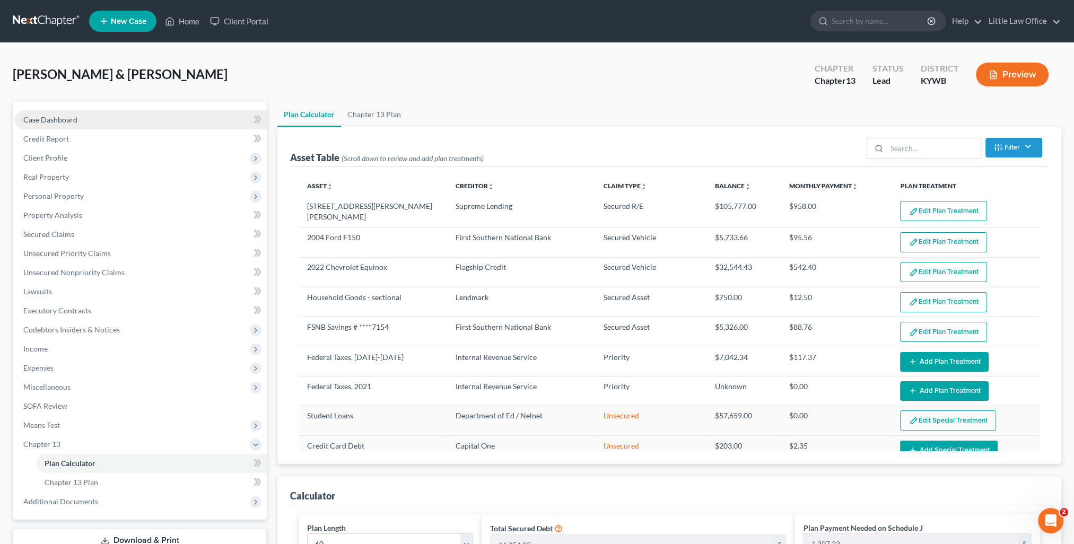
click at [68, 120] on span "Case Dashboard" at bounding box center [50, 119] width 54 height 9
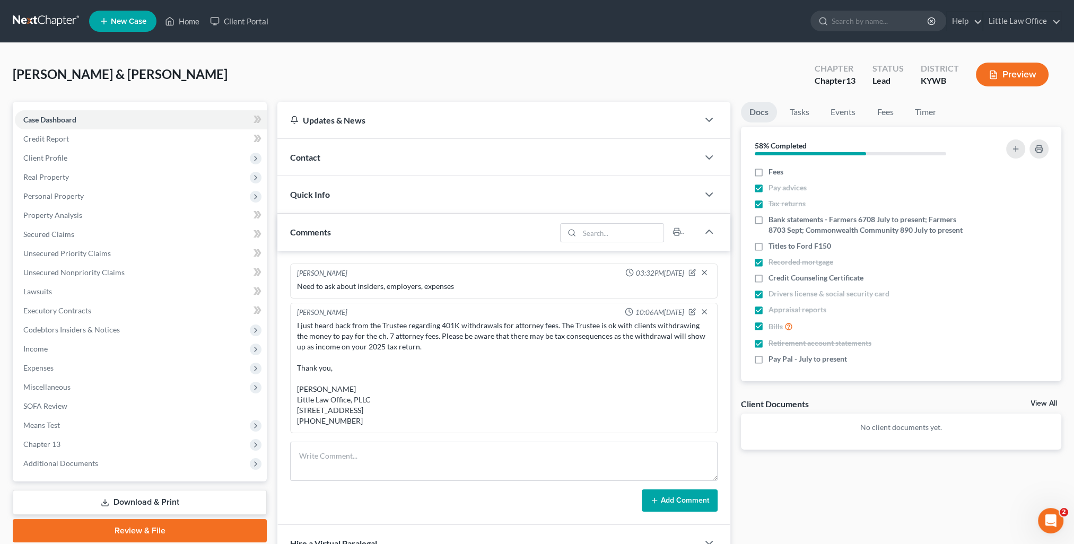
scroll to position [321, 0]
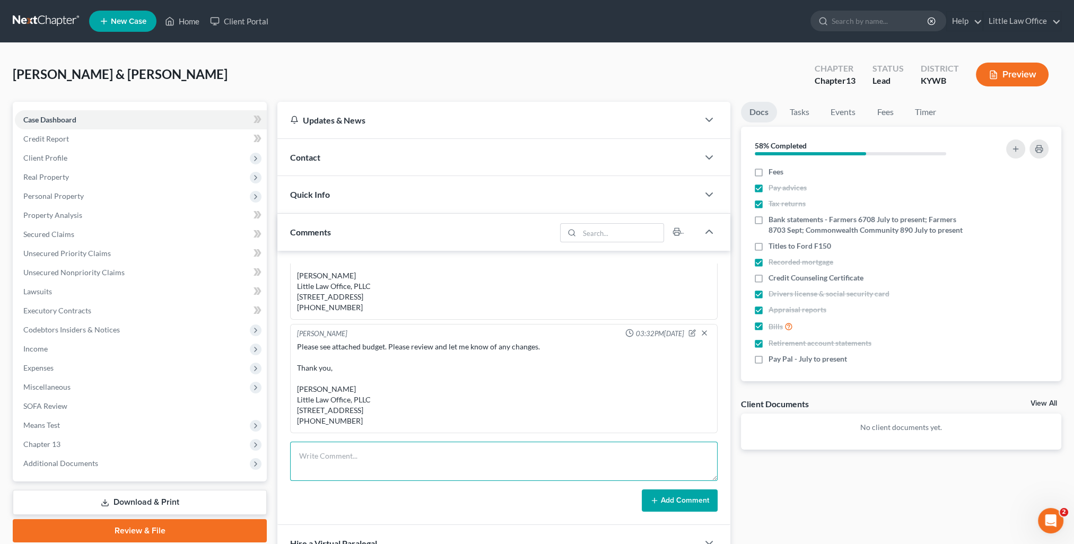
click at [426, 456] on textarea at bounding box center [504, 461] width 428 height 39
paste textarea "Crystal, With making the adjustment on Michaels’ income, I have gotten your pay…"
click at [703, 509] on button "Add Comment" at bounding box center [680, 501] width 76 height 22
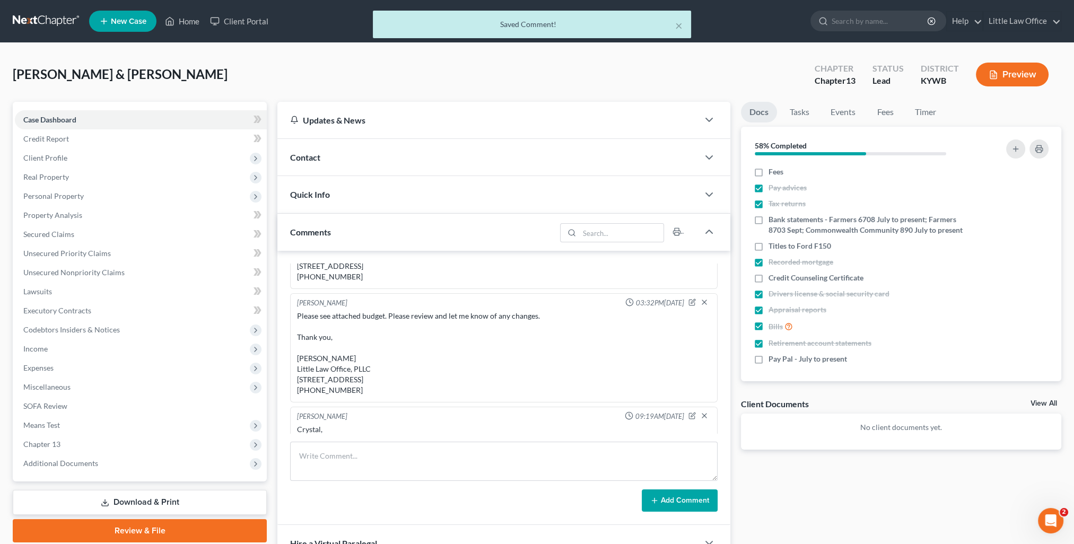
scroll to position [477, 0]
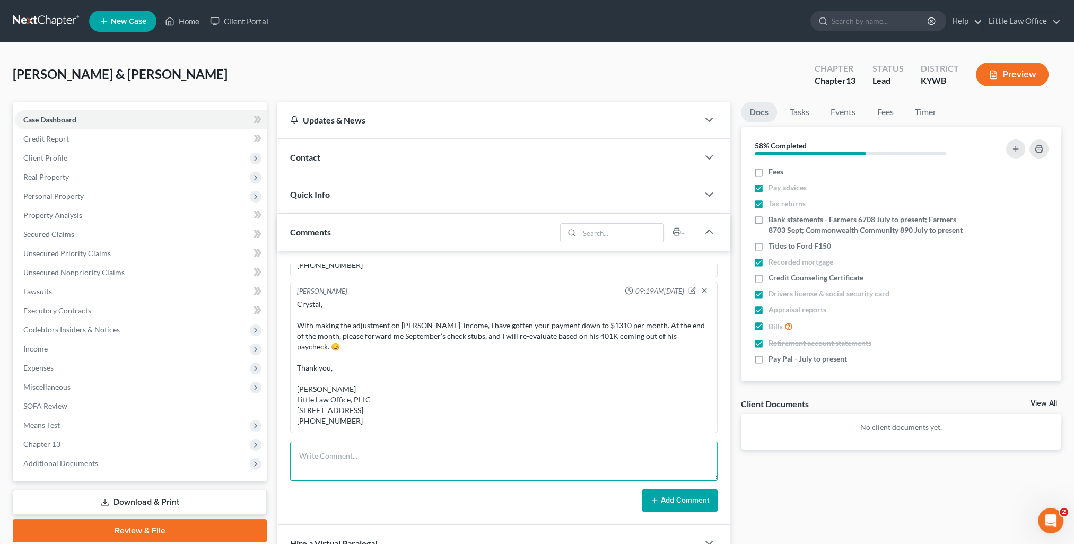
click at [429, 455] on textarea at bounding box center [504, 461] width 428 height 39
click at [692, 495] on button "Add Comment" at bounding box center [680, 501] width 76 height 22
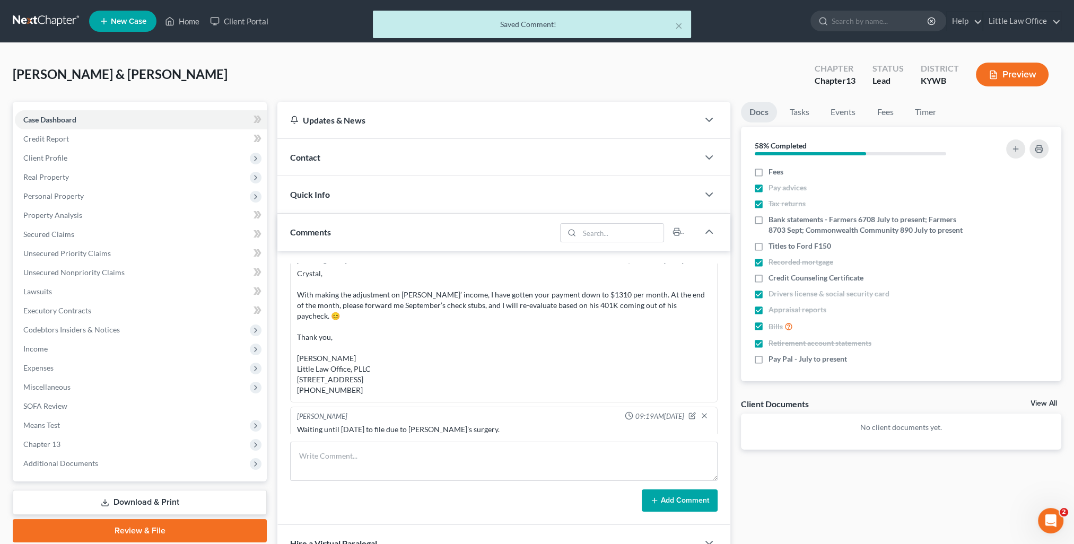
scroll to position [516, 0]
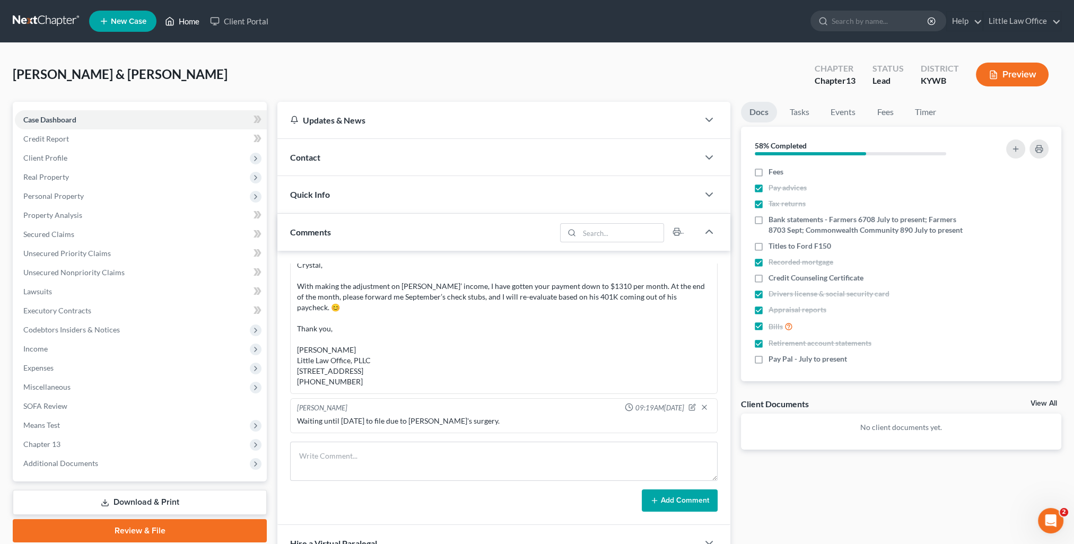
click at [195, 25] on link "Home" at bounding box center [182, 21] width 45 height 19
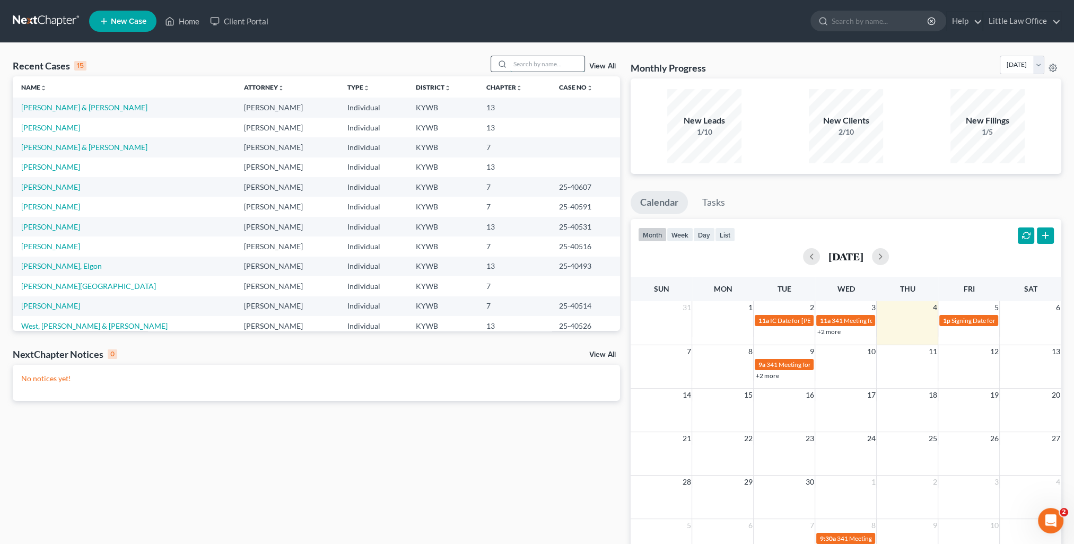
click at [533, 64] on input "search" at bounding box center [547, 63] width 74 height 15
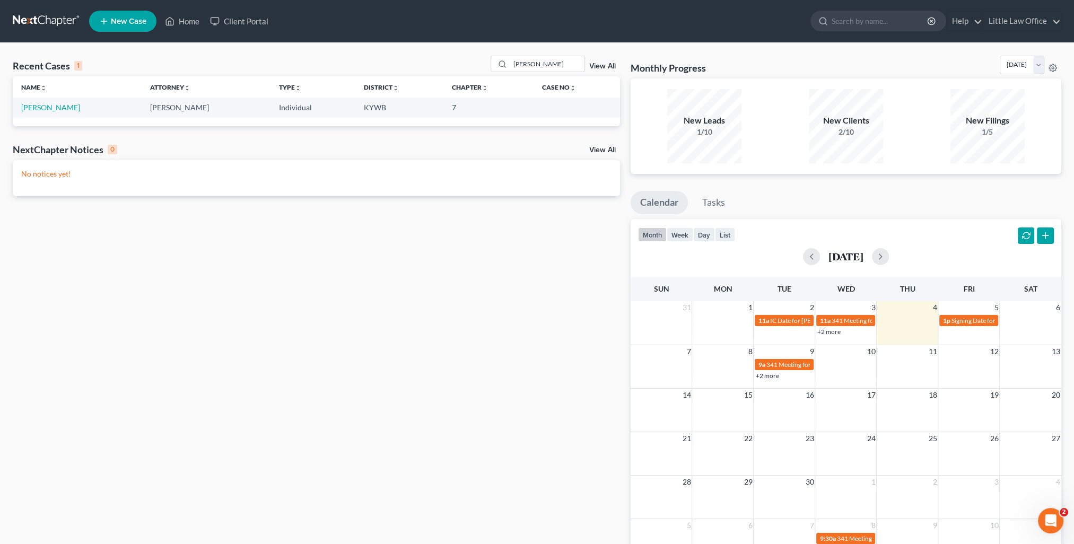
click at [33, 112] on td "Tapia, Jessica" at bounding box center [77, 108] width 129 height 20
click at [32, 109] on link "Tapia, Jessica" at bounding box center [50, 107] width 59 height 9
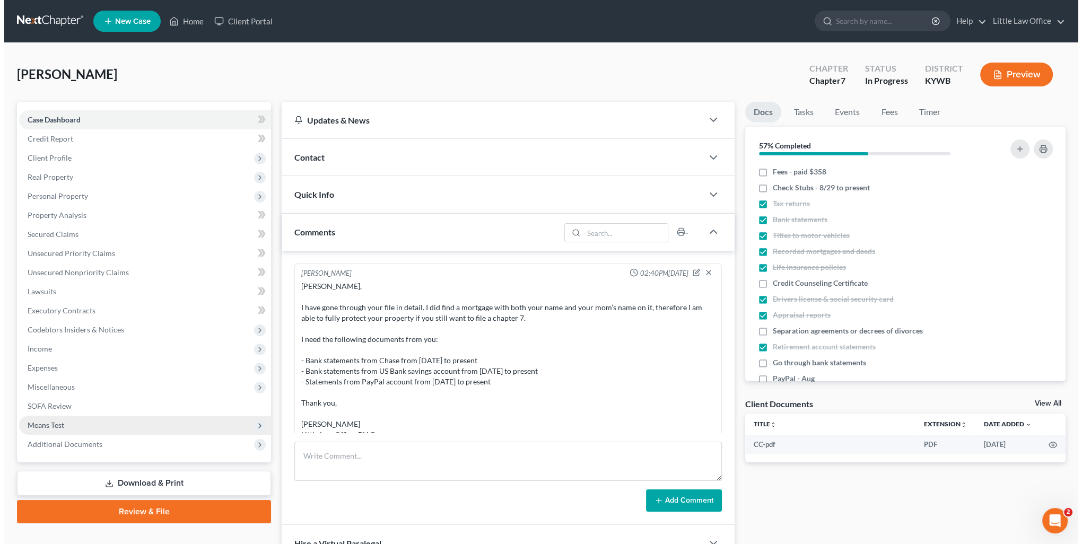
scroll to position [45, 0]
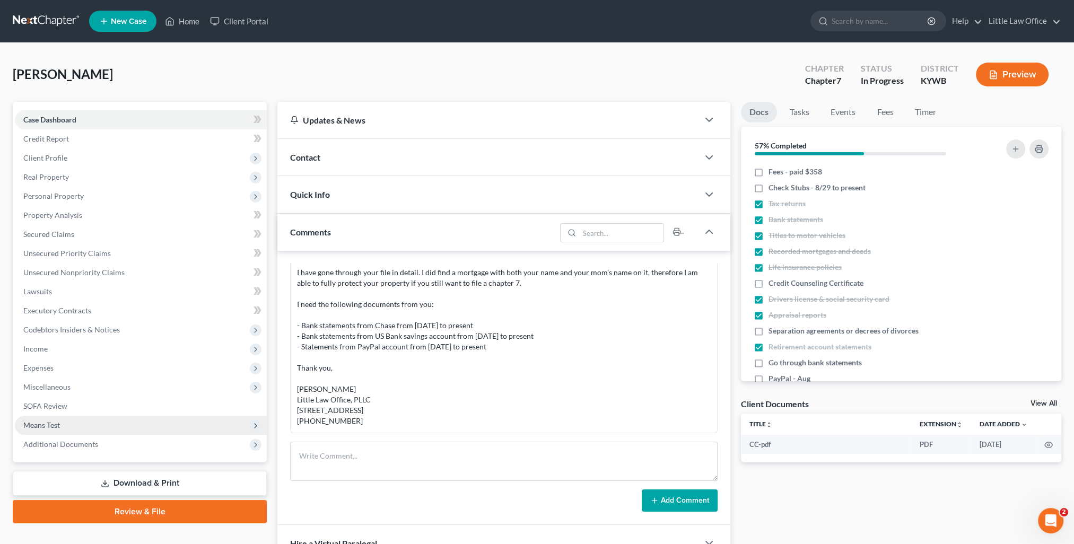
click at [68, 424] on span "Means Test" at bounding box center [141, 425] width 252 height 19
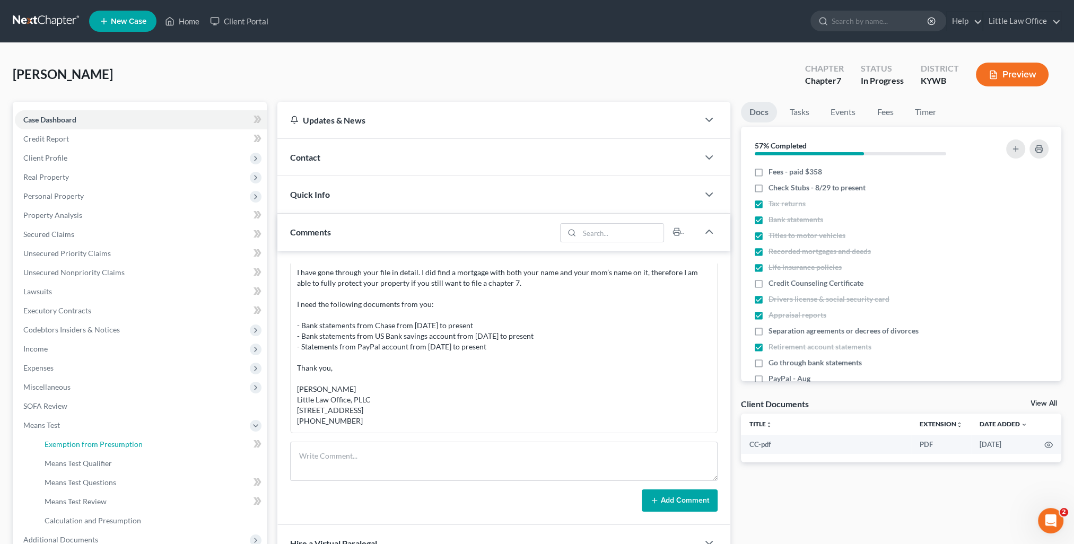
click at [97, 439] on link "Exemption from Presumption" at bounding box center [151, 444] width 231 height 19
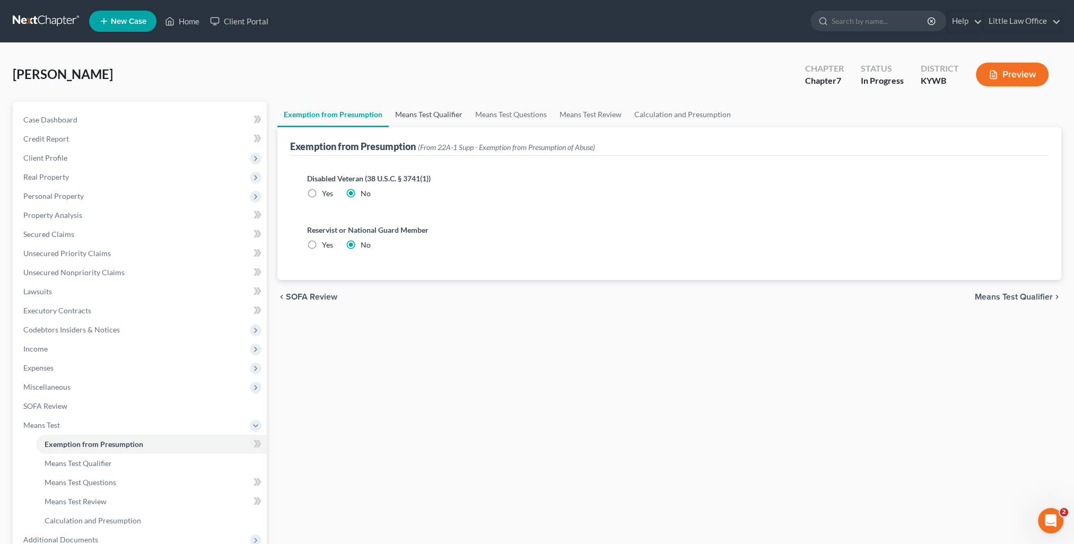
click at [417, 114] on link "Means Test Qualifier" at bounding box center [429, 114] width 80 height 25
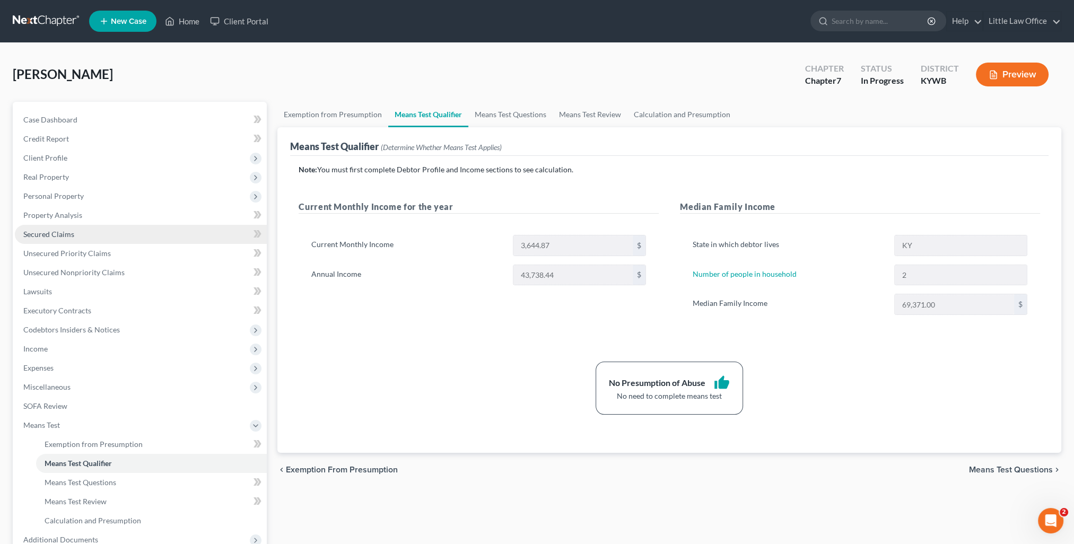
click at [68, 230] on span "Secured Claims" at bounding box center [48, 234] width 51 height 9
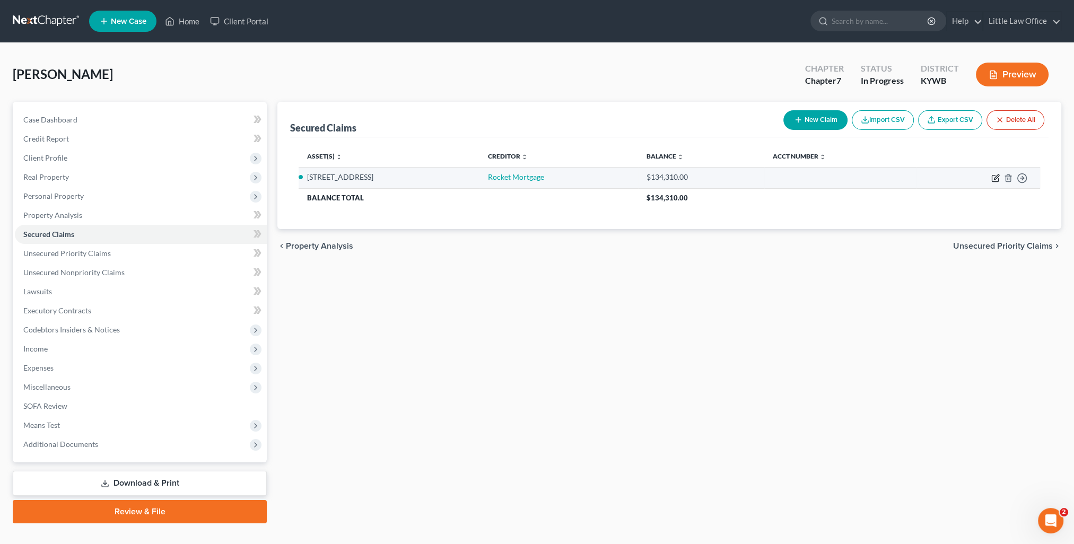
click at [996, 179] on icon "button" at bounding box center [995, 178] width 8 height 8
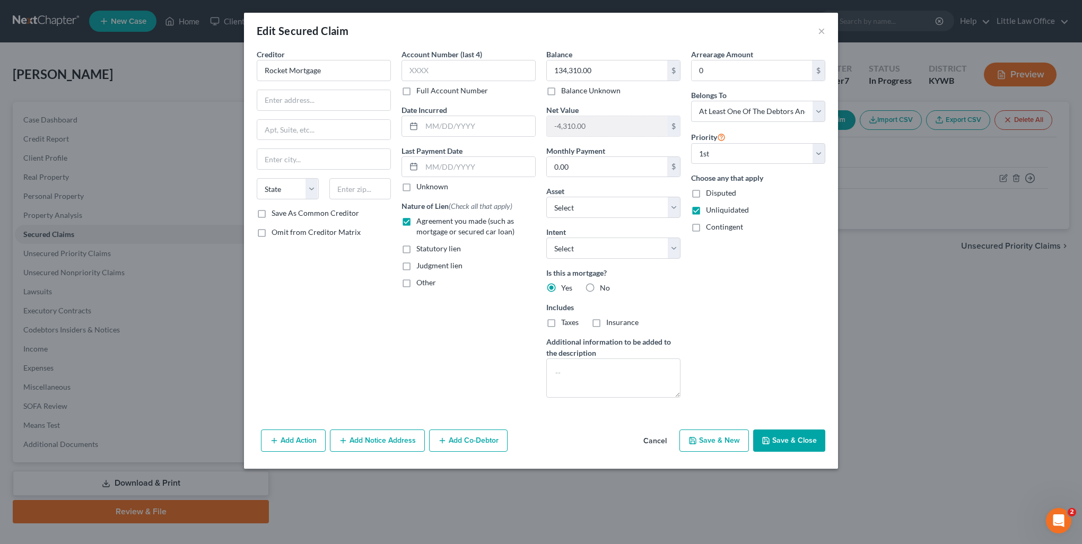
click at [777, 441] on button "Save & Close" at bounding box center [789, 441] width 72 height 22
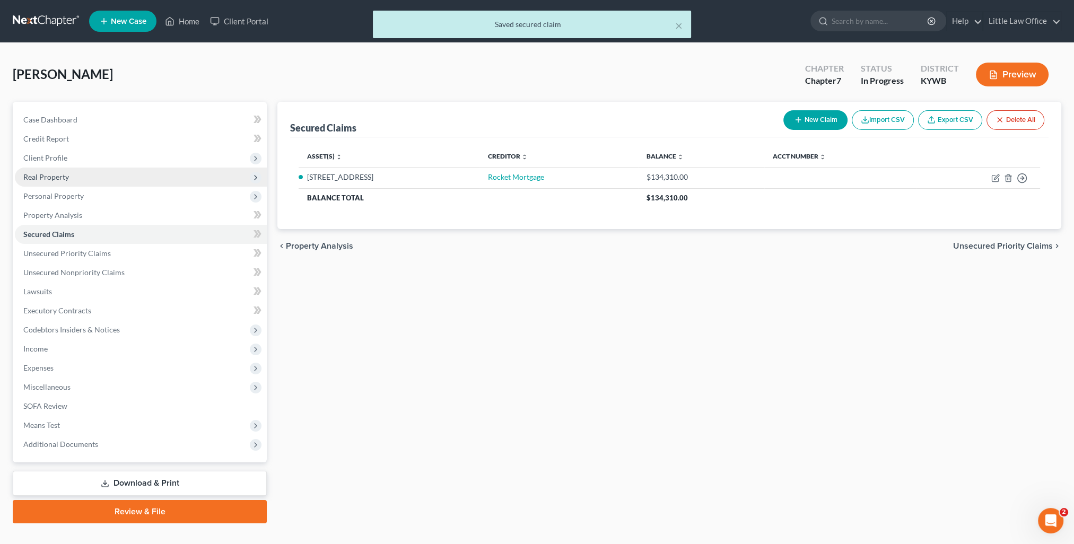
click at [47, 181] on span "Real Property" at bounding box center [46, 176] width 46 height 9
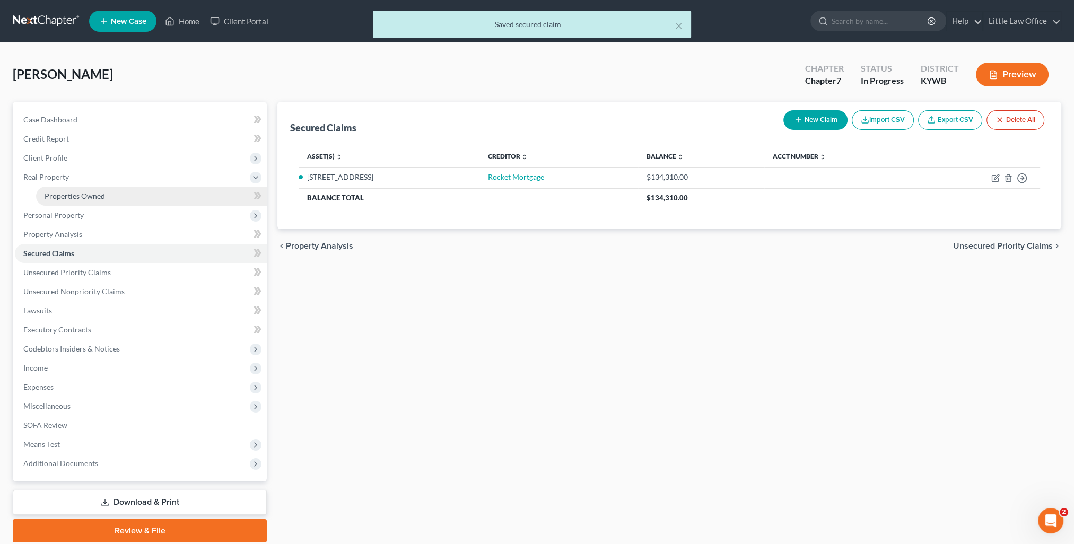
click at [55, 192] on span "Properties Owned" at bounding box center [75, 195] width 60 height 9
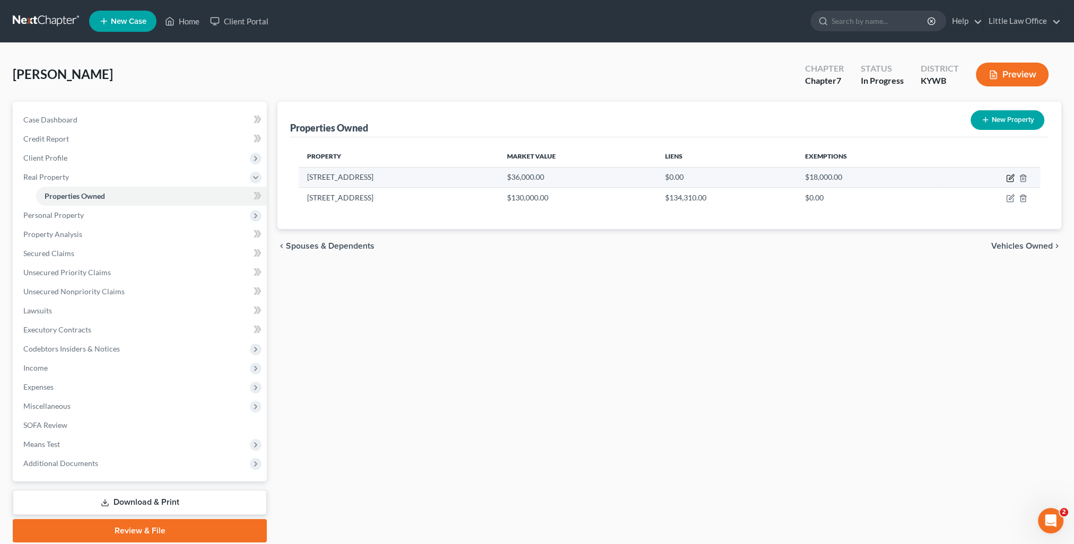
click at [1010, 181] on icon "button" at bounding box center [1010, 179] width 6 height 6
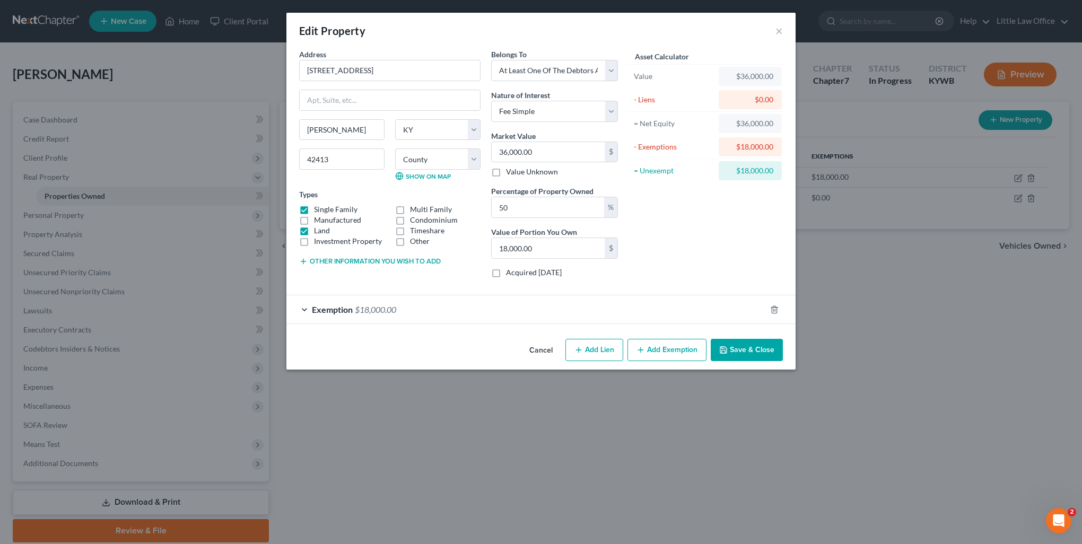
click at [489, 310] on div "Exemption $18,000.00" at bounding box center [526, 309] width 480 height 28
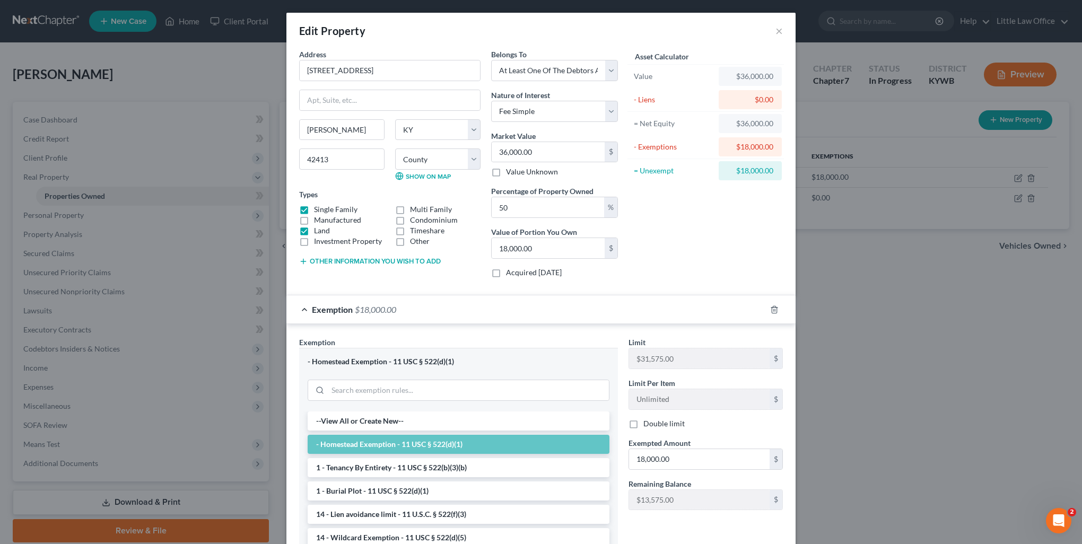
scroll to position [110, 0]
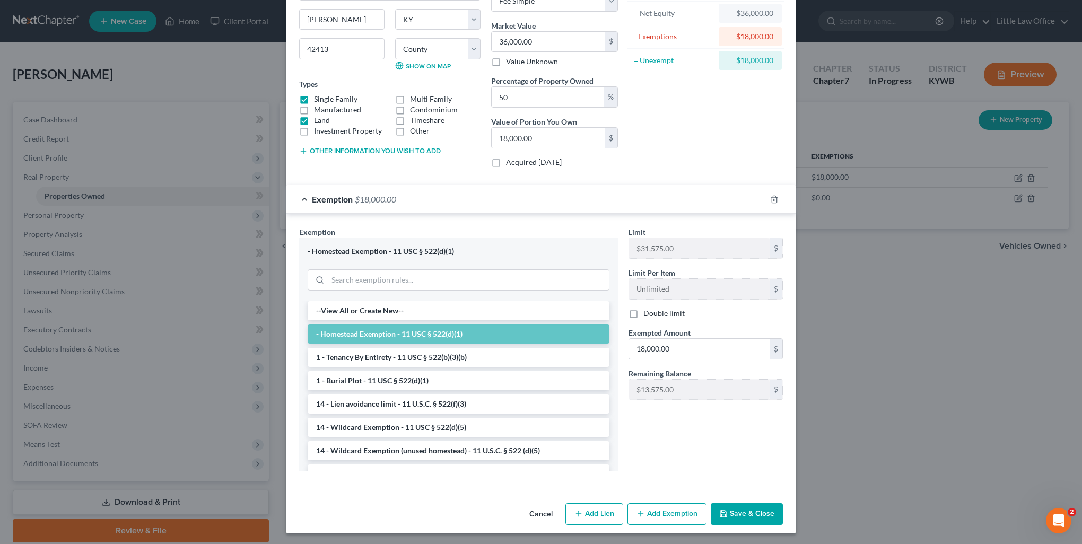
click at [752, 523] on button "Save & Close" at bounding box center [747, 514] width 72 height 22
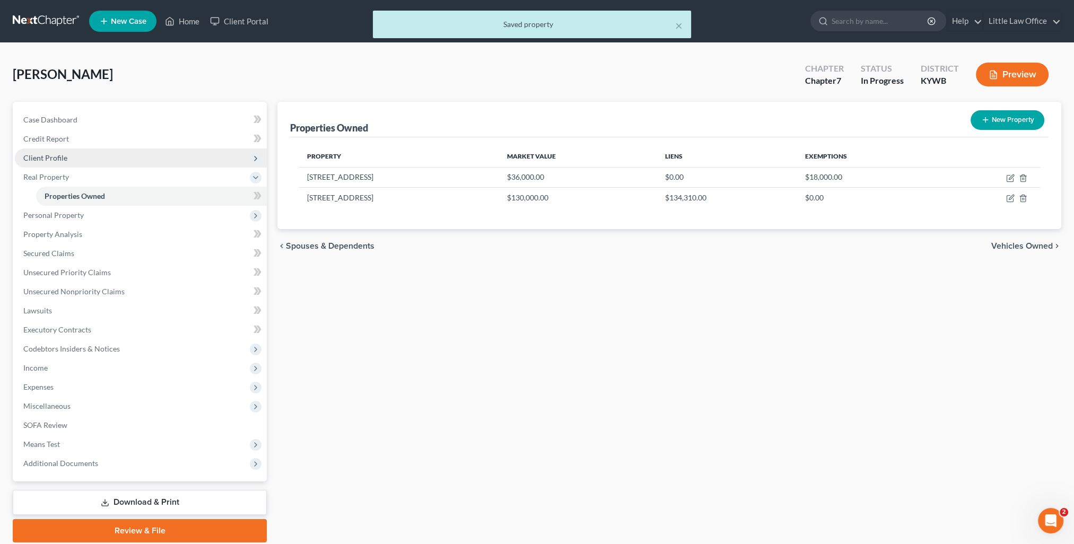
click at [34, 162] on span "Client Profile" at bounding box center [141, 158] width 252 height 19
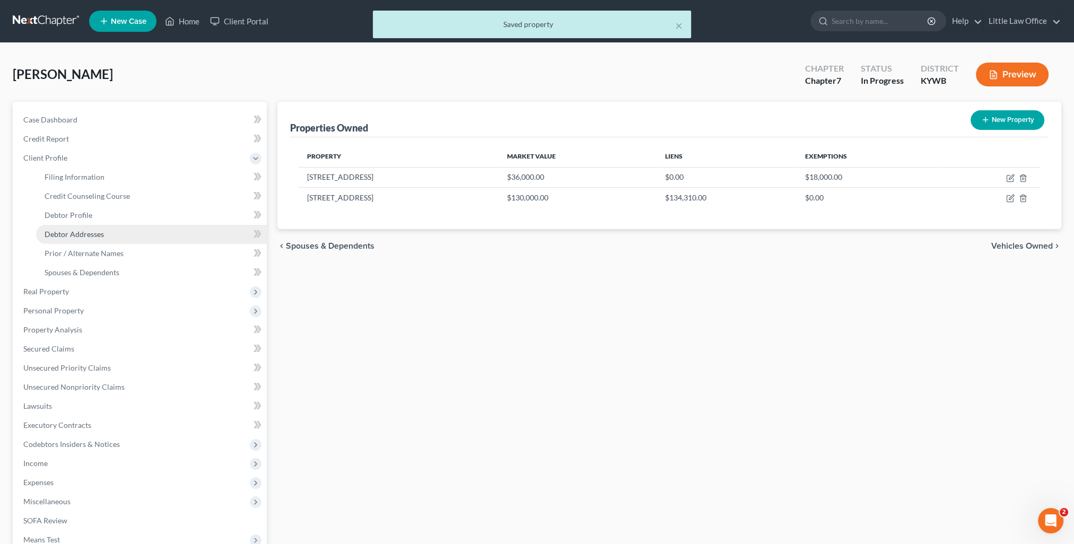
click at [98, 225] on link "Debtor Addresses" at bounding box center [151, 234] width 231 height 19
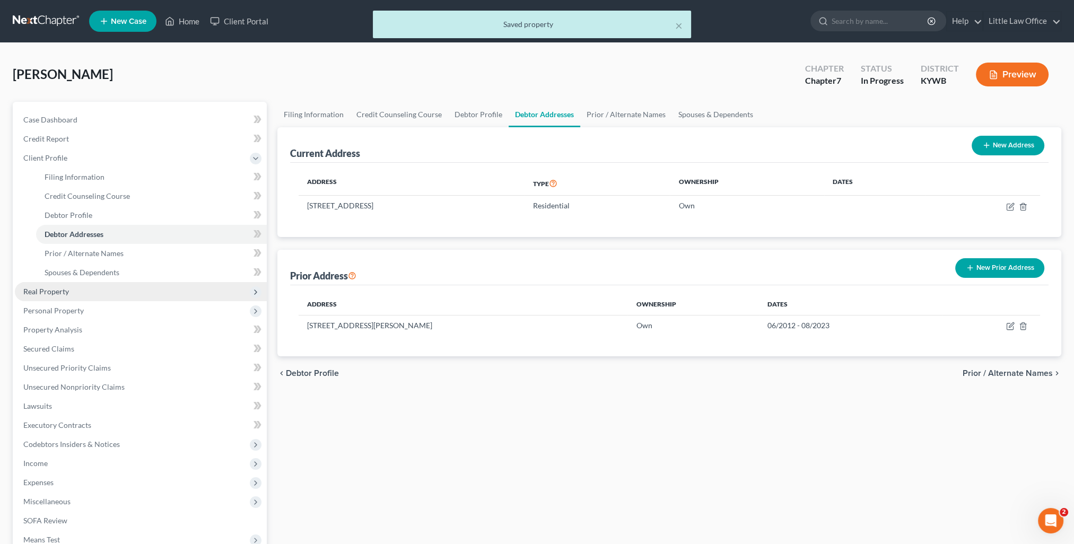
click at [43, 283] on span "Real Property" at bounding box center [141, 291] width 252 height 19
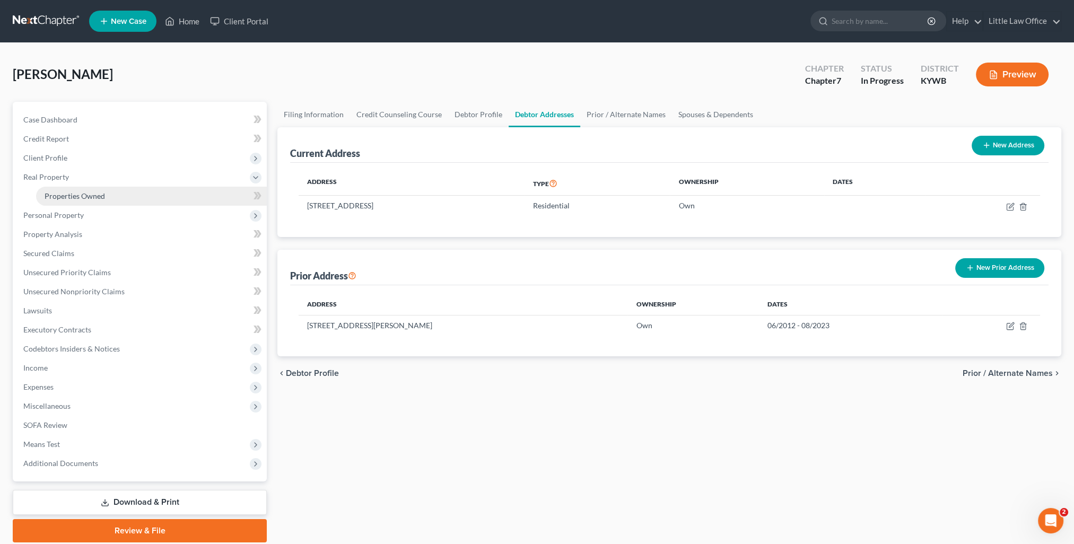
click at [86, 201] on link "Properties Owned" at bounding box center [151, 196] width 231 height 19
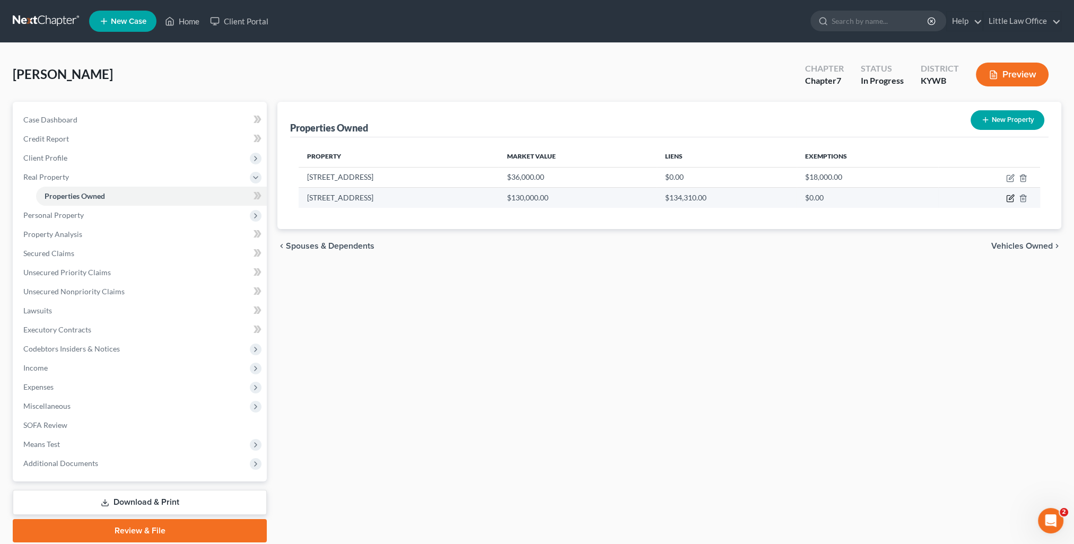
click at [1010, 199] on icon "button" at bounding box center [1010, 198] width 8 height 8
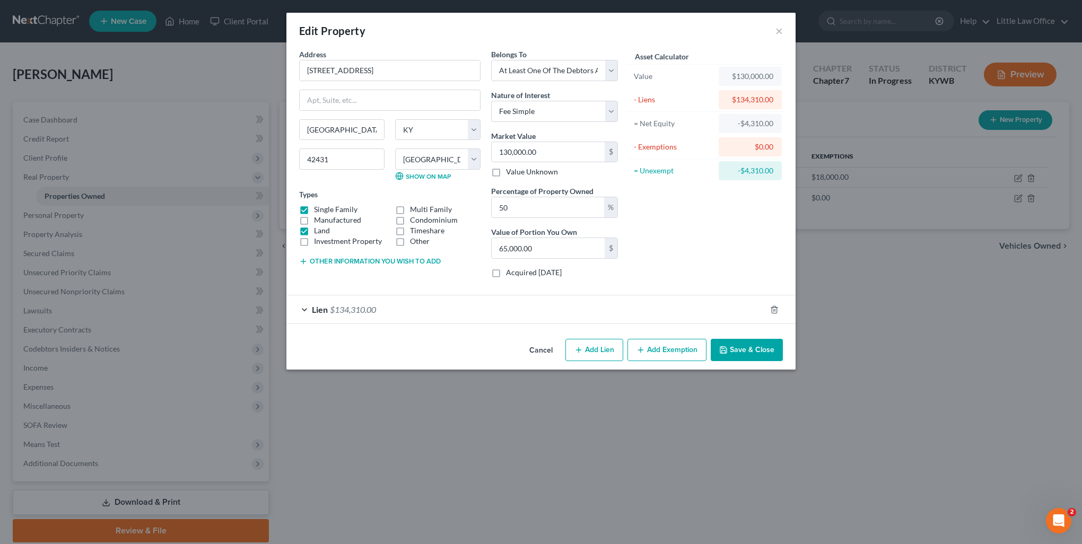
click at [767, 350] on button "Save & Close" at bounding box center [747, 350] width 72 height 22
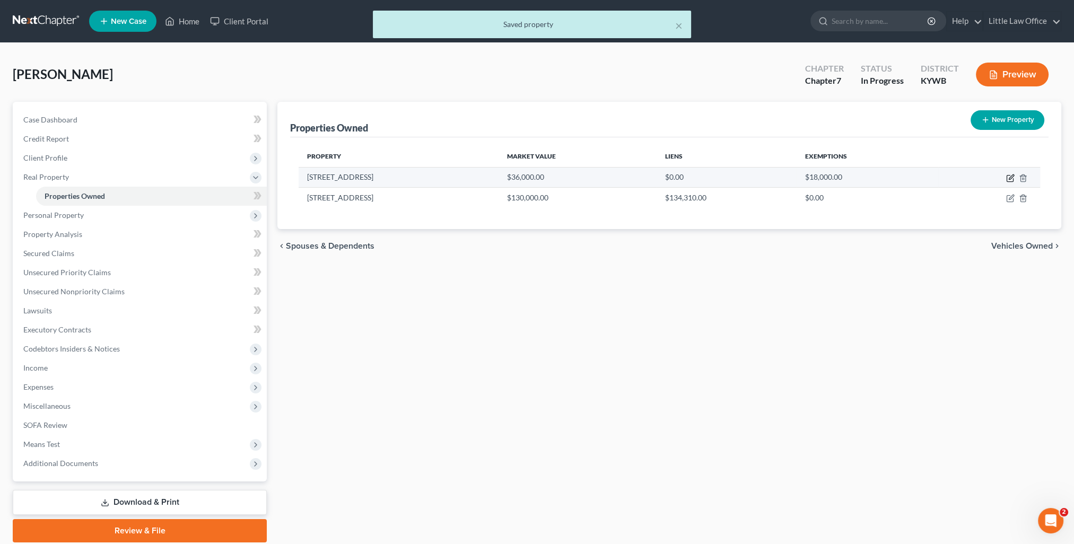
click at [1012, 178] on icon "button" at bounding box center [1010, 178] width 8 height 8
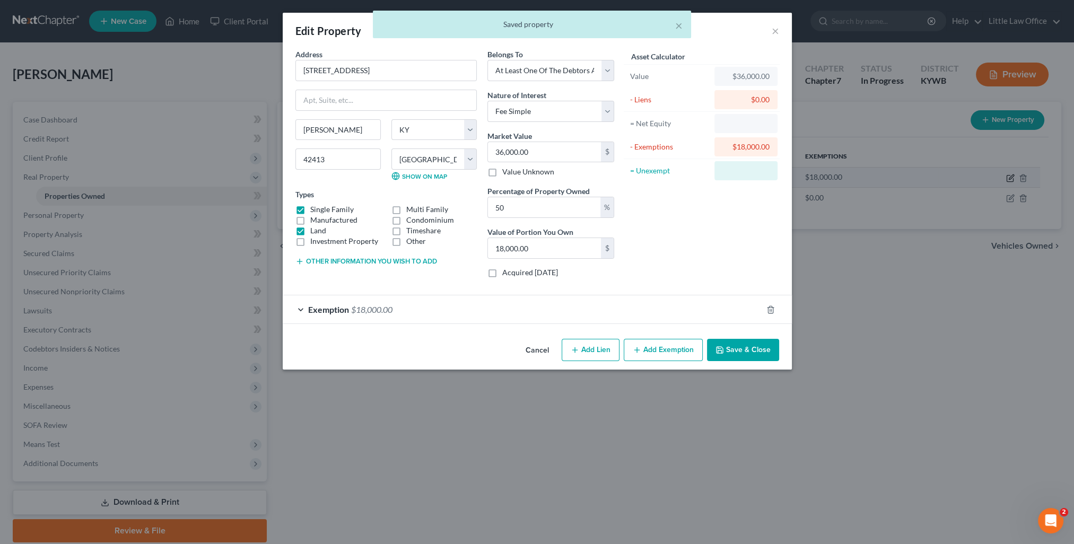
click at [1013, 178] on body "Home New Case Client Portal Little Law Office kristi@littlelawofficeky.com My A…" at bounding box center [537, 291] width 1074 height 583
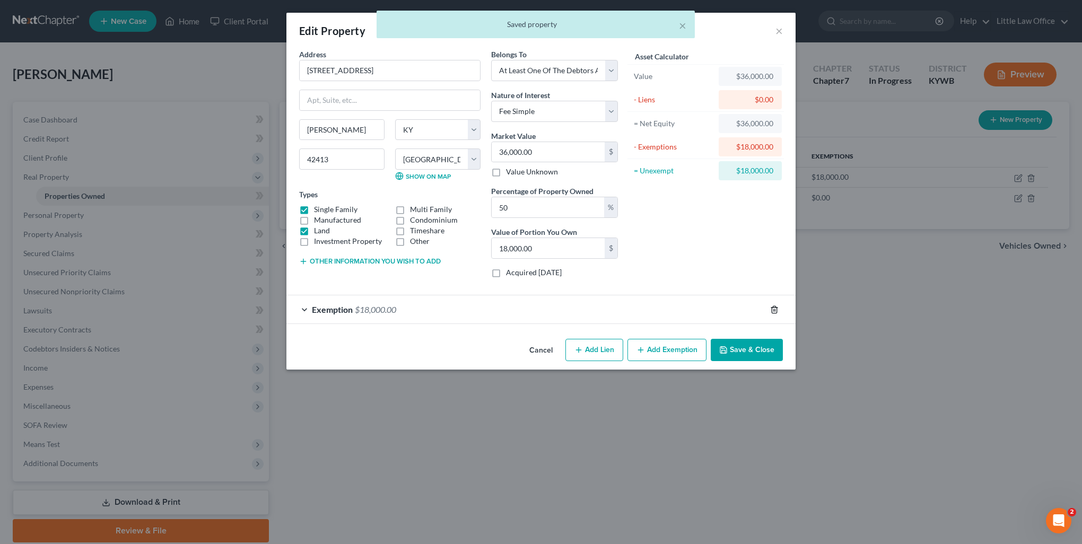
click at [775, 310] on line "button" at bounding box center [775, 310] width 0 height 2
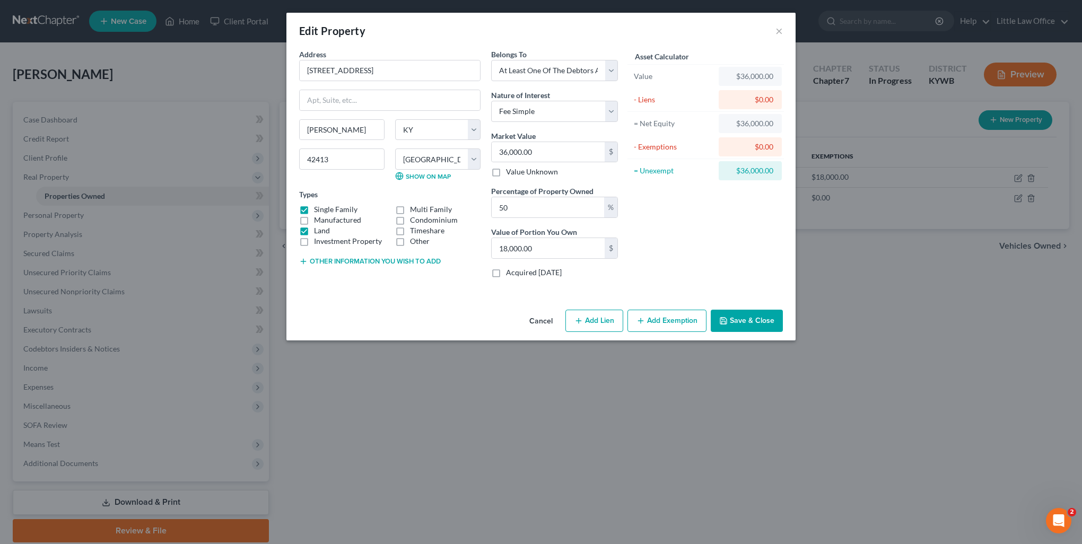
click at [652, 323] on button "Add Exemption" at bounding box center [667, 321] width 79 height 22
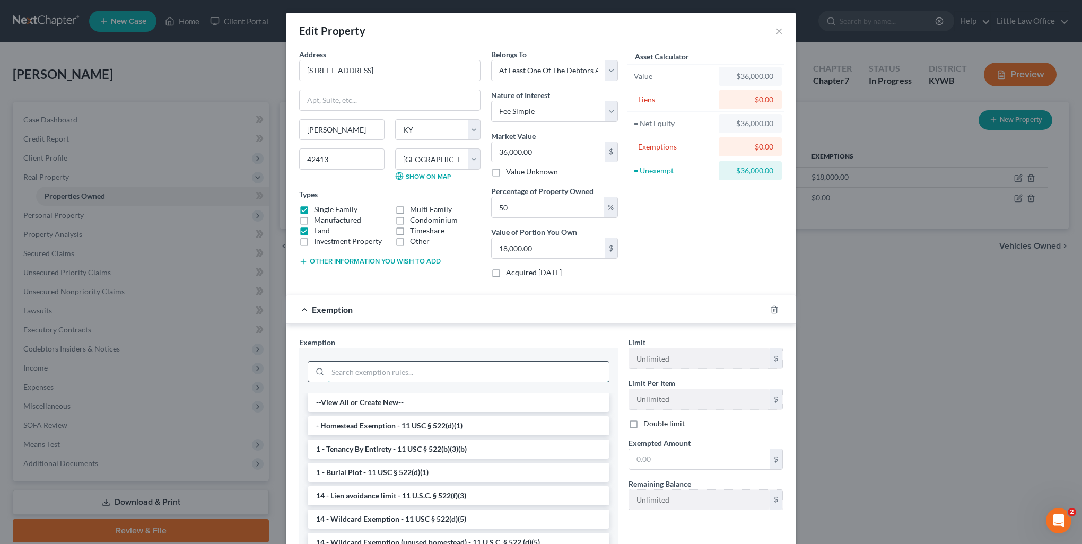
click at [367, 362] on input "search" at bounding box center [468, 372] width 281 height 20
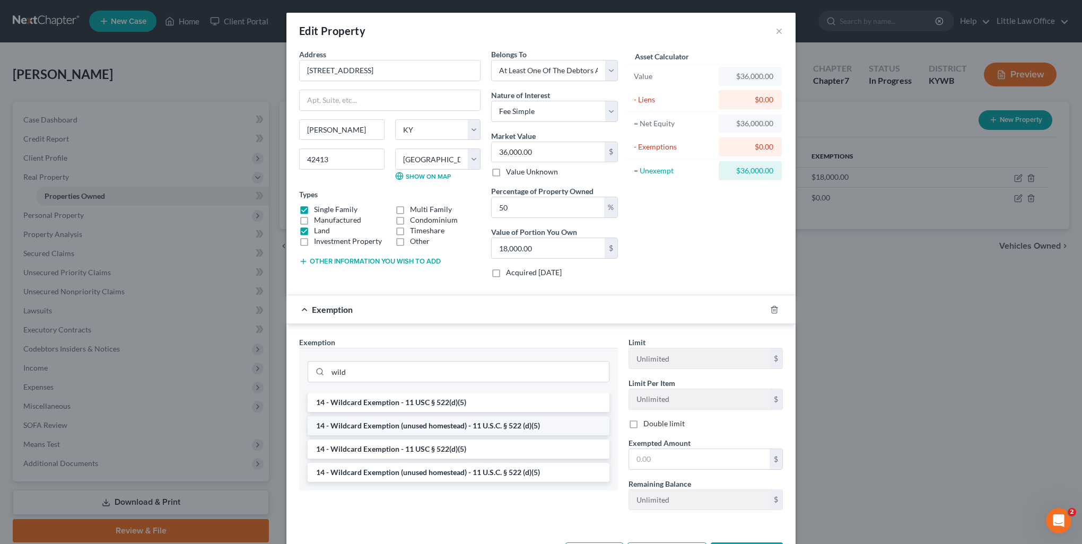
click at [399, 421] on li "14 - Wildcard Exemption (unused homestead) - 11 U.S.C. § 522 (d)(5)" at bounding box center [459, 425] width 302 height 19
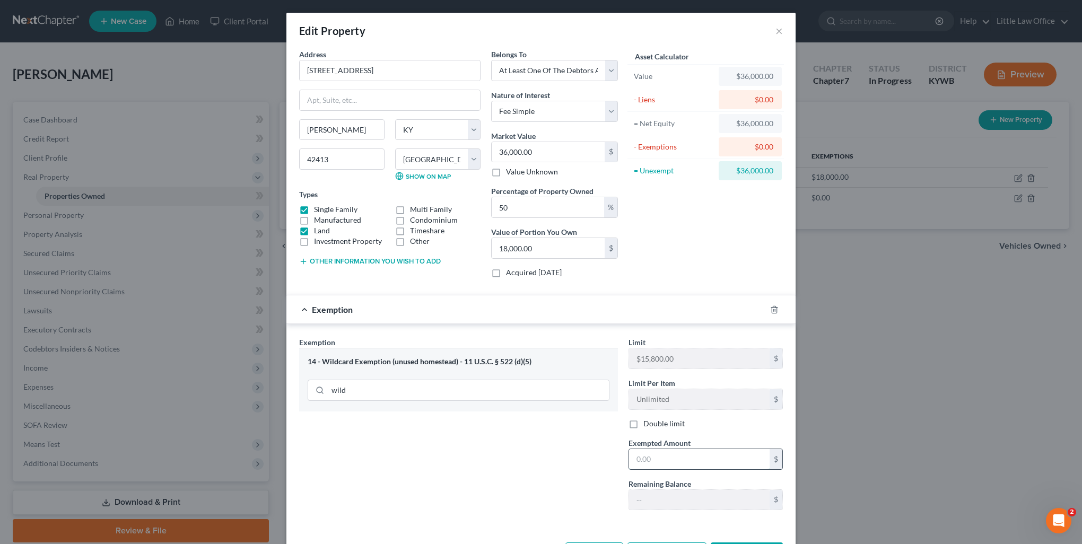
click at [693, 452] on input "text" at bounding box center [699, 459] width 141 height 20
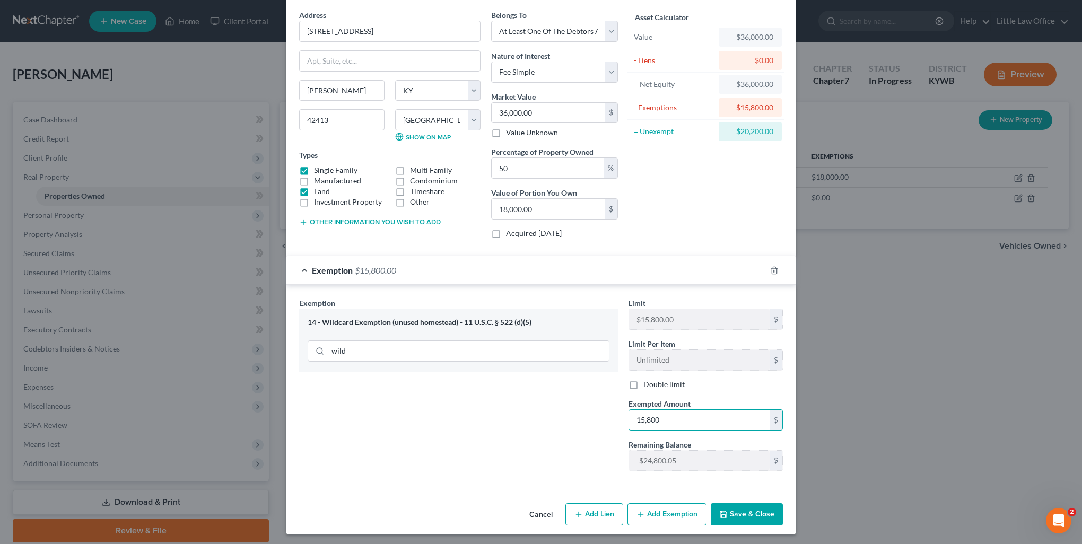
click at [666, 515] on button "Add Exemption" at bounding box center [667, 514] width 79 height 22
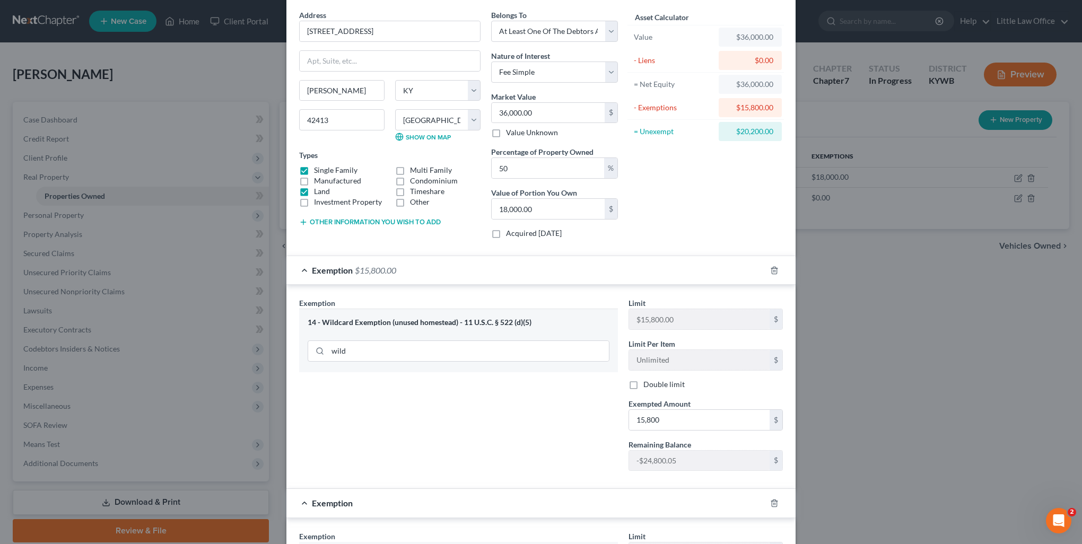
scroll to position [145, 0]
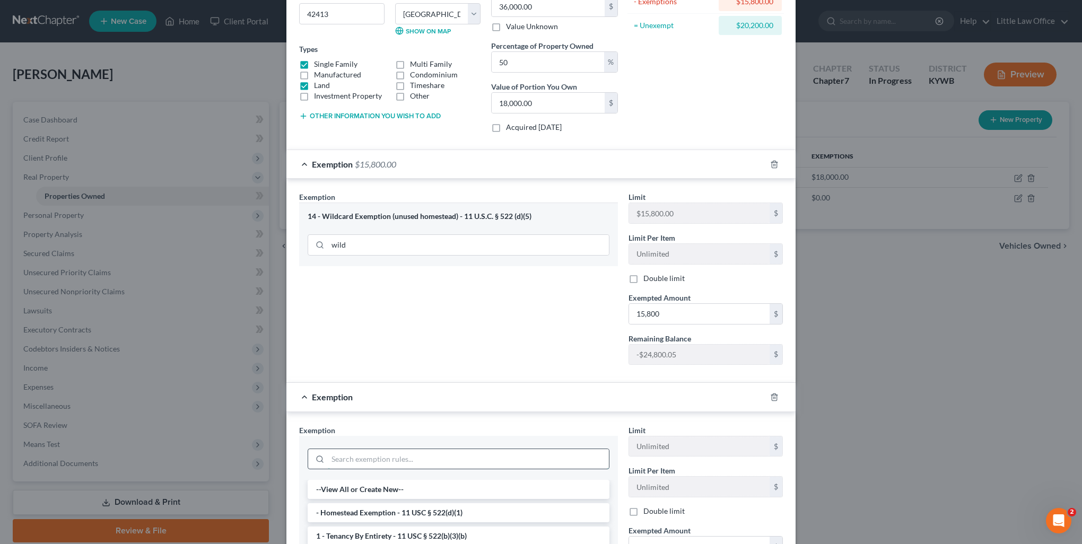
click at [397, 449] on input "search" at bounding box center [468, 459] width 281 height 20
click at [420, 490] on li "14 - Wildcard Exemption - 11 USC § 522(d)(5)" at bounding box center [459, 489] width 302 height 19
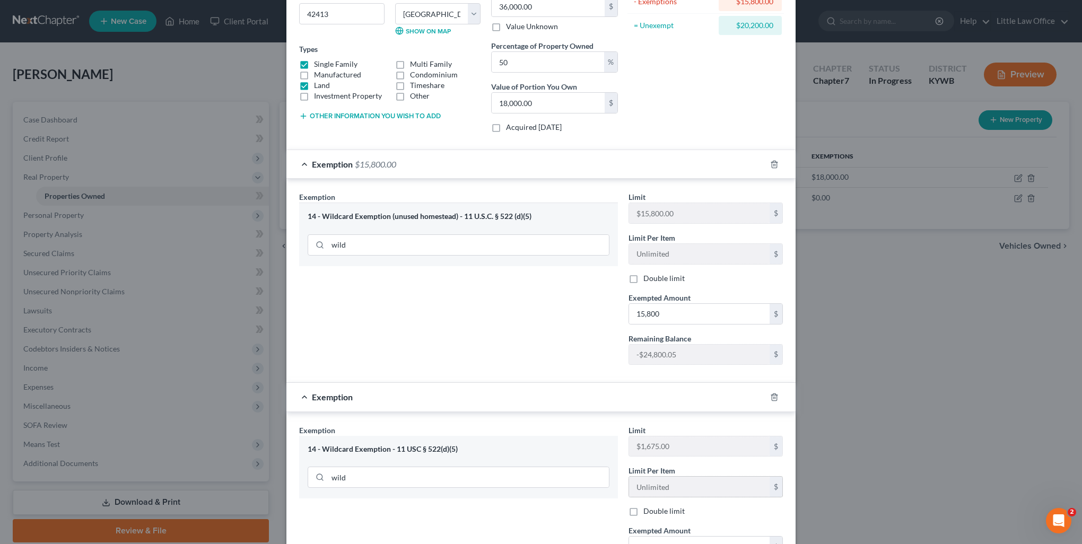
scroll to position [198, 0]
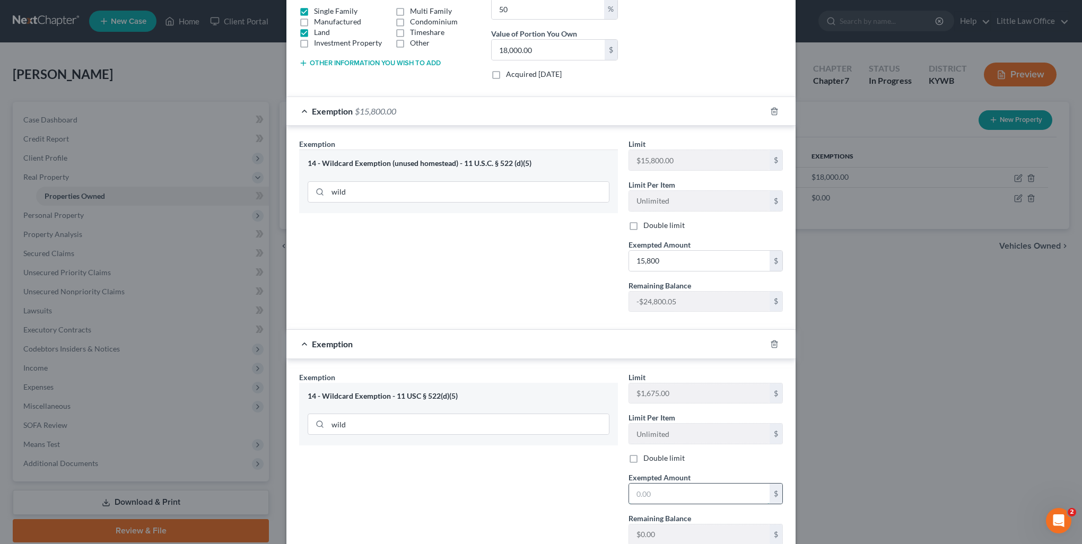
click at [689, 493] on input "text" at bounding box center [699, 494] width 141 height 20
click at [542, 509] on div "Exemption Set must be selected for CA. Exemption * 14 - Wildcard Exemption - 11…" at bounding box center [458, 463] width 329 height 182
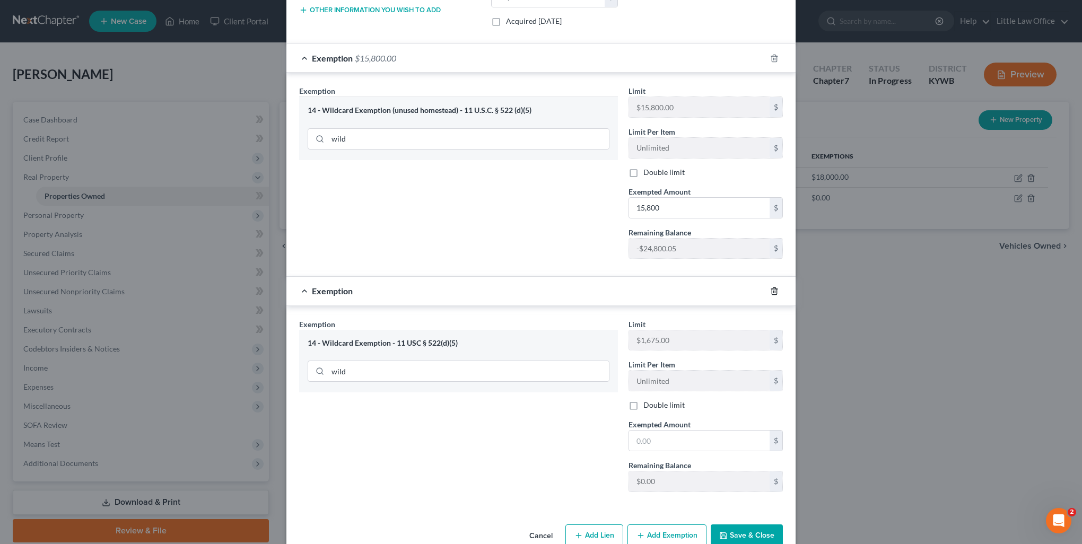
click at [771, 289] on polyline "button" at bounding box center [774, 289] width 6 height 0
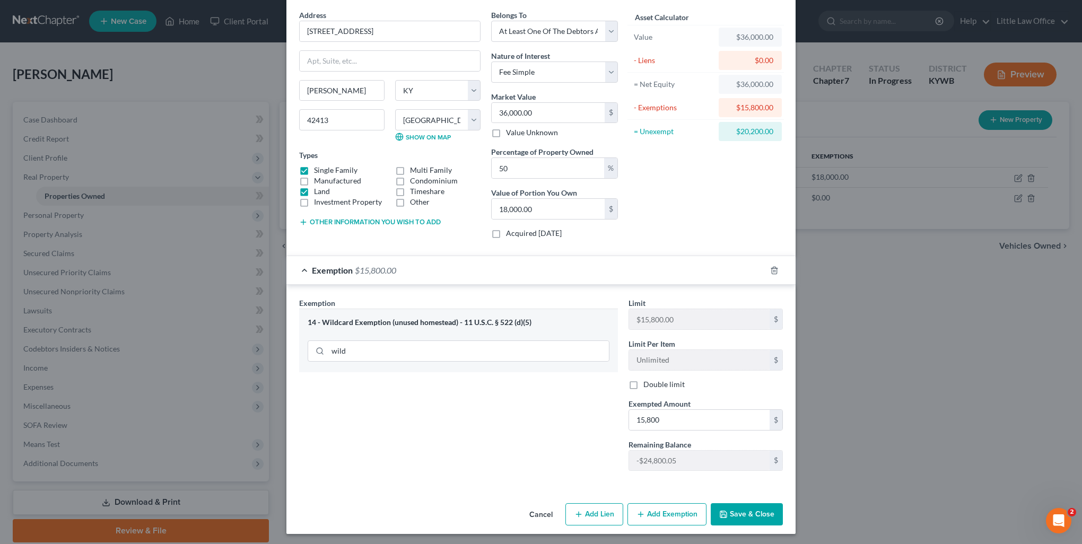
click at [731, 508] on button "Save & Close" at bounding box center [747, 514] width 72 height 22
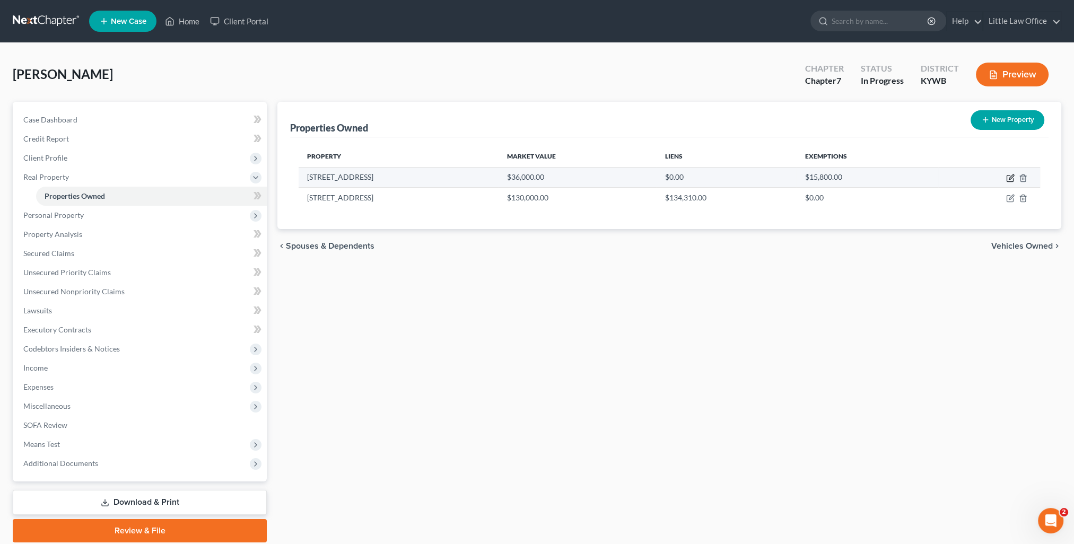
click at [1008, 176] on icon "button" at bounding box center [1010, 178] width 8 height 8
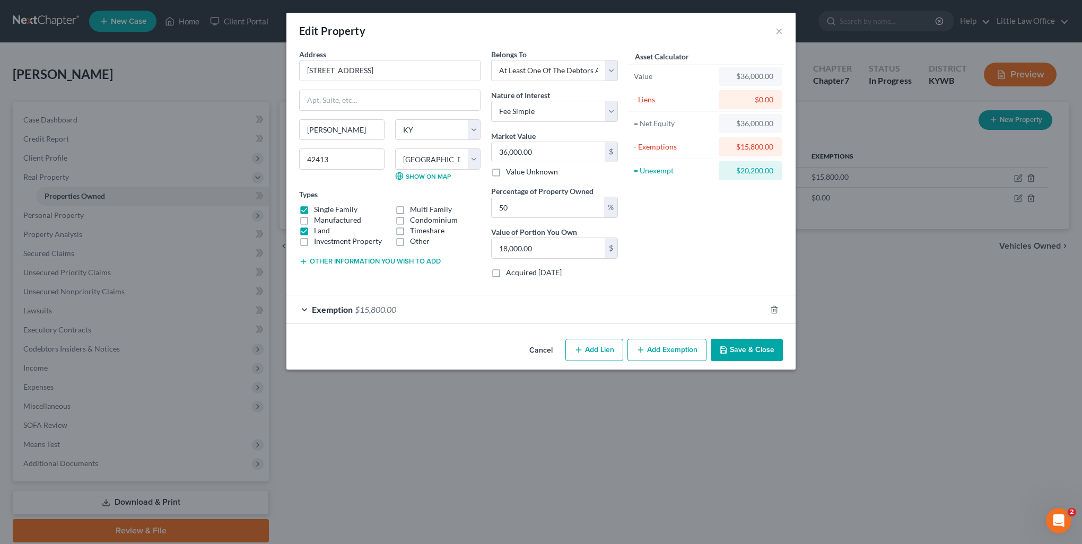
click at [736, 355] on button "Save & Close" at bounding box center [747, 350] width 72 height 22
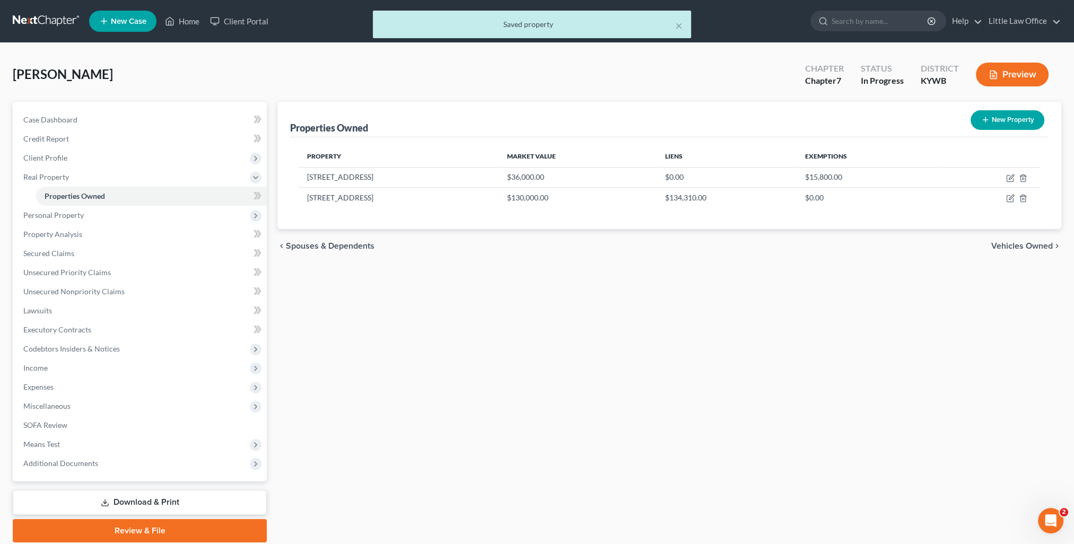
click at [1030, 247] on span "Vehicles Owned" at bounding box center [1022, 246] width 62 height 8
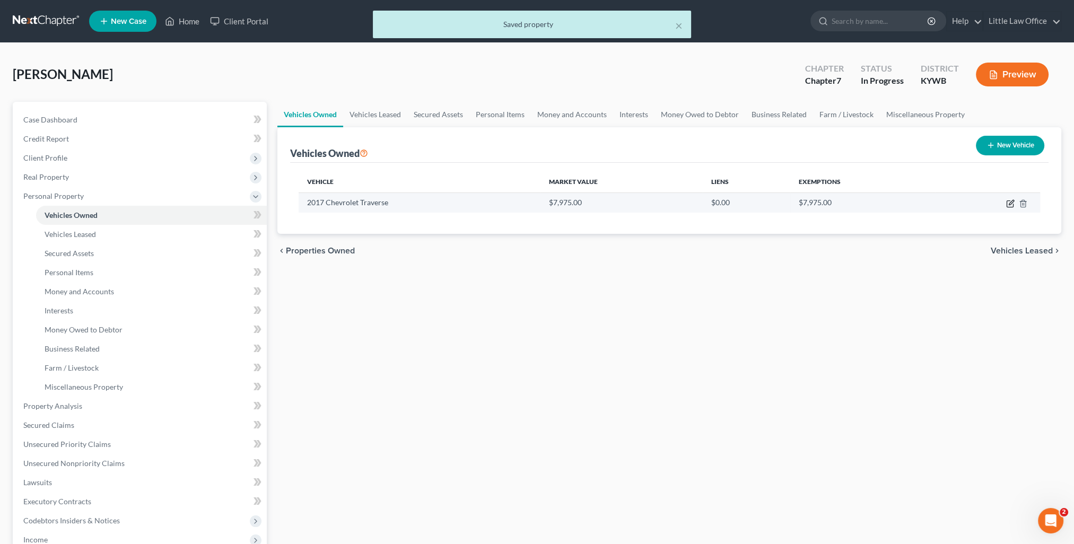
click at [1009, 205] on icon "button" at bounding box center [1011, 202] width 5 height 5
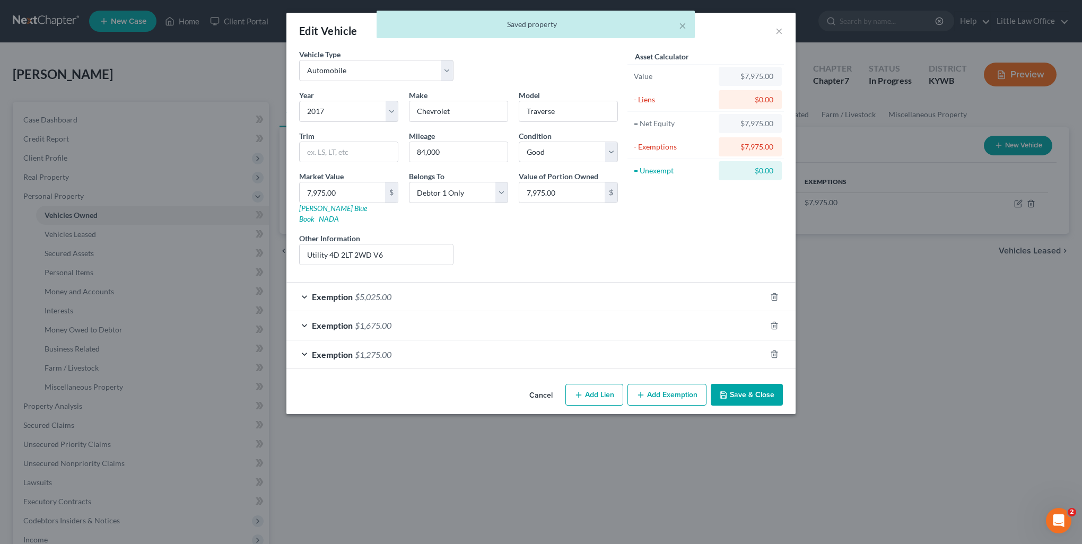
click at [395, 287] on div "Exemption $5,025.00" at bounding box center [526, 297] width 480 height 28
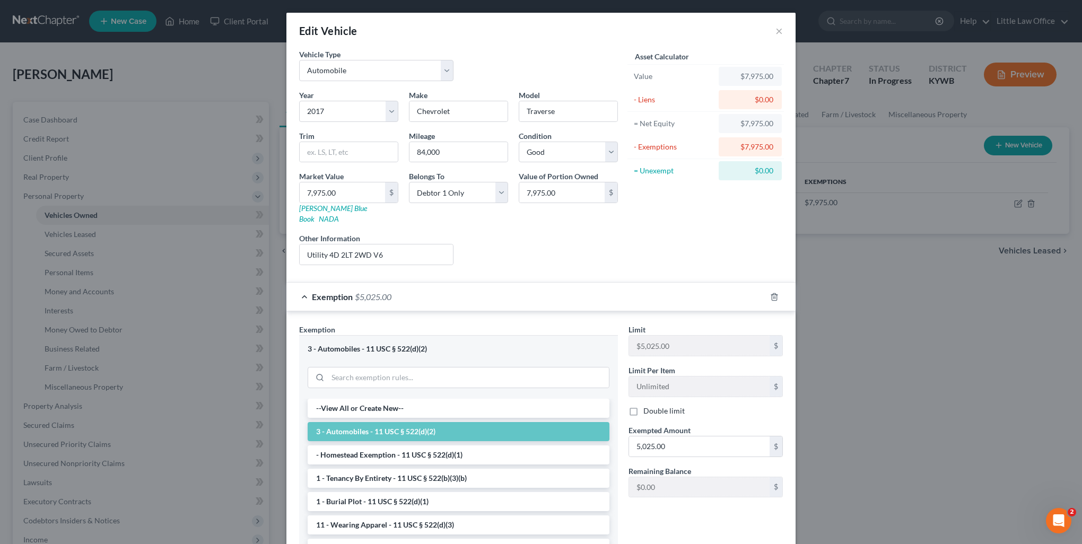
scroll to position [106, 0]
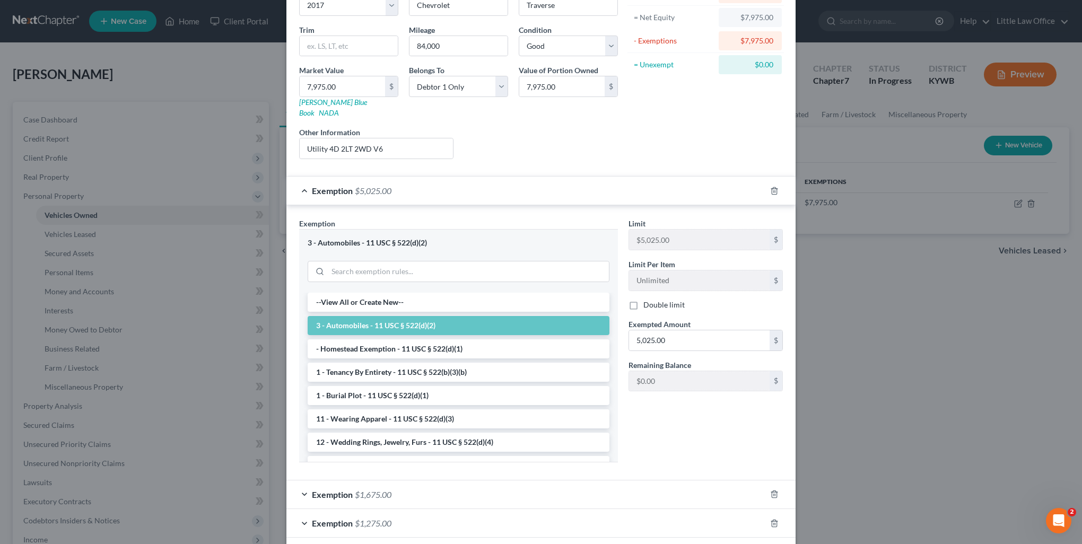
click at [399, 486] on div "Exemption $1,675.00" at bounding box center [526, 495] width 480 height 28
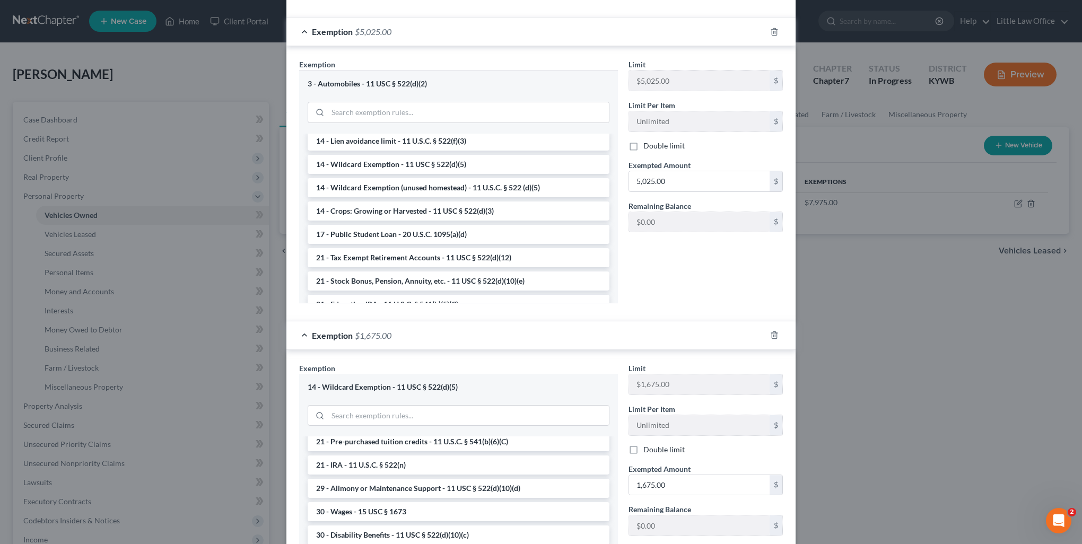
scroll to position [420, 0]
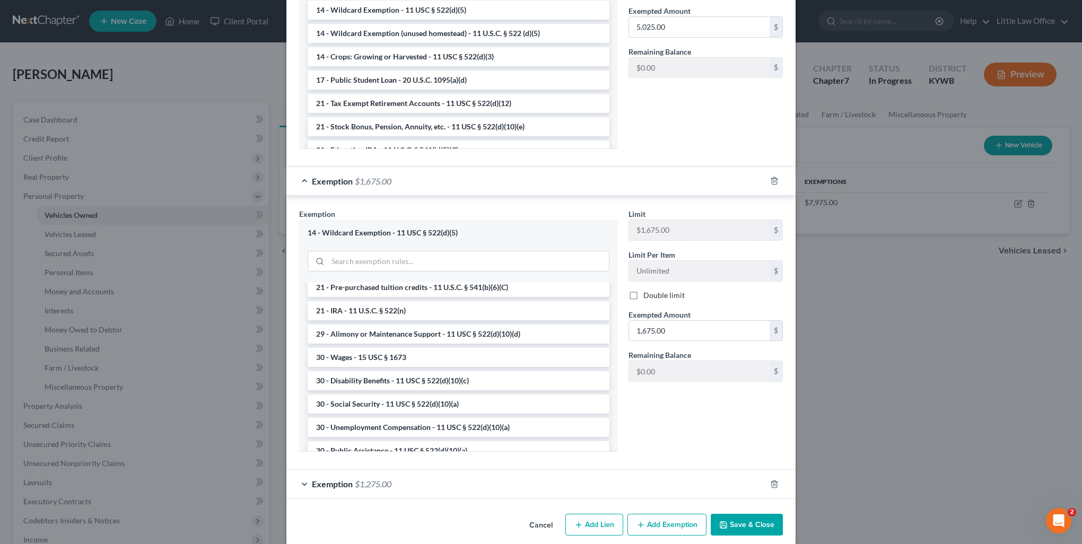
click at [413, 475] on div "Exemption $1,275.00" at bounding box center [526, 484] width 480 height 28
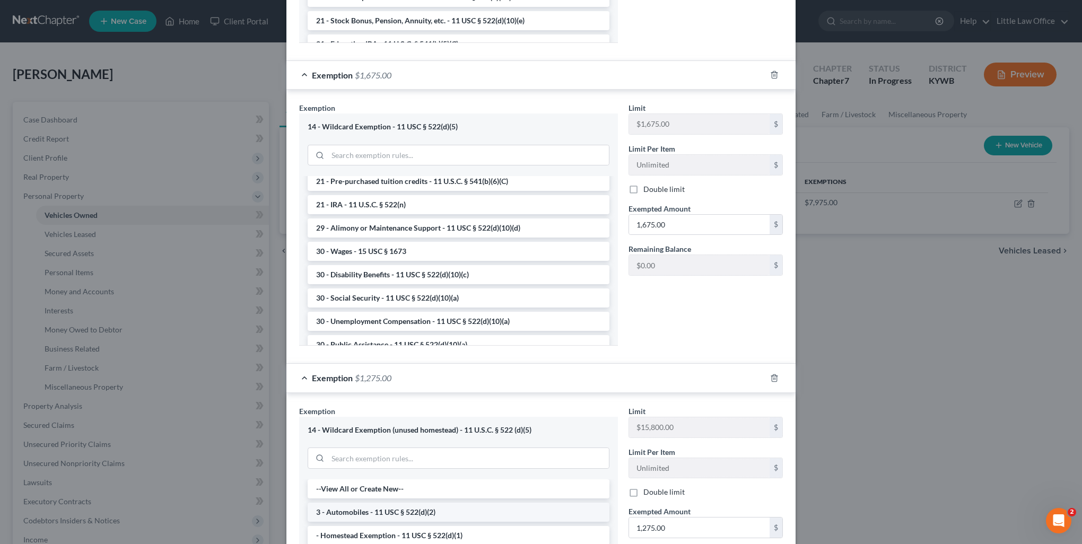
scroll to position [579, 0]
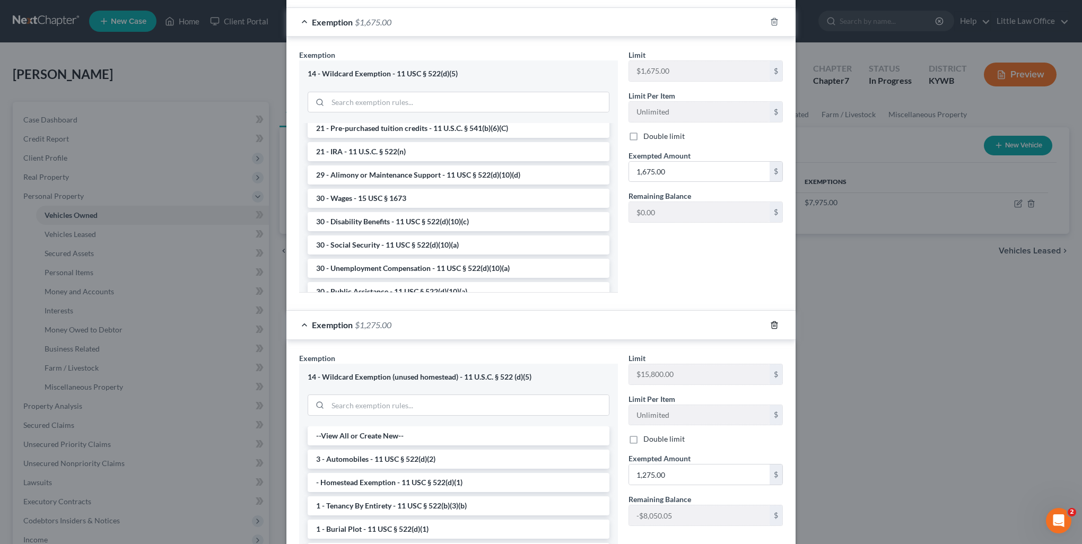
click at [772, 321] on icon "button" at bounding box center [774, 324] width 5 height 7
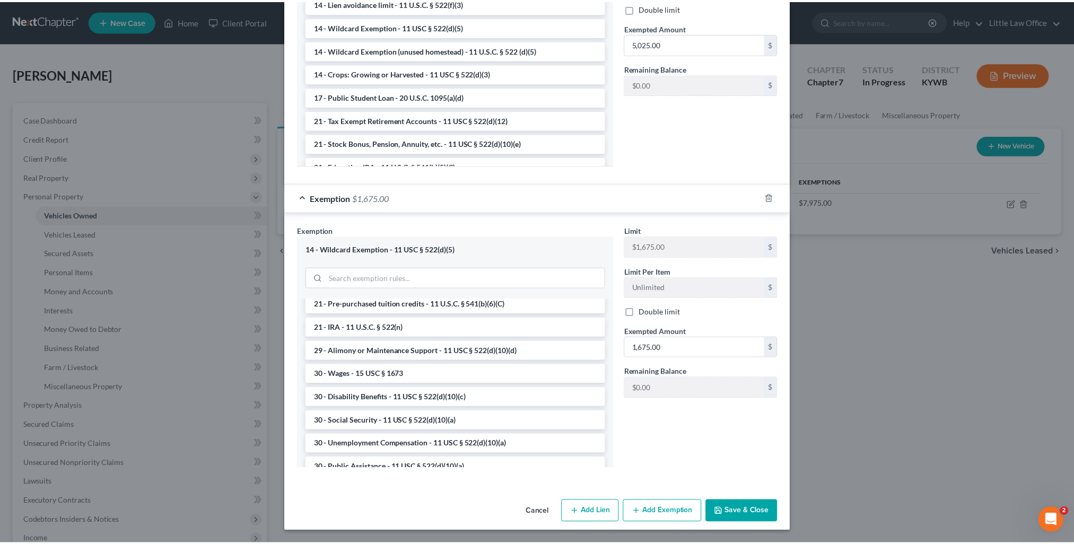
scroll to position [390, 0]
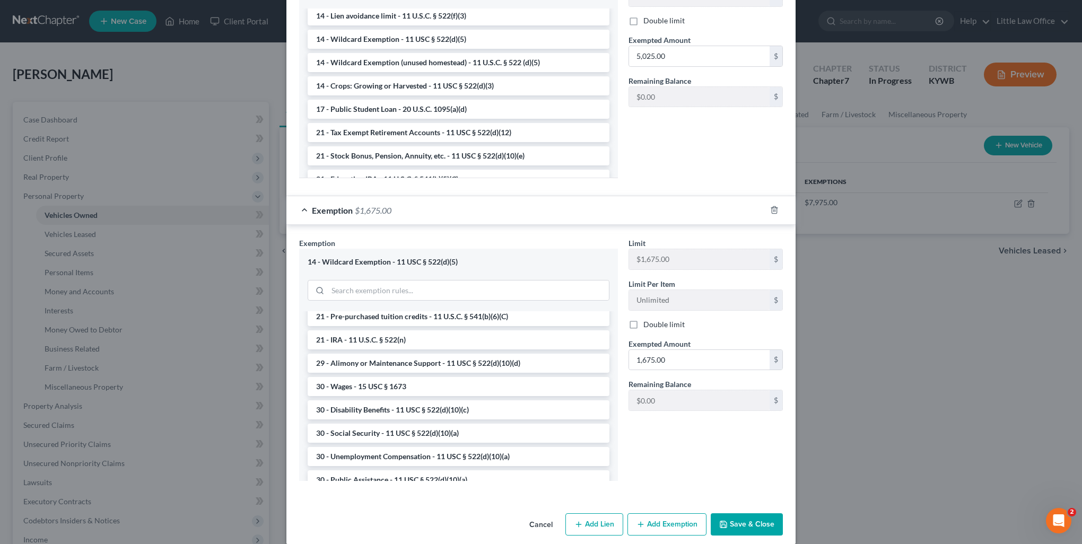
click at [763, 519] on button "Save & Close" at bounding box center [747, 524] width 72 height 22
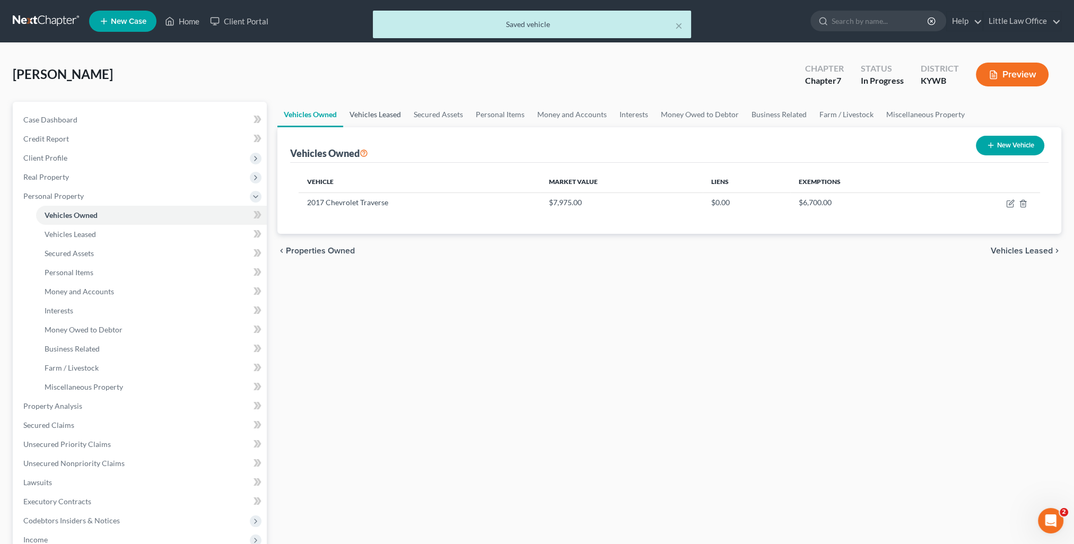
click at [382, 117] on link "Vehicles Leased" at bounding box center [375, 114] width 64 height 25
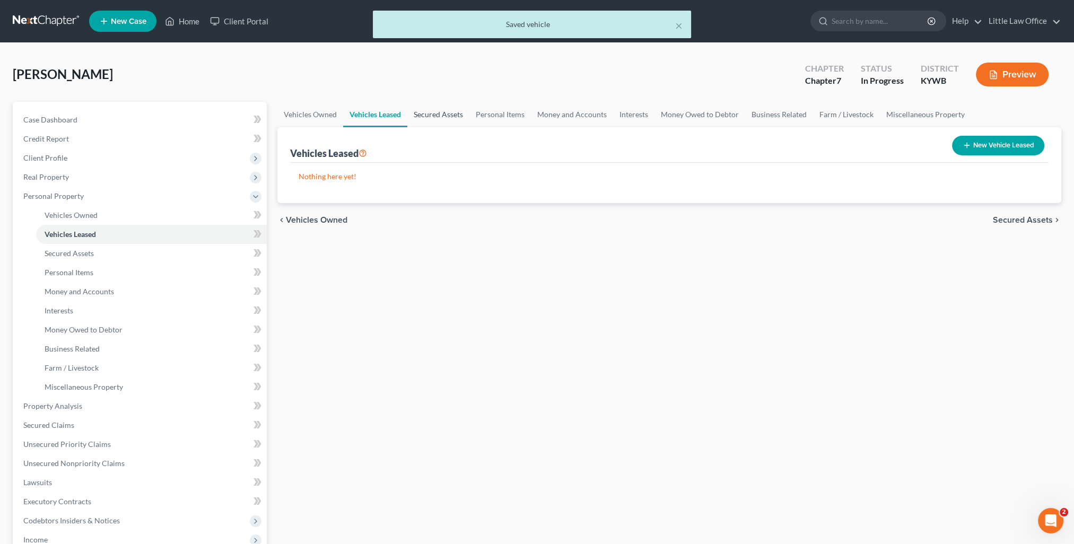
click at [420, 115] on link "Secured Assets" at bounding box center [438, 114] width 62 height 25
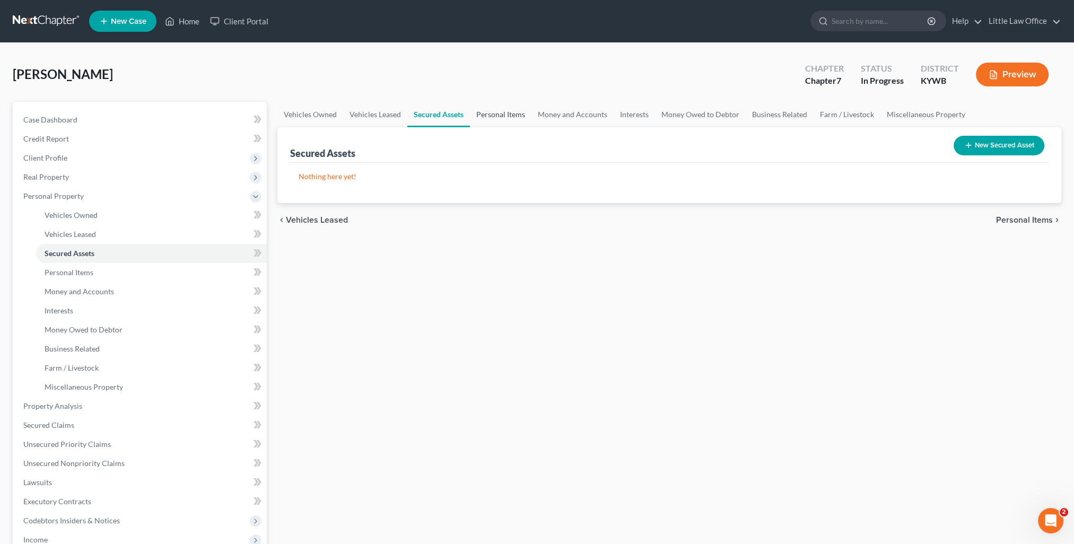
click at [488, 116] on link "Personal Items" at bounding box center [501, 114] width 62 height 25
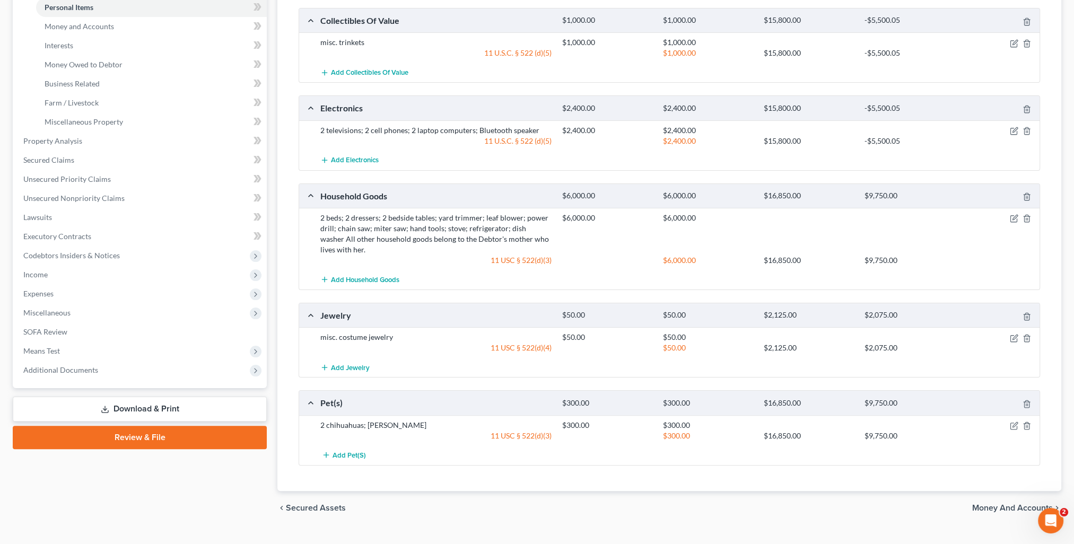
scroll to position [283, 0]
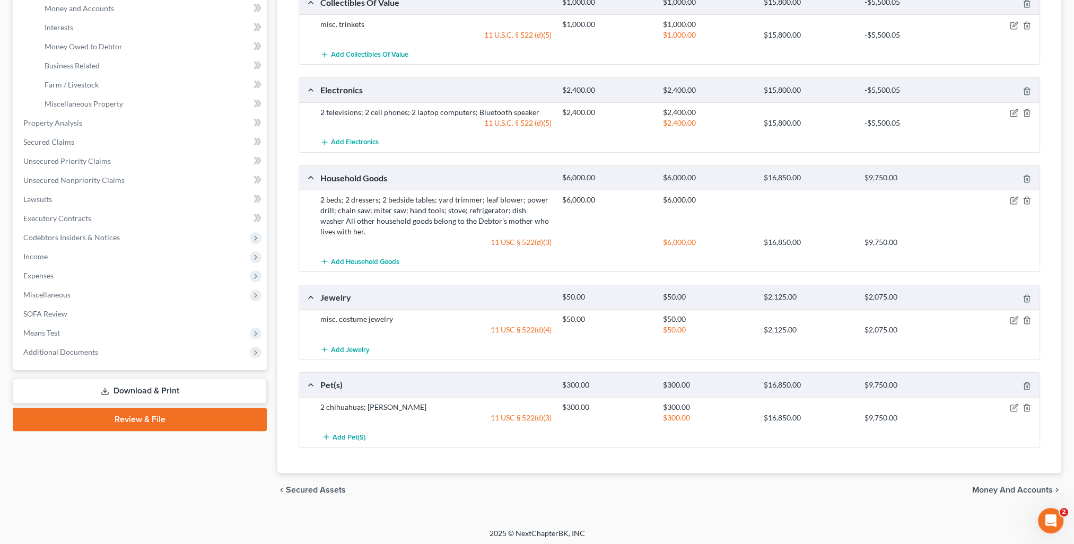
click at [1005, 486] on span "Money and Accounts" at bounding box center [1012, 490] width 81 height 8
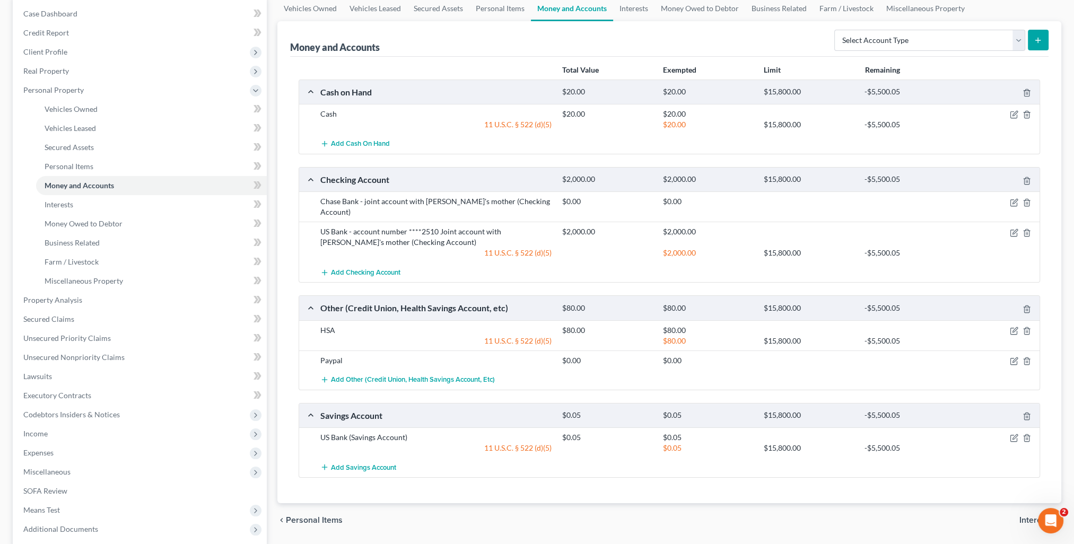
scroll to position [159, 0]
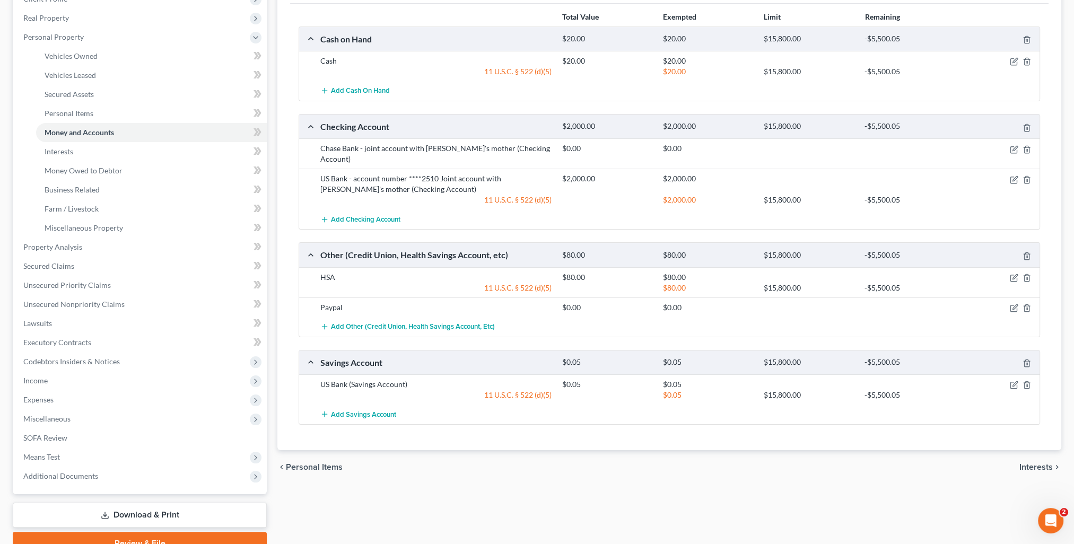
click at [1024, 463] on span "Interests" at bounding box center [1036, 467] width 33 height 8
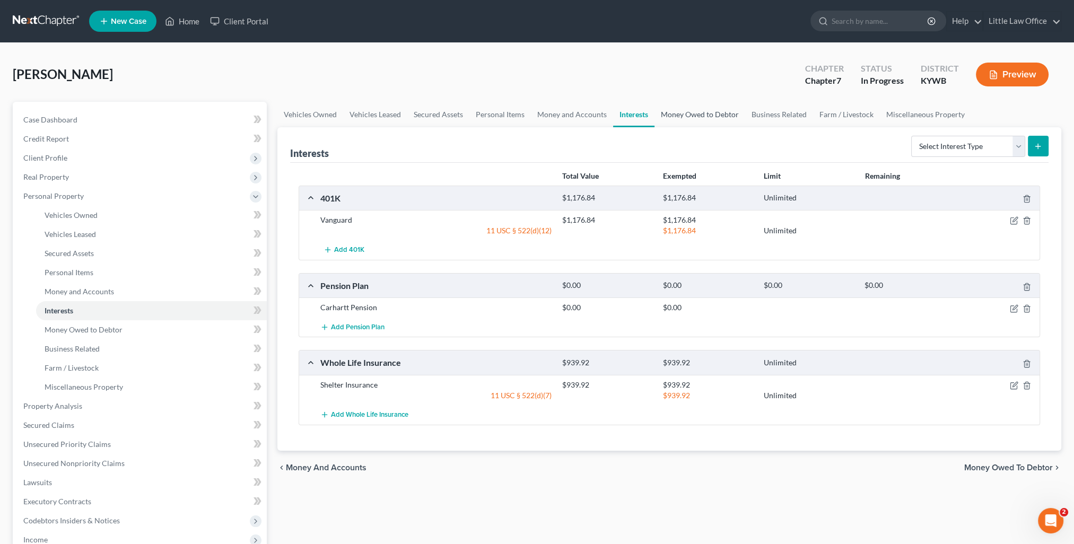
click at [685, 109] on link "Money Owed to Debtor" at bounding box center [700, 114] width 91 height 25
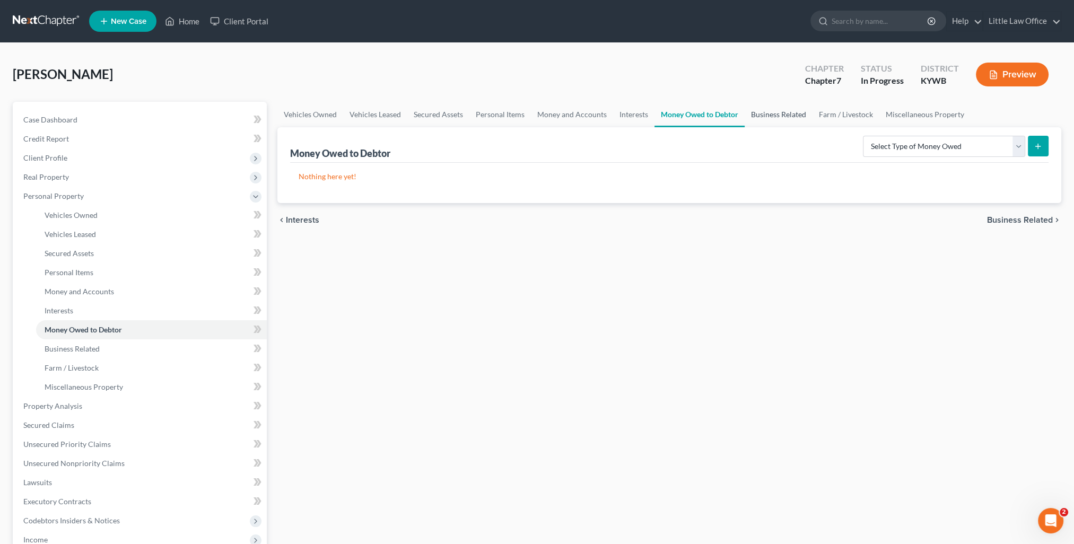
click at [785, 119] on link "Business Related" at bounding box center [779, 114] width 68 height 25
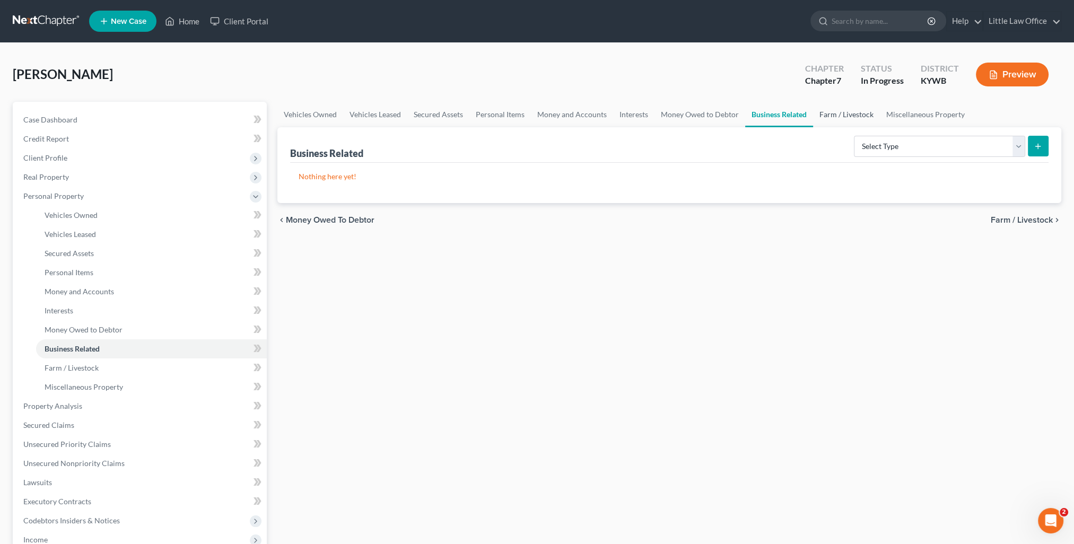
click at [829, 117] on link "Farm / Livestock" at bounding box center [846, 114] width 67 height 25
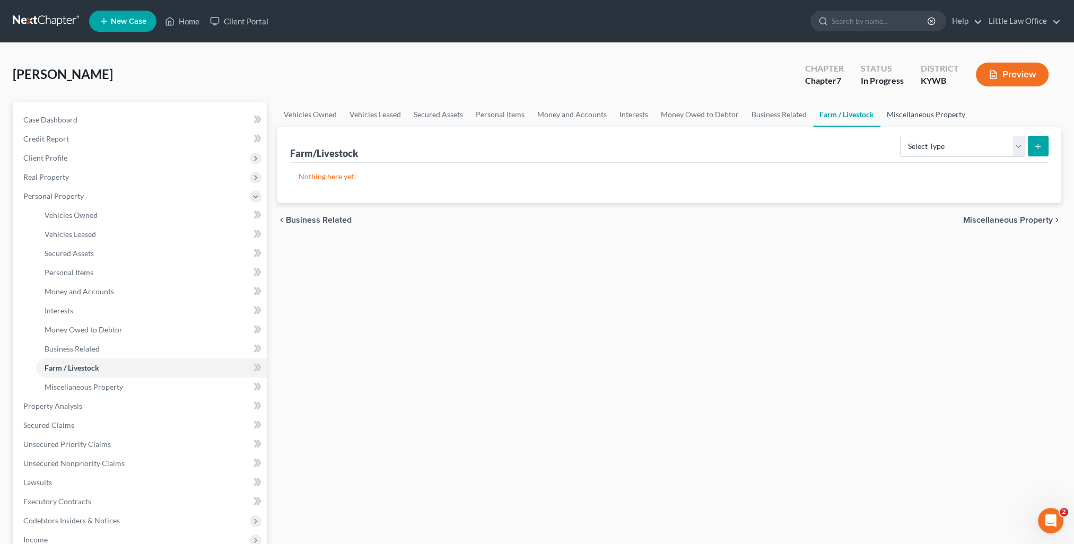
click at [926, 118] on link "Miscellaneous Property" at bounding box center [926, 114] width 91 height 25
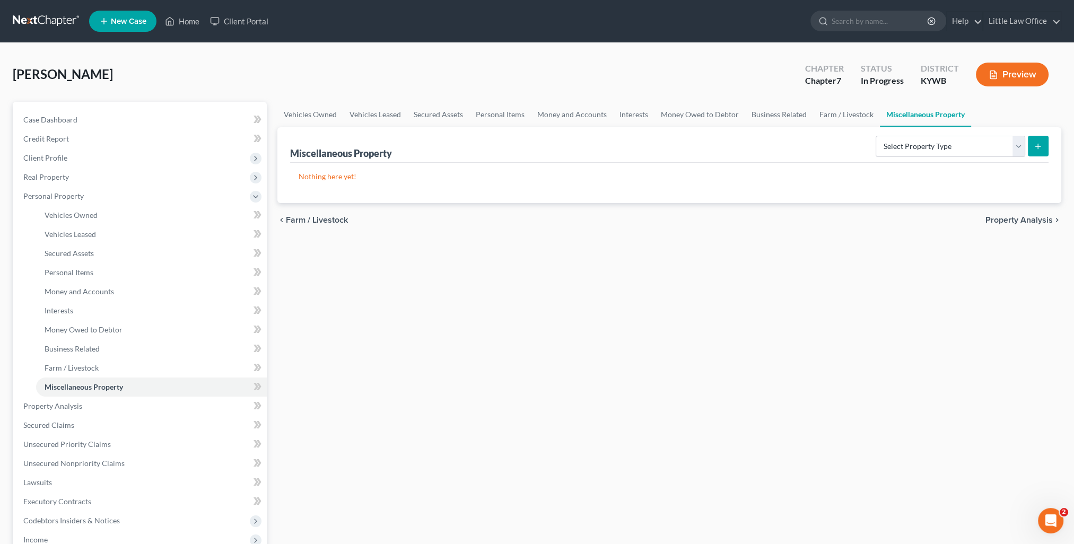
click at [1014, 220] on span "Property Analysis" at bounding box center [1019, 220] width 67 height 8
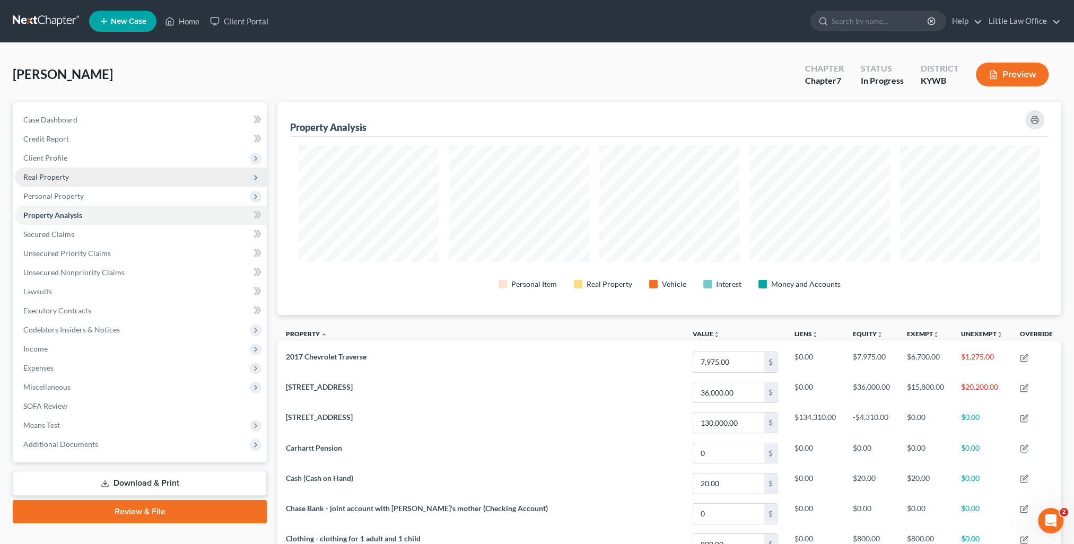
click at [53, 180] on span "Real Property" at bounding box center [46, 176] width 46 height 9
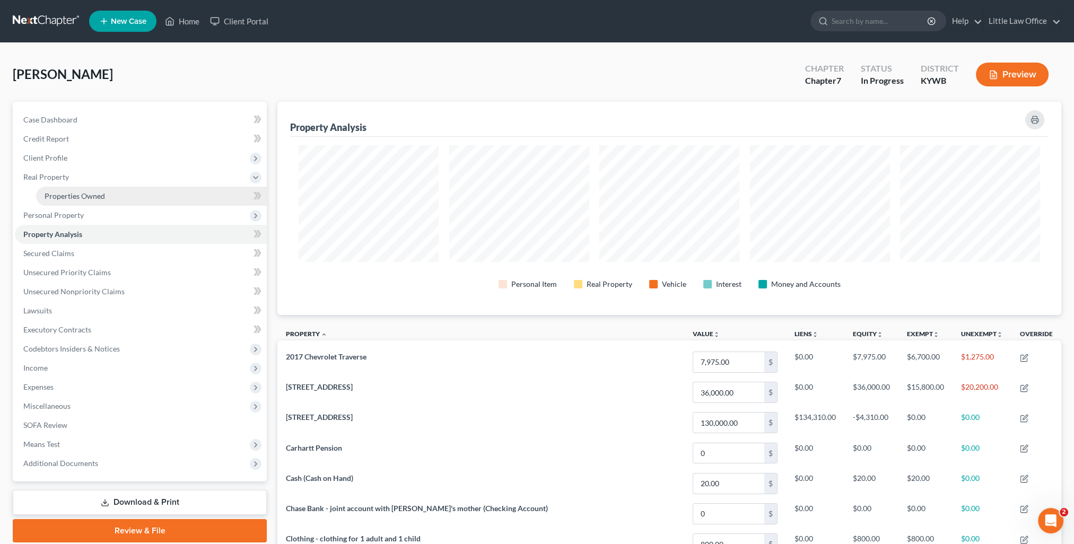
click at [69, 194] on span "Properties Owned" at bounding box center [75, 195] width 60 height 9
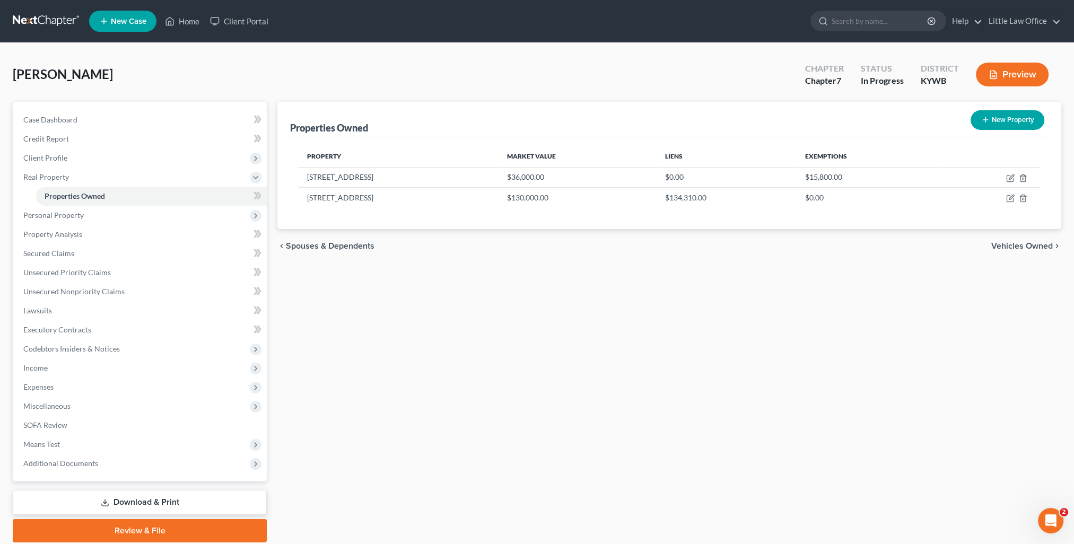
click at [1013, 243] on span "Vehicles Owned" at bounding box center [1022, 246] width 62 height 8
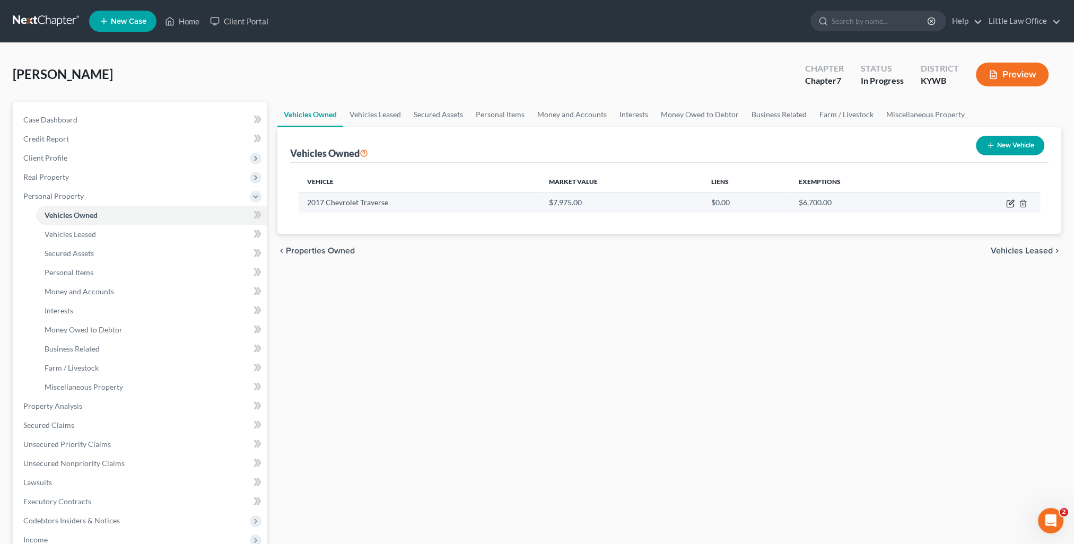
click at [1009, 204] on icon "button" at bounding box center [1011, 202] width 5 height 5
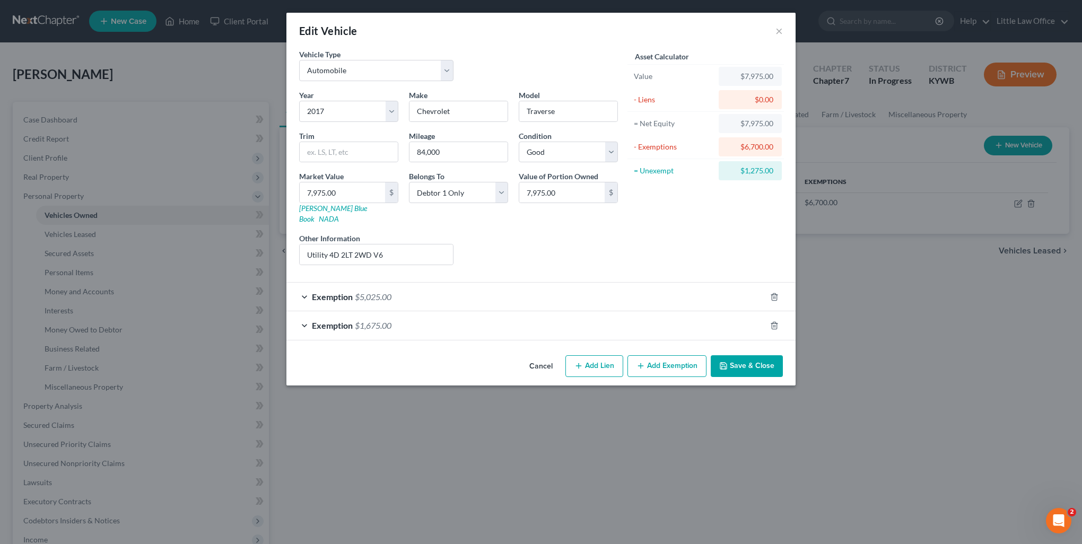
click at [589, 292] on div "Exemption $5,025.00" at bounding box center [526, 297] width 480 height 28
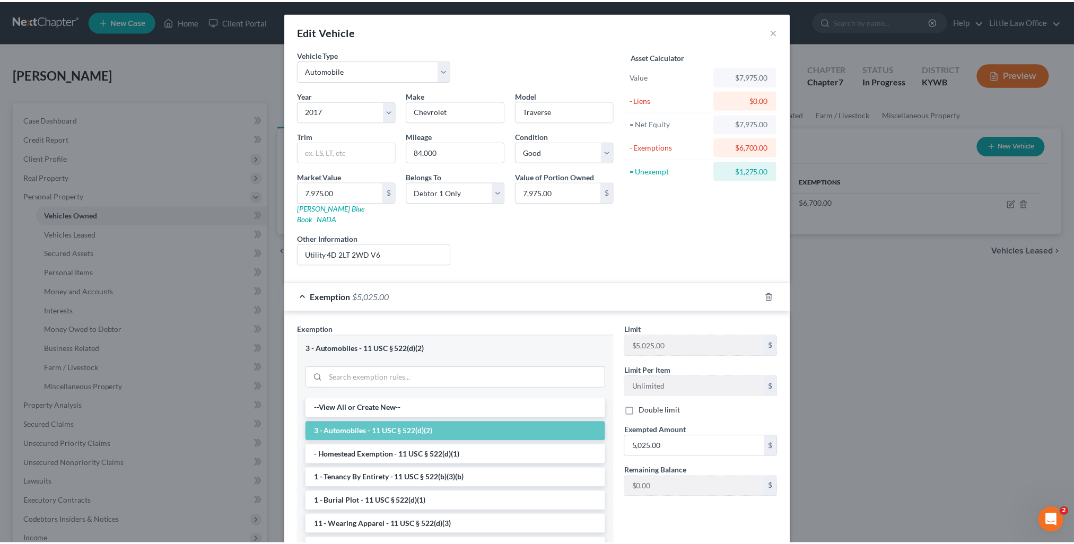
scroll to position [117, 0]
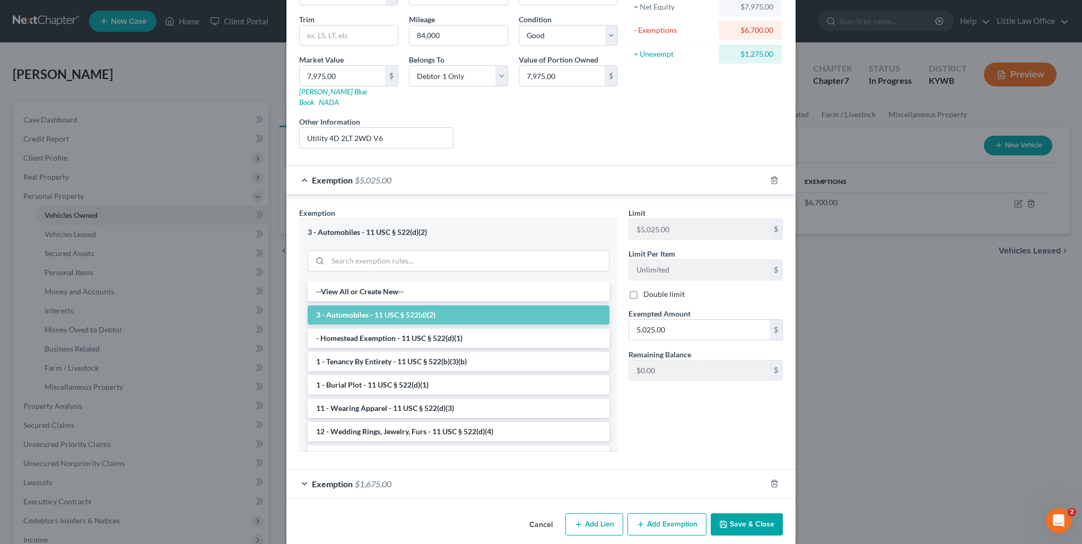
click at [762, 523] on div "Cancel Add Lien Add Lease Add Exemption Save & Close" at bounding box center [540, 526] width 509 height 35
click at [754, 516] on button "Save & Close" at bounding box center [747, 524] width 72 height 22
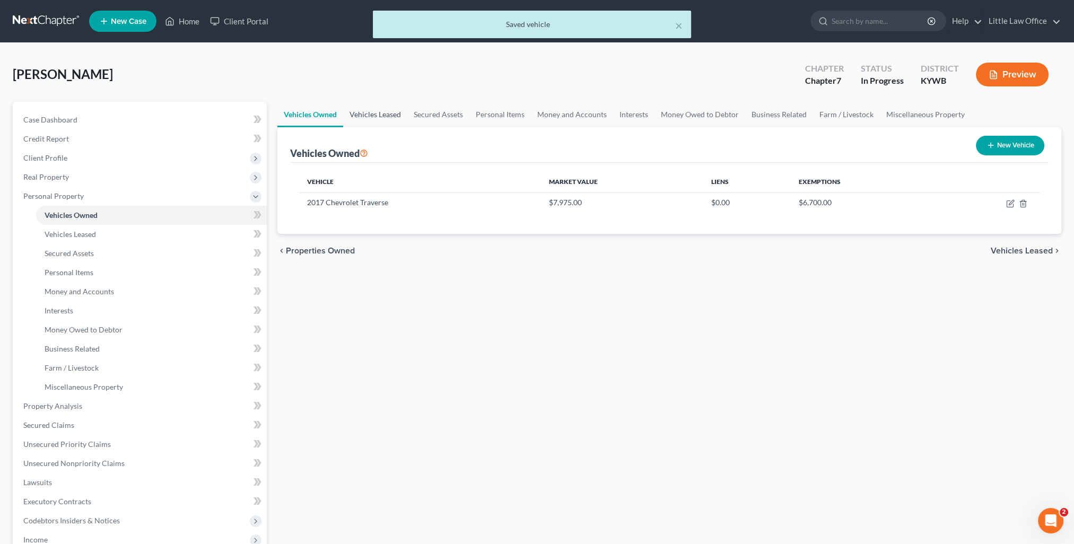
click at [388, 118] on link "Vehicles Leased" at bounding box center [375, 114] width 64 height 25
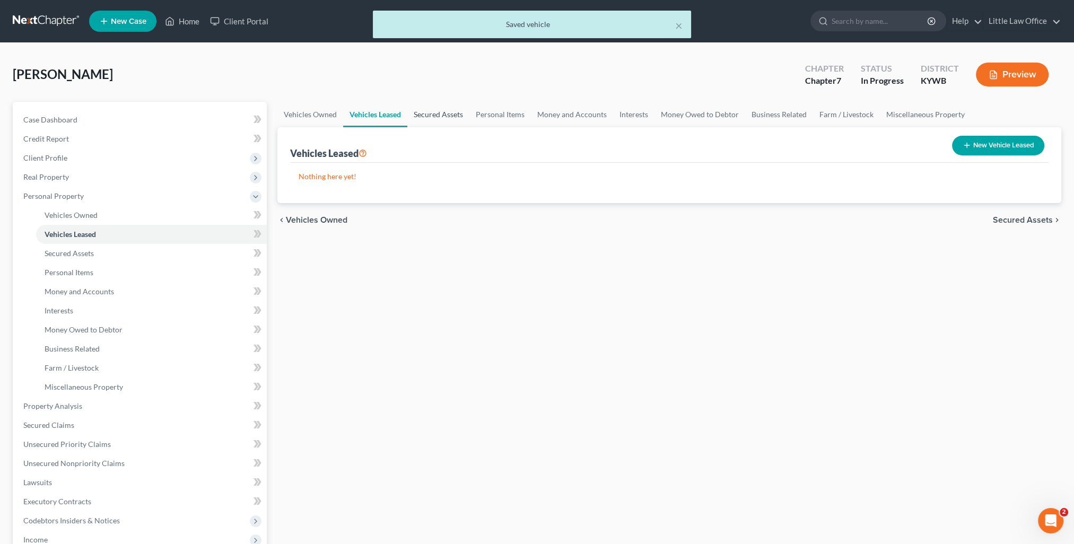
click at [417, 117] on link "Secured Assets" at bounding box center [438, 114] width 62 height 25
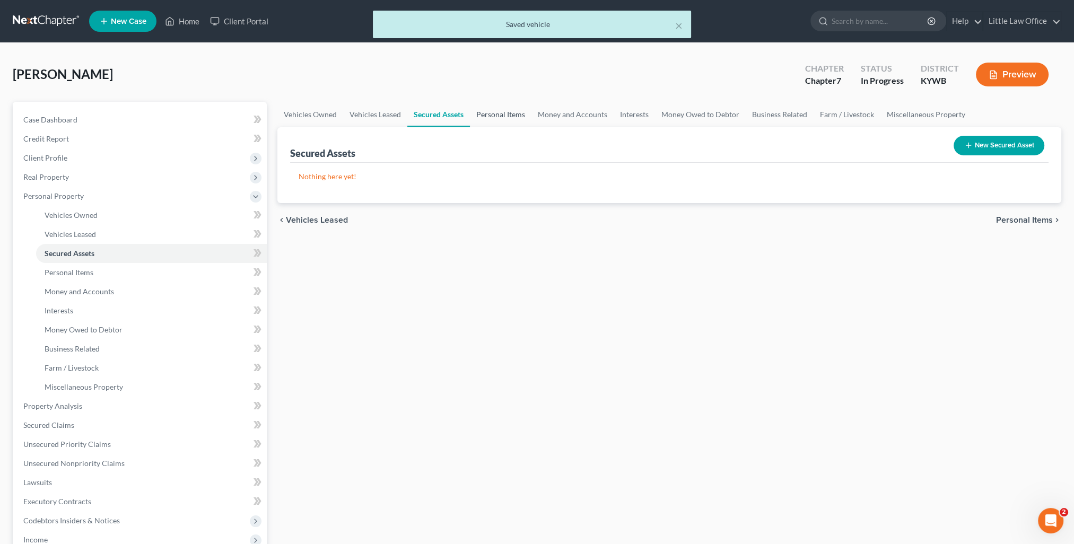
click at [492, 113] on link "Personal Items" at bounding box center [501, 114] width 62 height 25
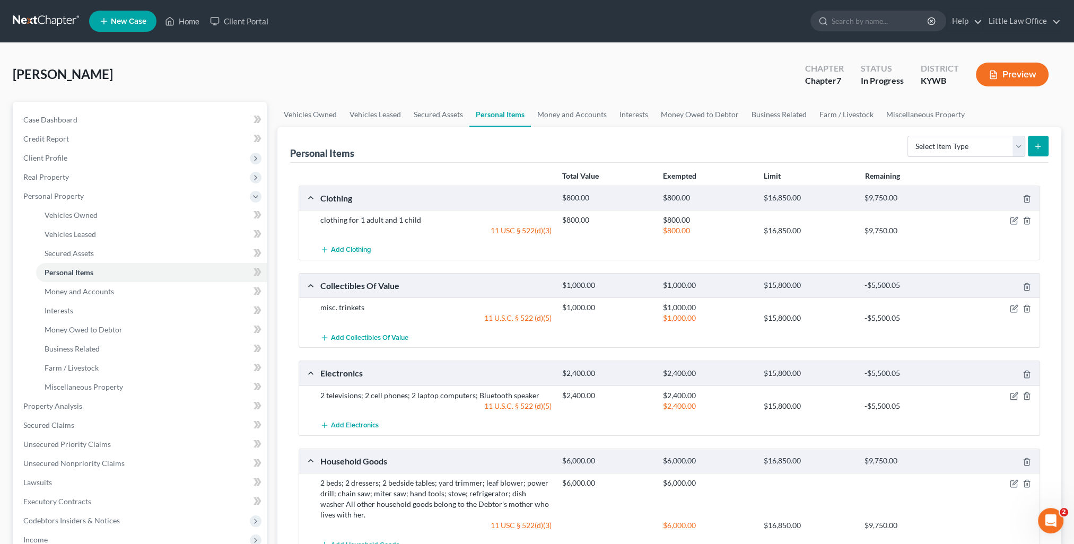
scroll to position [53, 0]
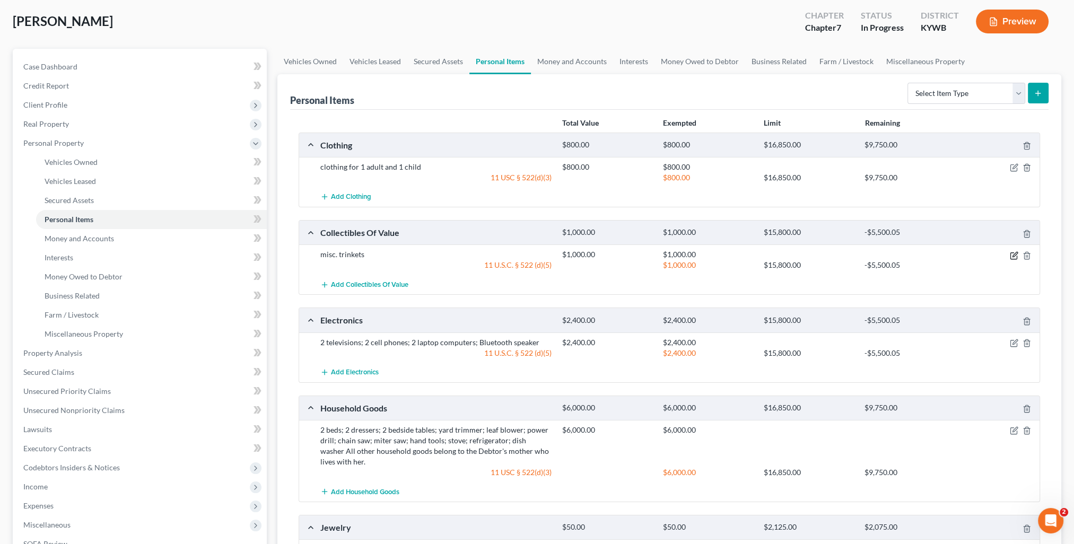
click at [1015, 252] on icon "button" at bounding box center [1014, 255] width 8 height 8
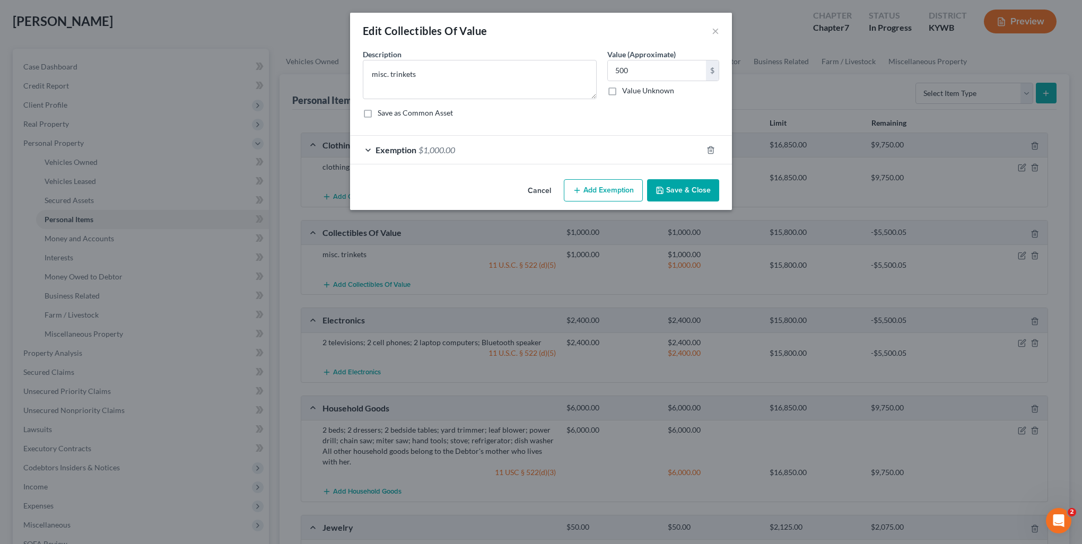
click at [481, 145] on div "Exemption $1,000.00" at bounding box center [526, 150] width 352 height 28
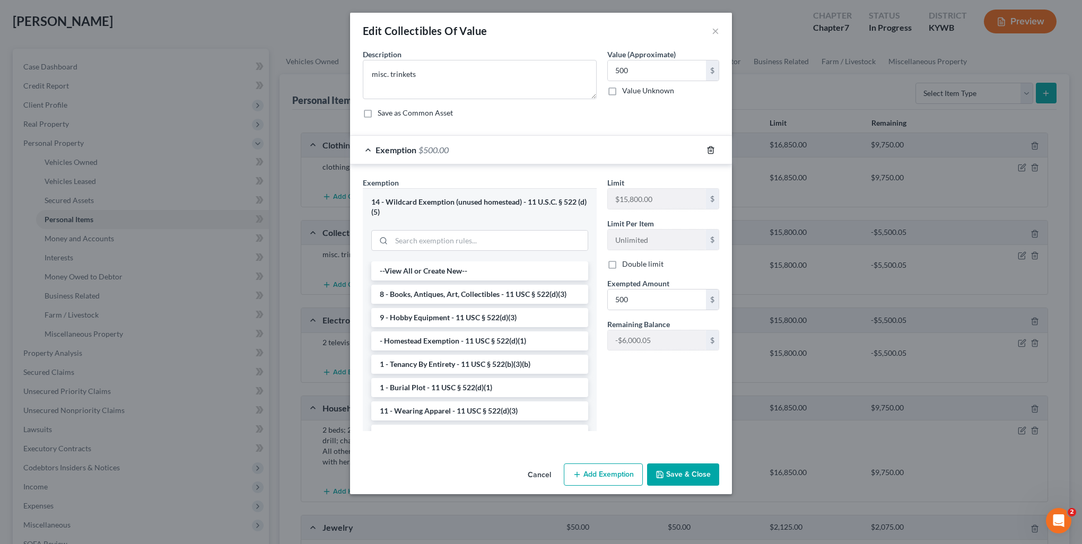
click at [713, 151] on icon "button" at bounding box center [710, 149] width 5 height 7
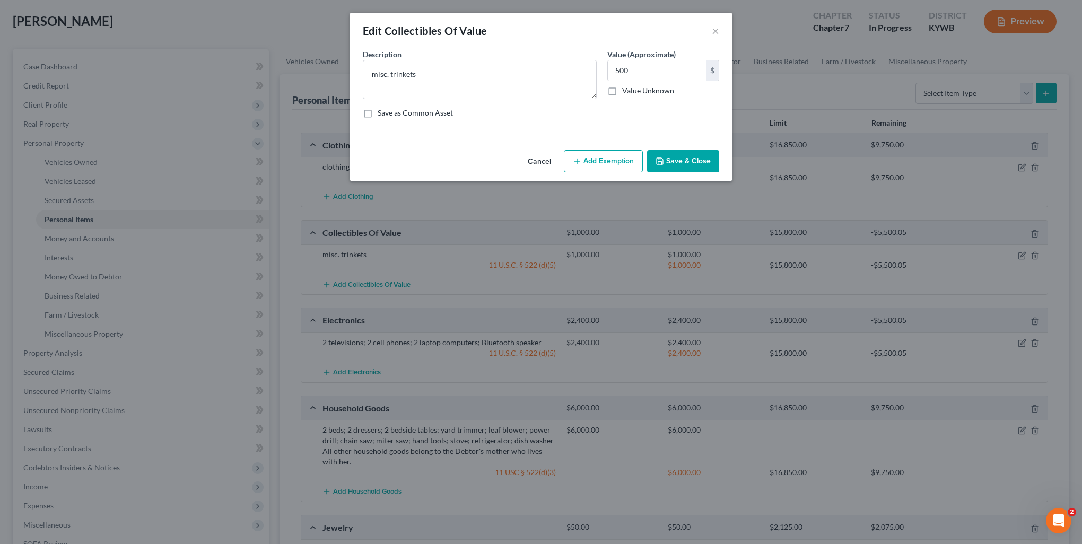
click at [685, 162] on button "Save & Close" at bounding box center [683, 161] width 72 height 22
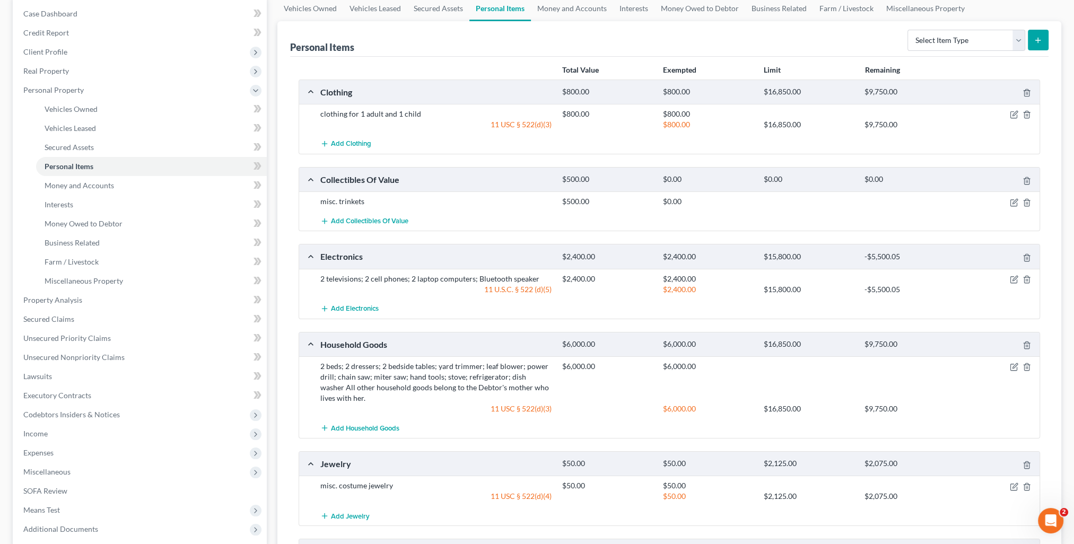
scroll to position [159, 0]
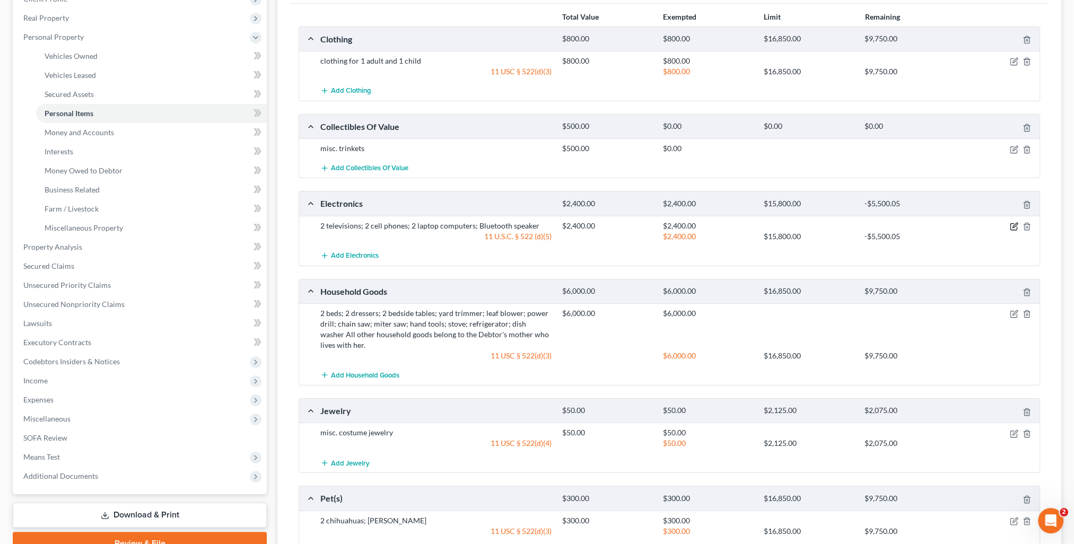
click at [1014, 225] on icon "button" at bounding box center [1014, 226] width 8 height 8
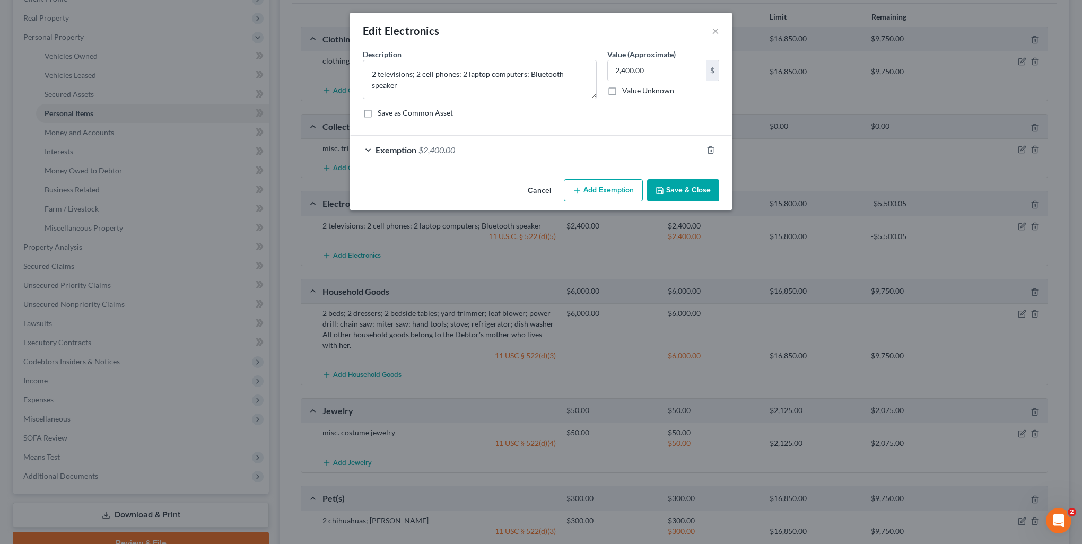
click at [480, 149] on div "Exemption $2,400.00" at bounding box center [526, 150] width 352 height 28
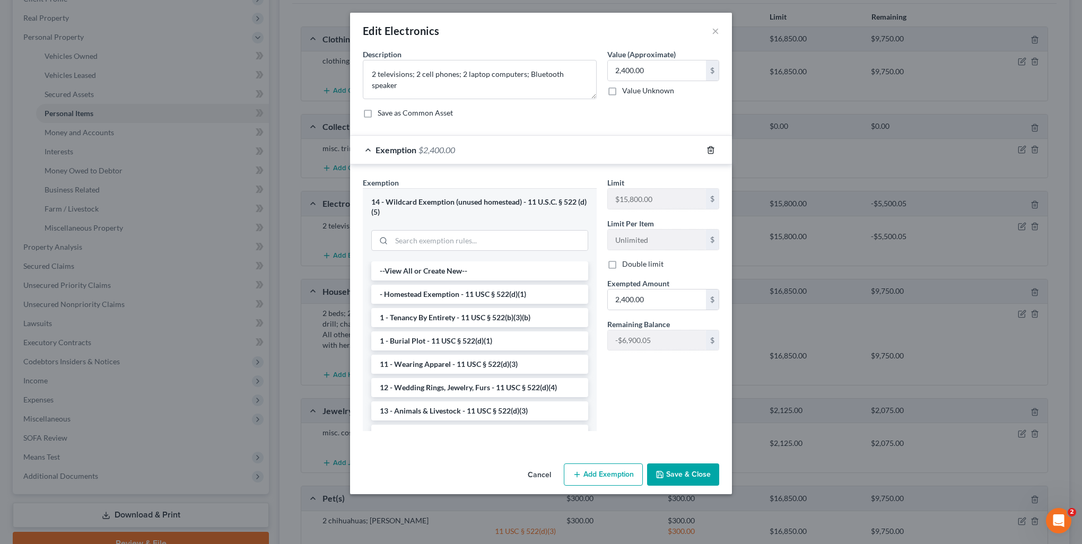
click at [710, 148] on icon "button" at bounding box center [711, 150] width 8 height 8
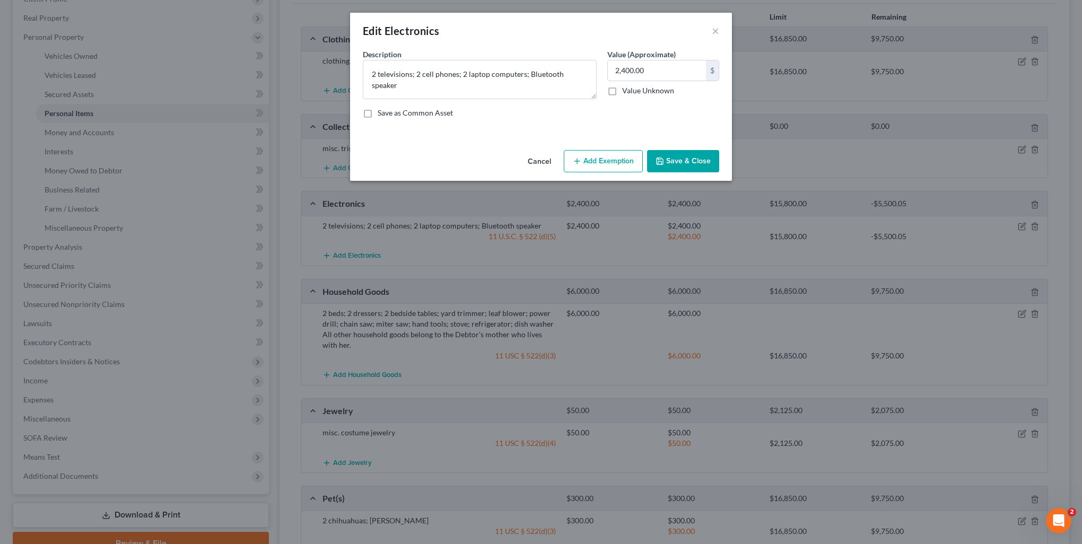
click at [680, 162] on button "Save & Close" at bounding box center [683, 161] width 72 height 22
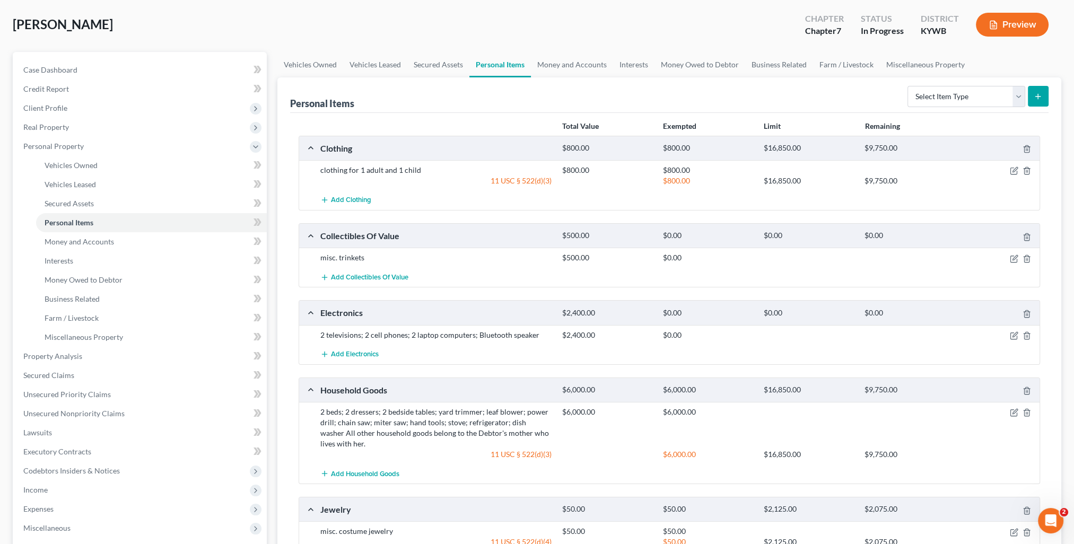
scroll to position [262, 0]
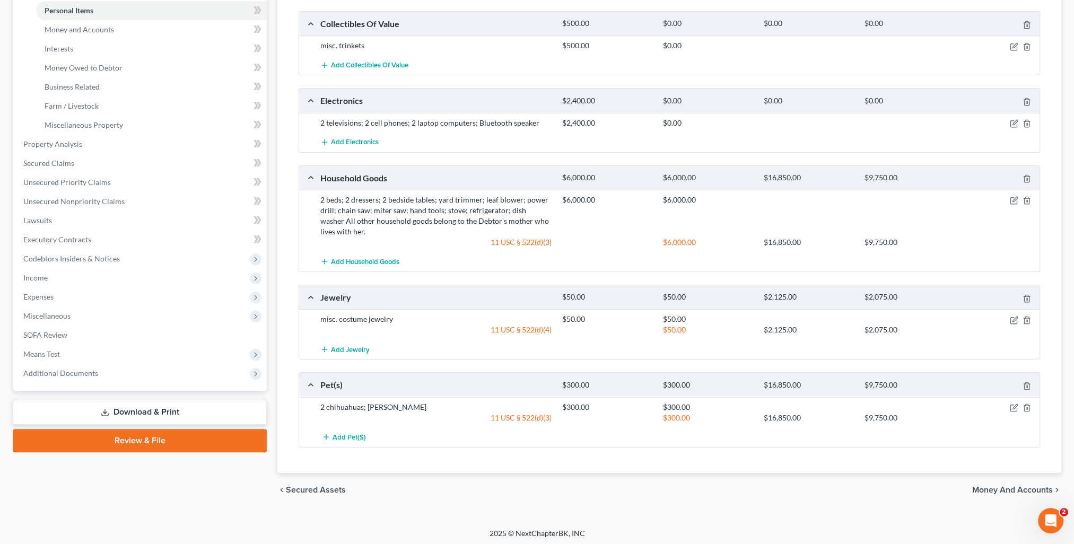
click at [1011, 493] on div "chevron_left Secured Assets Money and Accounts chevron_right" at bounding box center [669, 490] width 784 height 34
click at [1003, 486] on span "Money and Accounts" at bounding box center [1012, 490] width 81 height 8
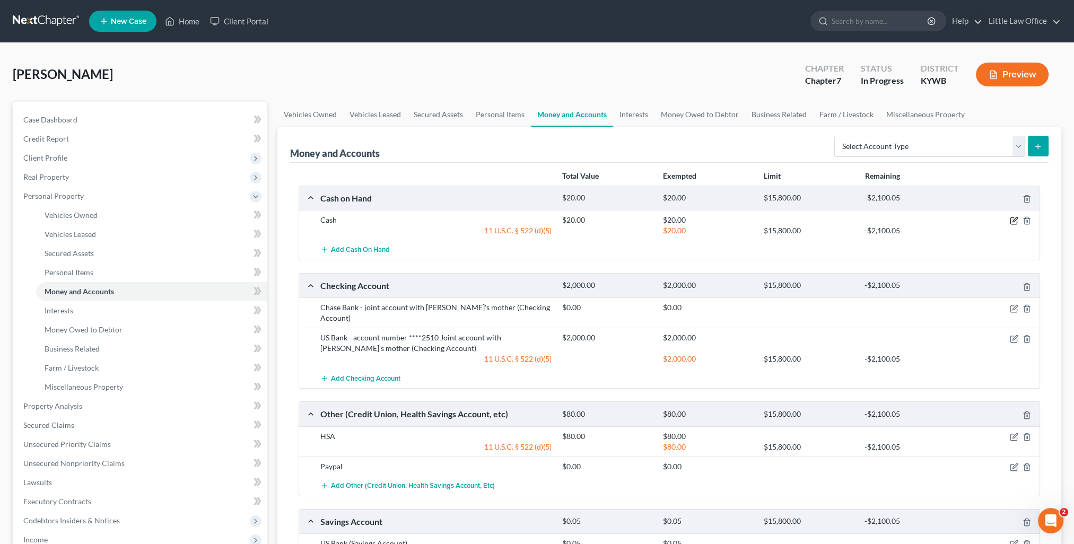
click at [1015, 219] on icon "button" at bounding box center [1014, 220] width 8 height 8
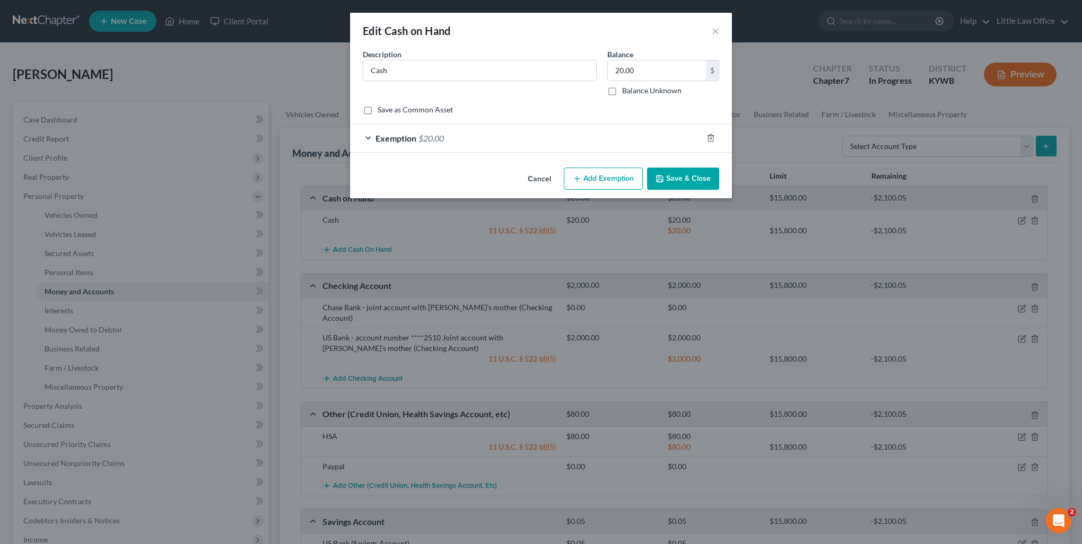
click at [450, 136] on div "Exemption $20.00" at bounding box center [526, 138] width 352 height 28
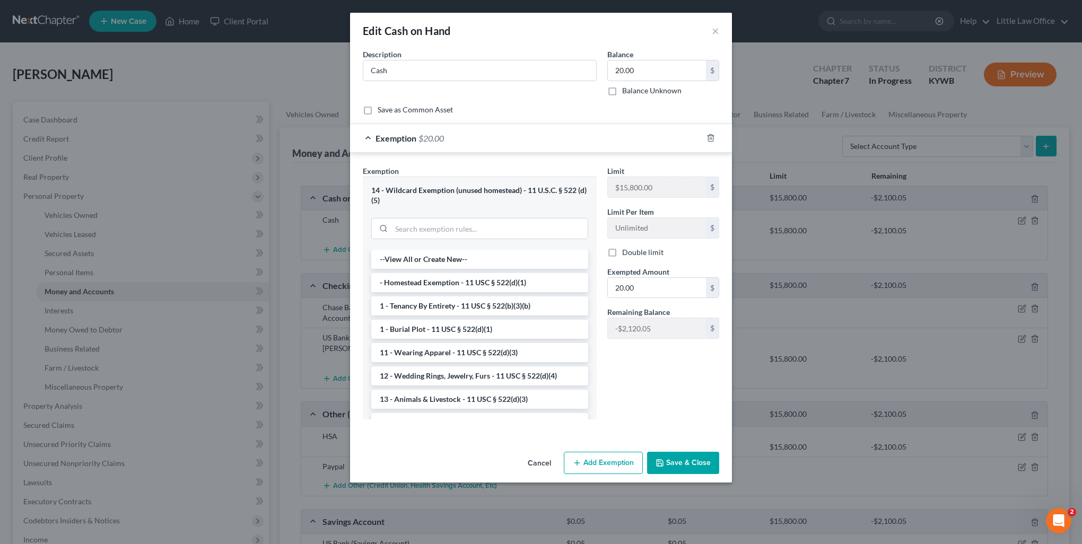
click at [715, 139] on div at bounding box center [717, 137] width 30 height 17
click at [711, 138] on icon "button" at bounding box center [711, 138] width 8 height 8
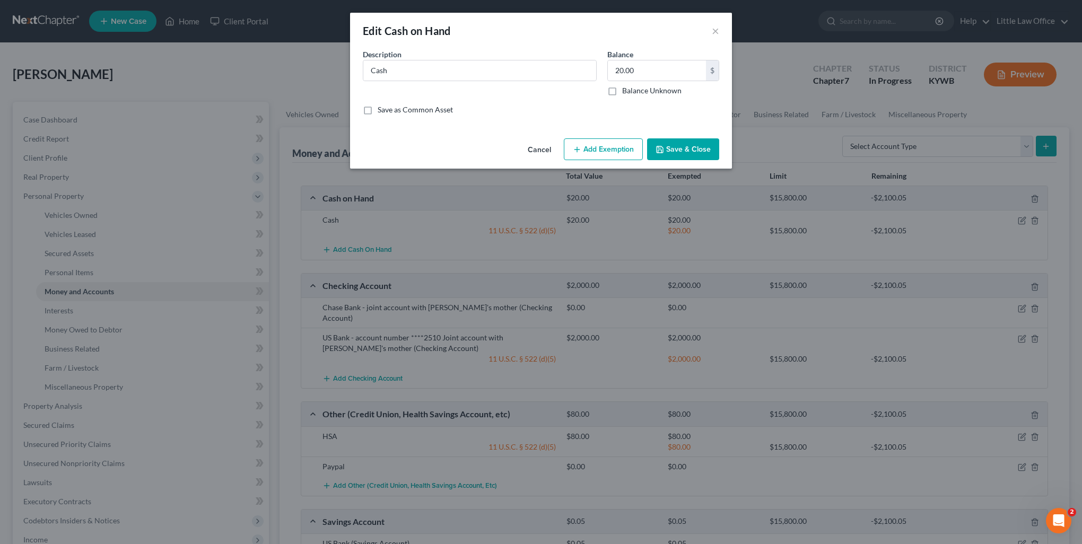
click at [678, 150] on button "Save & Close" at bounding box center [683, 149] width 72 height 22
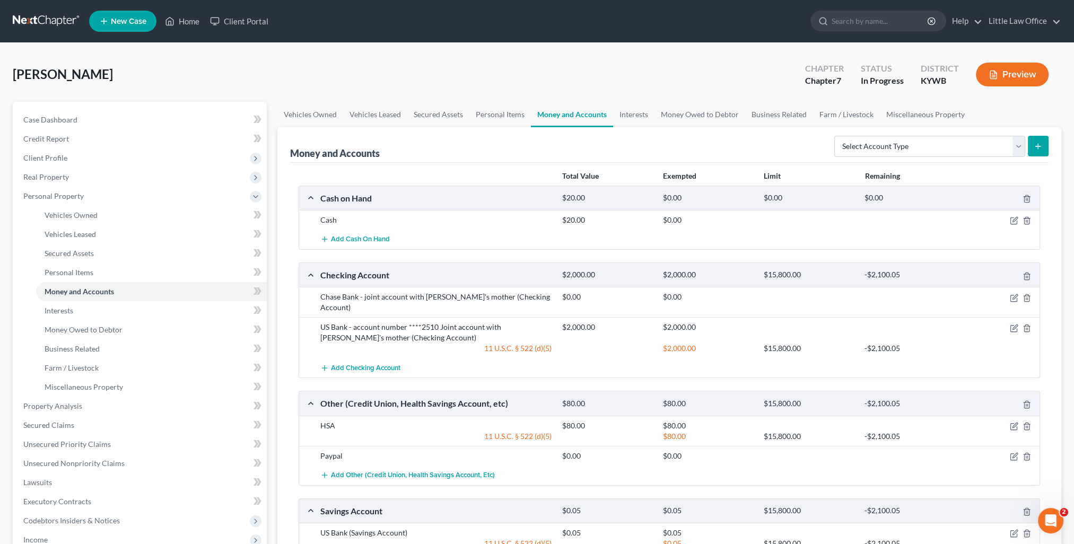
scroll to position [53, 0]
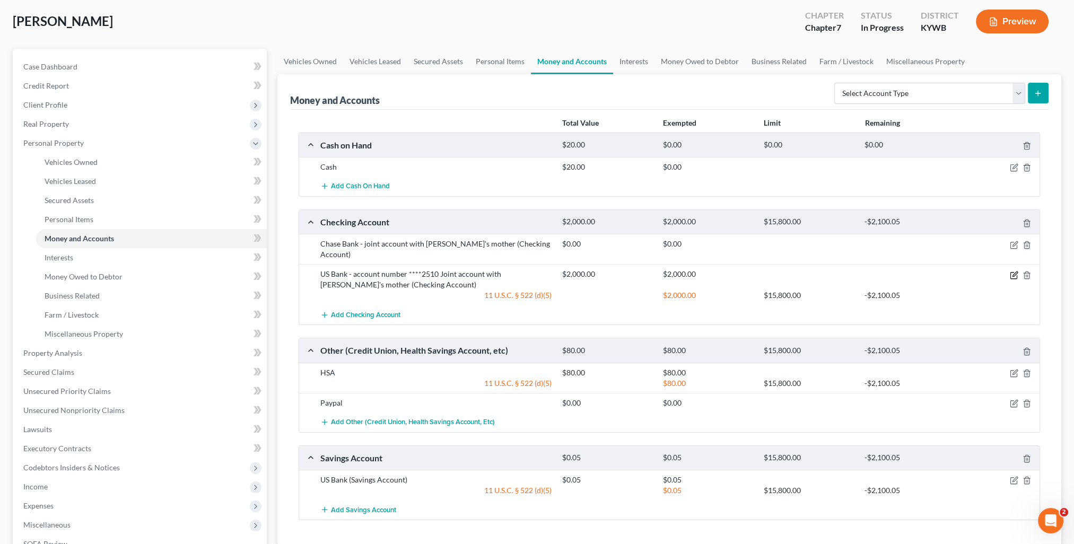
click at [1014, 271] on icon "button" at bounding box center [1014, 275] width 8 height 8
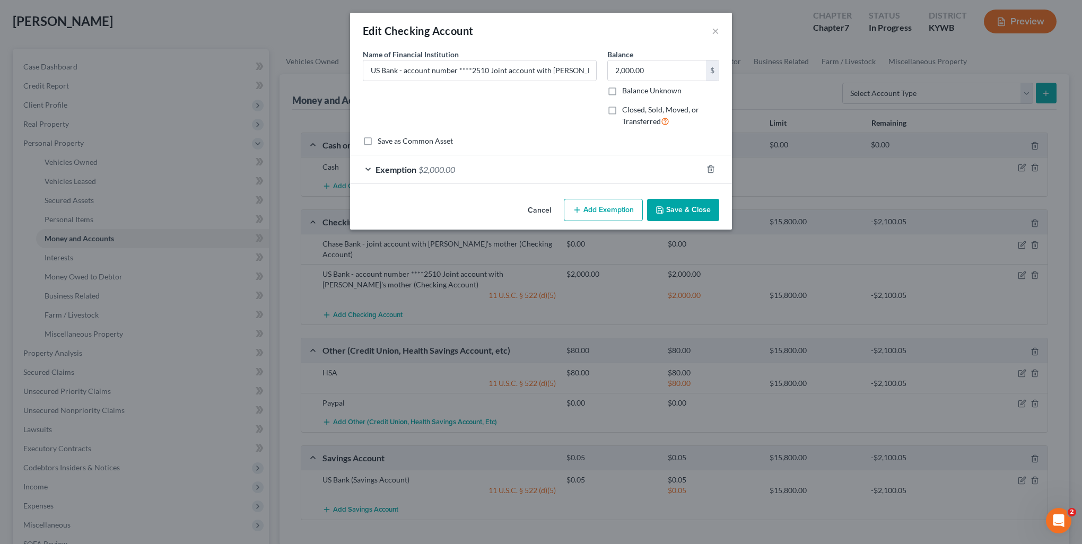
click at [502, 162] on div "Exemption $2,000.00" at bounding box center [526, 169] width 352 height 28
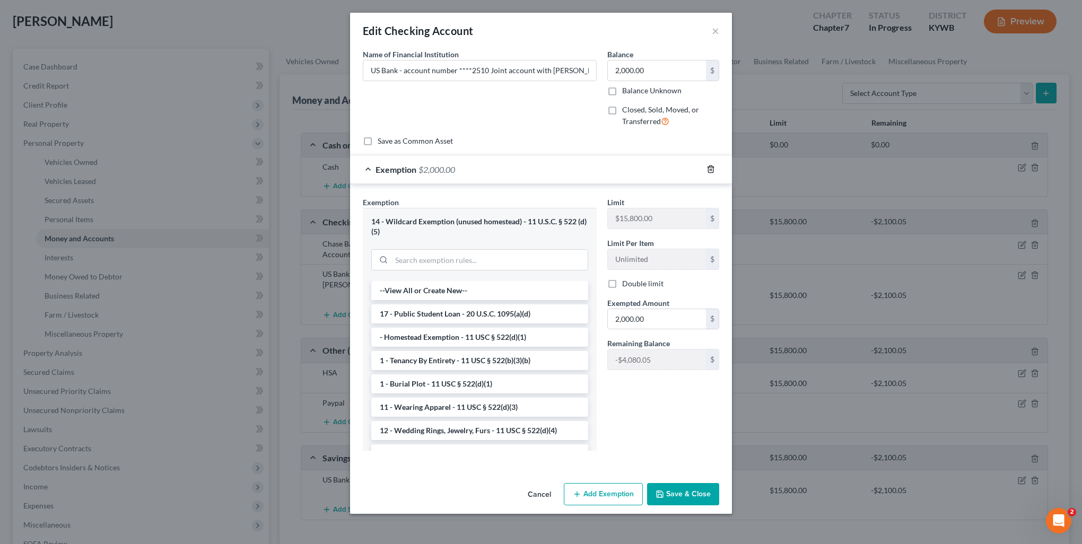
click at [709, 169] on icon "button" at bounding box center [710, 169] width 5 height 7
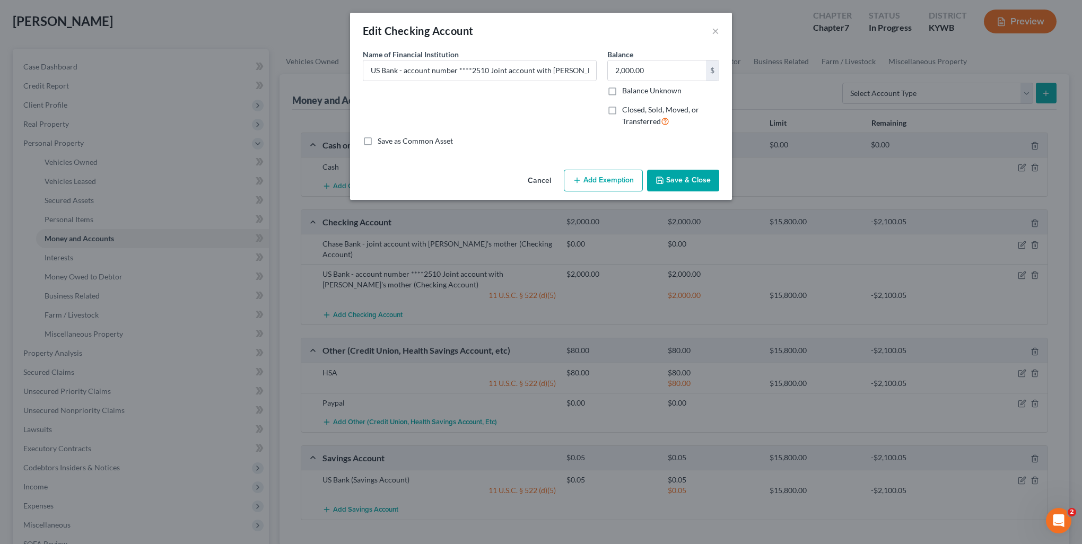
click at [692, 181] on button "Save & Close" at bounding box center [683, 181] width 72 height 22
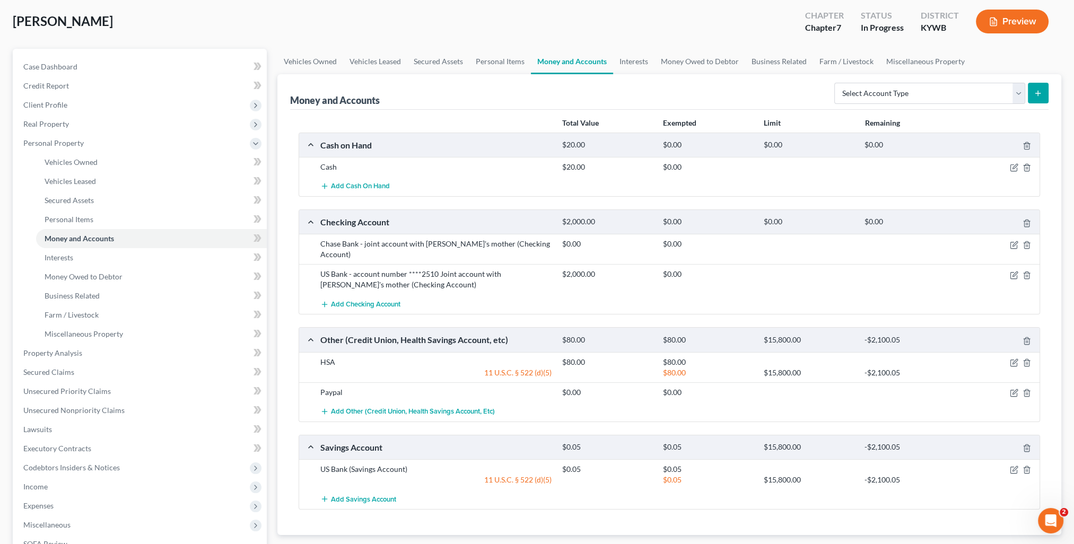
scroll to position [106, 0]
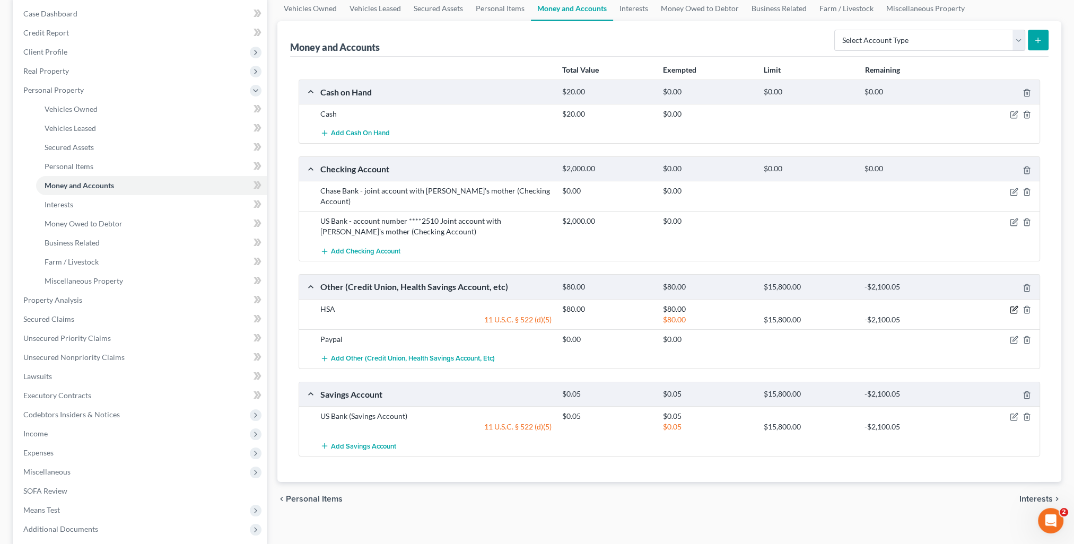
click at [1013, 306] on icon "button" at bounding box center [1014, 310] width 8 height 8
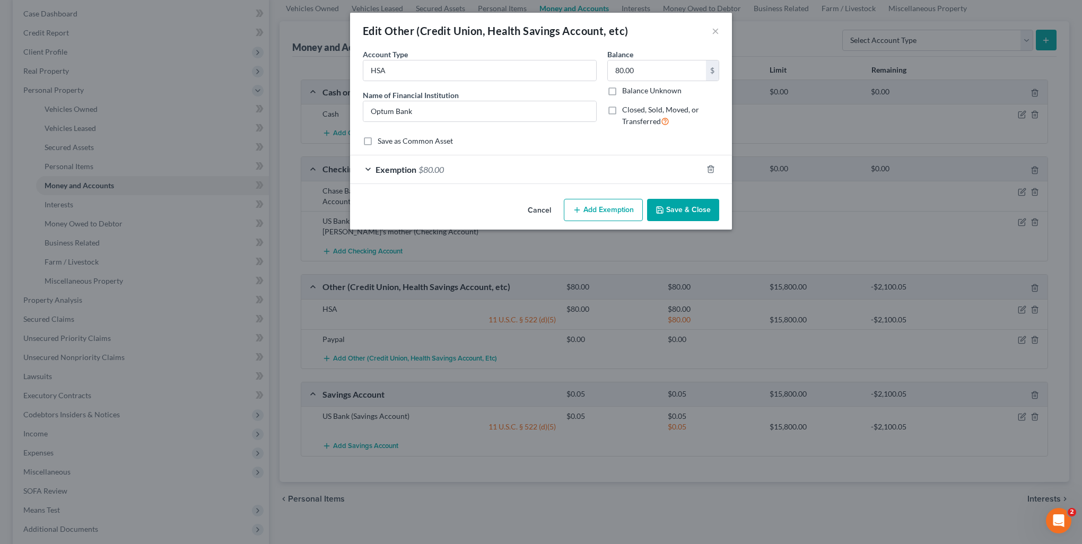
click at [522, 175] on div "Exemption $80.00" at bounding box center [526, 169] width 352 height 28
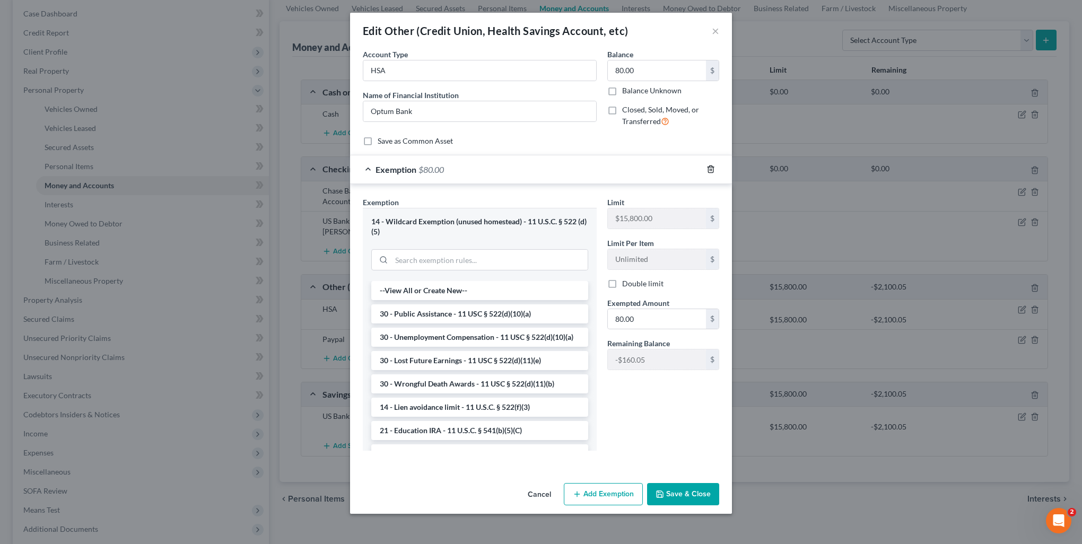
click at [714, 169] on icon "button" at bounding box center [711, 169] width 8 height 8
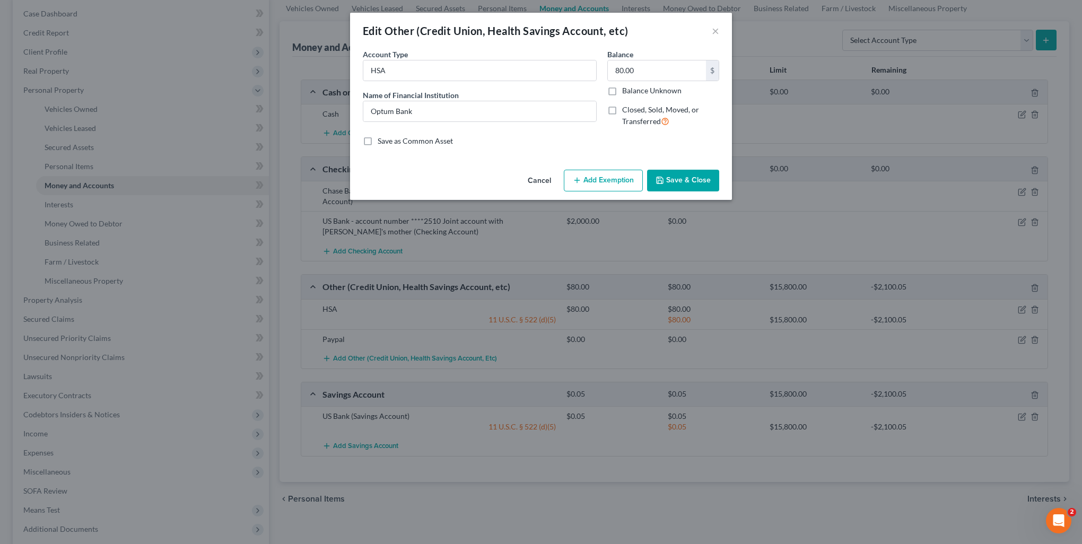
click at [713, 180] on button "Save & Close" at bounding box center [683, 181] width 72 height 22
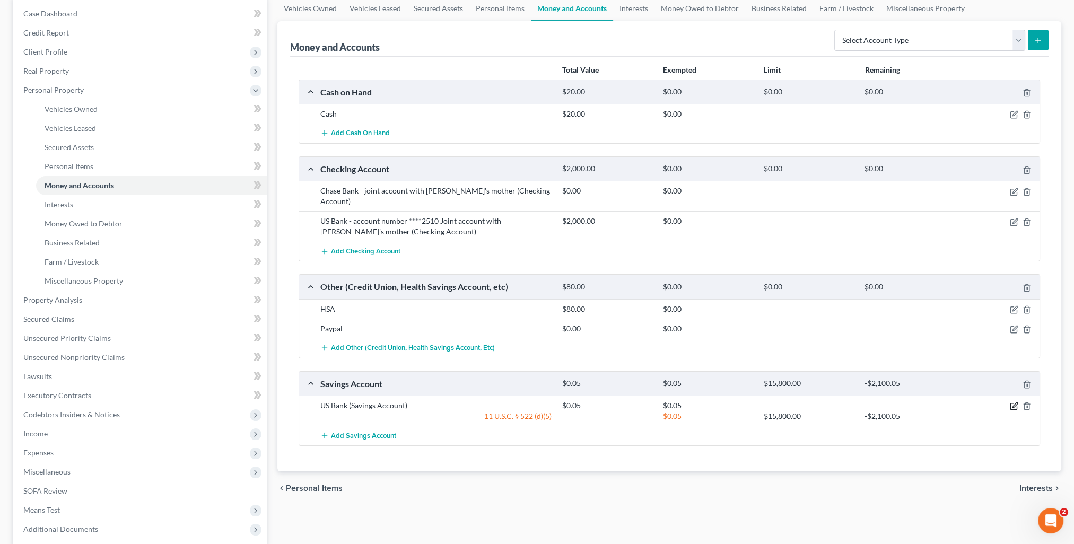
click at [1015, 402] on icon "button" at bounding box center [1014, 406] width 8 height 8
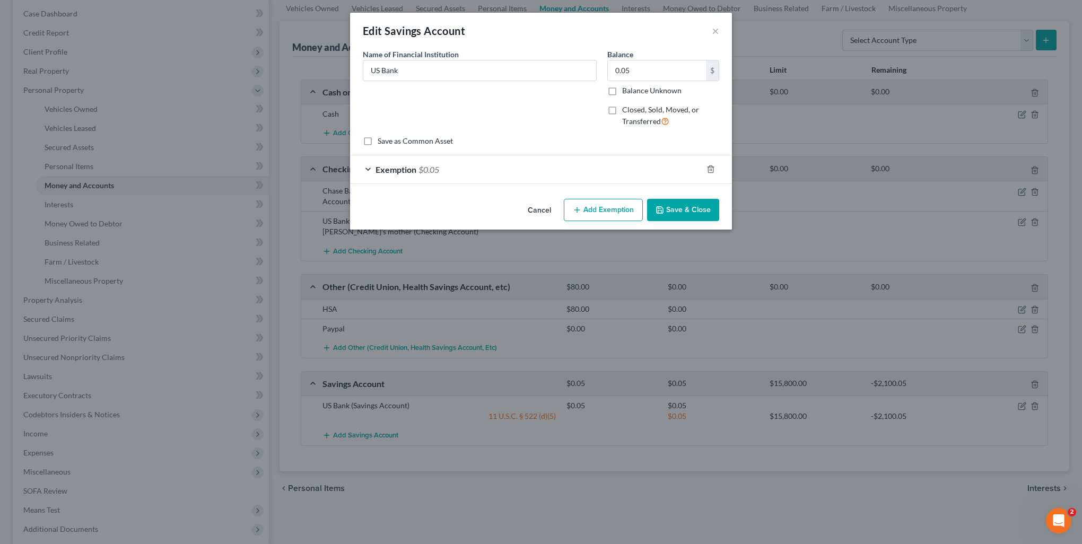
click at [414, 164] on span "Exemption" at bounding box center [396, 169] width 41 height 10
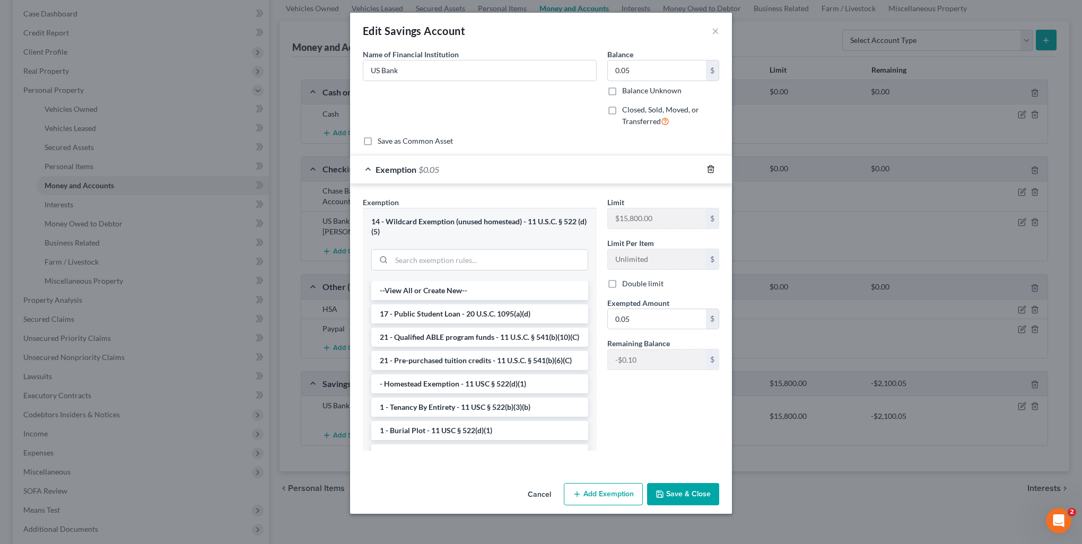
click at [711, 171] on icon "button" at bounding box center [711, 169] width 8 height 8
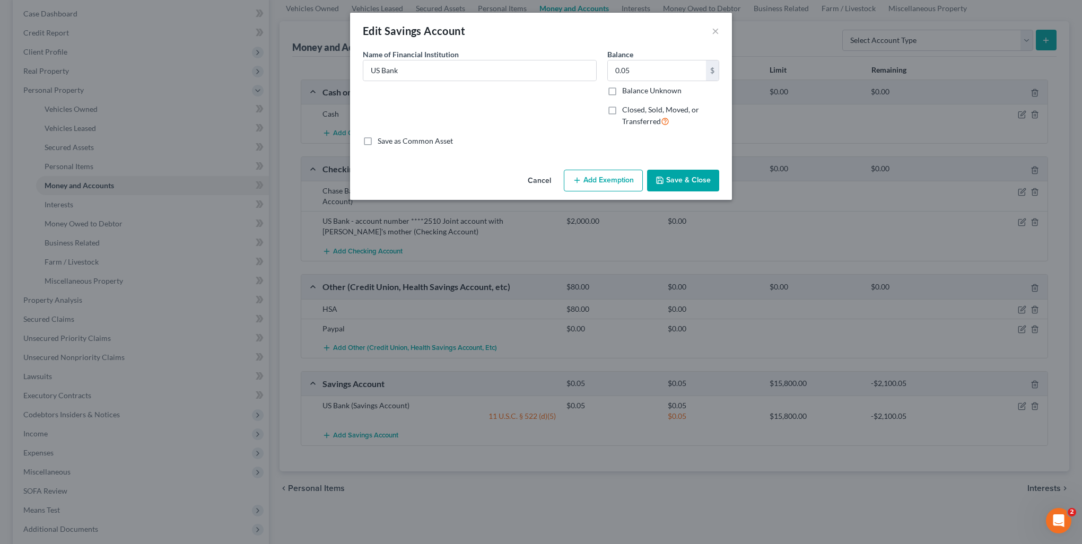
click at [684, 185] on button "Save & Close" at bounding box center [683, 181] width 72 height 22
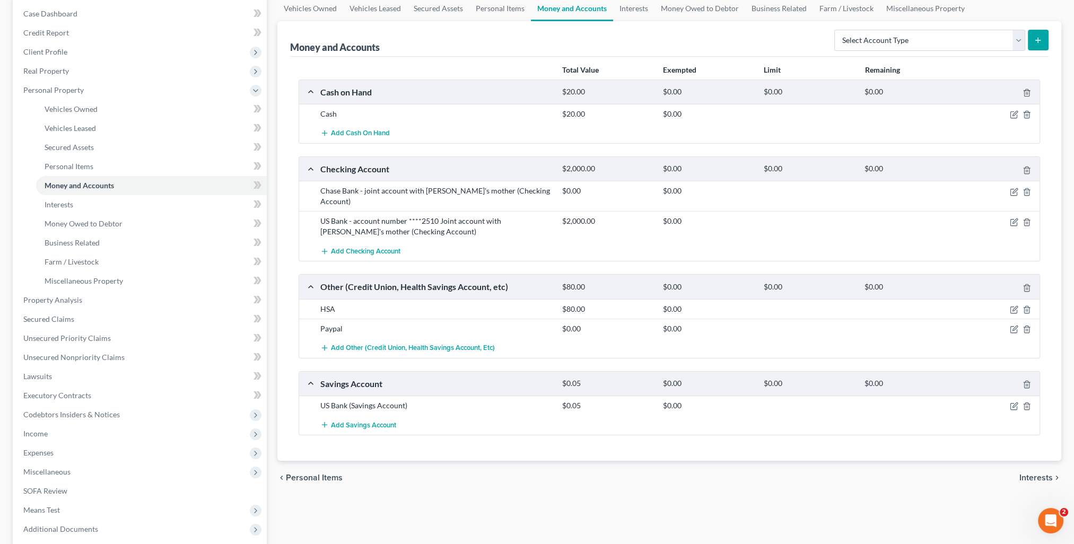
click at [1048, 474] on span "Interests" at bounding box center [1036, 478] width 33 height 8
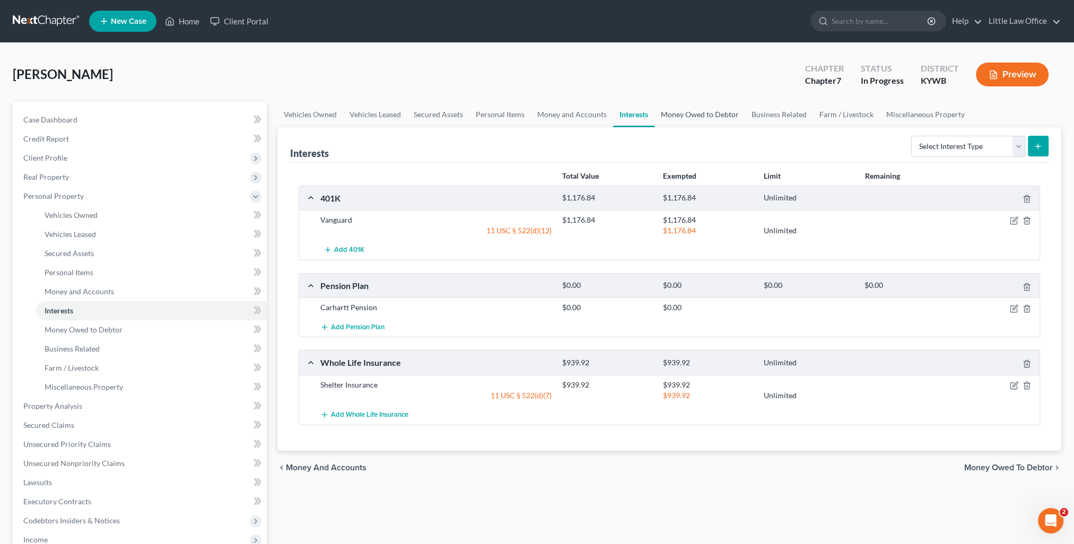
click at [696, 120] on link "Money Owed to Debtor" at bounding box center [700, 114] width 91 height 25
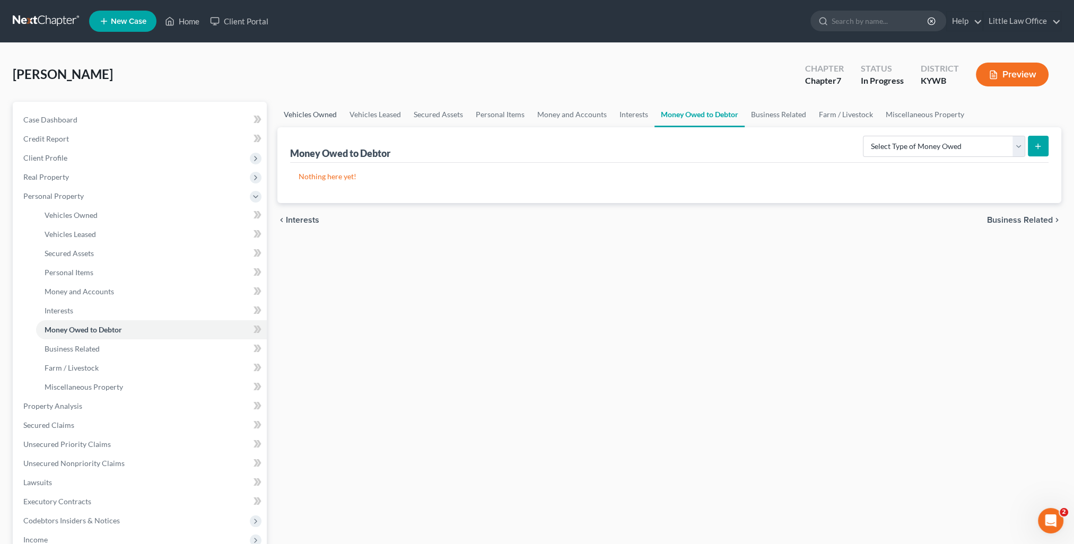
click at [323, 114] on link "Vehicles Owned" at bounding box center [310, 114] width 66 height 25
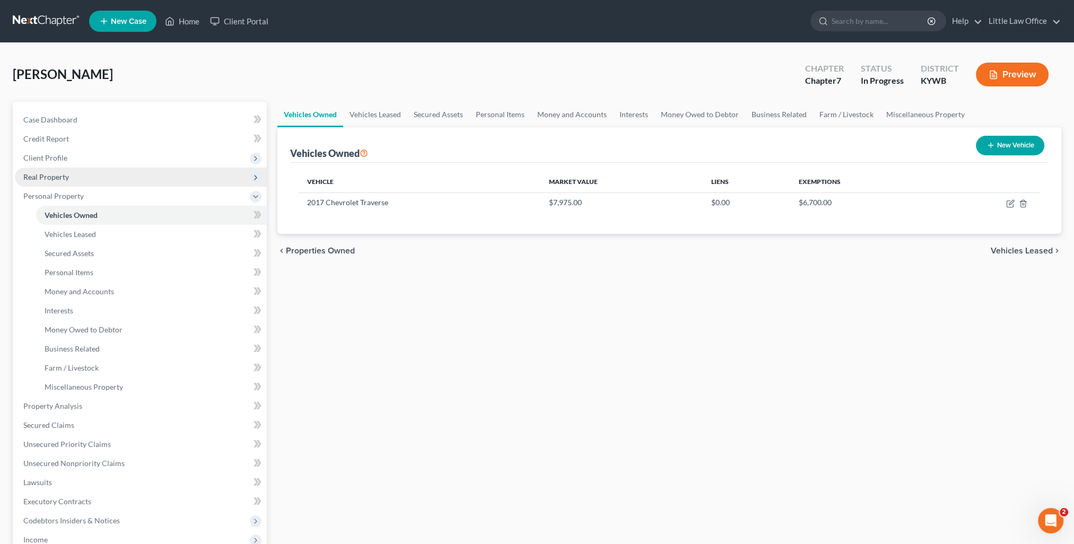
click at [98, 181] on span "Real Property" at bounding box center [141, 177] width 252 height 19
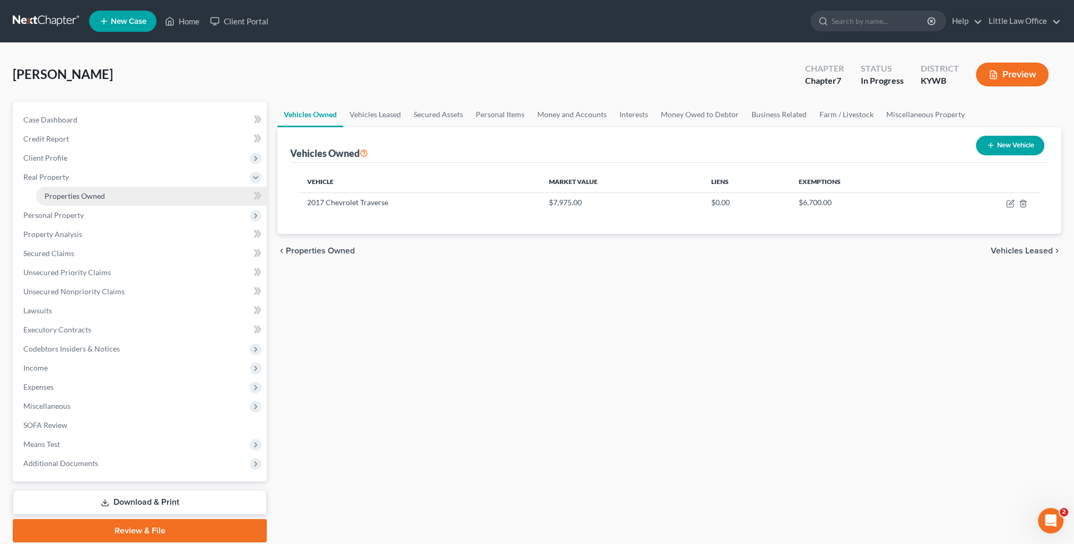
click at [92, 190] on link "Properties Owned" at bounding box center [151, 196] width 231 height 19
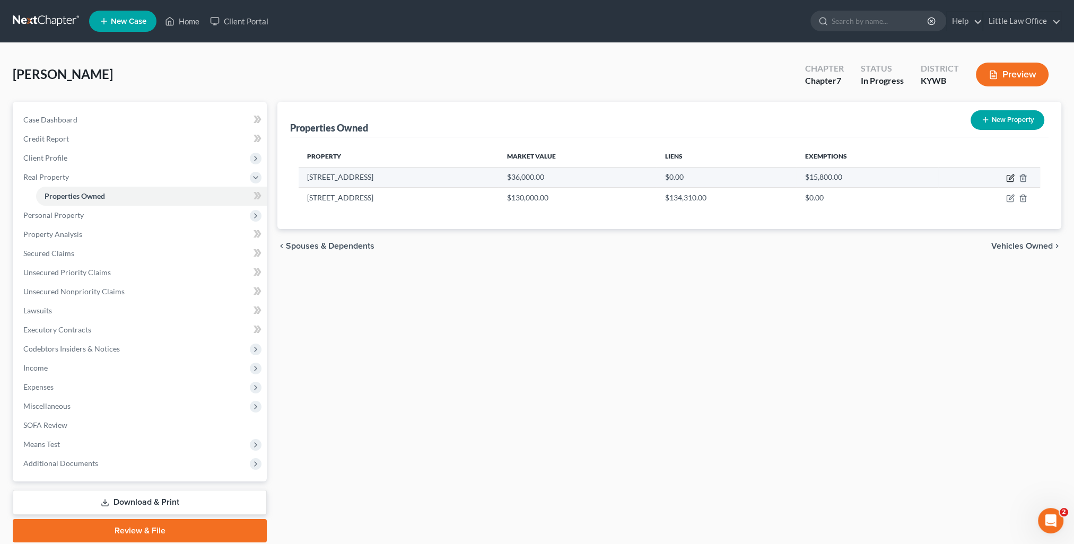
click at [1008, 178] on icon "button" at bounding box center [1010, 178] width 8 height 8
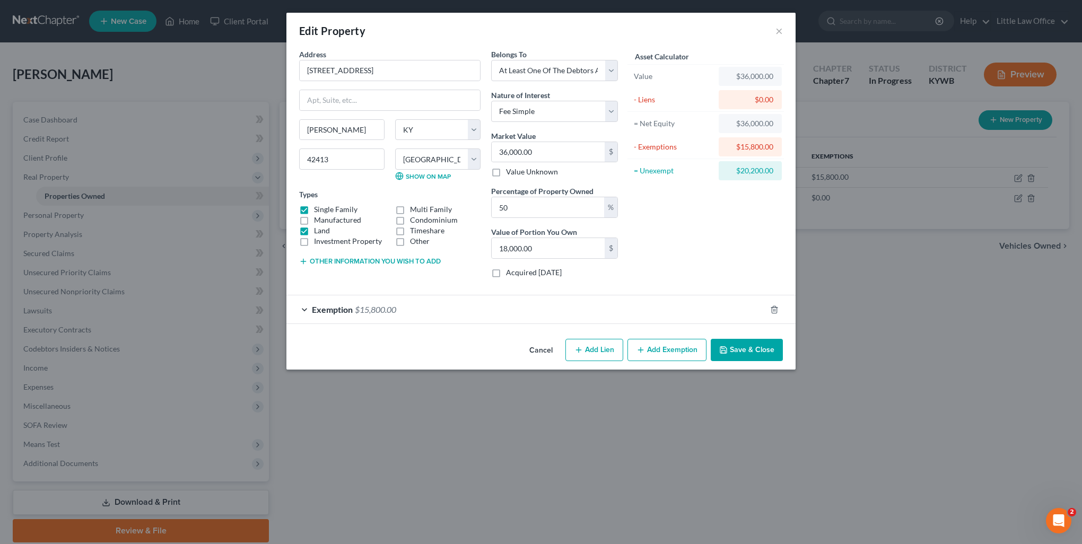
click at [503, 312] on div "Exemption $15,800.00" at bounding box center [526, 309] width 480 height 28
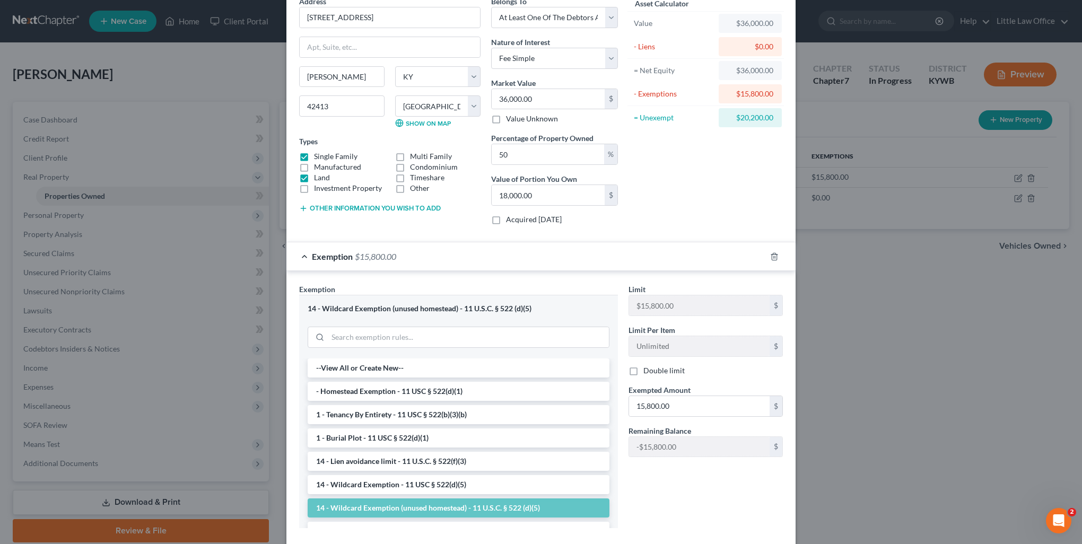
scroll to position [106, 0]
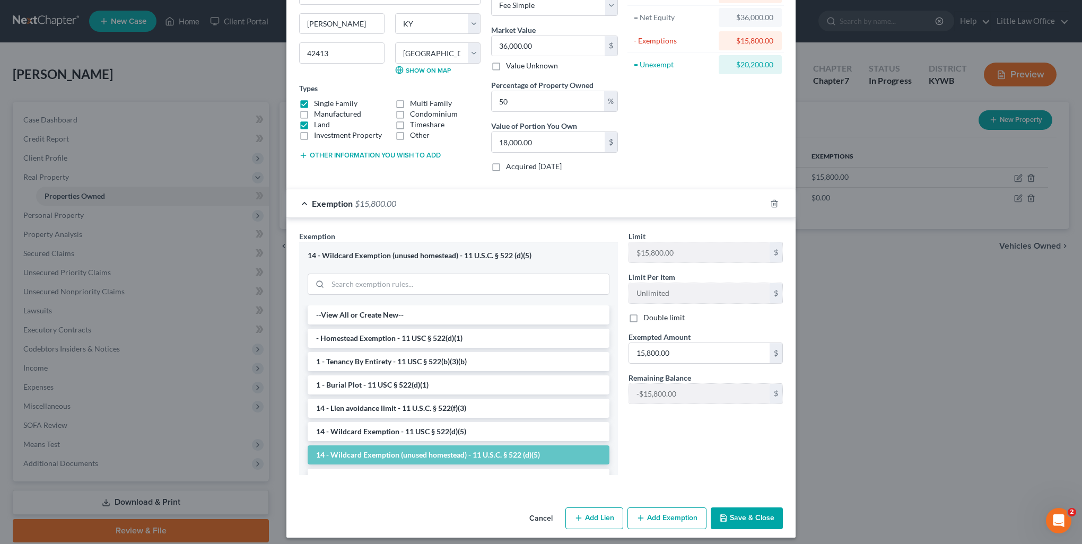
click at [668, 515] on button "Add Exemption" at bounding box center [667, 519] width 79 height 22
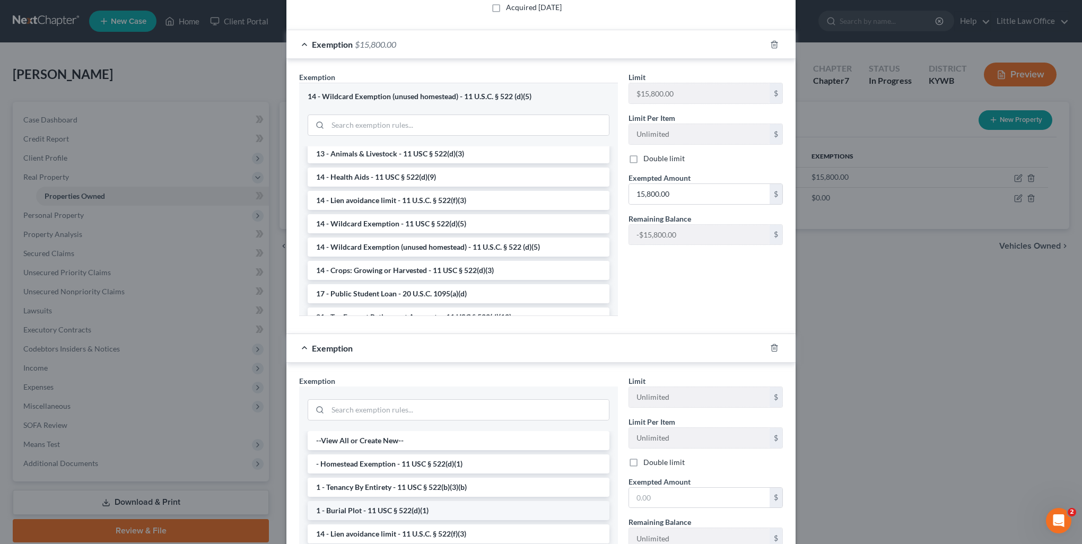
scroll to position [318, 0]
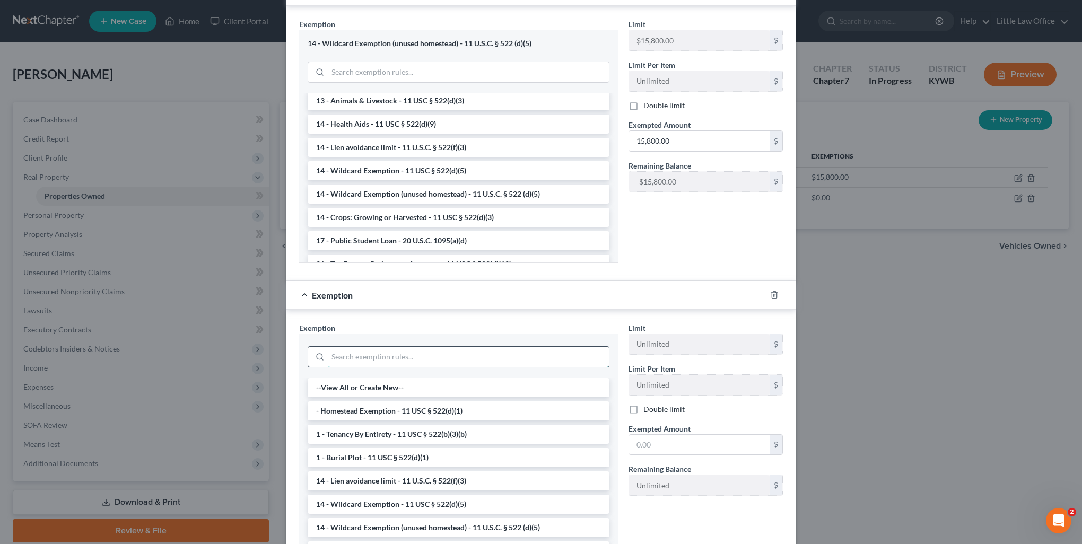
click at [376, 357] on input "search" at bounding box center [468, 357] width 281 height 20
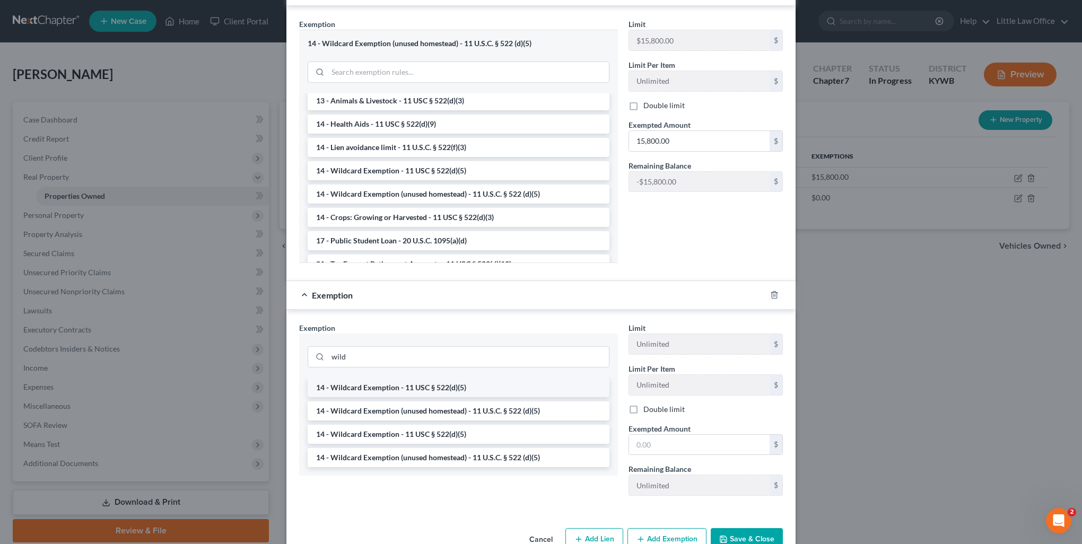
click at [378, 383] on li "14 - Wildcard Exemption - 11 USC § 522(d)(5)" at bounding box center [459, 387] width 302 height 19
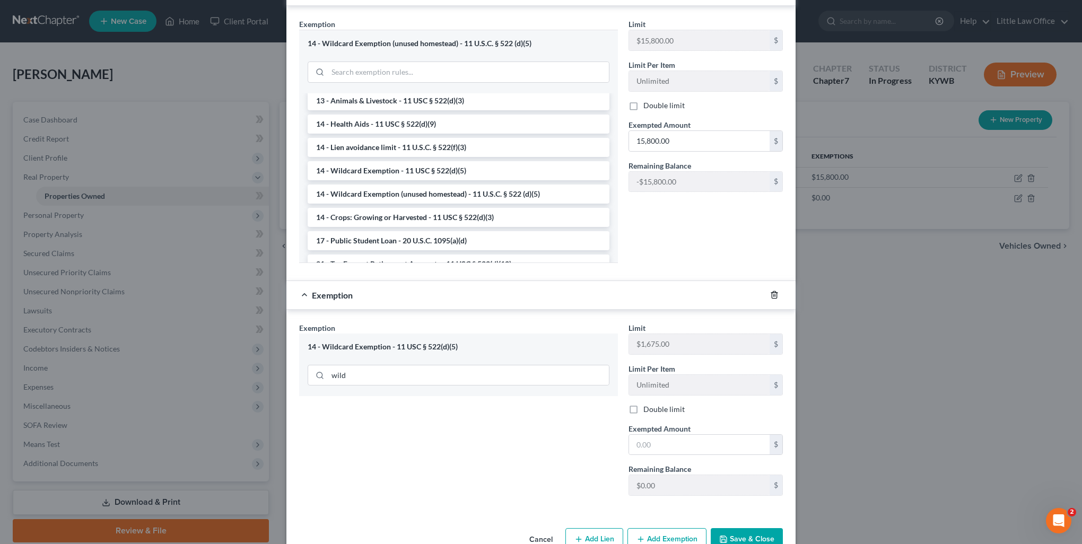
click at [768, 298] on div at bounding box center [781, 294] width 30 height 17
click at [772, 297] on icon "button" at bounding box center [774, 295] width 5 height 7
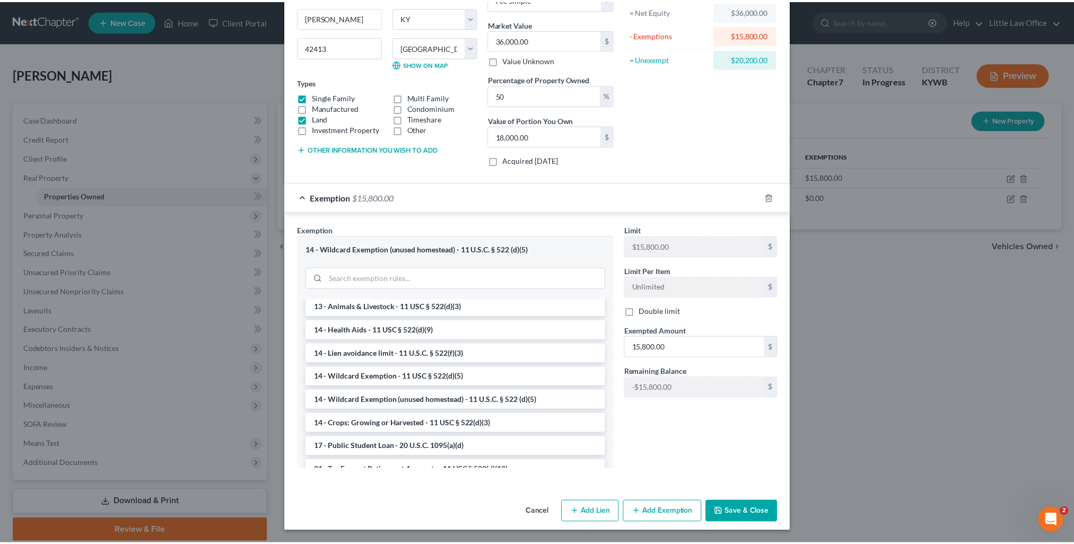
scroll to position [110, 0]
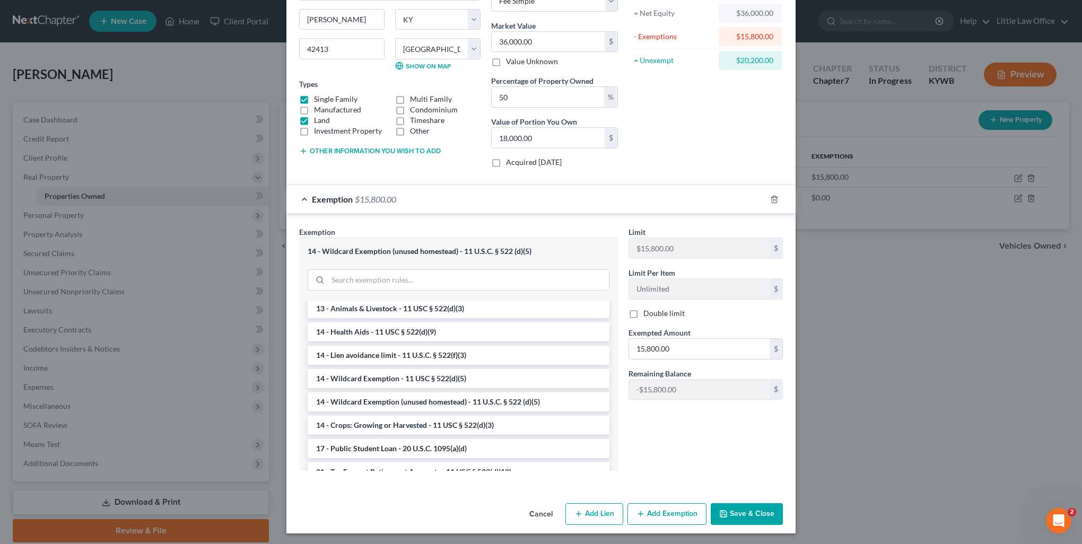
click at [748, 508] on button "Save & Close" at bounding box center [747, 514] width 72 height 22
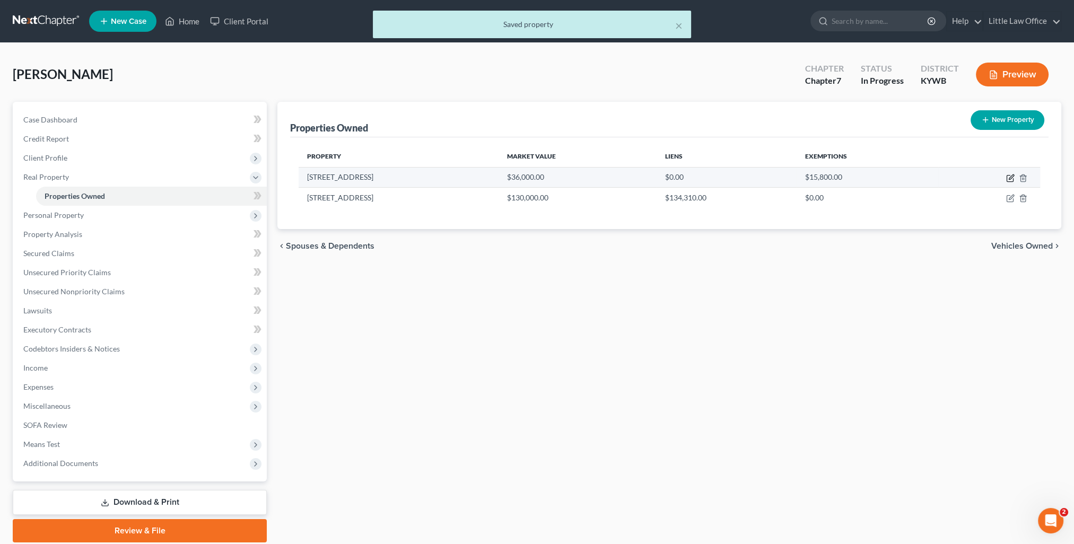
click at [1009, 177] on icon "button" at bounding box center [1010, 178] width 8 height 8
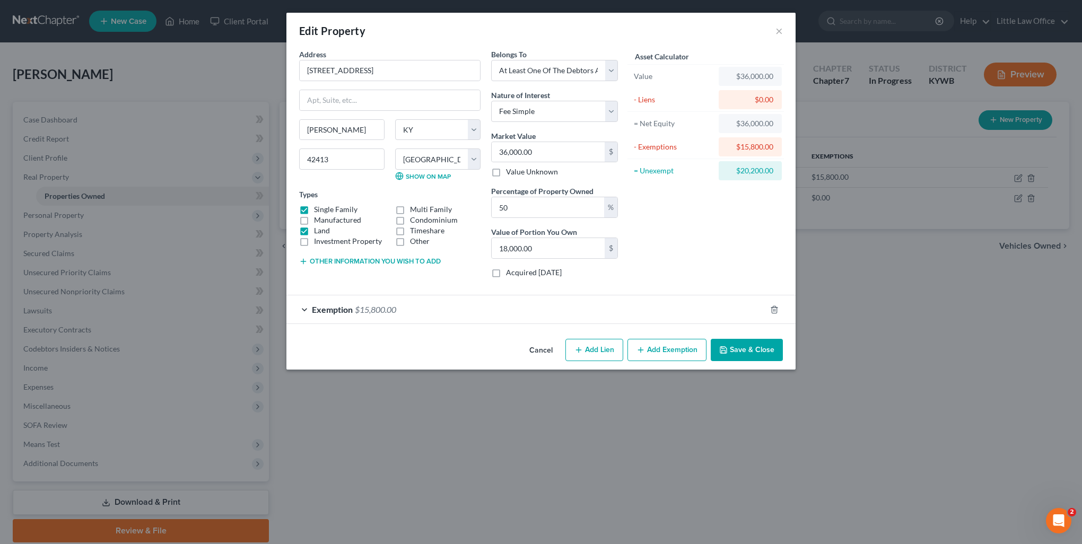
click at [343, 259] on button "Other information you wish to add" at bounding box center [370, 261] width 142 height 8
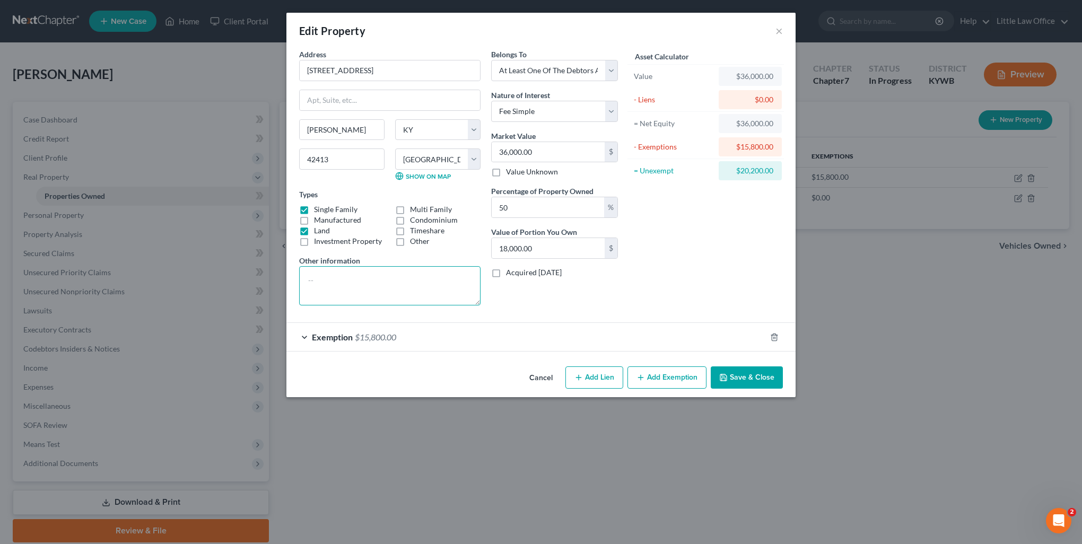
click at [355, 292] on textarea at bounding box center [389, 285] width 181 height 39
click at [762, 381] on button "Save & Close" at bounding box center [747, 378] width 72 height 22
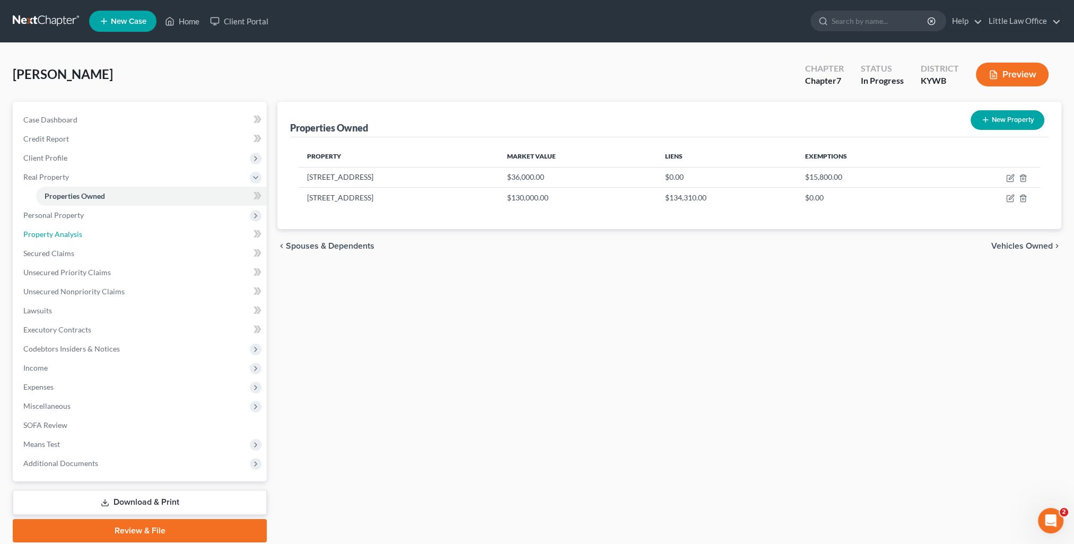
drag, startPoint x: 74, startPoint y: 234, endPoint x: 342, endPoint y: 256, distance: 268.7
click at [74, 234] on span "Property Analysis" at bounding box center [52, 234] width 59 height 9
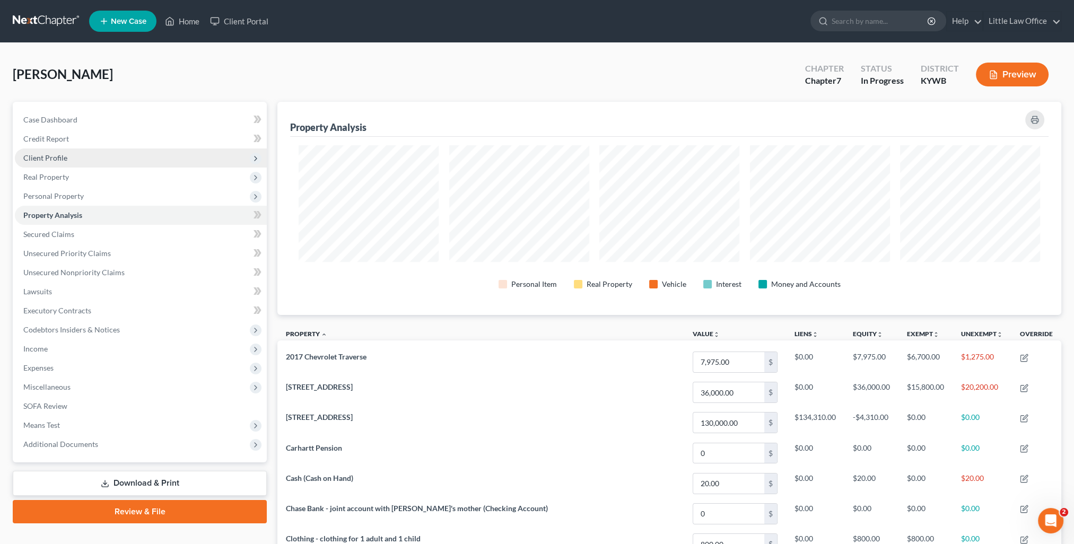
click at [61, 155] on span "Client Profile" at bounding box center [45, 157] width 44 height 9
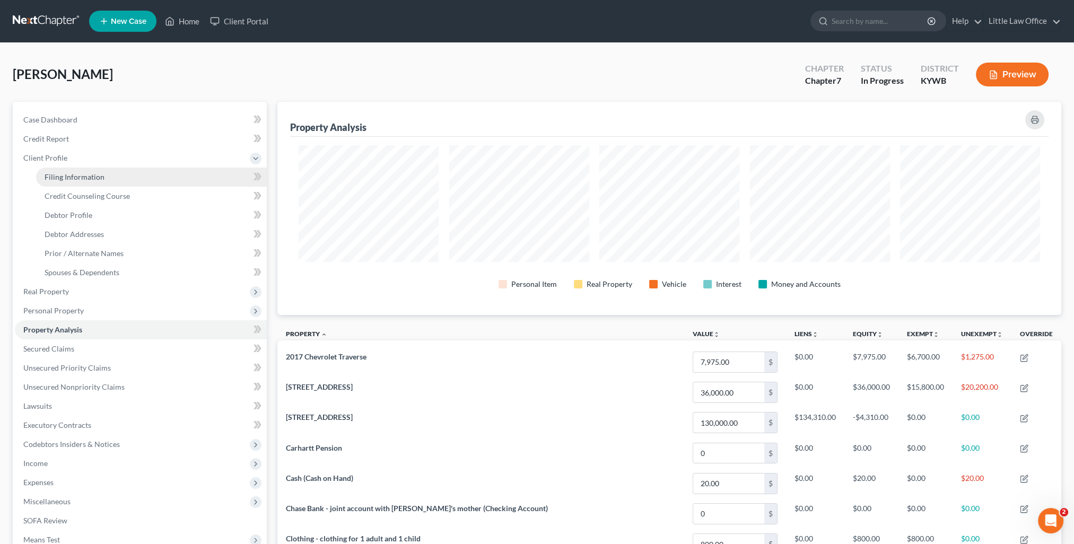
click at [87, 177] on span "Filing Information" at bounding box center [75, 176] width 60 height 9
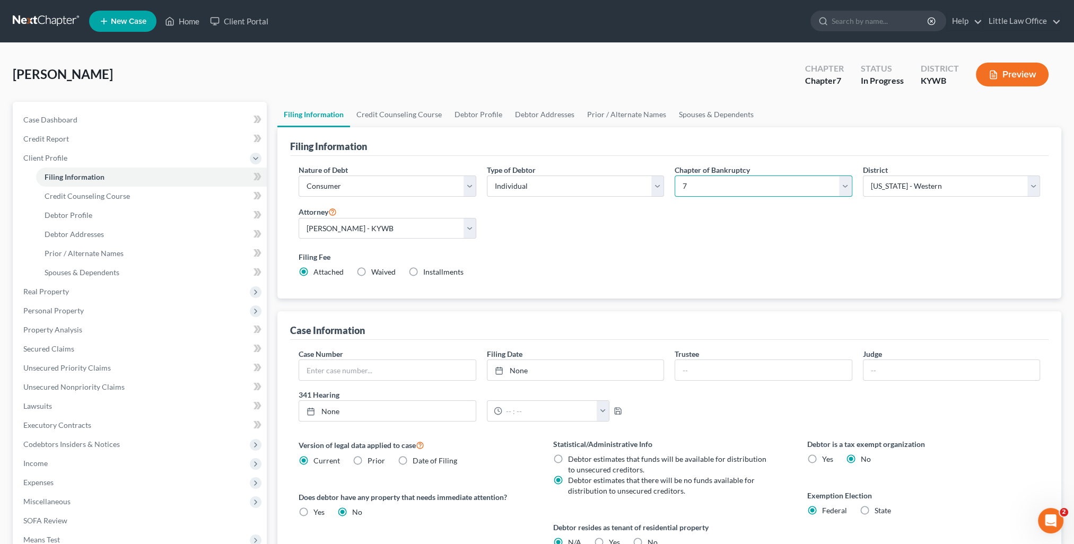
drag, startPoint x: 713, startPoint y: 190, endPoint x: 713, endPoint y: 196, distance: 6.4
click at [713, 190] on select "Select 7 11 12 13" at bounding box center [763, 186] width 177 height 21
click at [675, 176] on select "Select 7 11 12 13" at bounding box center [763, 186] width 177 height 21
click at [691, 278] on div "Filing Fee Attached Installments Installments" at bounding box center [669, 266] width 752 height 39
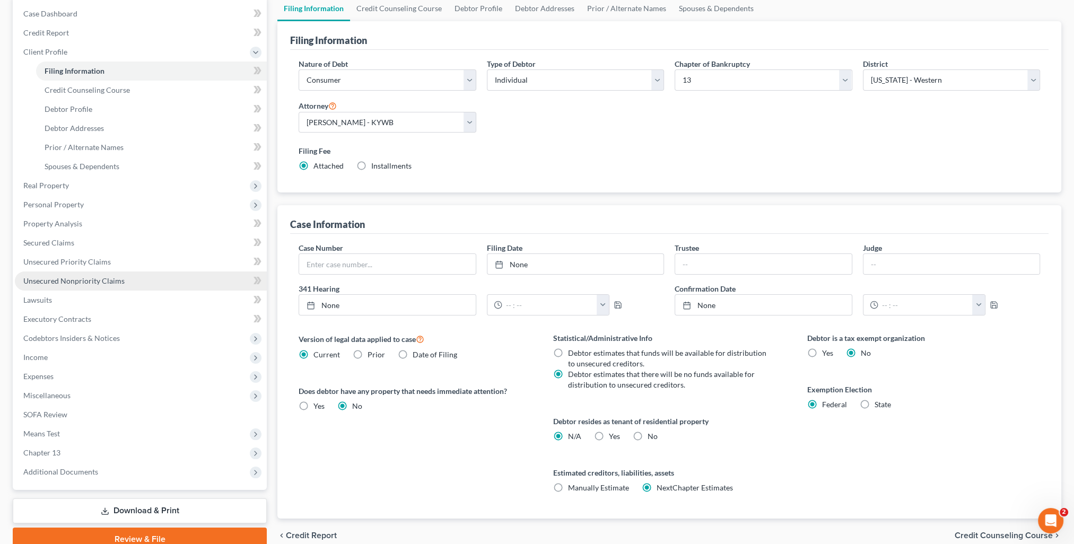
scroll to position [153, 0]
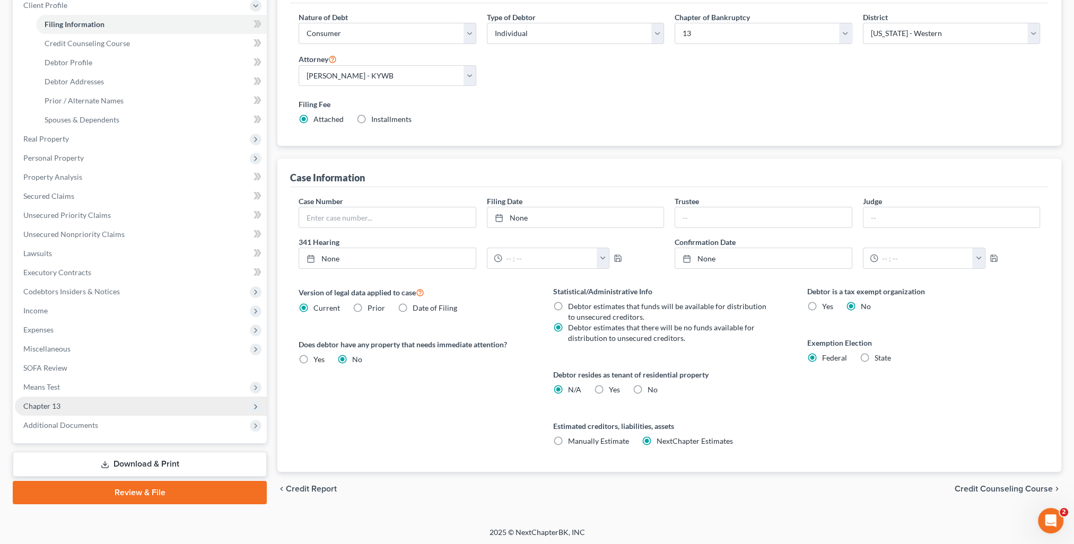
click at [47, 406] on span "Chapter 13" at bounding box center [41, 406] width 37 height 9
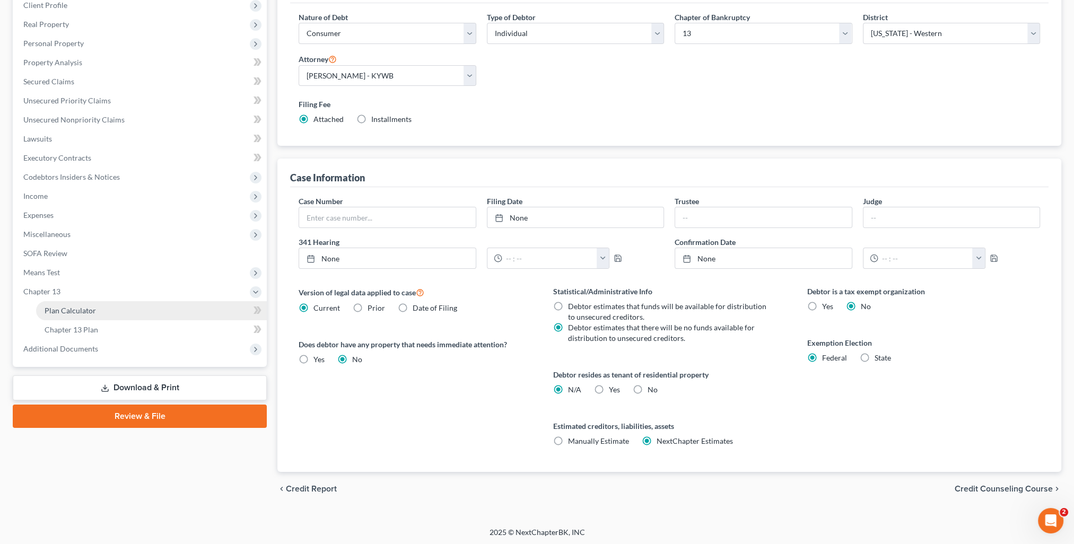
click at [69, 313] on span "Plan Calculator" at bounding box center [70, 310] width 51 height 9
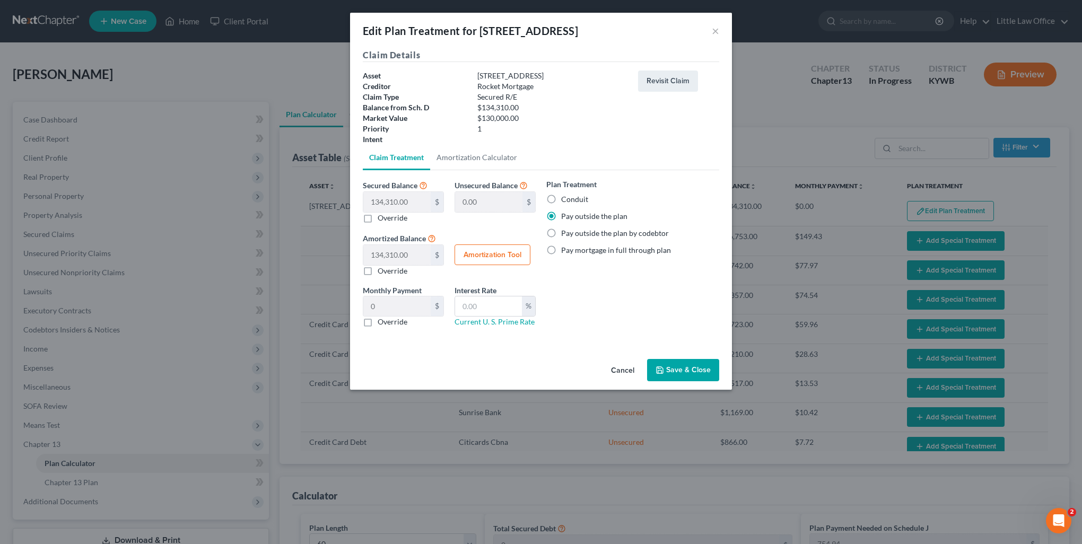
click at [687, 364] on button "Save & Close" at bounding box center [683, 370] width 72 height 22
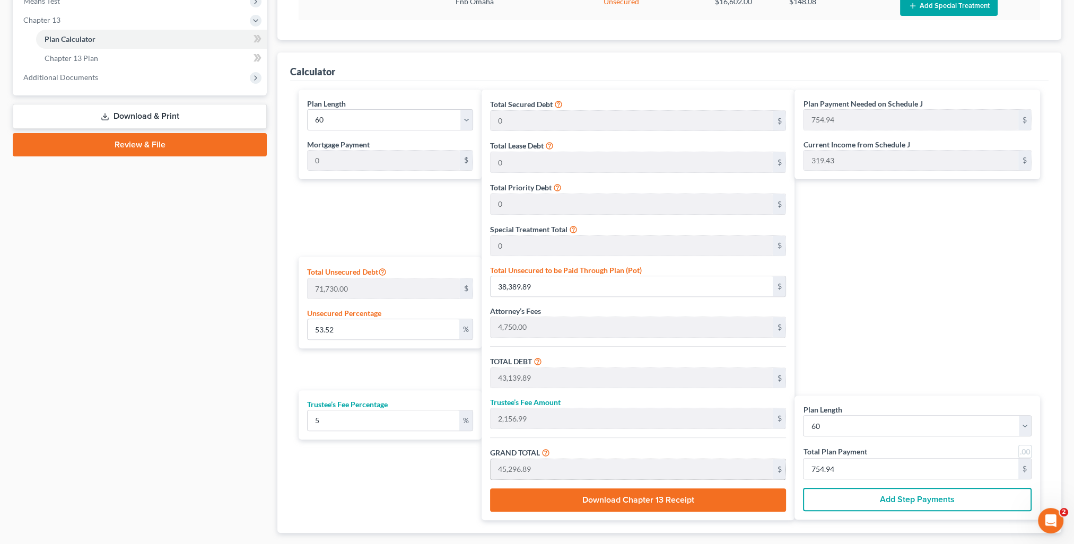
scroll to position [477, 0]
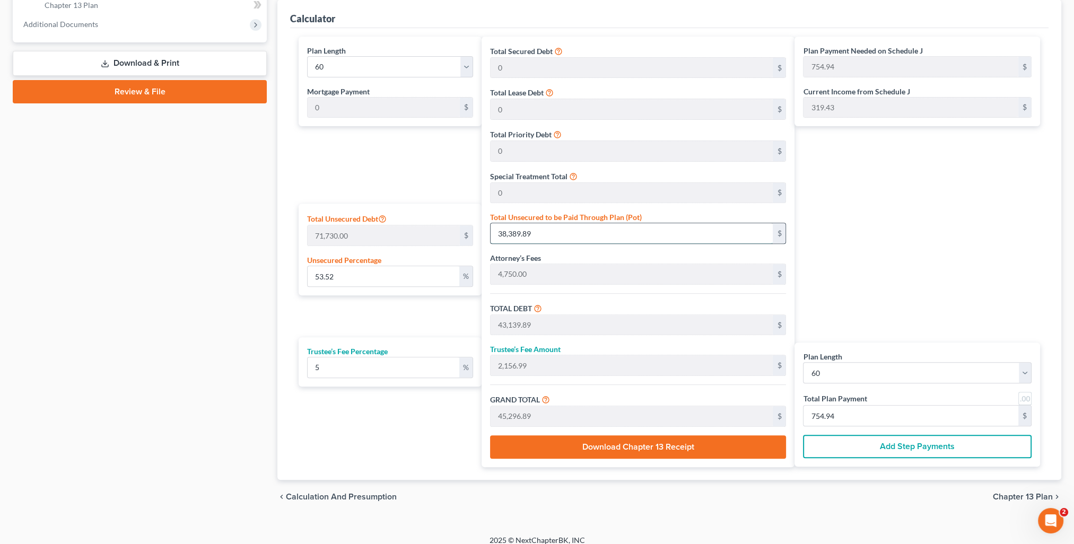
click at [546, 231] on input "38,389.89" at bounding box center [632, 233] width 283 height 20
click at [868, 271] on div "Plan Payment Needed on Schedule J 231.87 $ Current Income from Schedule J 319.4…" at bounding box center [920, 252] width 251 height 431
click at [859, 415] on input "231.87" at bounding box center [911, 416] width 215 height 20
click at [929, 253] on div "Plan Payment Needed on Schedule J 231.87 $ Current Income from Schedule J 319.4…" at bounding box center [920, 252] width 251 height 431
click at [361, 280] on input "18.87" at bounding box center [383, 276] width 151 height 20
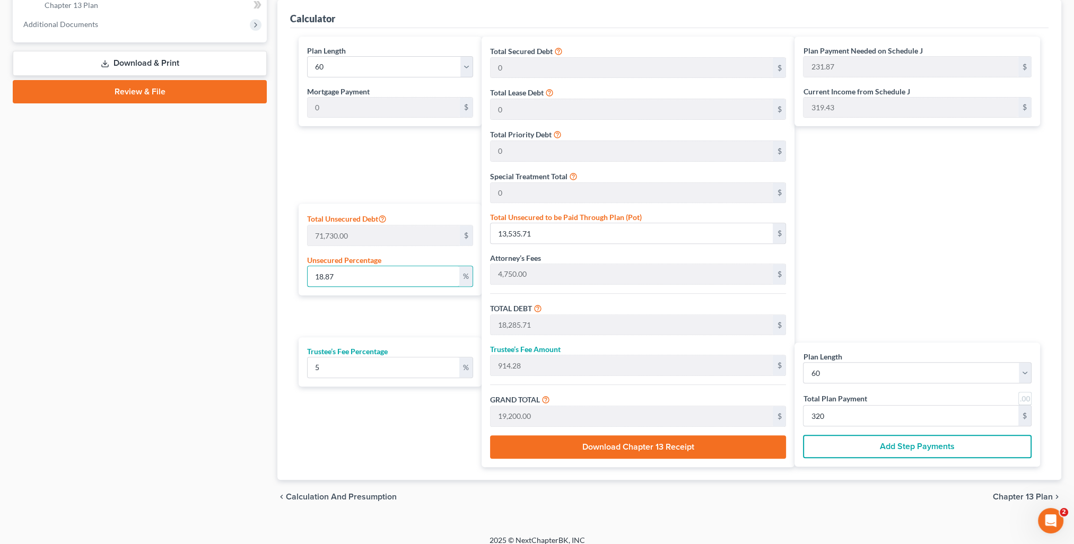
drag, startPoint x: 350, startPoint y: 274, endPoint x: 289, endPoint y: 279, distance: 61.2
click at [289, 279] on div "Calculator Plan Length 1 2 3 4 5 6 7 8 9 10 11 12 13 14 15 16 17 18 19 20 21 22…" at bounding box center [669, 239] width 784 height 481
click at [921, 204] on div "Plan Payment Needed on Schedule J 334.18 $ Current Income from Schedule J 319.4…" at bounding box center [920, 252] width 251 height 431
click at [869, 412] on input "334.18" at bounding box center [911, 416] width 215 height 20
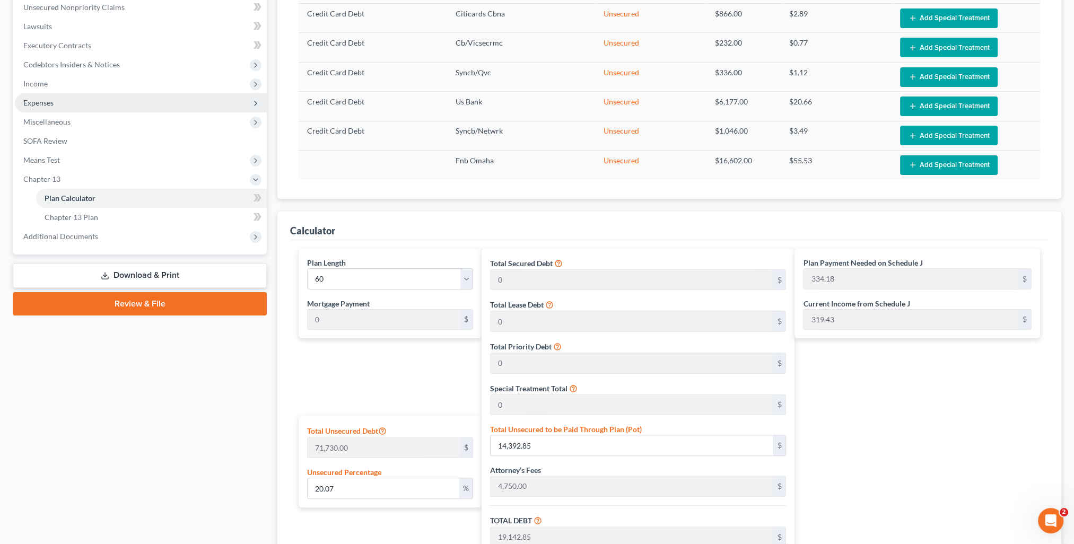
click at [39, 104] on span "Expenses" at bounding box center [38, 102] width 30 height 9
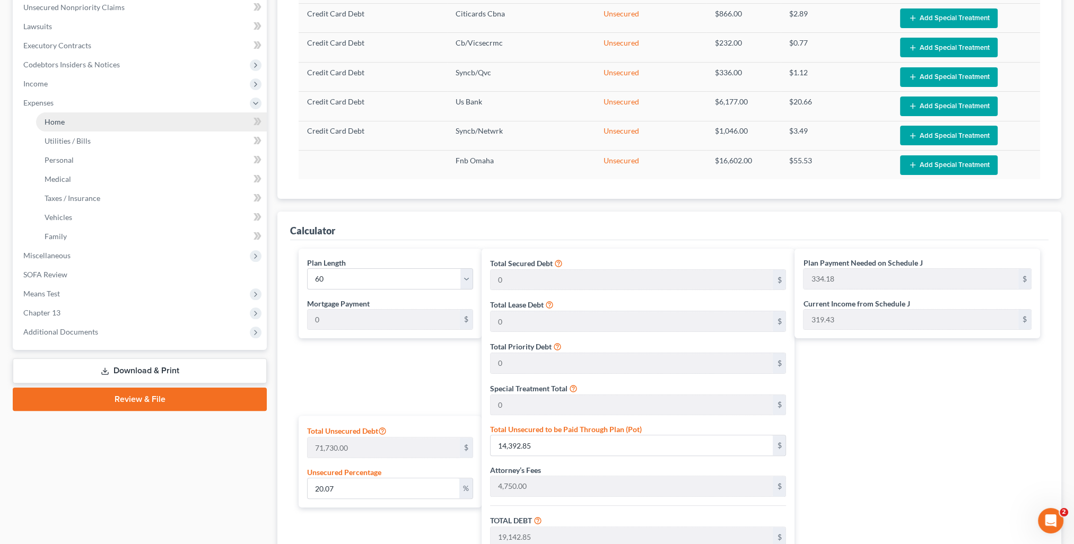
click at [49, 118] on span "Home" at bounding box center [55, 121] width 20 height 9
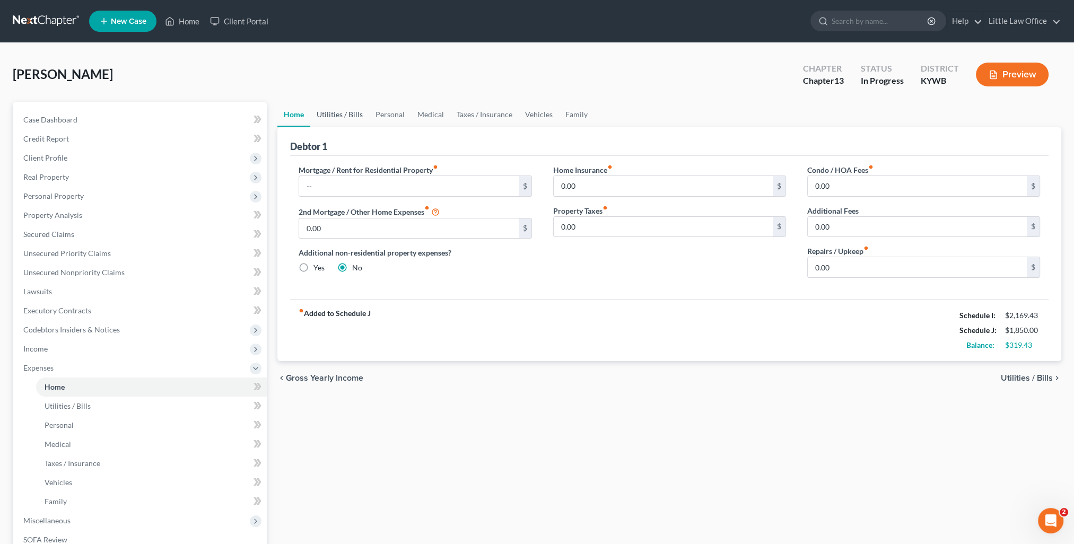
click at [338, 117] on link "Utilities / Bills" at bounding box center [339, 114] width 59 height 25
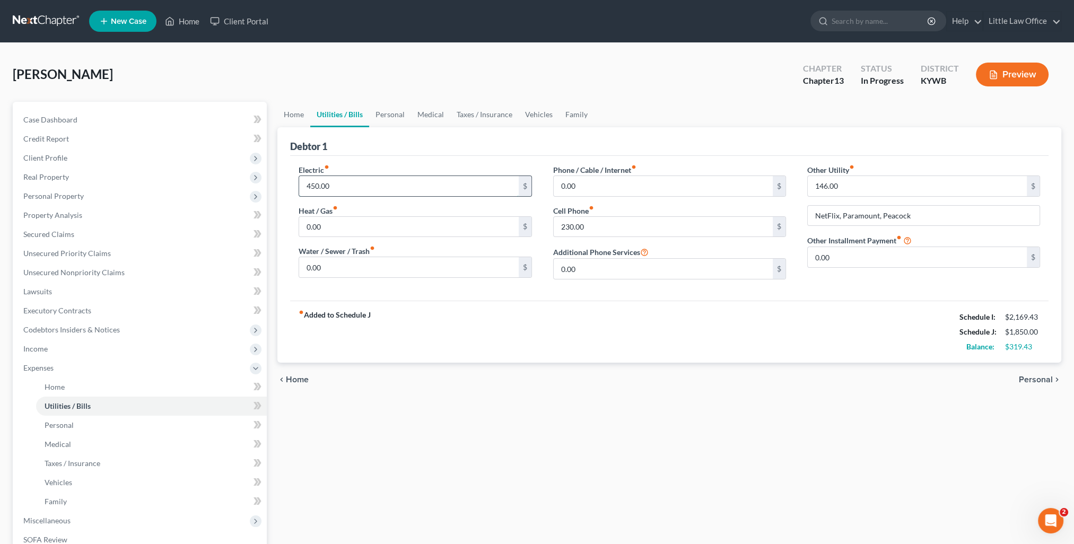
click at [354, 187] on input "450.00" at bounding box center [408, 186] width 219 height 20
click at [372, 267] on input "0.00" at bounding box center [408, 267] width 219 height 20
click at [390, 116] on link "Personal" at bounding box center [390, 114] width 42 height 25
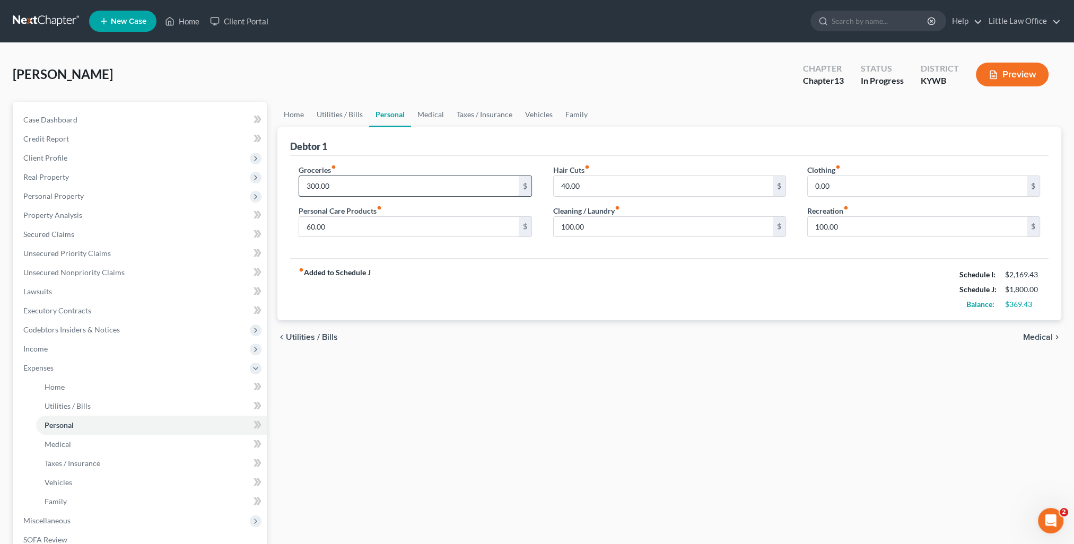
click at [350, 181] on input "300.00" at bounding box center [408, 186] width 219 height 20
click at [426, 116] on link "Medical" at bounding box center [430, 114] width 39 height 25
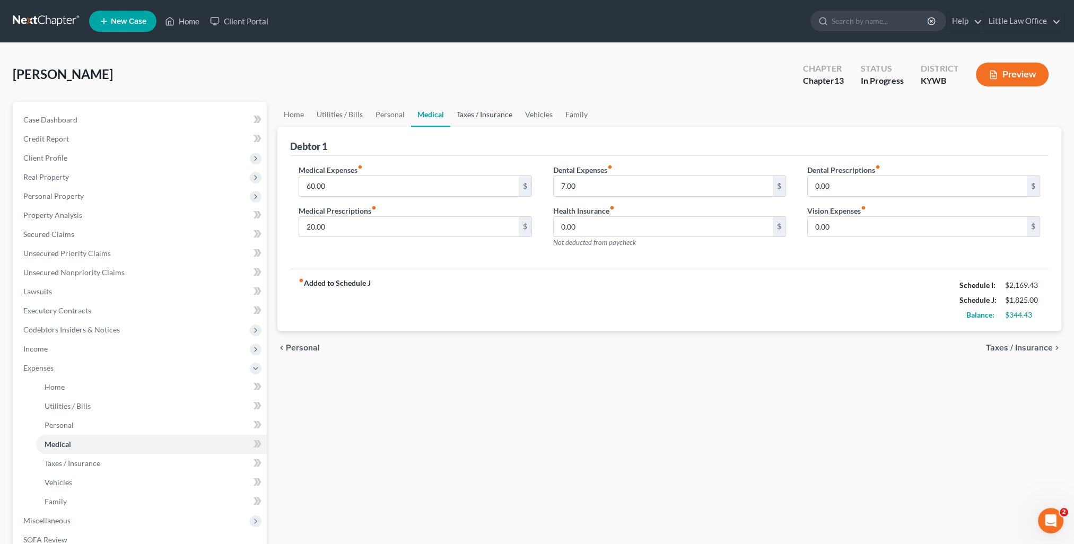
click at [473, 119] on link "Taxes / Insurance" at bounding box center [484, 114] width 68 height 25
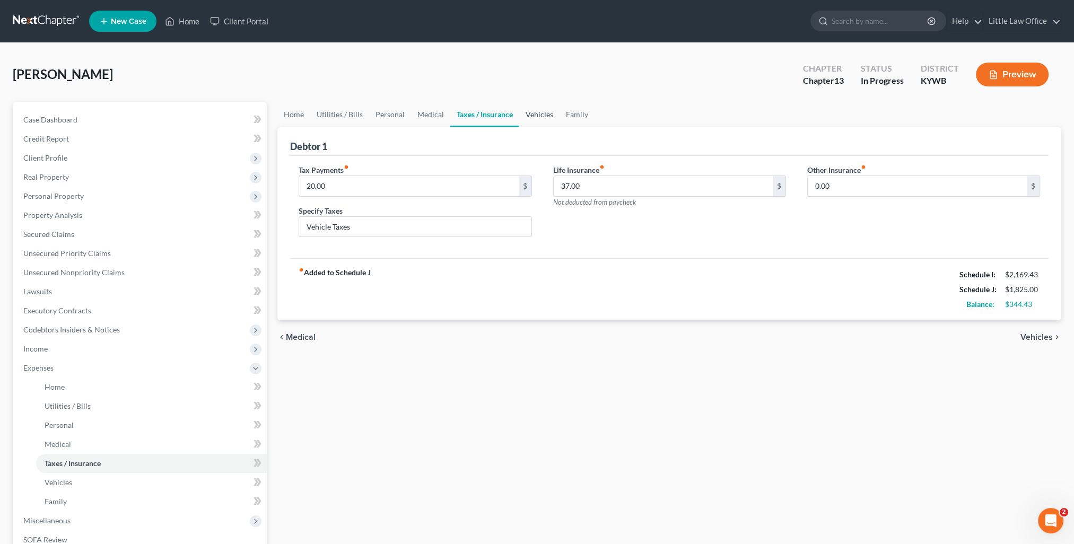
click at [531, 117] on link "Vehicles" at bounding box center [539, 114] width 40 height 25
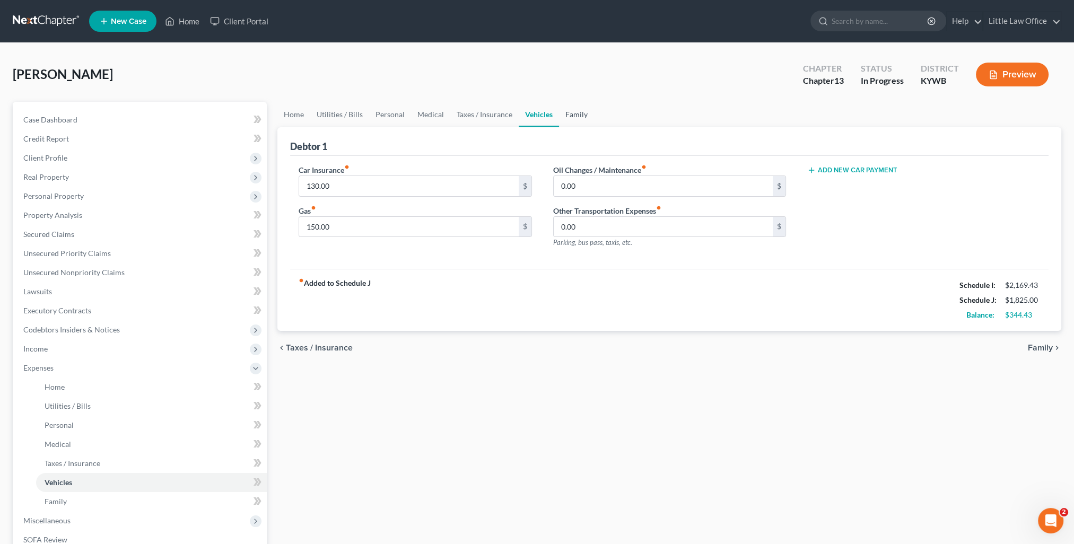
click at [564, 114] on link "Family" at bounding box center [576, 114] width 35 height 25
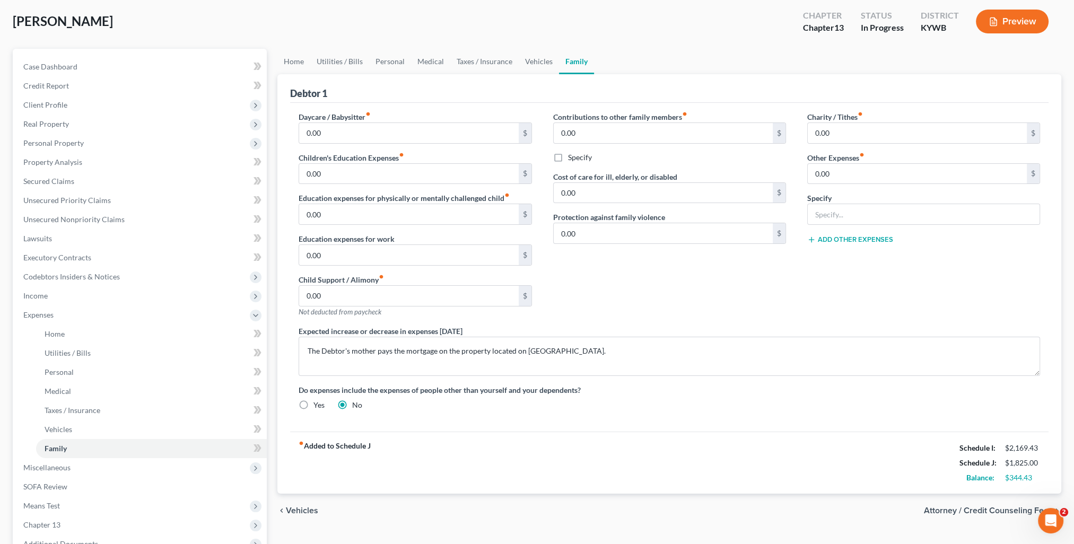
scroll to position [106, 0]
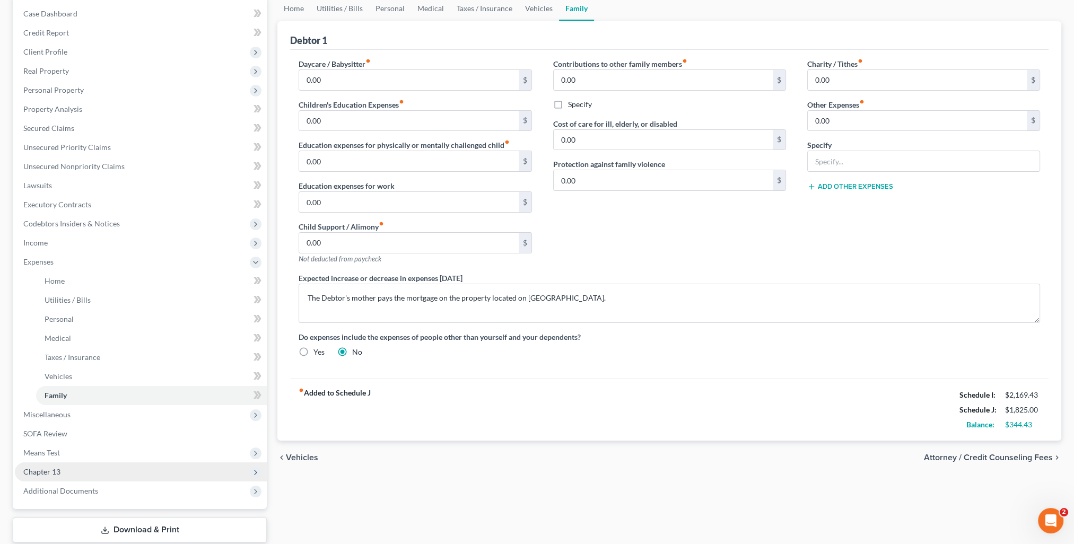
click at [62, 472] on span "Chapter 13" at bounding box center [141, 472] width 252 height 19
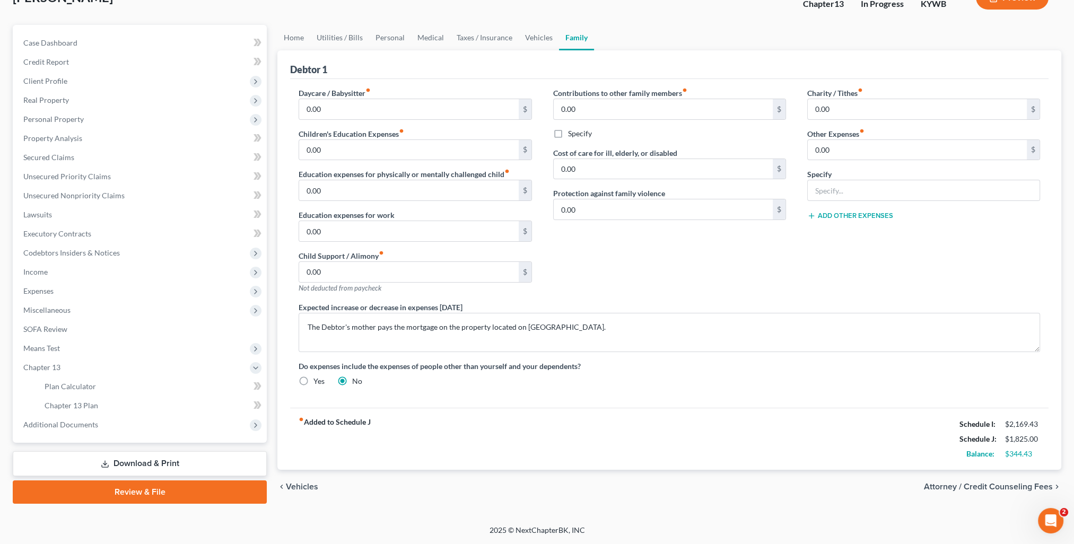
scroll to position [76, 0]
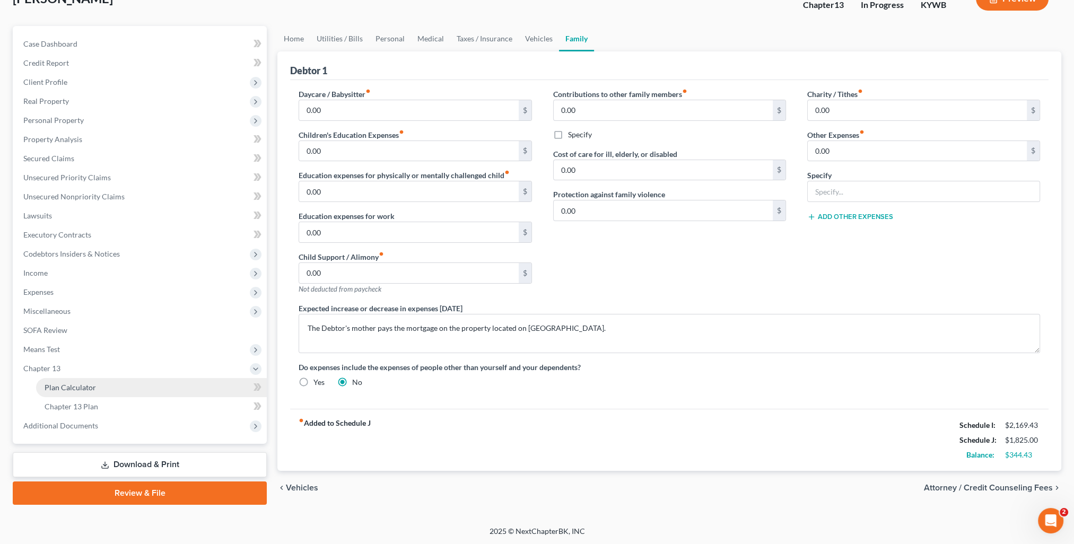
click at [82, 383] on span "Plan Calculator" at bounding box center [70, 387] width 51 height 9
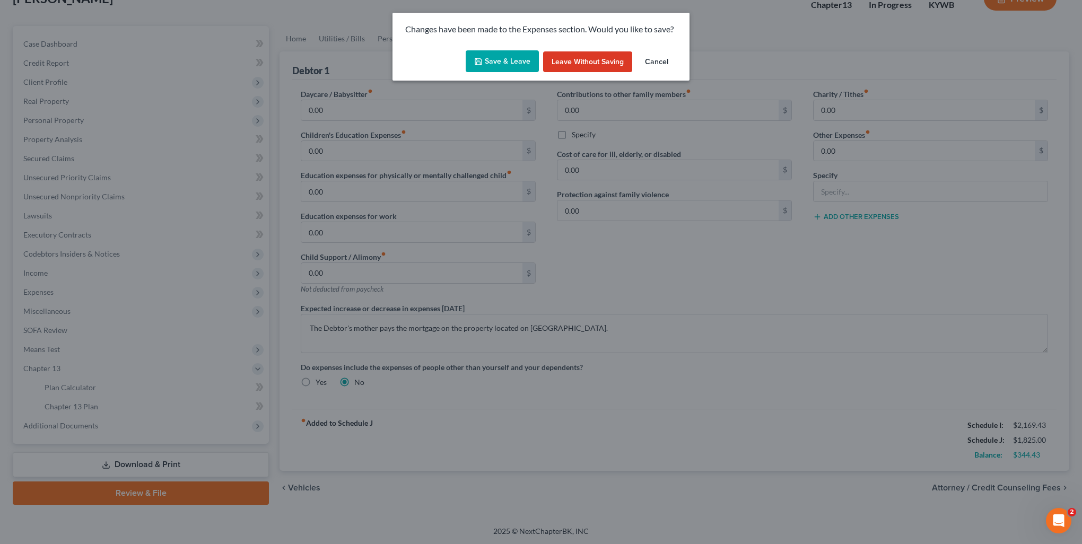
click at [491, 65] on button "Save & Leave" at bounding box center [502, 61] width 73 height 22
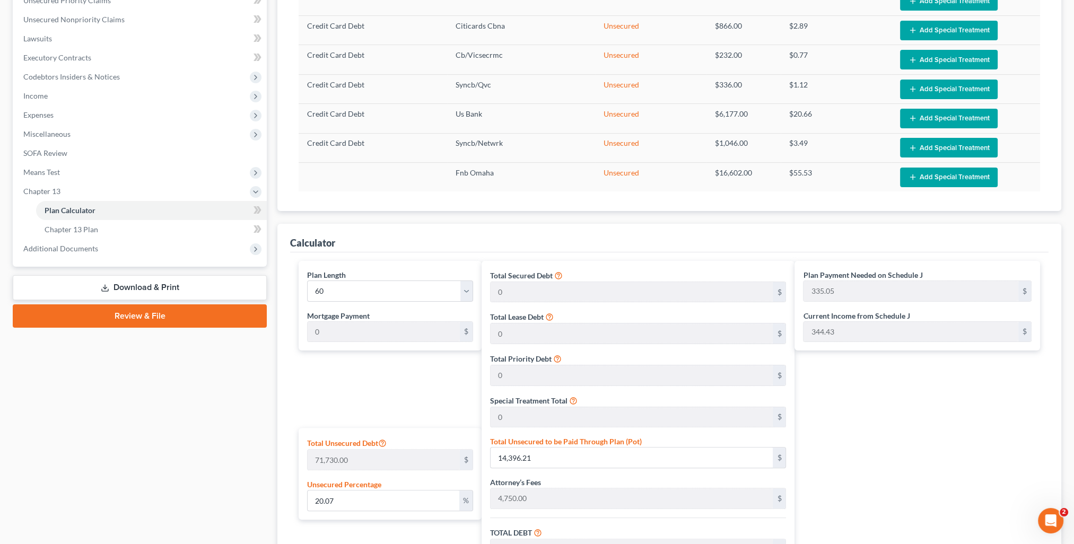
scroll to position [486, 0]
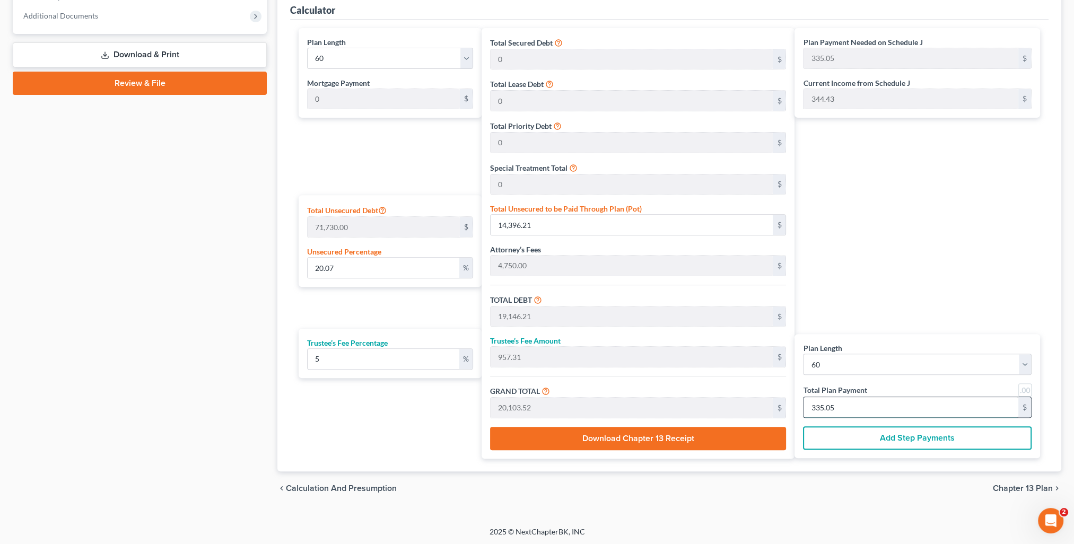
click at [883, 400] on input "335.05" at bounding box center [911, 407] width 215 height 20
click at [893, 263] on div "Plan Payment Needed on Schedule J 335.05 $ Current Income from Schedule J 344.4…" at bounding box center [920, 243] width 251 height 431
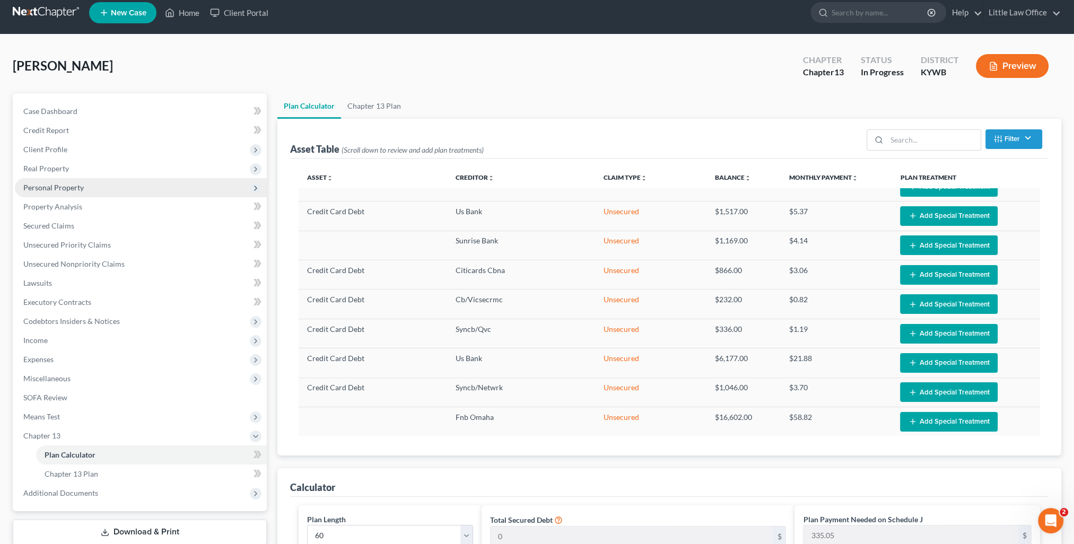
scroll to position [0, 0]
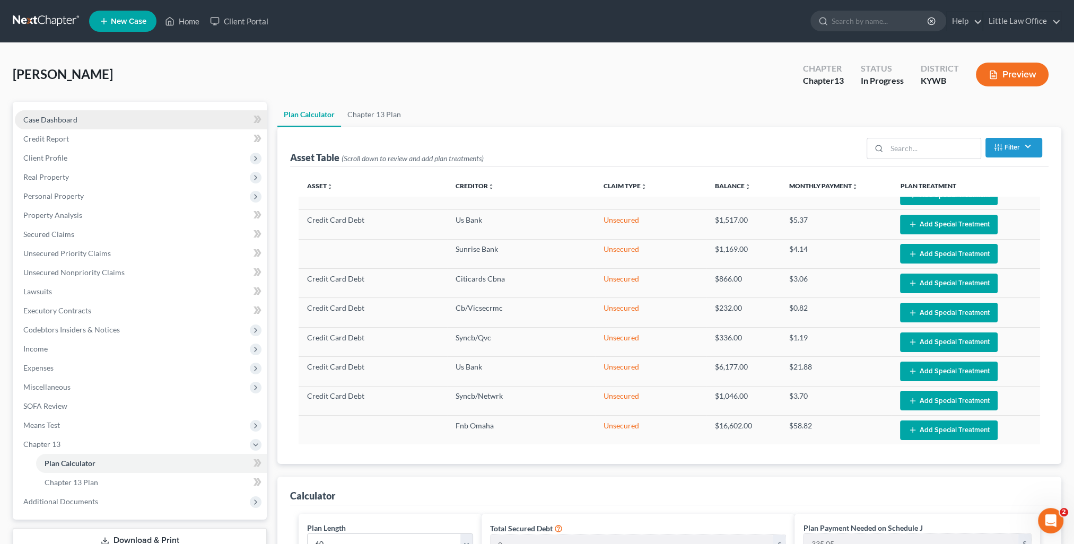
click at [78, 120] on link "Case Dashboard" at bounding box center [141, 119] width 252 height 19
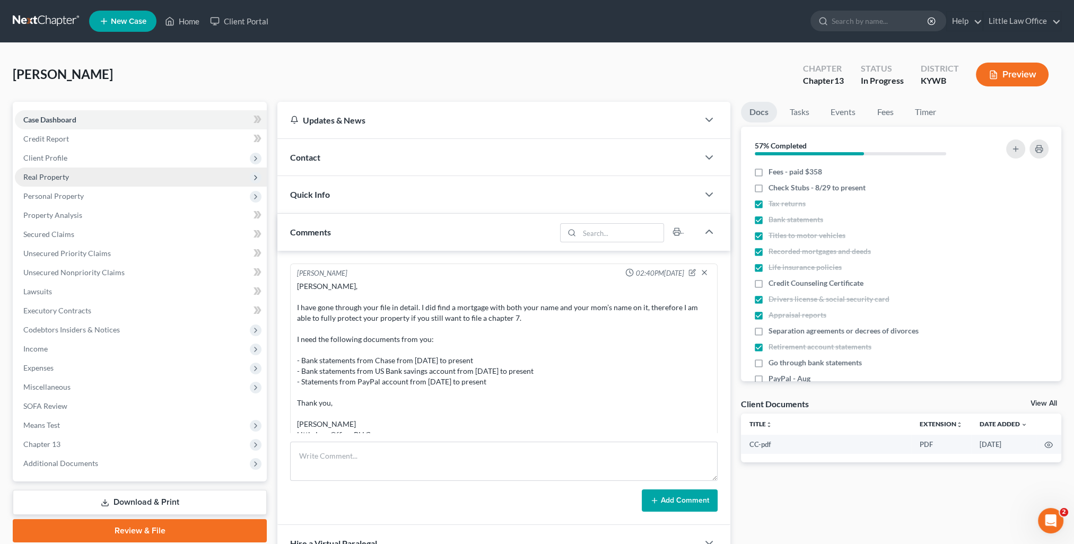
click at [47, 172] on span "Real Property" at bounding box center [46, 176] width 46 height 9
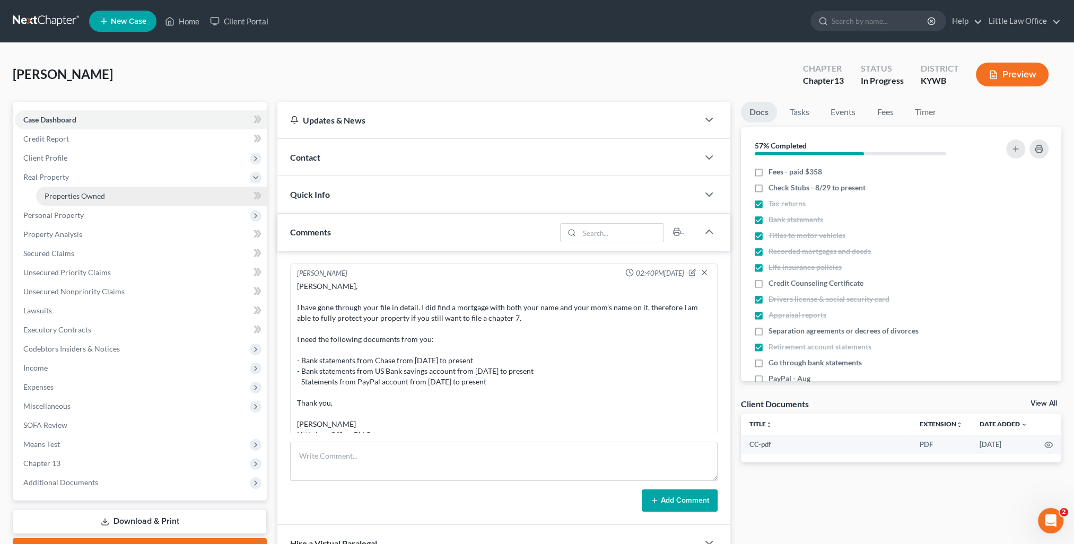
click at [81, 191] on span "Properties Owned" at bounding box center [75, 195] width 60 height 9
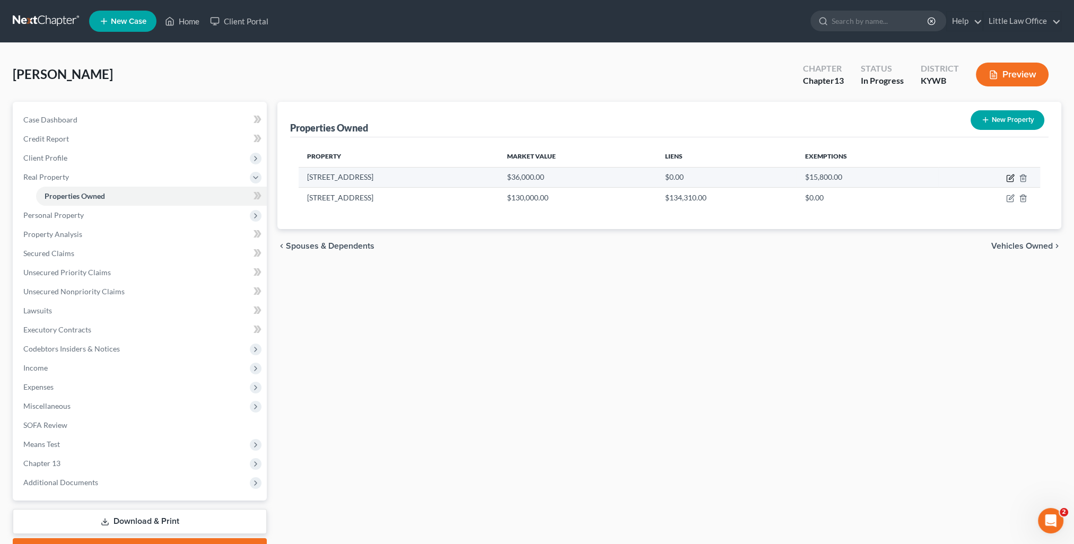
click at [1009, 178] on icon "button" at bounding box center [1011, 177] width 5 height 5
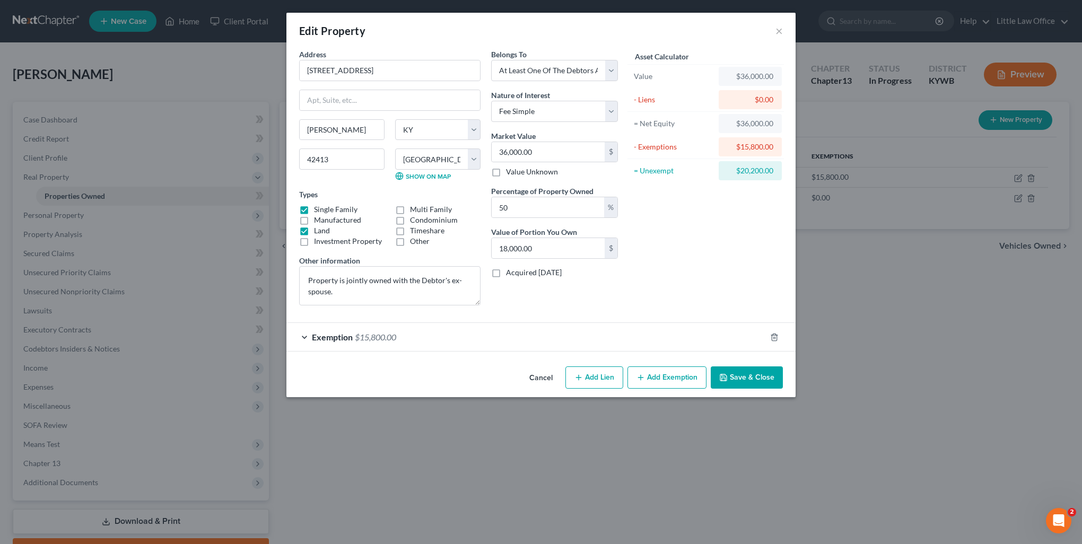
click at [358, 343] on div "Exemption $15,800.00" at bounding box center [526, 337] width 480 height 28
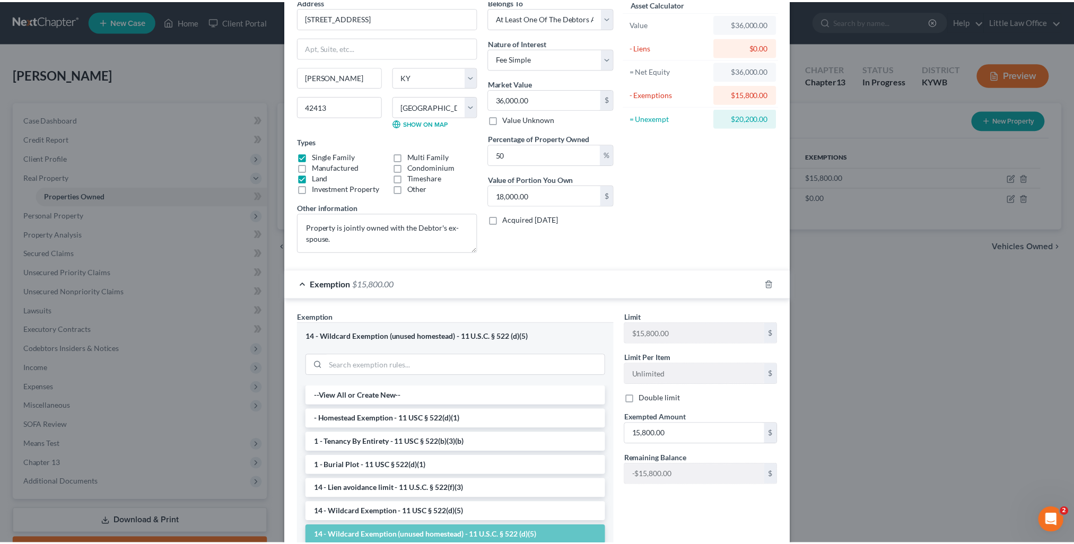
scroll to position [138, 0]
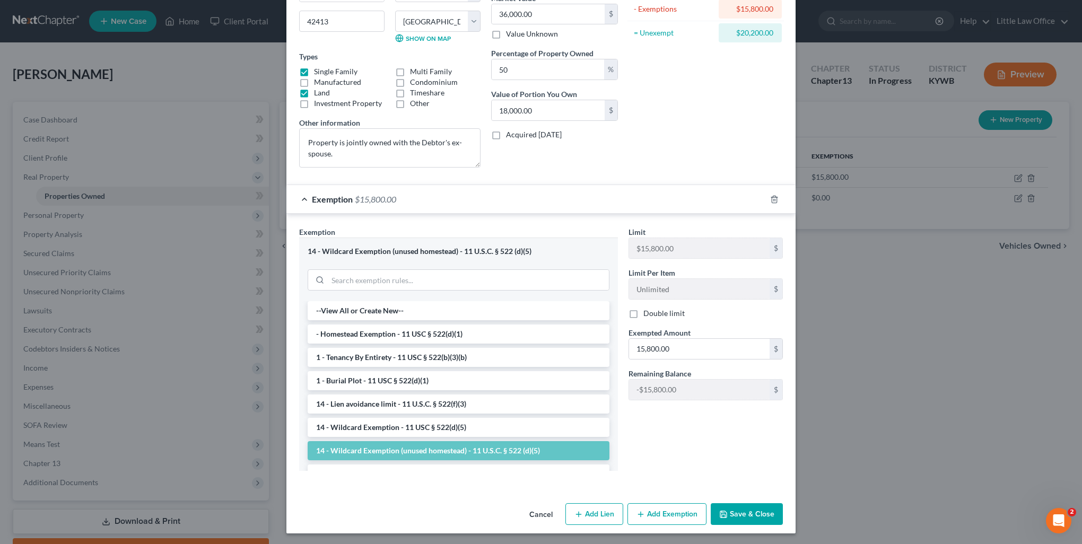
click at [763, 512] on button "Save & Close" at bounding box center [747, 514] width 72 height 22
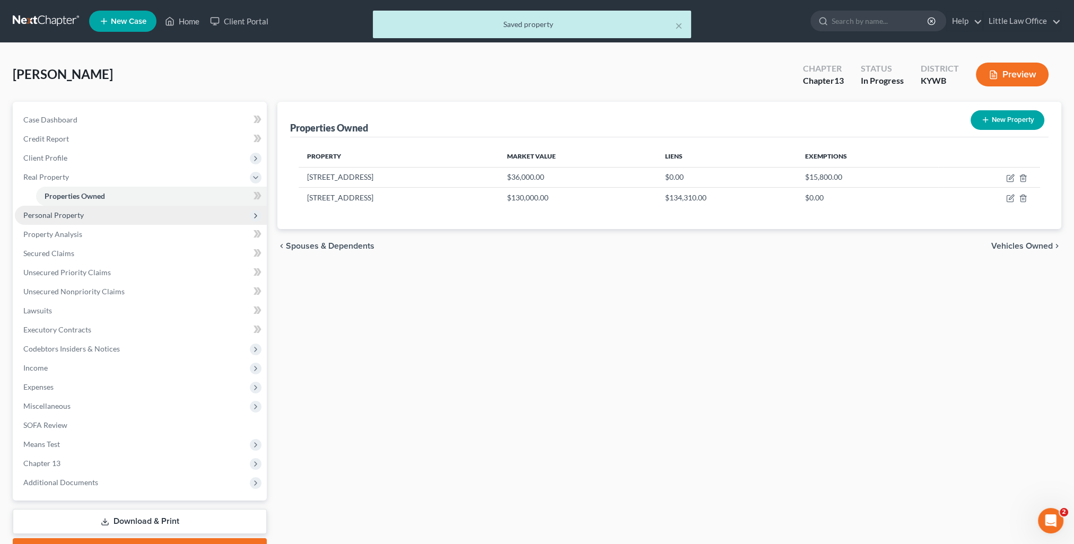
click at [48, 215] on span "Personal Property" at bounding box center [53, 215] width 60 height 9
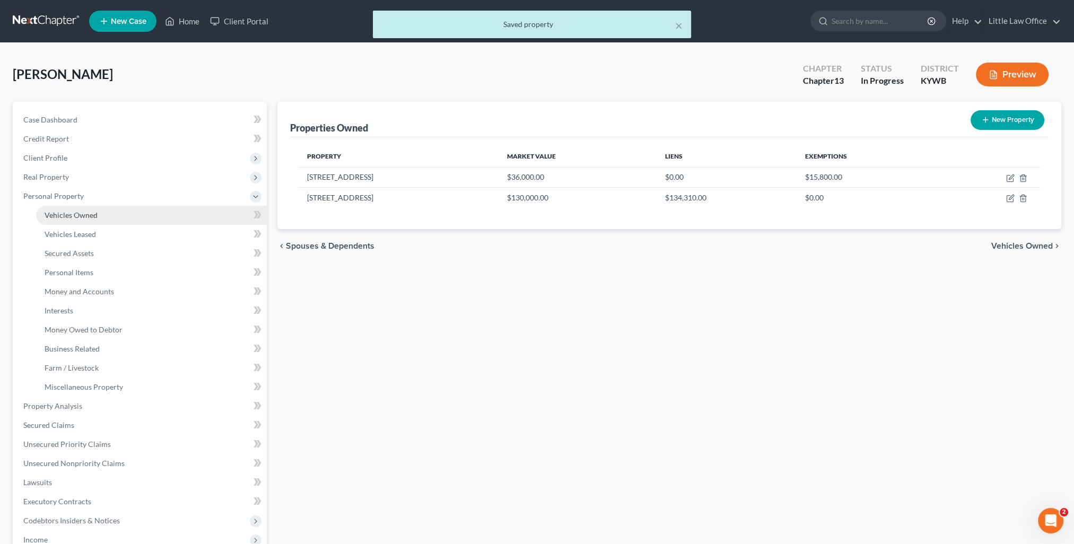
click at [57, 214] on span "Vehicles Owned" at bounding box center [71, 215] width 53 height 9
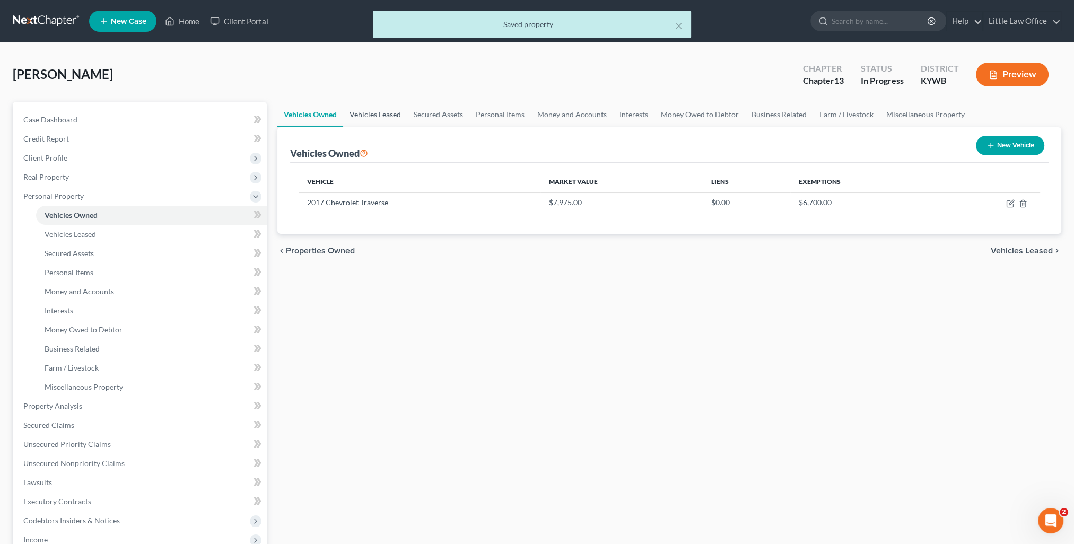
click at [385, 115] on link "Vehicles Leased" at bounding box center [375, 114] width 64 height 25
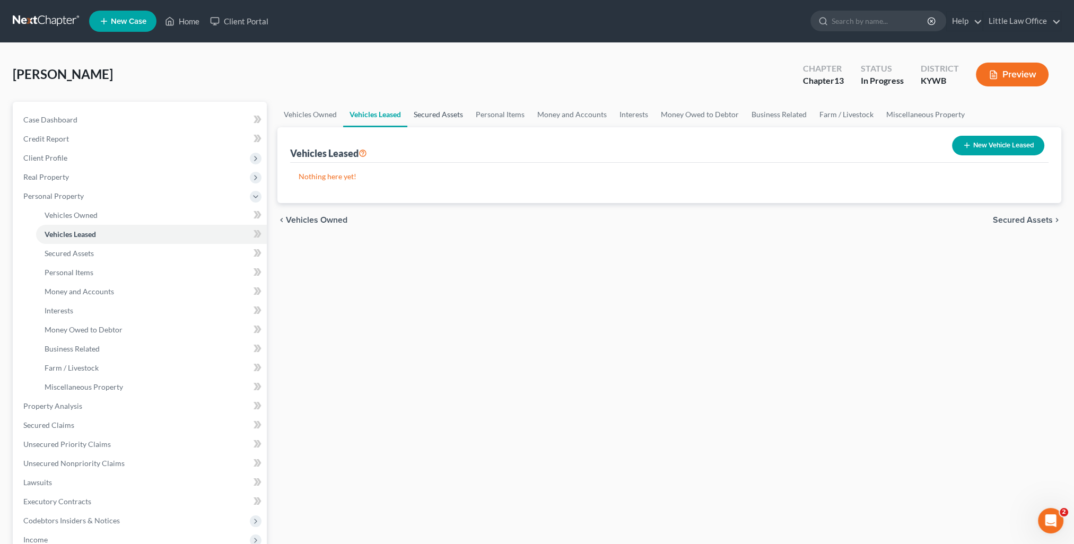
click at [456, 112] on link "Secured Assets" at bounding box center [438, 114] width 62 height 25
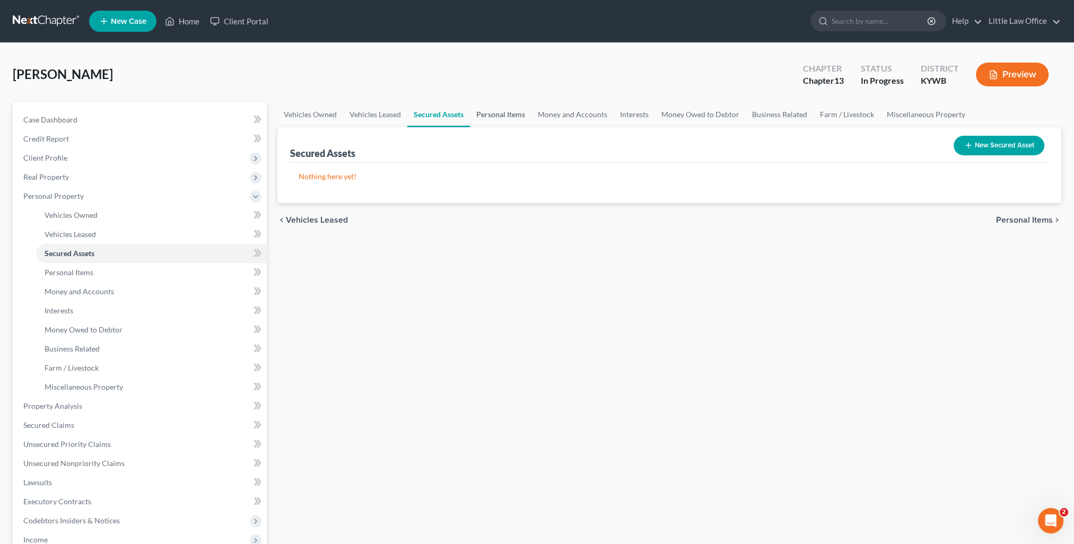
click at [499, 108] on link "Personal Items" at bounding box center [501, 114] width 62 height 25
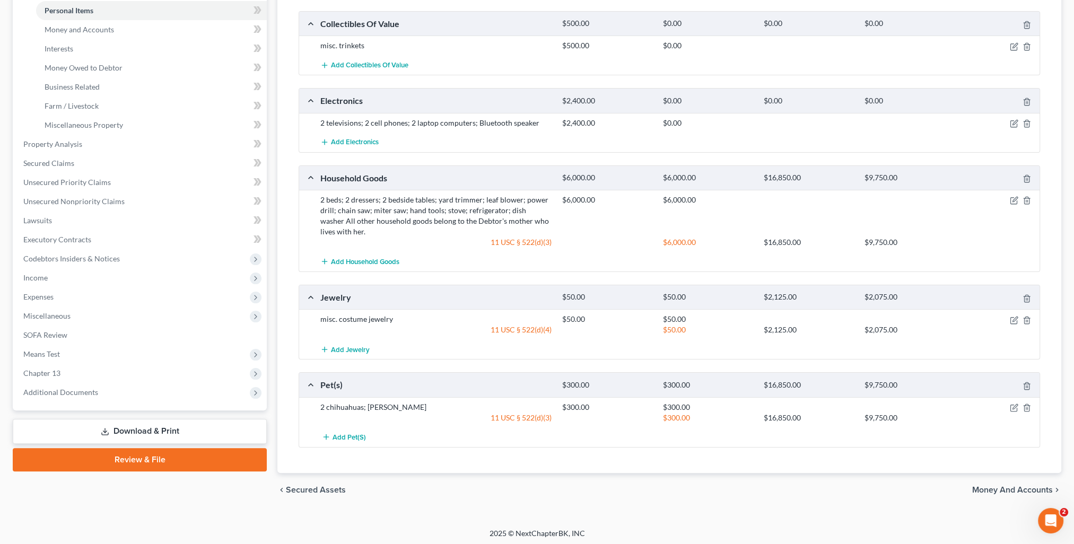
scroll to position [50, 0]
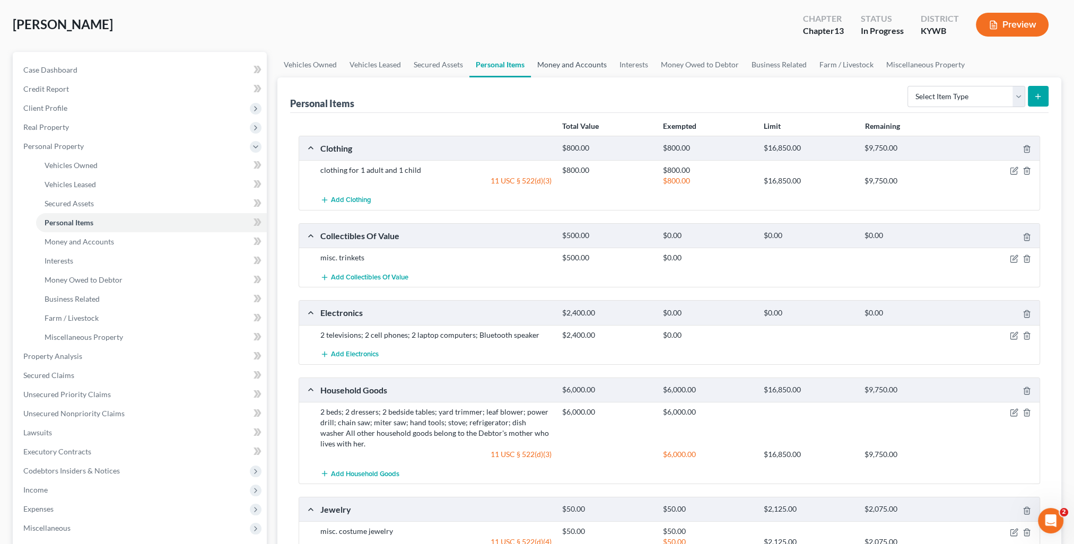
click at [584, 76] on link "Money and Accounts" at bounding box center [572, 64] width 82 height 25
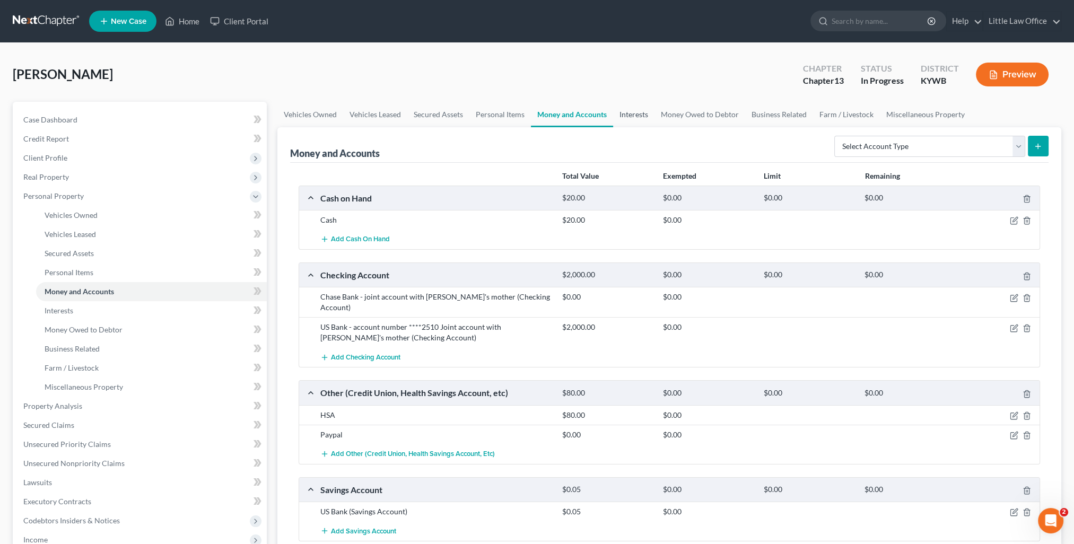
click at [633, 116] on link "Interests" at bounding box center [633, 114] width 41 height 25
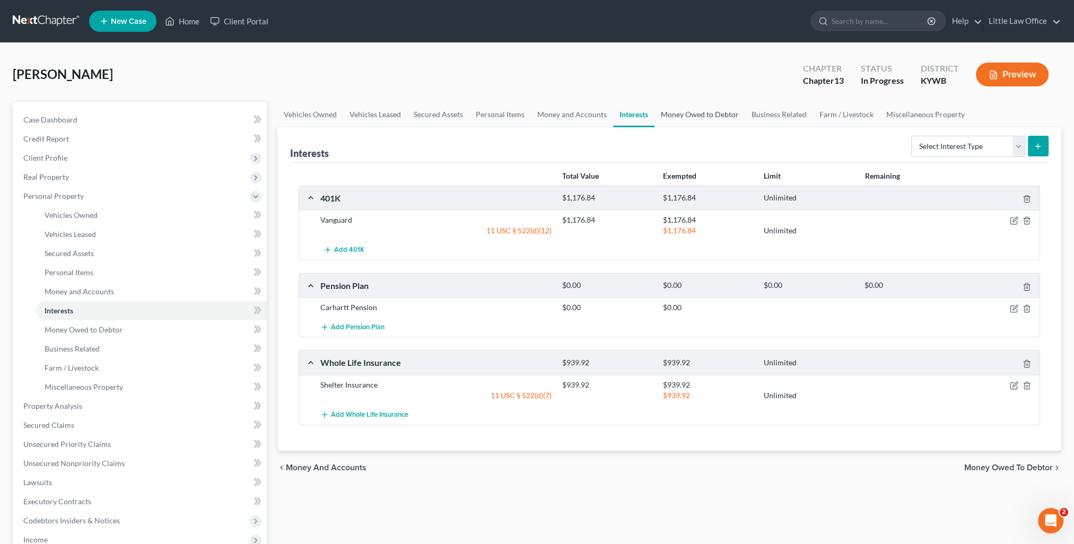
click at [689, 116] on link "Money Owed to Debtor" at bounding box center [700, 114] width 91 height 25
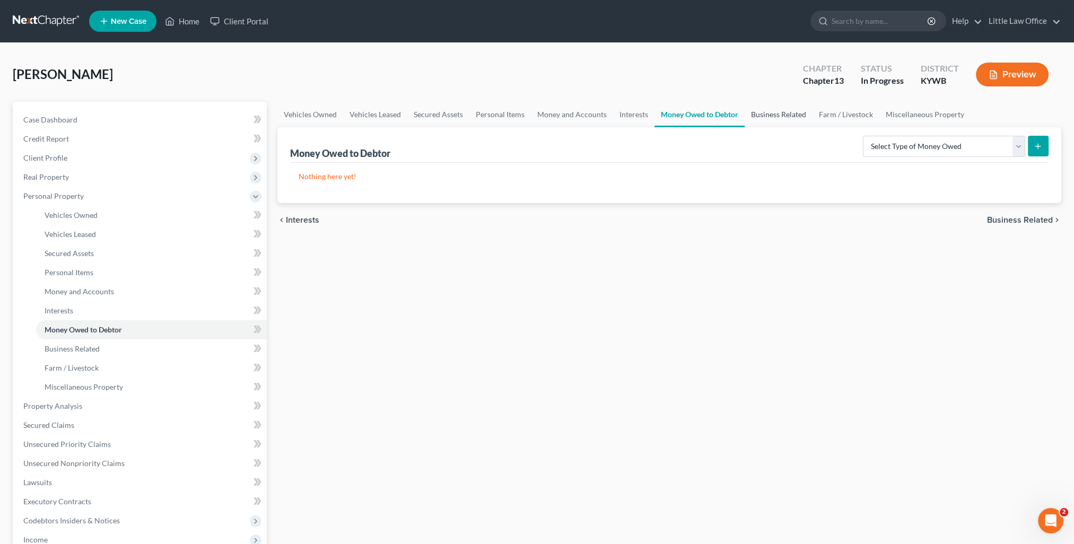
click at [772, 113] on link "Business Related" at bounding box center [779, 114] width 68 height 25
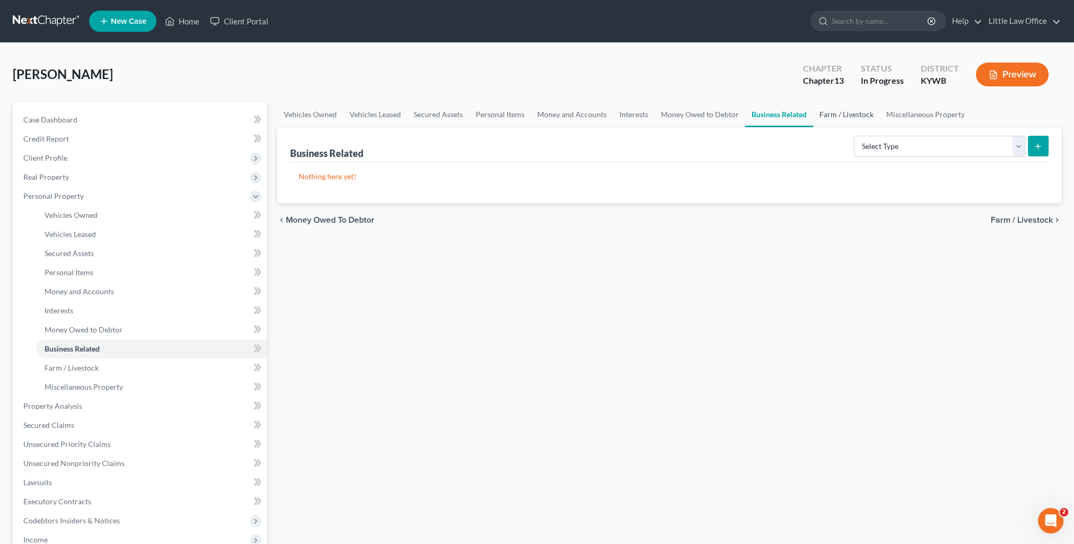
click at [830, 116] on link "Farm / Livestock" at bounding box center [846, 114] width 67 height 25
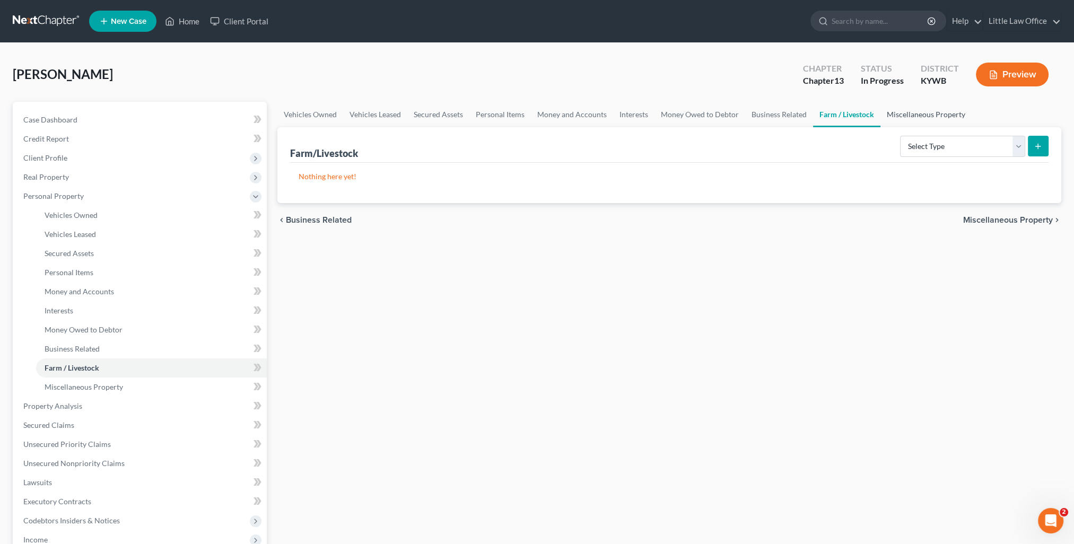
click at [930, 113] on link "Miscellaneous Property" at bounding box center [926, 114] width 91 height 25
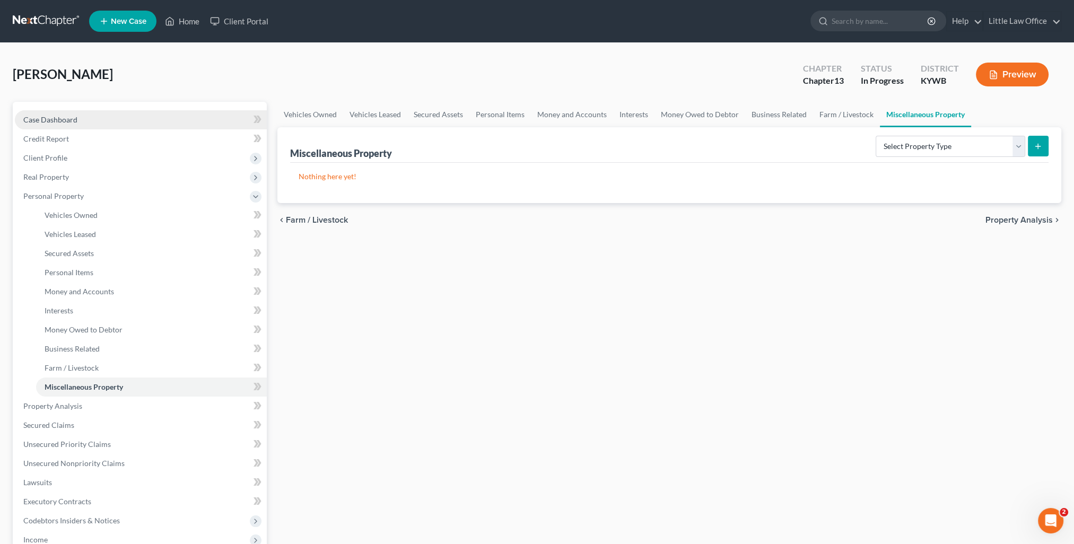
click at [56, 114] on link "Case Dashboard" at bounding box center [141, 119] width 252 height 19
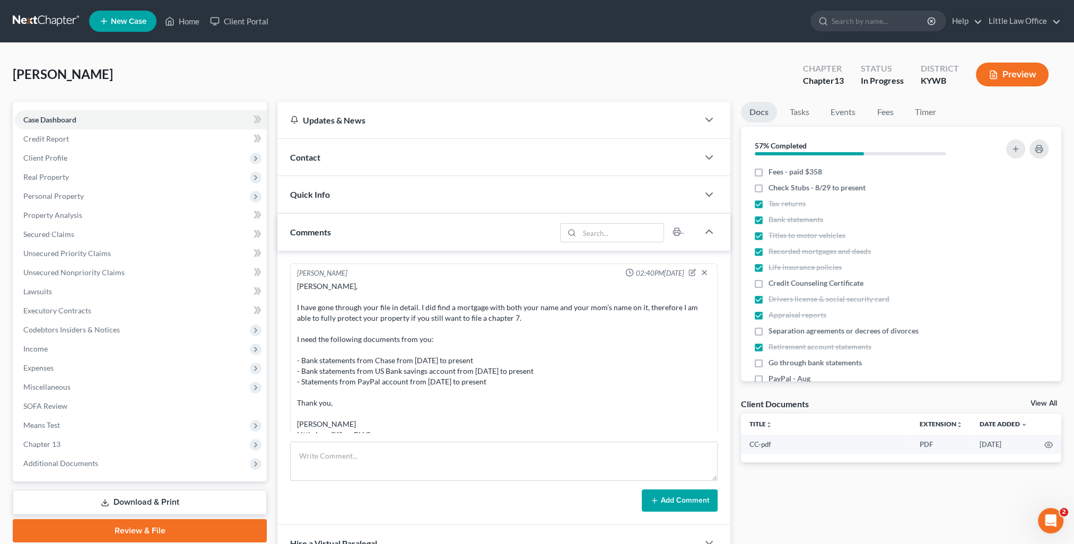
click at [330, 152] on div "Contact" at bounding box center [487, 157] width 421 height 37
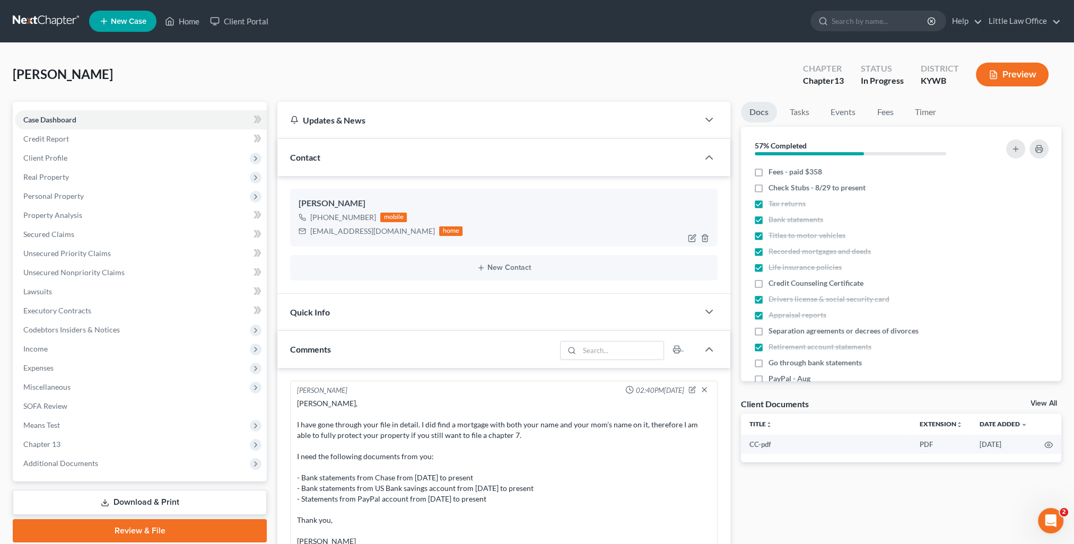
scroll to position [45, 0]
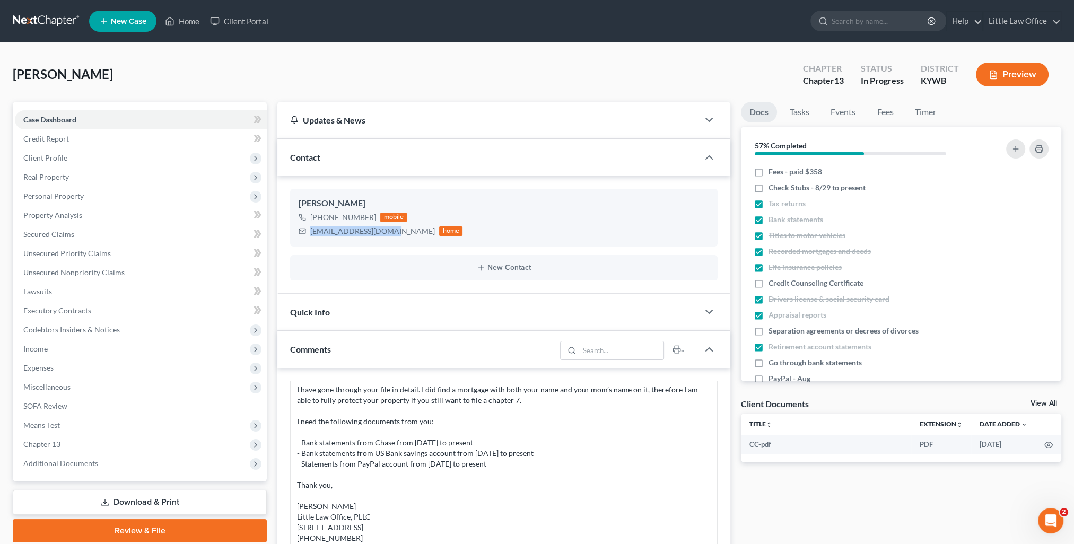
drag, startPoint x: 310, startPoint y: 231, endPoint x: 390, endPoint y: 246, distance: 81.9
click at [390, 246] on ng-include "Jessica Tapia +1 (270) 871-1511 mobile tapiafam4@hotmail.com home New Contact" at bounding box center [504, 234] width 428 height 91
copy div "tapiafam4@hotmail.com"
click at [30, 177] on span "Real Property" at bounding box center [46, 176] width 46 height 9
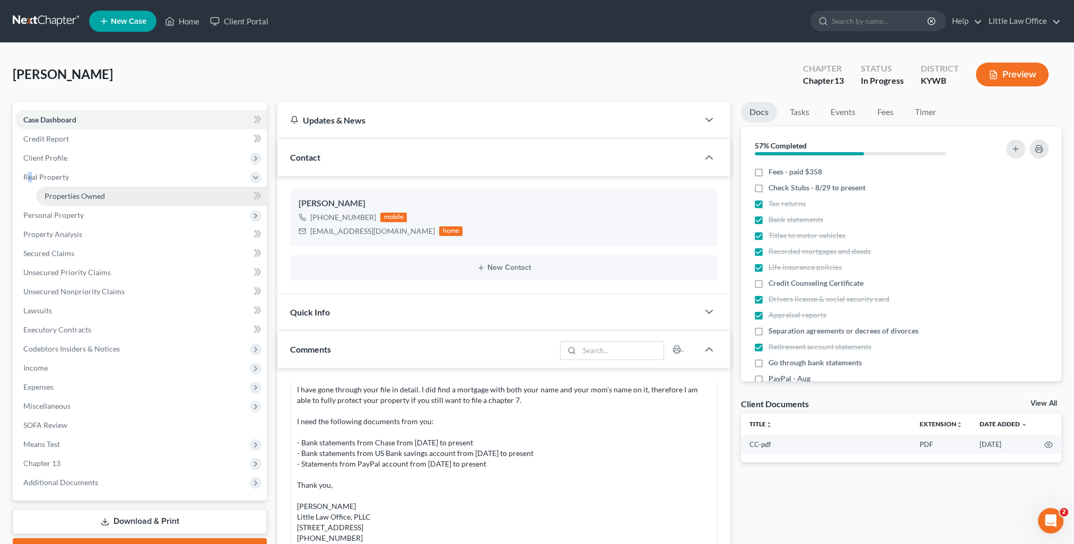
click at [59, 191] on span "Properties Owned" at bounding box center [75, 195] width 60 height 9
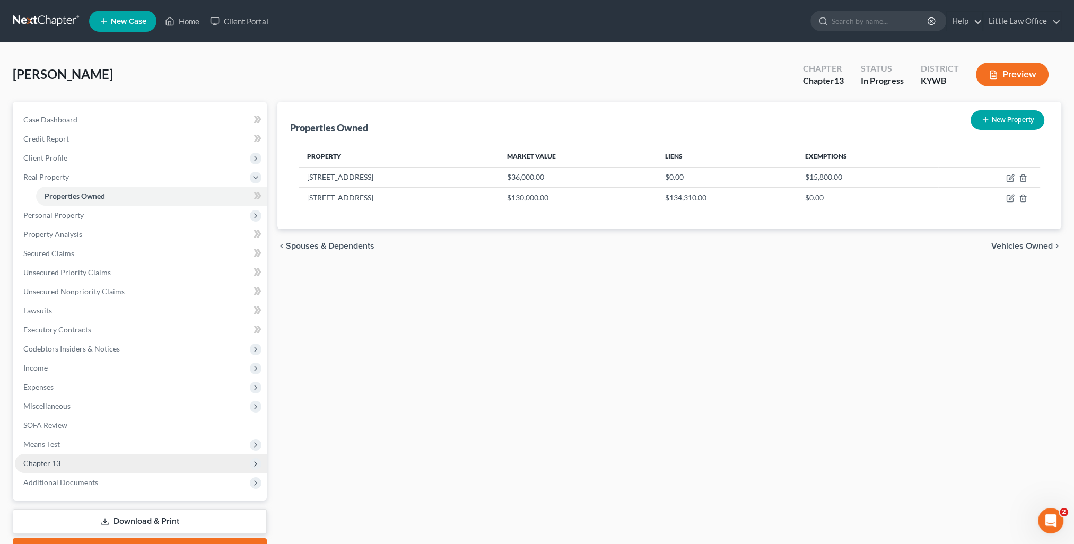
click at [41, 465] on span "Chapter 13" at bounding box center [41, 463] width 37 height 9
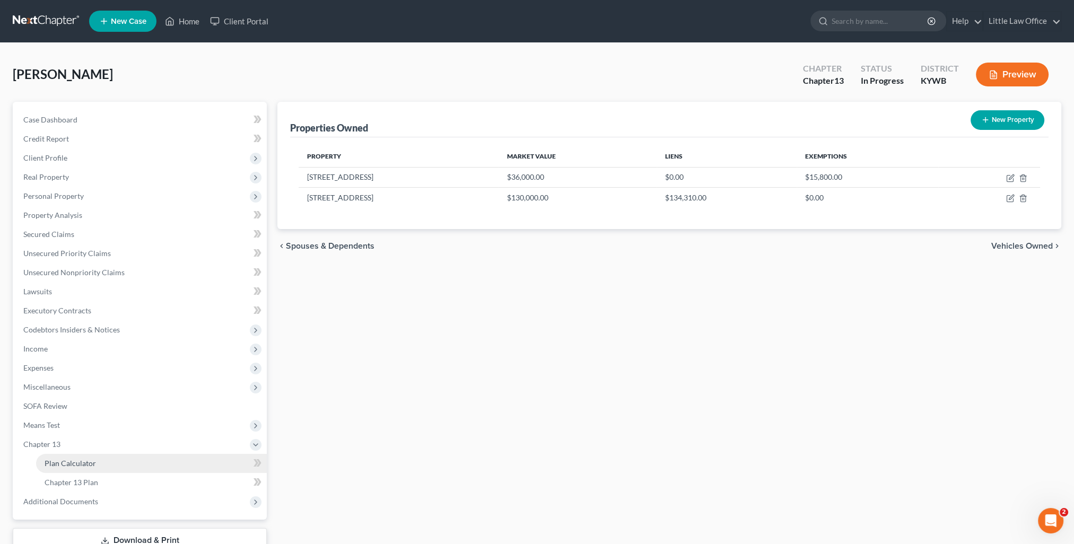
click at [68, 466] on span "Plan Calculator" at bounding box center [70, 463] width 51 height 9
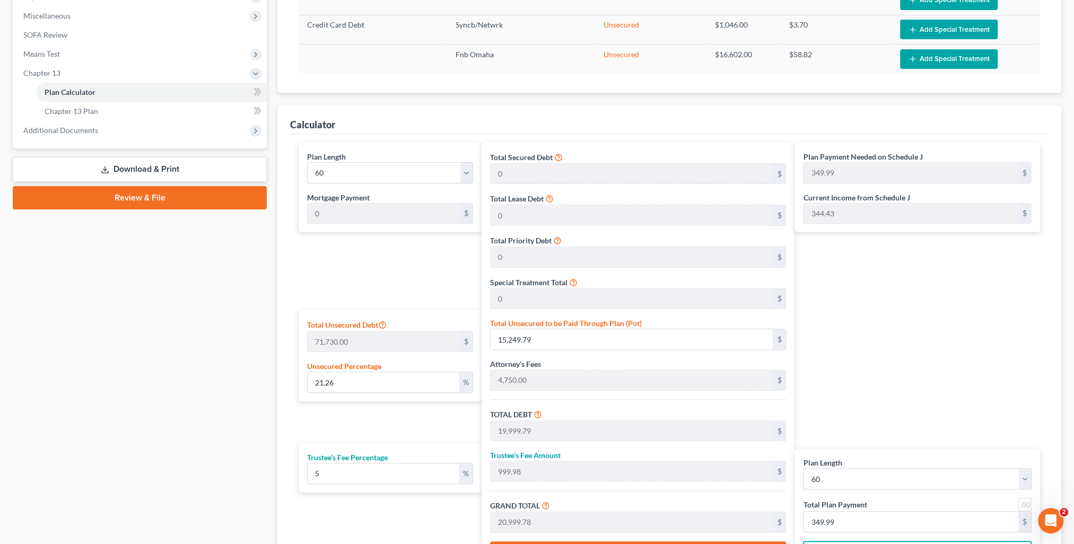
scroll to position [477, 0]
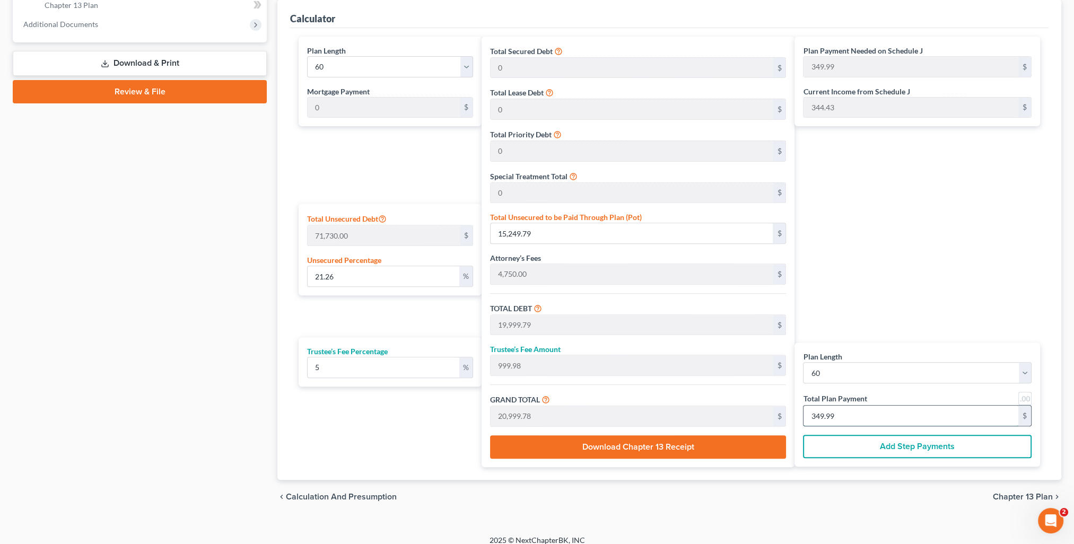
click at [883, 417] on input "349.99" at bounding box center [911, 416] width 215 height 20
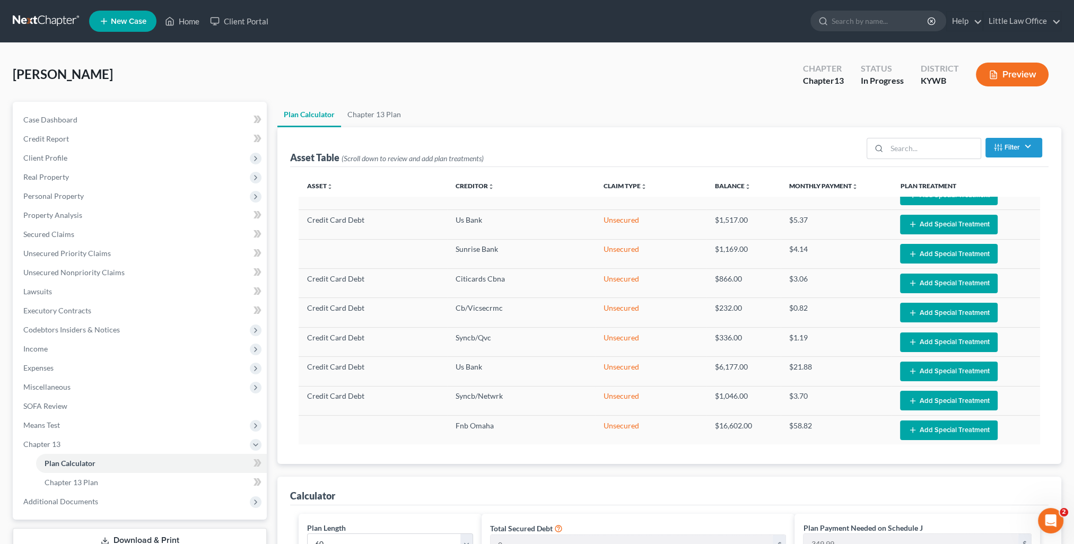
scroll to position [0, 0]
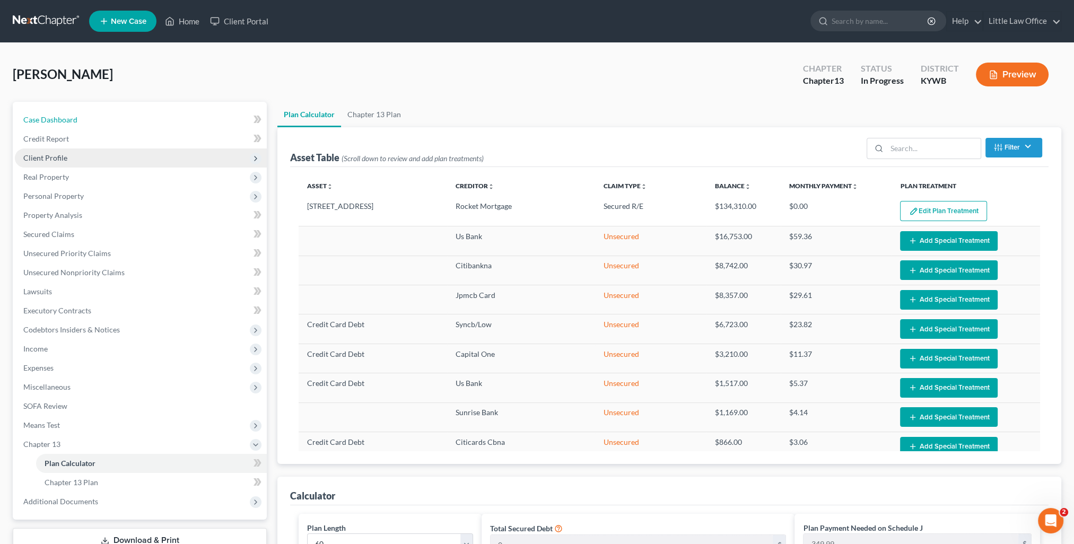
drag, startPoint x: 71, startPoint y: 123, endPoint x: 266, endPoint y: 163, distance: 199.8
click at [71, 123] on span "Case Dashboard" at bounding box center [50, 119] width 54 height 9
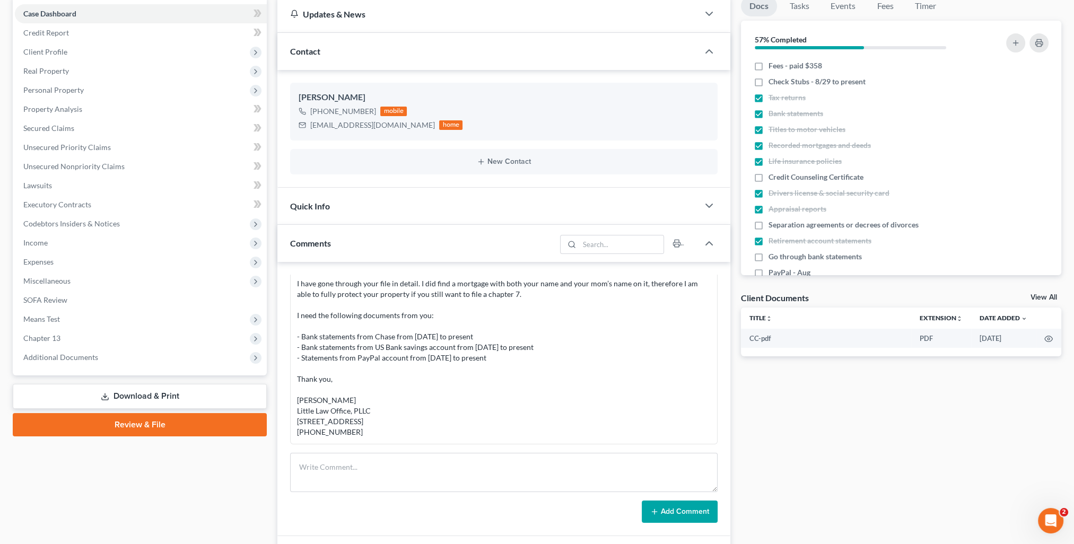
scroll to position [159, 0]
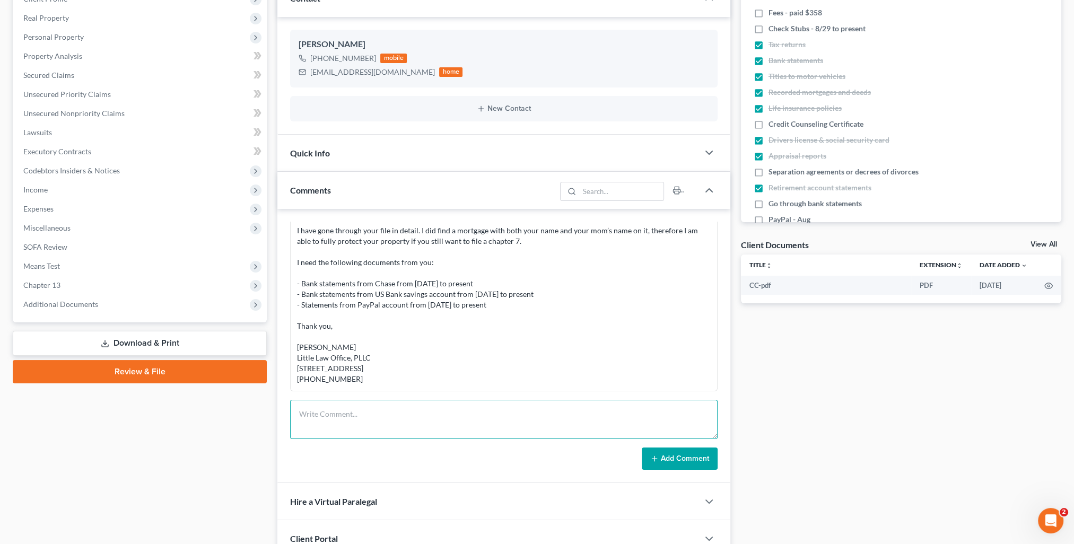
click at [393, 405] on textarea at bounding box center [504, 419] width 428 height 39
paste textarea "Jessica, I hate to do this to you, but I just went through your case again in d…"
click at [667, 460] on button "Add Comment" at bounding box center [680, 459] width 76 height 22
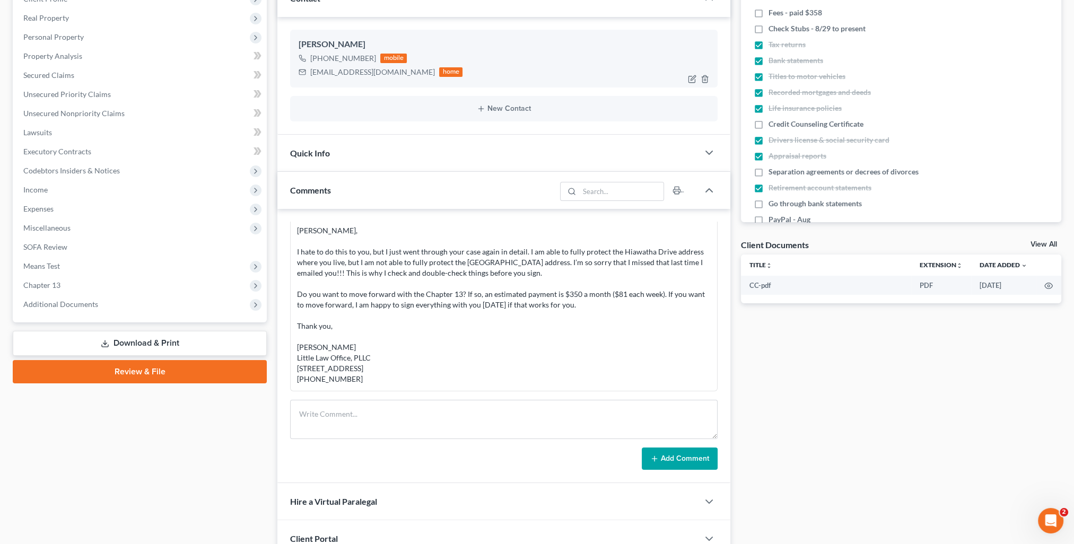
scroll to position [0, 0]
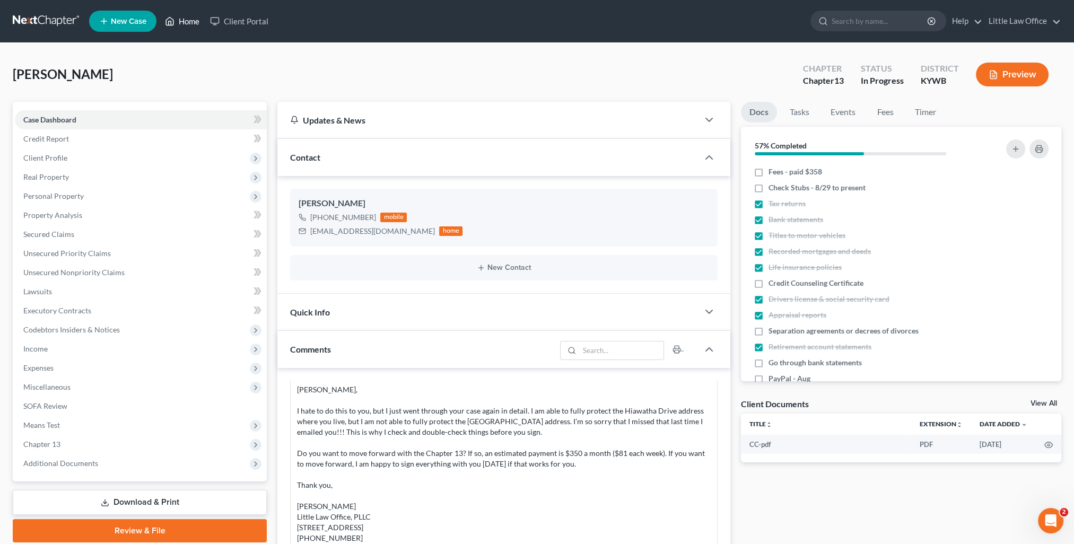
click at [183, 22] on link "Home" at bounding box center [182, 21] width 45 height 19
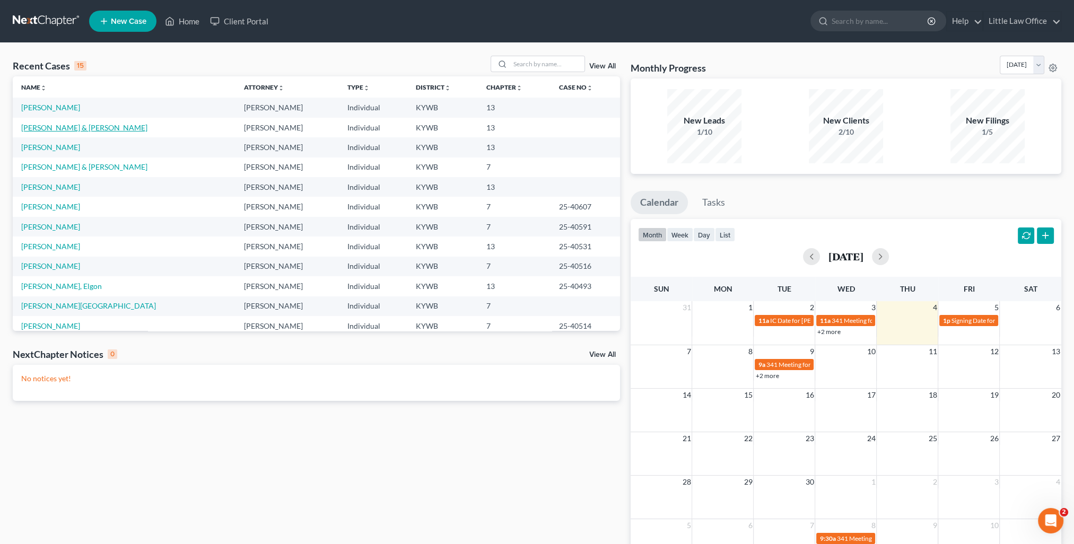
click at [68, 123] on link "[PERSON_NAME] & [PERSON_NAME]" at bounding box center [84, 127] width 126 height 9
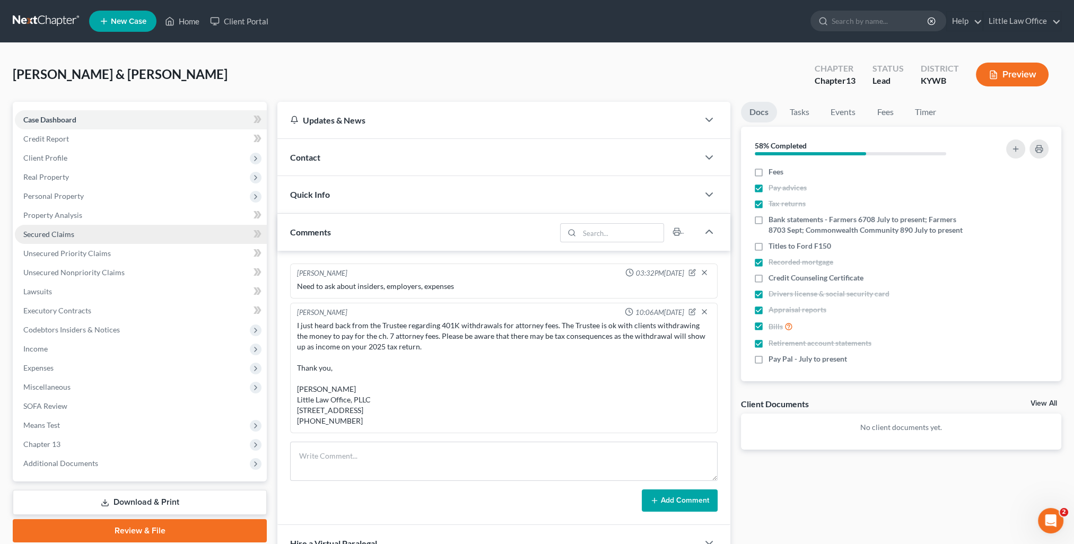
scroll to position [516, 0]
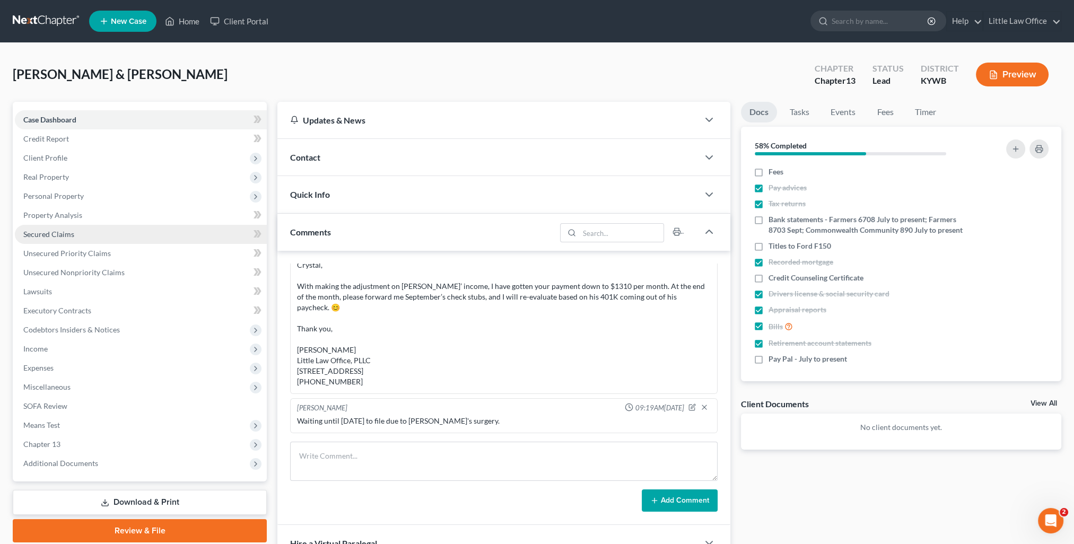
click at [72, 234] on span "Secured Claims" at bounding box center [48, 234] width 51 height 9
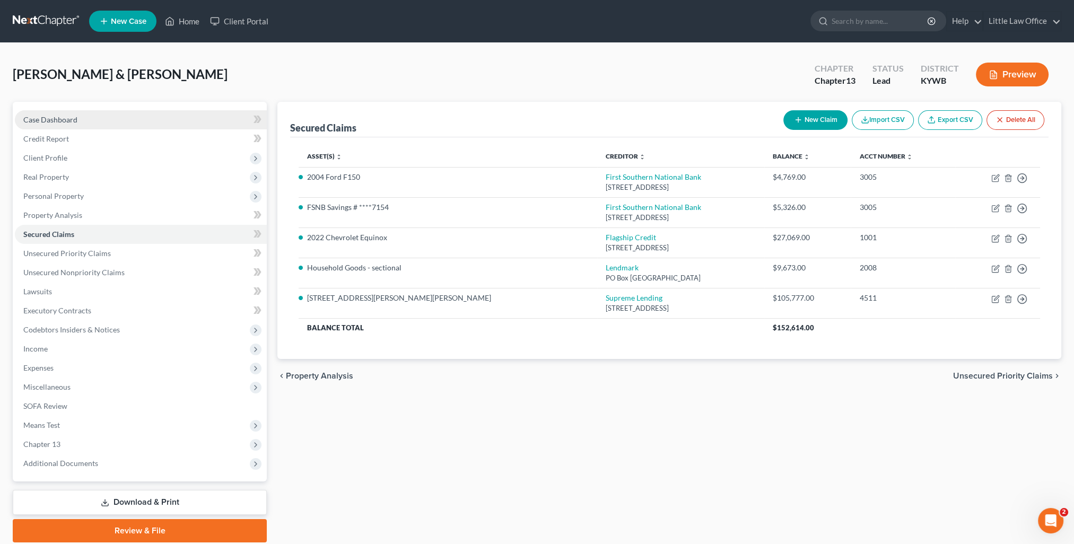
drag, startPoint x: 40, startPoint y: 120, endPoint x: 67, endPoint y: 112, distance: 28.2
click at [40, 120] on span "Case Dashboard" at bounding box center [50, 119] width 54 height 9
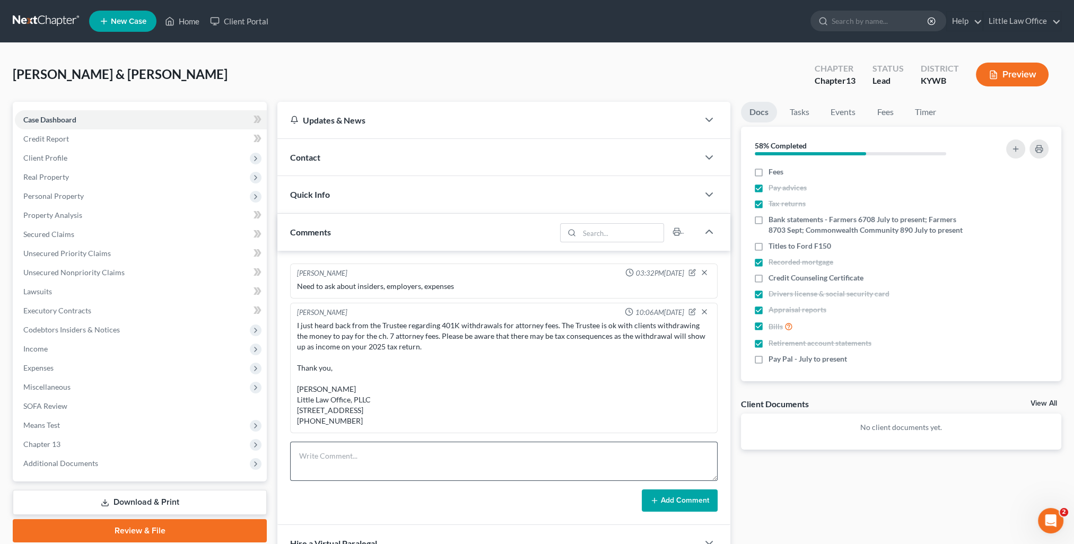
scroll to position [516, 0]
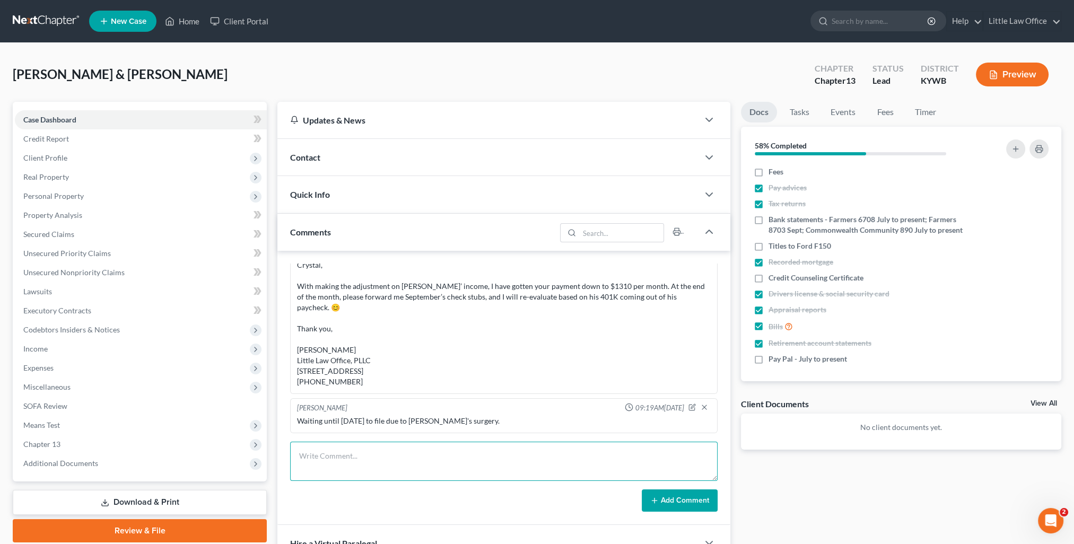
drag, startPoint x: 363, startPoint y: 475, endPoint x: 624, endPoint y: 535, distance: 267.8
click at [365, 475] on textarea at bounding box center [504, 461] width 428 height 39
paste textarea "It won’t make much of a difference, if any. In order for the creditors to recei…"
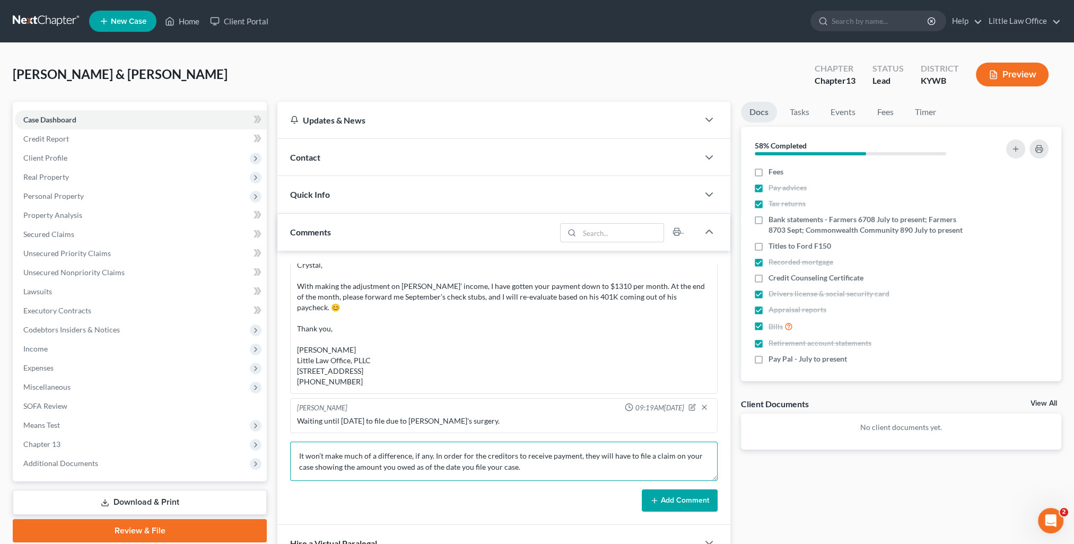
scroll to position [91, 0]
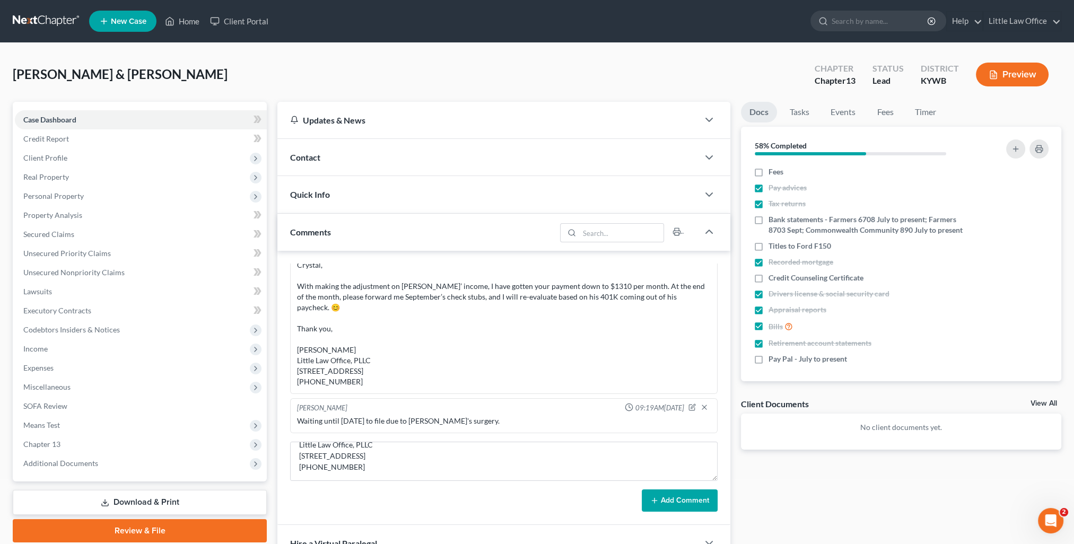
click at [678, 496] on button "Add Comment" at bounding box center [680, 501] width 76 height 22
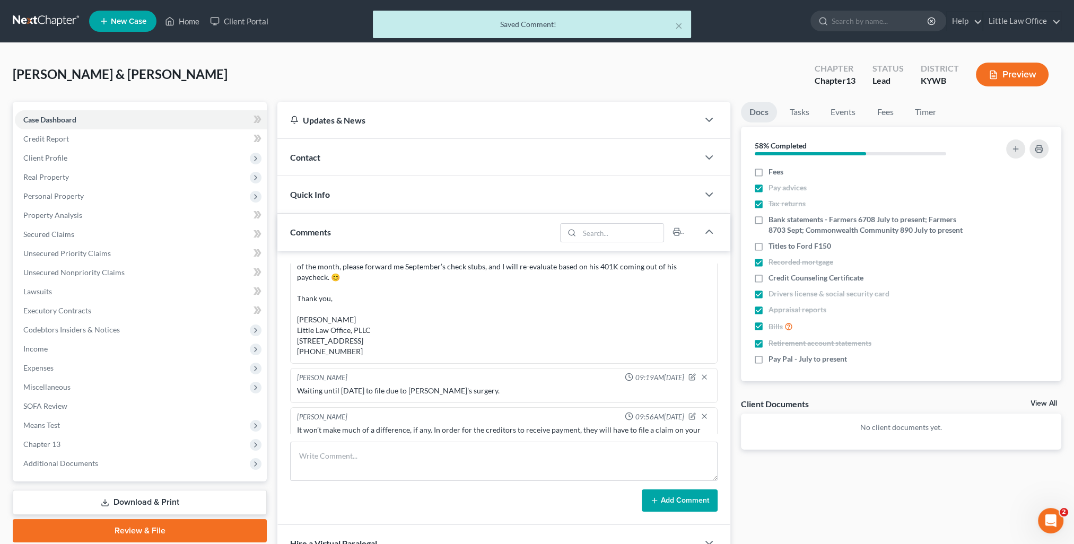
scroll to position [651, 0]
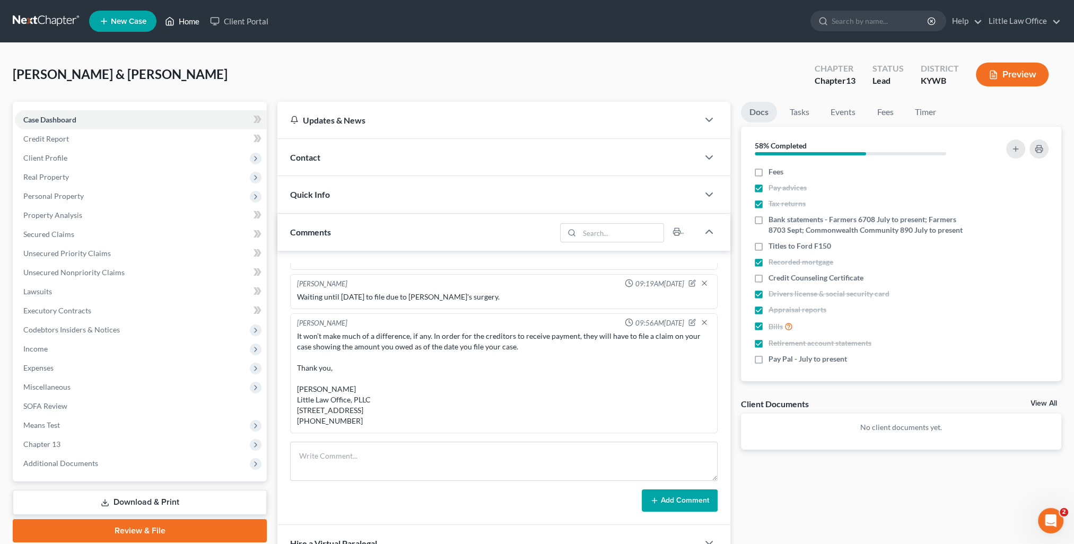
drag, startPoint x: 189, startPoint y: 22, endPoint x: 310, endPoint y: 202, distance: 216.6
click at [189, 22] on link "Home" at bounding box center [182, 21] width 45 height 19
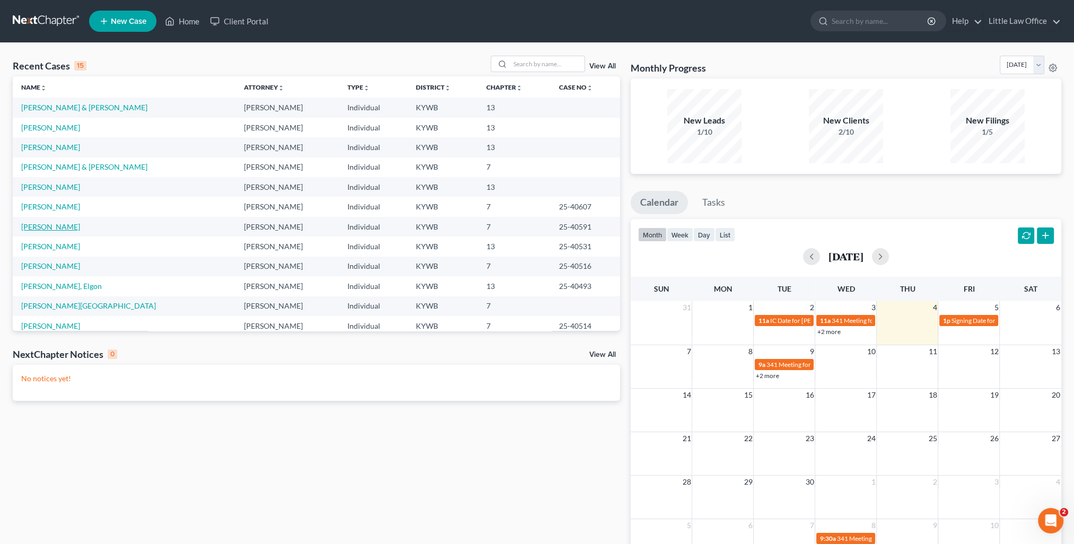
click at [42, 222] on link "[PERSON_NAME]" at bounding box center [50, 226] width 59 height 9
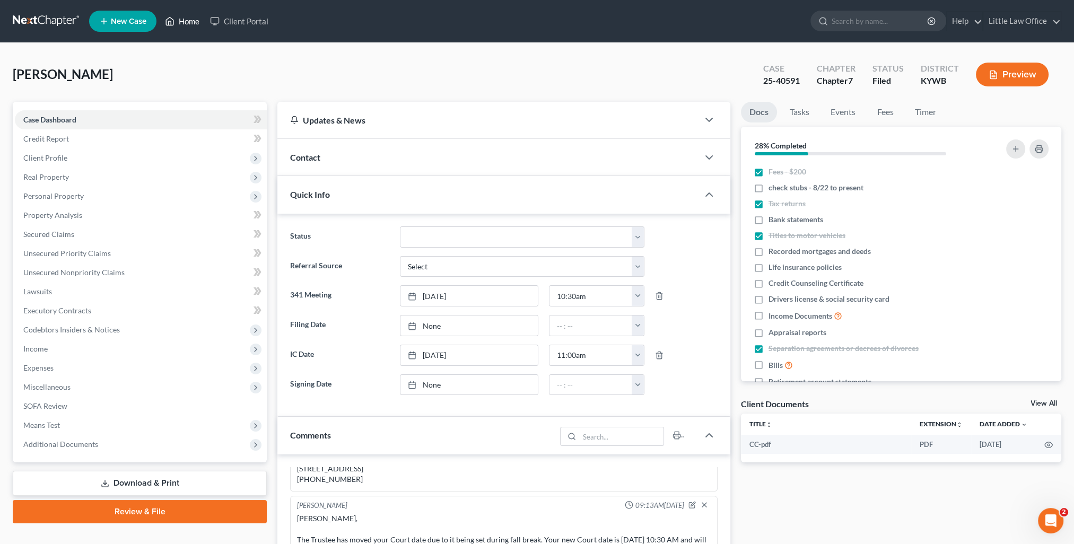
drag, startPoint x: 182, startPoint y: 10, endPoint x: 182, endPoint y: 18, distance: 8.5
click at [182, 10] on ul "New Case Home Client Portal - No Result - See all results Or Press Enter... Hel…" at bounding box center [575, 21] width 972 height 28
click at [182, 18] on link "Home" at bounding box center [182, 21] width 45 height 19
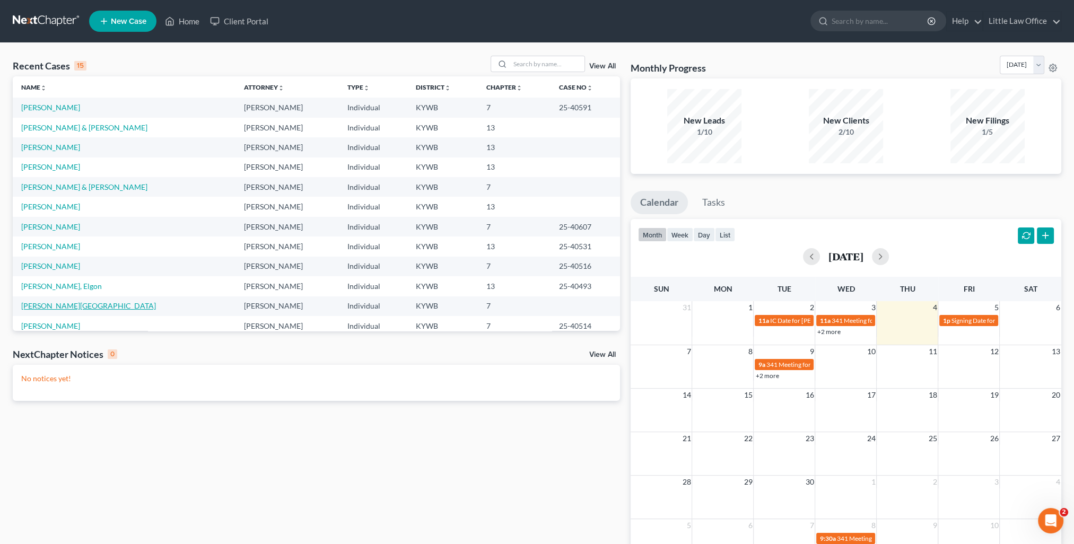
click at [33, 310] on link "[PERSON_NAME][GEOGRAPHIC_DATA]" at bounding box center [88, 305] width 135 height 9
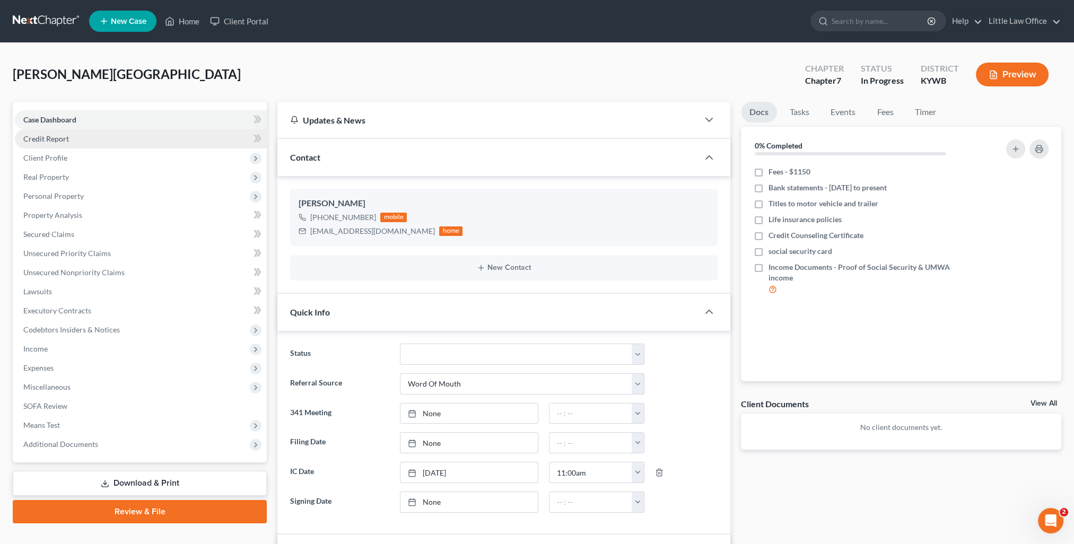
click at [42, 137] on span "Credit Report" at bounding box center [46, 138] width 46 height 9
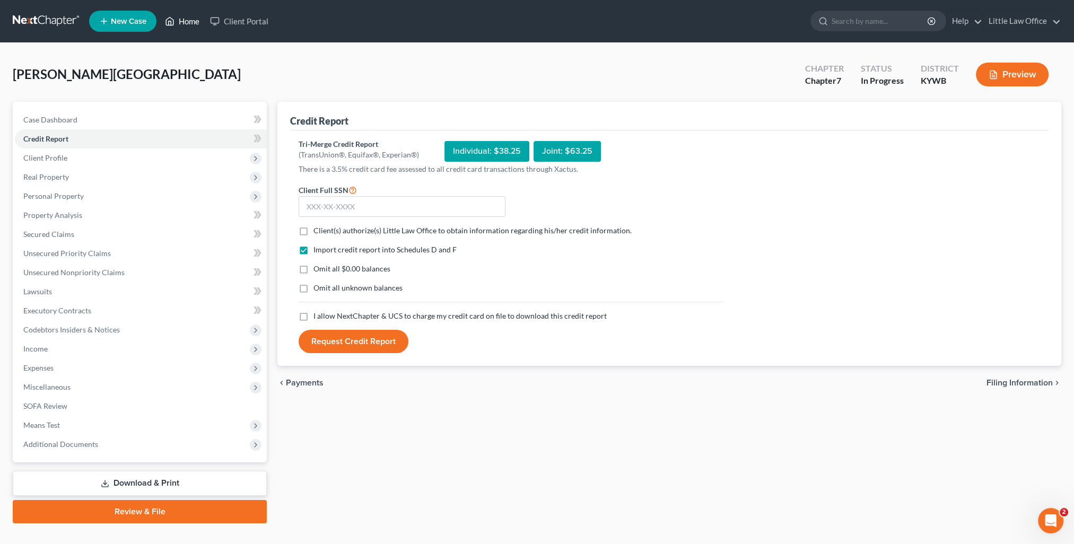
click at [191, 29] on link "Home" at bounding box center [182, 21] width 45 height 19
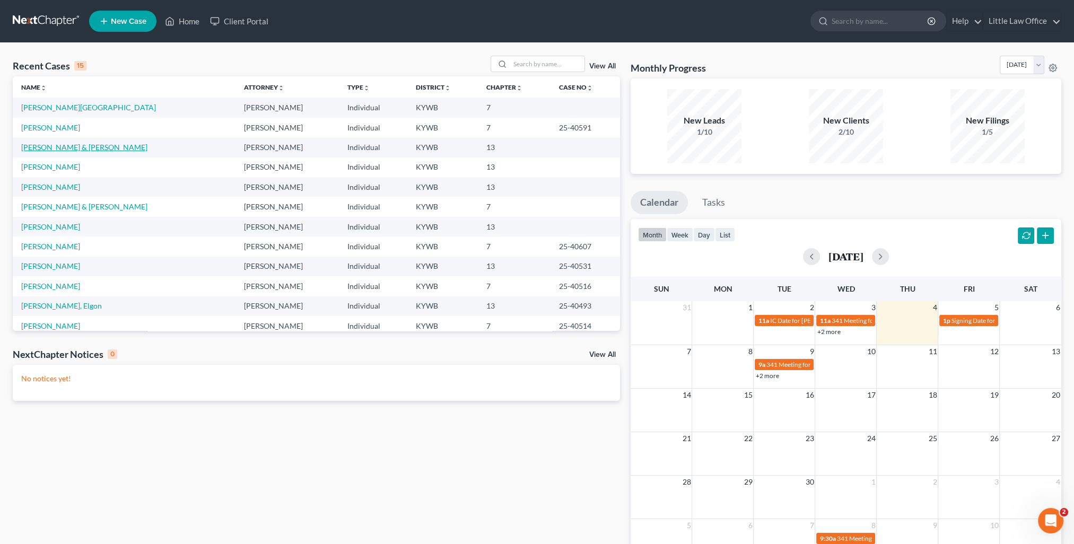
click at [50, 144] on link "[PERSON_NAME] & [PERSON_NAME]" at bounding box center [84, 147] width 126 height 9
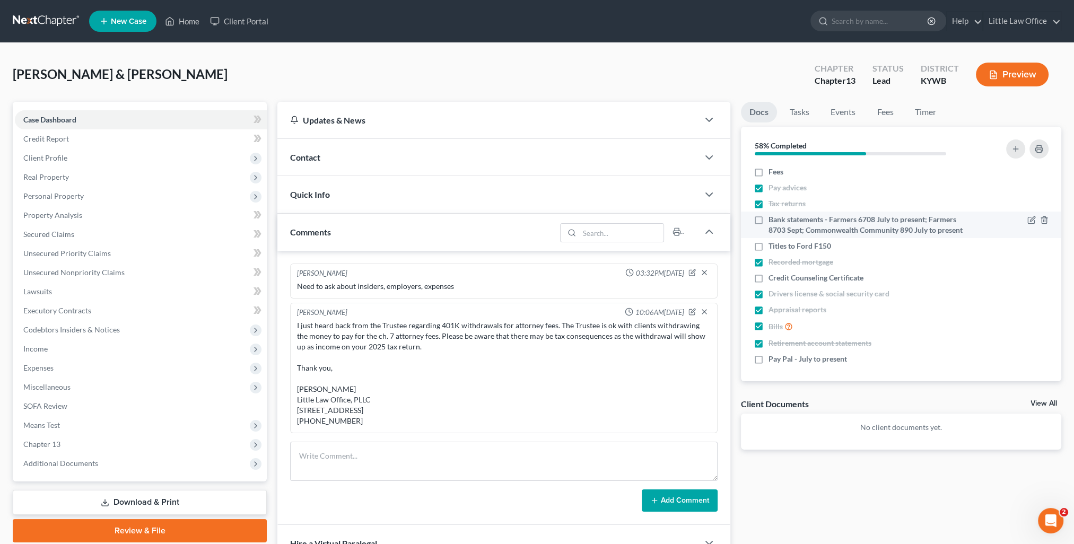
scroll to position [651, 0]
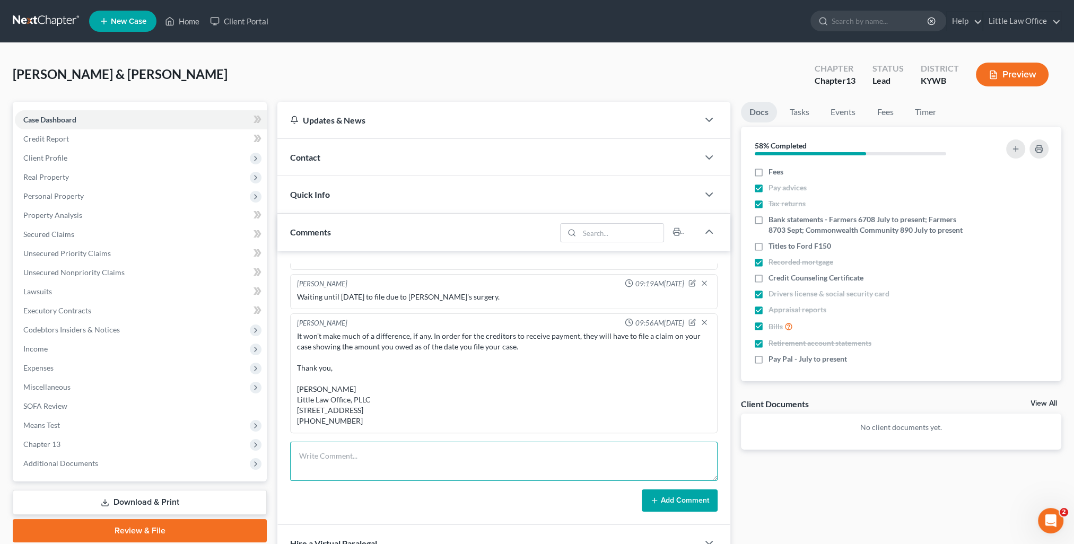
click at [334, 464] on textarea at bounding box center [504, 461] width 428 height 39
paste textarea "The cost of filing the Chapter 13 is $416.25. Once you pay that amount, I will …"
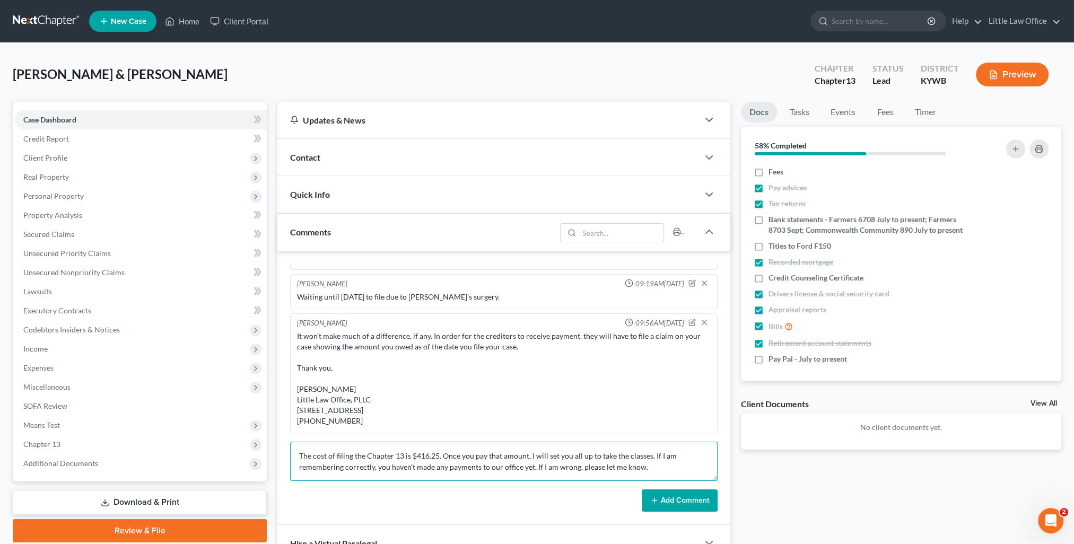
scroll to position [91, 0]
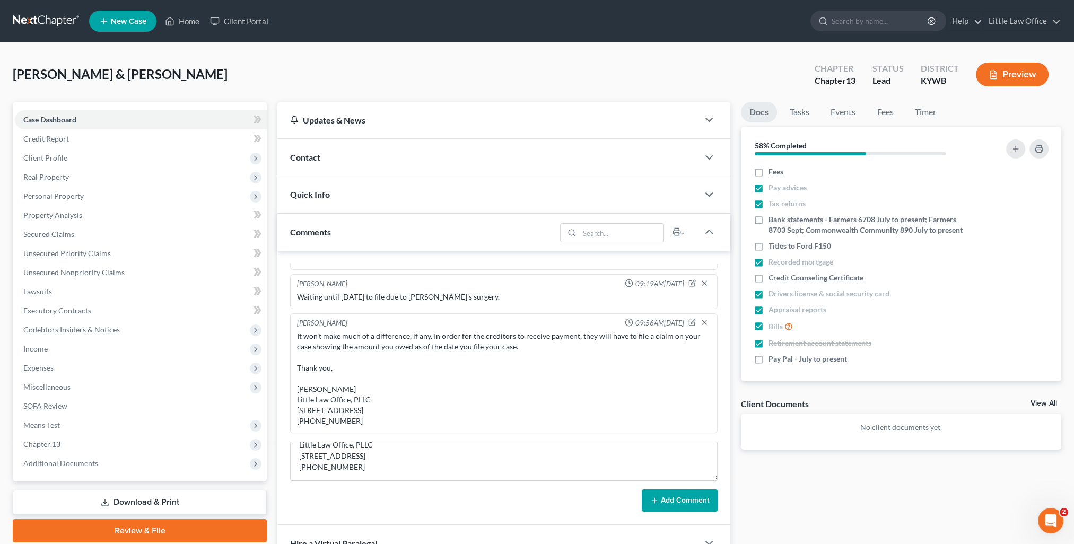
click at [682, 506] on button "Add Comment" at bounding box center [680, 501] width 76 height 22
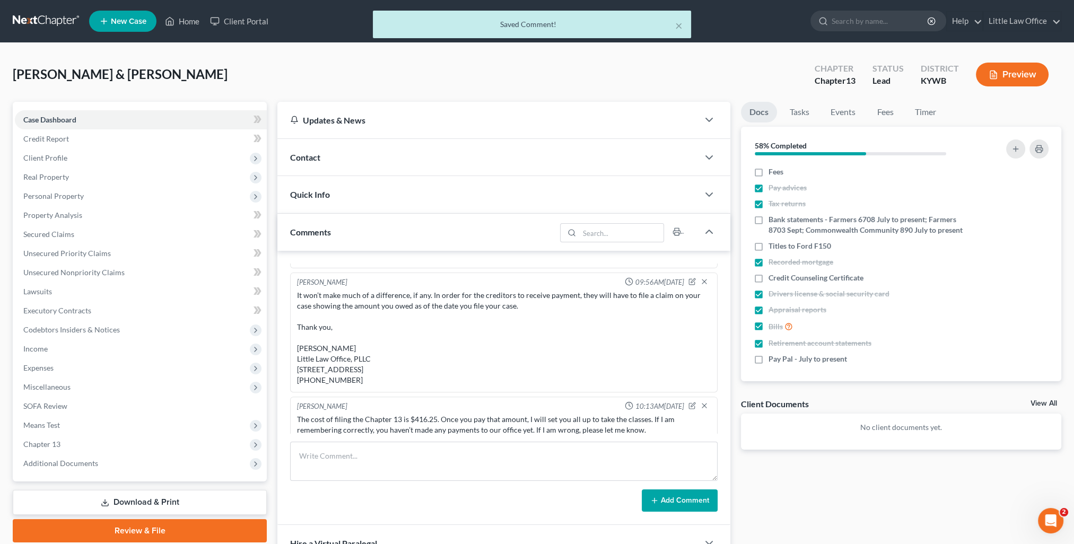
scroll to position [785, 0]
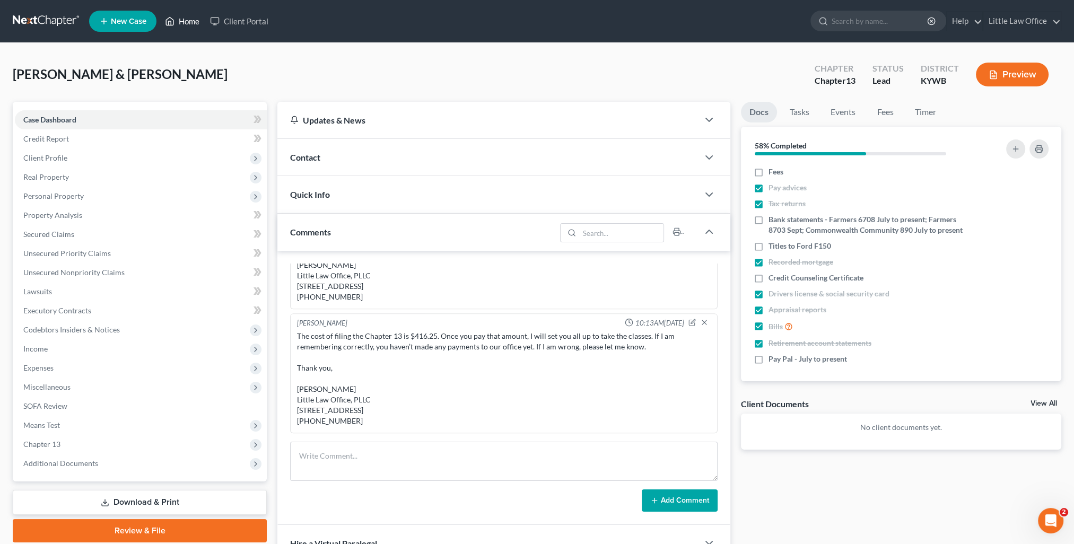
click at [186, 27] on link "Home" at bounding box center [182, 21] width 45 height 19
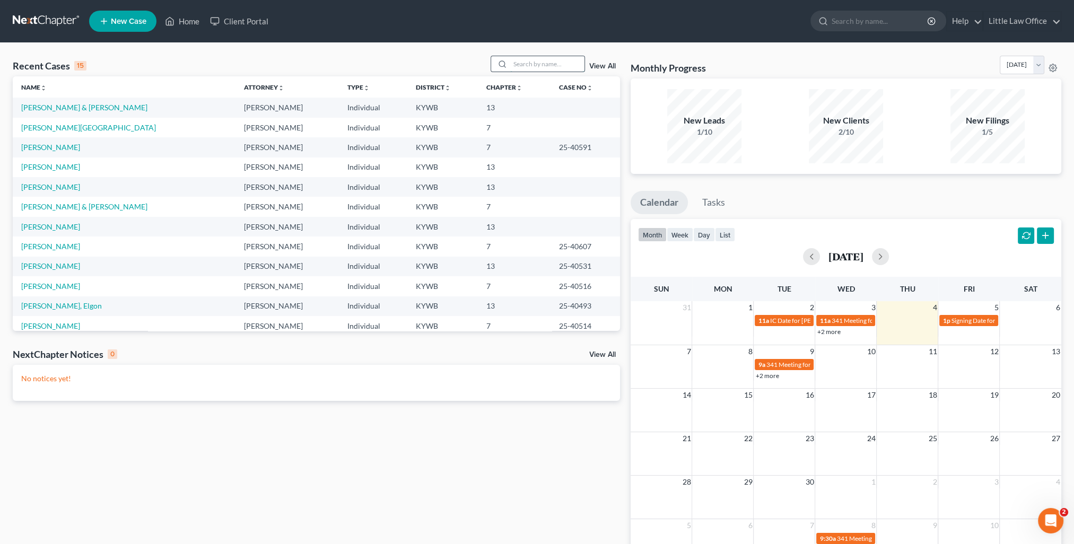
click at [539, 65] on input "search" at bounding box center [547, 63] width 74 height 15
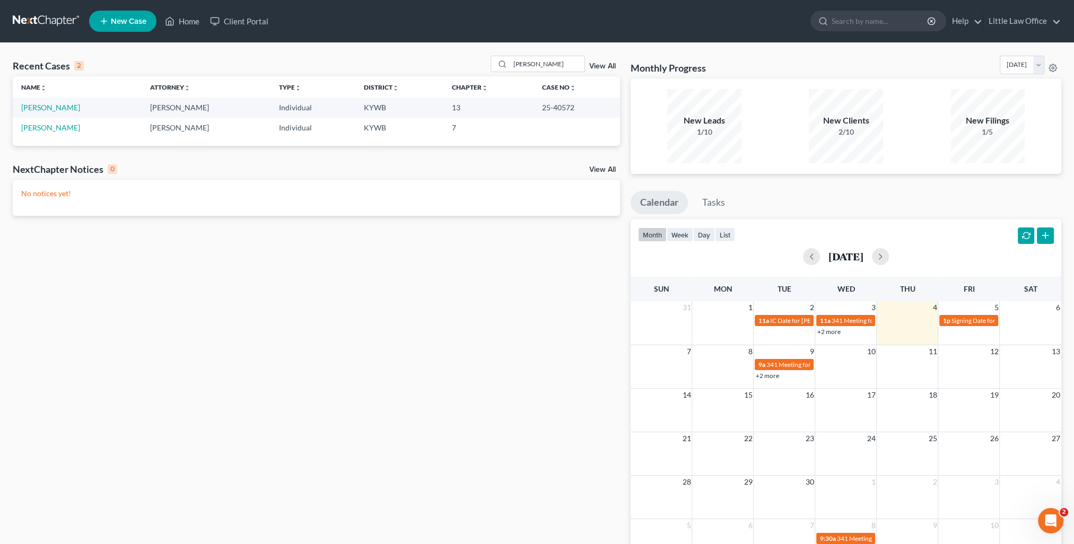
click at [30, 112] on td "Daugherty, Shawnda" at bounding box center [77, 108] width 129 height 20
click at [29, 108] on link "Daugherty, Shawnda" at bounding box center [50, 107] width 59 height 9
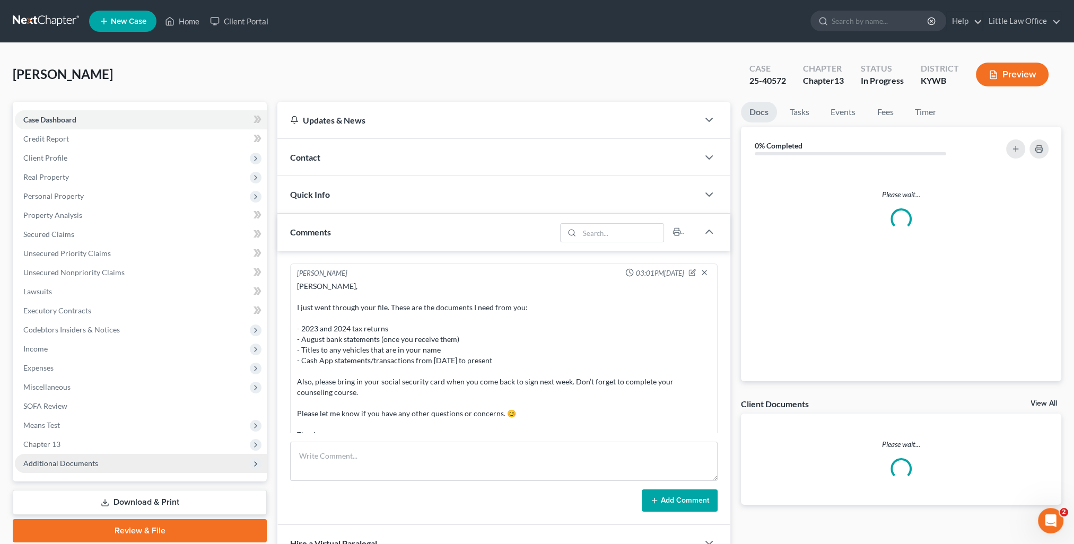
scroll to position [813, 0]
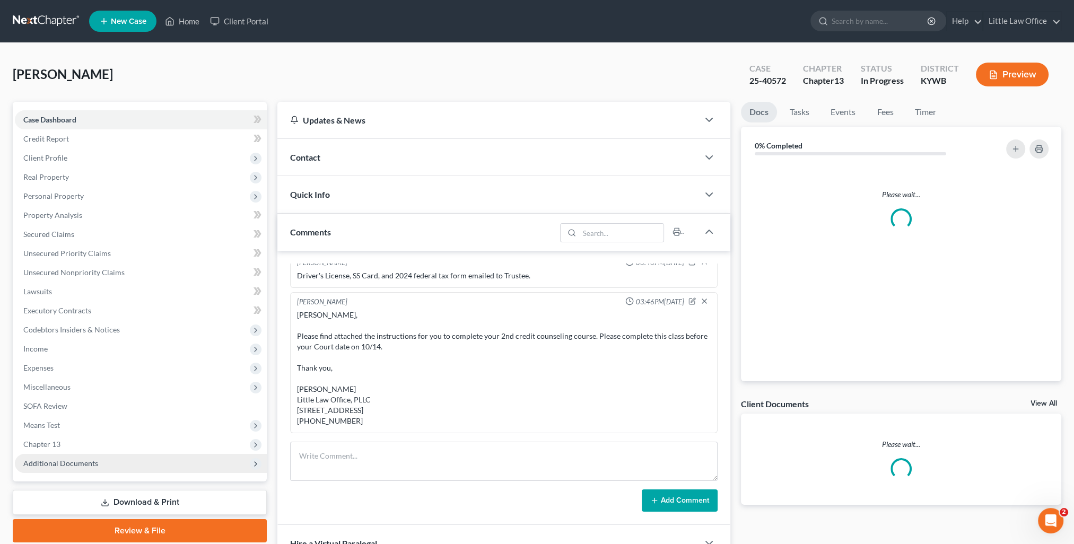
click at [55, 457] on span "Additional Documents" at bounding box center [141, 463] width 252 height 19
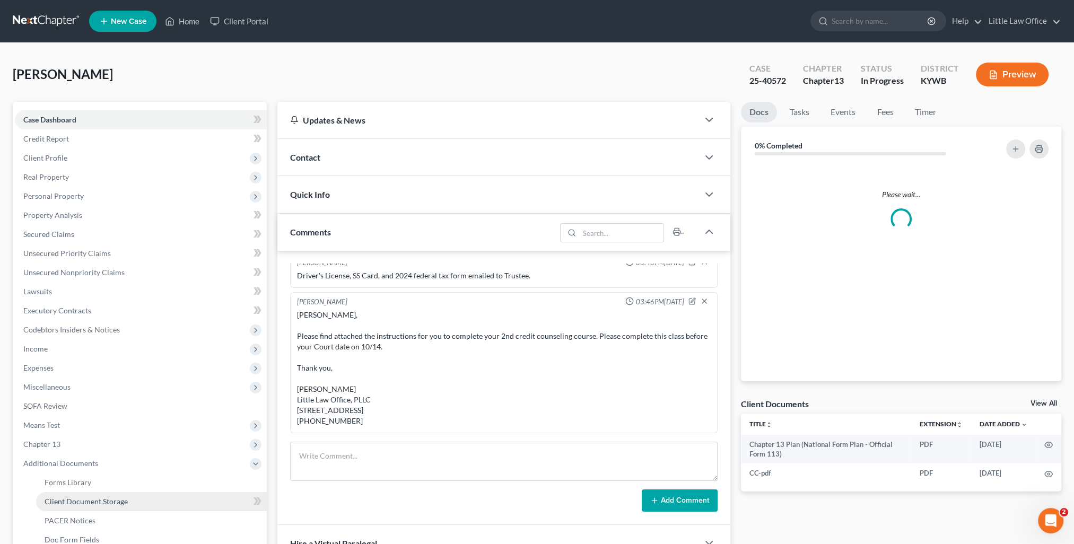
scroll to position [53, 0]
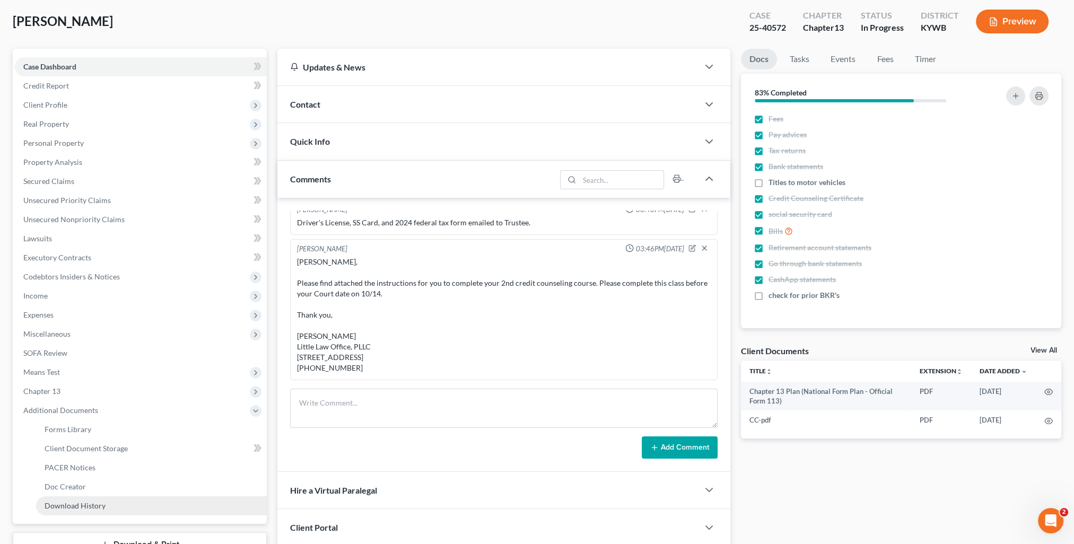
click at [90, 508] on span "Download History" at bounding box center [75, 505] width 61 height 9
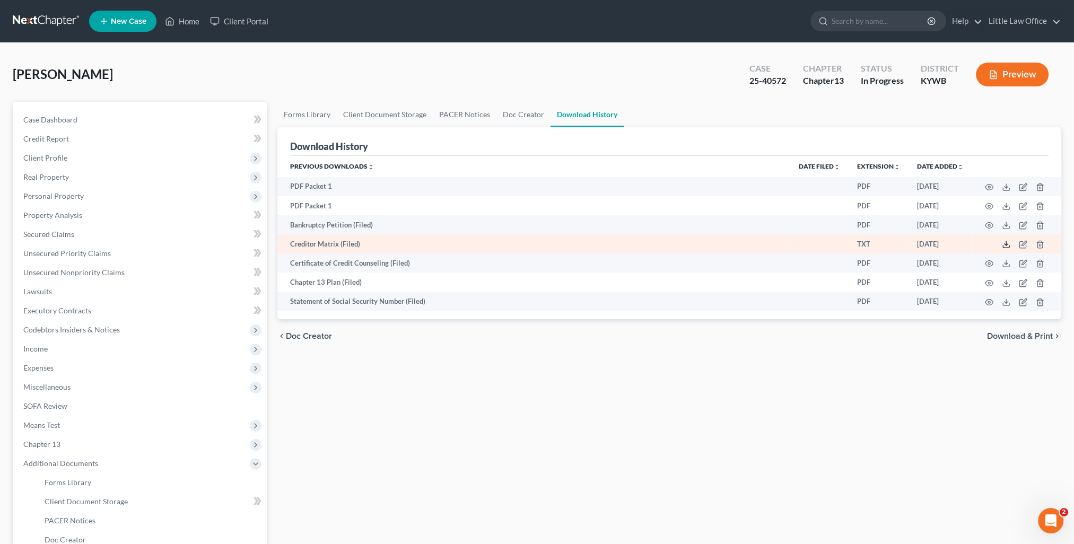
click at [1006, 247] on icon at bounding box center [1006, 244] width 8 height 8
